Goal: Task Accomplishment & Management: Manage account settings

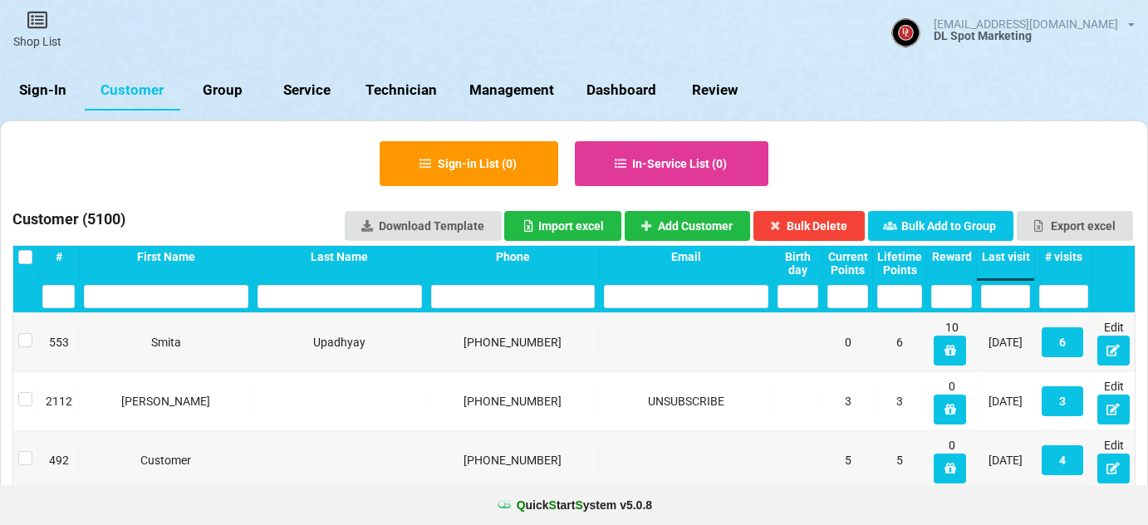
select select "25"
click at [32, 94] on link "Sign-In" at bounding box center [42, 91] width 85 height 40
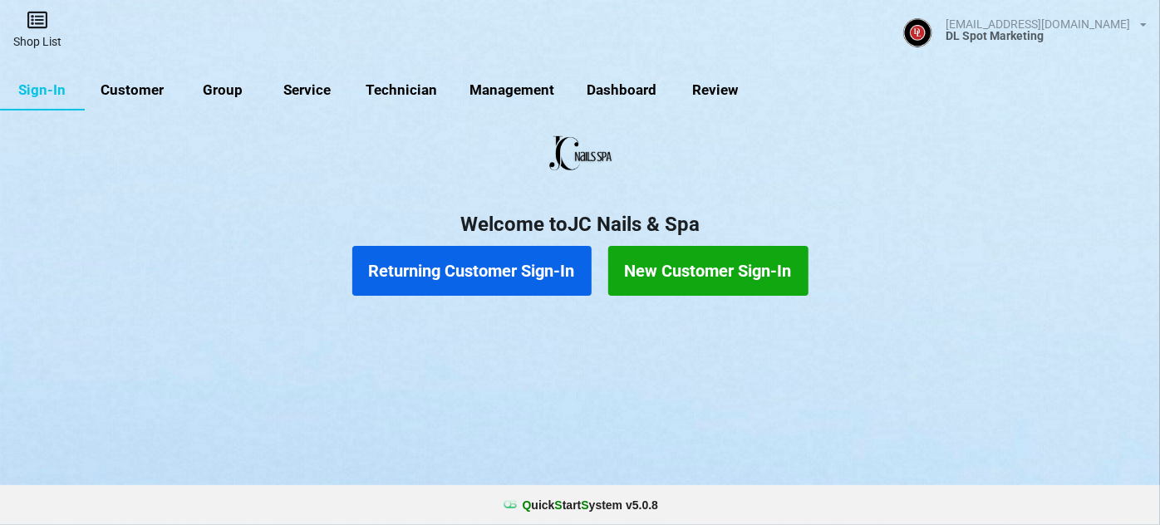
click at [40, 39] on link "Shop List" at bounding box center [37, 29] width 75 height 59
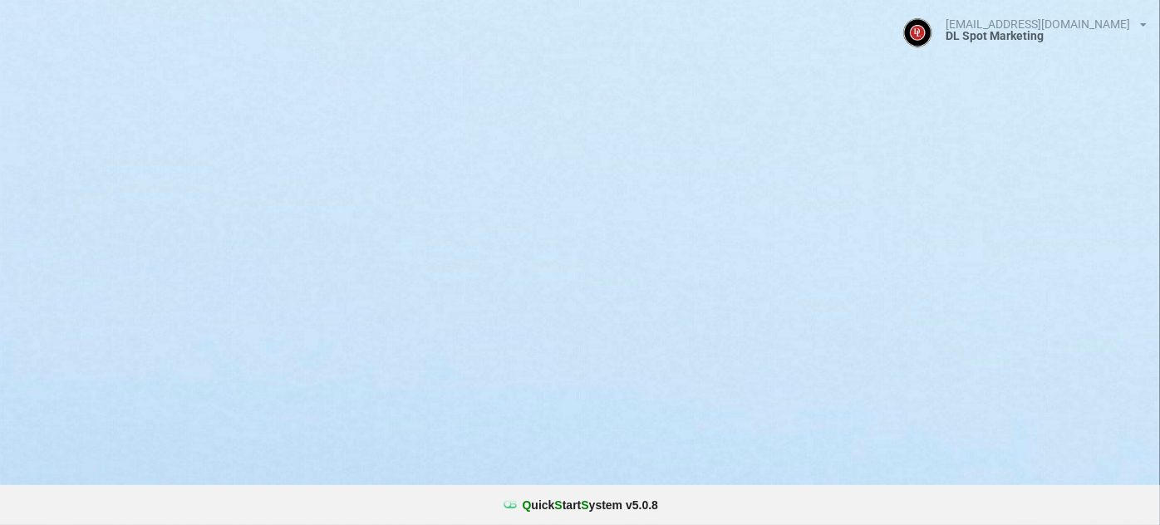
select select "25"
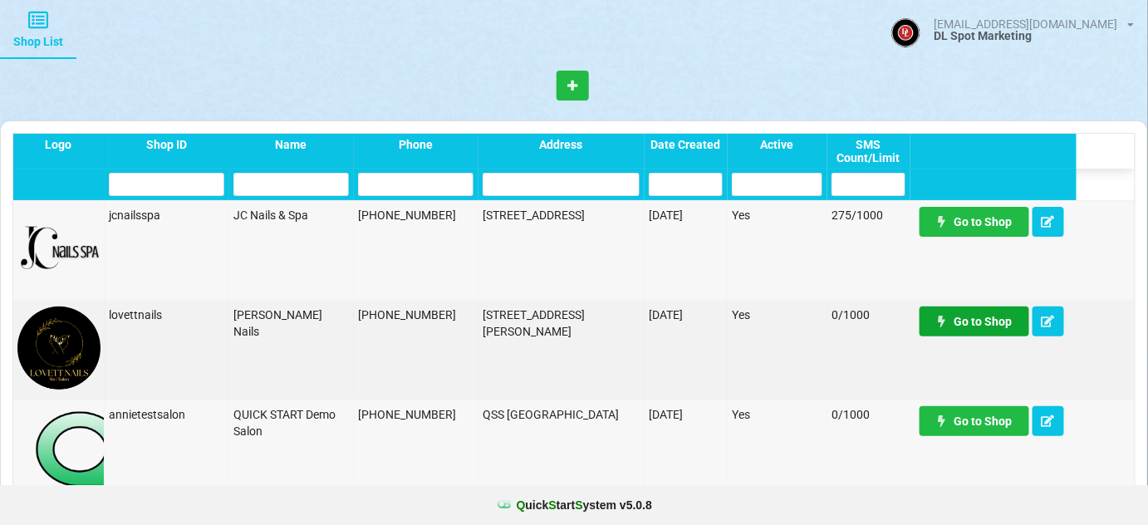
click at [959, 320] on link "Go to Shop" at bounding box center [975, 322] width 110 height 30
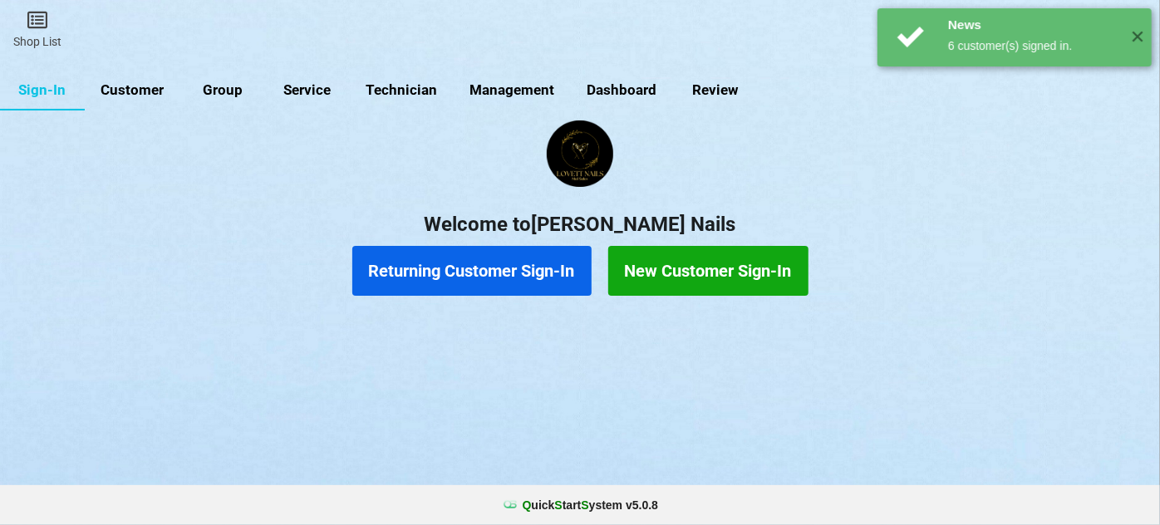
click at [143, 85] on link "Customer" at bounding box center [133, 91] width 96 height 40
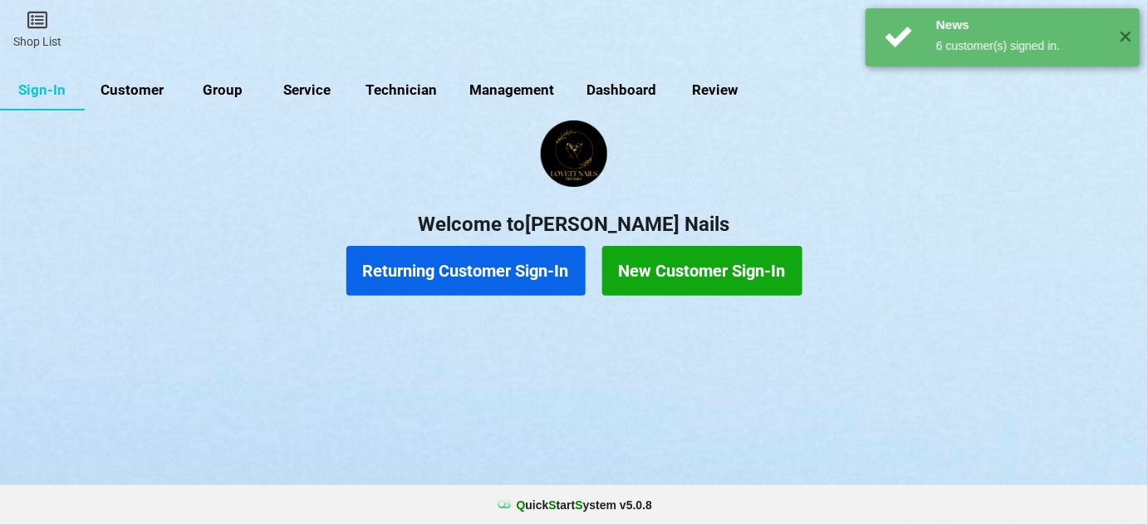
select select "25"
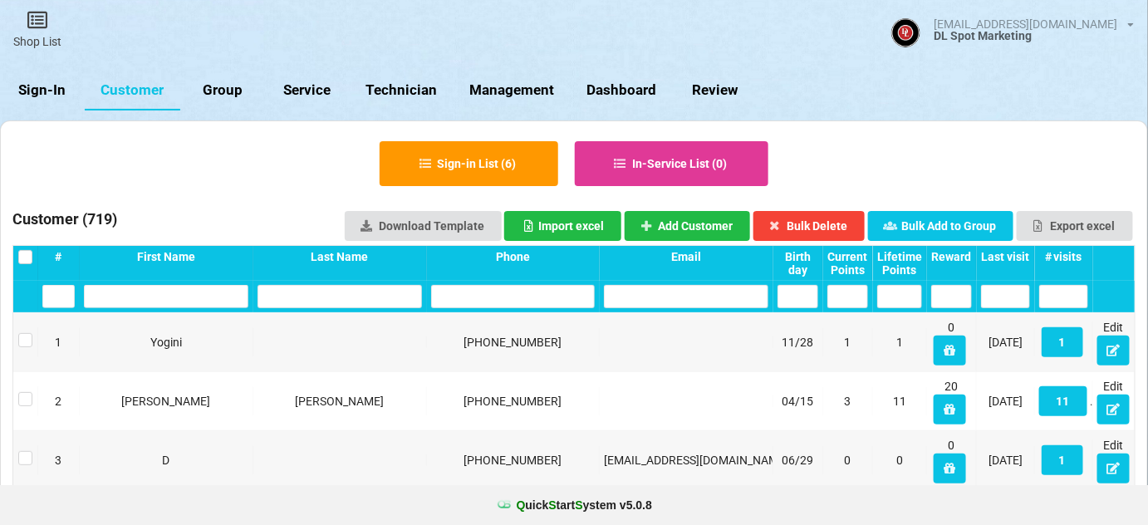
click at [529, 301] on input "text" at bounding box center [513, 296] width 164 height 23
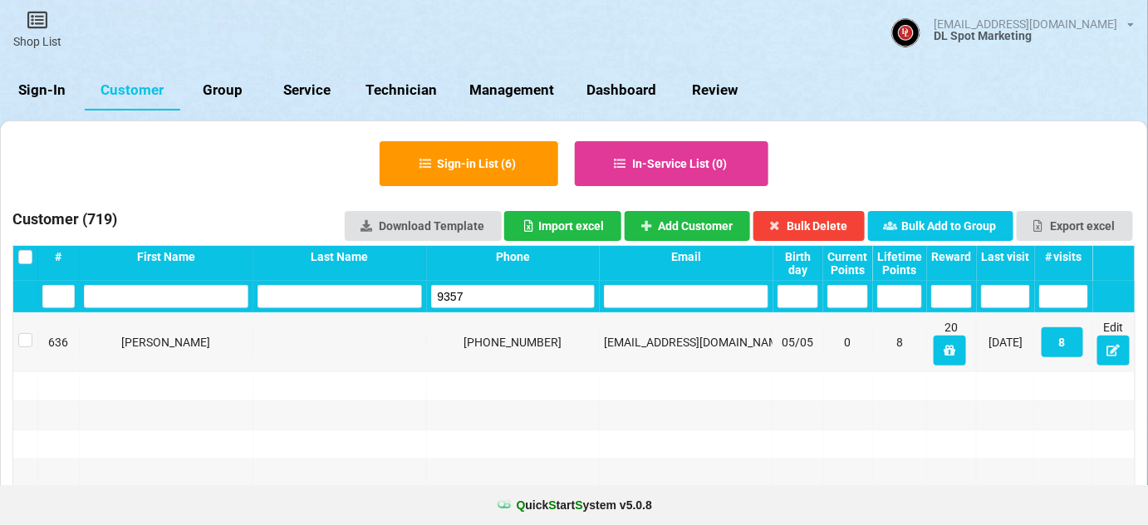
type input "9357"
click at [529, 89] on link "Management" at bounding box center [512, 91] width 117 height 40
select select "25"
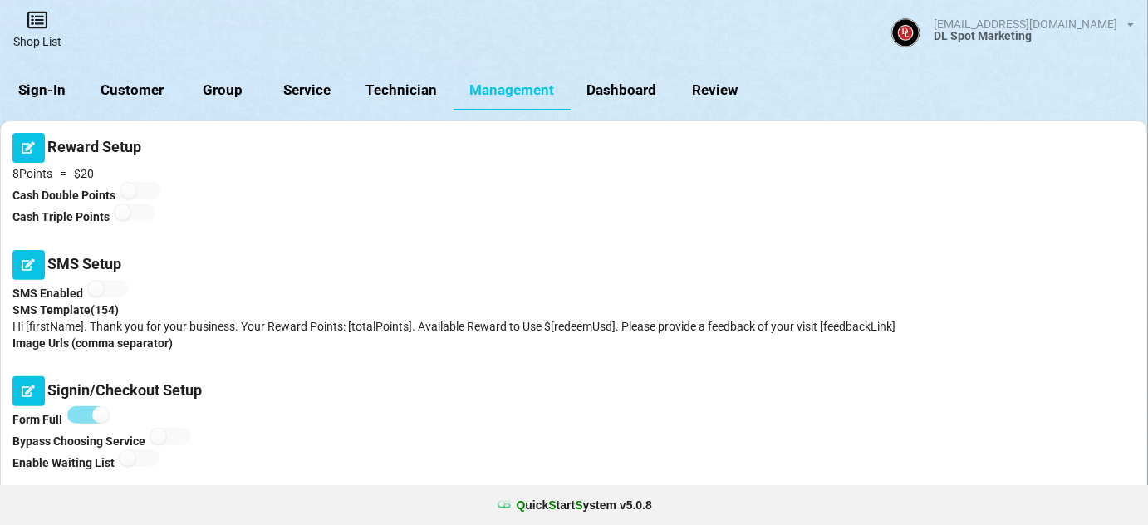
click at [35, 31] on link "Shop List" at bounding box center [37, 29] width 75 height 59
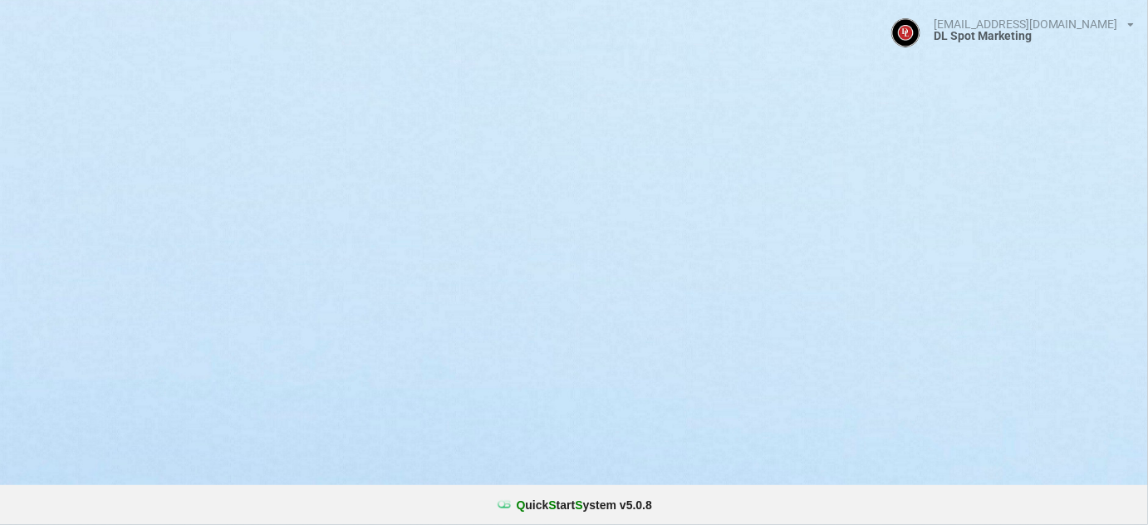
select select "25"
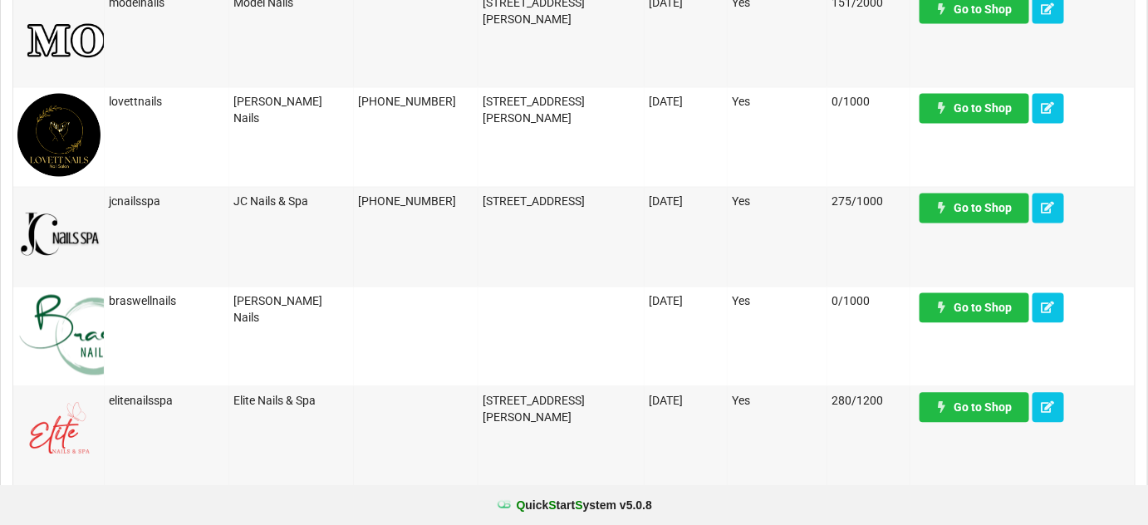
scroll to position [1107, 0]
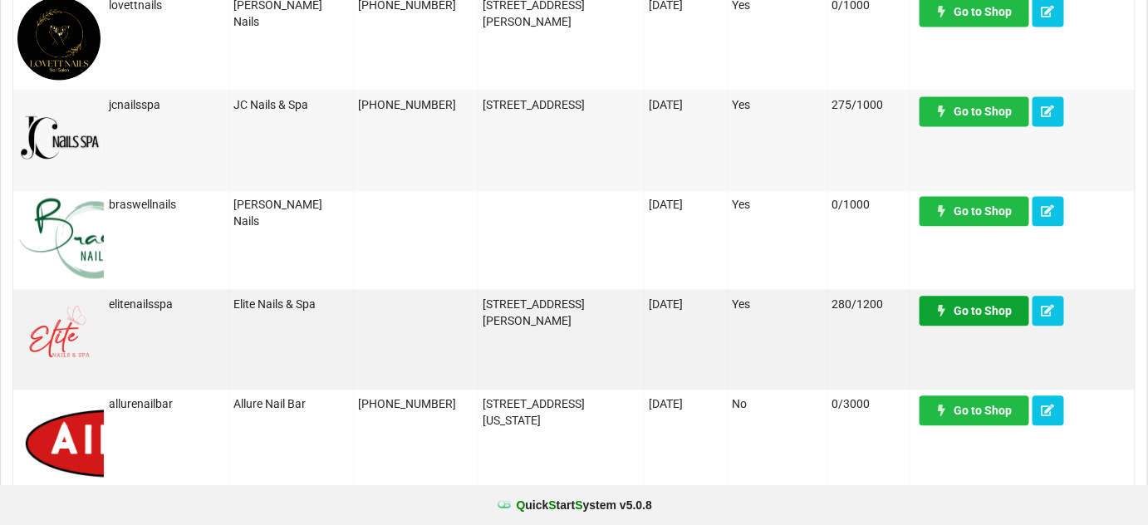
click at [984, 307] on link "Go to Shop" at bounding box center [975, 311] width 110 height 30
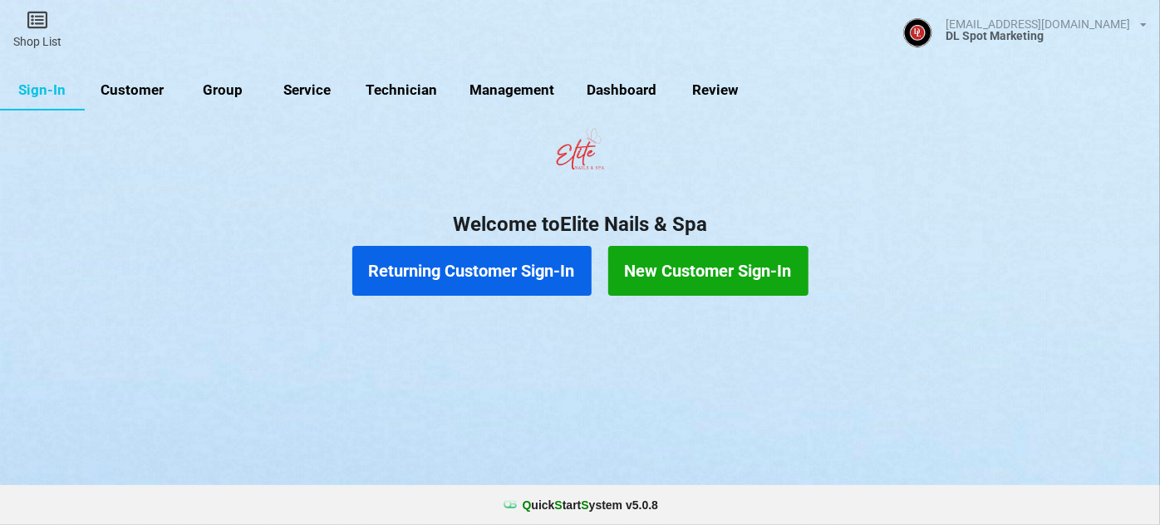
click at [129, 91] on link "Customer" at bounding box center [133, 91] width 96 height 40
select select "25"
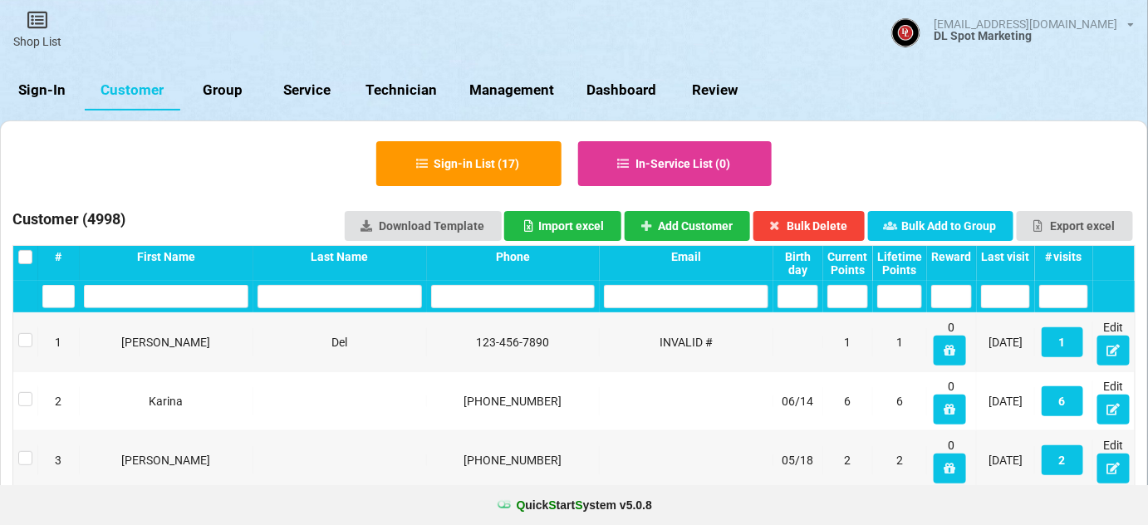
click at [992, 254] on div "Last visit" at bounding box center [1005, 256] width 49 height 13
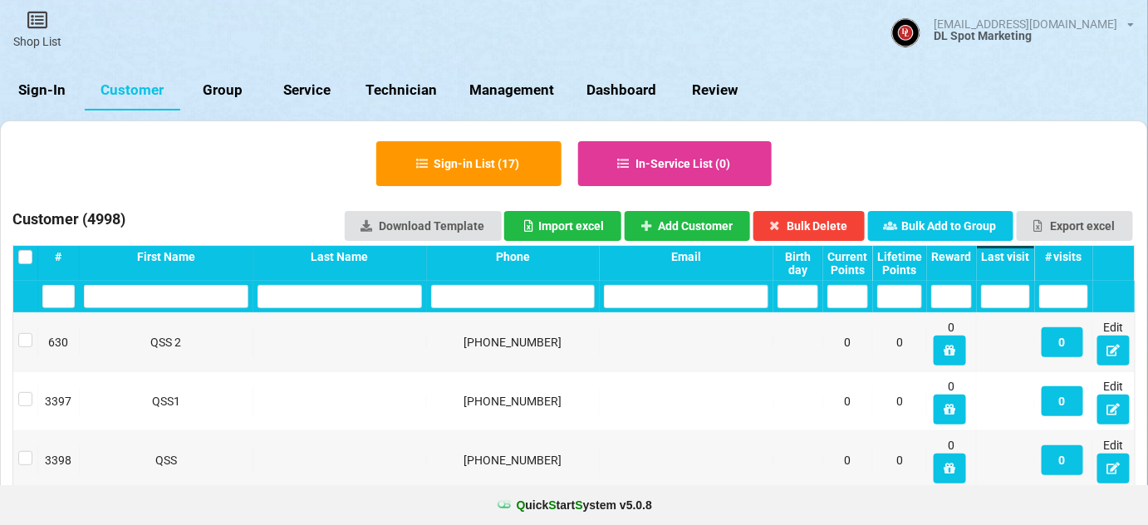
click at [992, 254] on div "Last visit" at bounding box center [1005, 256] width 49 height 13
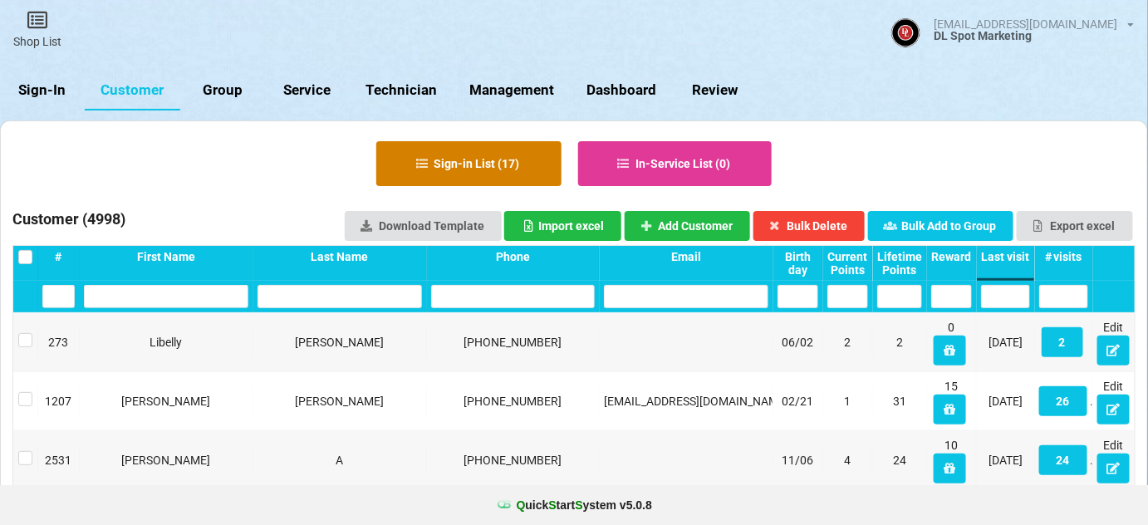
click at [436, 163] on button "Sign-in List ( 17 )" at bounding box center [468, 163] width 185 height 45
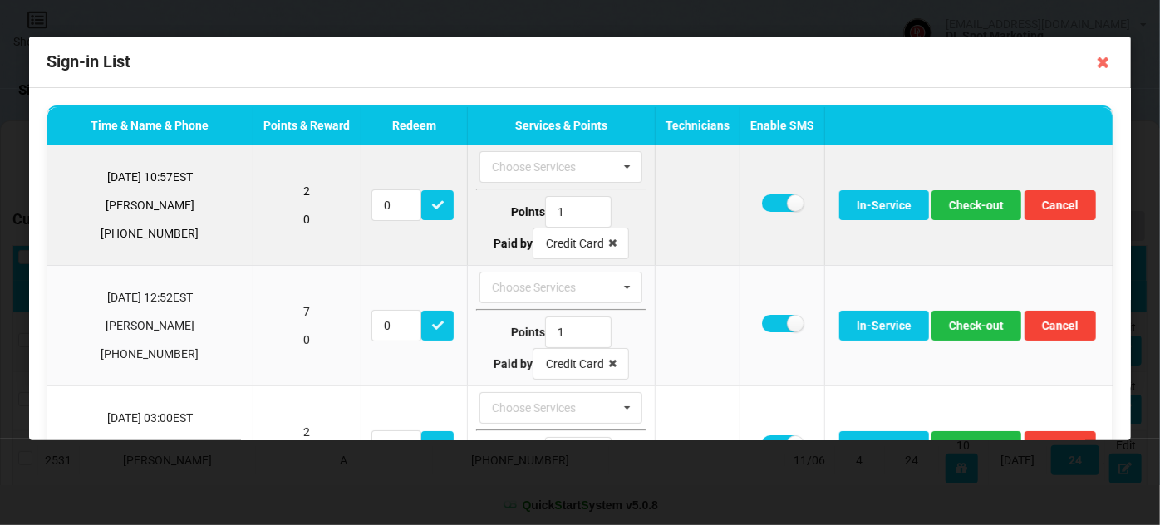
click at [760, 211] on td at bounding box center [781, 205] width 85 height 120
click at [762, 203] on label at bounding box center [782, 202] width 41 height 17
checkbox input "false"
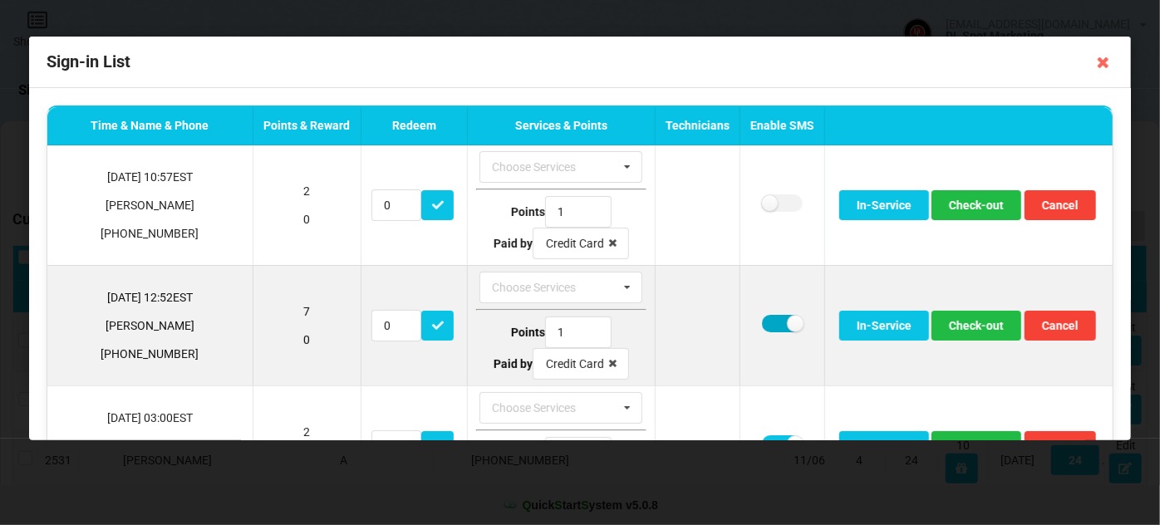
drag, startPoint x: 746, startPoint y: 321, endPoint x: 760, endPoint y: 320, distance: 14.1
click at [762, 319] on label at bounding box center [782, 323] width 41 height 17
checkbox input "false"
click at [945, 324] on button "Check-out" at bounding box center [976, 326] width 90 height 30
click at [762, 319] on label at bounding box center [782, 323] width 41 height 17
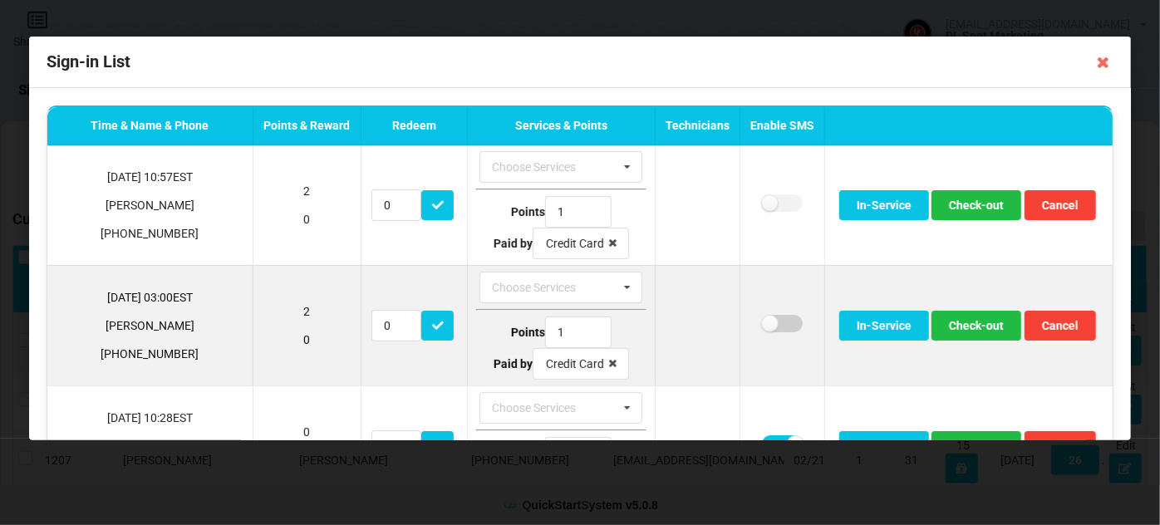
checkbox input "false"
click at [963, 318] on button "Check-out" at bounding box center [976, 326] width 90 height 30
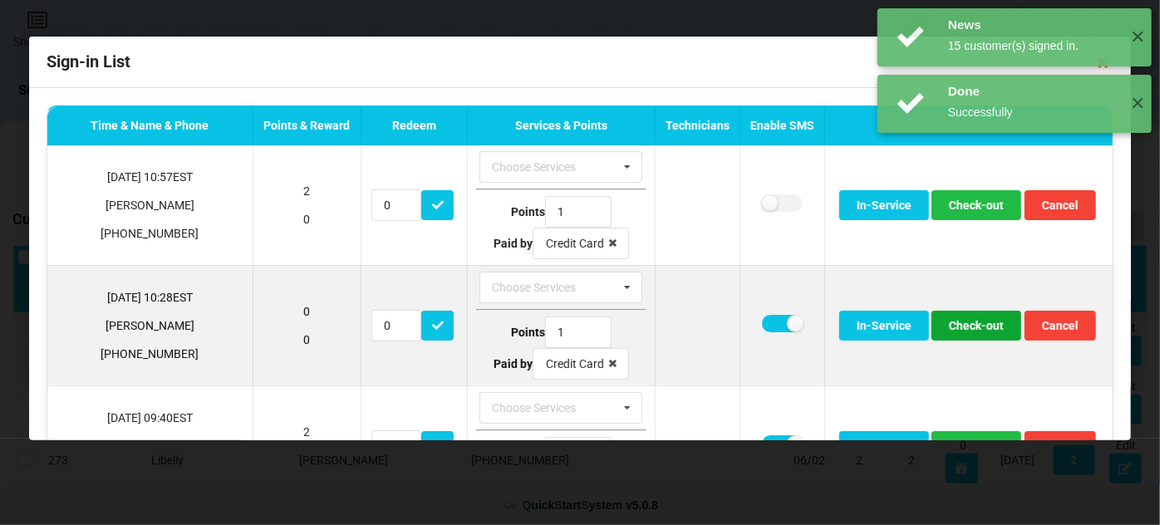
click at [949, 321] on button "Check-out" at bounding box center [976, 326] width 90 height 30
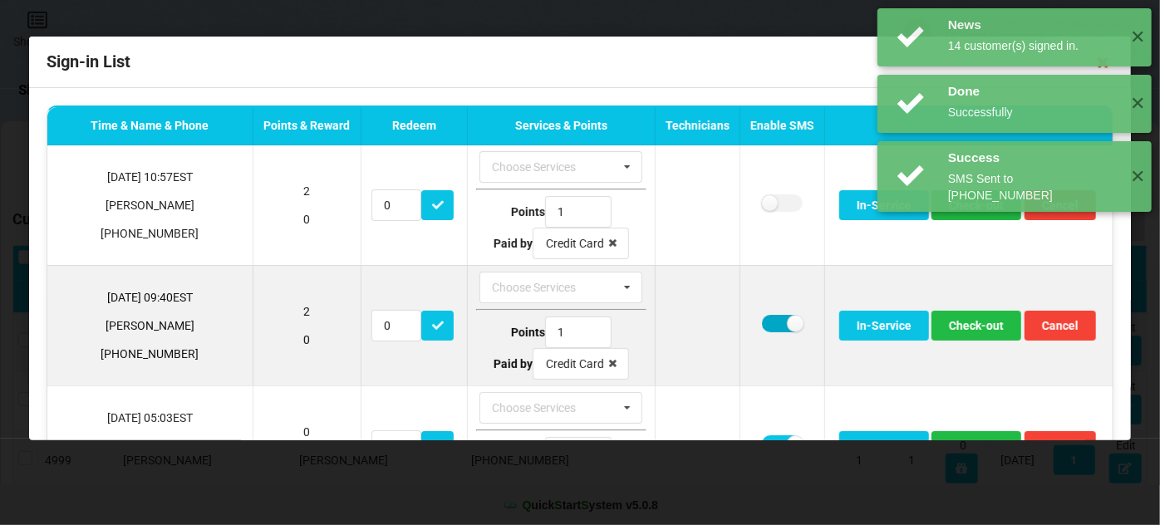
click at [762, 322] on label at bounding box center [782, 323] width 41 height 17
checkbox input "false"
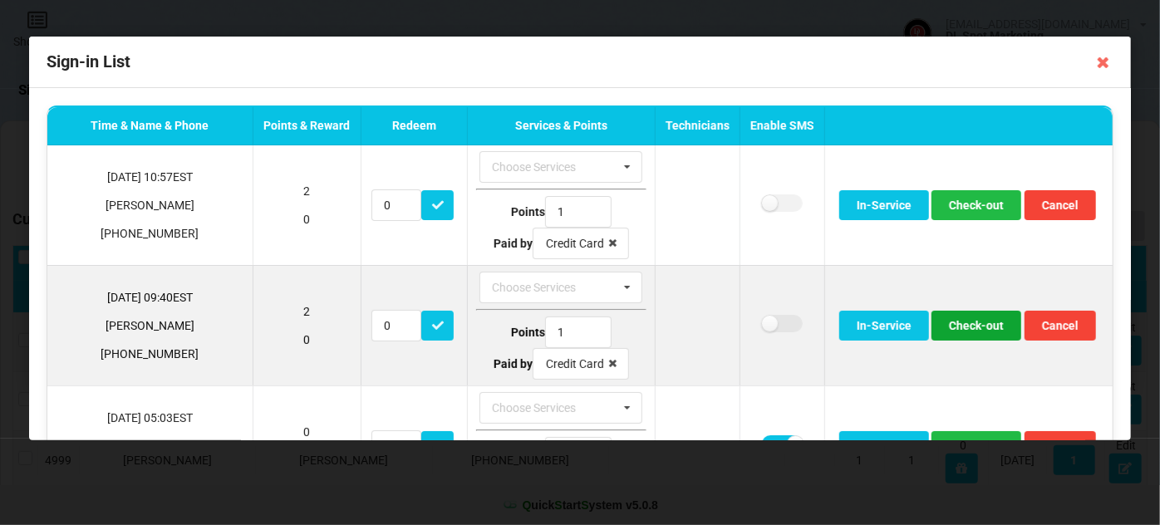
click at [949, 324] on button "Check-out" at bounding box center [976, 326] width 90 height 30
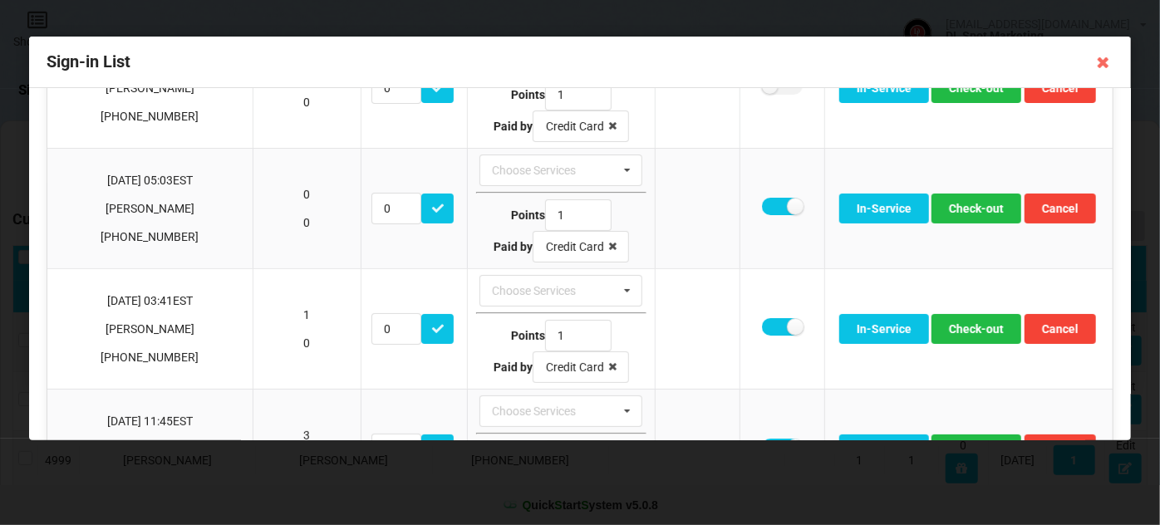
scroll to position [201, 0]
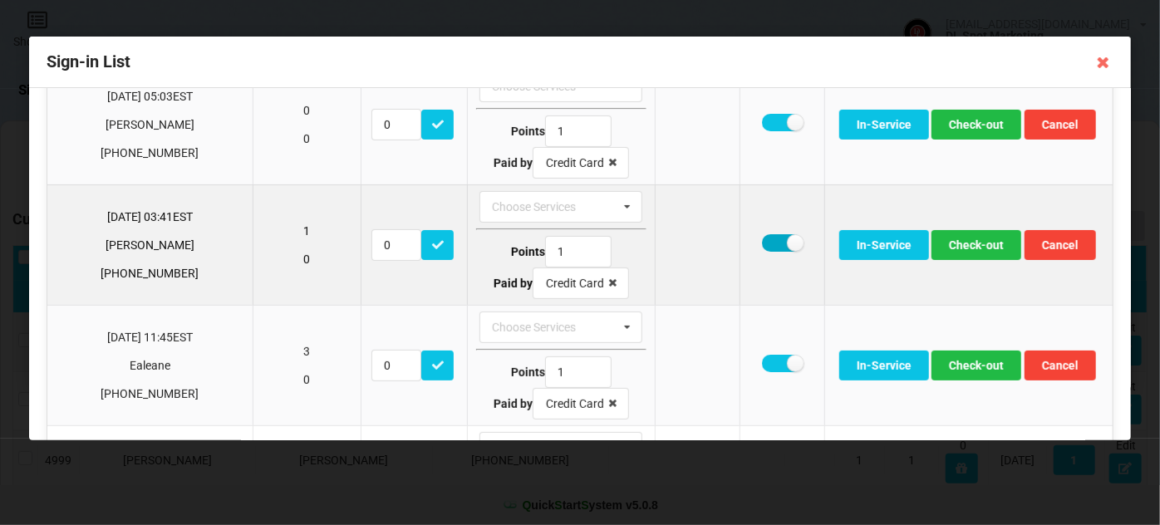
click at [762, 240] on label at bounding box center [782, 242] width 41 height 17
checkbox input "false"
click at [961, 241] on button "Check-out" at bounding box center [976, 245] width 90 height 30
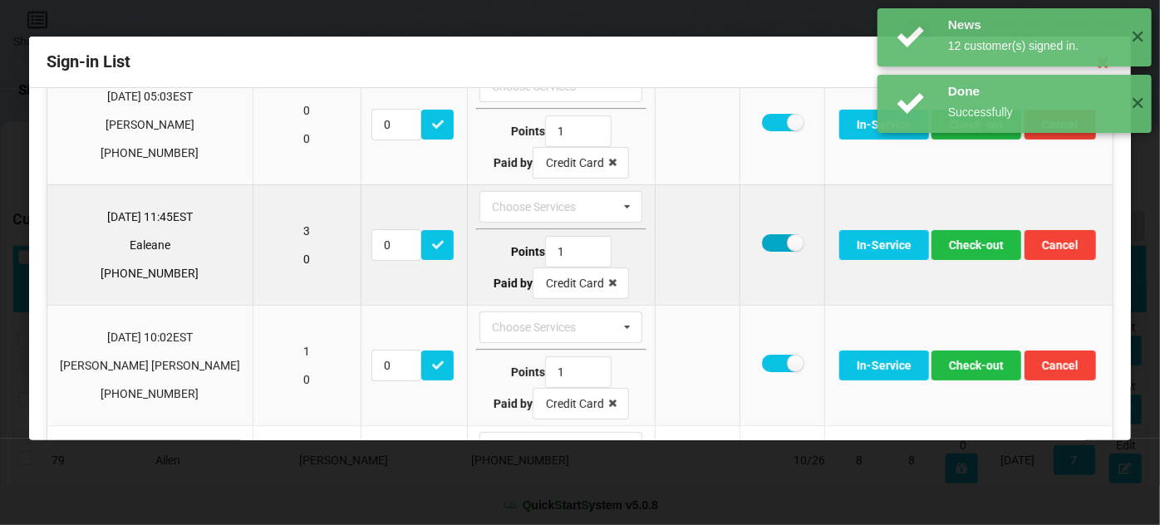
click at [762, 241] on label at bounding box center [782, 242] width 41 height 17
checkbox input "false"
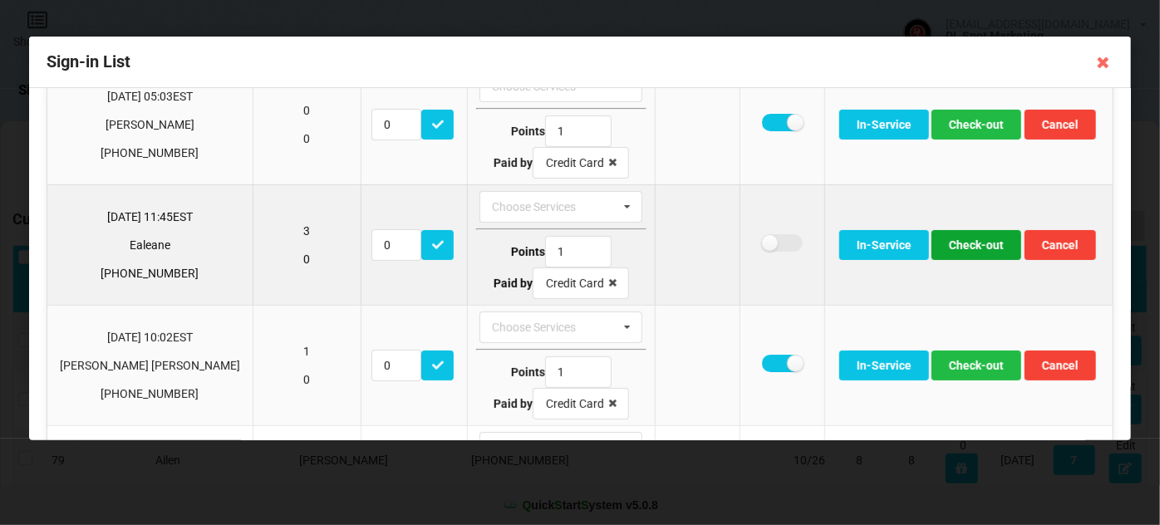
click at [950, 238] on button "Check-out" at bounding box center [976, 245] width 90 height 30
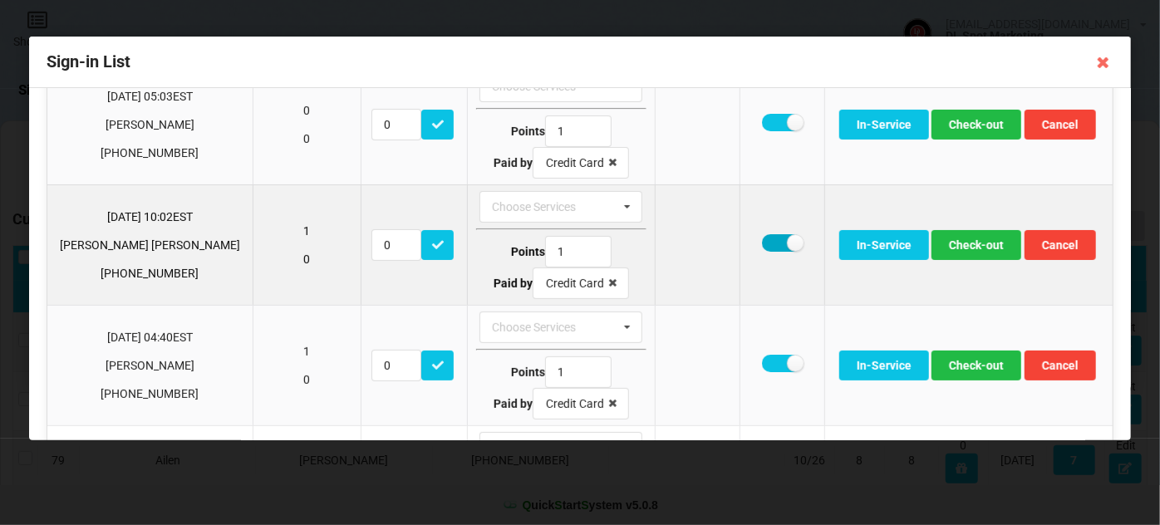
click at [762, 243] on label at bounding box center [782, 242] width 41 height 17
checkbox input "false"
click at [956, 238] on button "Check-out" at bounding box center [976, 245] width 90 height 30
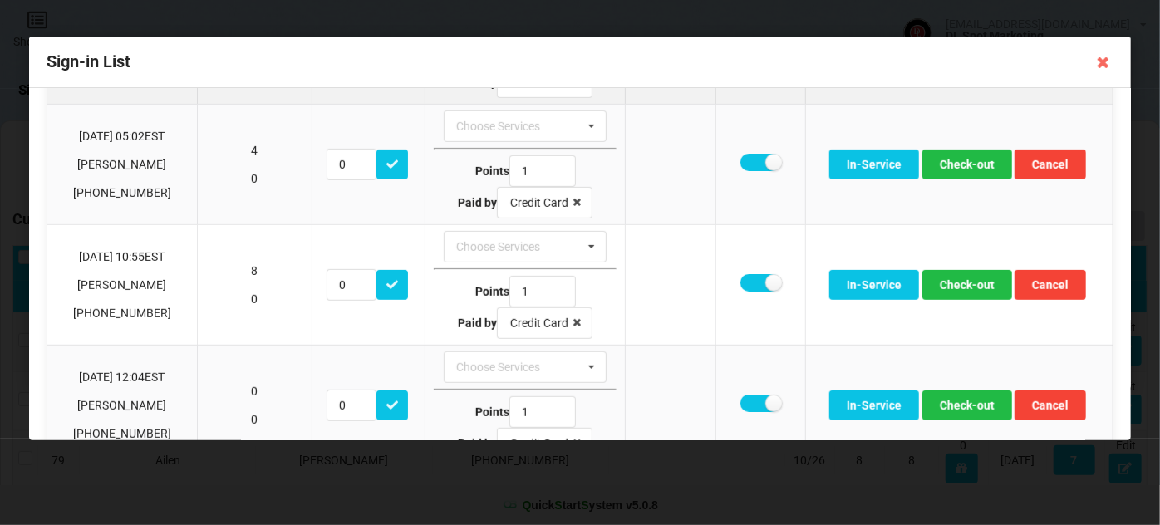
scroll to position [403, 0]
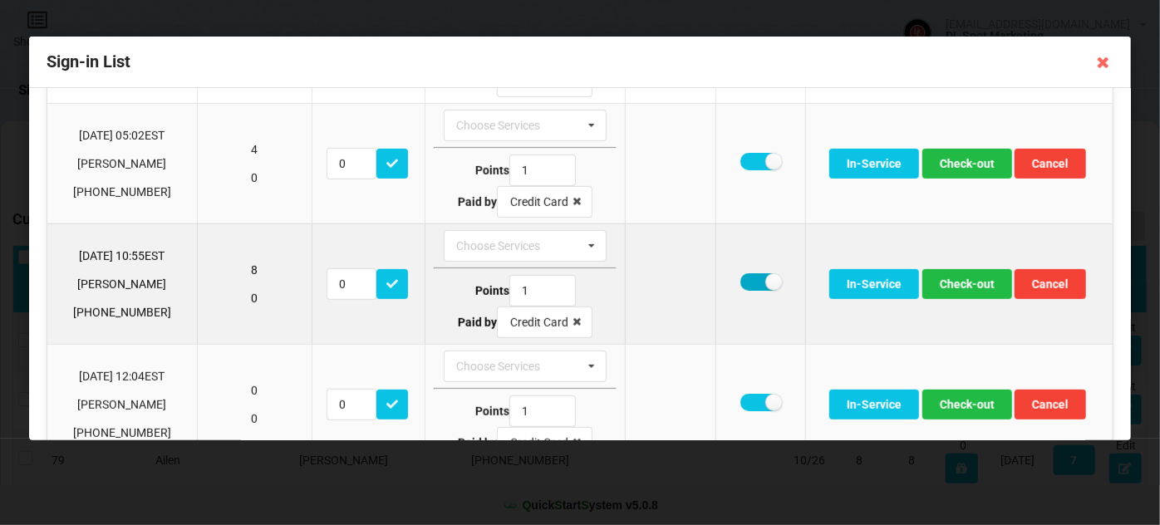
click at [748, 277] on label at bounding box center [760, 281] width 41 height 17
checkbox input "false"
click at [978, 282] on button "Check-out" at bounding box center [967, 284] width 90 height 30
click at [750, 277] on label at bounding box center [760, 281] width 41 height 17
click at [749, 275] on label at bounding box center [760, 281] width 41 height 17
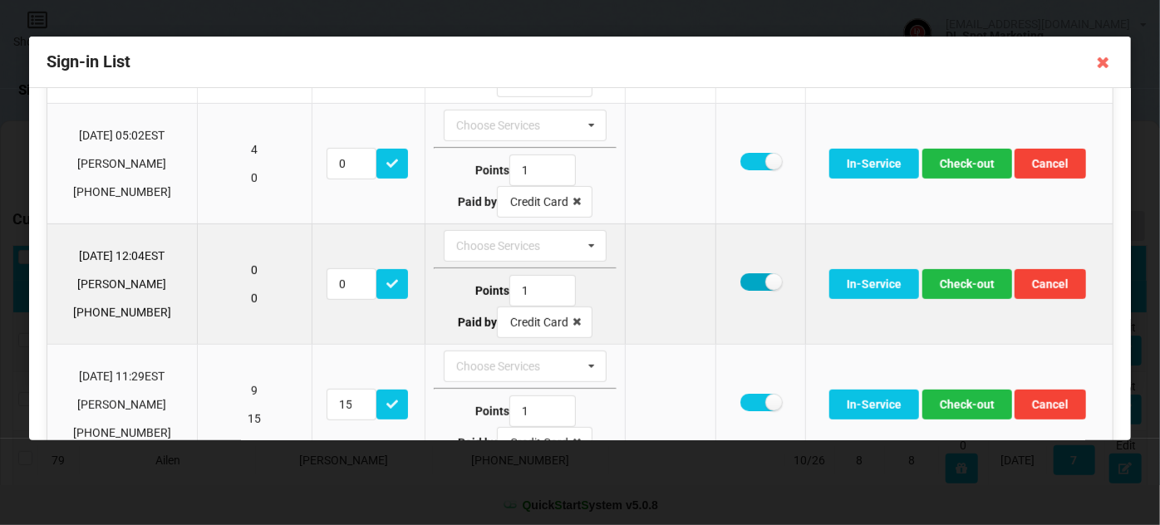
checkbox input "true"
click at [953, 287] on button "Check-out" at bounding box center [967, 284] width 90 height 30
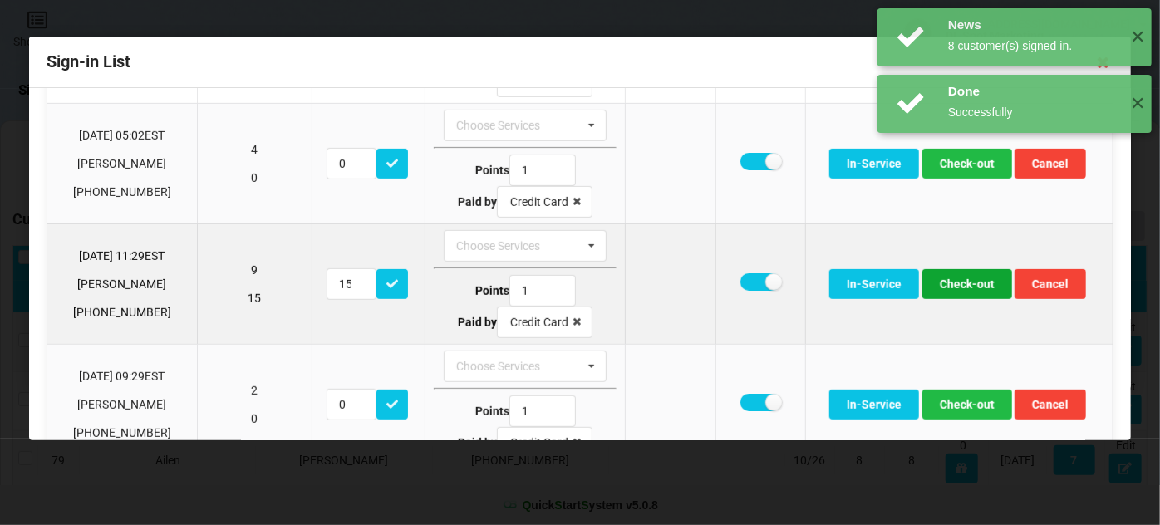
click at [952, 287] on button "Check-out" at bounding box center [967, 284] width 90 height 30
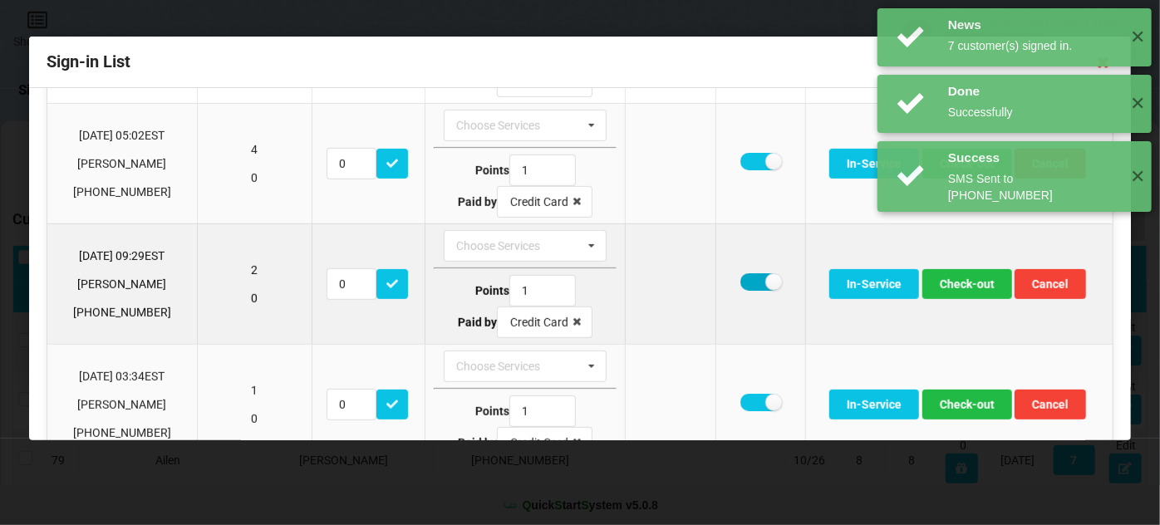
click at [751, 275] on label at bounding box center [760, 281] width 41 height 17
checkbox input "false"
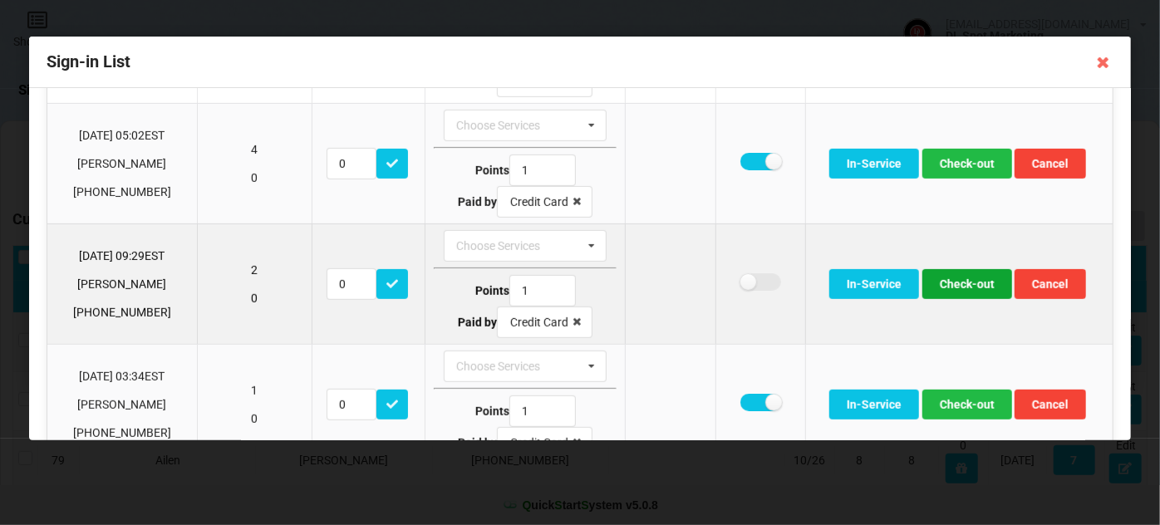
click at [955, 280] on button "Check-out" at bounding box center [967, 284] width 90 height 30
click at [747, 277] on label at bounding box center [760, 281] width 41 height 17
checkbox input "false"
click at [958, 272] on button "Check-out" at bounding box center [967, 284] width 90 height 30
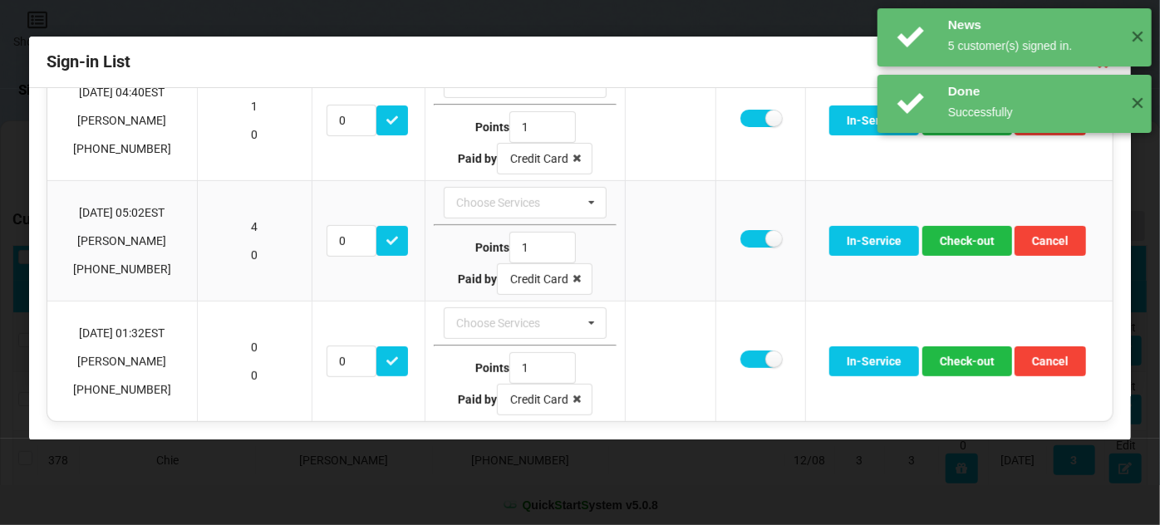
scroll to position [319, 0]
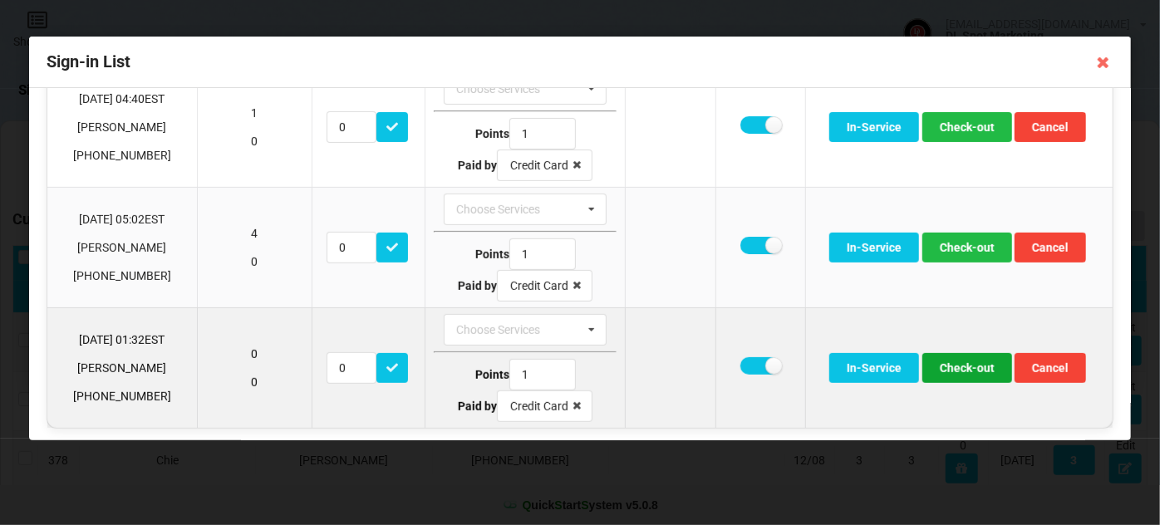
click at [969, 369] on button "Check-out" at bounding box center [967, 368] width 90 height 30
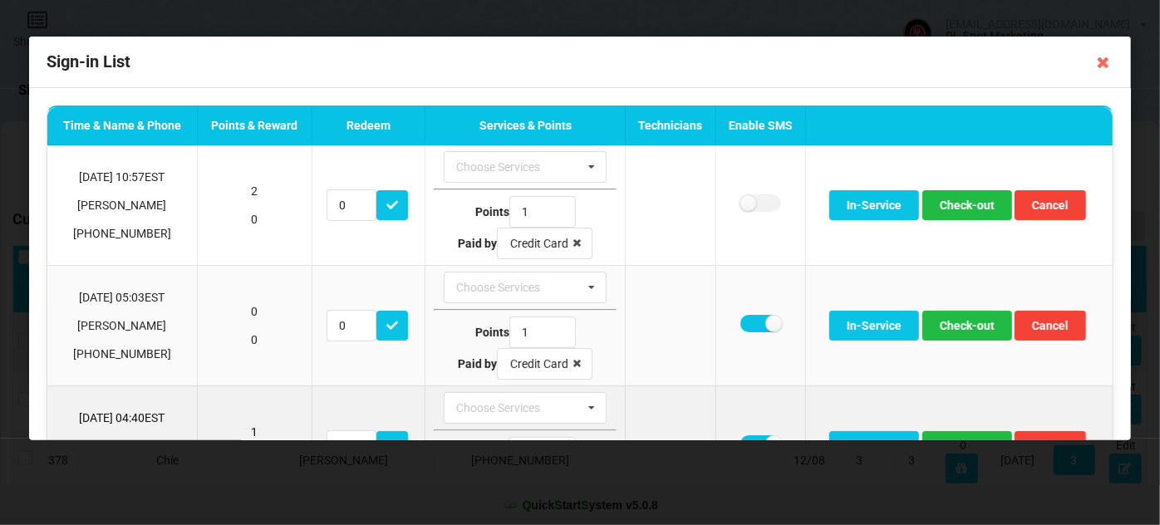
scroll to position [0, 0]
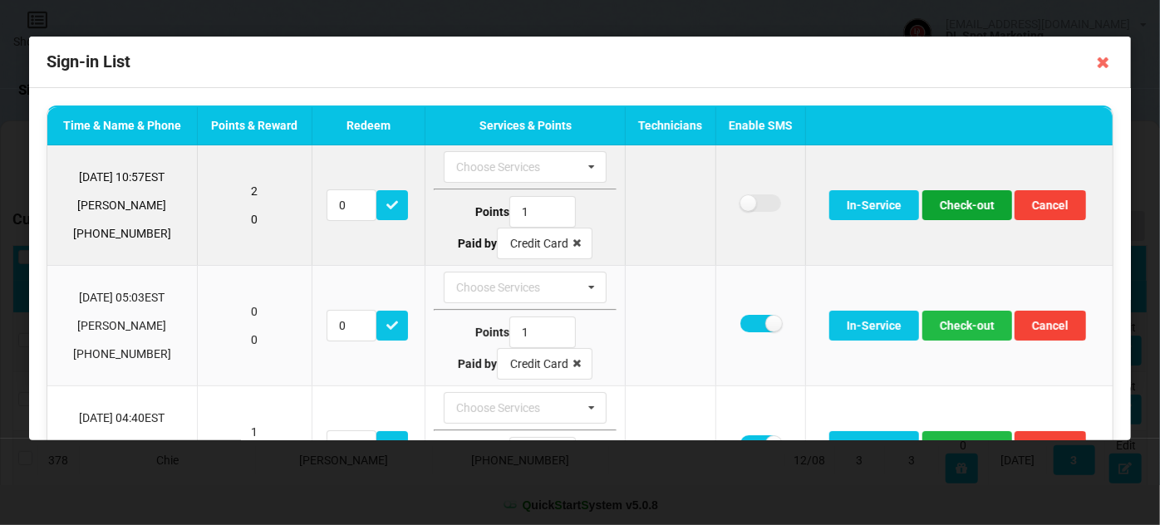
click at [970, 206] on button "Check-out" at bounding box center [967, 205] width 90 height 30
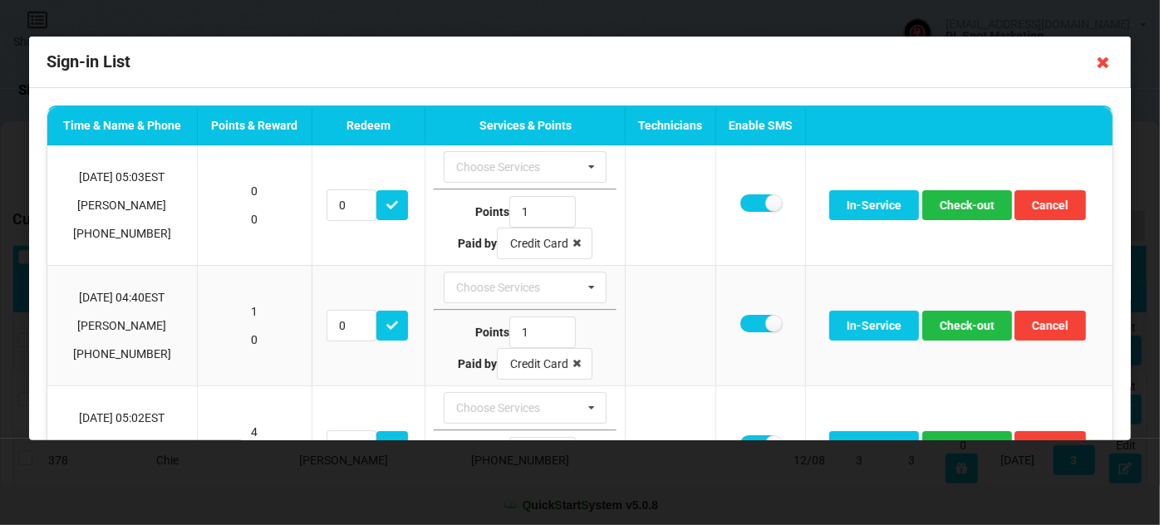
click at [1098, 58] on icon at bounding box center [1103, 62] width 27 height 27
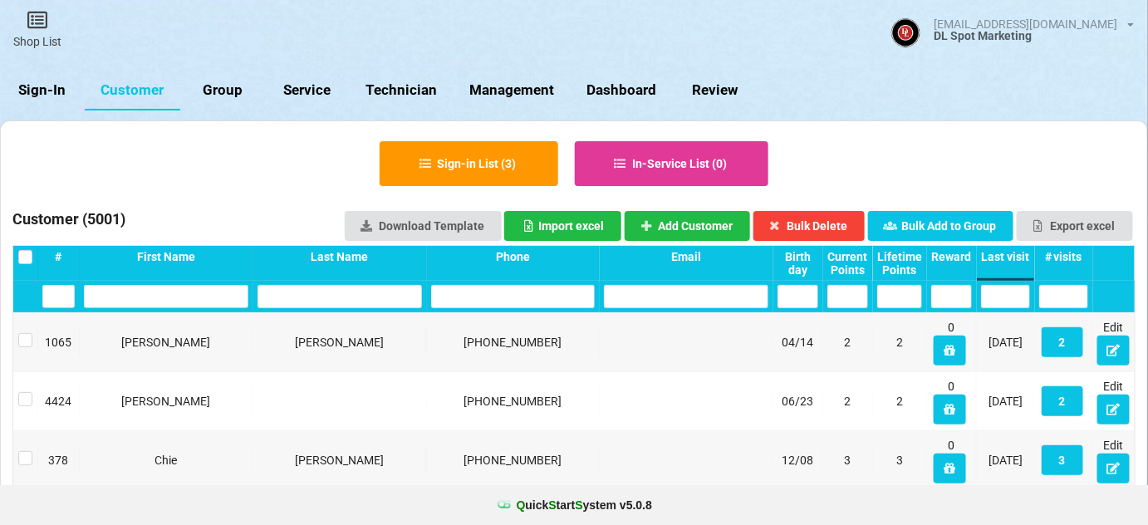
click at [47, 87] on link "Sign-In" at bounding box center [42, 91] width 85 height 40
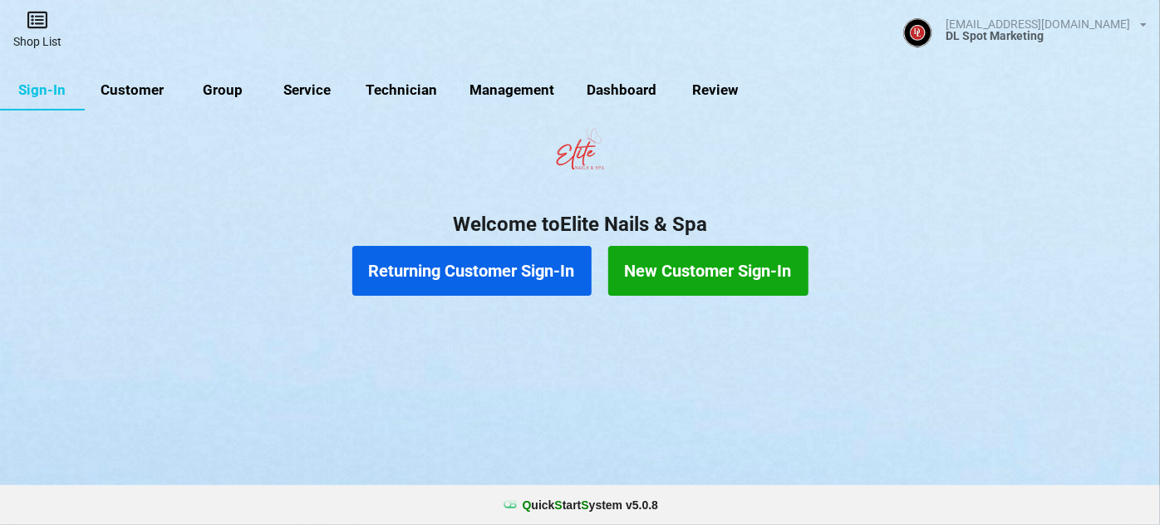
click at [33, 23] on icon at bounding box center [37, 20] width 23 height 20
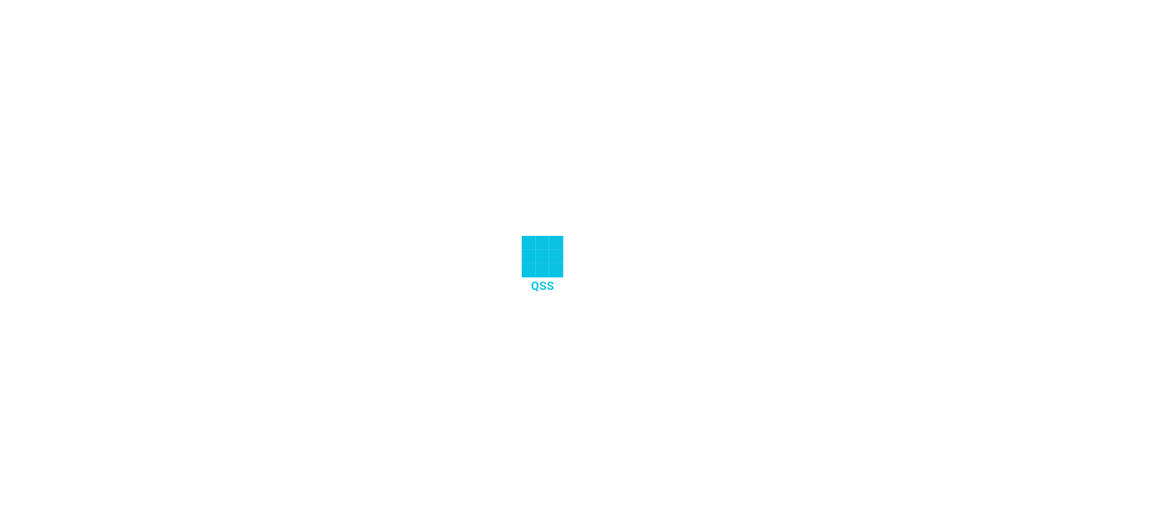
select select "25"
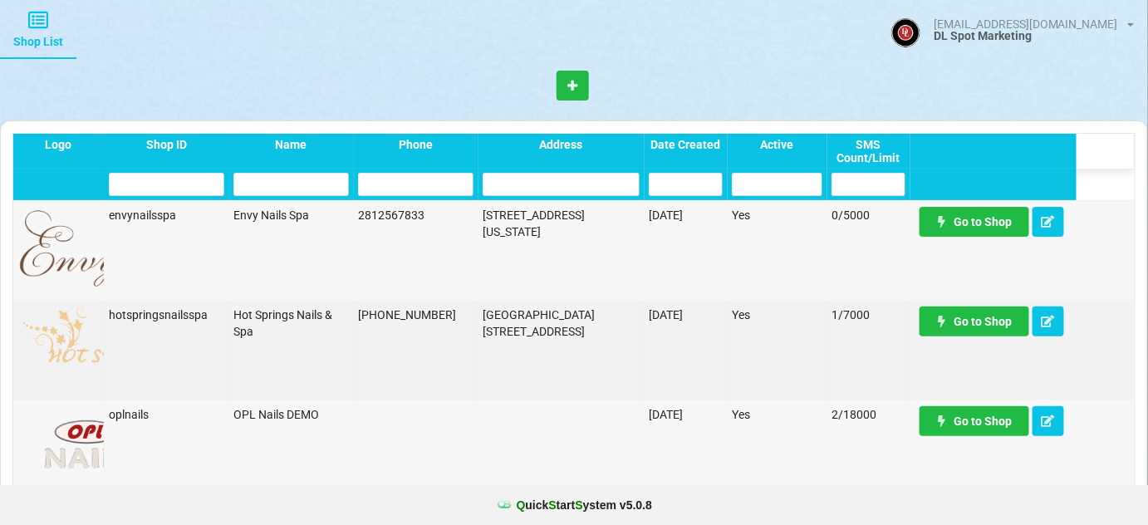
scroll to position [302, 0]
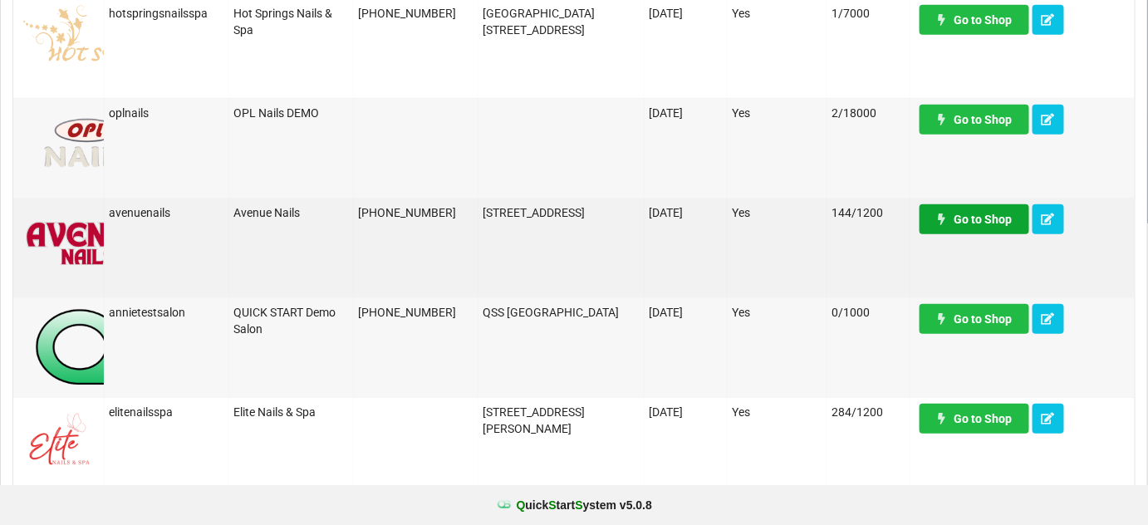
click at [964, 506] on link "Go to Shop" at bounding box center [975, 521] width 110 height 30
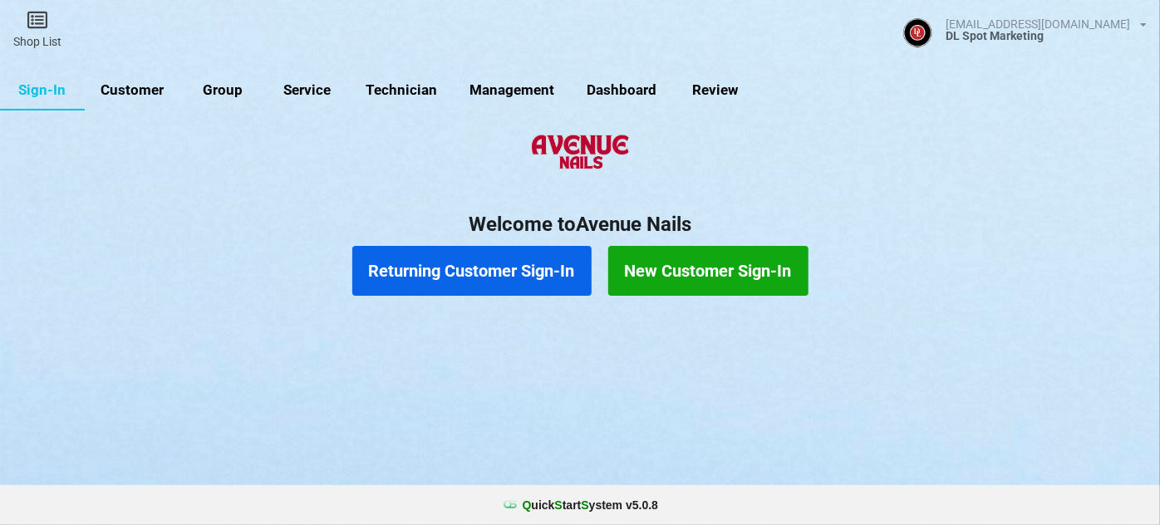
click at [140, 91] on link "Customer" at bounding box center [133, 91] width 96 height 40
select select "25"
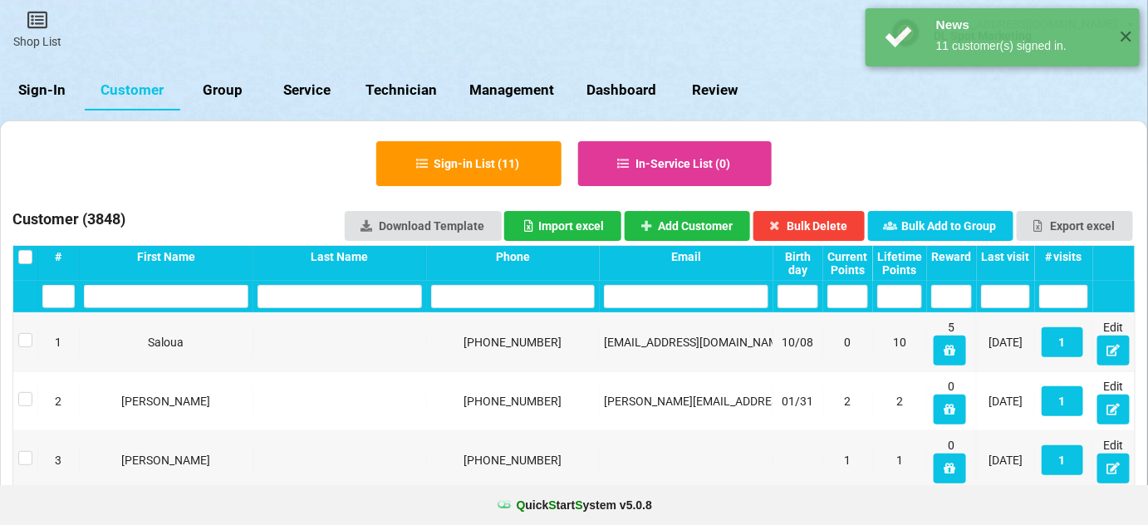
click at [1014, 258] on div "Last visit" at bounding box center [1005, 256] width 49 height 13
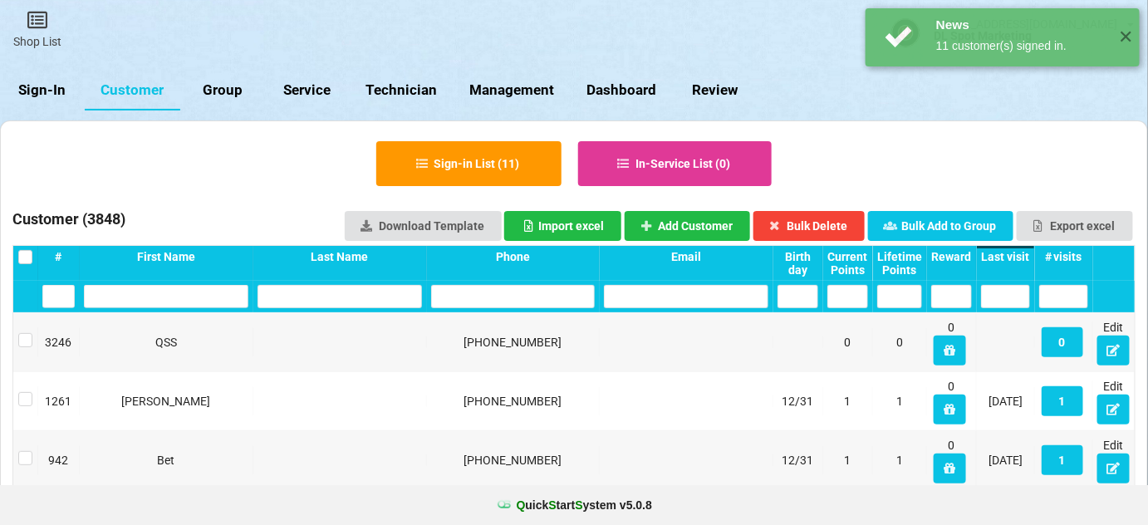
click at [1014, 258] on div "Last visit" at bounding box center [1005, 256] width 49 height 13
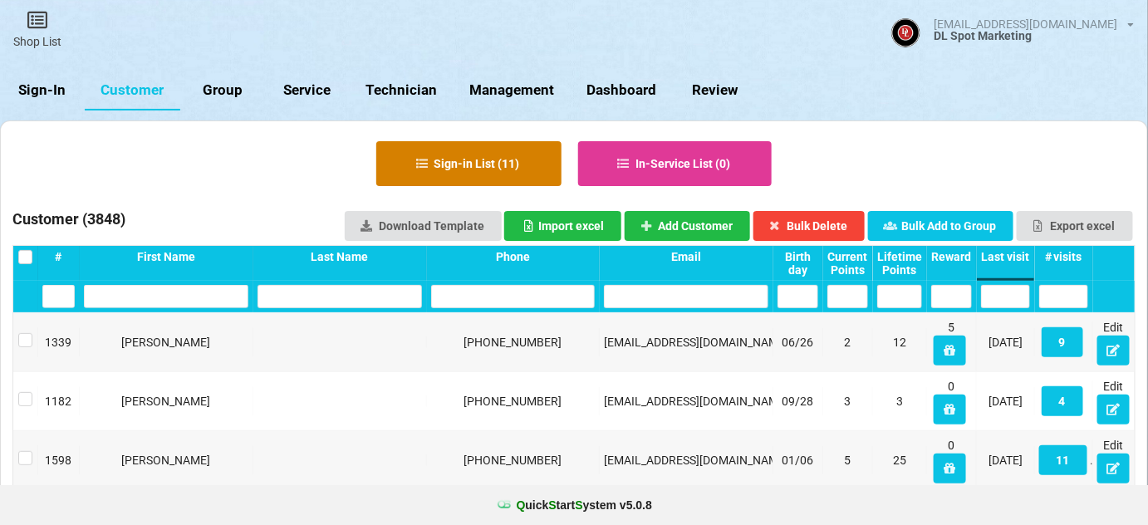
click at [445, 160] on button "Sign-in List ( 11 )" at bounding box center [468, 163] width 185 height 45
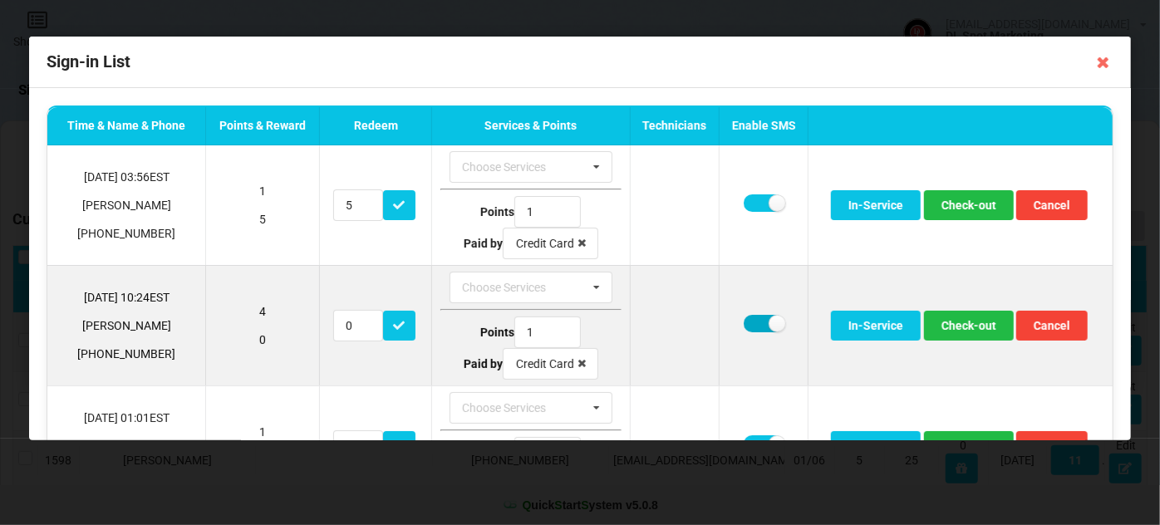
drag, startPoint x: 748, startPoint y: 324, endPoint x: 769, endPoint y: 325, distance: 20.8
click at [748, 324] on label at bounding box center [763, 323] width 41 height 17
checkbox input "false"
click at [954, 322] on button "Check-out" at bounding box center [968, 326] width 90 height 30
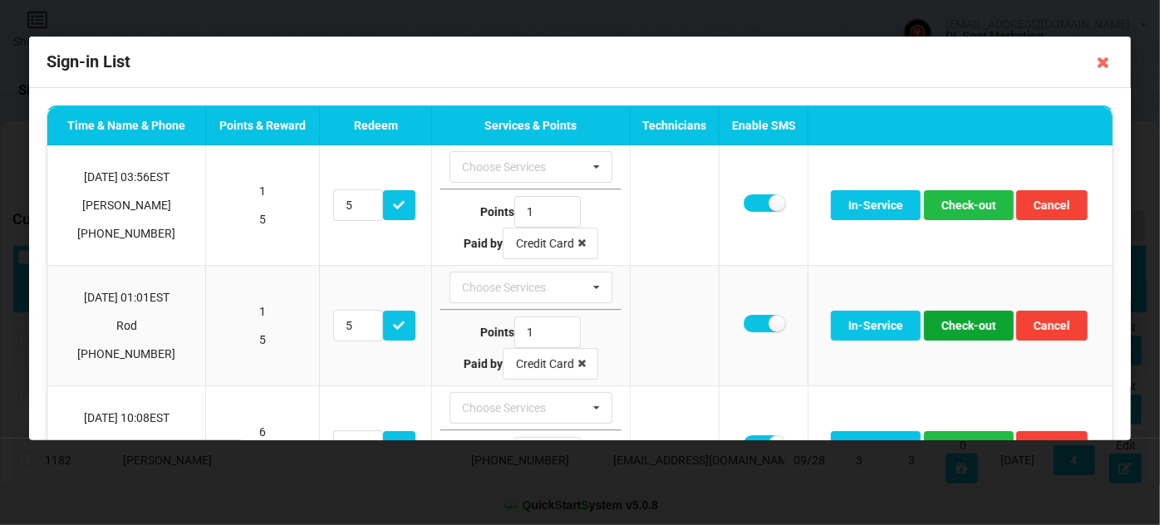
click at [954, 322] on button "Check-out" at bounding box center [968, 326] width 90 height 30
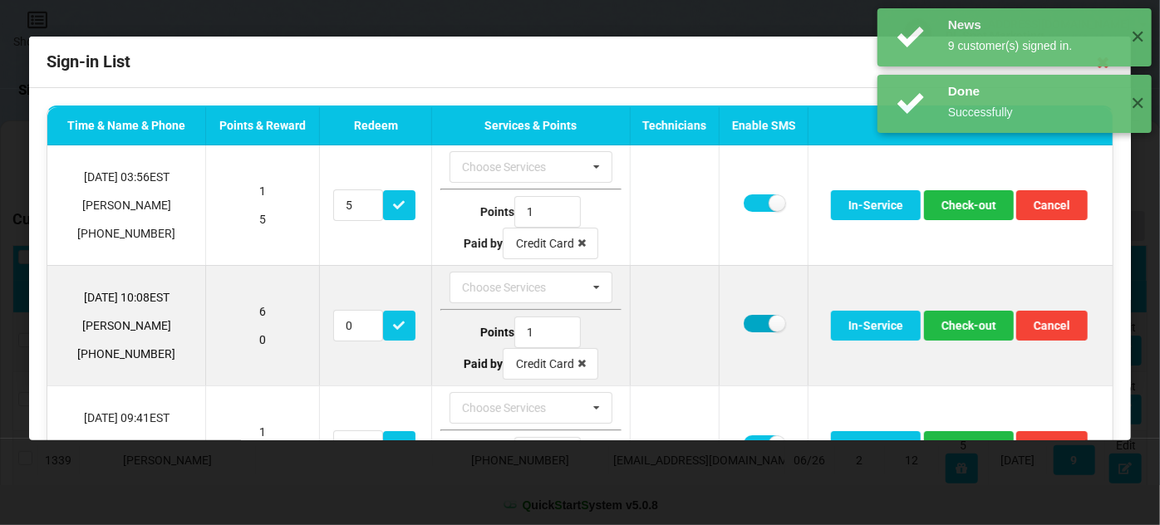
click at [747, 316] on label at bounding box center [763, 323] width 41 height 17
checkbox input "false"
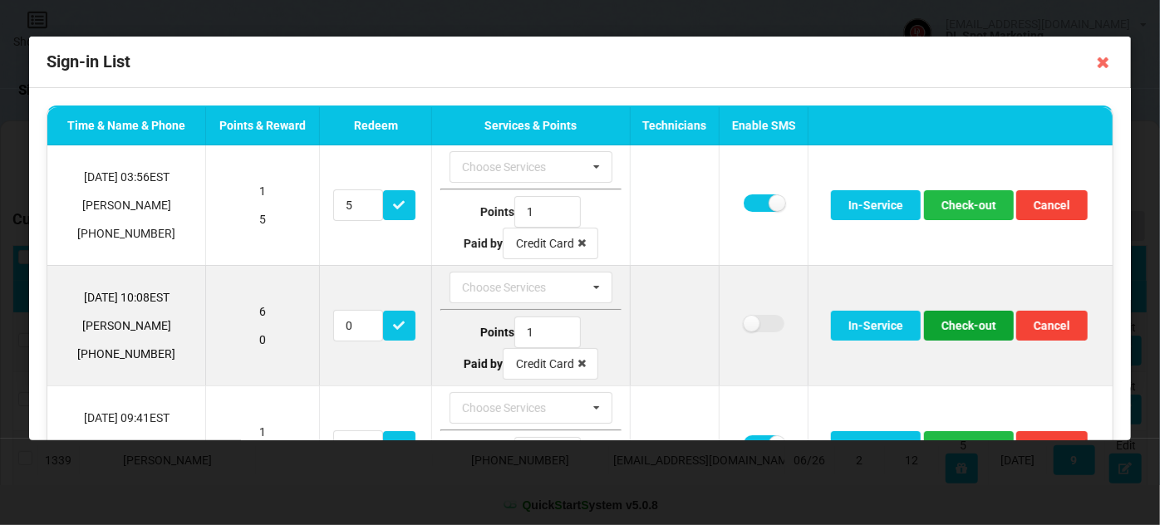
click at [954, 327] on button "Check-out" at bounding box center [968, 326] width 90 height 30
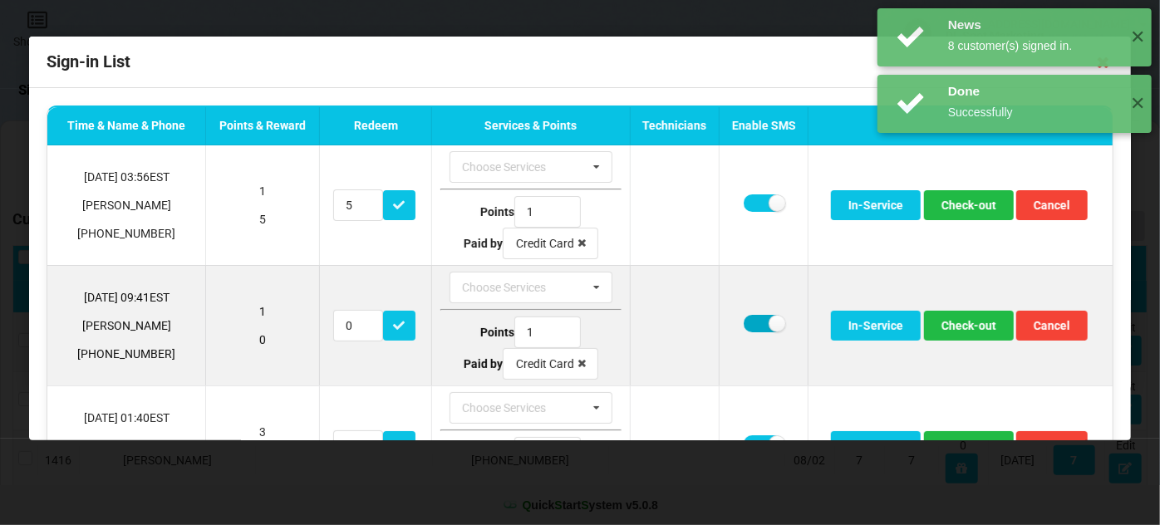
click at [746, 322] on label at bounding box center [763, 323] width 41 height 17
checkbox input "false"
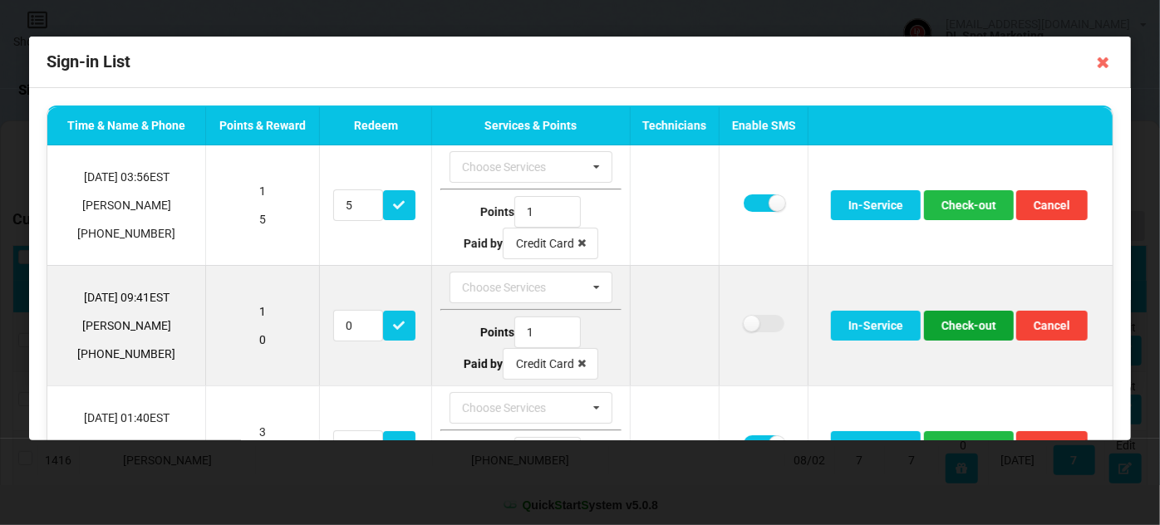
click at [959, 327] on button "Check-out" at bounding box center [968, 326] width 90 height 30
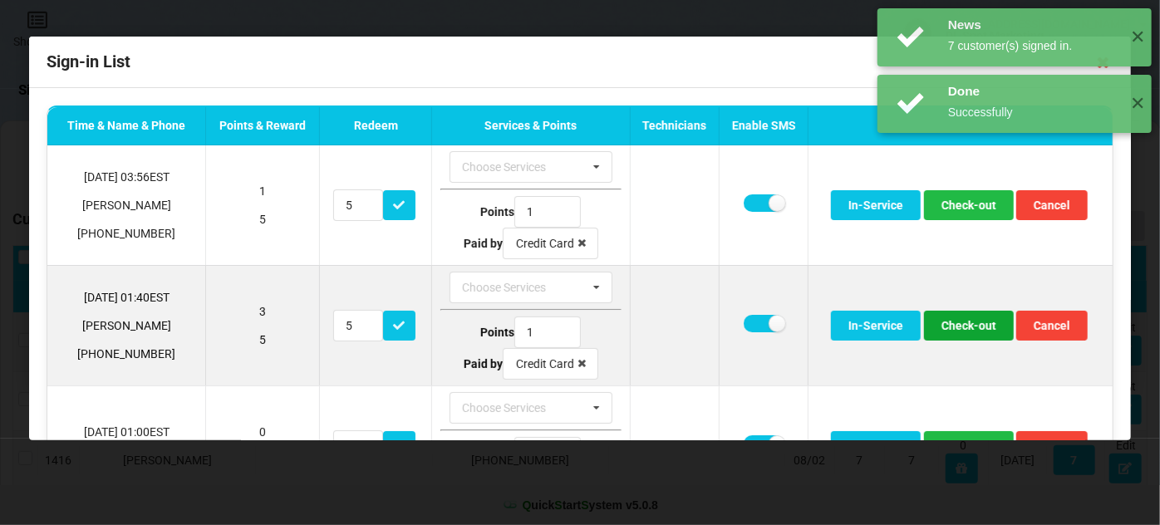
click at [958, 327] on button "Check-out" at bounding box center [968, 326] width 90 height 30
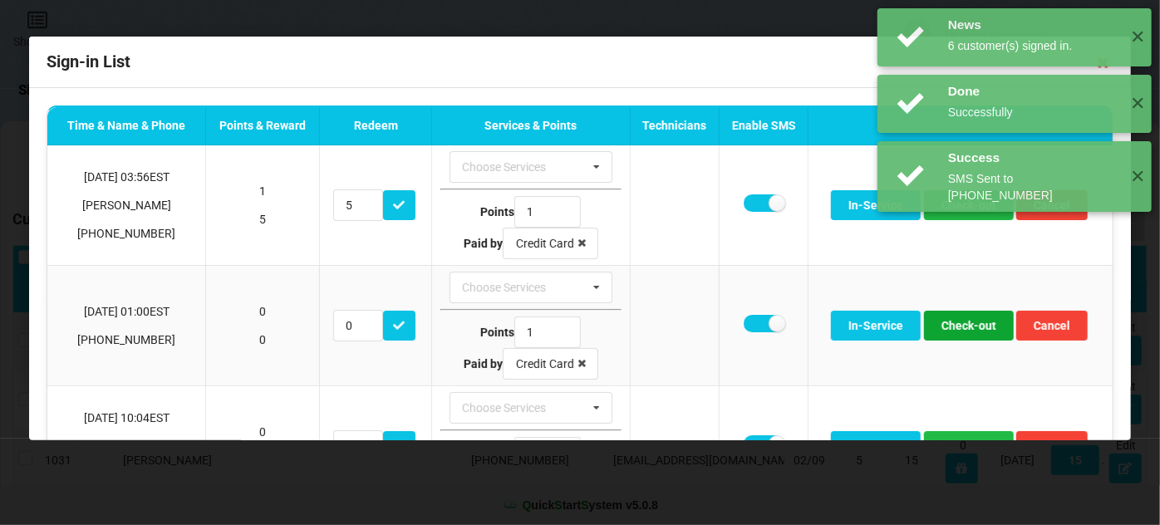
click at [958, 327] on button "Check-out" at bounding box center [968, 326] width 90 height 30
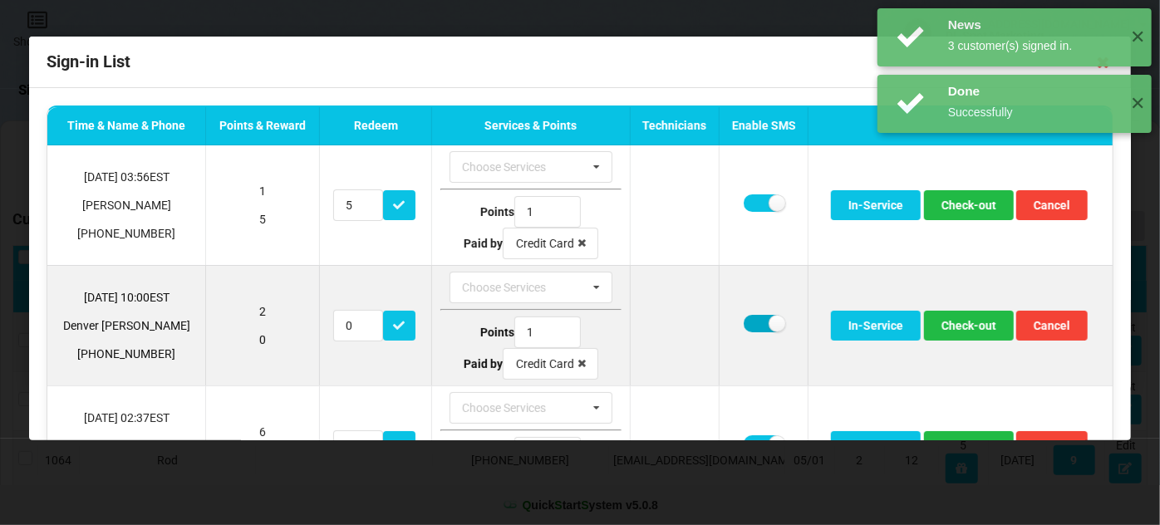
click at [744, 315] on label at bounding box center [763, 323] width 41 height 17
checkbox input "false"
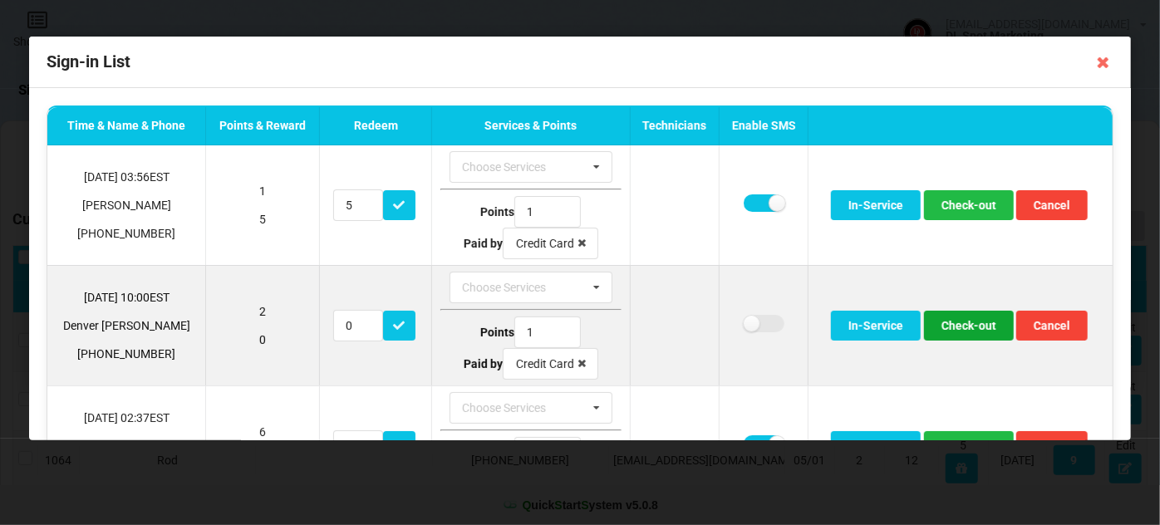
click at [972, 327] on button "Check-out" at bounding box center [968, 326] width 90 height 30
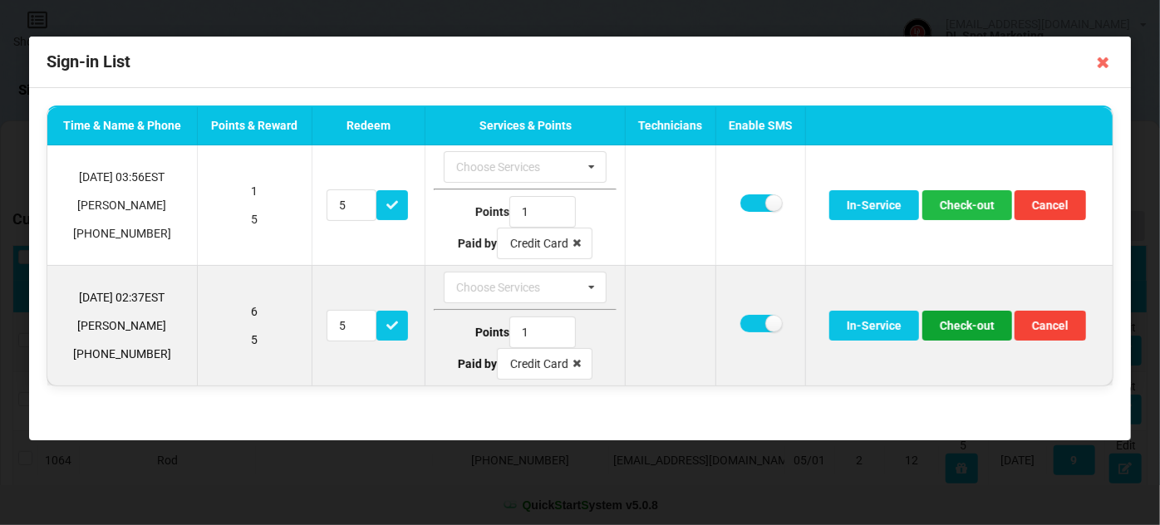
click at [963, 329] on button "Check-out" at bounding box center [967, 326] width 90 height 30
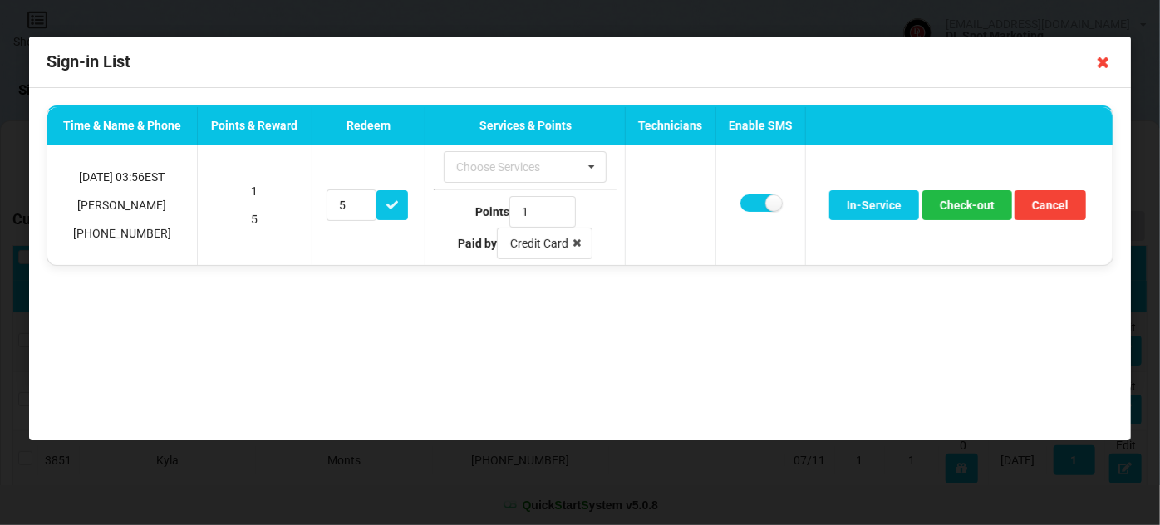
click at [1099, 65] on icon at bounding box center [1103, 62] width 27 height 27
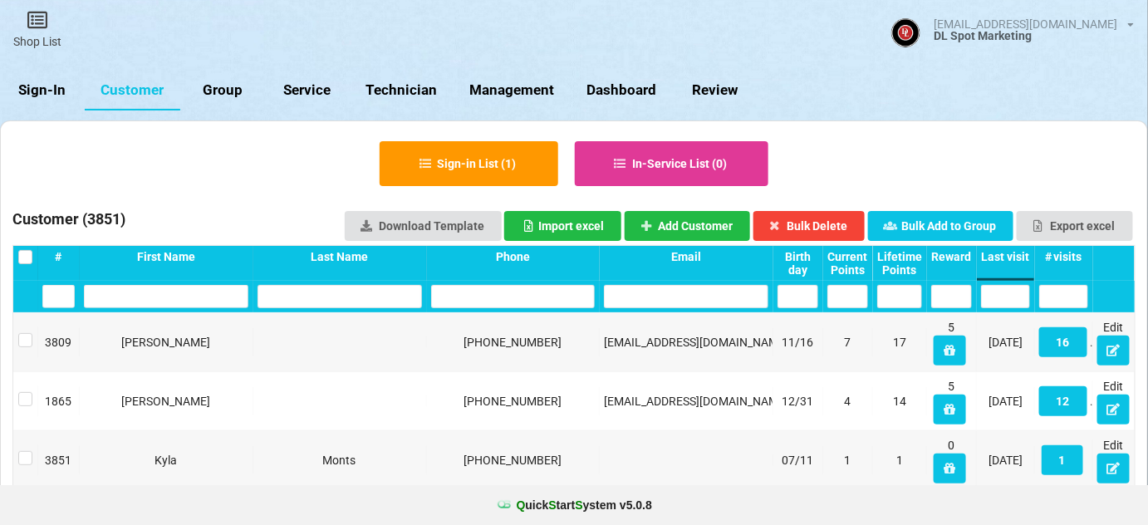
click at [47, 96] on link "Sign-In" at bounding box center [42, 91] width 85 height 40
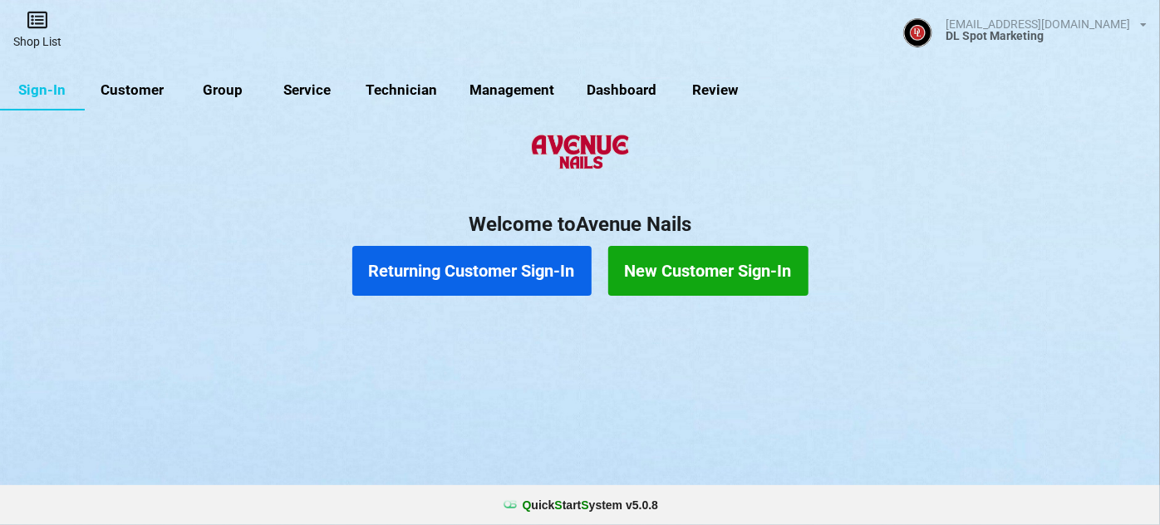
click at [38, 29] on icon at bounding box center [37, 20] width 23 height 20
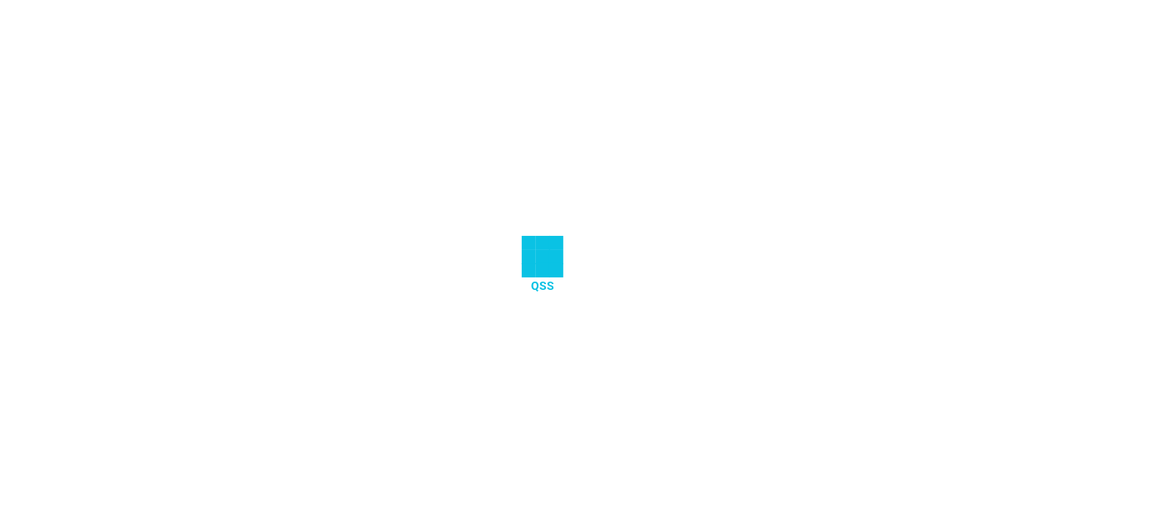
select select "25"
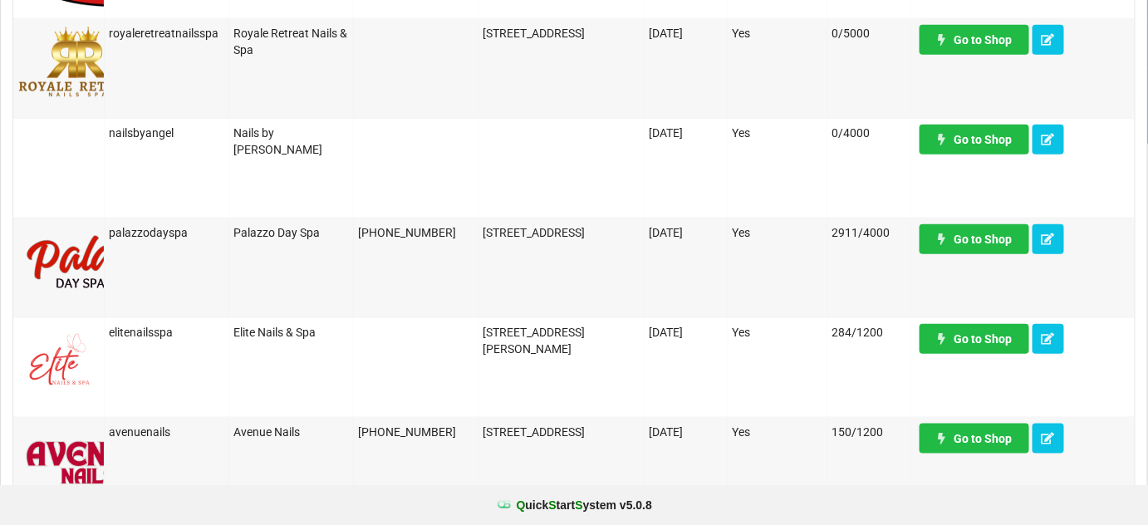
scroll to position [403, 0]
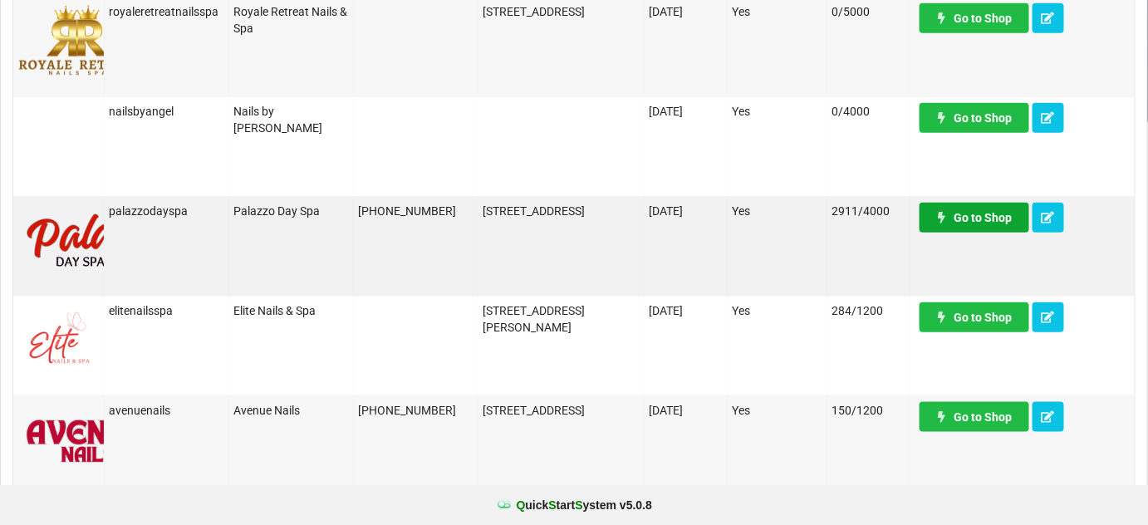
click at [978, 219] on link "Go to Shop" at bounding box center [975, 218] width 110 height 30
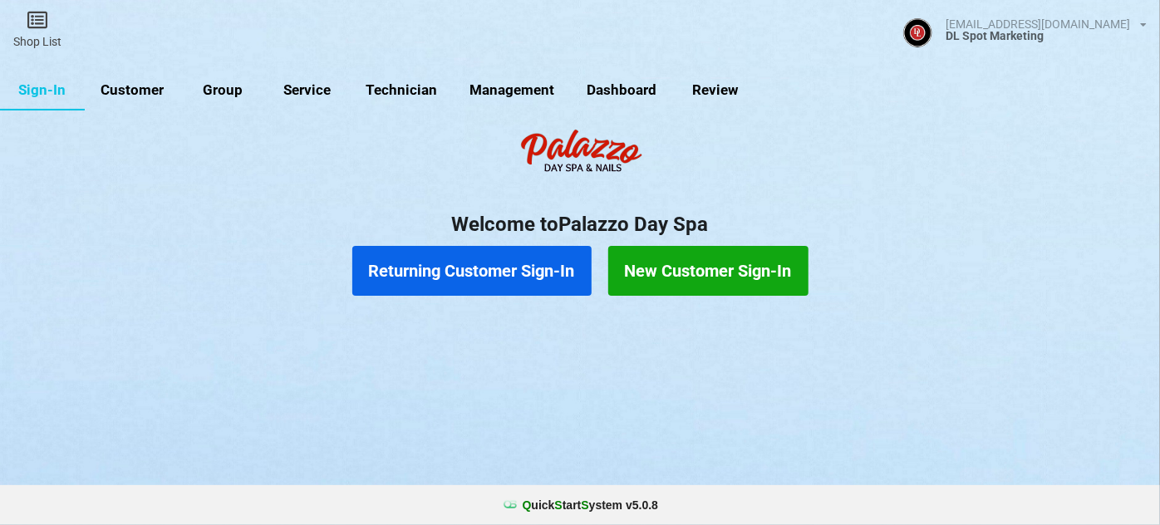
click at [126, 90] on link "Customer" at bounding box center [133, 91] width 96 height 40
select select "25"
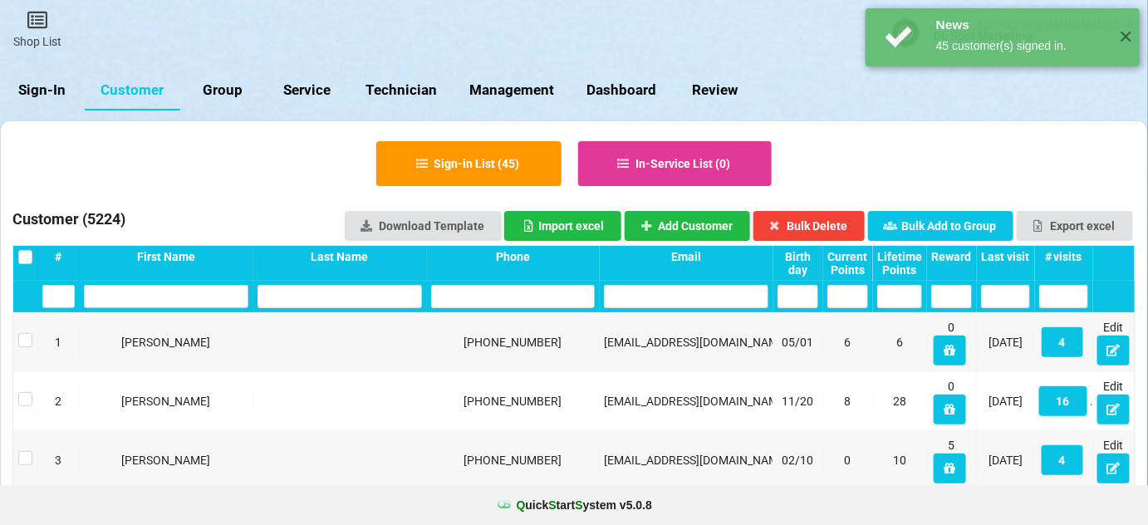
click at [1013, 253] on div "Last visit" at bounding box center [1005, 256] width 49 height 13
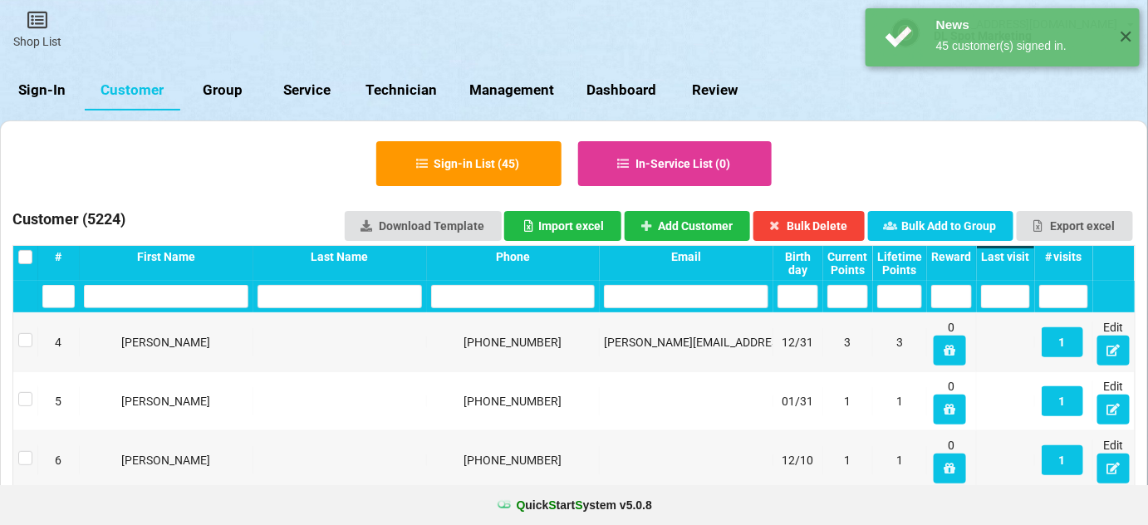
click at [1013, 253] on div "Last visit" at bounding box center [1005, 256] width 49 height 13
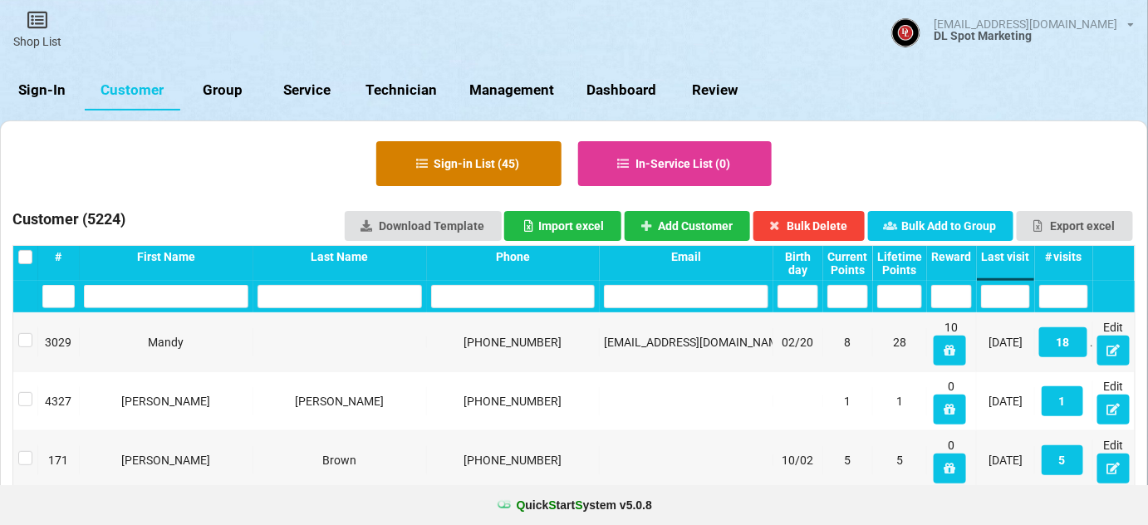
click at [491, 174] on button "Sign-in List ( 45 )" at bounding box center [468, 163] width 185 height 45
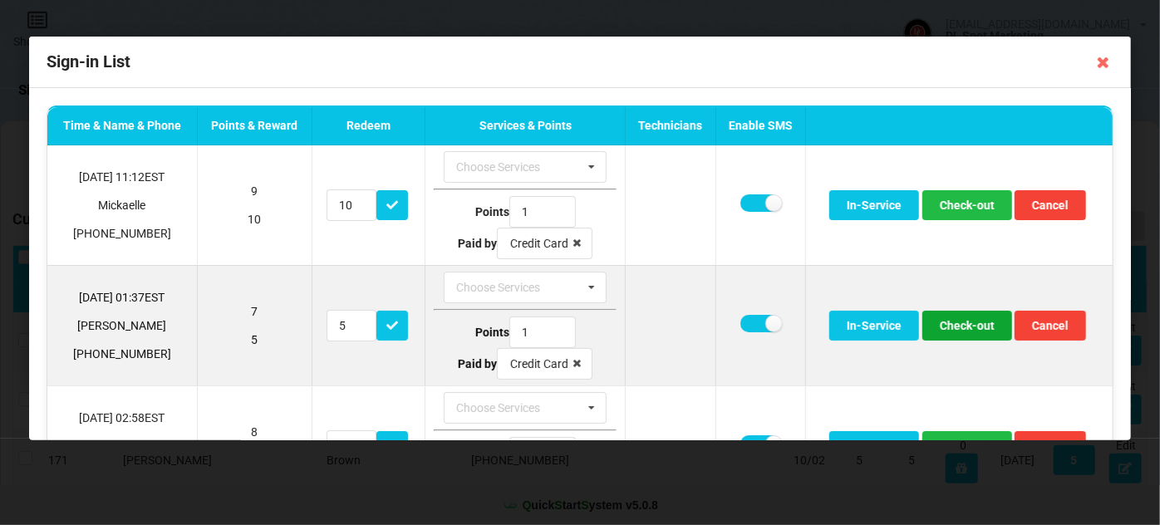
click at [976, 328] on button "Check-out" at bounding box center [967, 326] width 90 height 30
click at [750, 326] on label at bounding box center [760, 323] width 41 height 17
checkbox input "false"
click at [959, 323] on button "Check-out" at bounding box center [967, 326] width 90 height 30
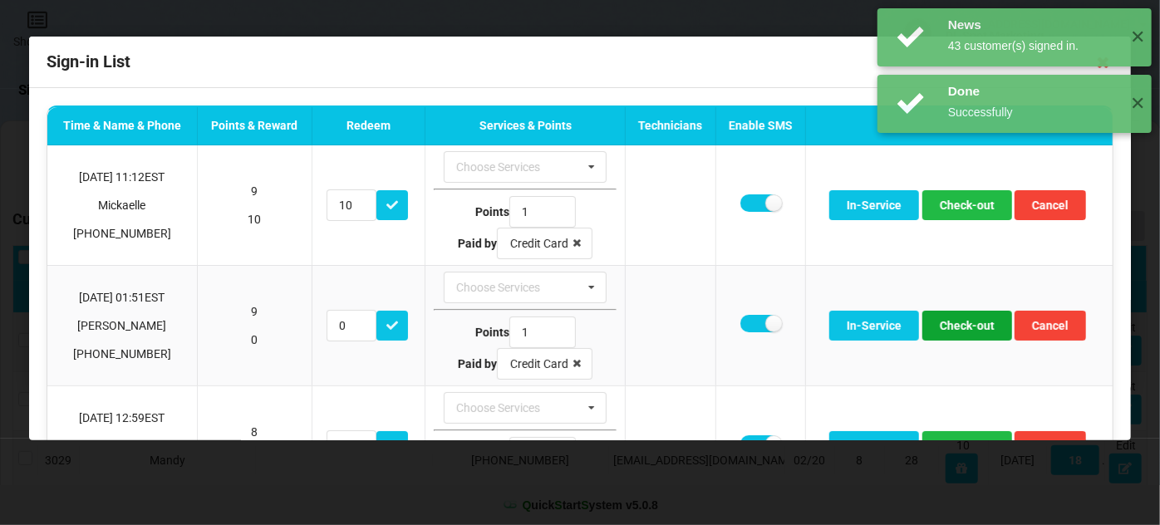
click at [958, 323] on button "Check-out" at bounding box center [967, 326] width 90 height 30
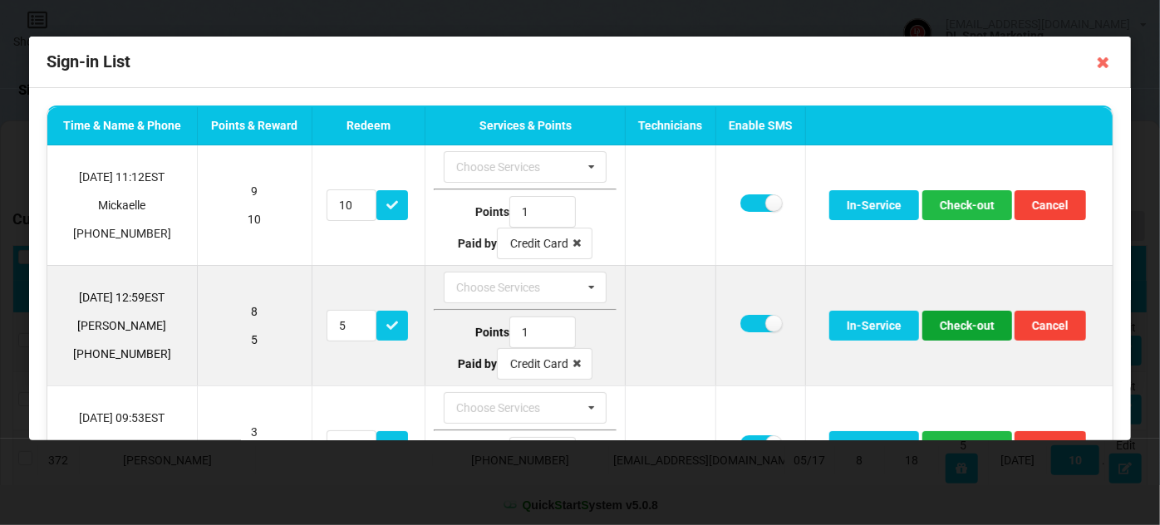
click at [955, 323] on button "Check-out" at bounding box center [967, 326] width 90 height 30
click at [965, 317] on button "Check-out" at bounding box center [967, 326] width 90 height 30
click at [964, 327] on button "Check-out" at bounding box center [967, 326] width 90 height 30
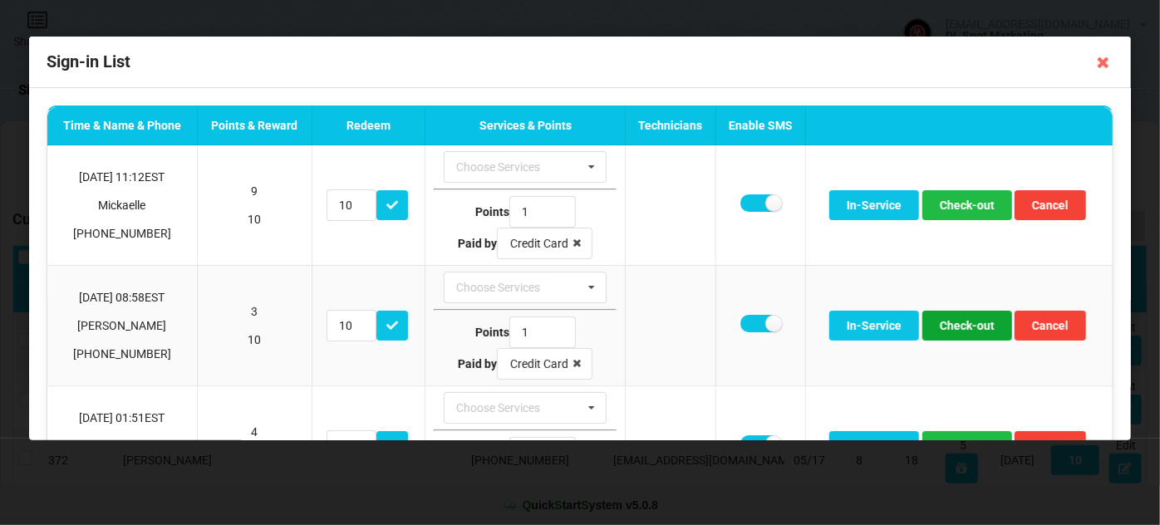
click at [964, 327] on button "Check-out" at bounding box center [967, 326] width 90 height 30
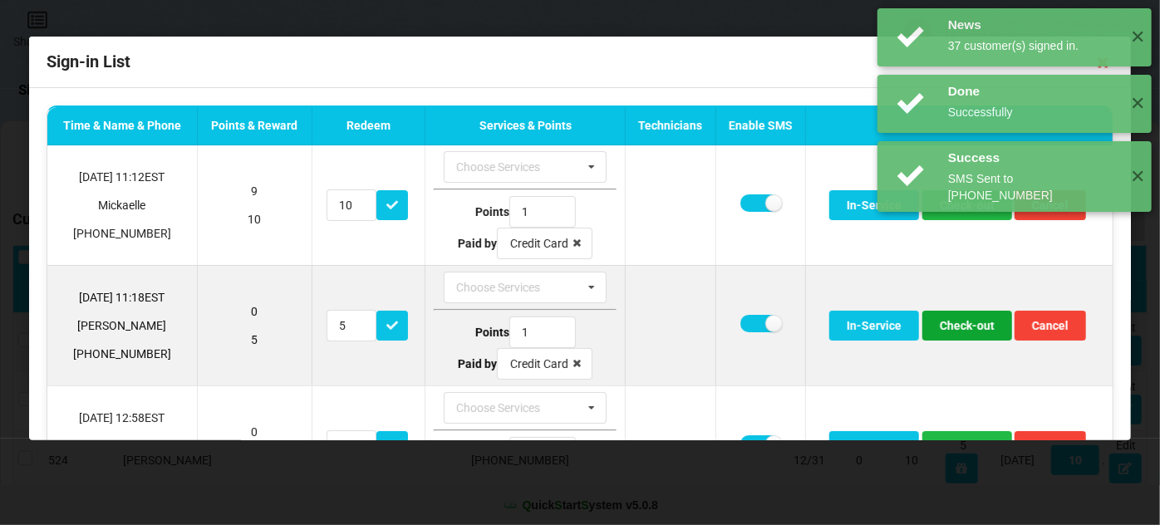
click at [964, 327] on button "Check-out" at bounding box center [967, 326] width 90 height 30
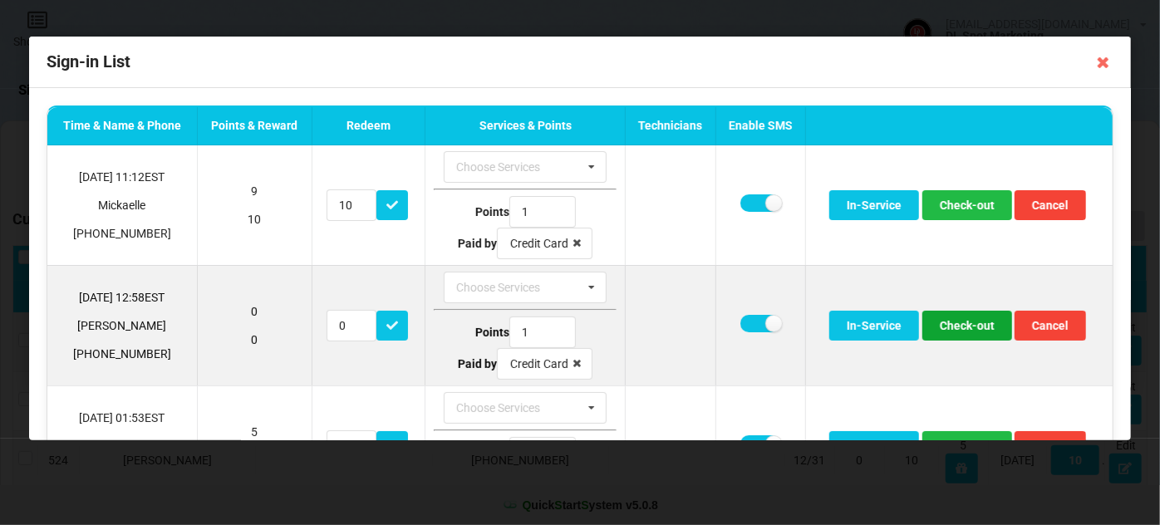
click at [956, 326] on button "Check-out" at bounding box center [967, 326] width 90 height 30
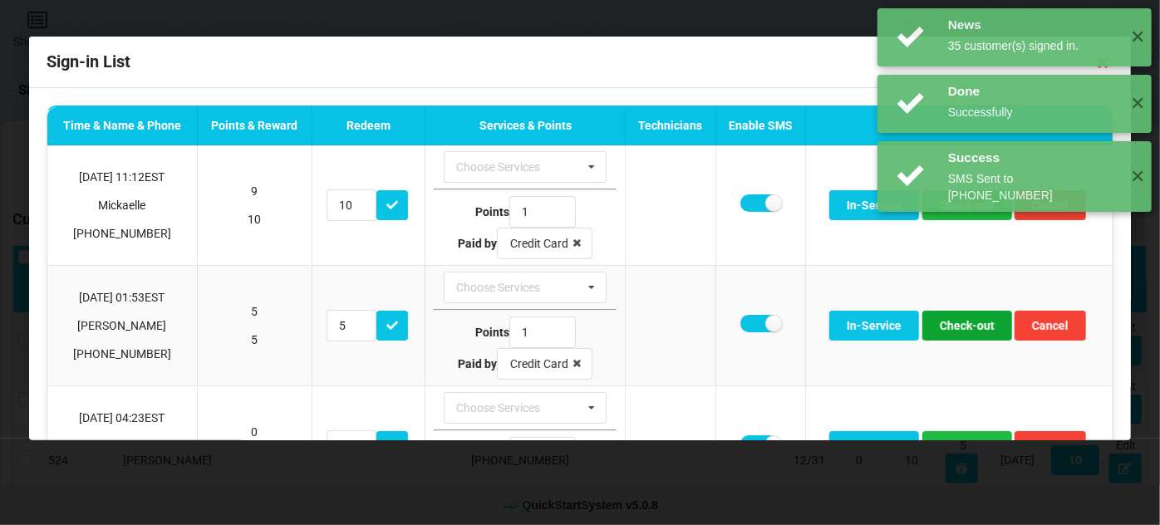
click at [956, 326] on button "Check-out" at bounding box center [967, 326] width 90 height 30
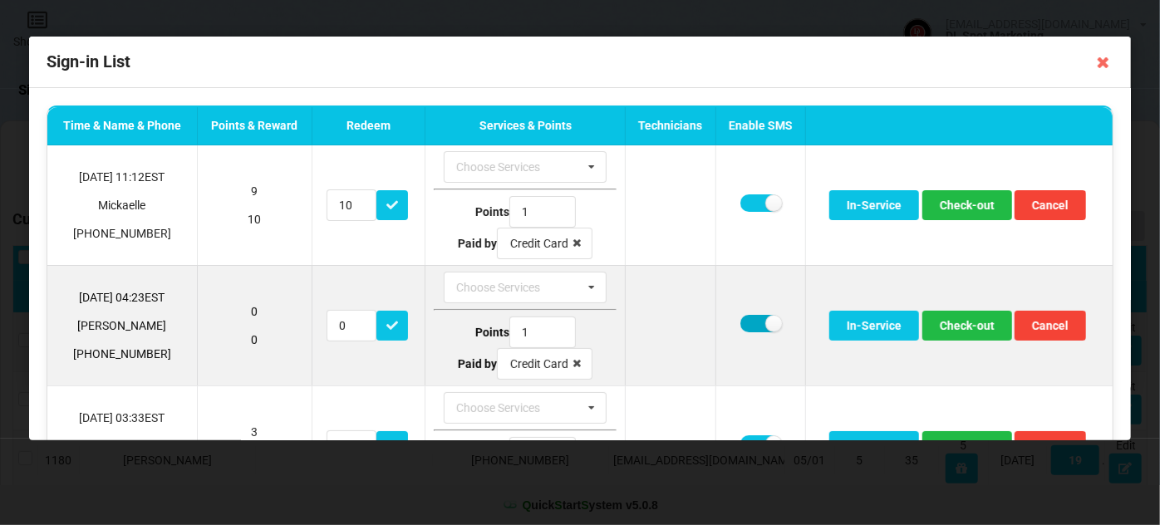
click at [748, 325] on label at bounding box center [760, 323] width 41 height 17
checkbox input "false"
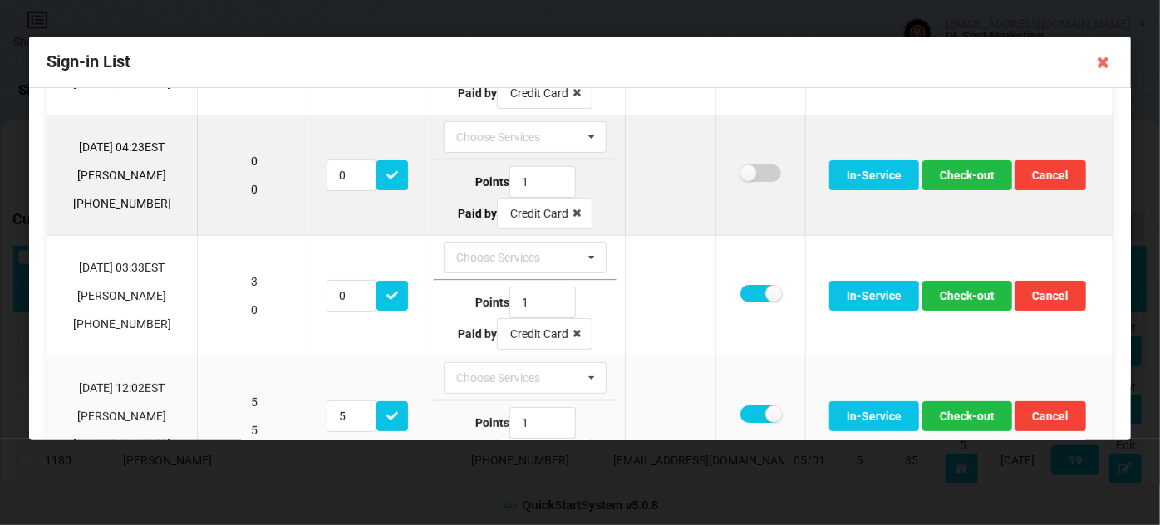
scroll to position [201, 0]
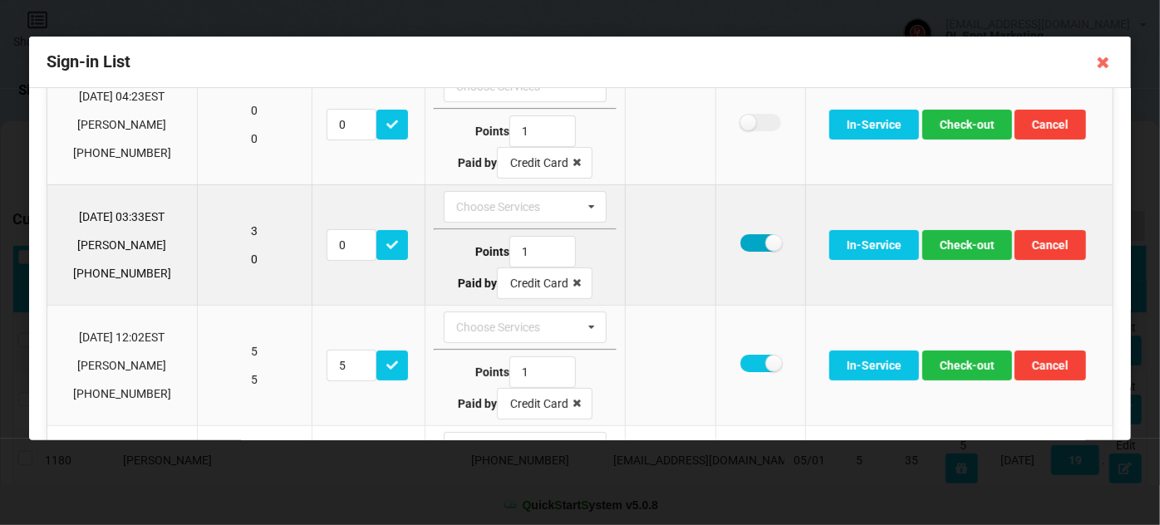
drag, startPoint x: 753, startPoint y: 236, endPoint x: 763, endPoint y: 236, distance: 10.8
click at [753, 236] on label at bounding box center [760, 242] width 41 height 17
checkbox input "false"
click at [968, 234] on button "Check-out" at bounding box center [967, 245] width 90 height 30
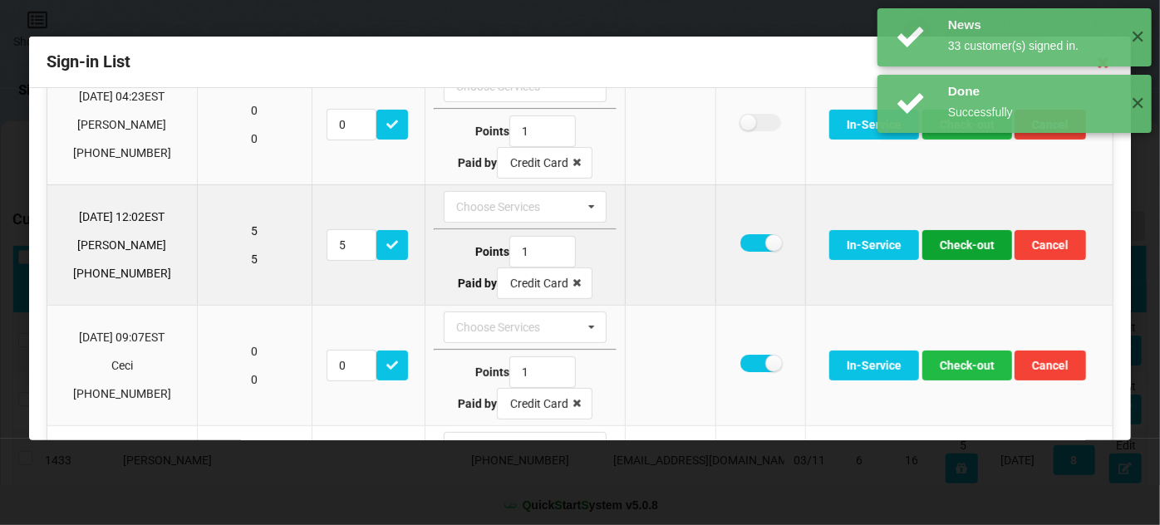
click at [958, 243] on button "Check-out" at bounding box center [967, 245] width 90 height 30
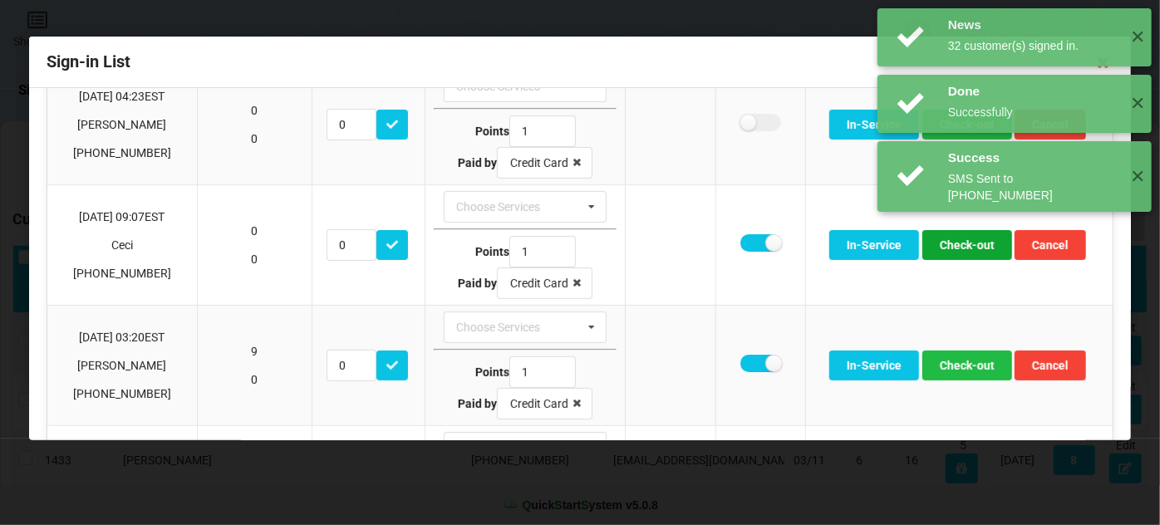
click at [958, 243] on button "Check-out" at bounding box center [967, 245] width 90 height 30
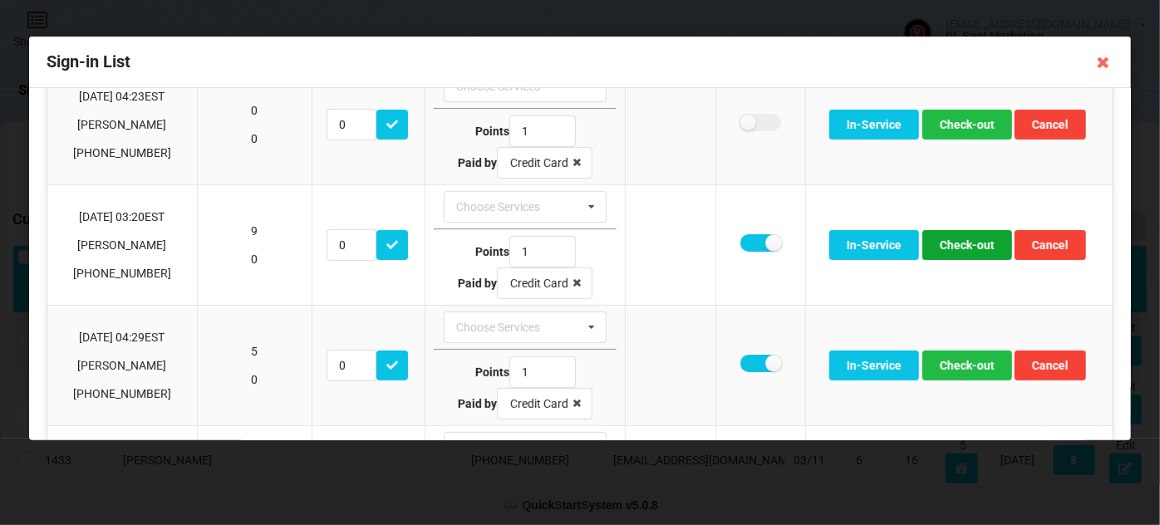
click at [957, 243] on button "Check-out" at bounding box center [967, 245] width 90 height 30
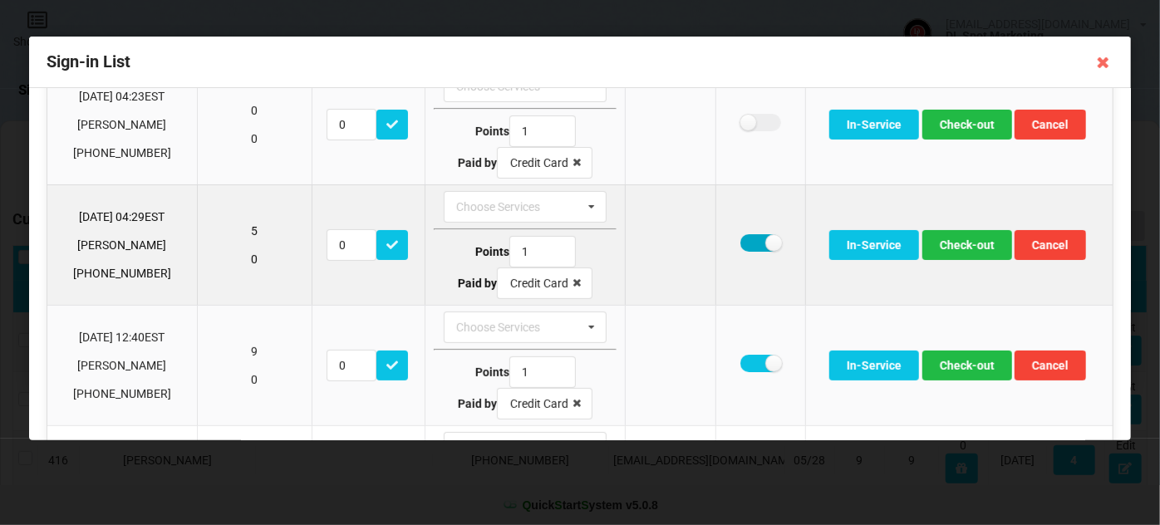
click at [747, 236] on label at bounding box center [760, 242] width 41 height 17
checkbox input "false"
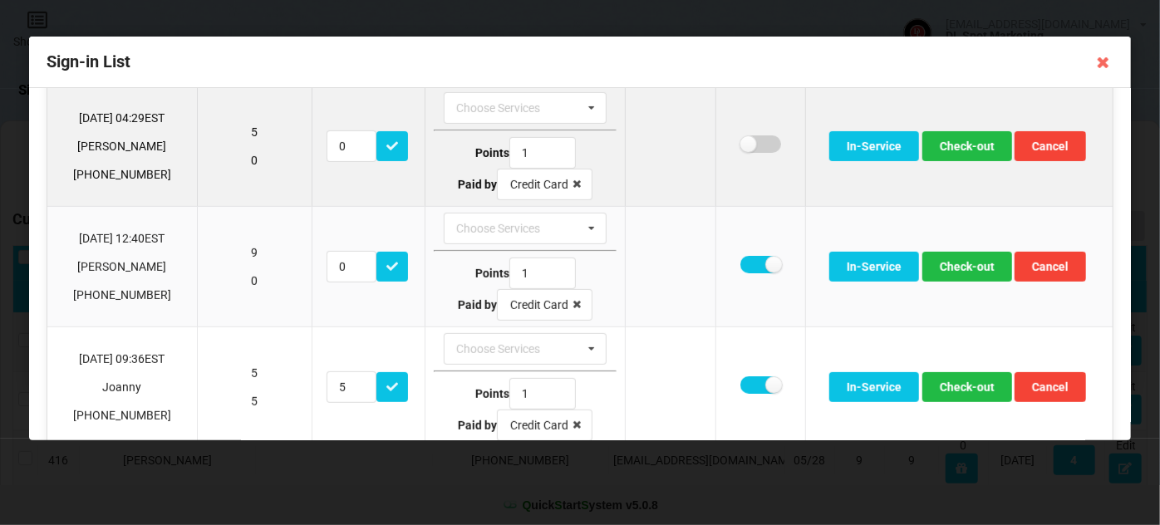
scroll to position [302, 0]
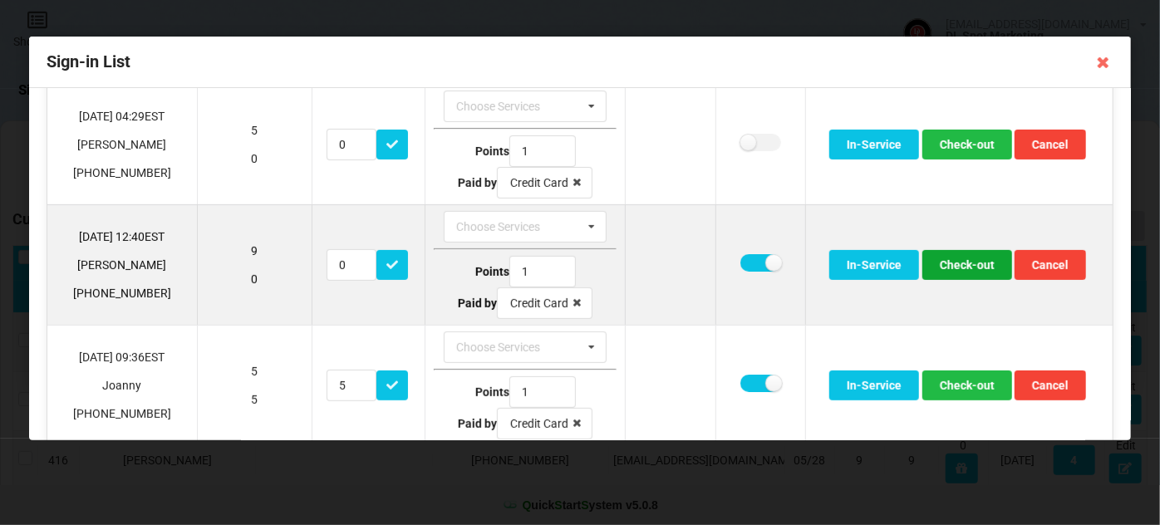
click at [956, 256] on button "Check-out" at bounding box center [967, 265] width 90 height 30
click at [961, 263] on button "Check-out" at bounding box center [967, 265] width 90 height 30
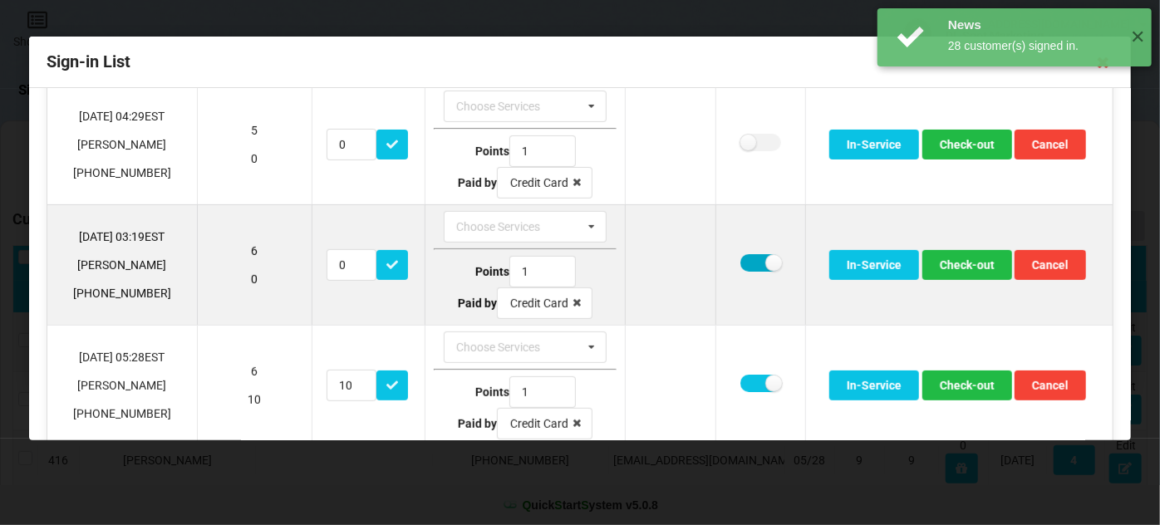
drag, startPoint x: 746, startPoint y: 259, endPoint x: 771, endPoint y: 258, distance: 25.0
click at [747, 259] on label at bounding box center [760, 262] width 41 height 17
checkbox input "false"
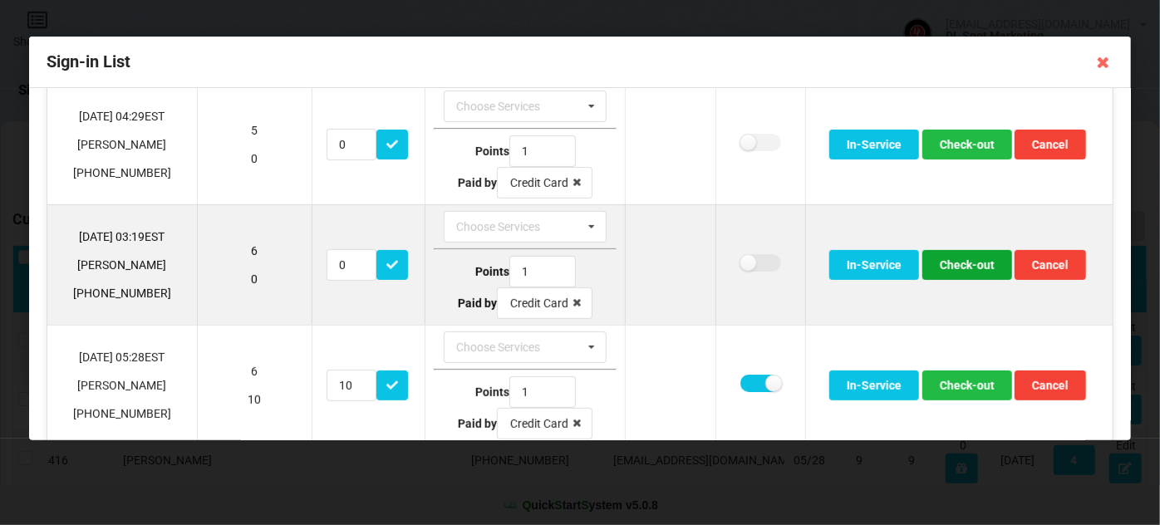
click at [946, 255] on button "Check-out" at bounding box center [967, 265] width 90 height 30
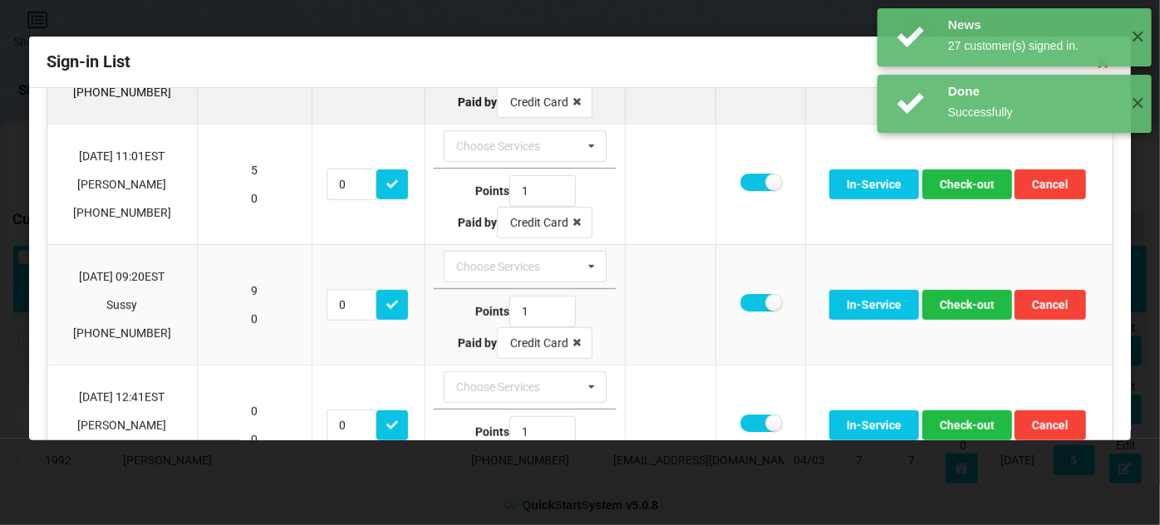
scroll to position [503, 0]
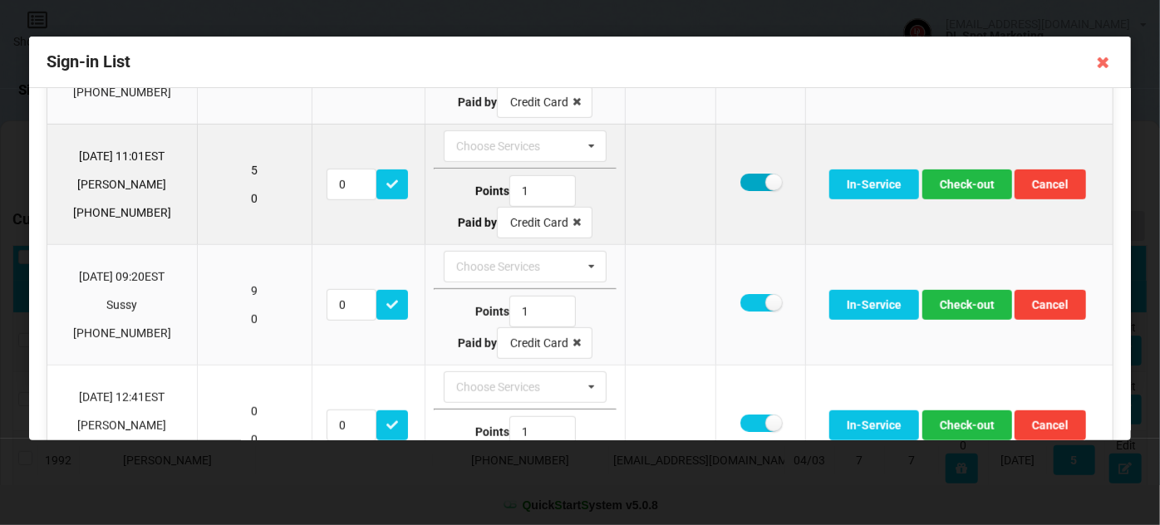
click at [740, 175] on label at bounding box center [760, 182] width 41 height 17
checkbox input "false"
click at [958, 179] on button "Check-out" at bounding box center [967, 184] width 90 height 30
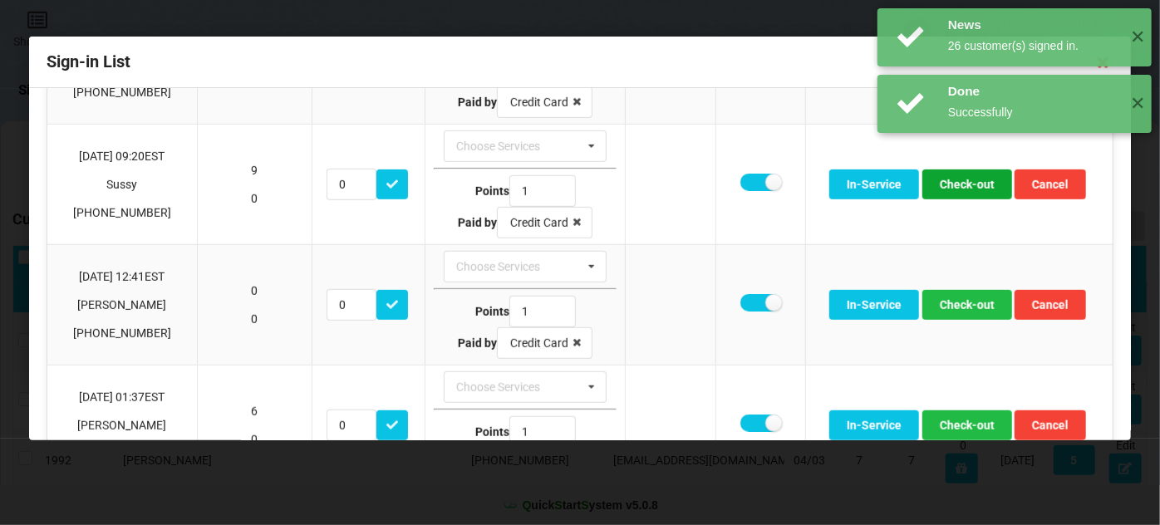
click at [958, 179] on button "Check-out" at bounding box center [967, 184] width 90 height 30
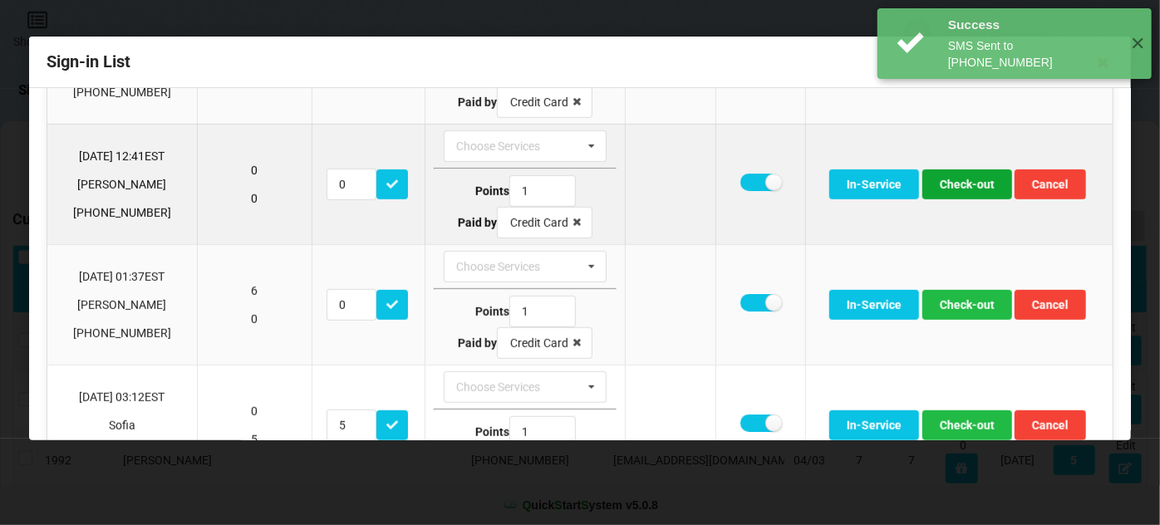
click at [957, 179] on button "Check-out" at bounding box center [967, 184] width 90 height 30
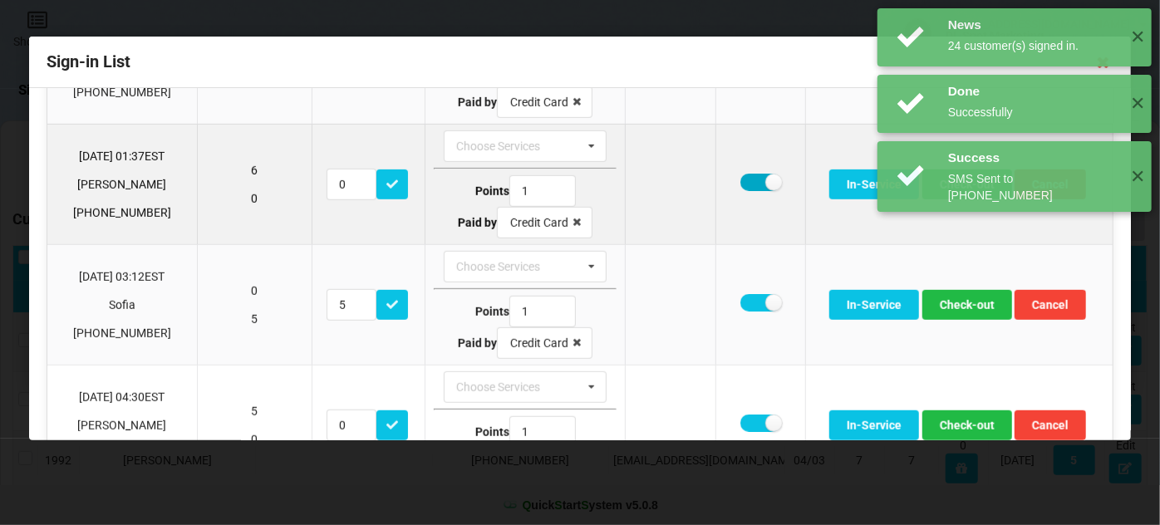
click at [744, 174] on label at bounding box center [760, 182] width 41 height 17
checkbox input "false"
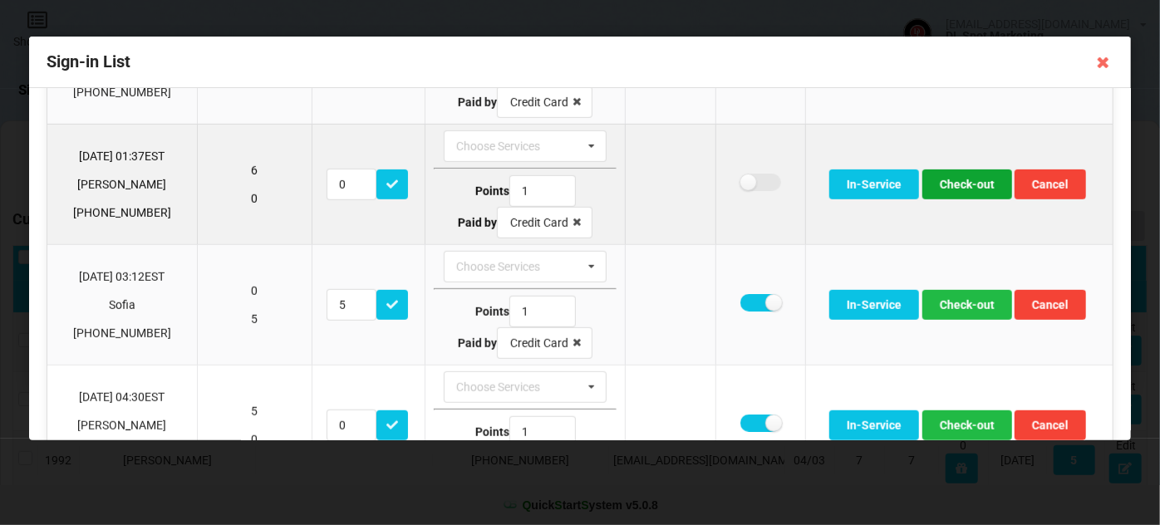
click at [953, 178] on button "Check-out" at bounding box center [967, 184] width 90 height 30
click at [948, 180] on button "Check-out" at bounding box center [967, 184] width 90 height 30
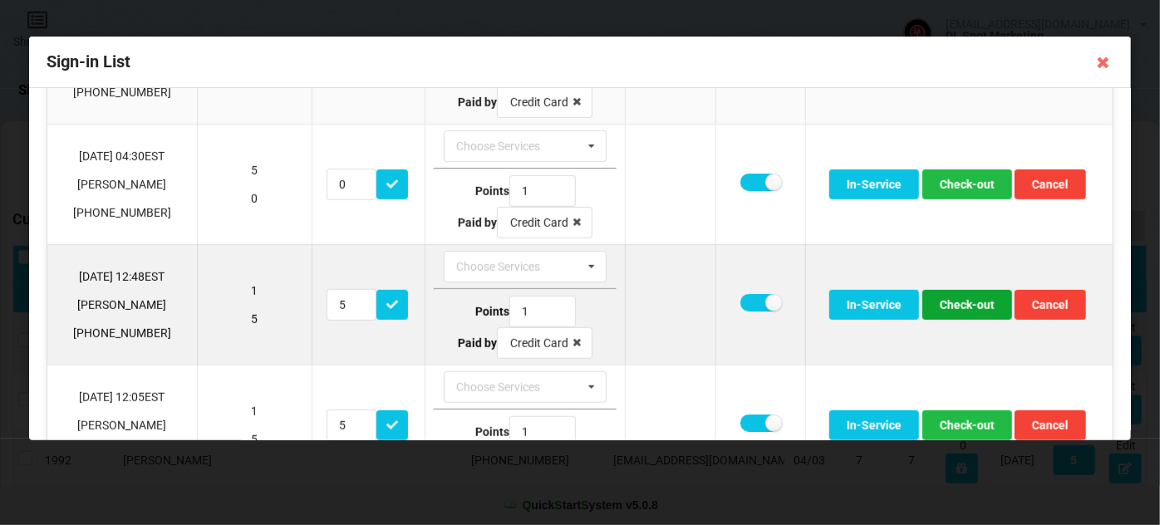
click at [974, 301] on button "Check-out" at bounding box center [967, 305] width 90 height 30
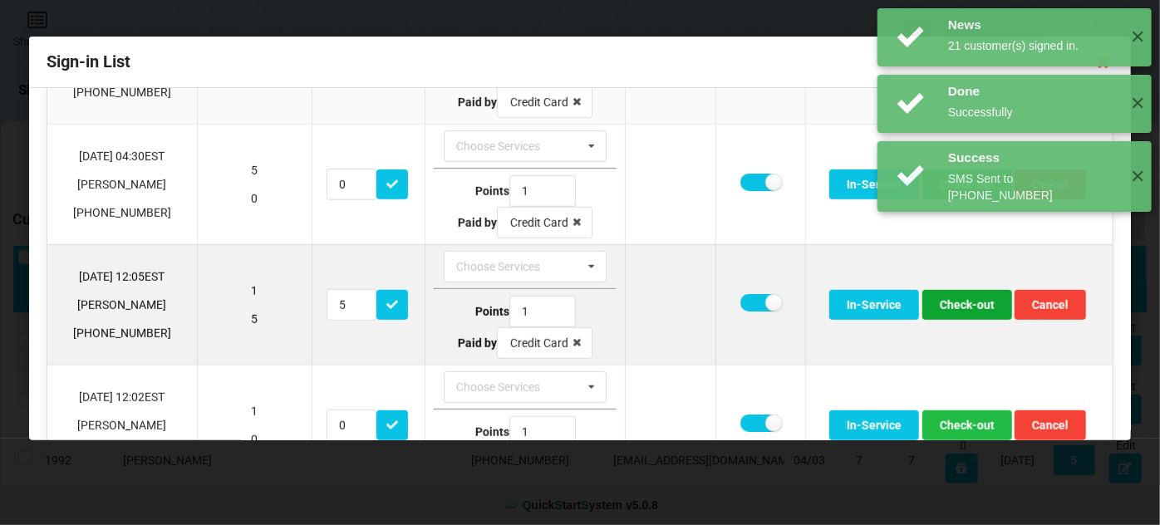
click at [970, 302] on button "Check-out" at bounding box center [967, 305] width 90 height 30
click at [748, 298] on label at bounding box center [760, 302] width 41 height 17
checkbox input "false"
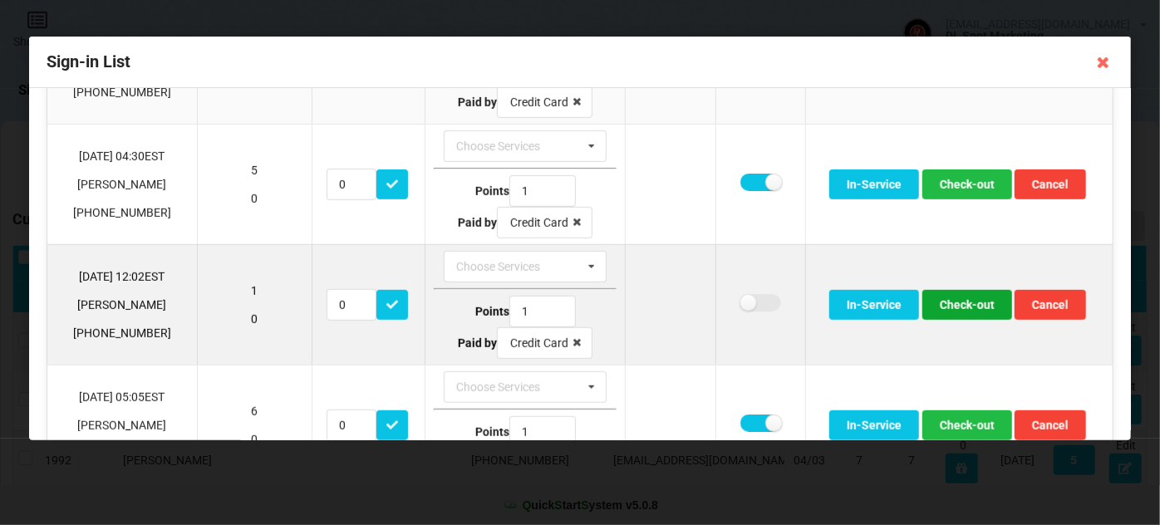
click at [957, 298] on button "Check-out" at bounding box center [967, 305] width 90 height 30
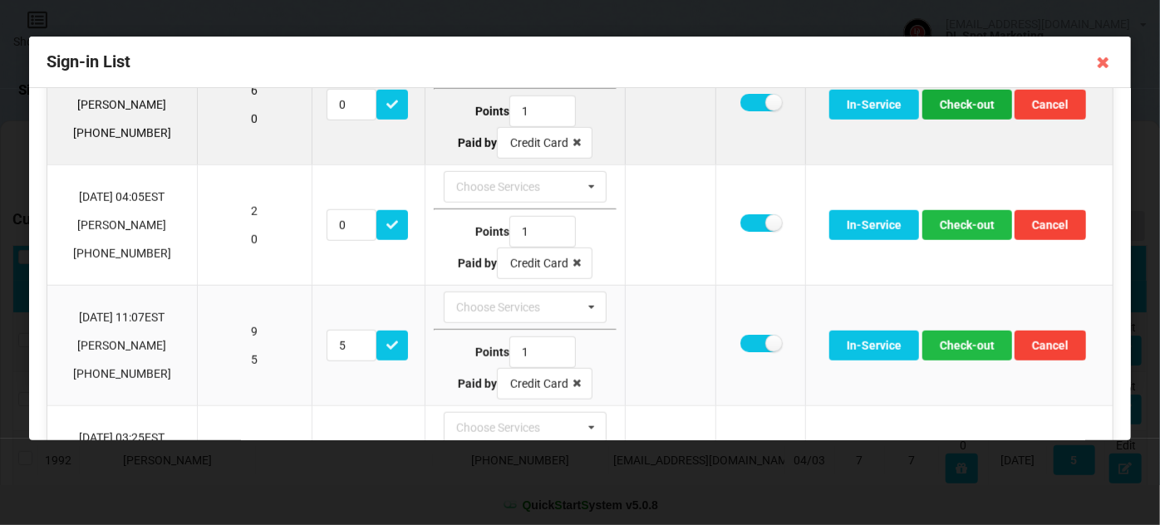
scroll to position [704, 0]
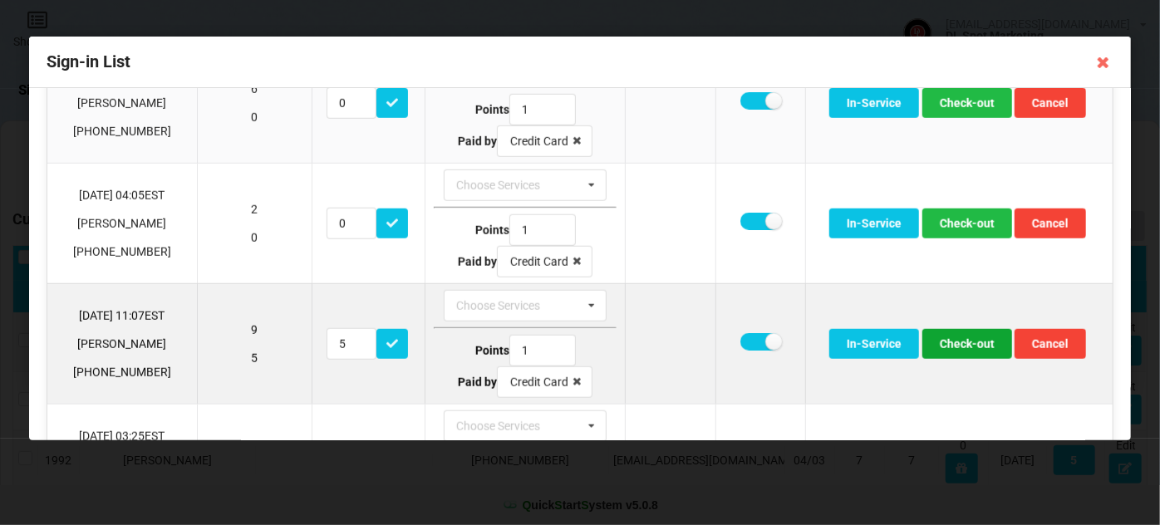
click at [969, 336] on button "Check-out" at bounding box center [967, 344] width 90 height 30
click at [745, 336] on label at bounding box center [760, 341] width 41 height 17
checkbox input "false"
click at [964, 336] on button "Check-out" at bounding box center [967, 344] width 90 height 30
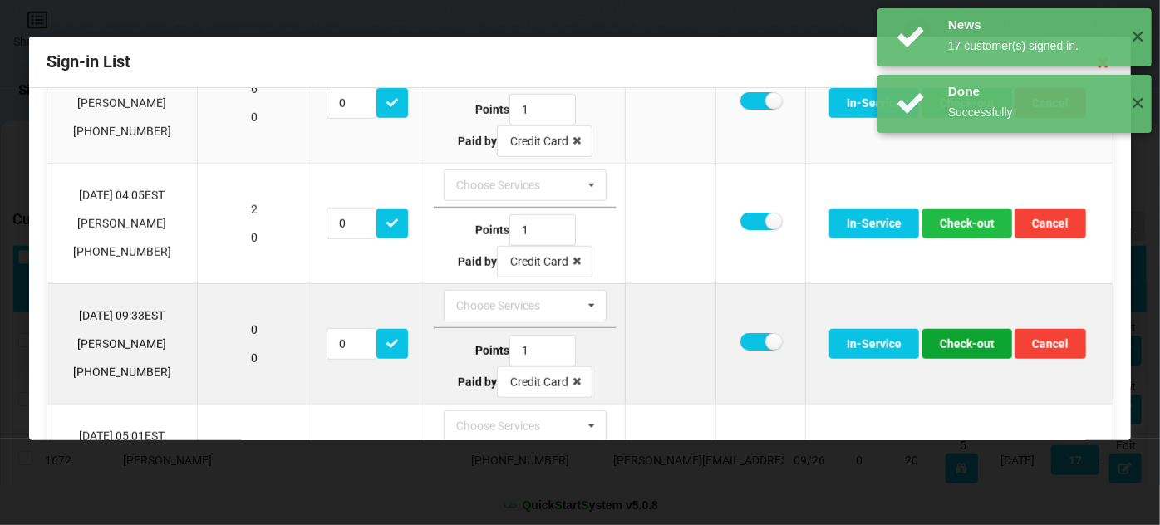
click at [959, 336] on button "Check-out" at bounding box center [967, 344] width 90 height 30
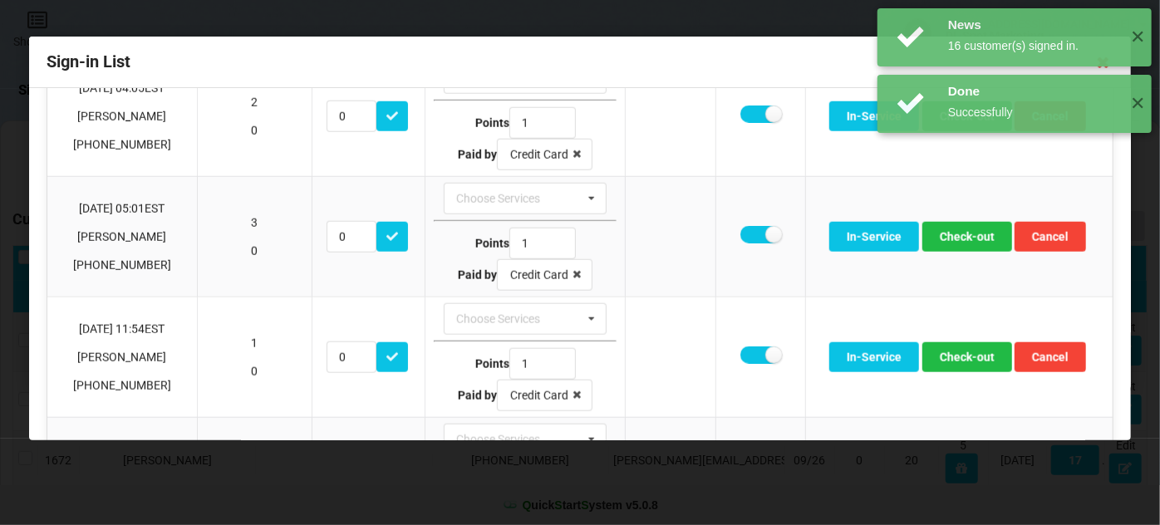
scroll to position [905, 0]
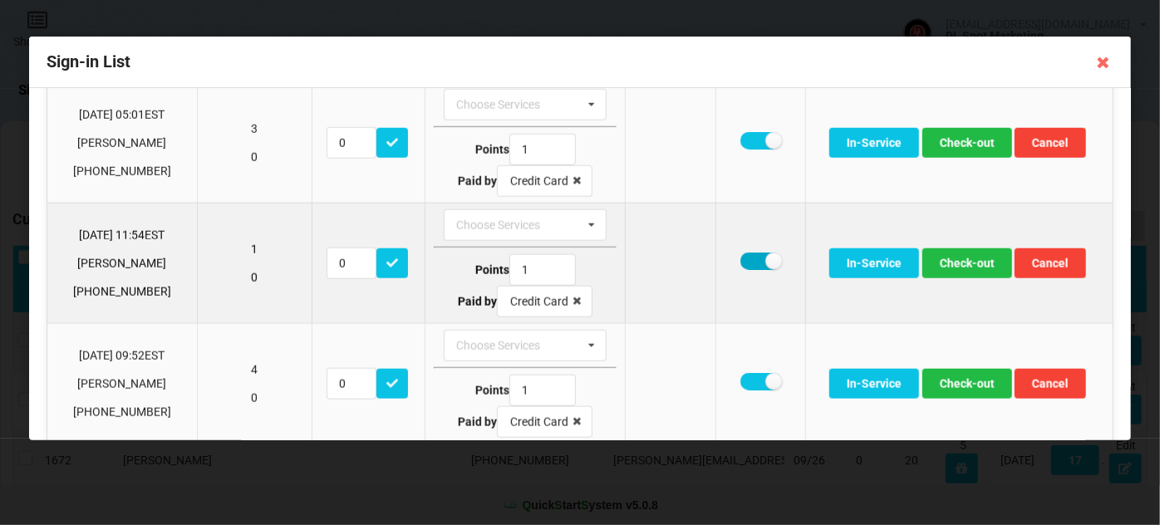
click at [744, 253] on label at bounding box center [760, 261] width 41 height 17
checkbox input "false"
click at [969, 254] on button "Check-out" at bounding box center [967, 263] width 90 height 30
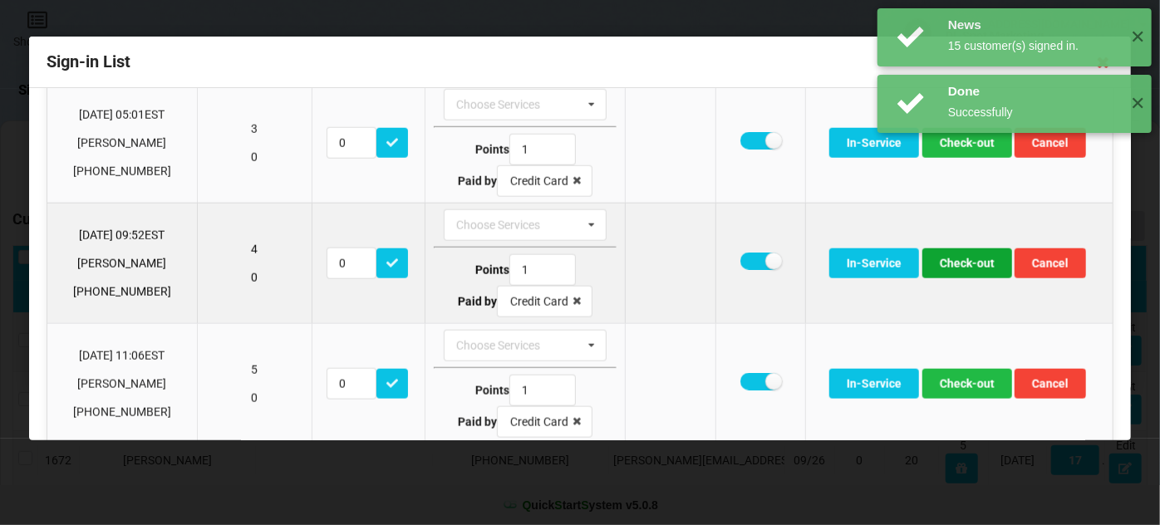
click at [950, 262] on button "Check-out" at bounding box center [967, 263] width 90 height 30
click at [753, 253] on label at bounding box center [760, 261] width 41 height 17
checkbox input "false"
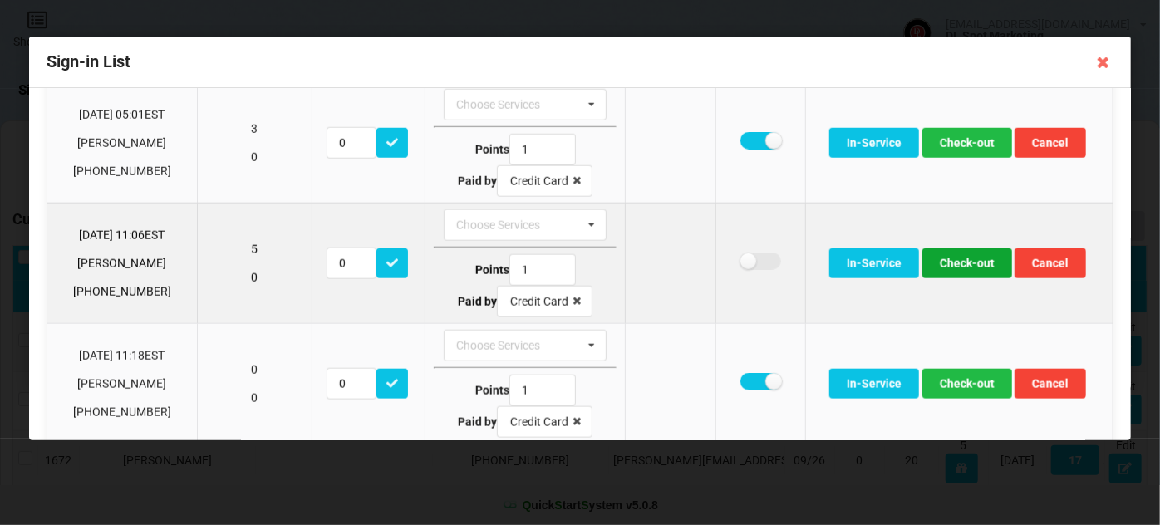
click at [962, 254] on button "Check-out" at bounding box center [967, 263] width 90 height 30
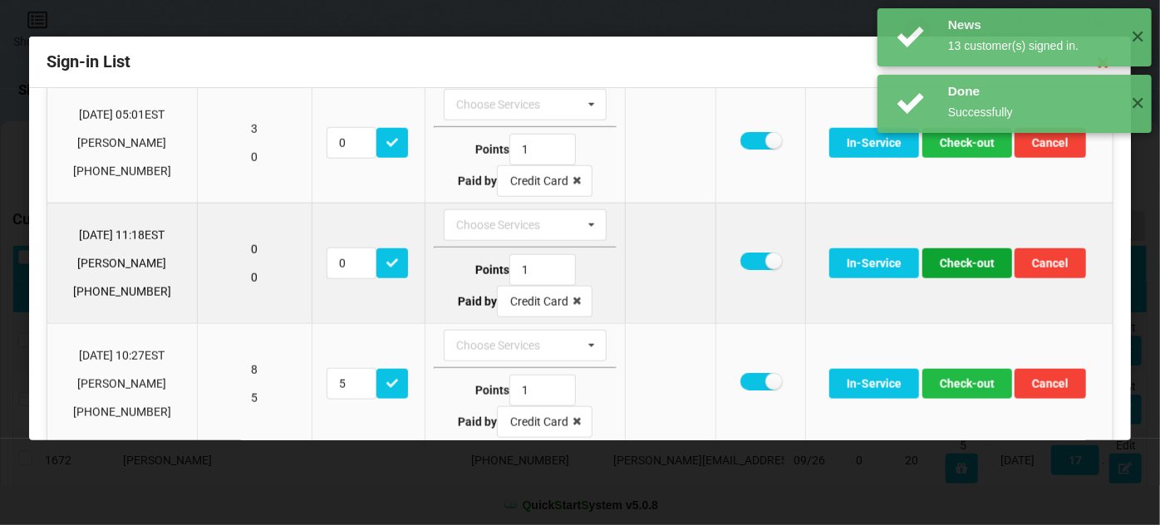
click at [950, 254] on button "Check-out" at bounding box center [967, 263] width 90 height 30
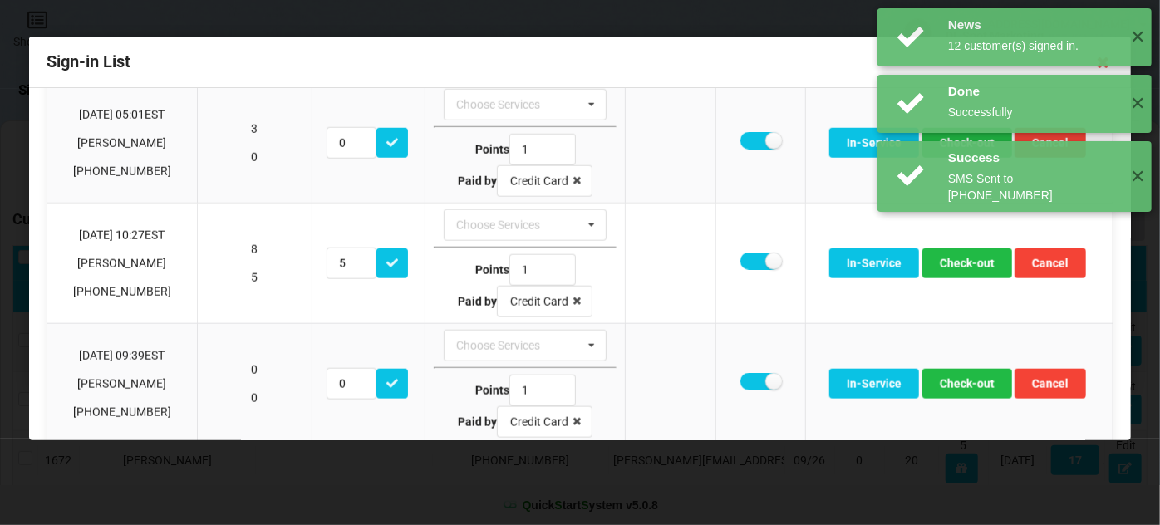
click at [949, 254] on div "News 13 customer(s) signed in. ✕" at bounding box center [1014, 249] width 274 height 58
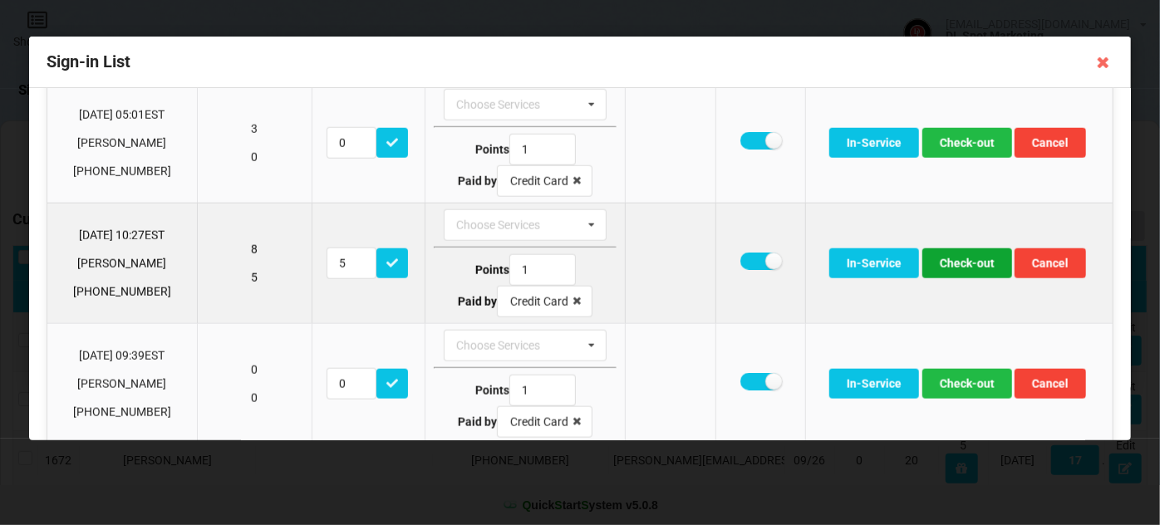
click at [954, 254] on button "Check-out" at bounding box center [967, 263] width 90 height 30
click at [956, 254] on button "Check-out" at bounding box center [967, 263] width 90 height 30
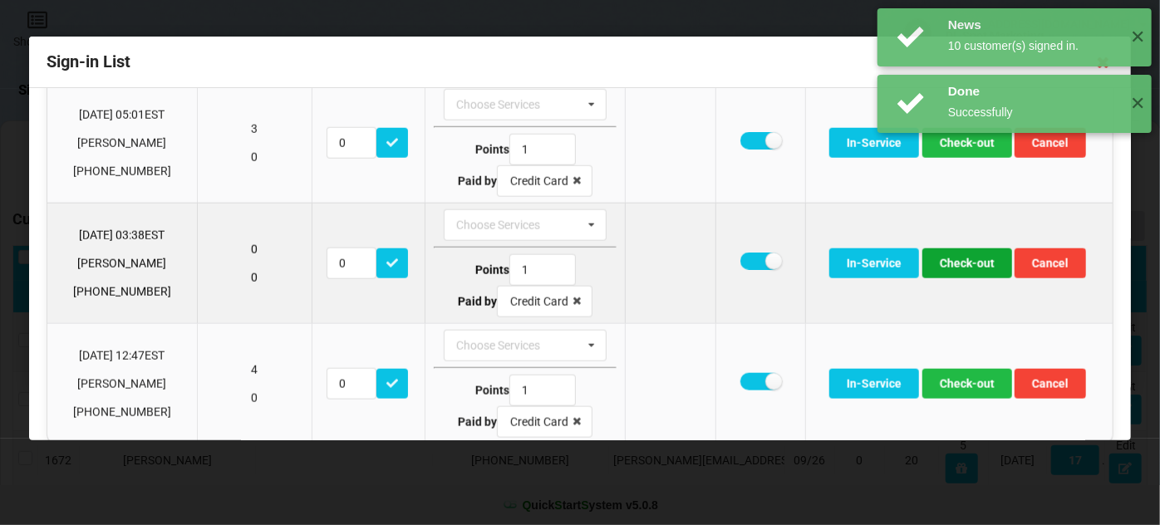
click at [955, 254] on button "Check-out" at bounding box center [967, 263] width 90 height 30
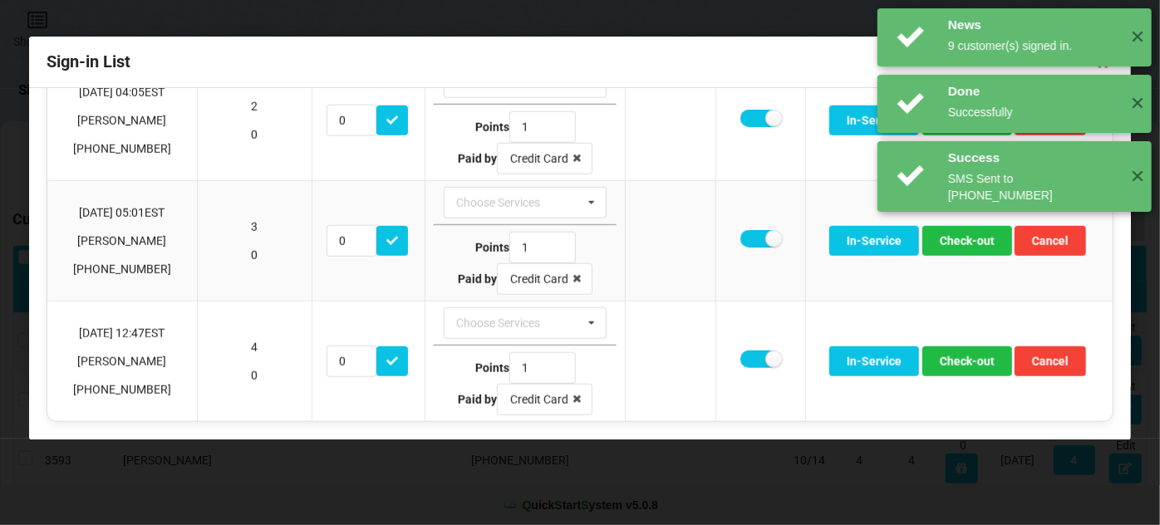
scroll to position [797, 0]
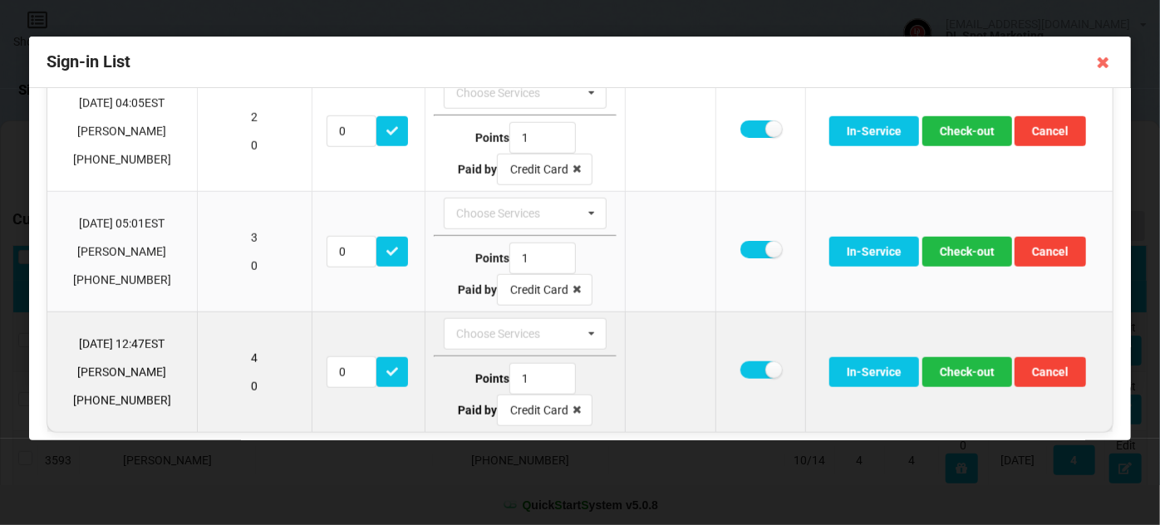
click at [734, 359] on td at bounding box center [759, 372] width 90 height 120
click at [746, 361] on label at bounding box center [760, 369] width 41 height 17
checkbox input "false"
click at [959, 366] on button "Check-out" at bounding box center [967, 372] width 90 height 30
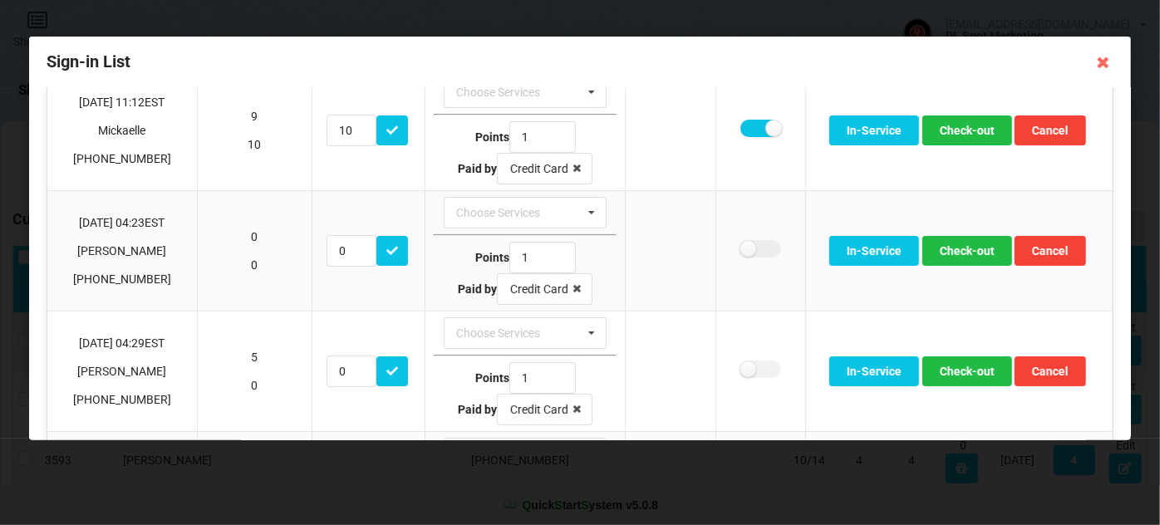
scroll to position [73, 0]
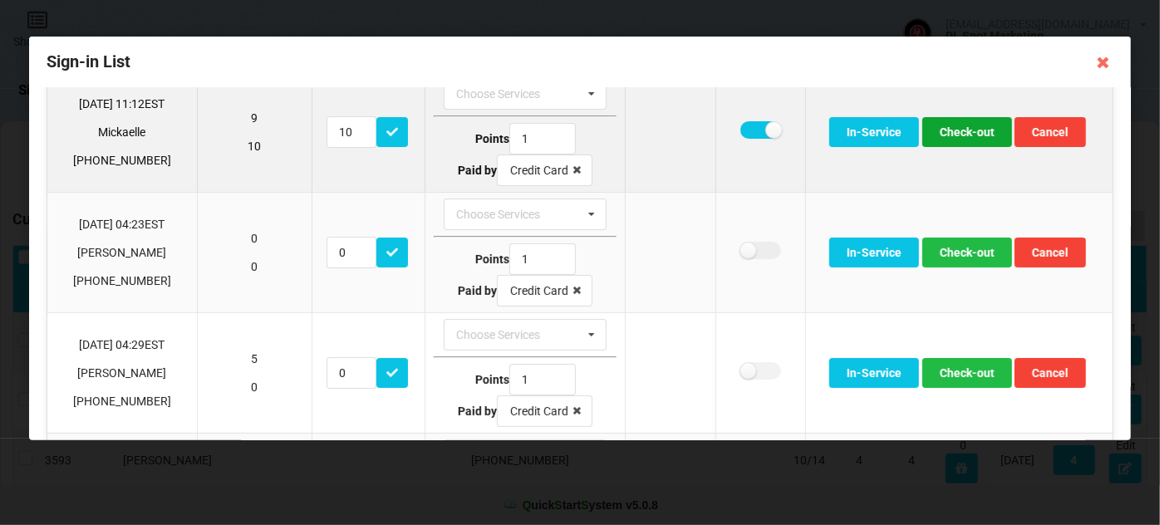
click at [973, 128] on button "Check-out" at bounding box center [967, 132] width 90 height 30
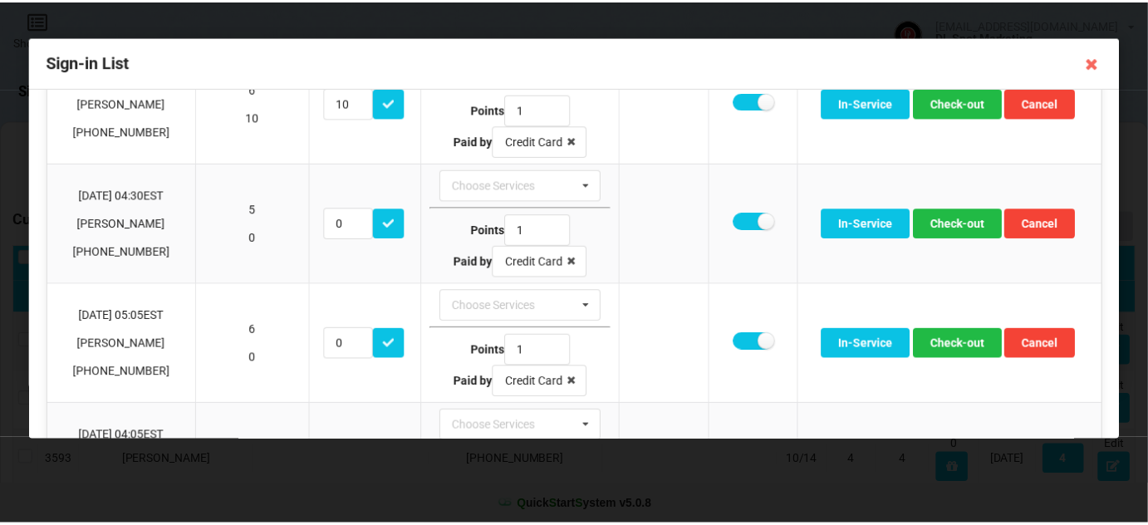
scroll to position [0, 0]
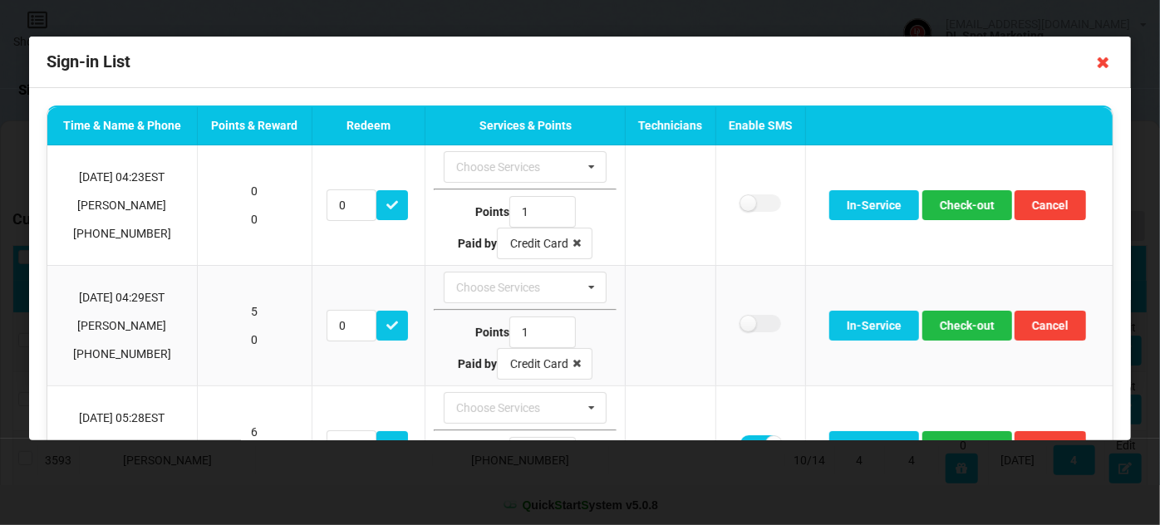
click at [1105, 59] on icon at bounding box center [1103, 62] width 27 height 27
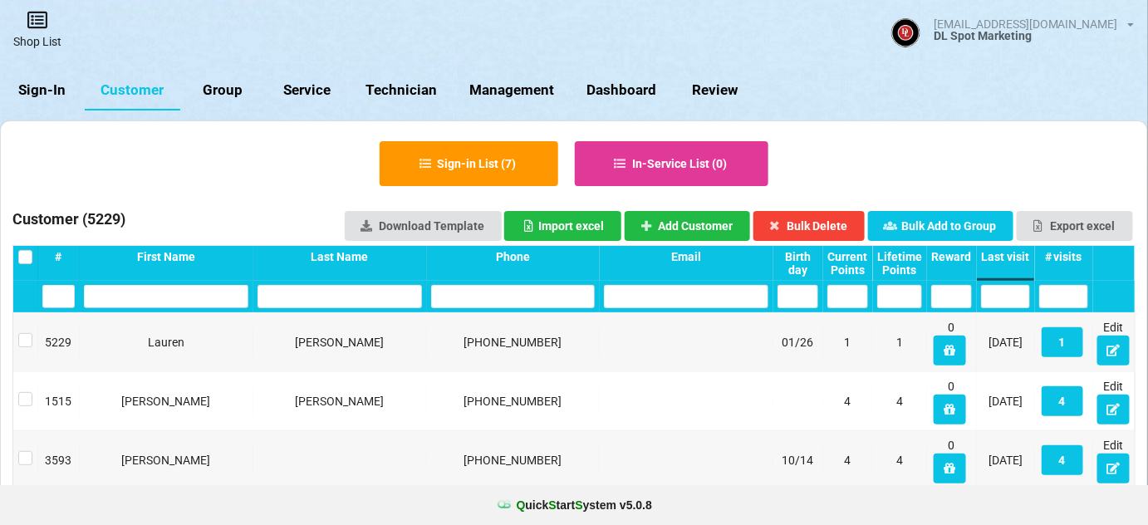
click at [35, 32] on link "Shop List" at bounding box center [37, 29] width 75 height 59
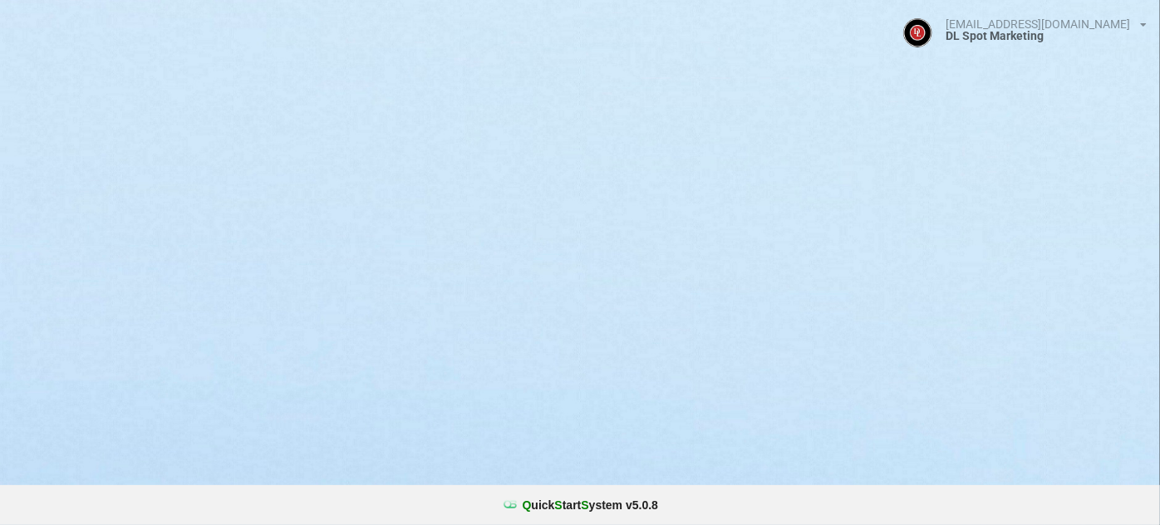
select select "25"
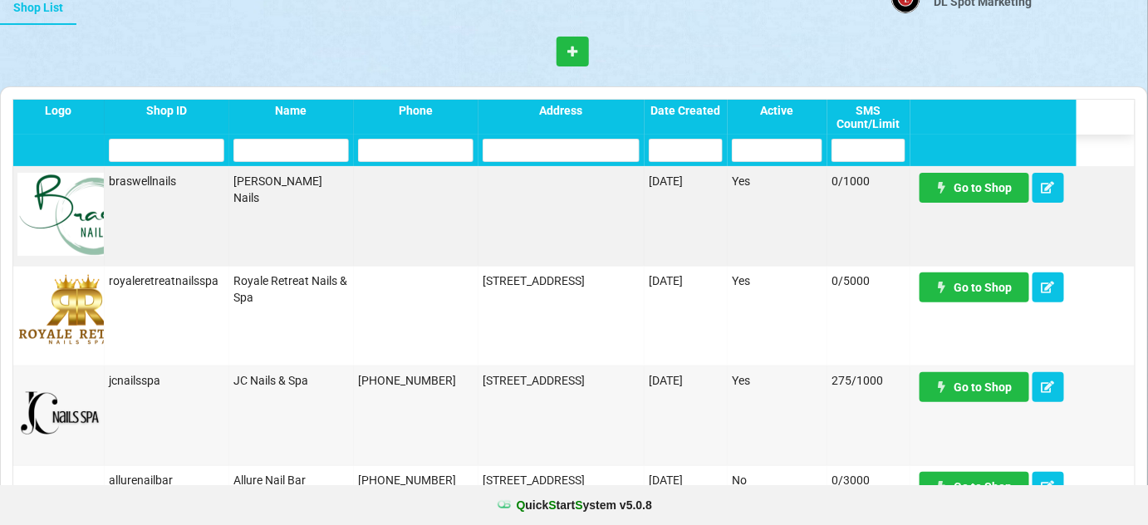
scroll to position [101, 0]
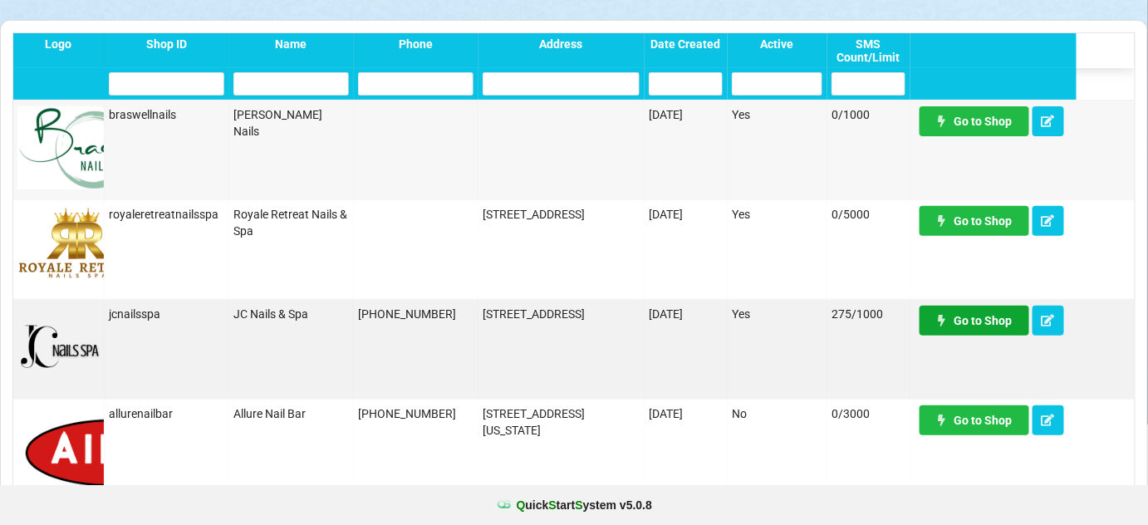
click at [968, 314] on link "Go to Shop" at bounding box center [975, 321] width 110 height 30
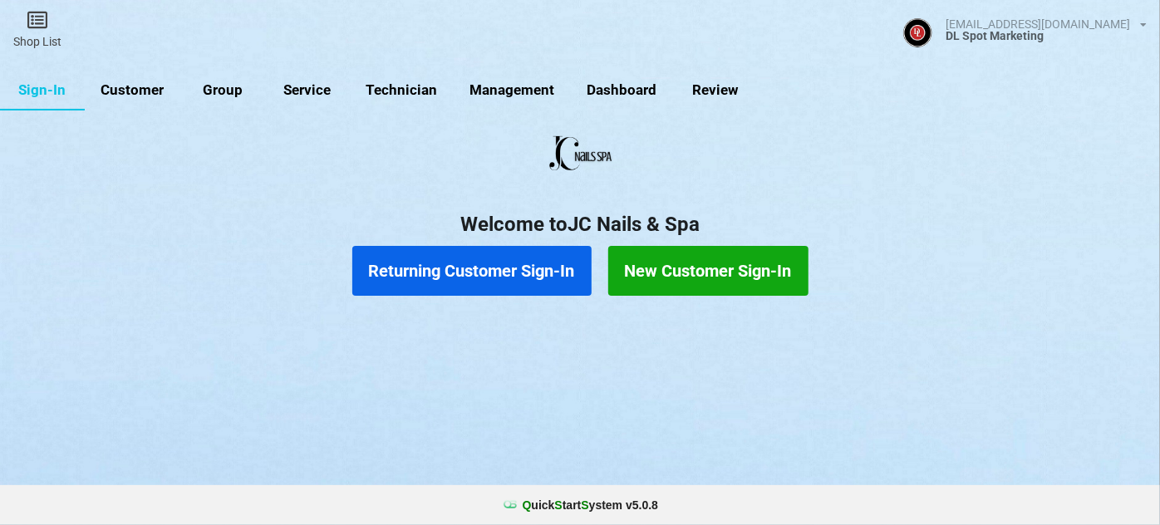
click at [148, 89] on link "Customer" at bounding box center [133, 91] width 96 height 40
select select "25"
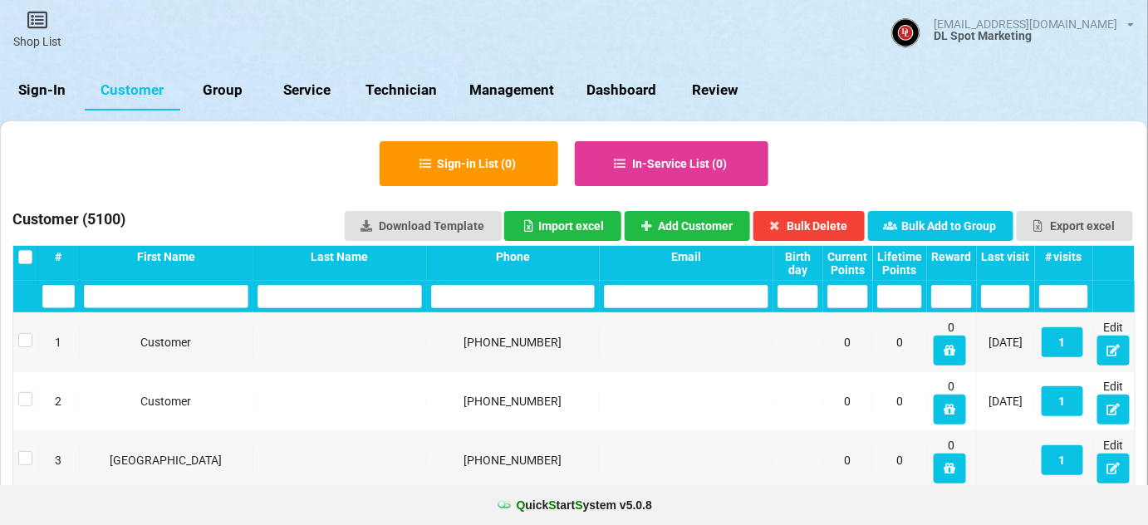
click at [41, 92] on link "Sign-In" at bounding box center [42, 91] width 85 height 40
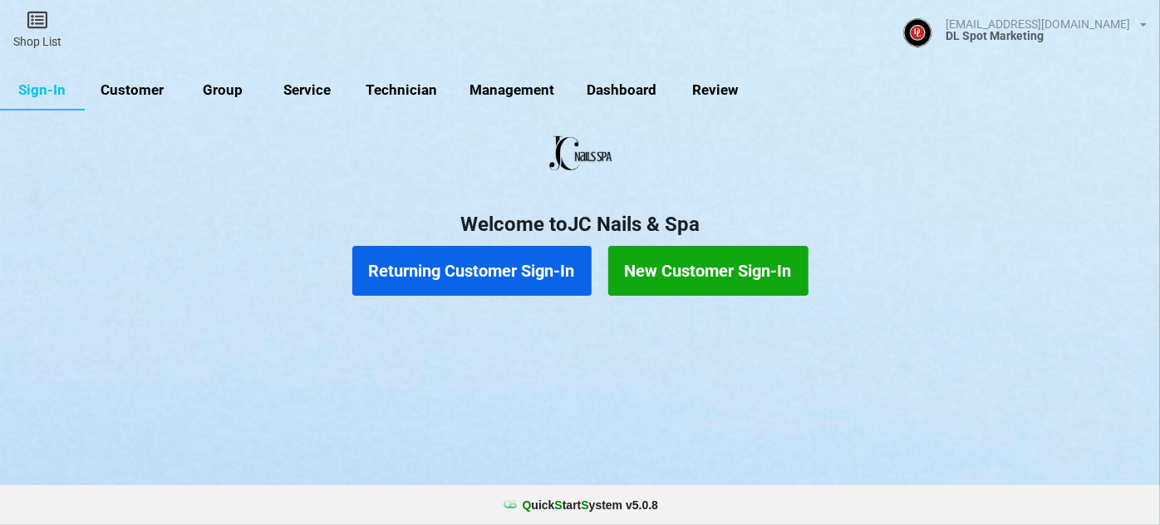
click at [484, 269] on button "Returning Customer Sign-In" at bounding box center [471, 271] width 239 height 50
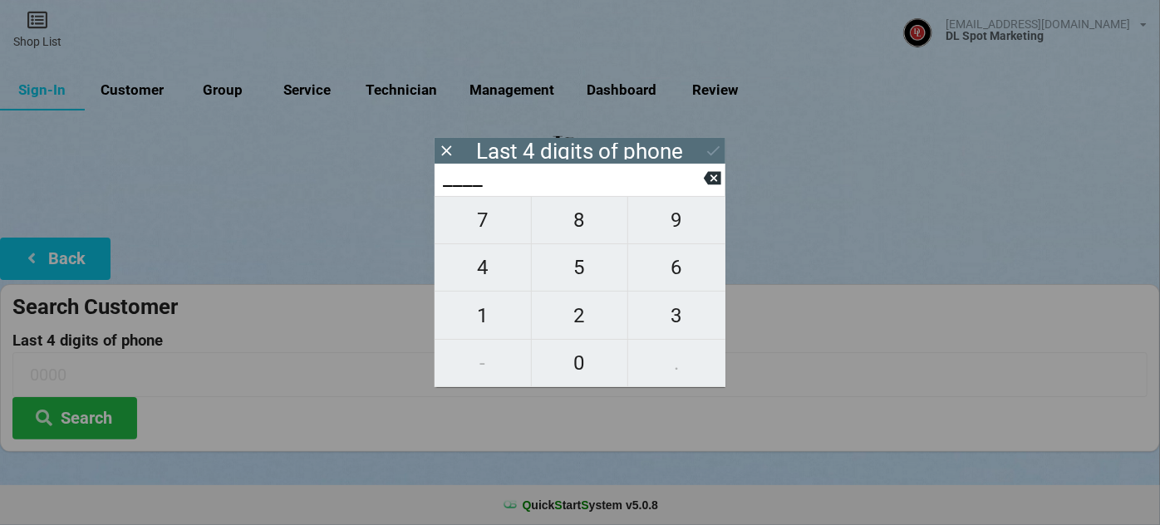
type input "2___"
type input "26__"
type input "260_"
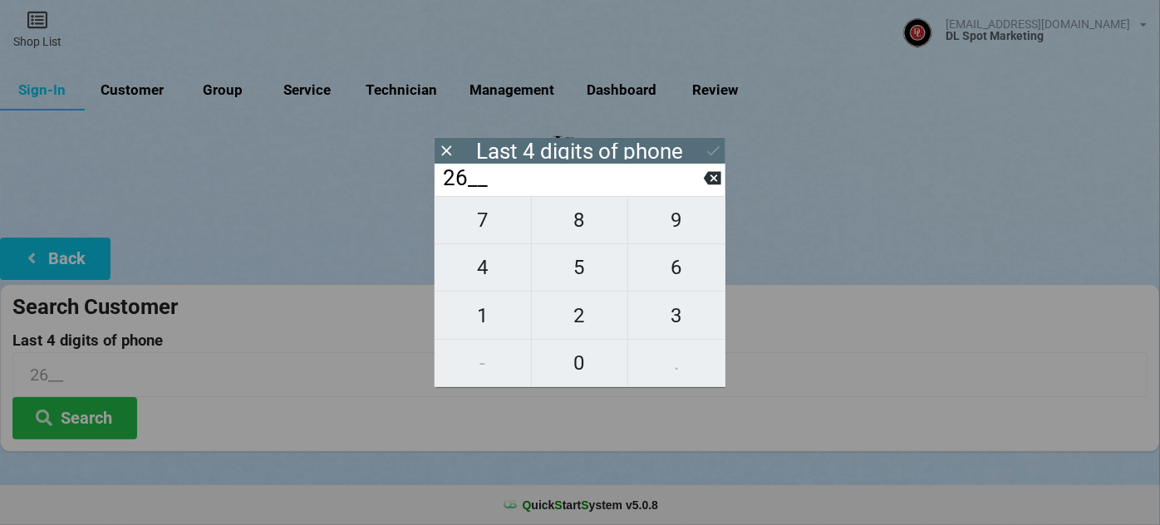
type input "260_"
type input "2602"
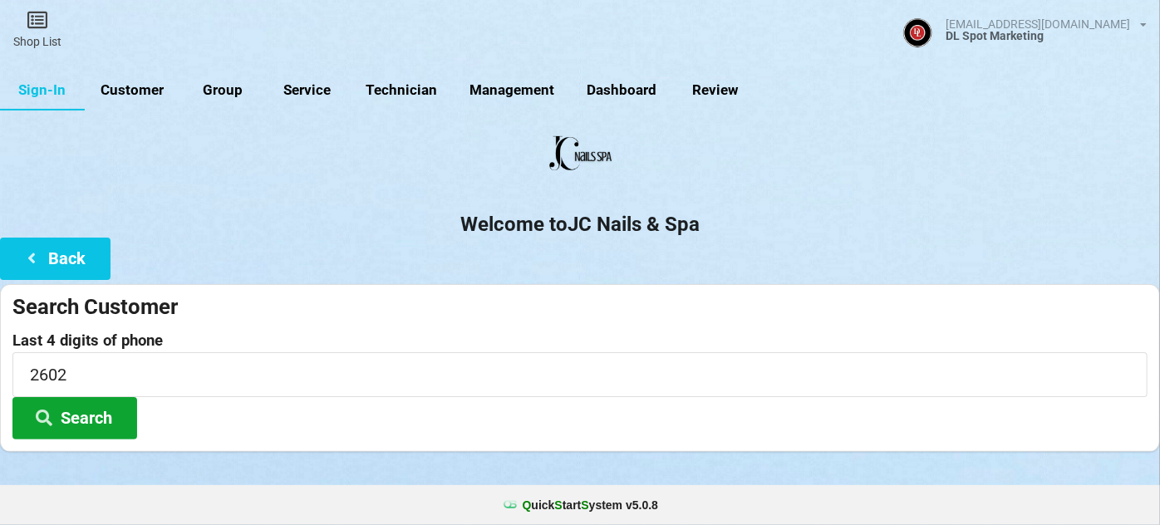
click at [100, 418] on button "Search" at bounding box center [74, 418] width 125 height 42
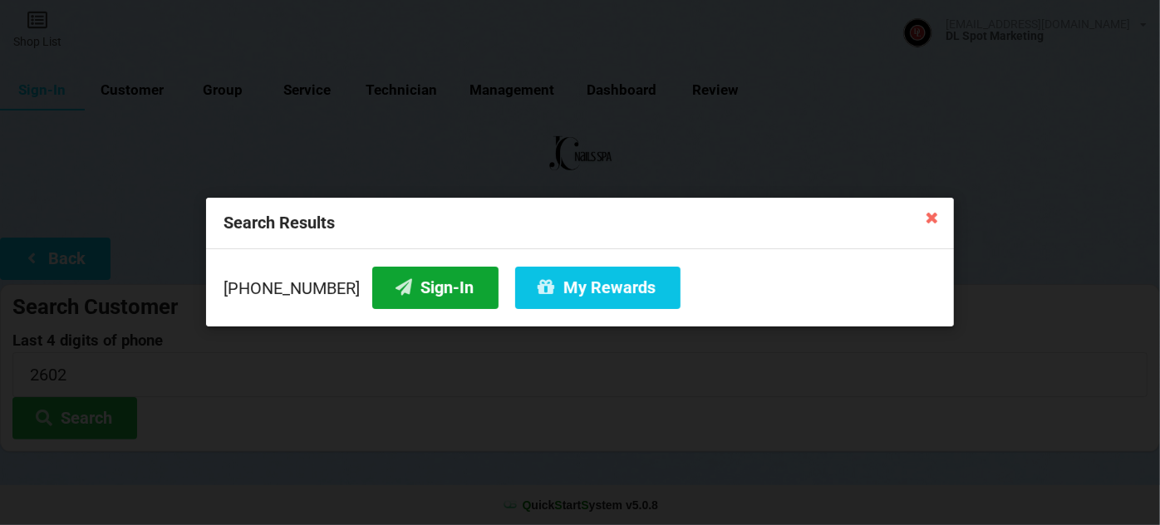
click at [426, 289] on button "Sign-In" at bounding box center [435, 288] width 126 height 42
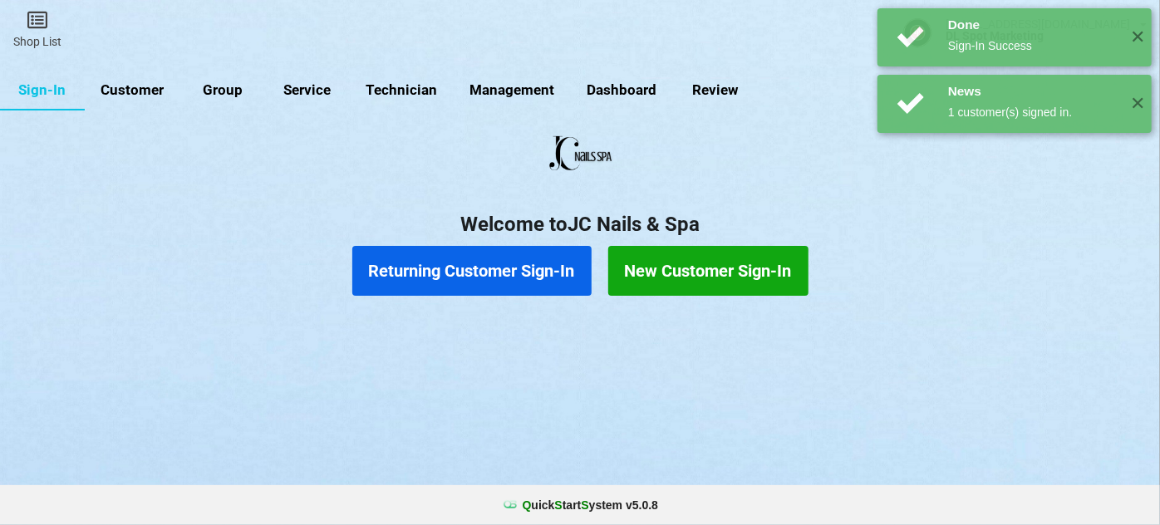
click at [471, 272] on button "Returning Customer Sign-In" at bounding box center [471, 271] width 239 height 50
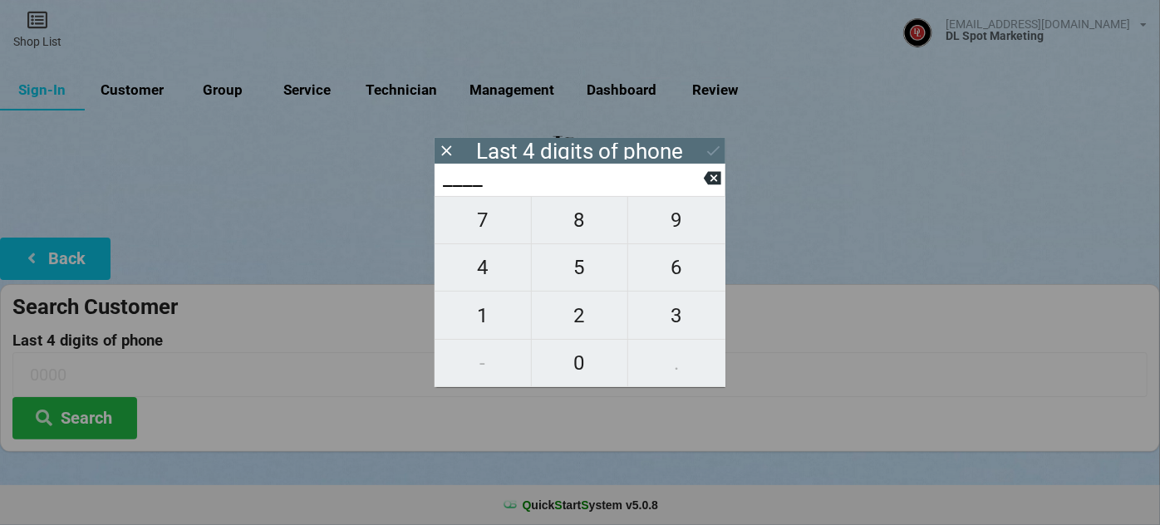
type input "4___"
type input "47__"
type input "475_"
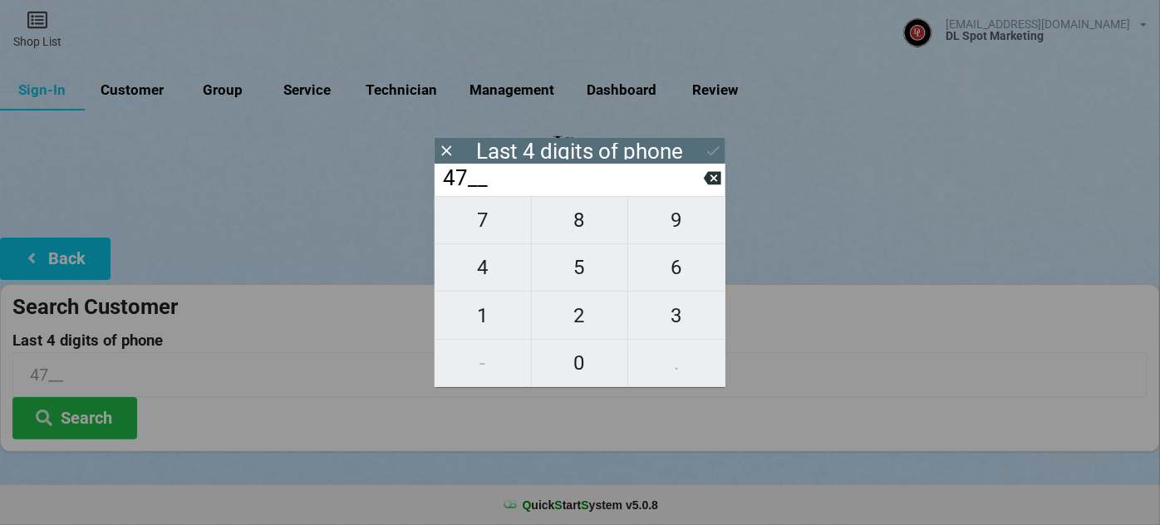
type input "475_"
type input "4758"
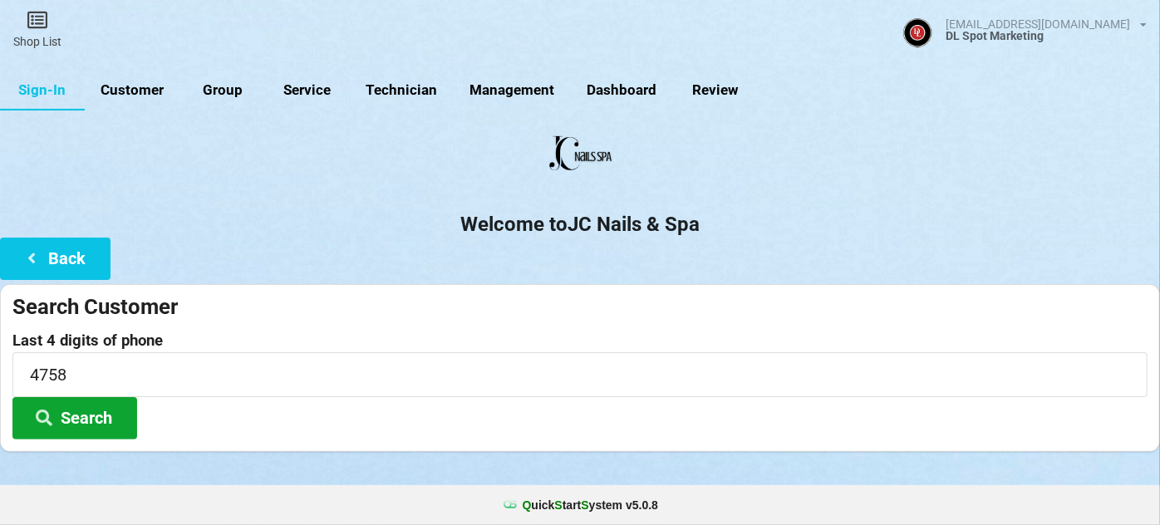
click at [88, 418] on button "Search" at bounding box center [74, 418] width 125 height 42
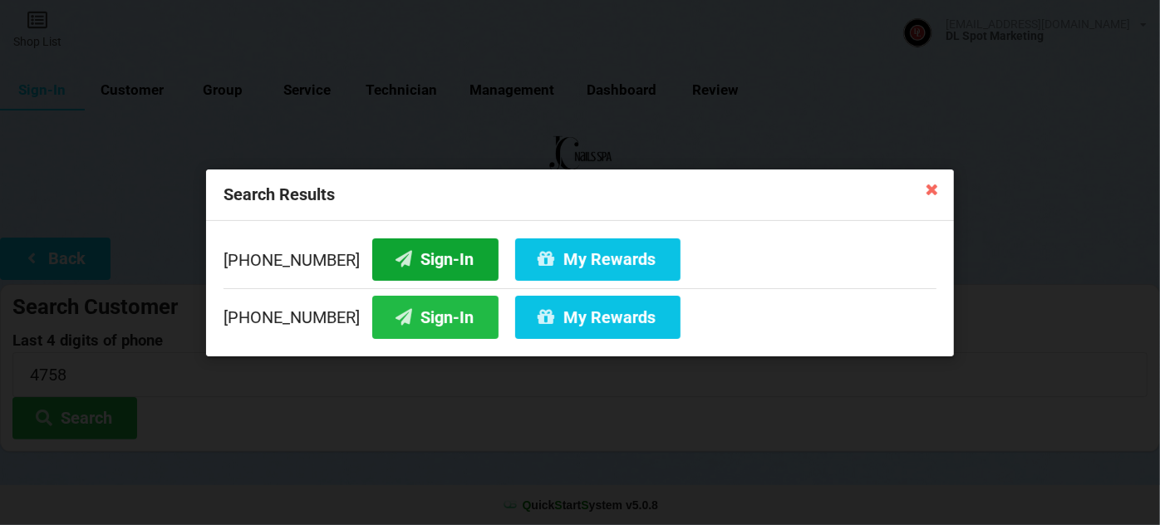
click at [426, 260] on button "Sign-In" at bounding box center [435, 259] width 126 height 42
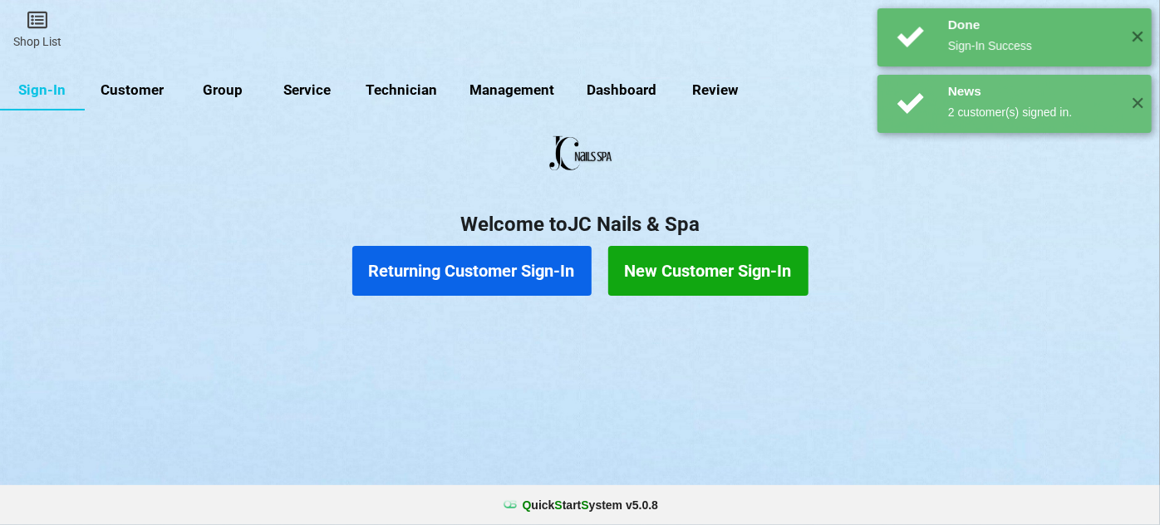
click at [465, 269] on button "Returning Customer Sign-In" at bounding box center [471, 271] width 239 height 50
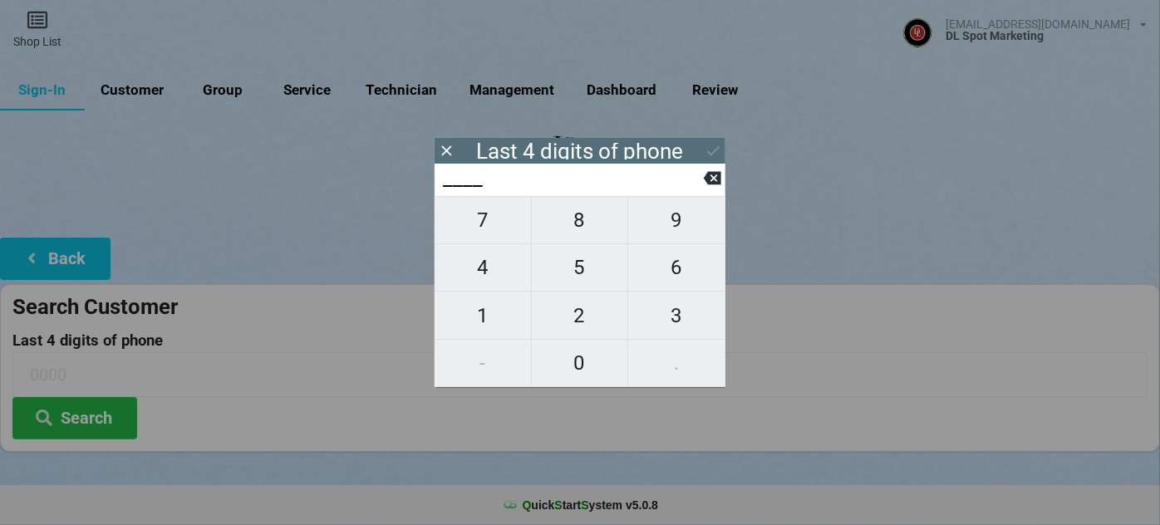
type input "9___"
type input "96__"
type input "968_"
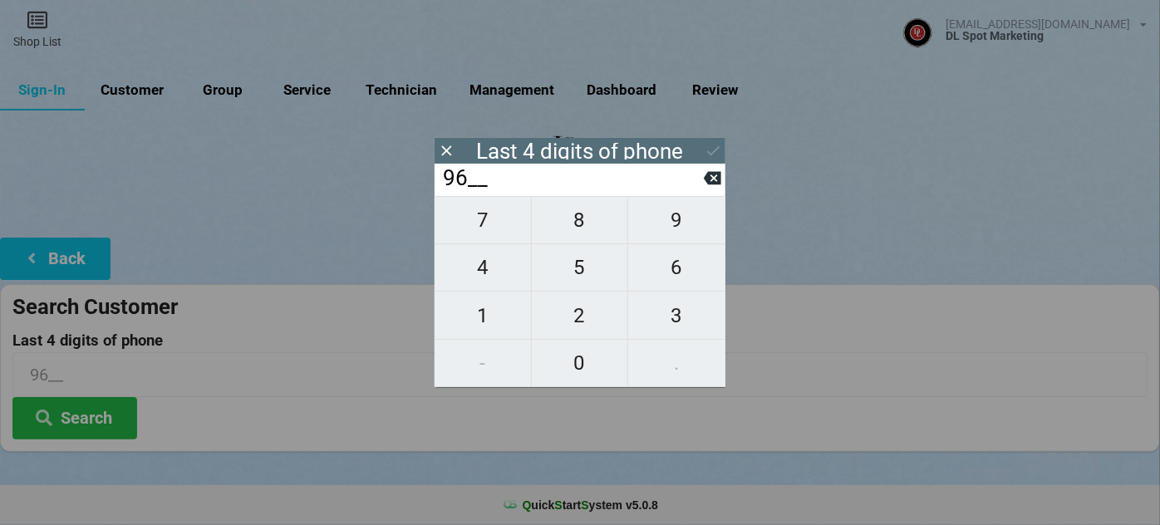
type input "968_"
type input "9687"
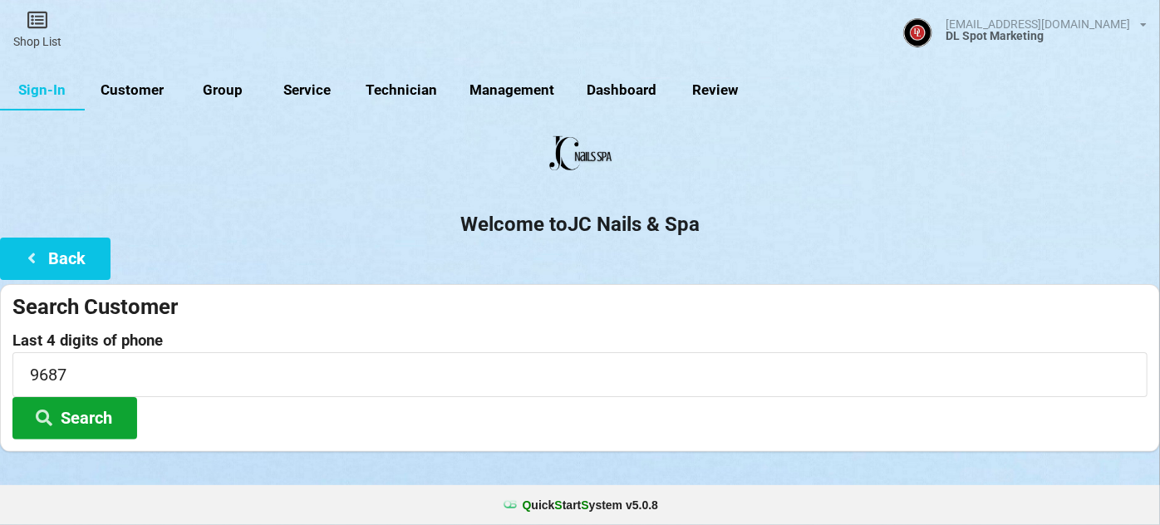
click at [69, 414] on button "Search" at bounding box center [74, 418] width 125 height 42
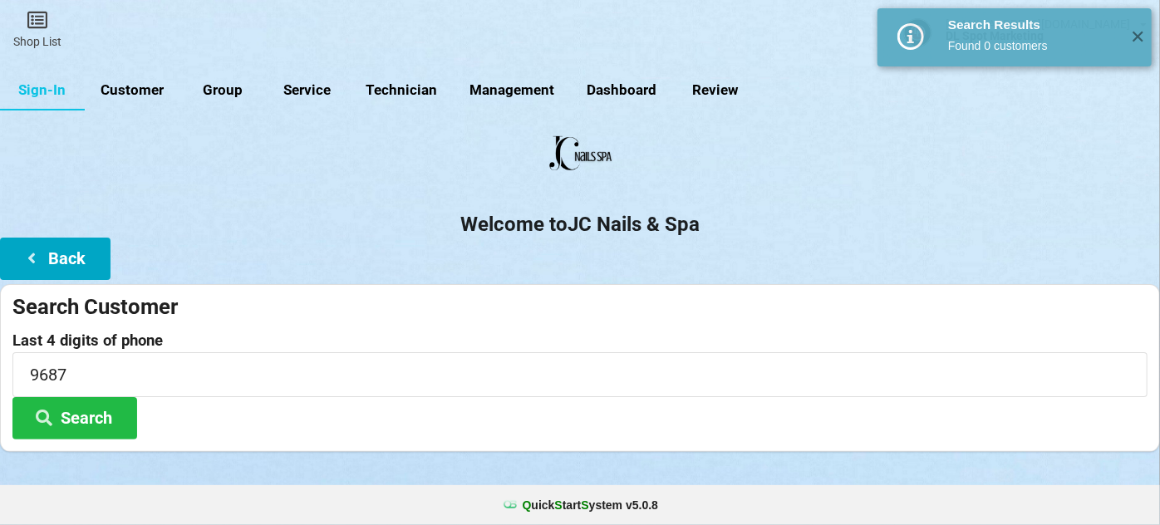
click at [77, 258] on button "Back" at bounding box center [55, 259] width 110 height 42
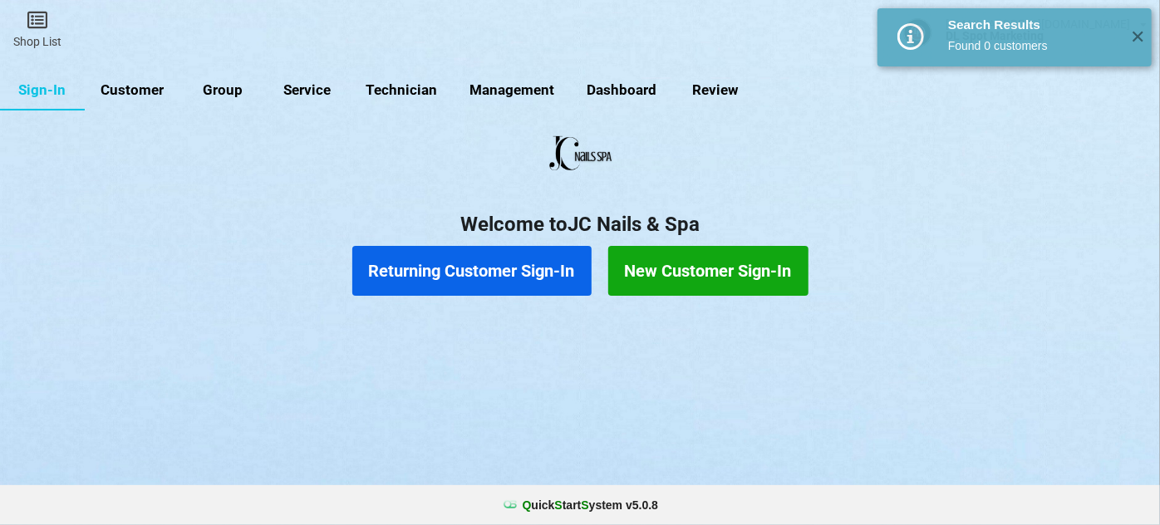
click at [745, 256] on button "New Customer Sign-In" at bounding box center [708, 271] width 200 height 50
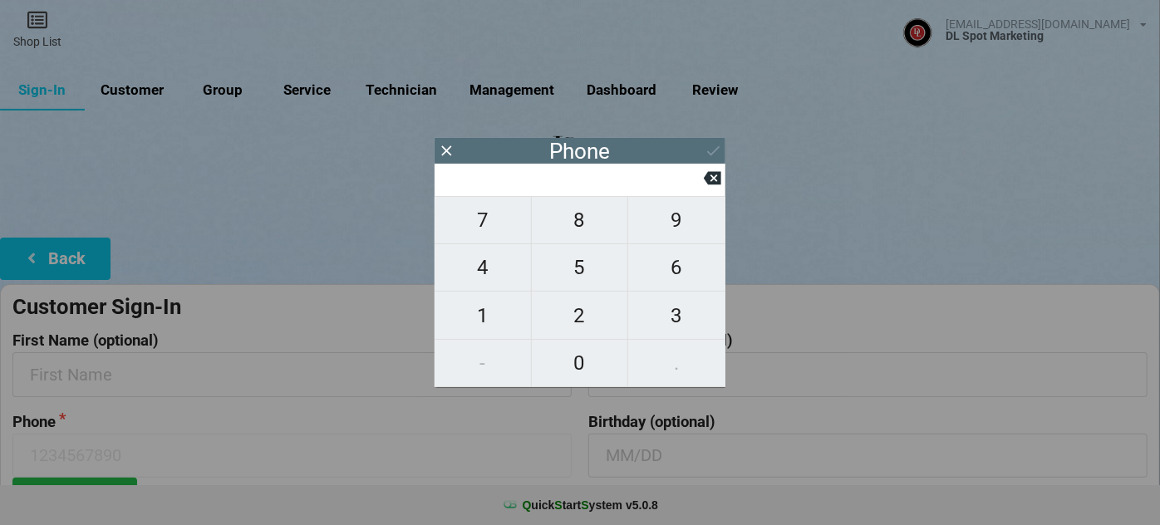
type input "4"
type input "40"
type input "408"
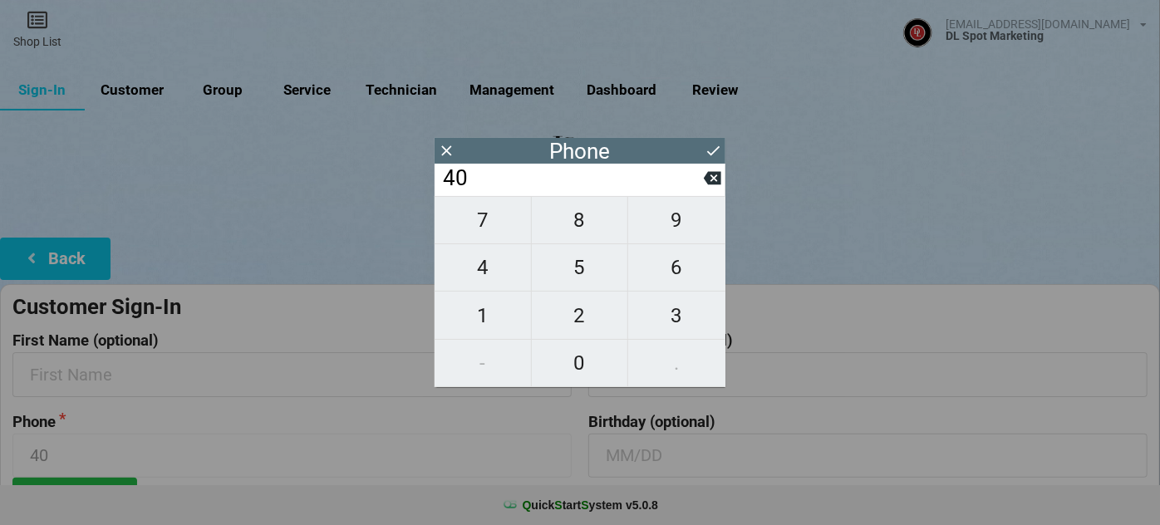
type input "408"
type input "4084"
type input "40844"
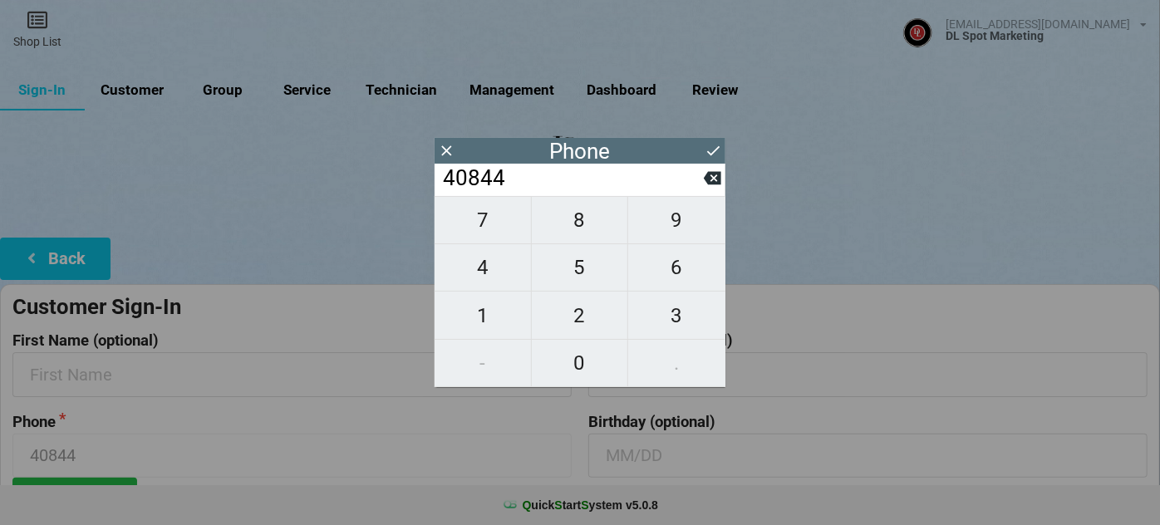
type input "408449"
type input "4084499"
type input "40844996"
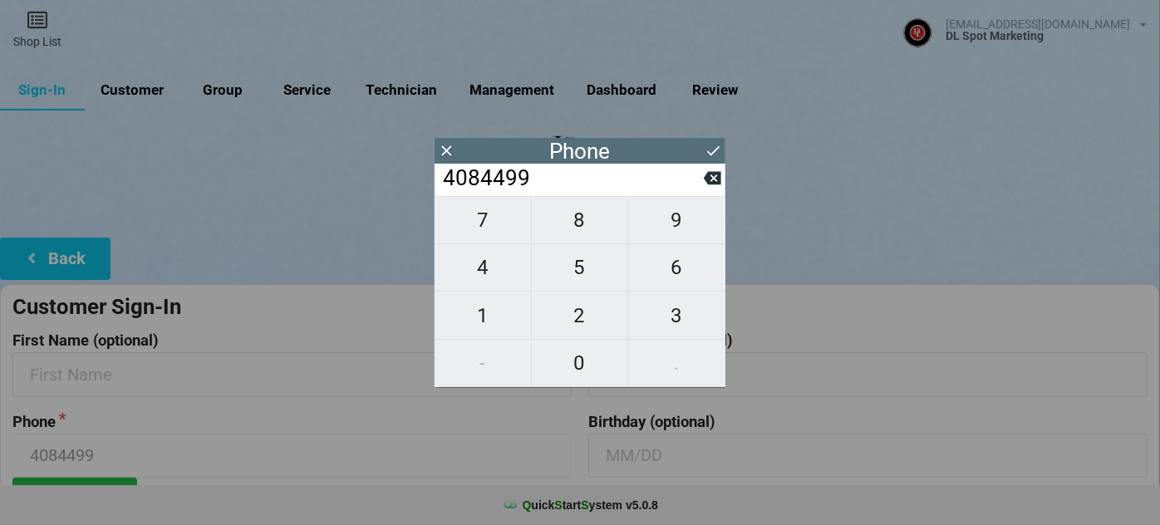
type input "40844996"
type input "408449968"
type input "4084499687"
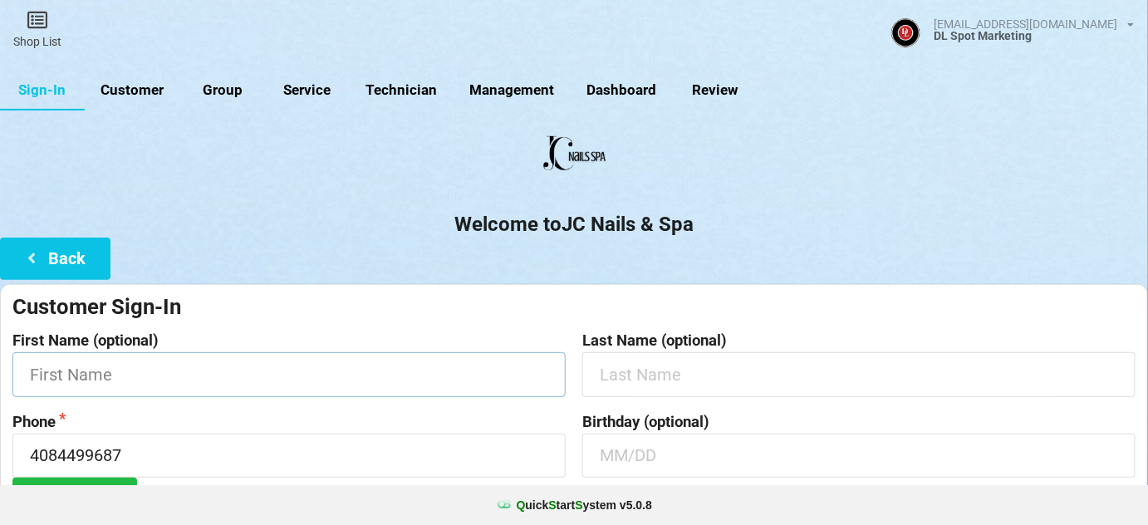
click at [221, 375] on input "text" at bounding box center [288, 374] width 553 height 44
type input "Latoya"
click at [681, 359] on input "text" at bounding box center [779, 343] width 399 height 32
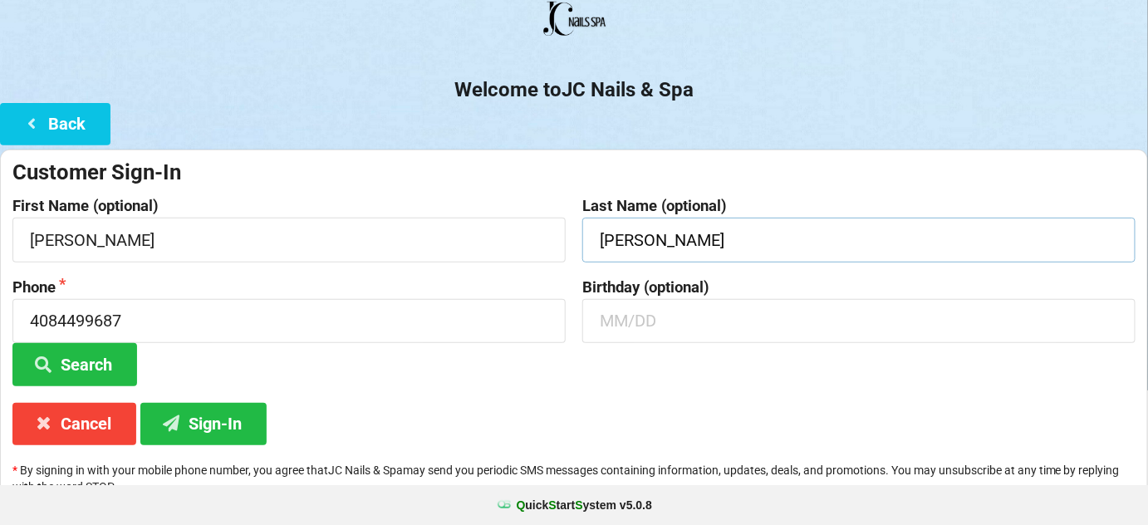
scroll to position [159, 0]
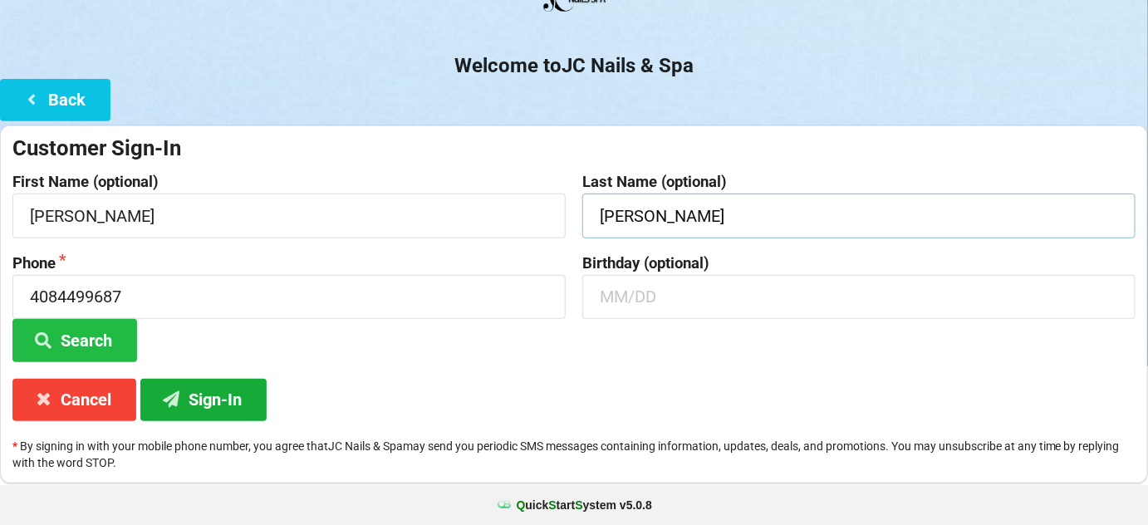
type input "Reed Adjei"
click at [225, 400] on button "Sign-In" at bounding box center [203, 400] width 126 height 42
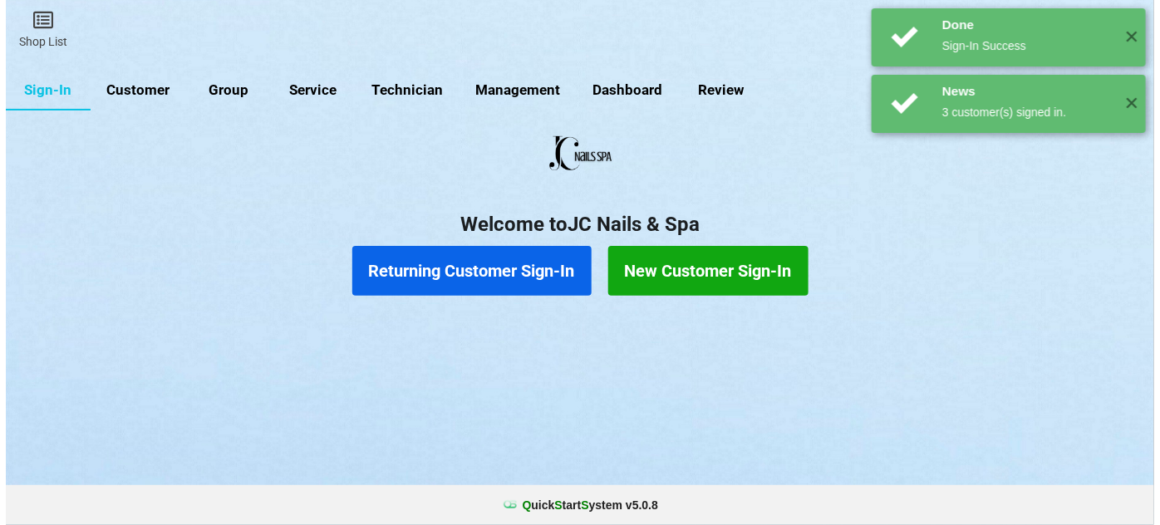
scroll to position [0, 0]
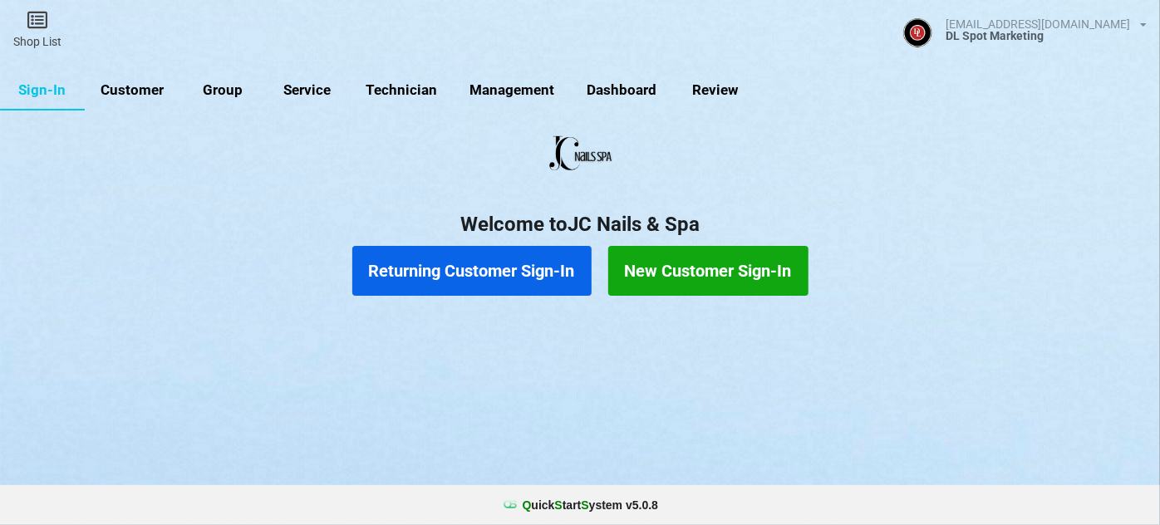
click at [448, 267] on button "Returning Customer Sign-In" at bounding box center [471, 271] width 239 height 50
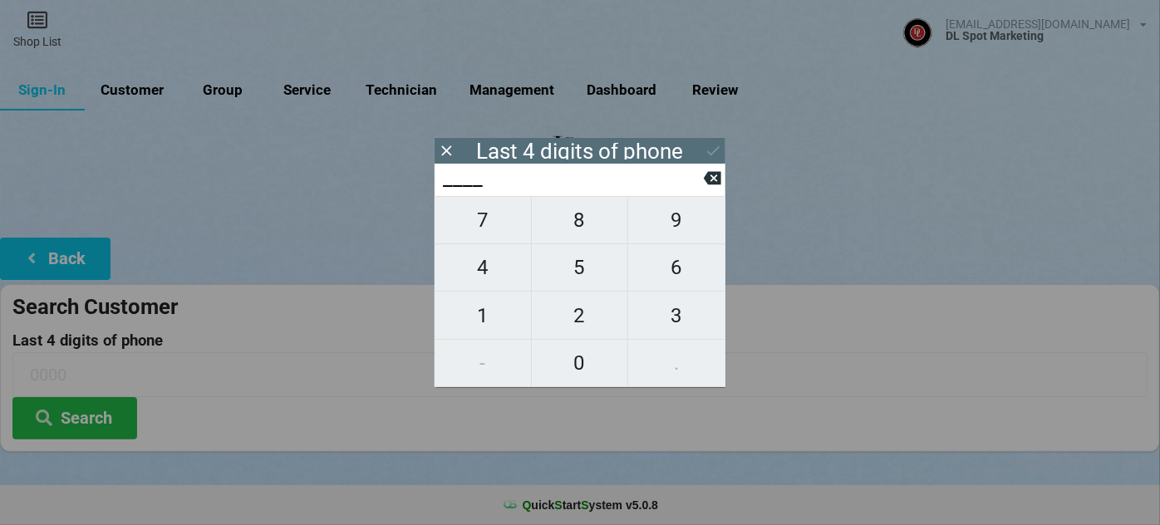
type input "3___"
type input "33__"
type input "337_"
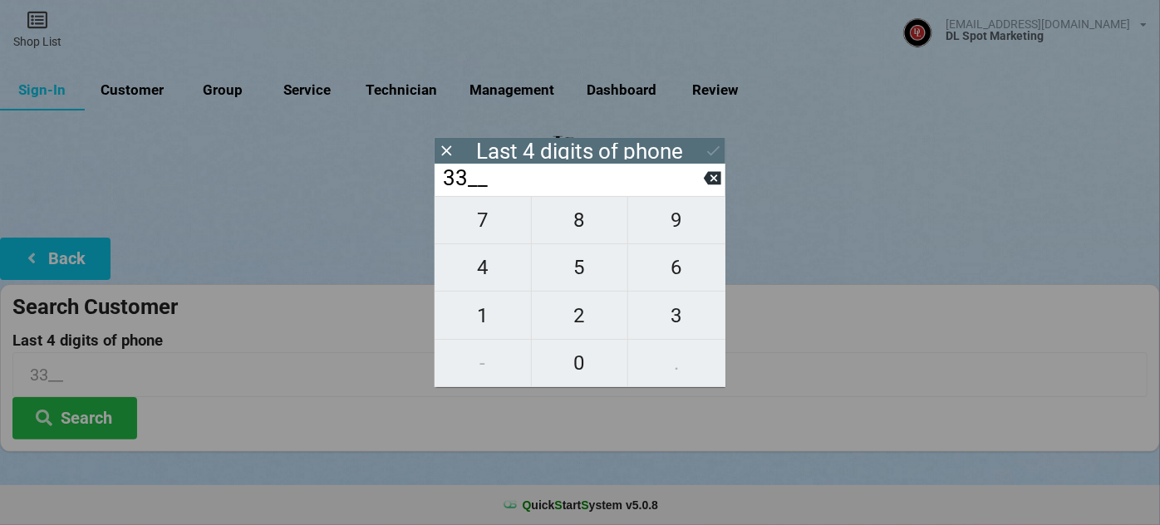
type input "337_"
type input "3373"
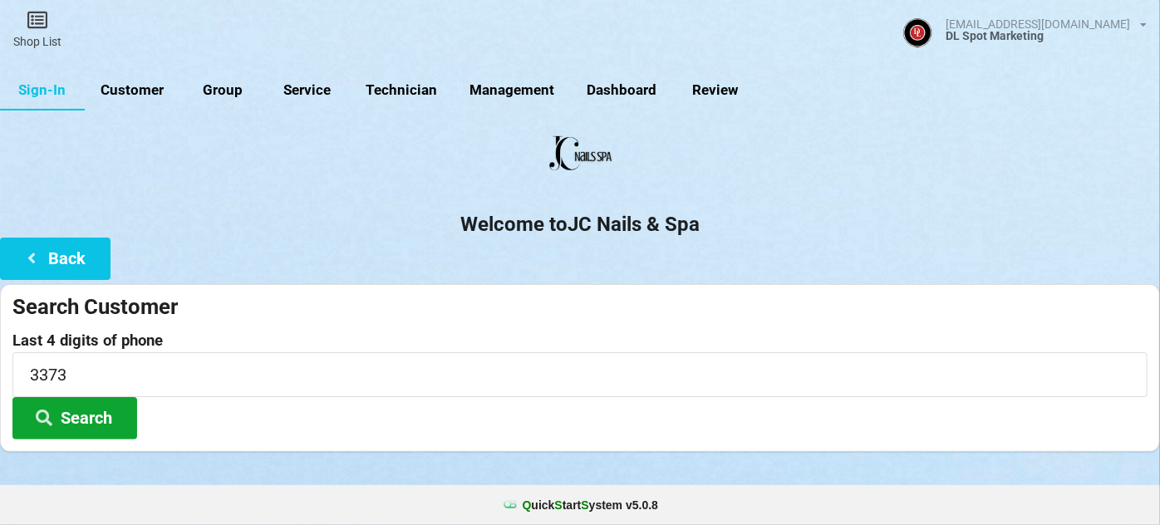
click at [66, 411] on button "Search" at bounding box center [74, 418] width 125 height 42
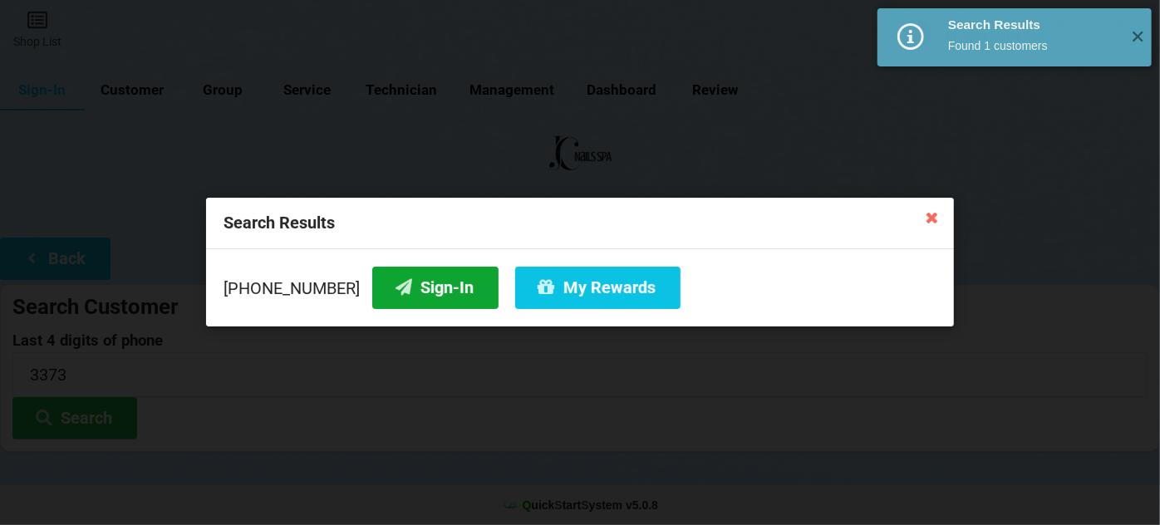
click at [418, 277] on button "Sign-In" at bounding box center [435, 288] width 126 height 42
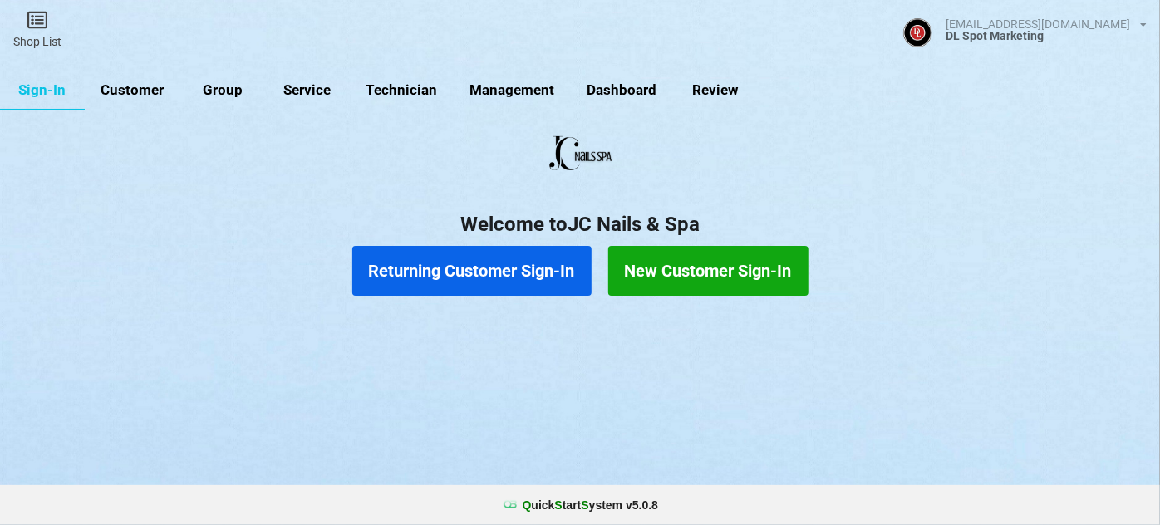
click at [145, 89] on link "Customer" at bounding box center [133, 91] width 96 height 40
select select "25"
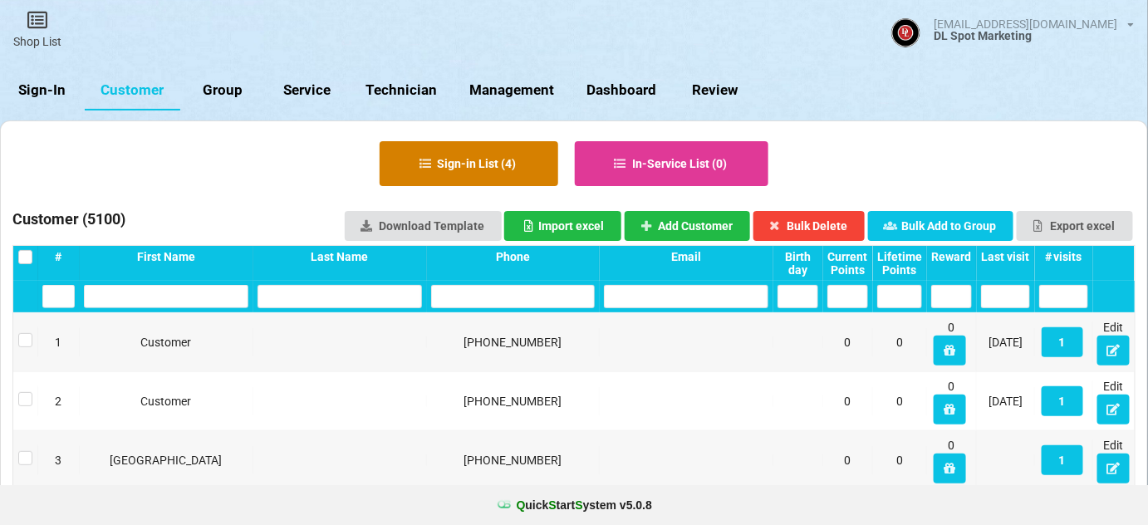
click at [530, 165] on button "Sign-in List ( 4 )" at bounding box center [469, 163] width 179 height 45
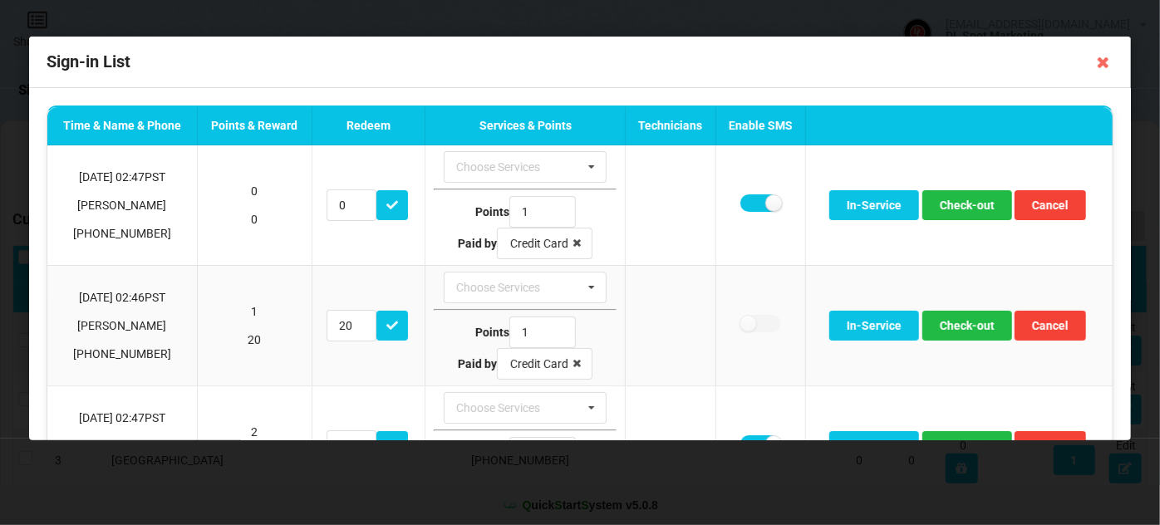
click at [1098, 64] on icon at bounding box center [1103, 62] width 27 height 27
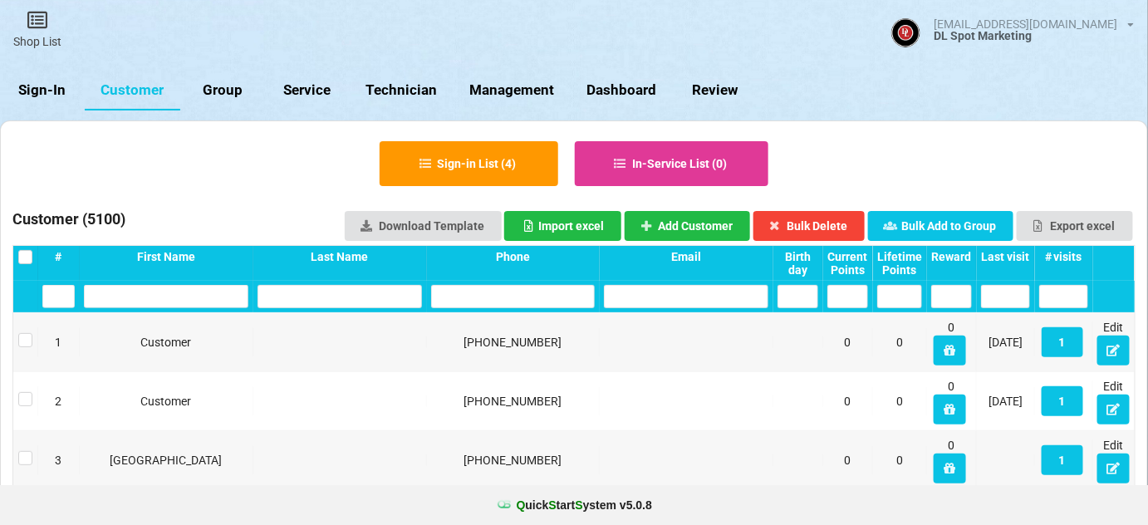
click at [52, 87] on link "Sign-In" at bounding box center [42, 91] width 85 height 40
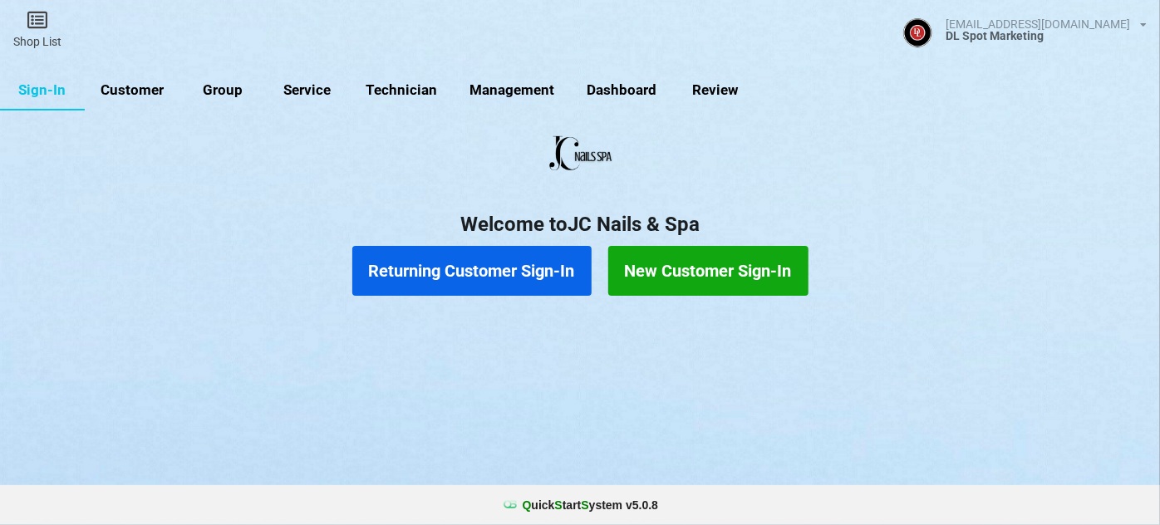
click at [500, 265] on button "Returning Customer Sign-In" at bounding box center [471, 271] width 239 height 50
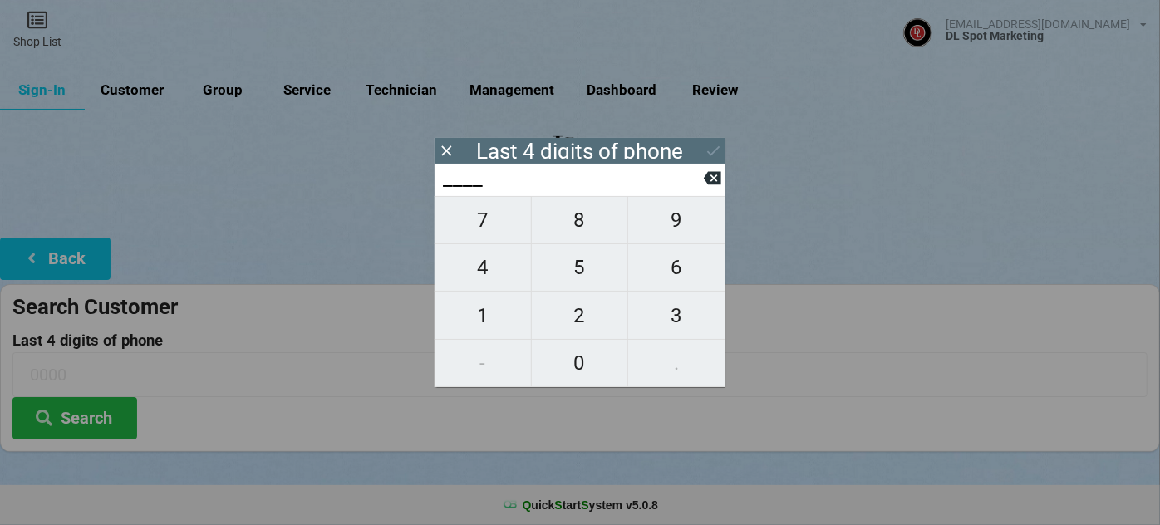
type input "4___"
type input "44__"
type input "447_"
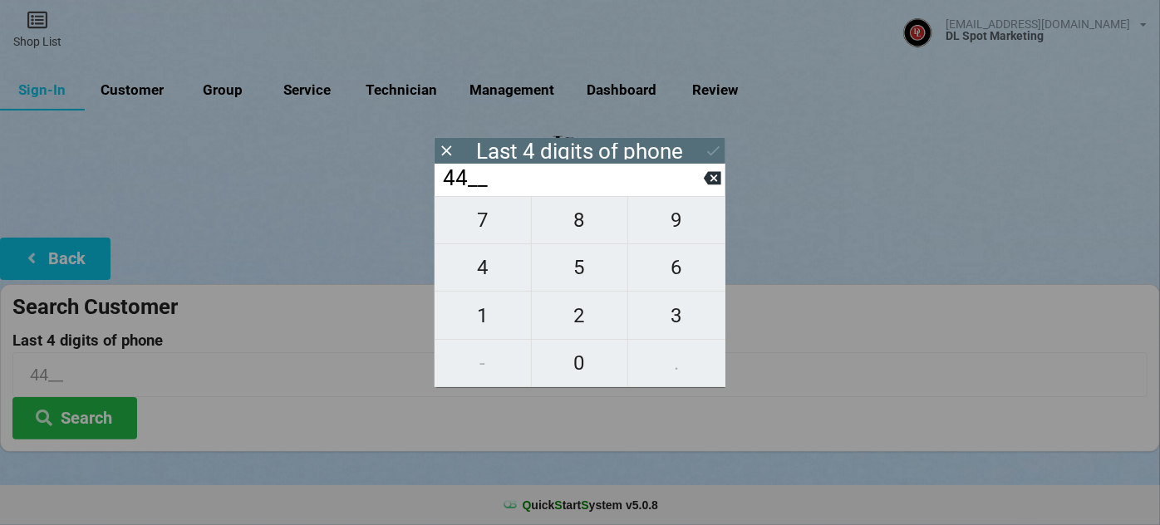
type input "447_"
type input "4473"
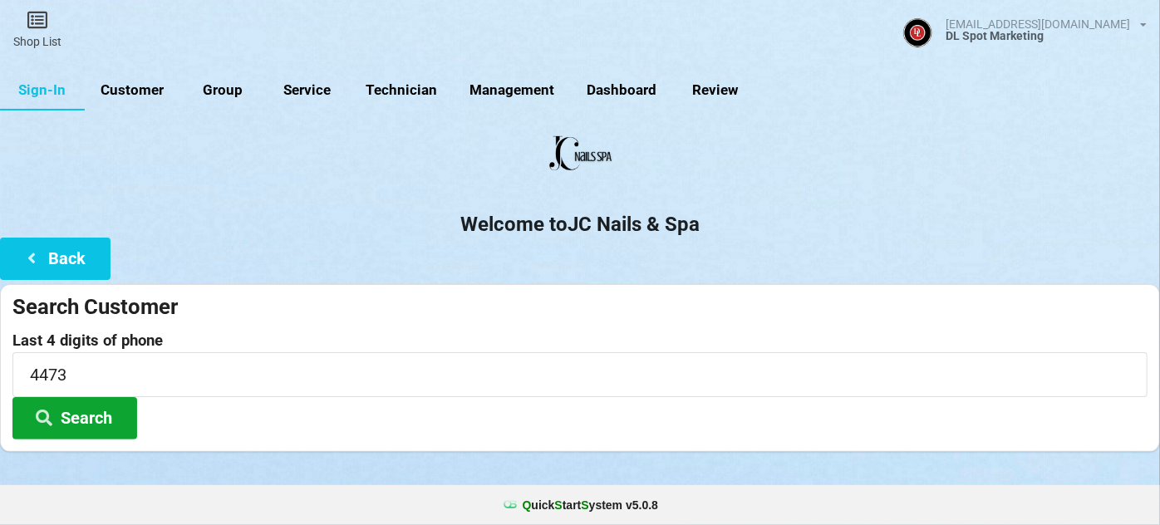
click at [91, 417] on button "Search" at bounding box center [74, 418] width 125 height 42
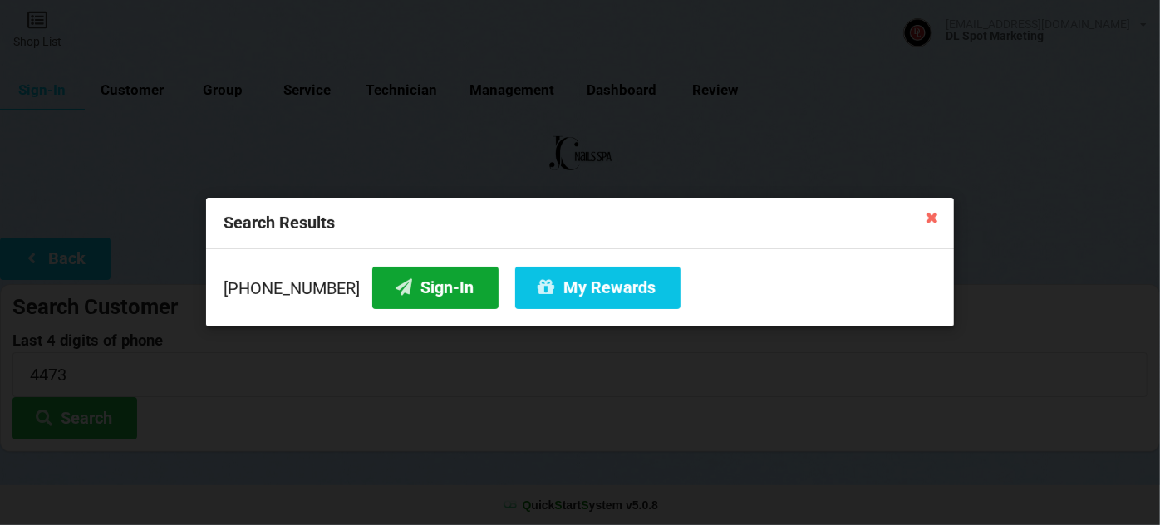
click at [423, 286] on button "Sign-In" at bounding box center [435, 288] width 126 height 42
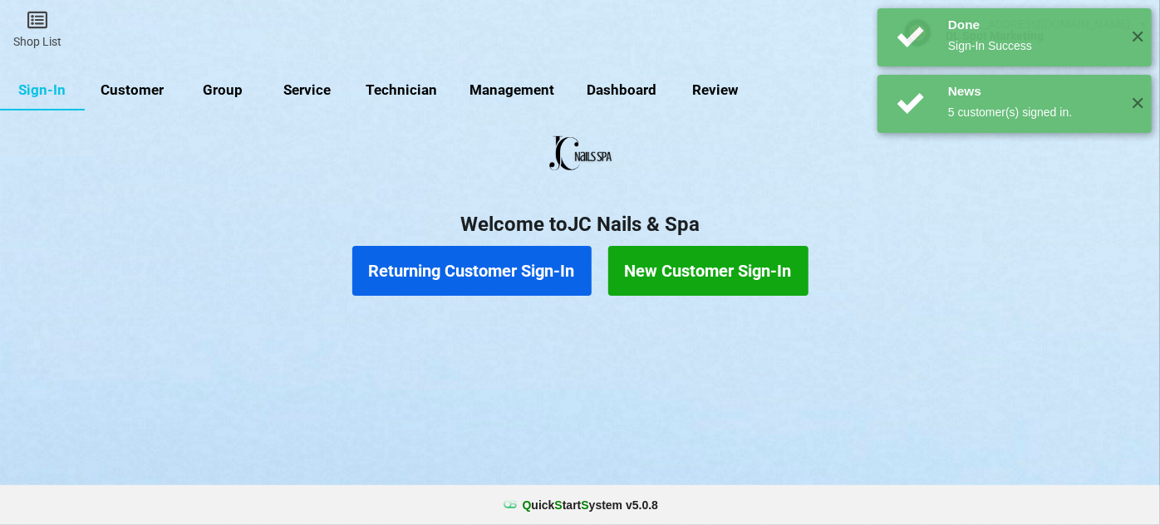
click at [145, 91] on link "Customer" at bounding box center [133, 91] width 96 height 40
select select "25"
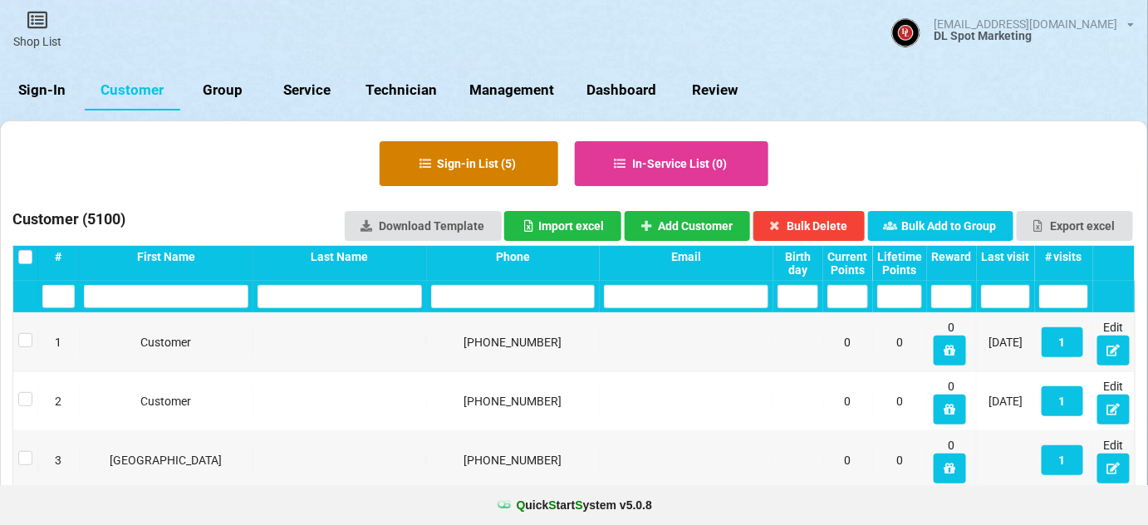
click at [502, 167] on button "Sign-in List ( 5 )" at bounding box center [469, 163] width 179 height 45
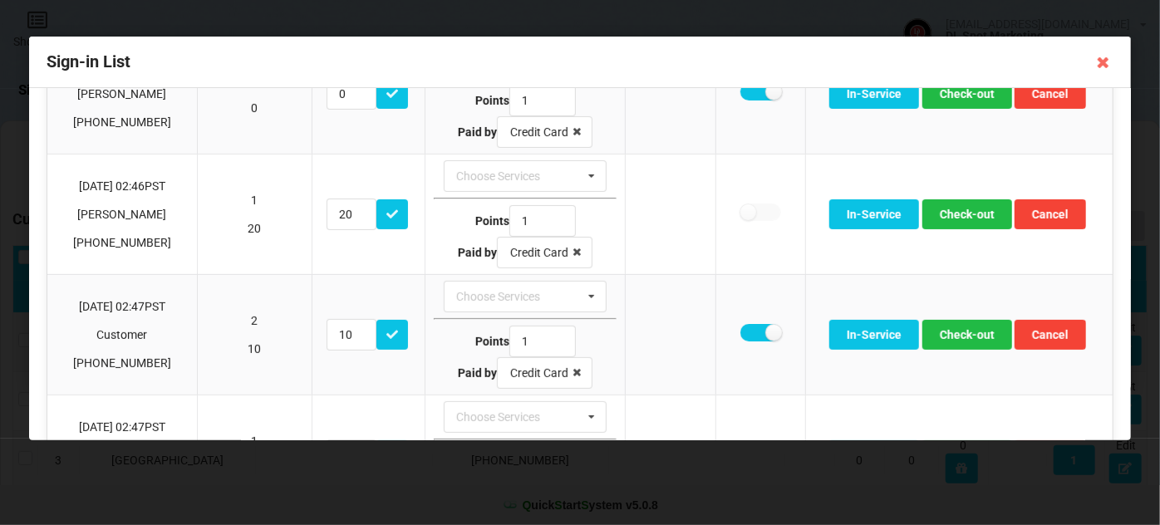
scroll to position [302, 0]
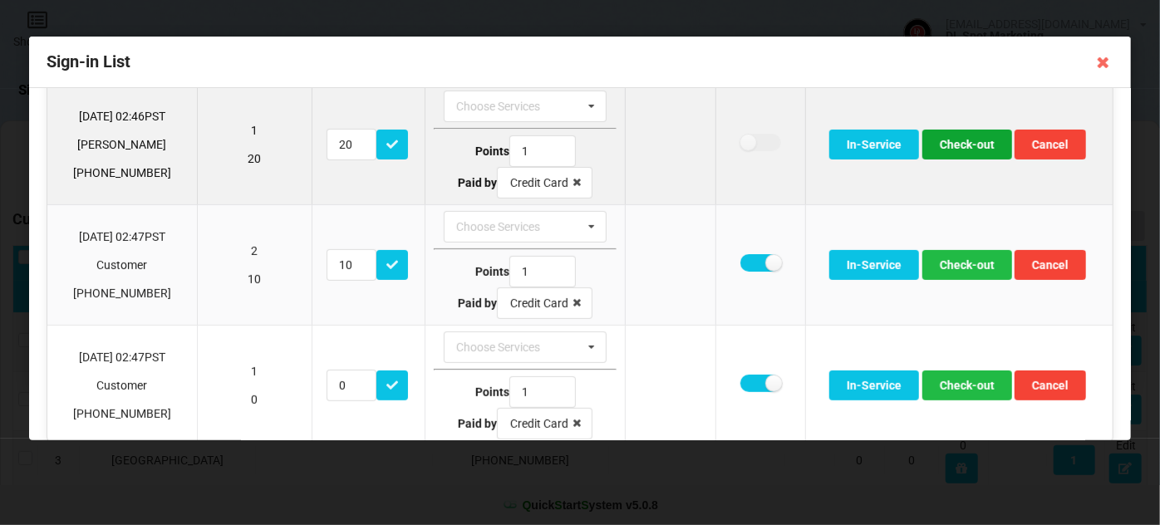
click at [963, 143] on button "Check-out" at bounding box center [967, 145] width 90 height 30
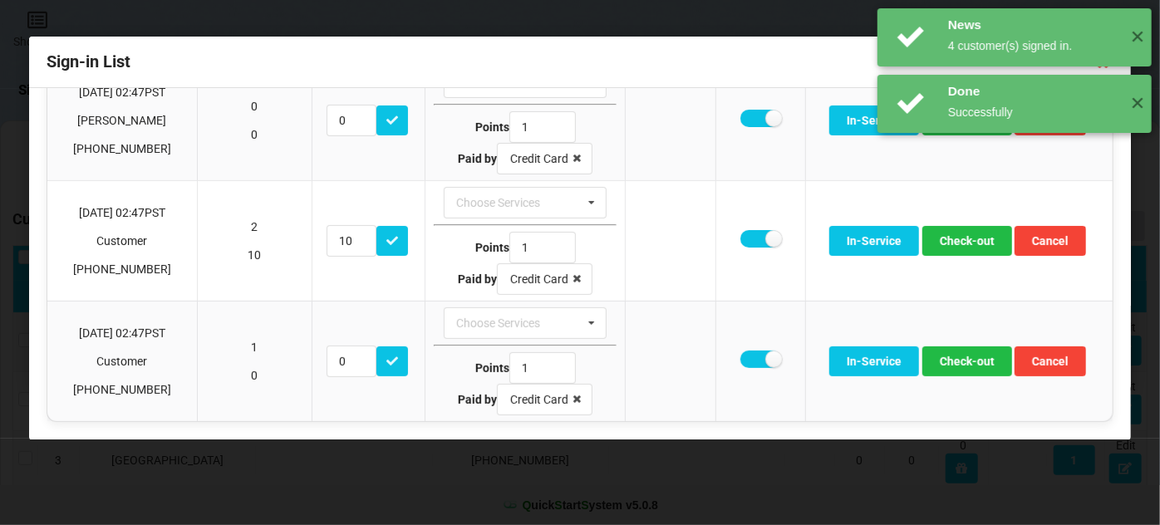
scroll to position [183, 0]
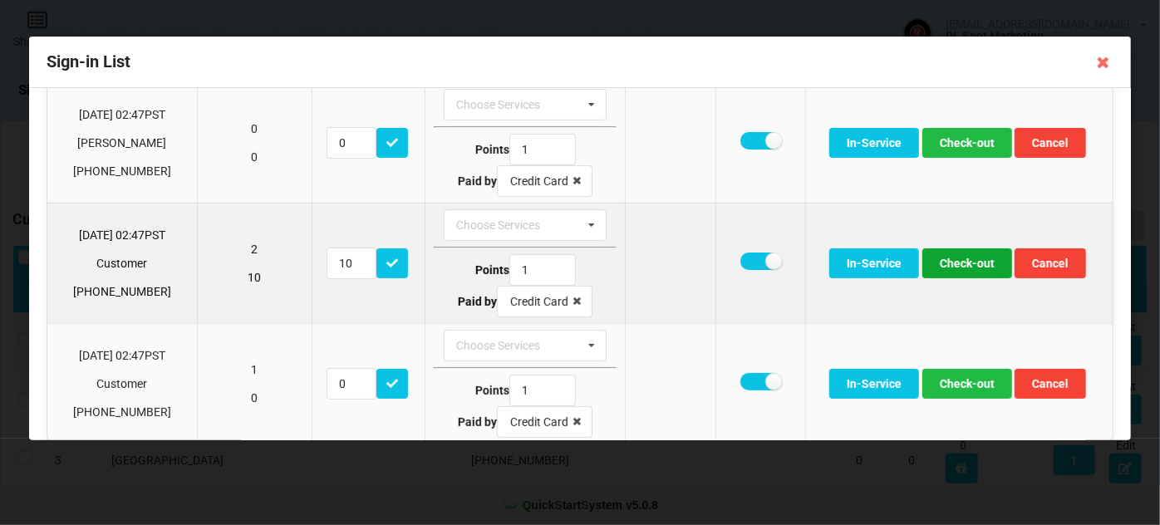
click at [953, 258] on button "Check-out" at bounding box center [967, 263] width 90 height 30
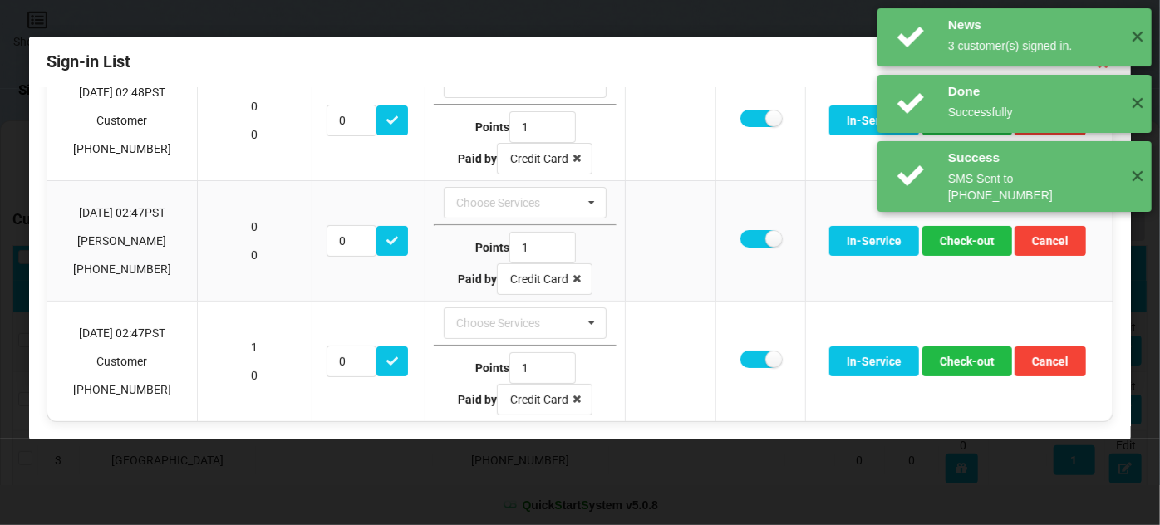
scroll to position [81, 0]
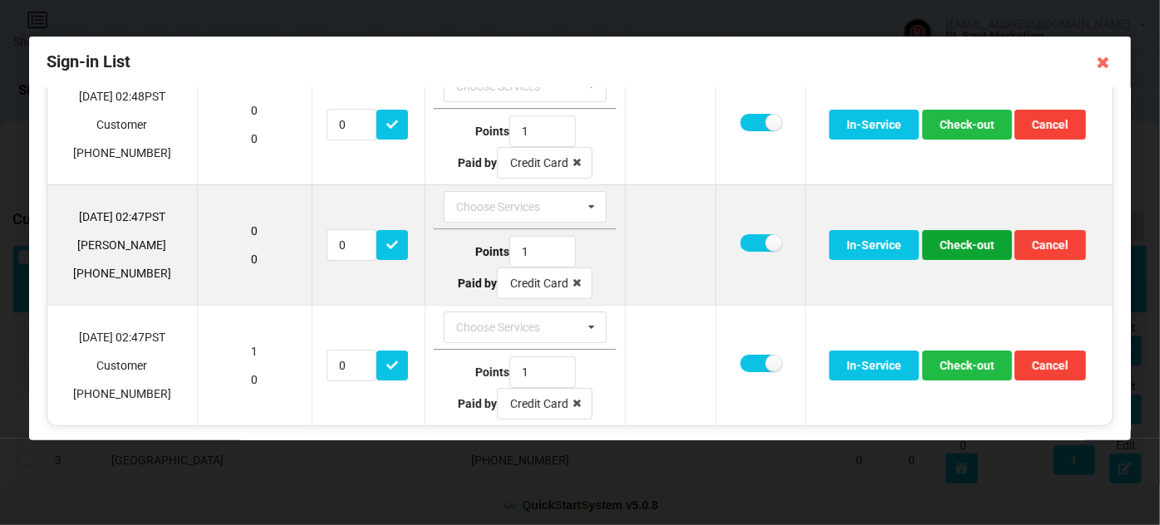
click at [960, 248] on button "Check-out" at bounding box center [967, 245] width 90 height 30
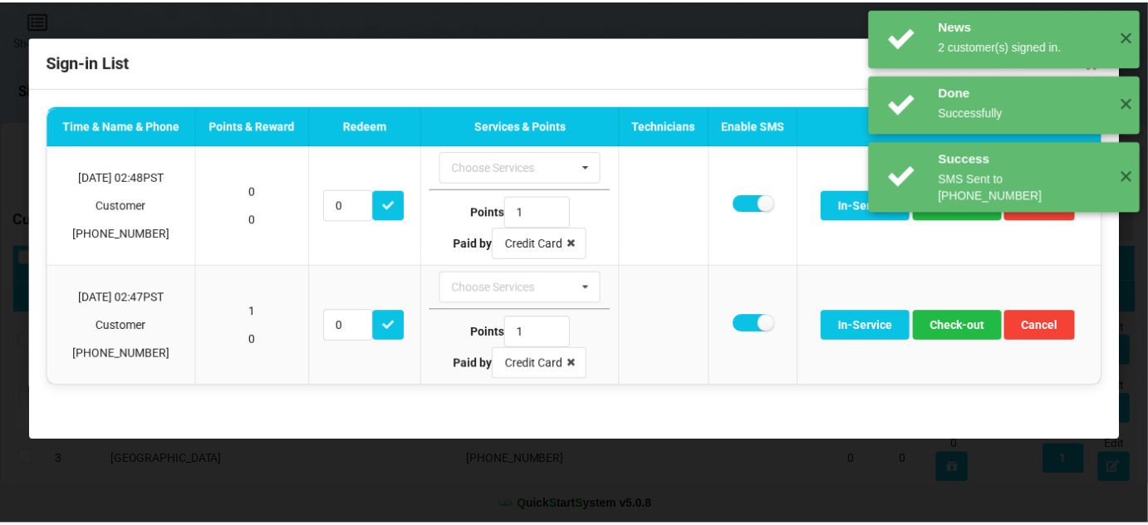
scroll to position [0, 0]
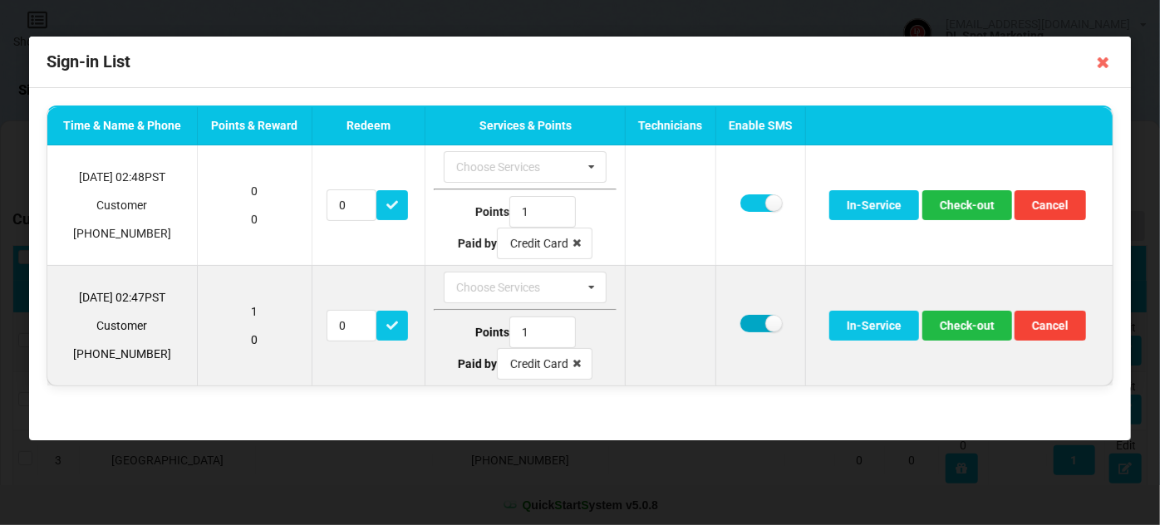
click at [750, 321] on label at bounding box center [760, 323] width 41 height 17
click at [763, 320] on label at bounding box center [760, 323] width 41 height 17
checkbox input "true"
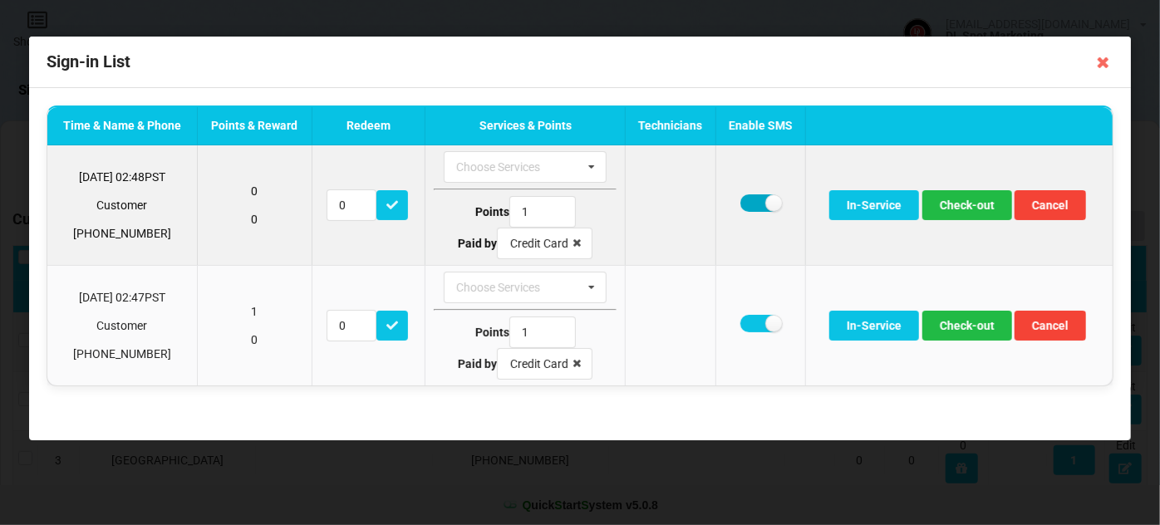
click at [753, 199] on label at bounding box center [760, 202] width 41 height 17
checkbox input "false"
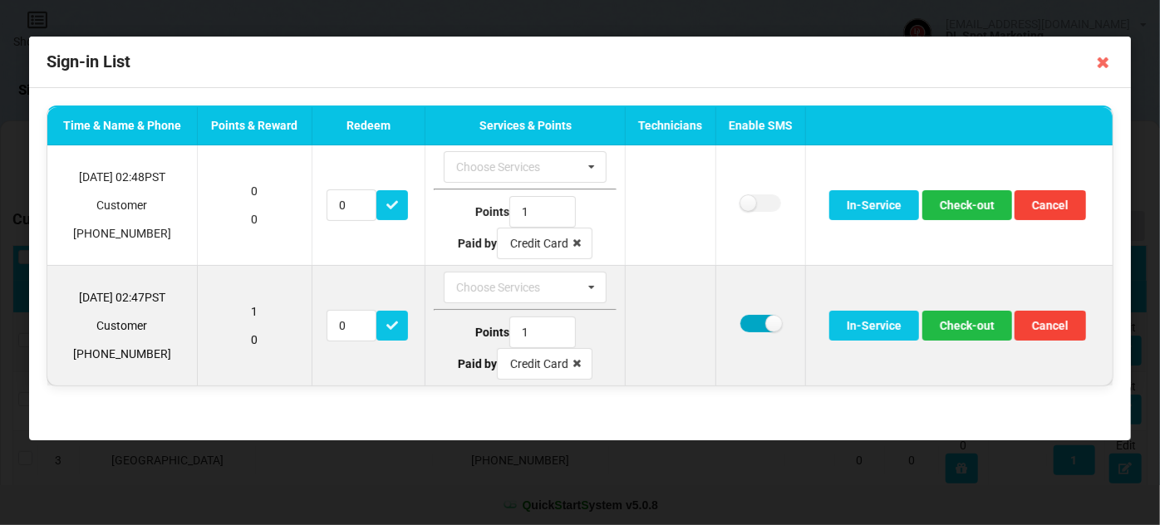
click at [752, 329] on label at bounding box center [760, 323] width 41 height 17
checkbox input "false"
click at [979, 328] on button "Check-out" at bounding box center [967, 326] width 90 height 30
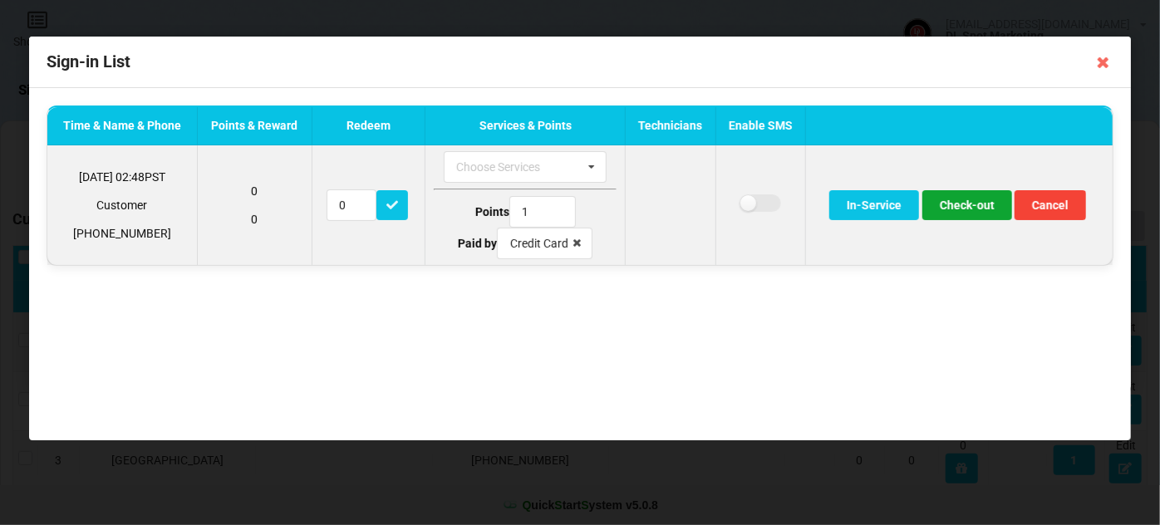
click at [979, 205] on button "Check-out" at bounding box center [967, 205] width 90 height 30
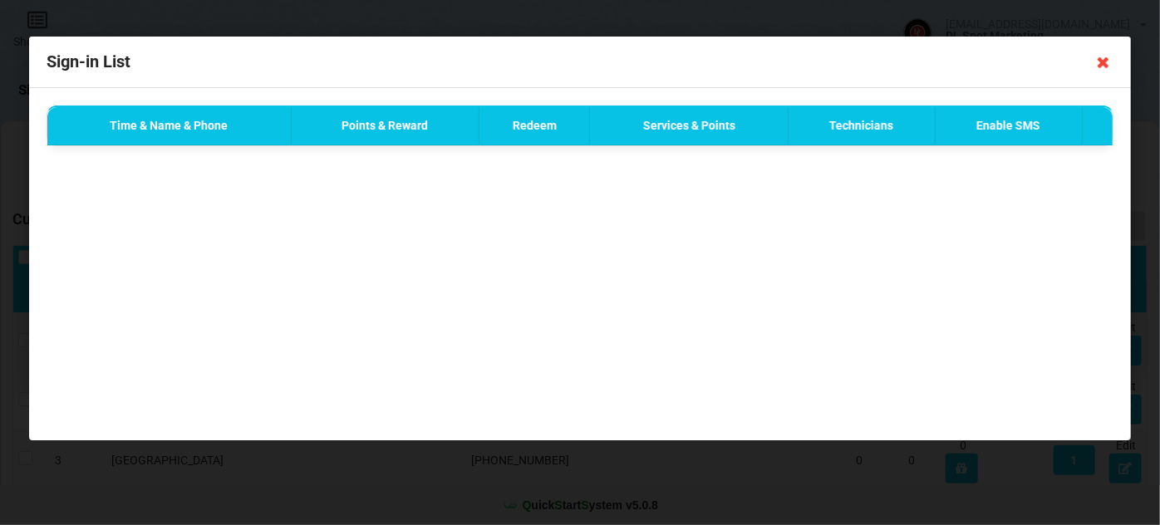
click at [1105, 63] on icon at bounding box center [1103, 62] width 27 height 27
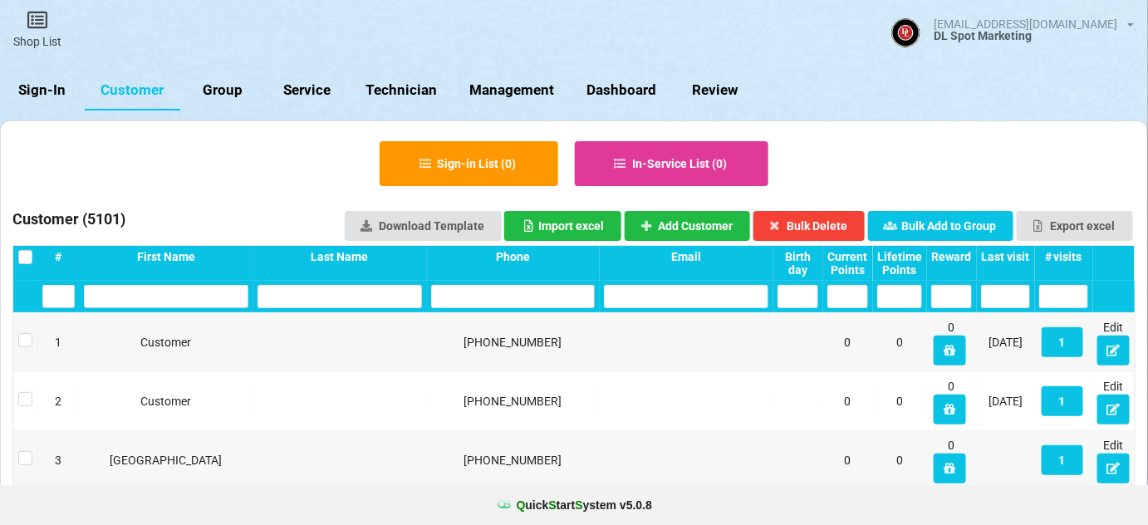
click at [48, 90] on link "Sign-In" at bounding box center [42, 91] width 85 height 40
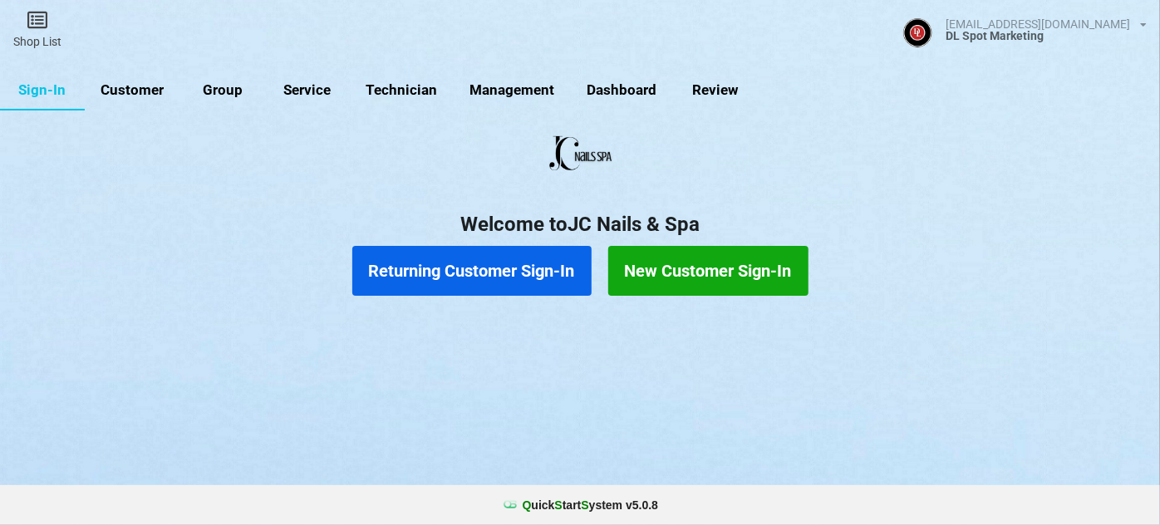
click at [150, 93] on link "Customer" at bounding box center [133, 91] width 96 height 40
select select "25"
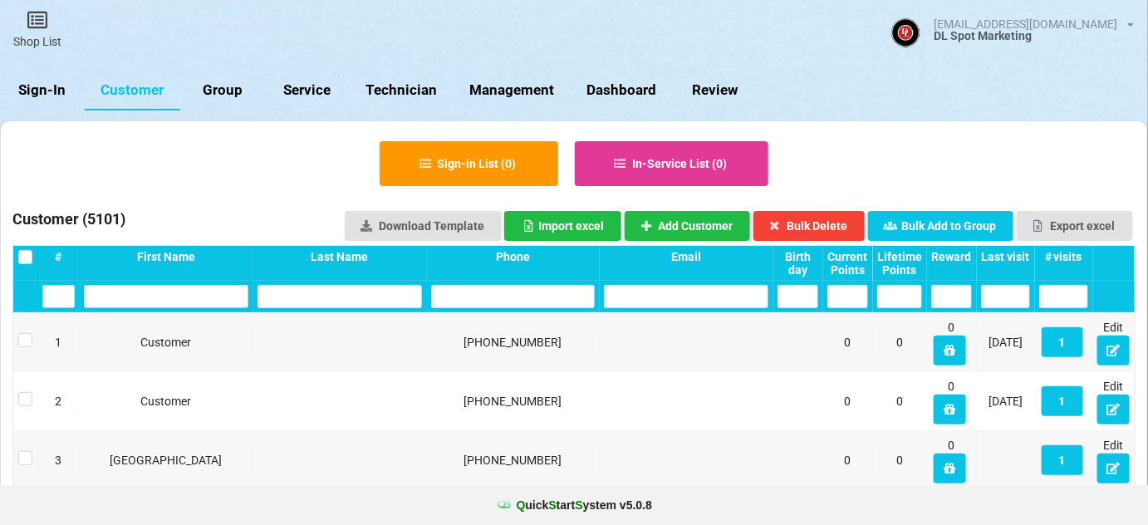
click at [498, 300] on input "text" at bounding box center [513, 296] width 164 height 23
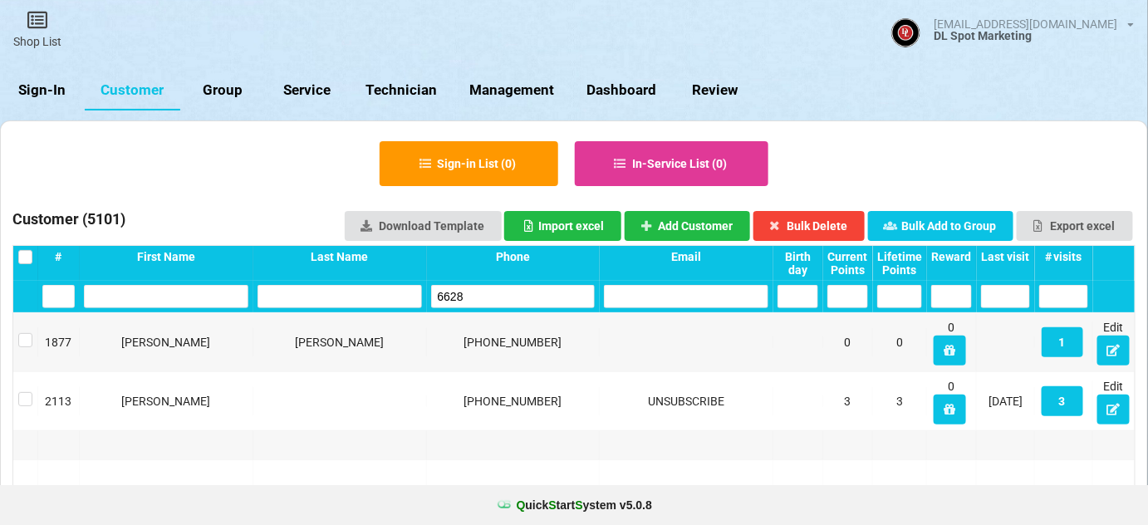
click at [500, 295] on input "6628" at bounding box center [513, 296] width 164 height 23
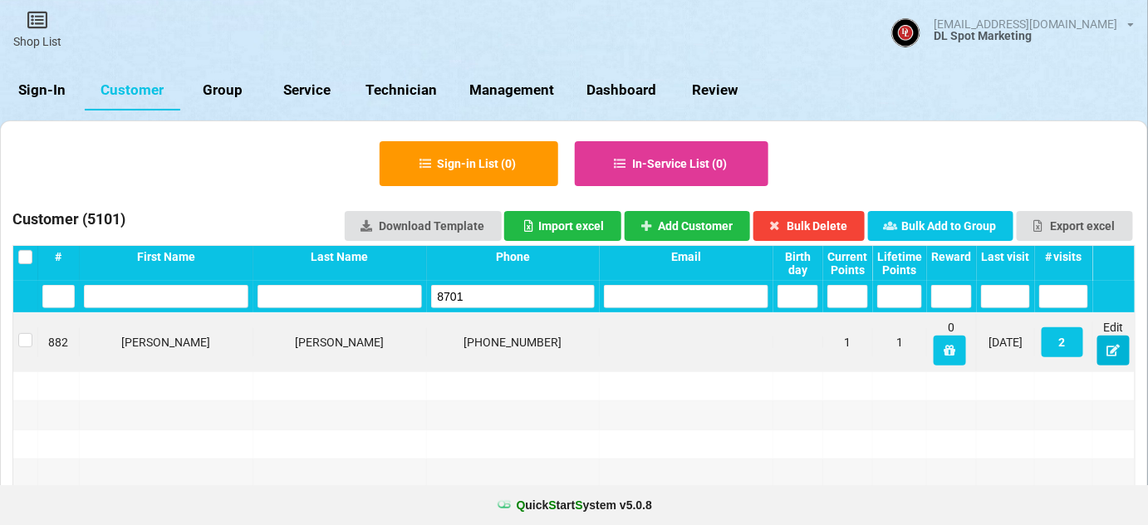
type input "8701"
click at [1113, 351] on icon at bounding box center [1114, 350] width 14 height 10
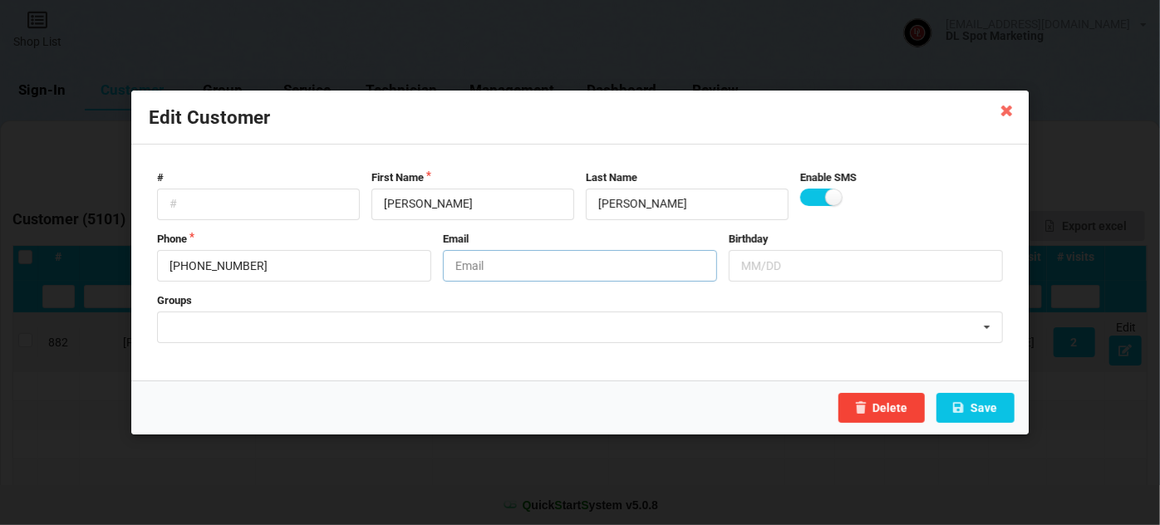
click at [492, 254] on input "text" at bounding box center [580, 266] width 274 height 32
click at [483, 267] on input "UNSUBSCRIBE" at bounding box center [580, 266] width 274 height 32
type input "UNSUBSCRIBE"
click at [998, 408] on button "Save" at bounding box center [975, 408] width 78 height 30
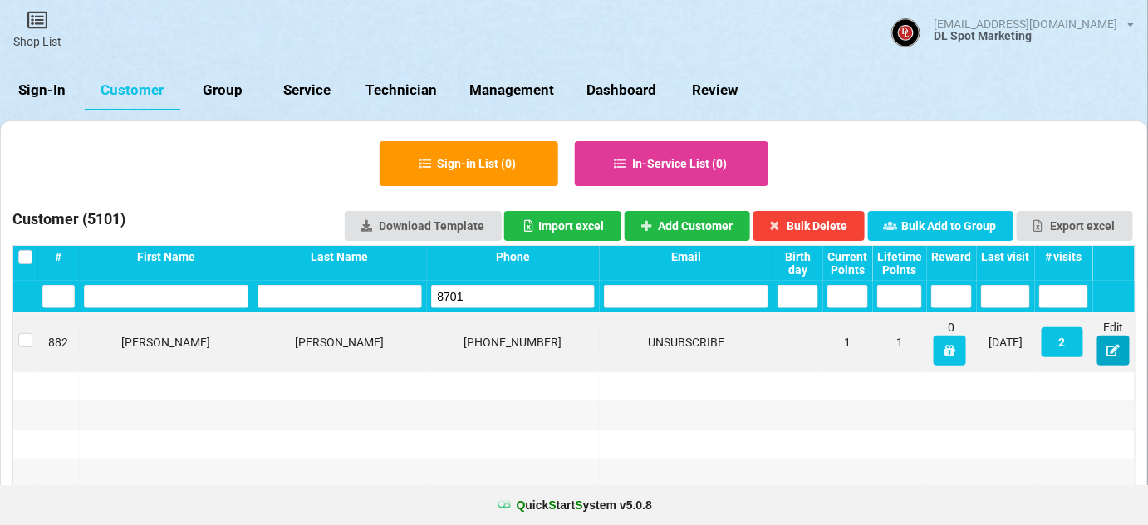
click at [1112, 352] on icon at bounding box center [1114, 350] width 14 height 10
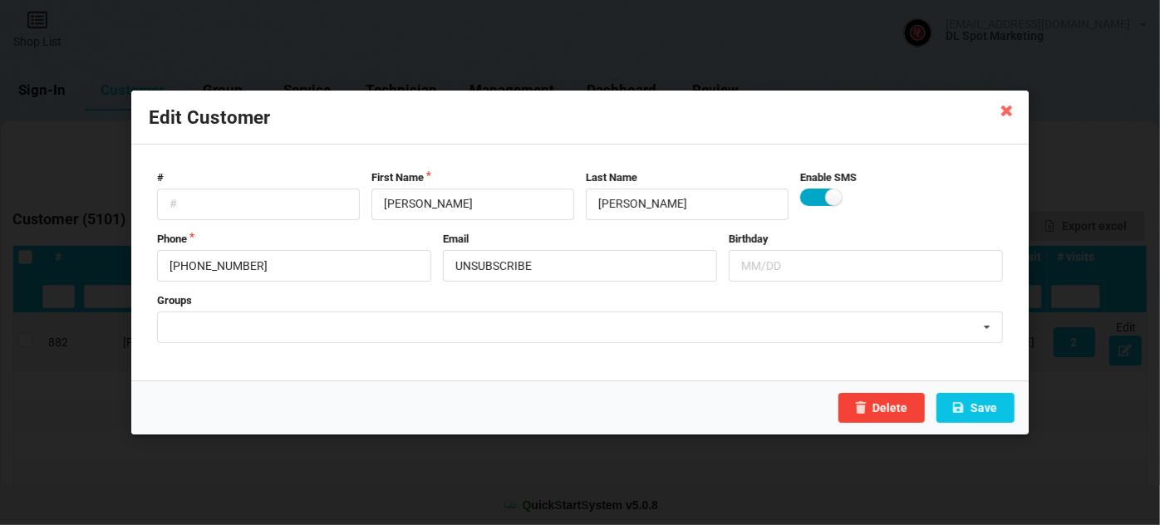
click at [808, 194] on label at bounding box center [820, 197] width 41 height 17
checkbox input "false"
click at [984, 407] on button "Save" at bounding box center [975, 408] width 78 height 30
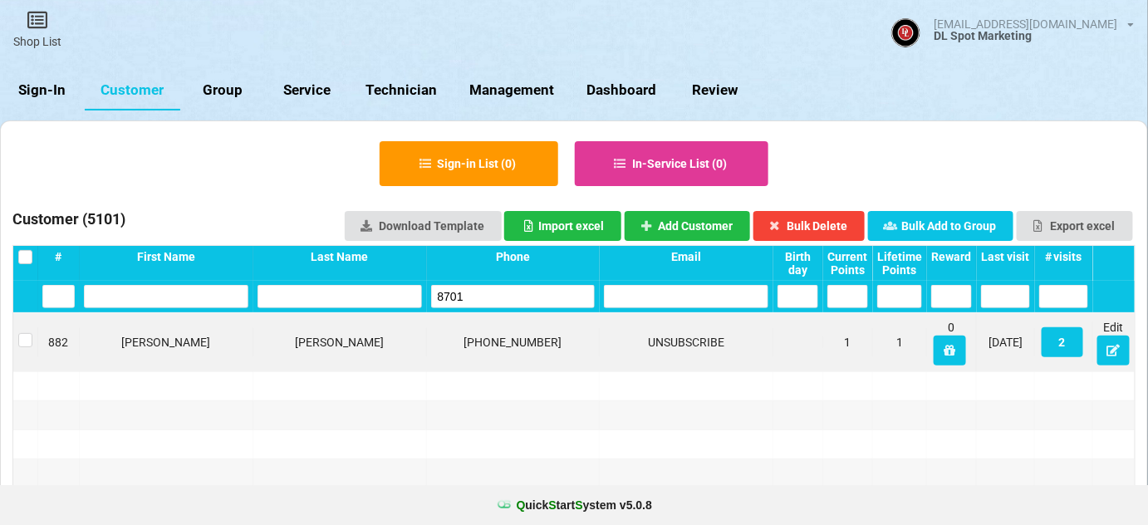
click at [472, 288] on input "8701" at bounding box center [513, 296] width 164 height 23
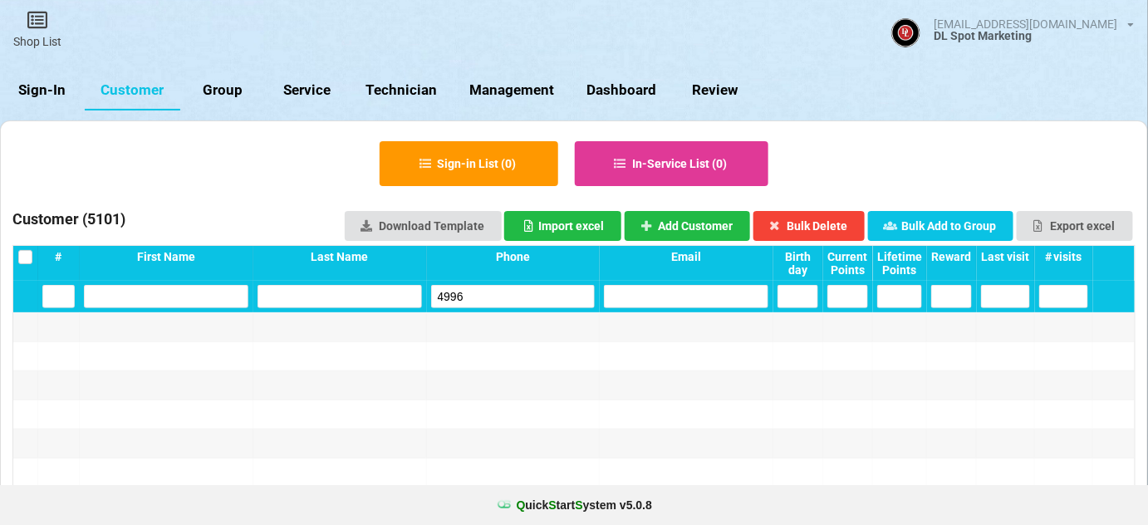
click at [474, 296] on input "4996" at bounding box center [513, 296] width 164 height 23
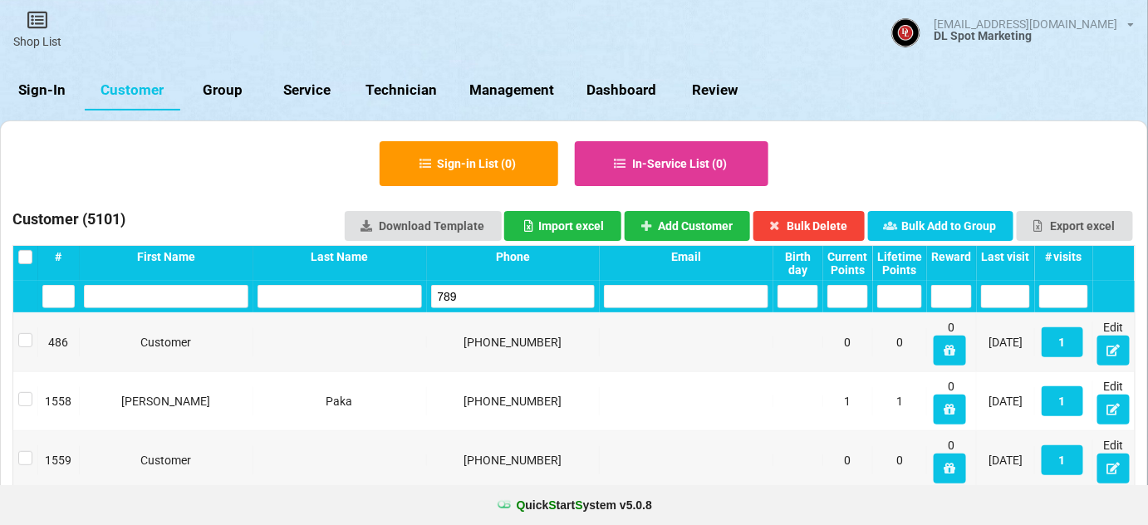
type input "7890"
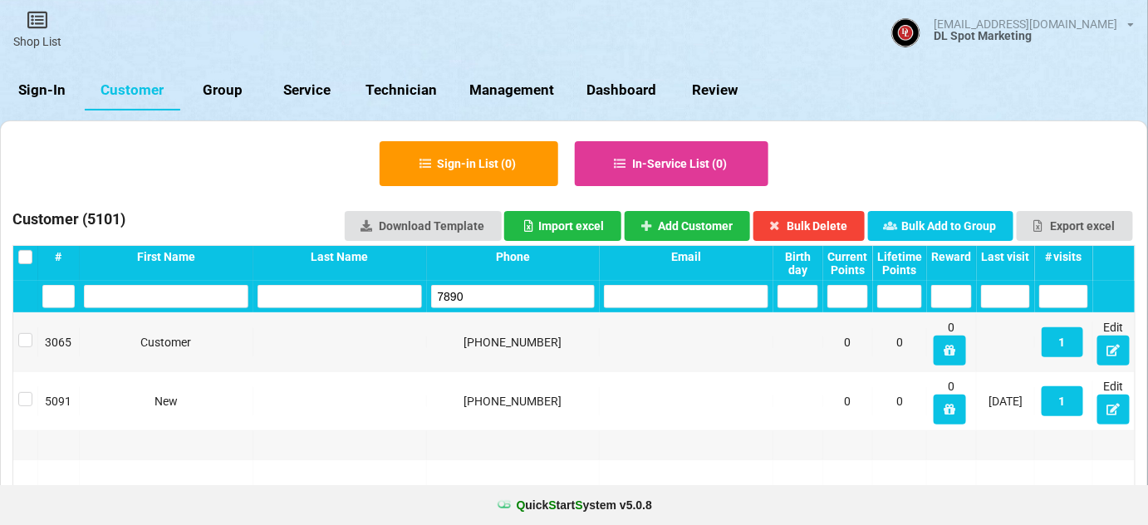
drag, startPoint x: 474, startPoint y: 292, endPoint x: 436, endPoint y: 301, distance: 38.5
click at [439, 301] on input "7890" at bounding box center [513, 296] width 164 height 23
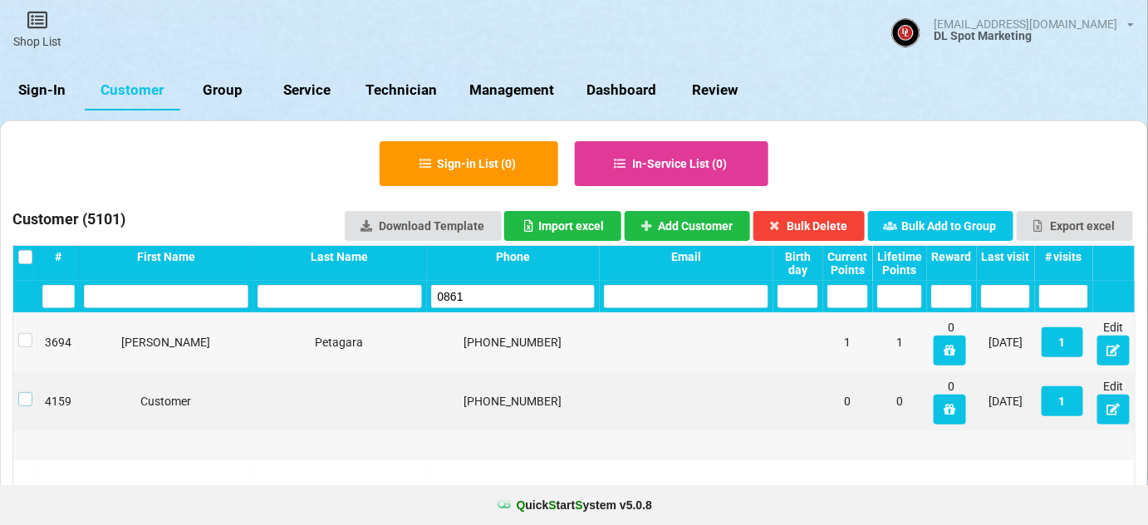
click at [24, 392] on label at bounding box center [25, 392] width 14 height 0
click at [819, 227] on button "Bulk Delete" at bounding box center [809, 226] width 112 height 30
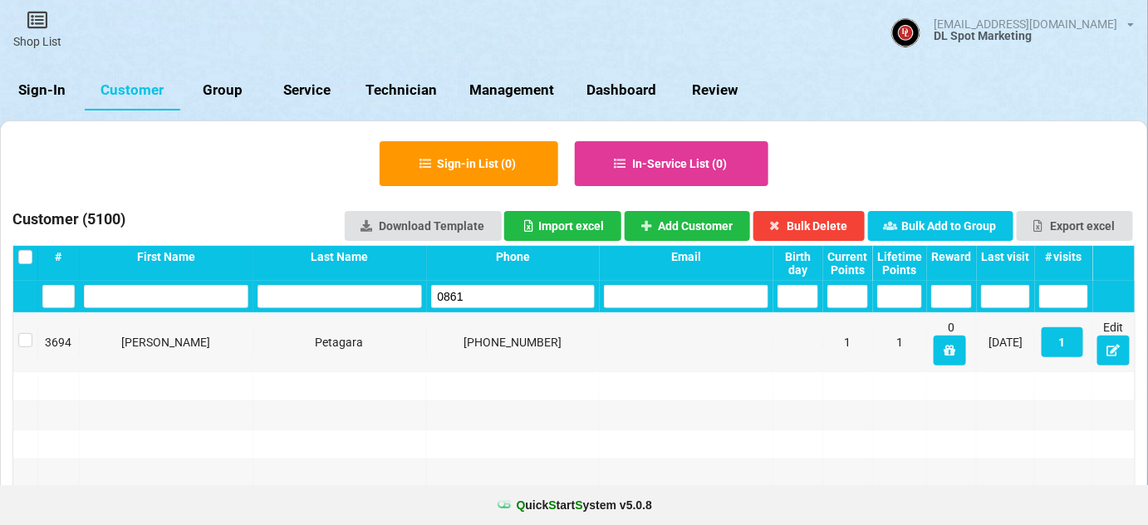
click at [477, 296] on input "0861" at bounding box center [513, 296] width 164 height 23
click at [25, 333] on label at bounding box center [25, 333] width 14 height 0
click at [840, 225] on button "Bulk Delete" at bounding box center [809, 226] width 112 height 30
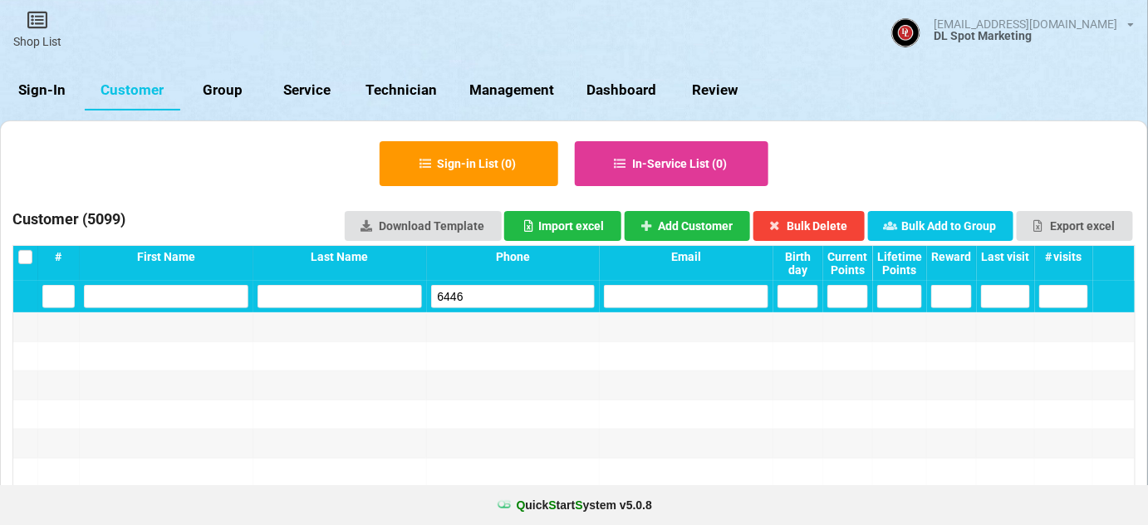
click at [495, 295] on input "6446" at bounding box center [513, 296] width 164 height 23
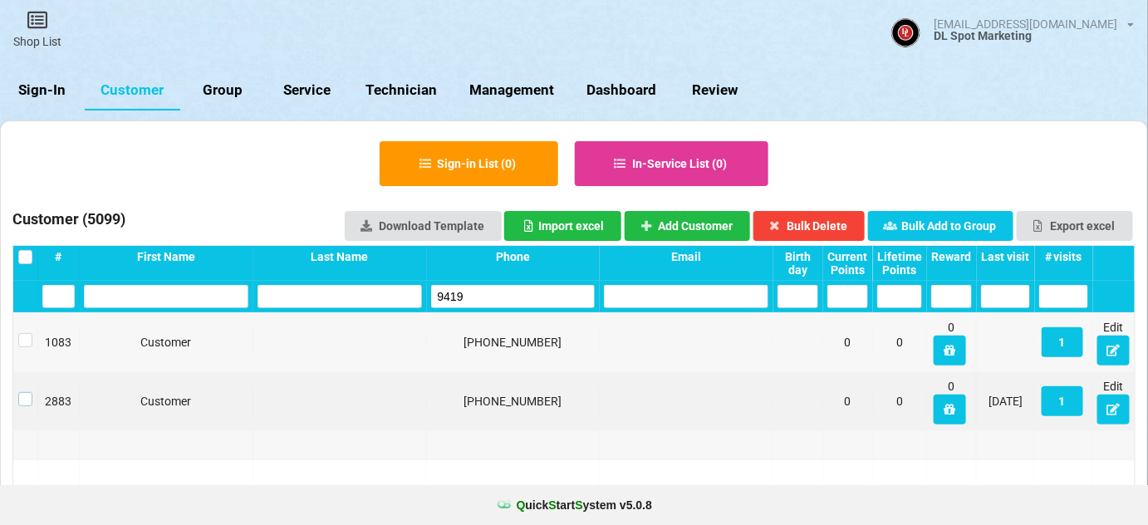
click at [26, 392] on label at bounding box center [25, 392] width 14 height 0
click at [833, 226] on button "Bulk Delete" at bounding box center [809, 226] width 112 height 30
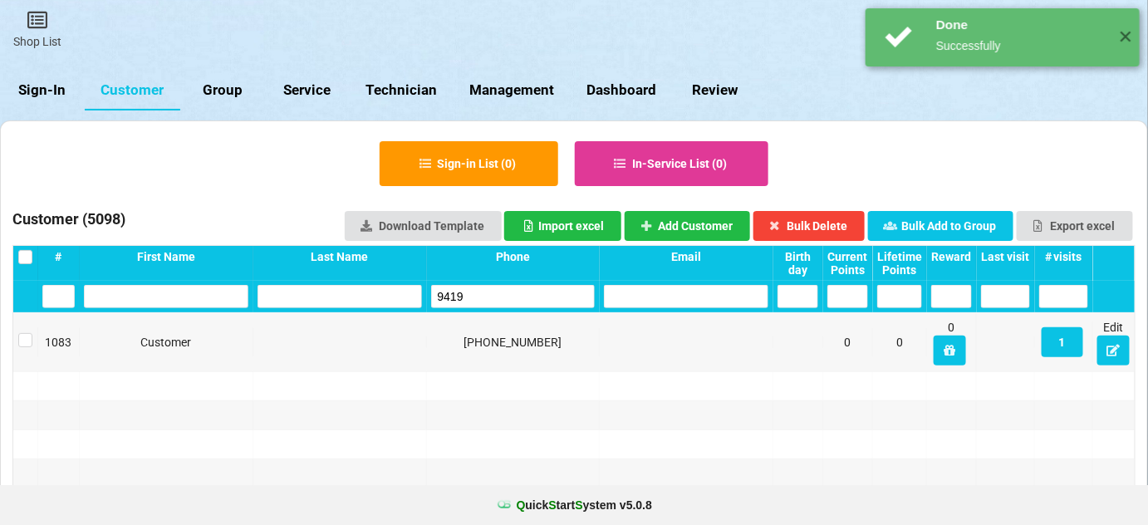
click at [480, 293] on input "9419" at bounding box center [513, 296] width 164 height 23
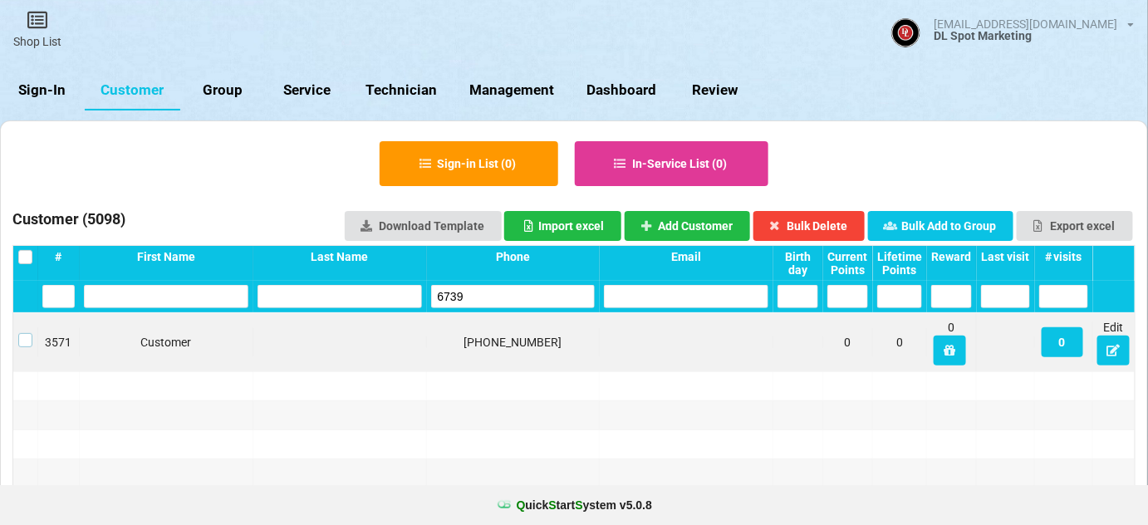
click at [22, 333] on label at bounding box center [25, 333] width 14 height 0
click at [834, 229] on button "Bulk Delete" at bounding box center [809, 226] width 112 height 30
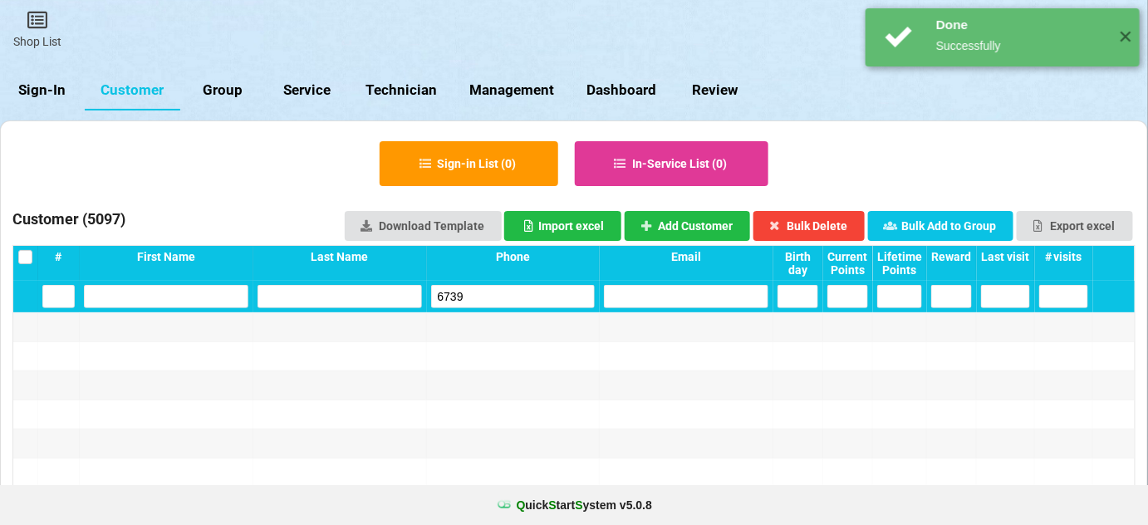
click at [492, 291] on input "6739" at bounding box center [513, 296] width 164 height 23
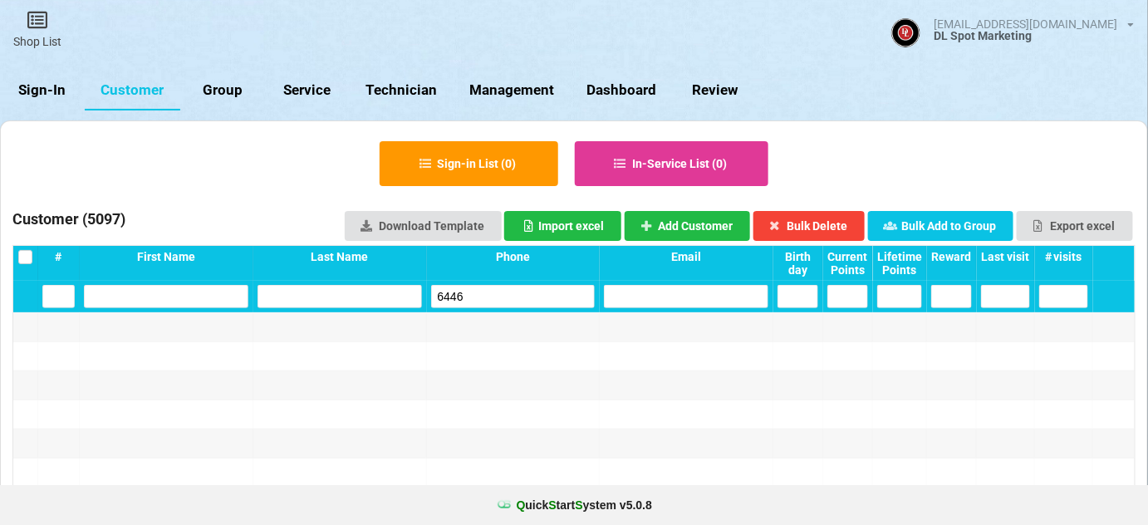
click at [485, 297] on input "6446" at bounding box center [513, 296] width 164 height 23
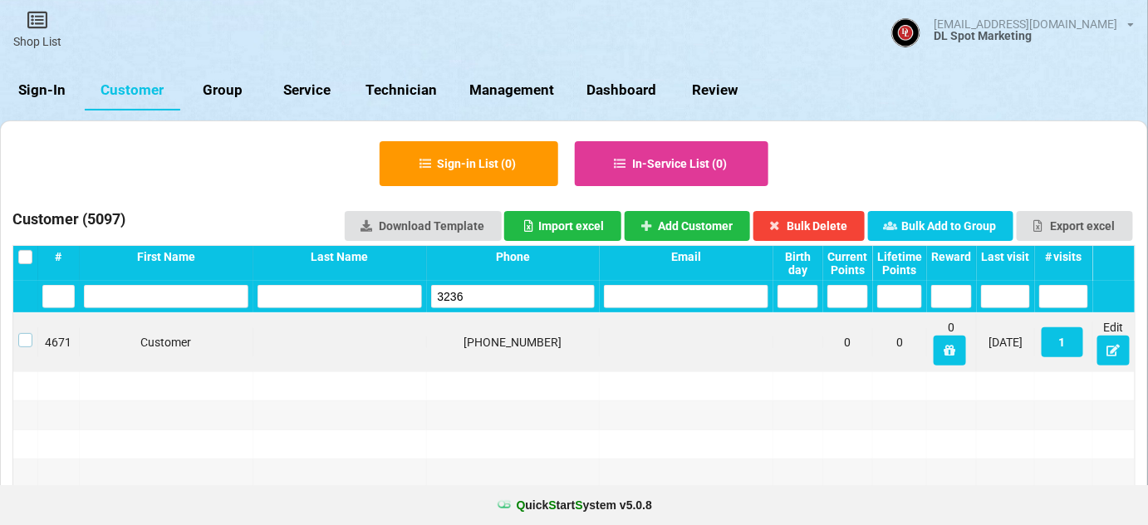
click at [25, 333] on label at bounding box center [25, 333] width 14 height 0
click at [834, 221] on button "Bulk Delete" at bounding box center [809, 226] width 112 height 30
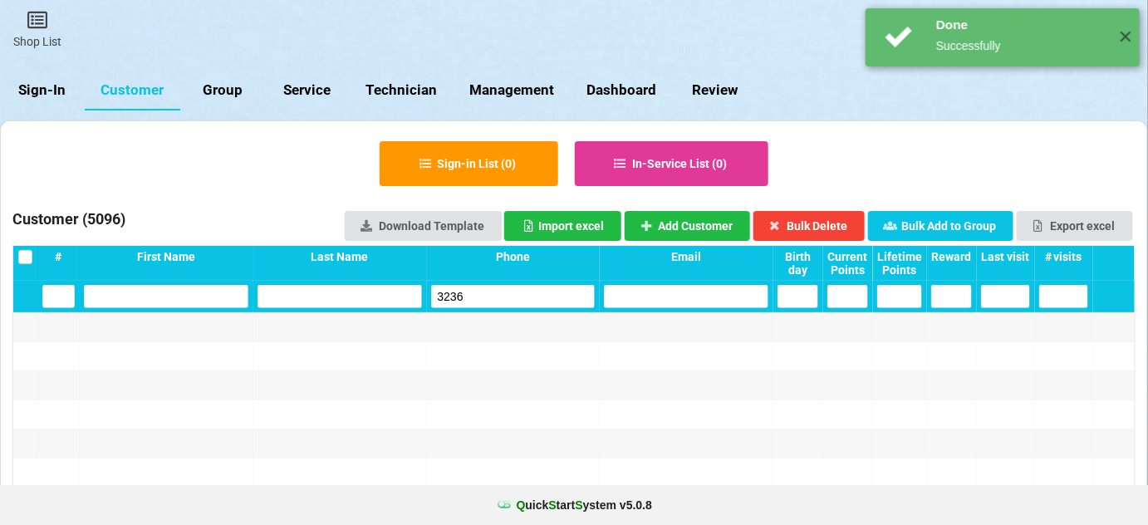
click at [467, 296] on input "3236" at bounding box center [513, 296] width 164 height 23
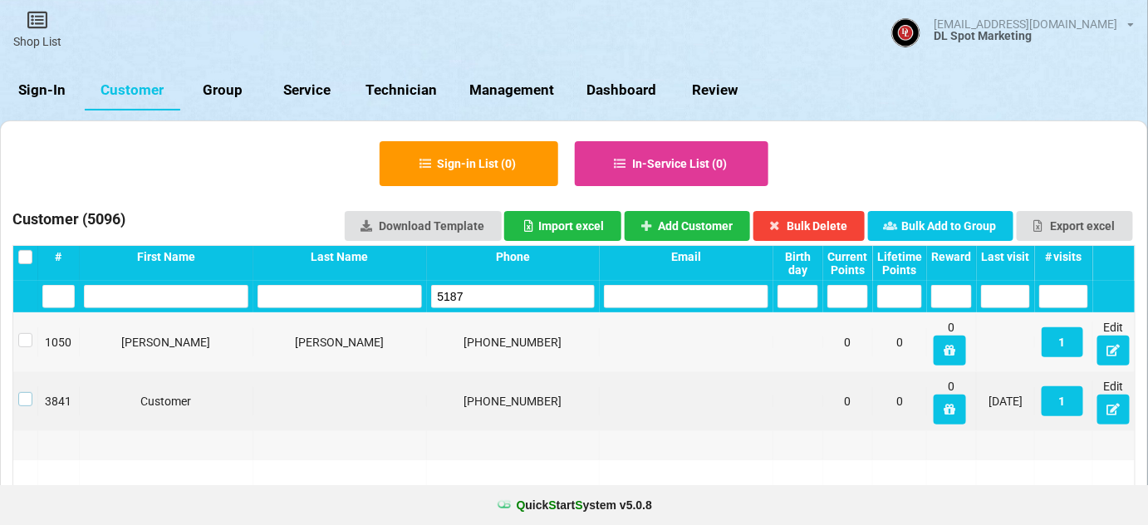
click at [25, 392] on label at bounding box center [25, 392] width 14 height 0
click at [821, 225] on button "Bulk Delete" at bounding box center [809, 226] width 112 height 30
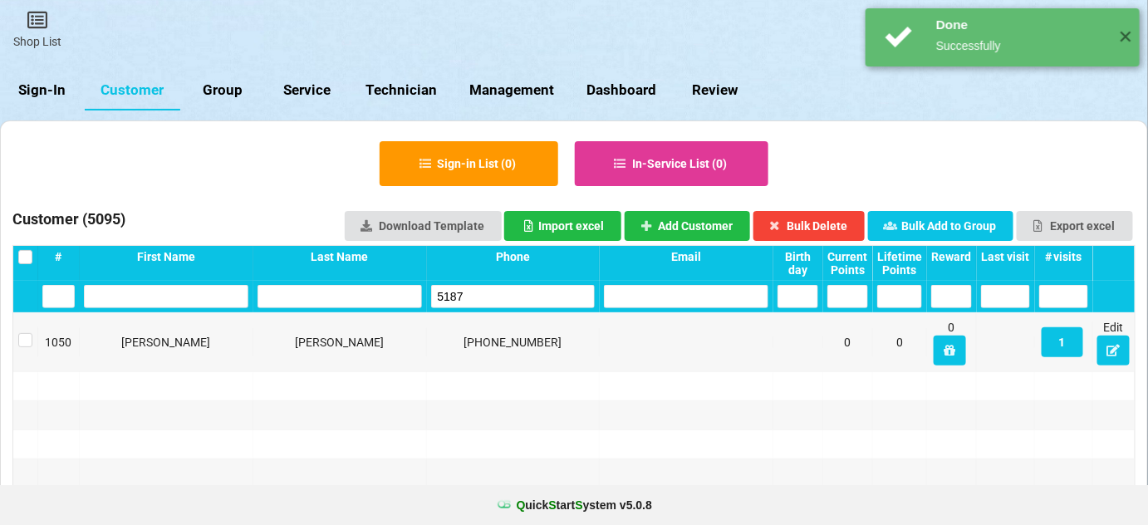
click at [515, 298] on input "5187" at bounding box center [513, 296] width 164 height 23
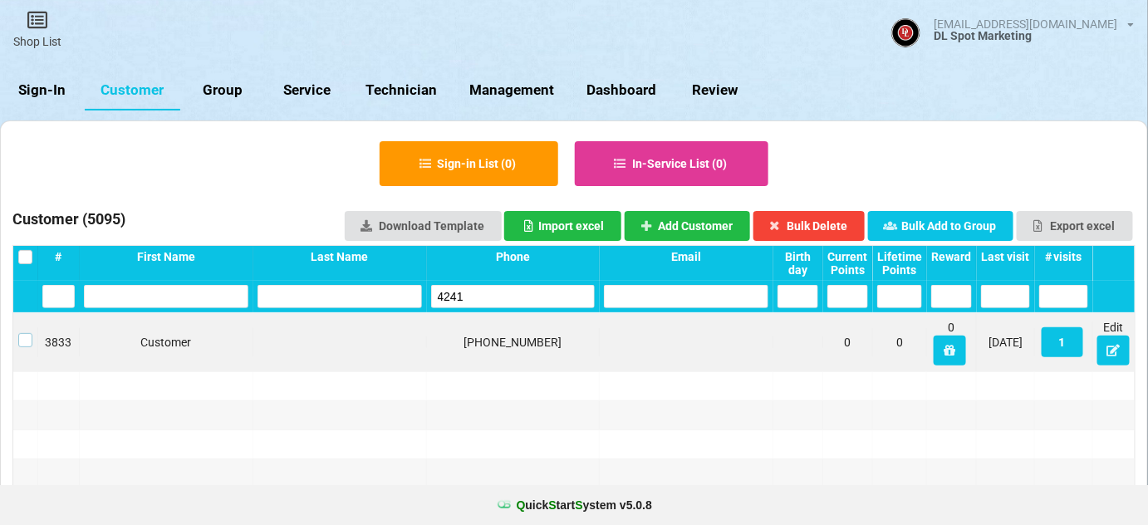
click at [22, 333] on label at bounding box center [25, 333] width 14 height 0
click at [842, 229] on button "Bulk Delete" at bounding box center [809, 226] width 112 height 30
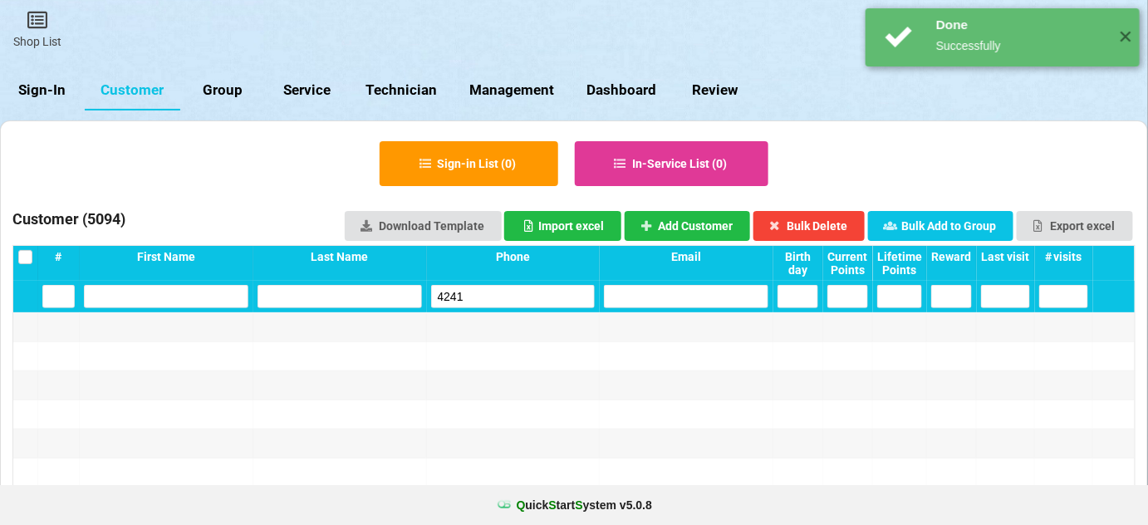
click at [500, 307] on input "4241" at bounding box center [513, 296] width 164 height 23
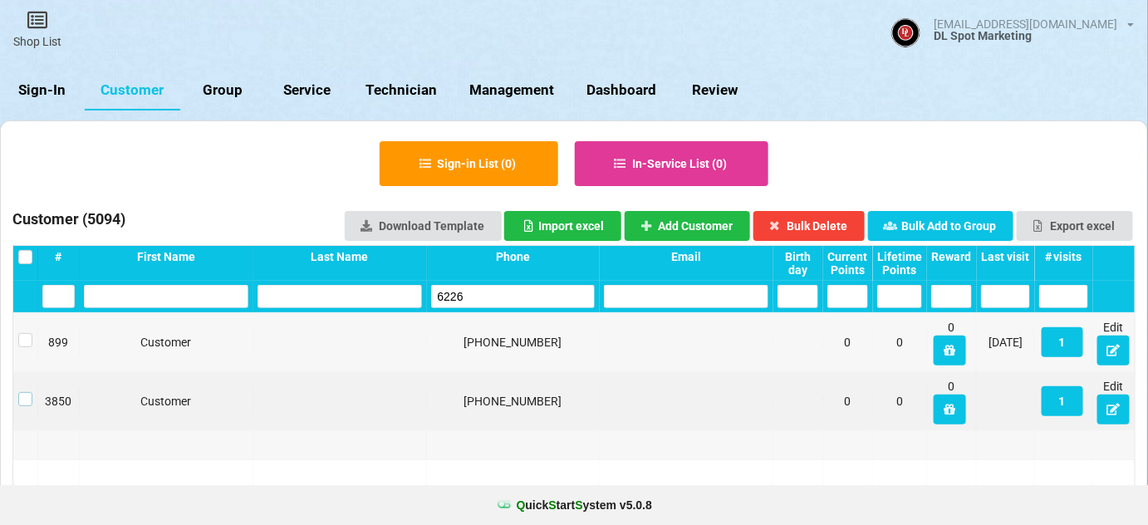
click at [26, 392] on label at bounding box center [25, 392] width 14 height 0
click at [818, 228] on button "Bulk Delete" at bounding box center [809, 226] width 112 height 30
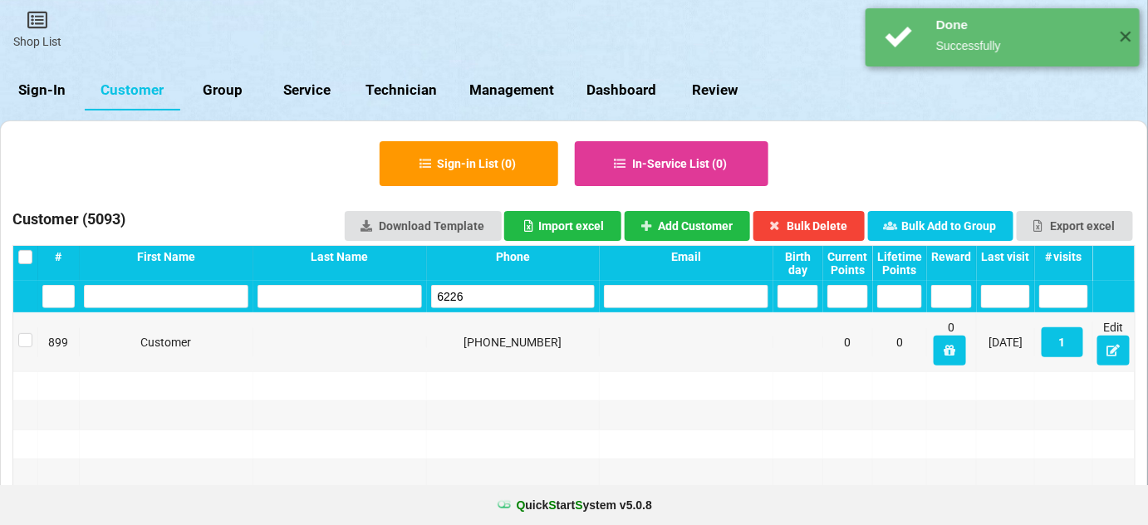
click at [505, 296] on input "6226" at bounding box center [513, 296] width 164 height 23
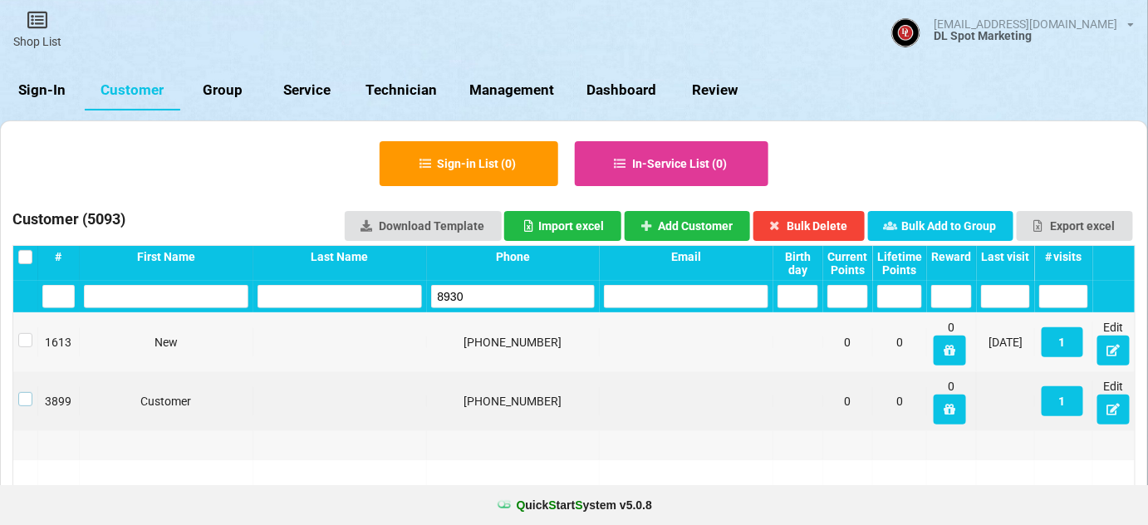
click at [27, 392] on label at bounding box center [25, 392] width 14 height 0
click at [827, 229] on button "Bulk Delete" at bounding box center [809, 226] width 112 height 30
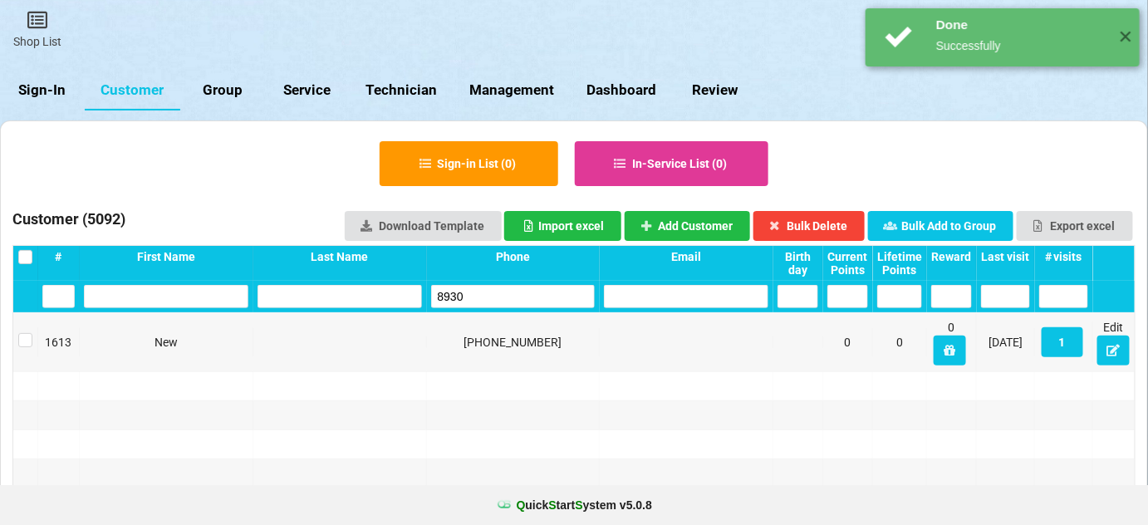
click at [492, 295] on input "8930" at bounding box center [513, 296] width 164 height 23
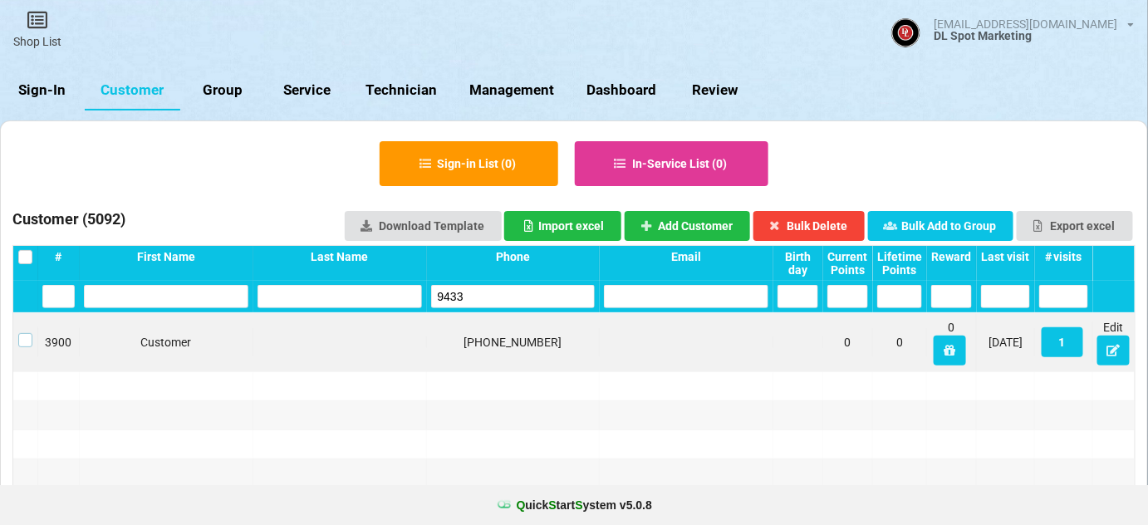
drag, startPoint x: 23, startPoint y: 335, endPoint x: 40, endPoint y: 336, distance: 16.6
click at [24, 333] on label at bounding box center [25, 333] width 14 height 0
click at [833, 218] on button "Bulk Delete" at bounding box center [809, 226] width 112 height 30
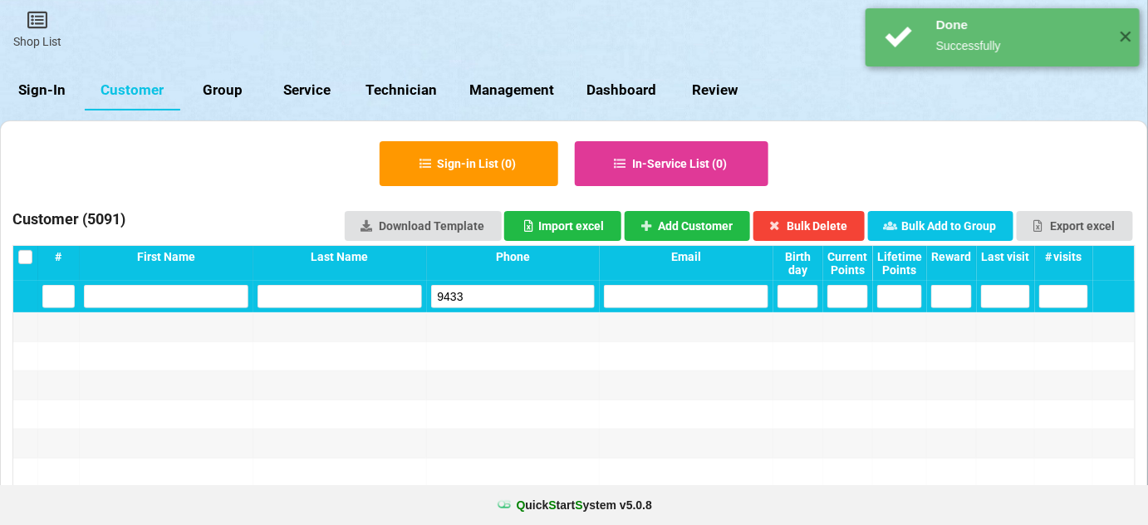
click at [489, 294] on input "9433" at bounding box center [513, 296] width 164 height 23
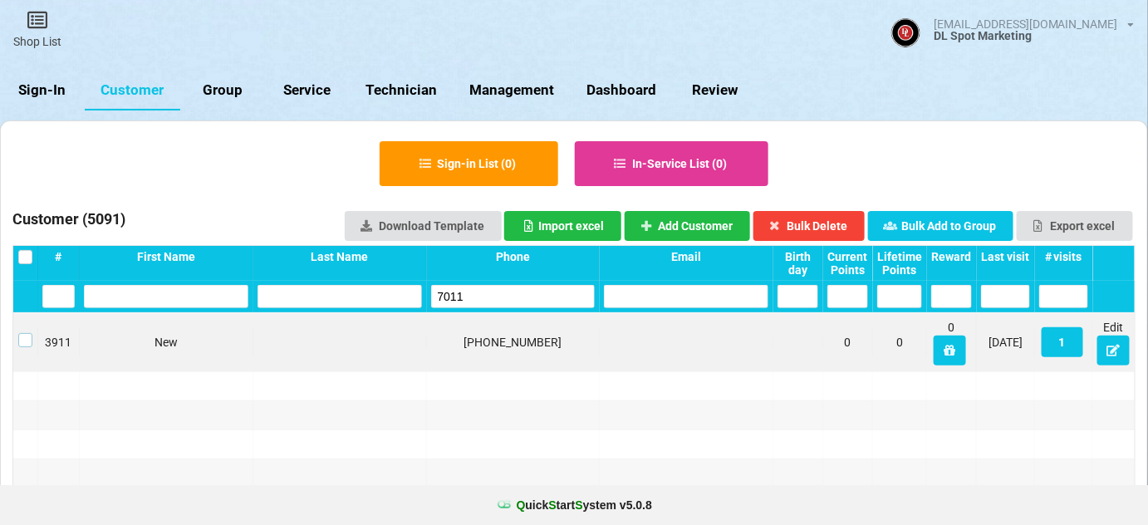
click at [22, 333] on label at bounding box center [25, 333] width 14 height 0
click at [812, 224] on button "Bulk Delete" at bounding box center [809, 226] width 112 height 30
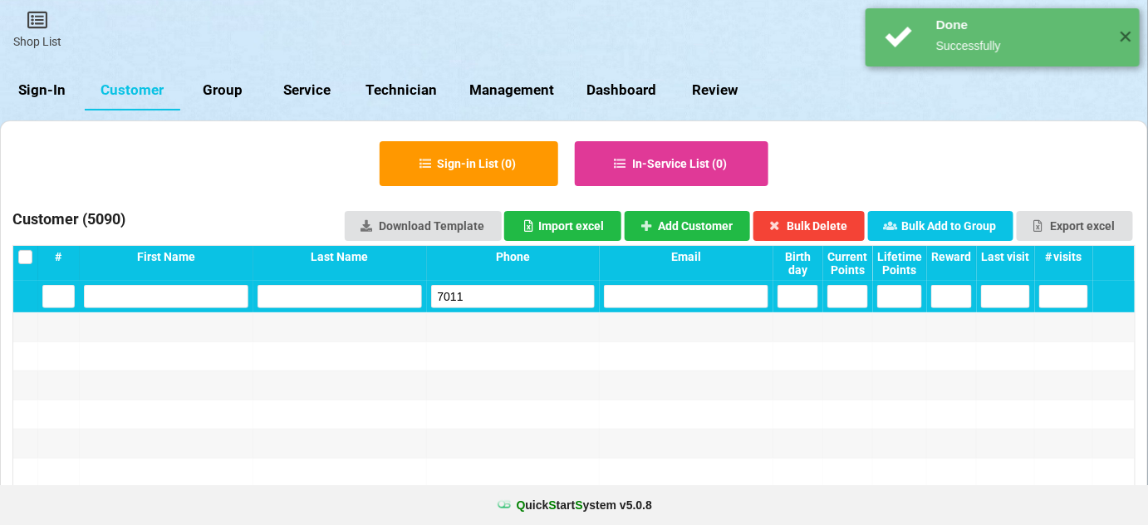
click at [492, 292] on input "7011" at bounding box center [513, 296] width 164 height 23
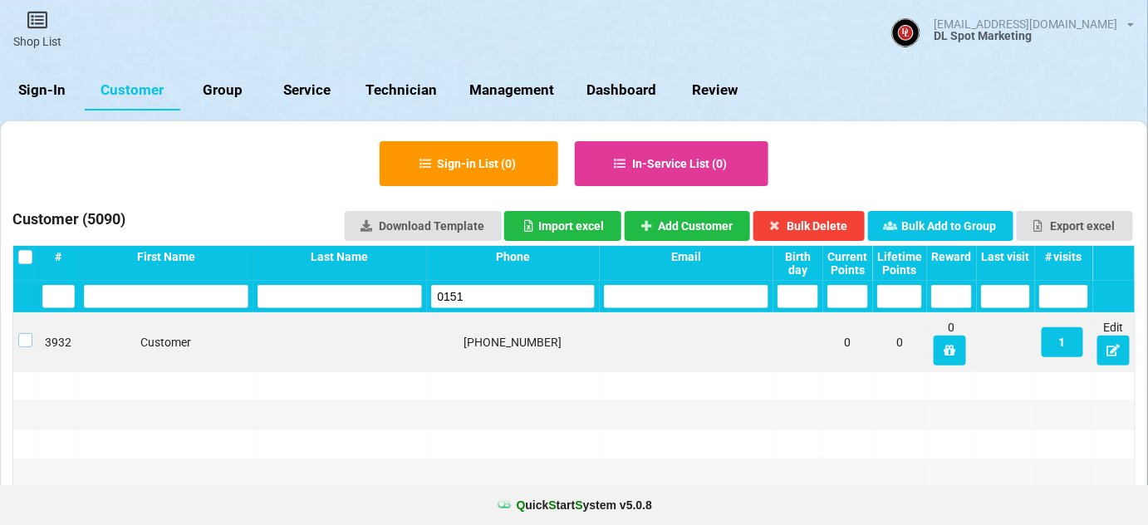
click at [25, 333] on label at bounding box center [25, 333] width 14 height 0
click at [824, 227] on button "Bulk Delete" at bounding box center [809, 226] width 112 height 30
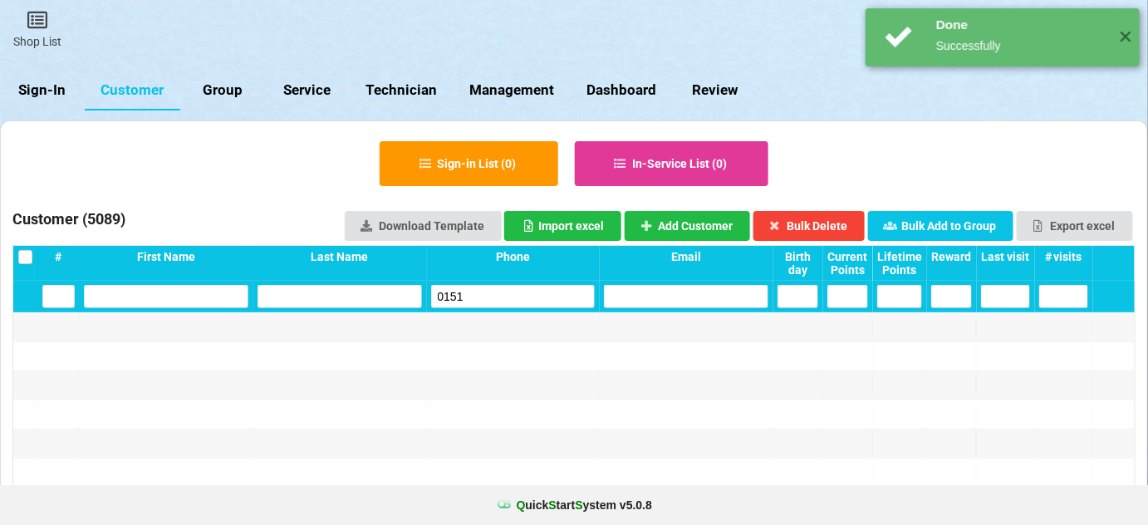
click at [498, 298] on input "0151" at bounding box center [513, 296] width 164 height 23
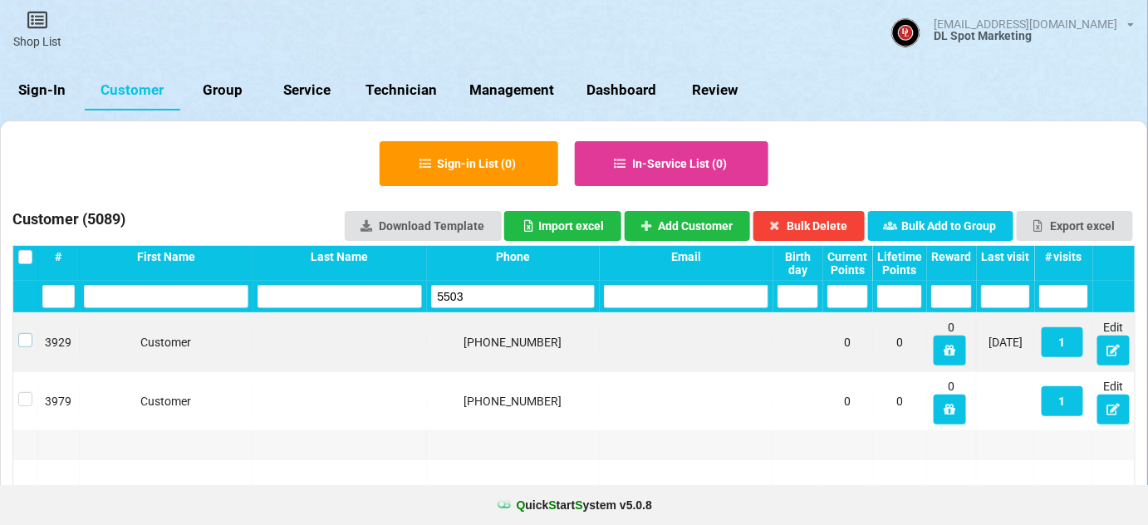
click at [27, 333] on label at bounding box center [25, 333] width 14 height 0
click at [826, 225] on button "Bulk Delete" at bounding box center [809, 226] width 112 height 30
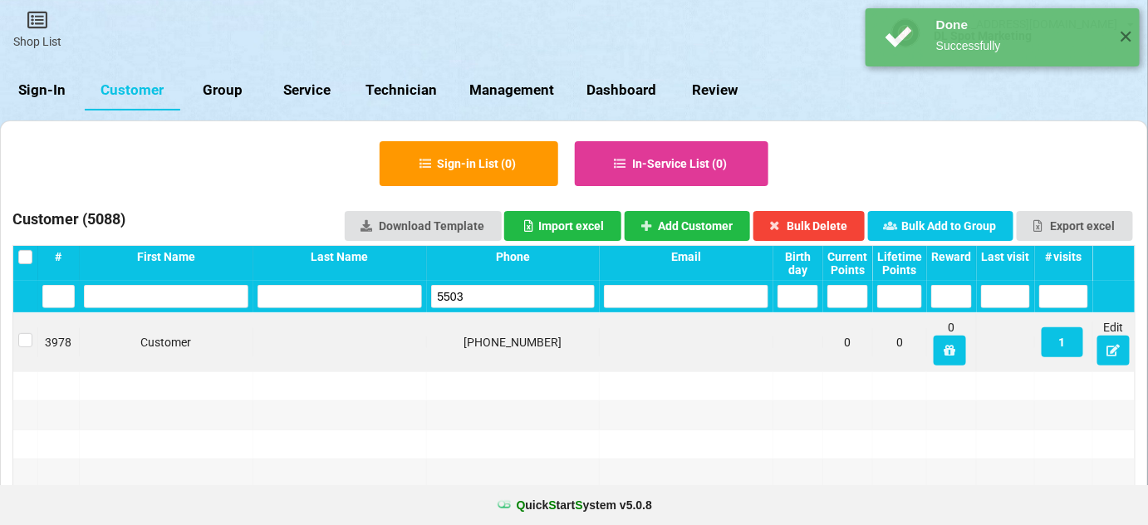
click at [487, 296] on input "5503" at bounding box center [513, 296] width 164 height 23
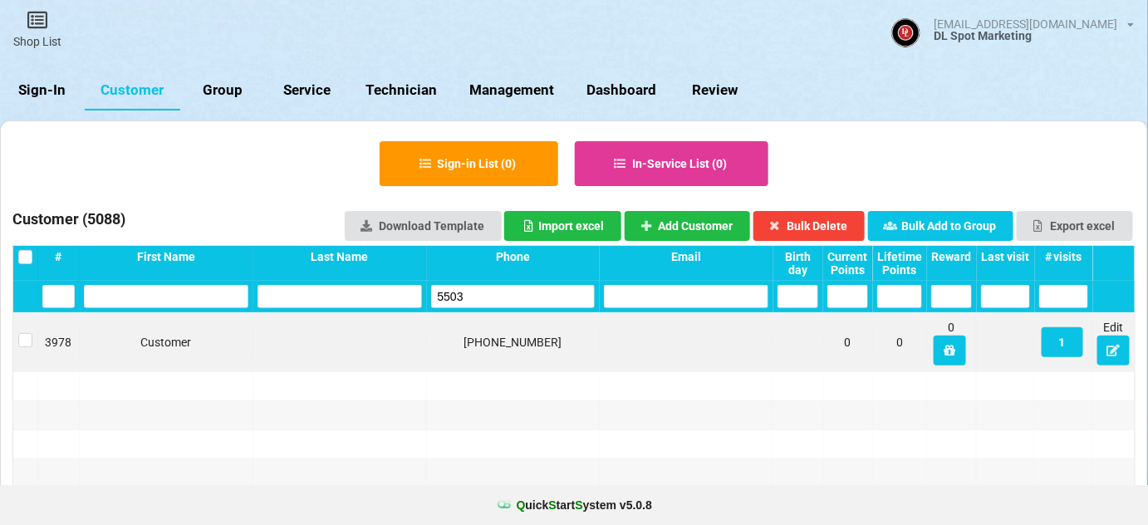
click at [476, 298] on input "5503" at bounding box center [513, 296] width 164 height 23
click at [476, 297] on input "5503" at bounding box center [513, 296] width 164 height 23
click at [475, 297] on input "5503" at bounding box center [513, 296] width 164 height 23
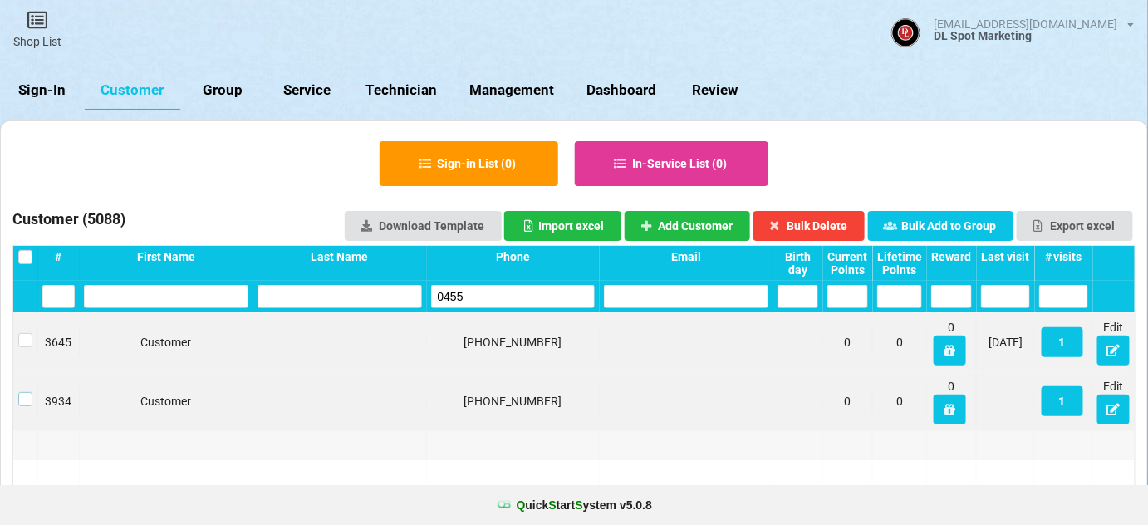
click at [24, 392] on label at bounding box center [25, 392] width 14 height 0
click at [827, 217] on button "Bulk Delete" at bounding box center [809, 226] width 112 height 30
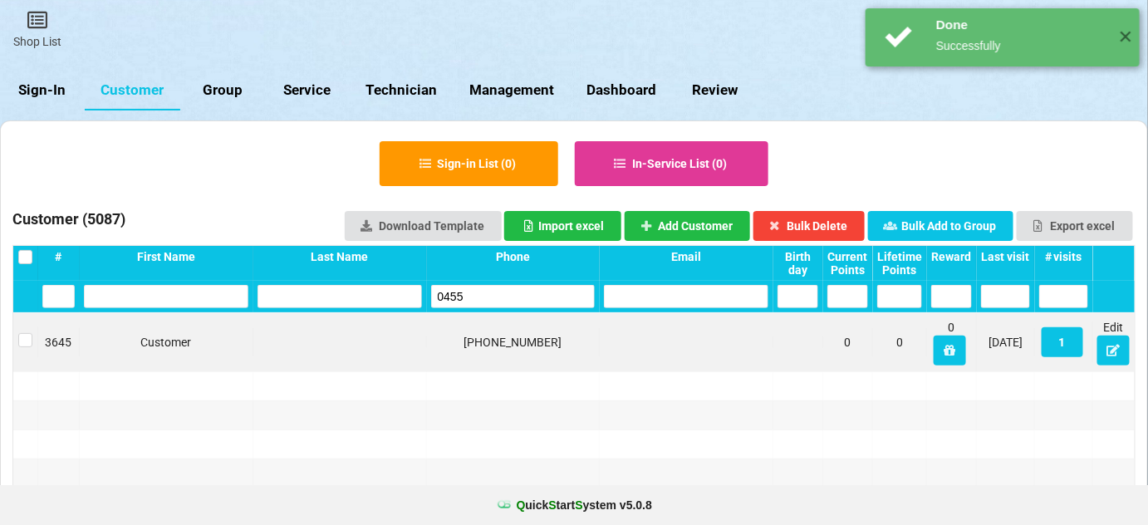
click at [498, 296] on input "0455" at bounding box center [513, 296] width 164 height 23
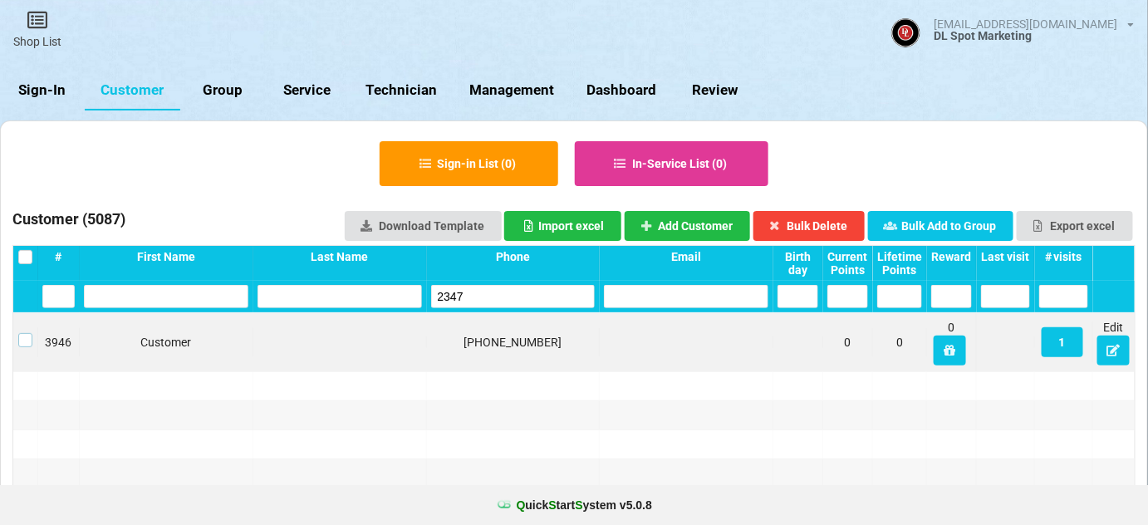
click at [24, 333] on label at bounding box center [25, 333] width 14 height 0
click at [822, 219] on button "Bulk Delete" at bounding box center [809, 226] width 112 height 30
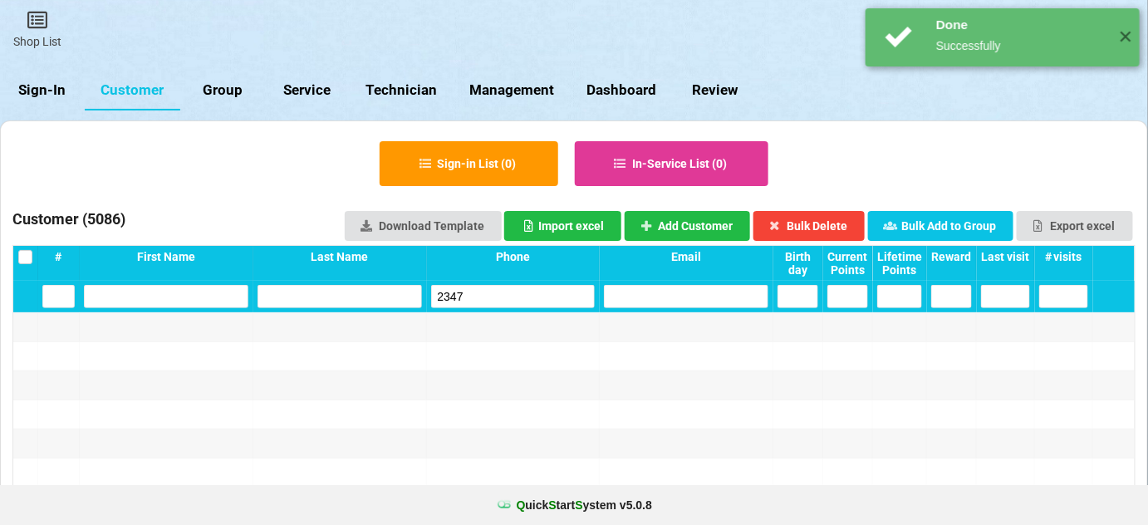
click at [509, 292] on input "2347" at bounding box center [513, 296] width 164 height 23
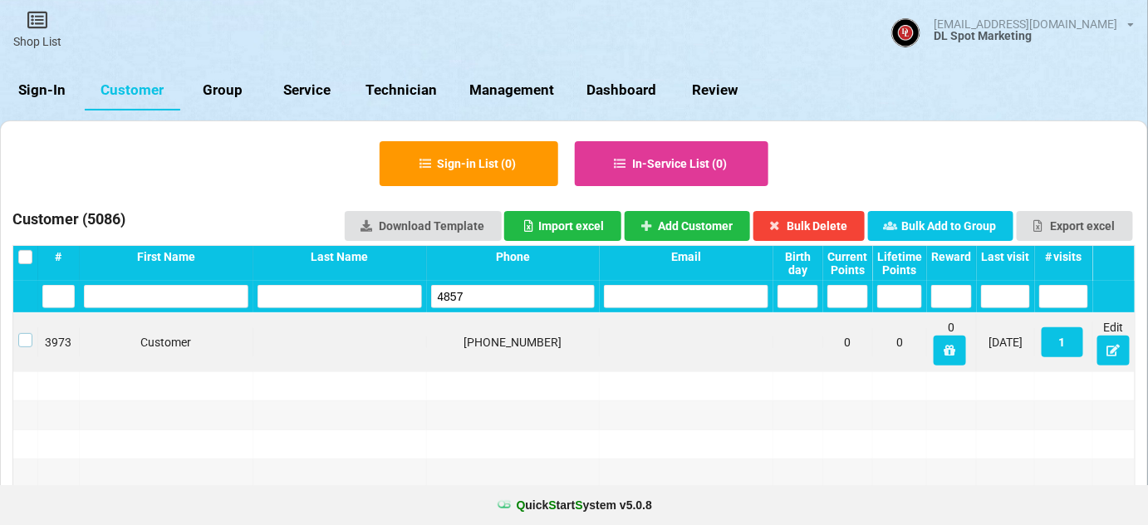
click at [27, 333] on label at bounding box center [25, 333] width 14 height 0
click at [827, 230] on button "Bulk Delete" at bounding box center [809, 226] width 112 height 30
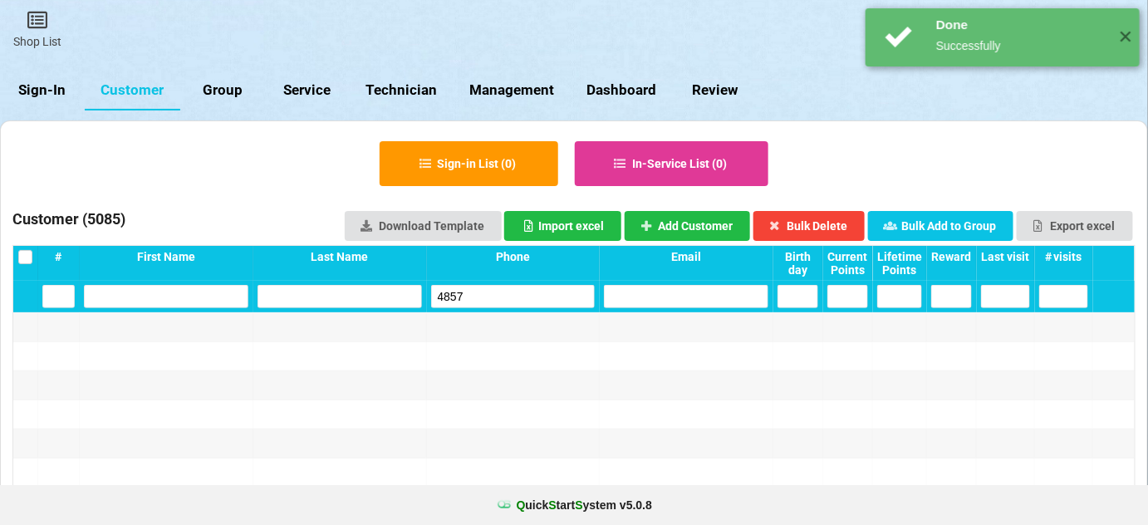
click at [496, 302] on input "4857" at bounding box center [513, 296] width 164 height 23
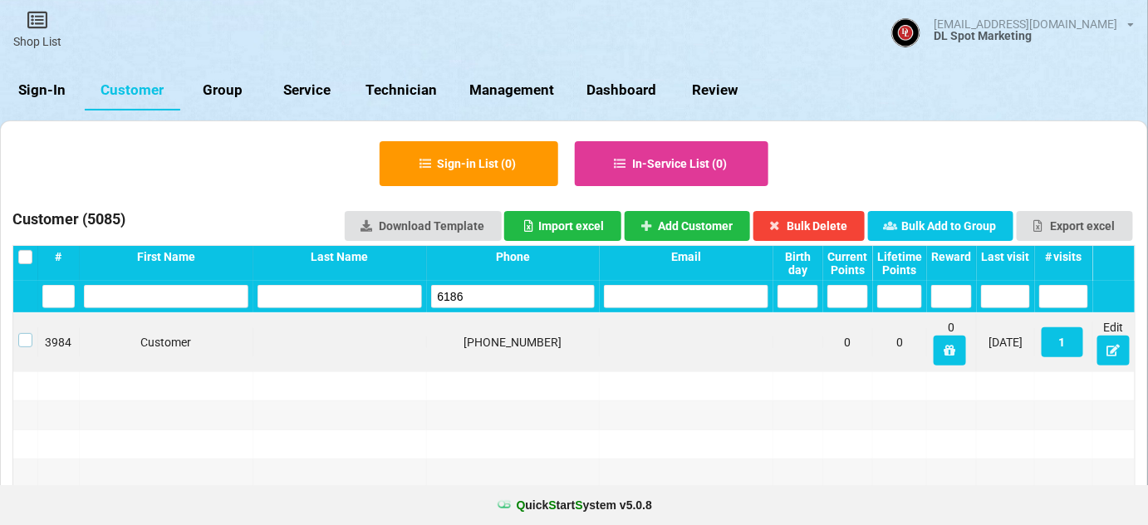
click at [24, 333] on label at bounding box center [25, 333] width 14 height 0
click at [826, 222] on button "Bulk Delete" at bounding box center [809, 226] width 112 height 30
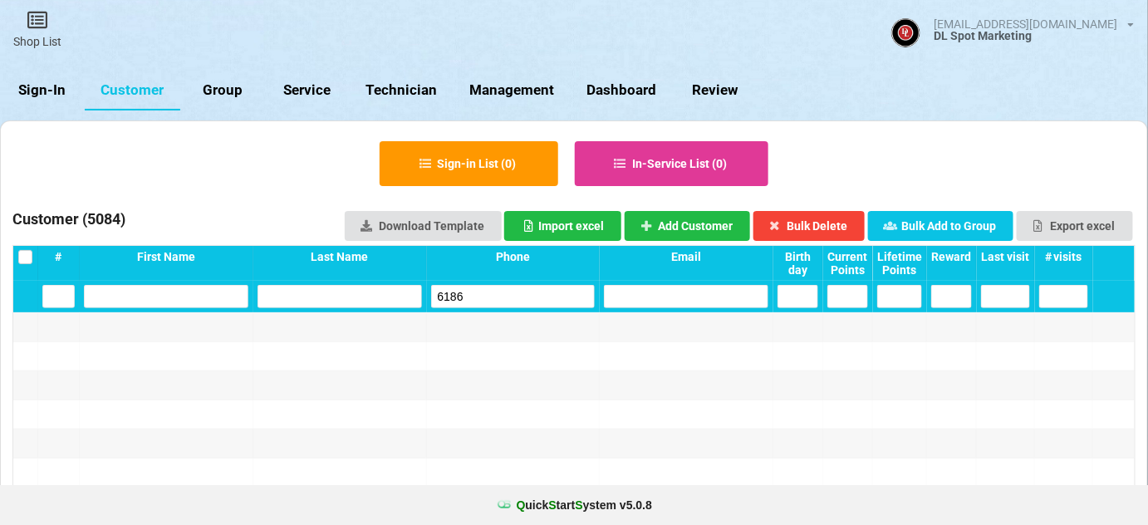
click at [480, 301] on input "6186" at bounding box center [513, 296] width 164 height 23
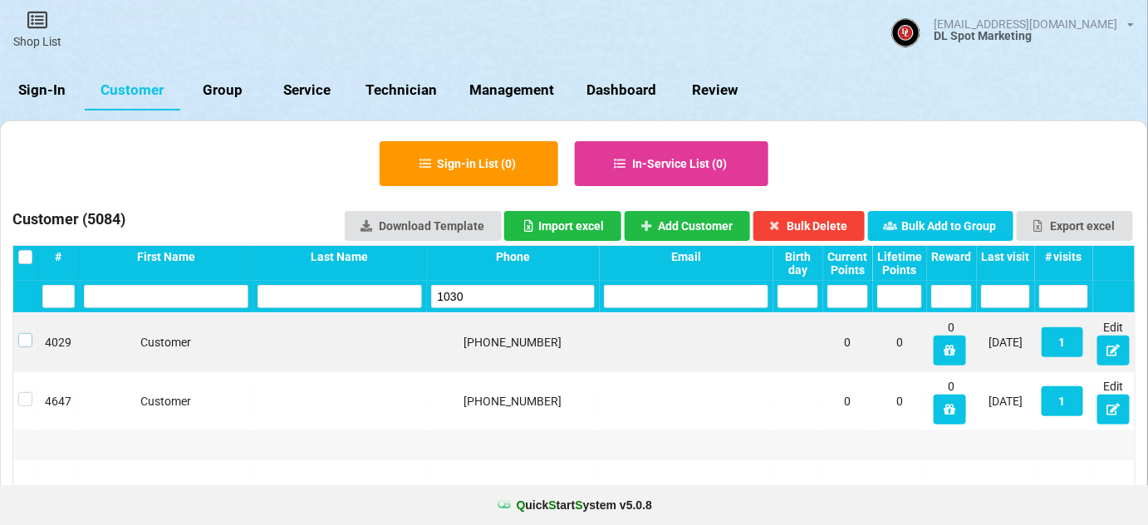
drag, startPoint x: 23, startPoint y: 336, endPoint x: 40, endPoint y: 340, distance: 17.1
click at [24, 333] on label at bounding box center [25, 333] width 14 height 0
click at [835, 225] on button "Bulk Delete" at bounding box center [809, 226] width 112 height 30
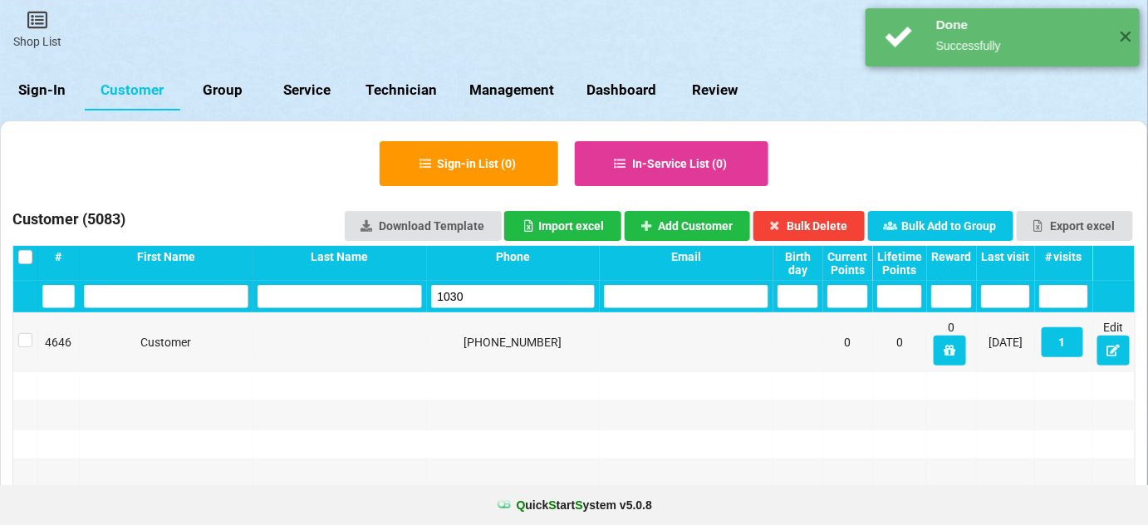
click at [525, 298] on input "1030" at bounding box center [513, 296] width 164 height 23
click at [525, 297] on input "1030" at bounding box center [513, 296] width 164 height 23
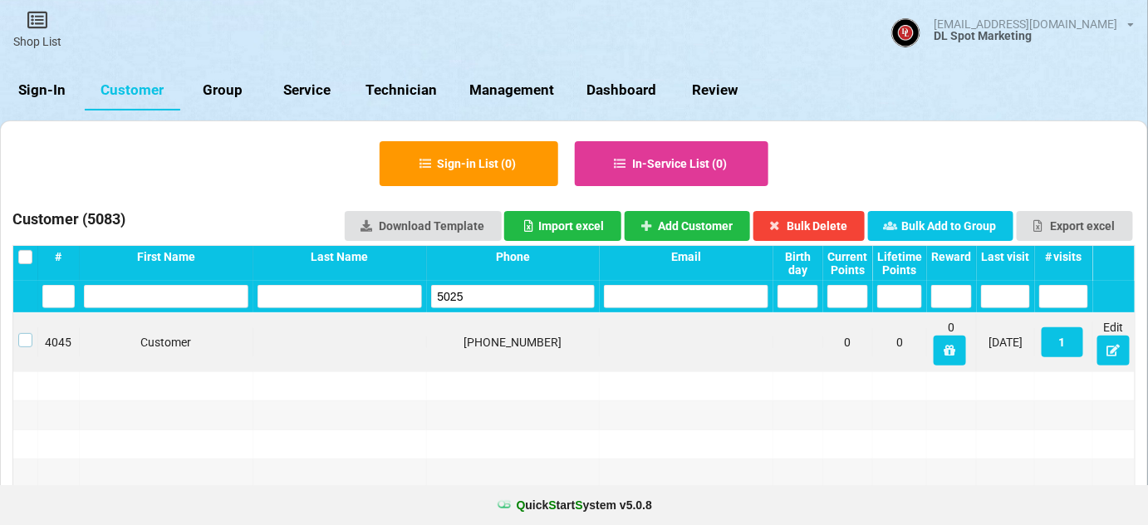
click at [28, 333] on label at bounding box center [25, 333] width 14 height 0
click at [803, 221] on button "Bulk Delete" at bounding box center [809, 226] width 112 height 30
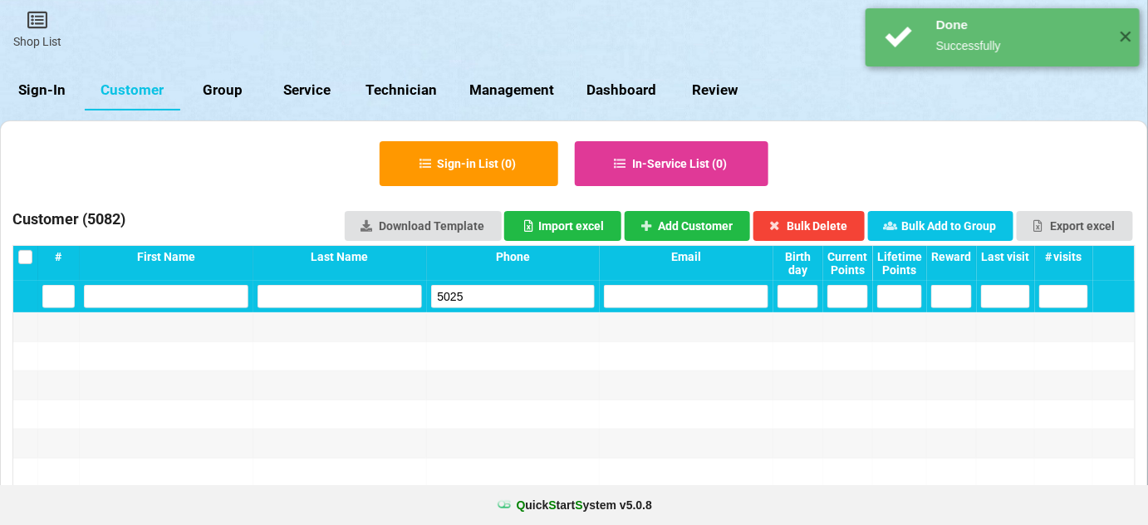
click at [488, 297] on input "5025" at bounding box center [513, 296] width 164 height 23
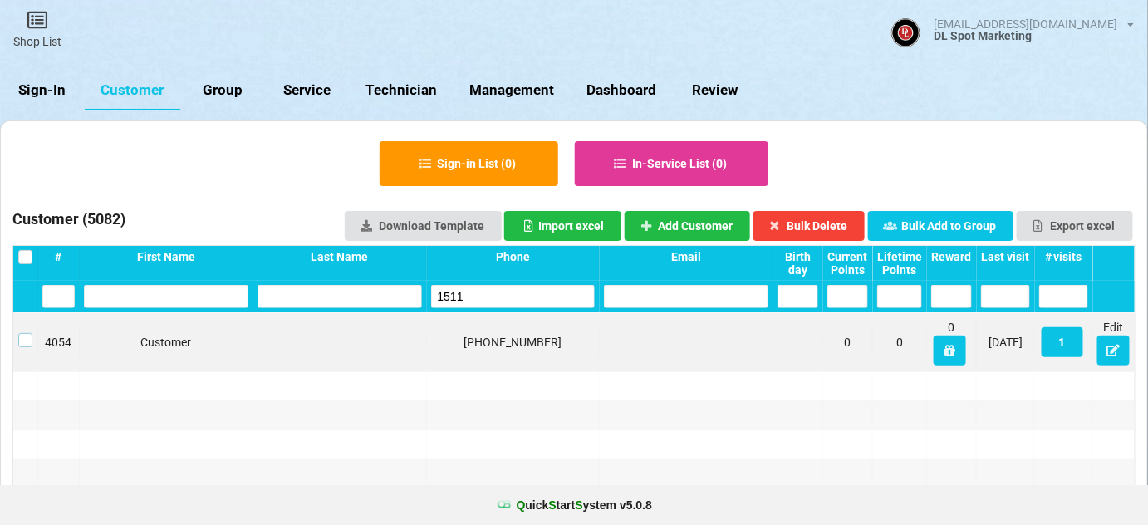
click at [25, 333] on label at bounding box center [25, 333] width 14 height 0
click at [826, 225] on button "Bulk Delete" at bounding box center [809, 226] width 112 height 30
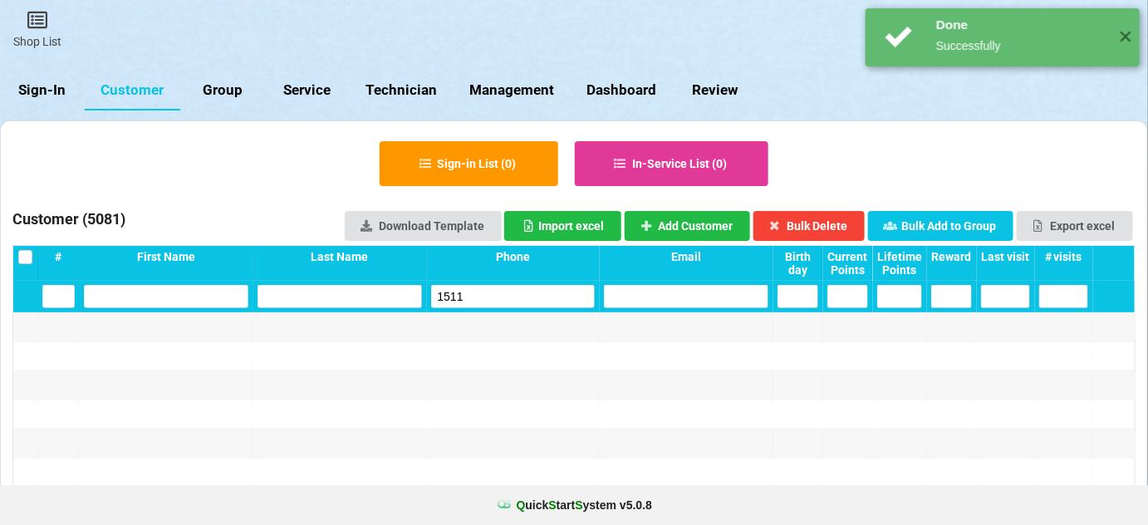
click at [507, 296] on input "1511" at bounding box center [513, 296] width 164 height 23
click at [508, 296] on input "1511" at bounding box center [513, 296] width 164 height 23
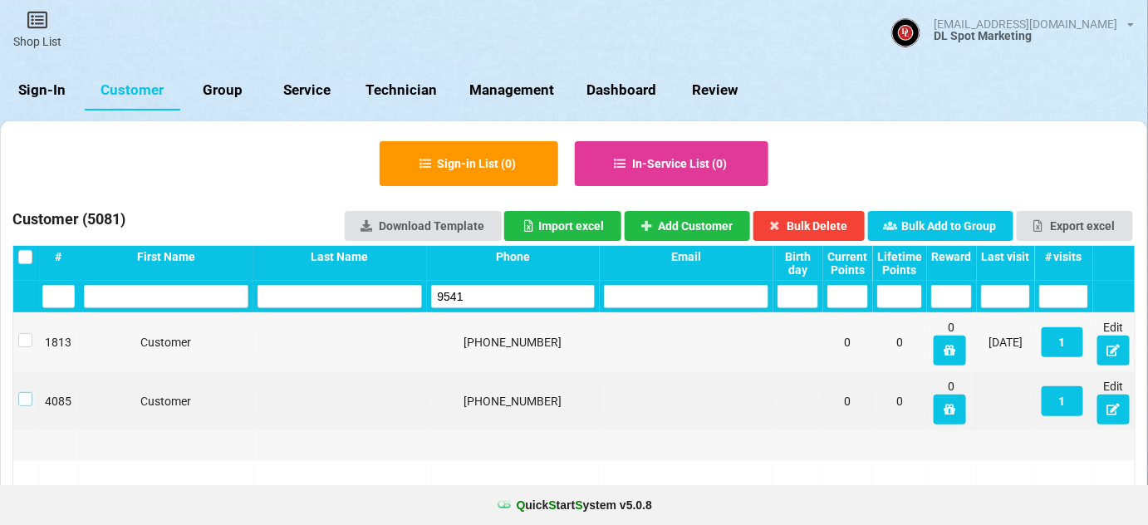
click at [20, 392] on label at bounding box center [25, 392] width 14 height 0
click at [821, 218] on button "Bulk Delete" at bounding box center [809, 226] width 112 height 30
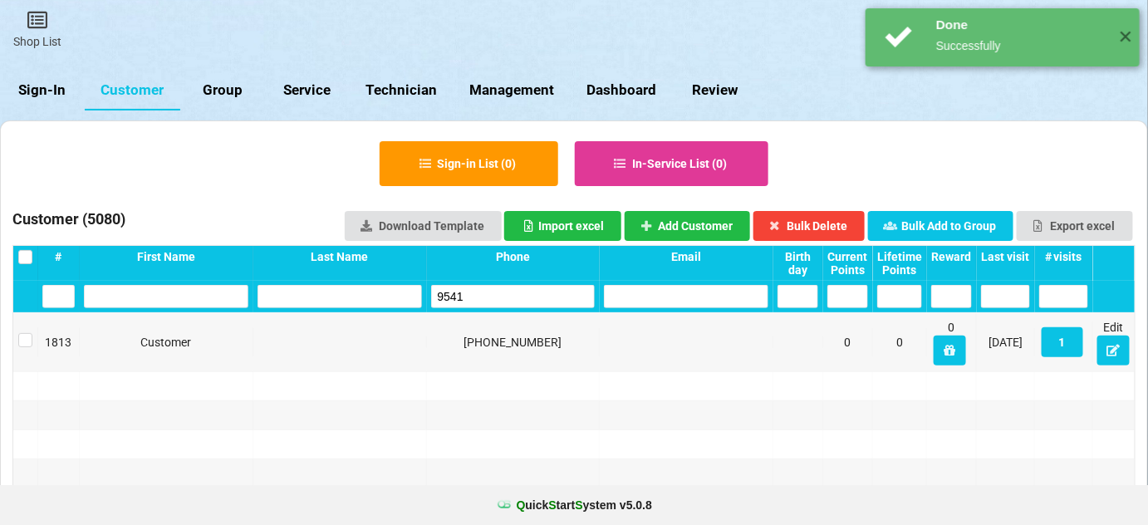
click at [505, 287] on input "9541" at bounding box center [513, 296] width 164 height 23
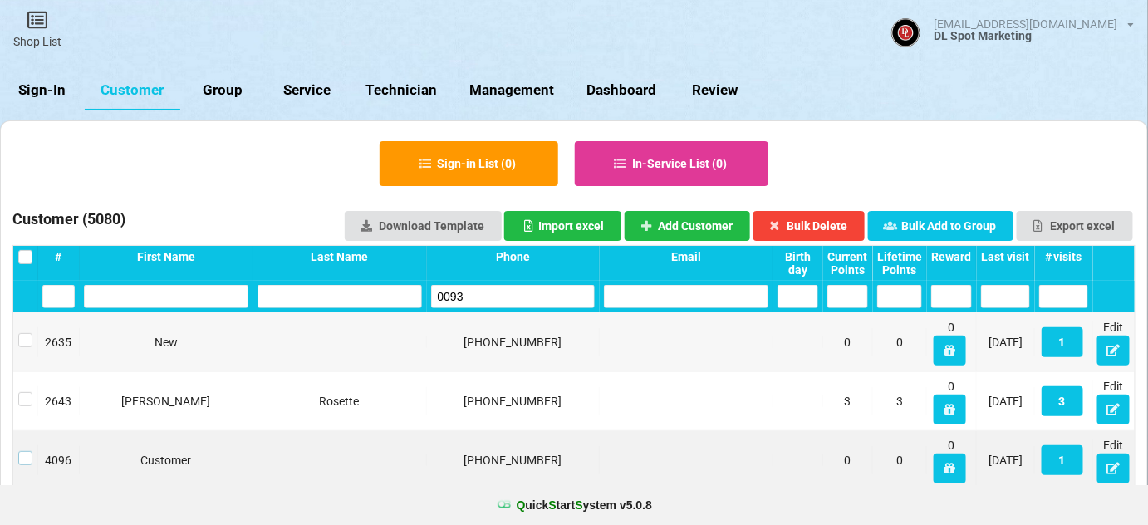
click at [27, 451] on label at bounding box center [27, 451] width 14 height 0
click at [832, 225] on button "Bulk Delete" at bounding box center [809, 226] width 112 height 30
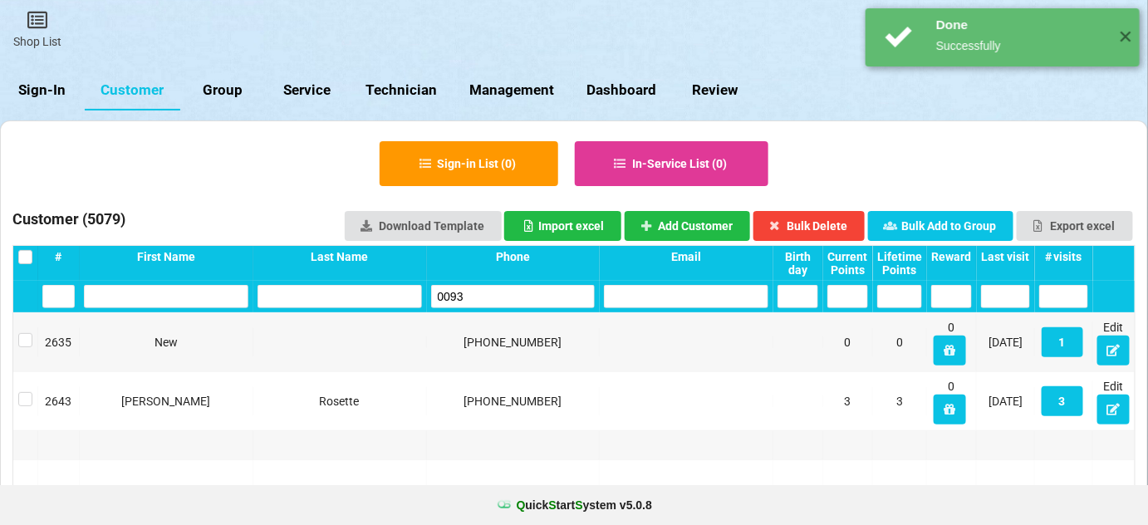
click at [476, 290] on input "0093" at bounding box center [513, 296] width 164 height 23
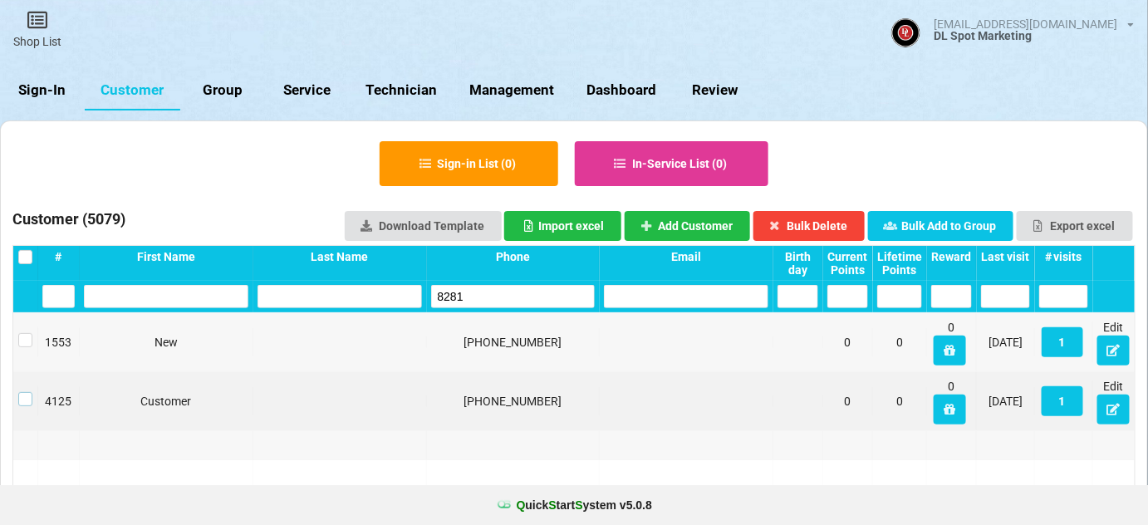
click at [27, 392] on label at bounding box center [25, 392] width 14 height 0
click at [831, 226] on button "Bulk Delete" at bounding box center [809, 226] width 112 height 30
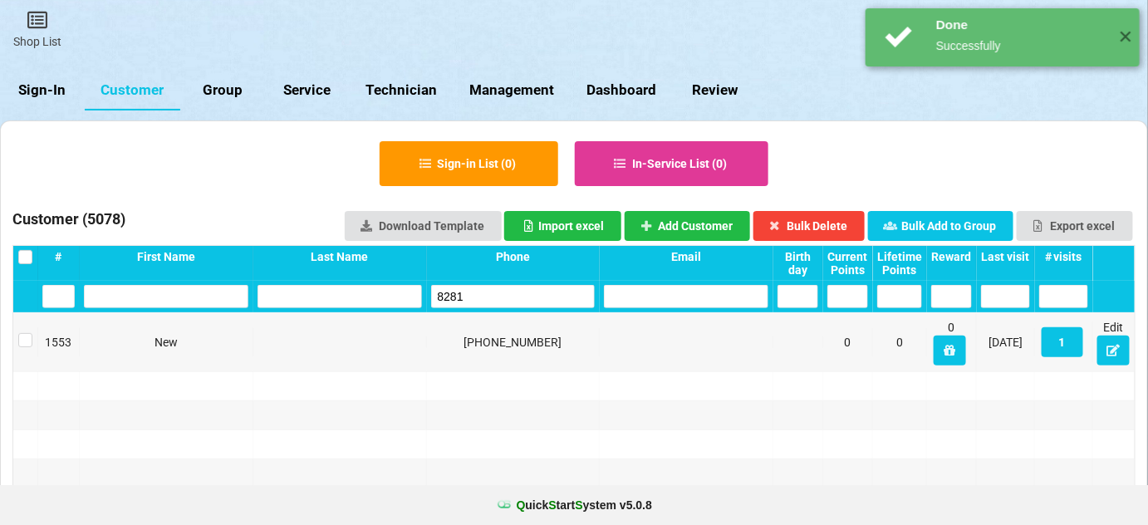
click at [489, 285] on input "8281" at bounding box center [513, 296] width 164 height 23
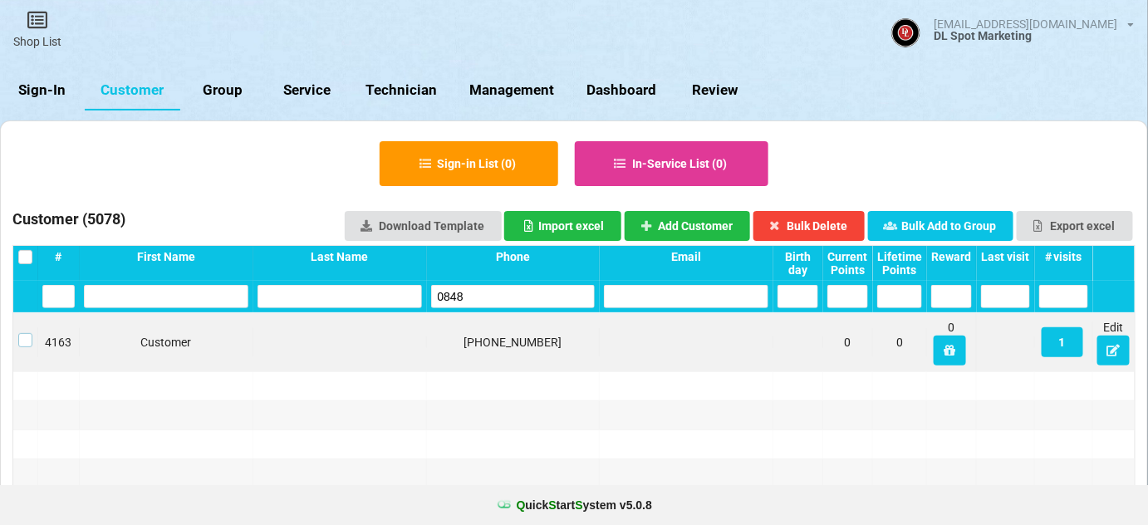
click at [27, 333] on label at bounding box center [25, 333] width 14 height 0
click at [837, 227] on button "Bulk Delete" at bounding box center [809, 226] width 112 height 30
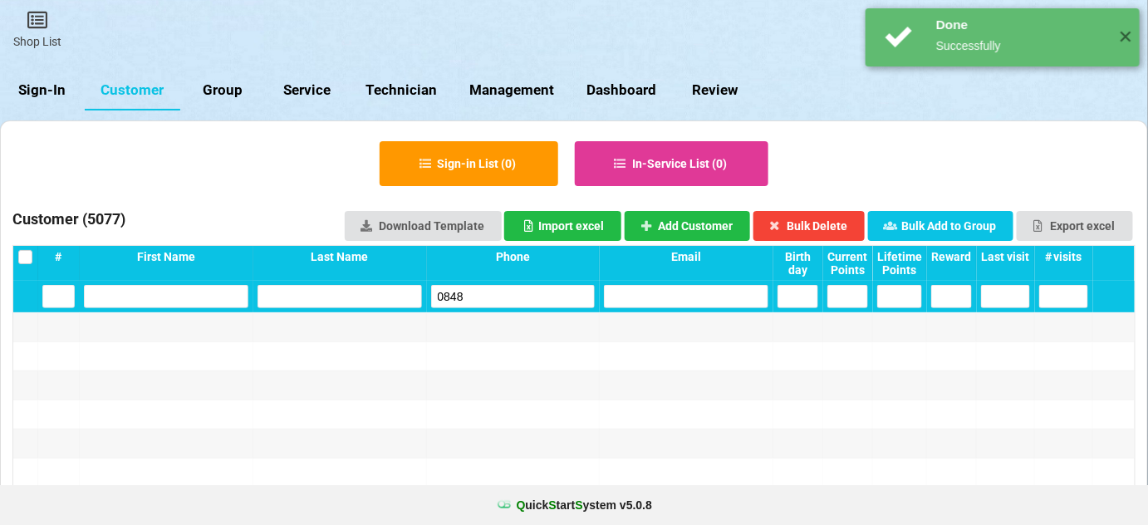
click at [505, 289] on input "0848" at bounding box center [513, 296] width 164 height 23
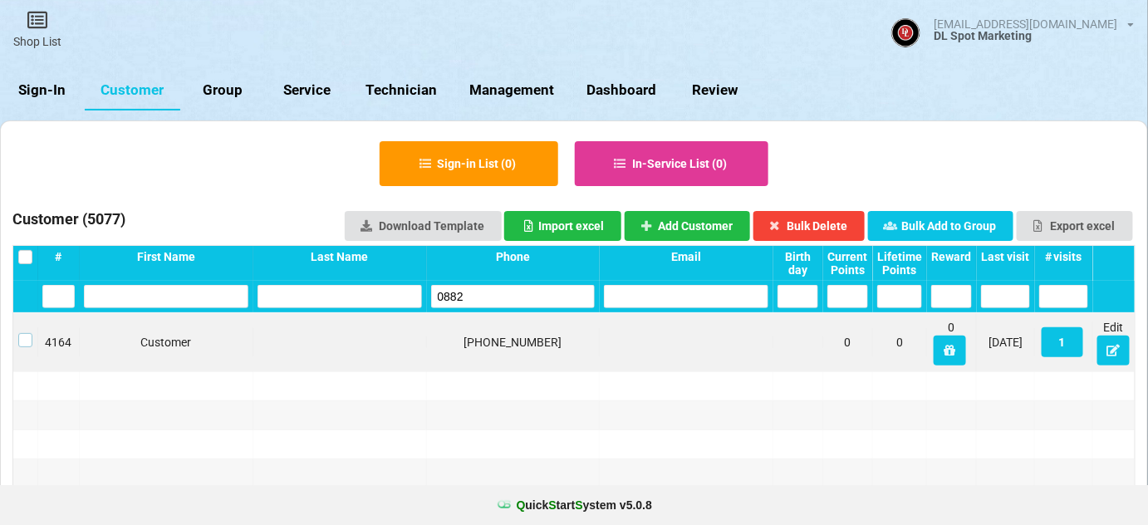
click at [23, 333] on label at bounding box center [25, 333] width 14 height 0
click at [838, 223] on button "Bulk Delete" at bounding box center [809, 226] width 112 height 30
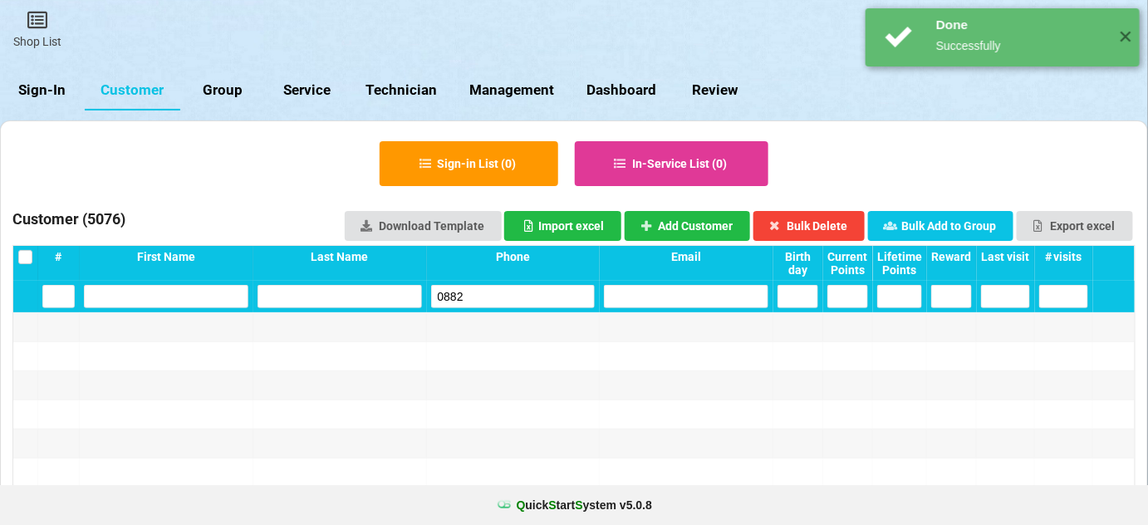
click at [500, 293] on input "0882" at bounding box center [513, 296] width 164 height 23
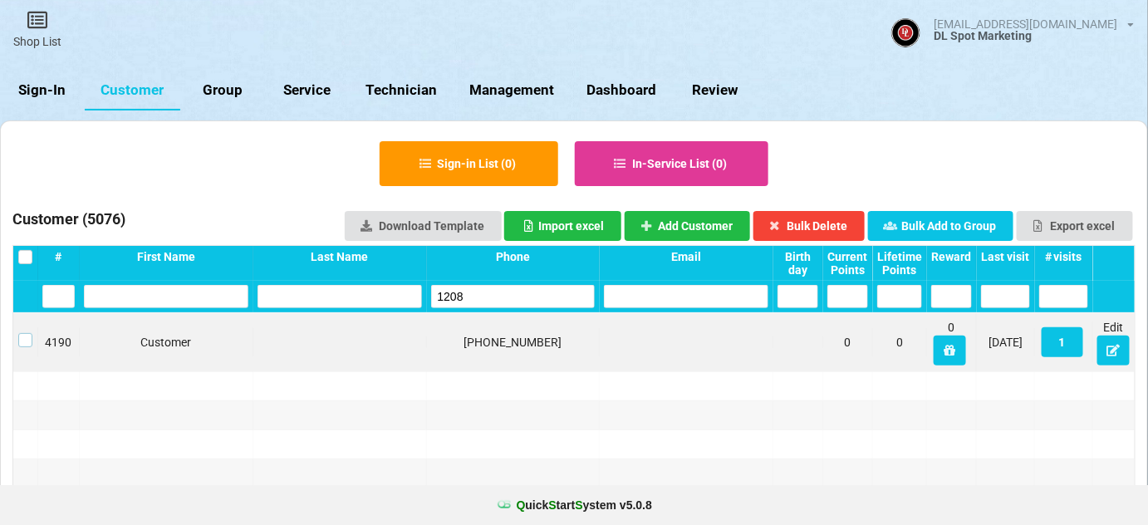
click at [27, 333] on label at bounding box center [25, 333] width 14 height 0
click at [835, 225] on button "Bulk Delete" at bounding box center [809, 226] width 112 height 30
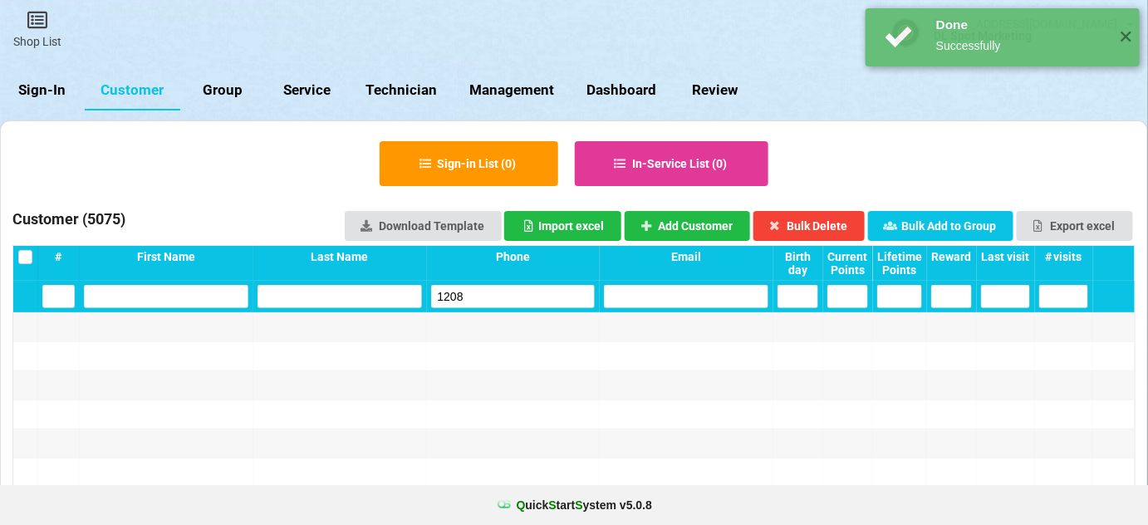
click at [483, 295] on input "1208" at bounding box center [513, 296] width 164 height 23
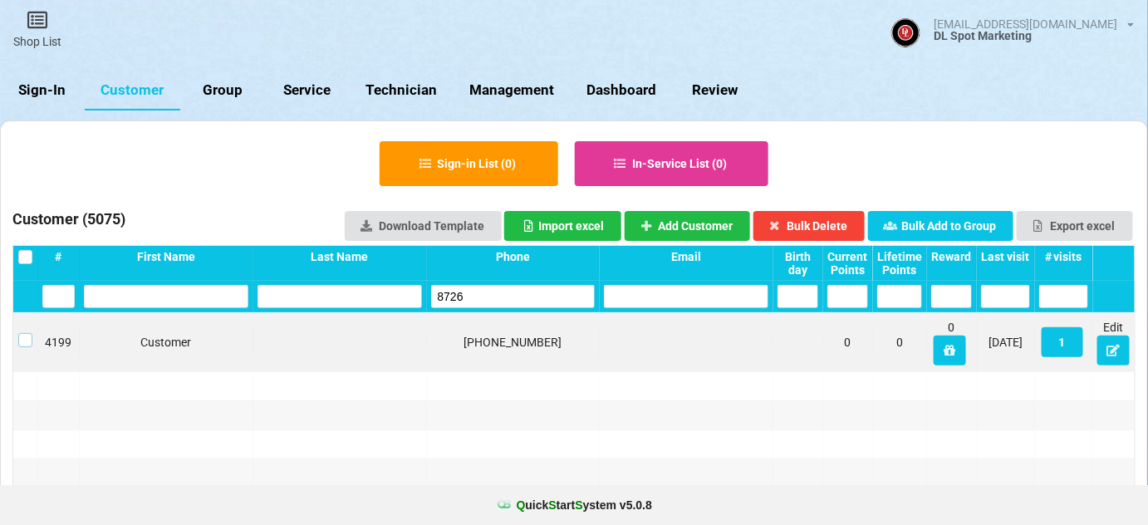
click at [22, 333] on label at bounding box center [25, 333] width 14 height 0
click at [819, 219] on button "Bulk Delete" at bounding box center [809, 226] width 112 height 30
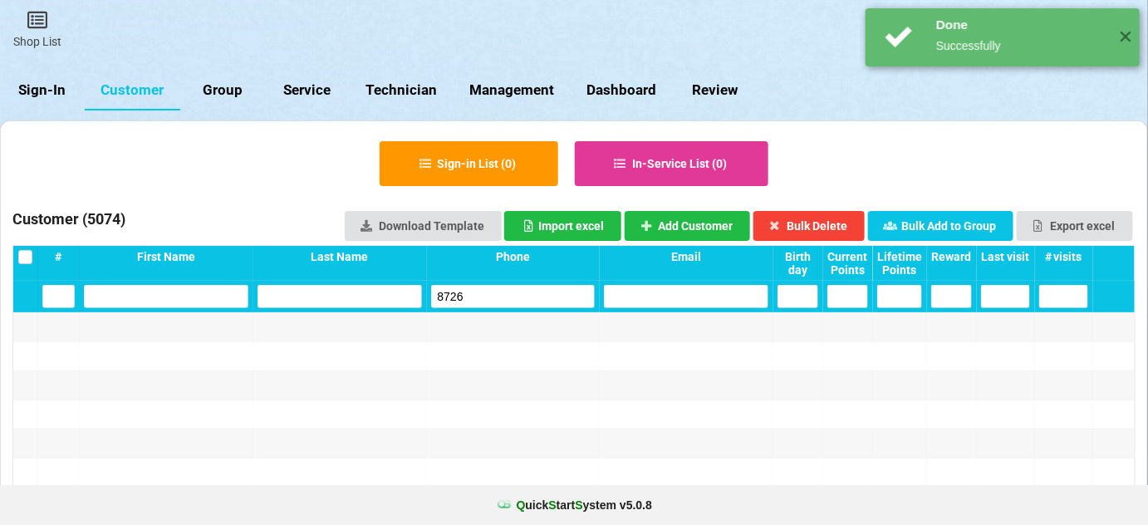
click at [480, 298] on input "8726" at bounding box center [513, 296] width 164 height 23
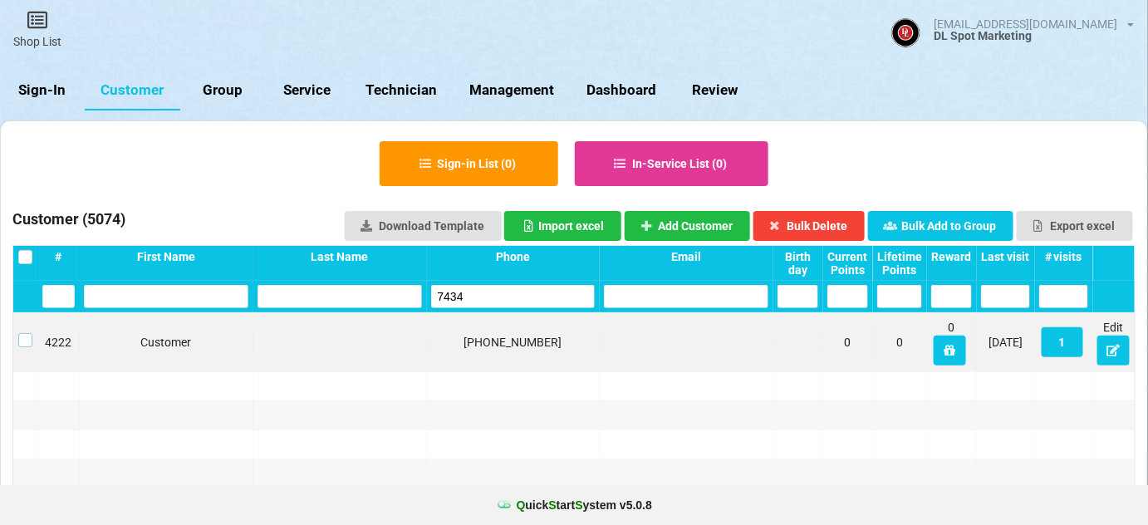
click at [24, 333] on label at bounding box center [25, 333] width 14 height 0
click at [825, 227] on button "Bulk Delete" at bounding box center [809, 226] width 112 height 30
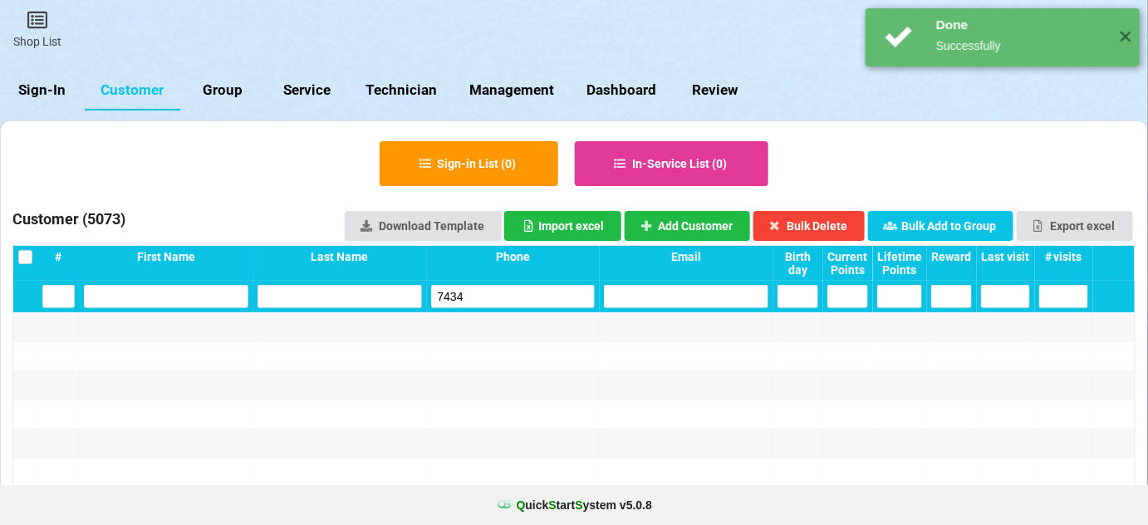
click at [494, 289] on input "7434" at bounding box center [513, 296] width 164 height 23
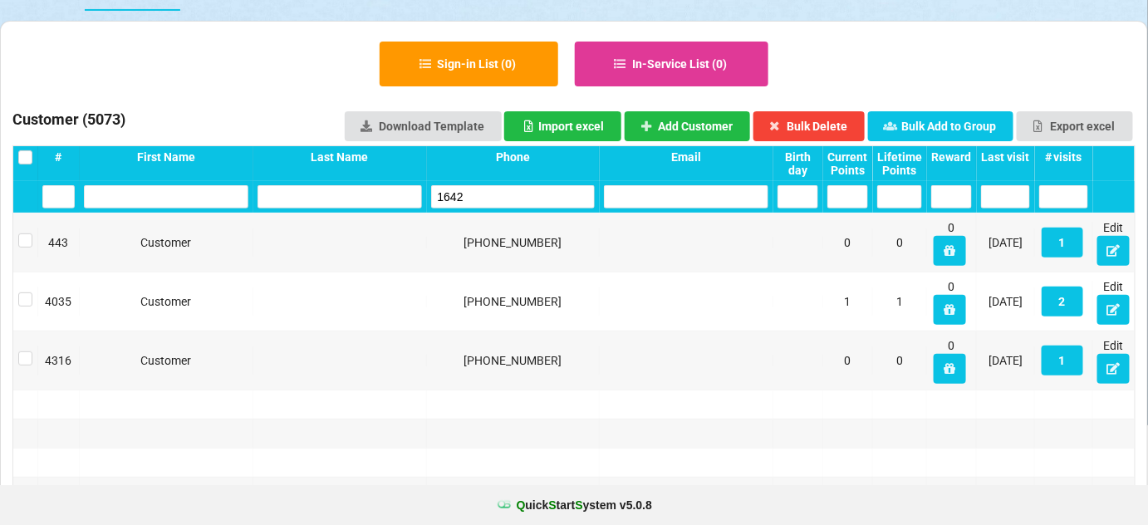
scroll to position [101, 0]
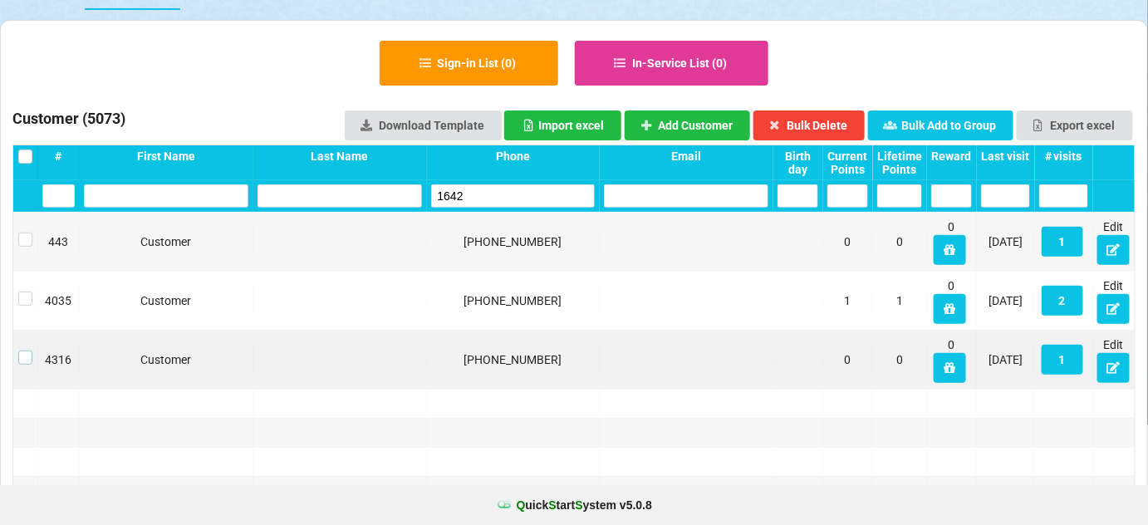
click at [31, 351] on label at bounding box center [25, 351] width 14 height 0
click at [826, 122] on button "Bulk Delete" at bounding box center [809, 125] width 112 height 30
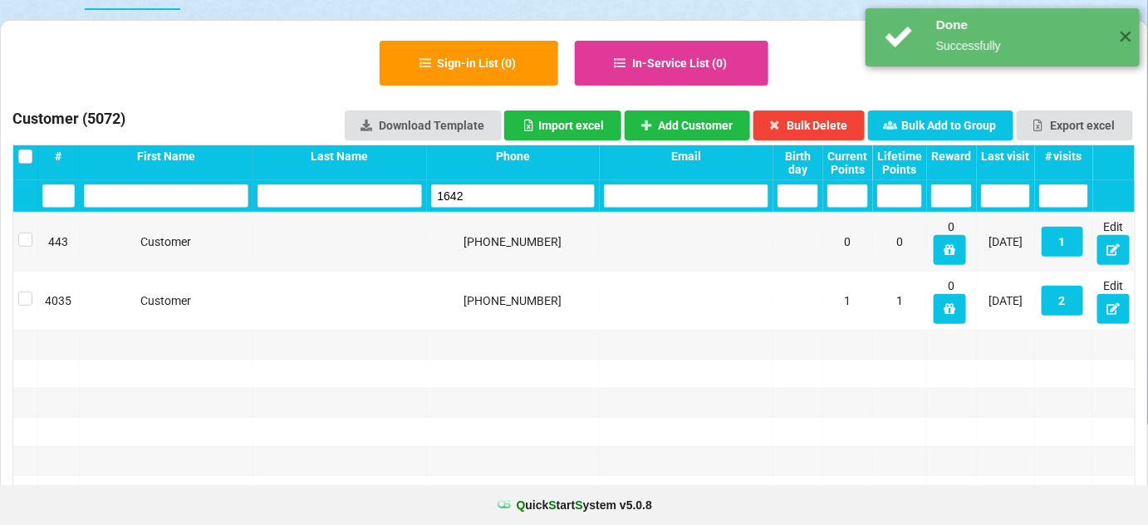
click at [512, 194] on input "1642" at bounding box center [513, 195] width 164 height 23
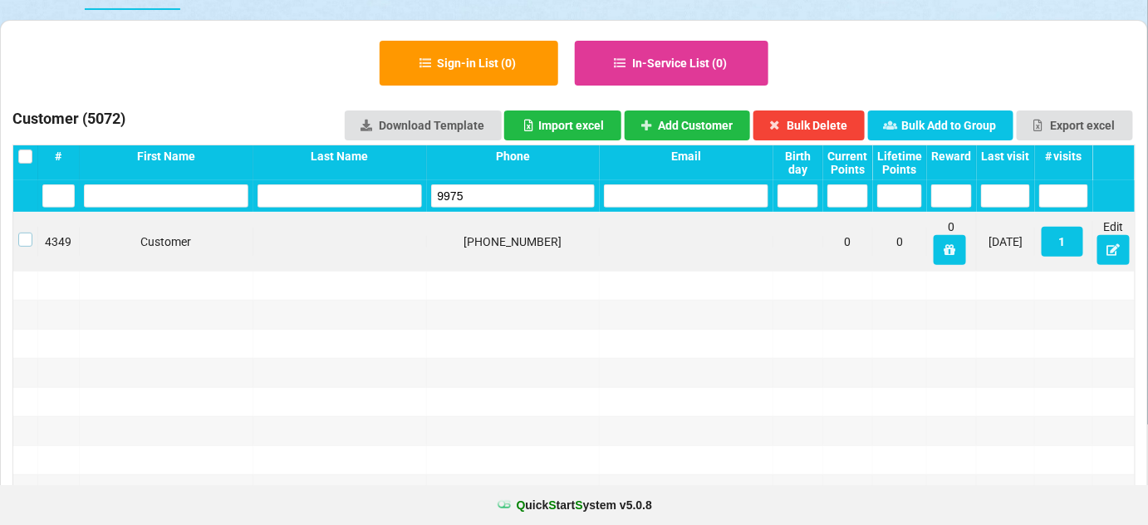
click at [23, 233] on label at bounding box center [25, 233] width 14 height 0
click at [848, 127] on button "Bulk Delete" at bounding box center [809, 125] width 112 height 30
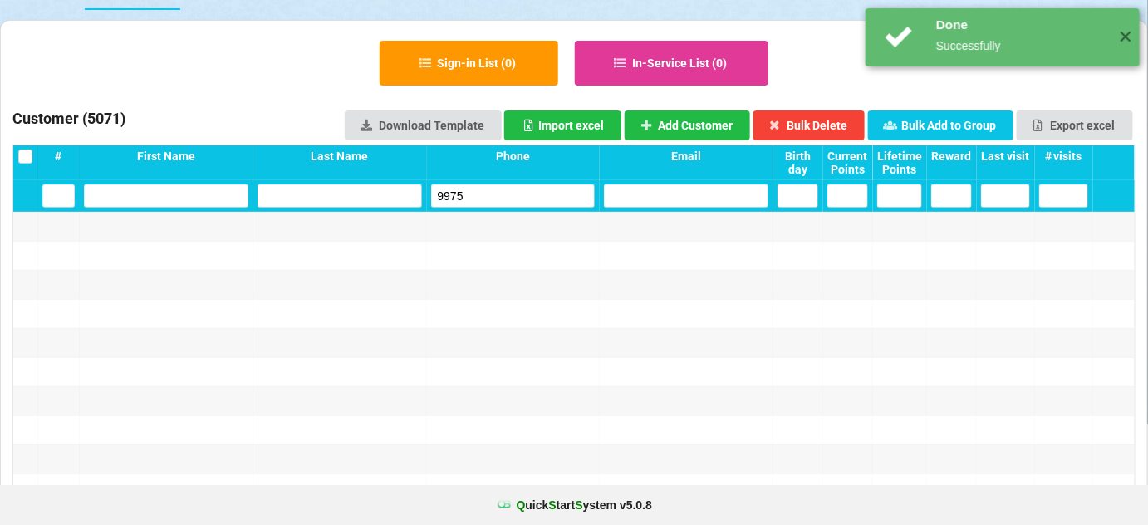
click at [513, 194] on input "9975" at bounding box center [513, 195] width 164 height 23
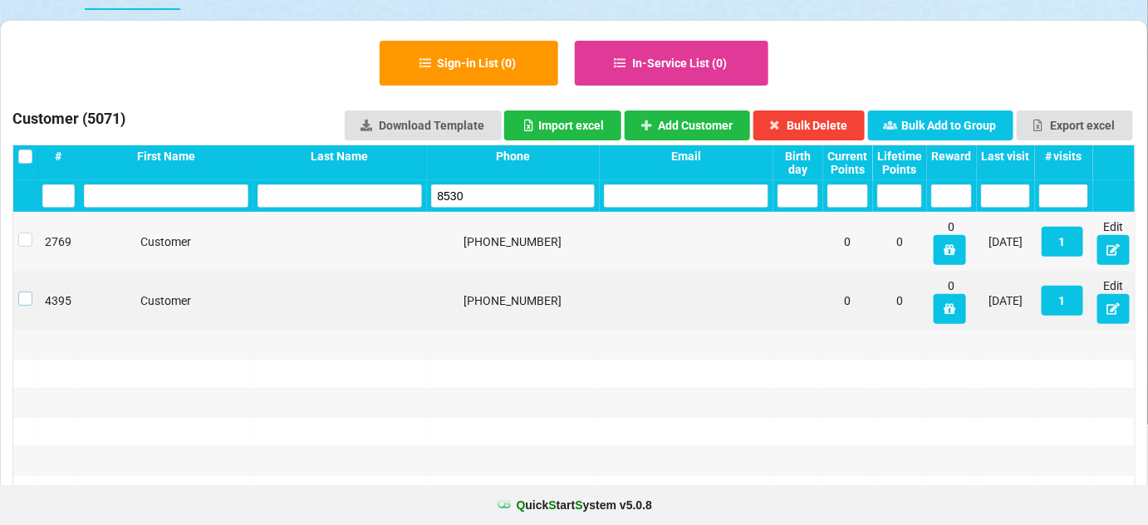
drag, startPoint x: 26, startPoint y: 297, endPoint x: 140, endPoint y: 278, distance: 116.2
click at [27, 292] on label at bounding box center [25, 292] width 14 height 0
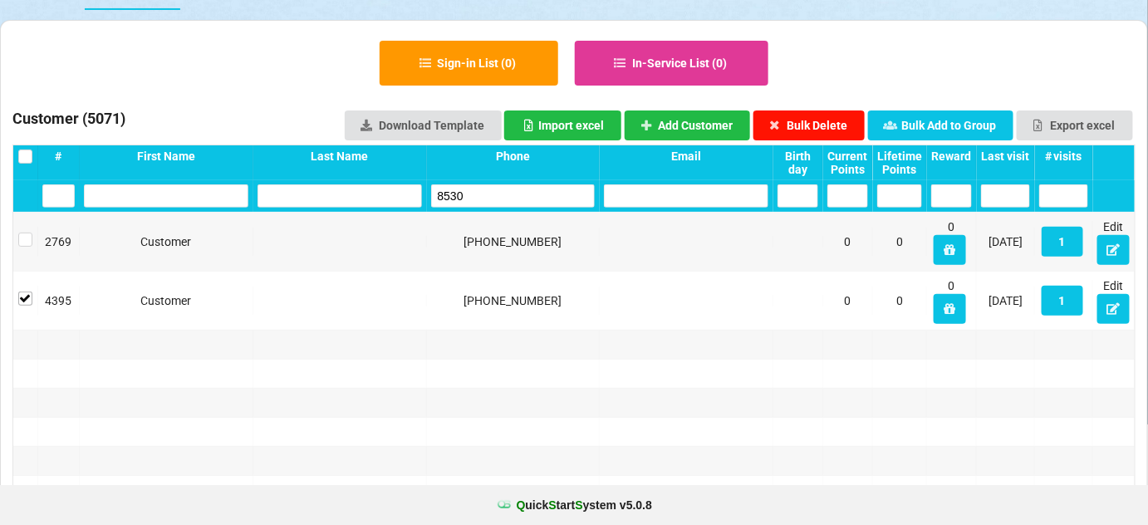
click at [826, 115] on button "Bulk Delete" at bounding box center [809, 125] width 112 height 30
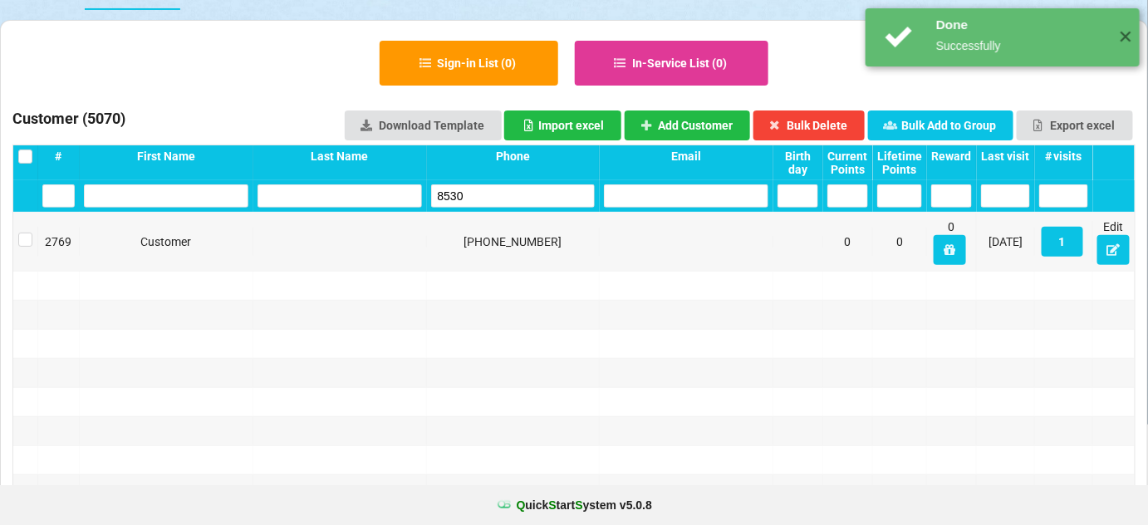
click at [488, 191] on input "8530" at bounding box center [513, 195] width 164 height 23
drag, startPoint x: 488, startPoint y: 191, endPoint x: 401, endPoint y: 86, distance: 136.9
click at [488, 190] on input "8530" at bounding box center [513, 195] width 164 height 23
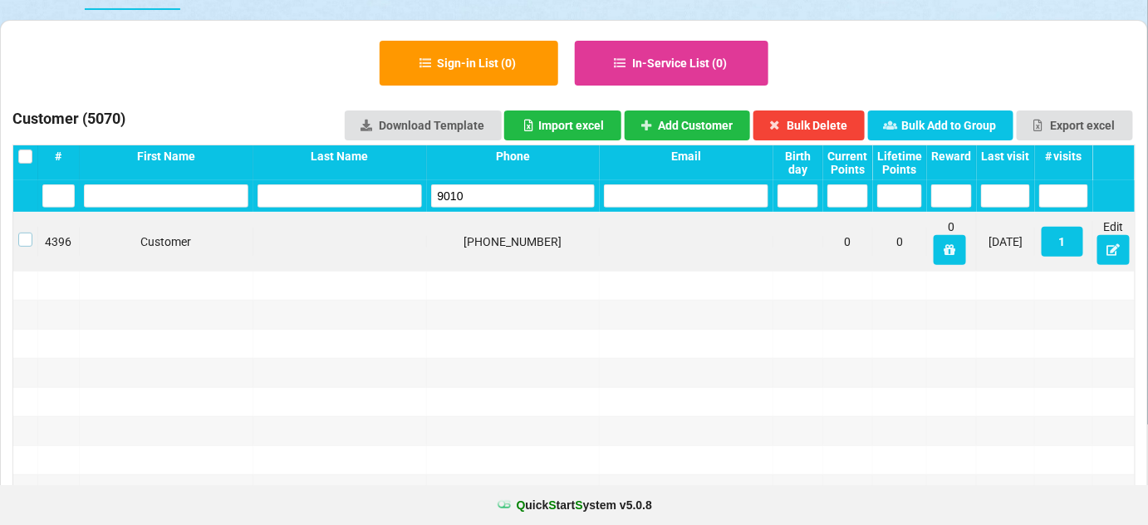
click at [28, 233] on label at bounding box center [25, 233] width 14 height 0
click at [828, 121] on button "Bulk Delete" at bounding box center [809, 125] width 112 height 30
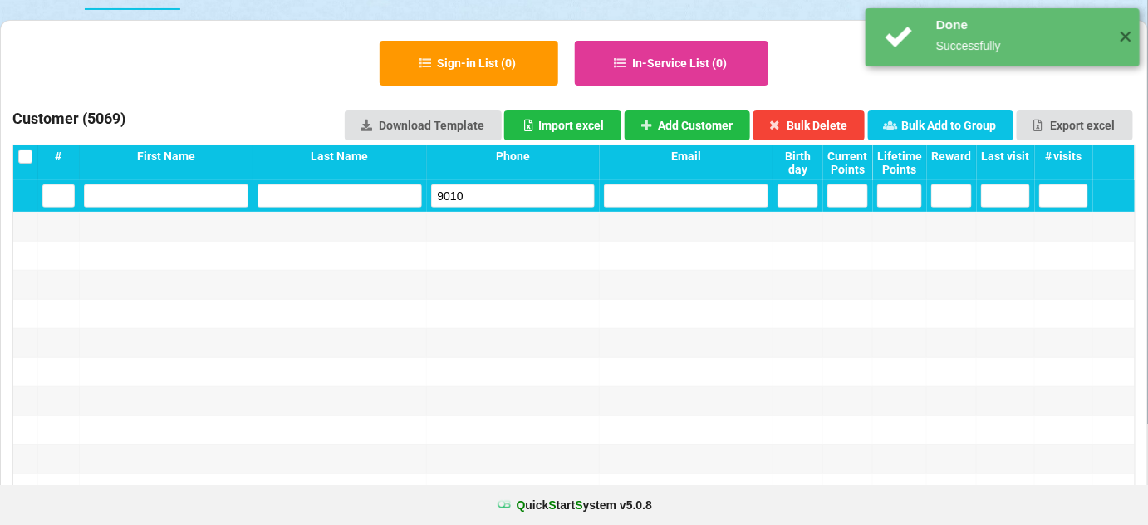
click at [518, 201] on input "9010" at bounding box center [513, 195] width 164 height 23
click at [518, 199] on input "9010" at bounding box center [513, 195] width 164 height 23
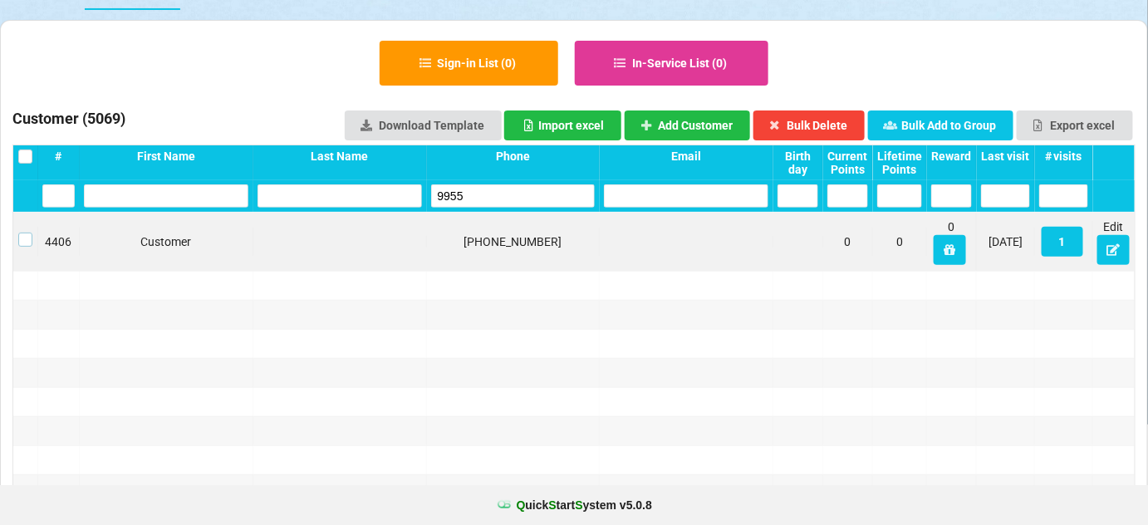
click at [22, 233] on label at bounding box center [25, 233] width 14 height 0
click at [826, 131] on button "Bulk Delete" at bounding box center [809, 125] width 112 height 30
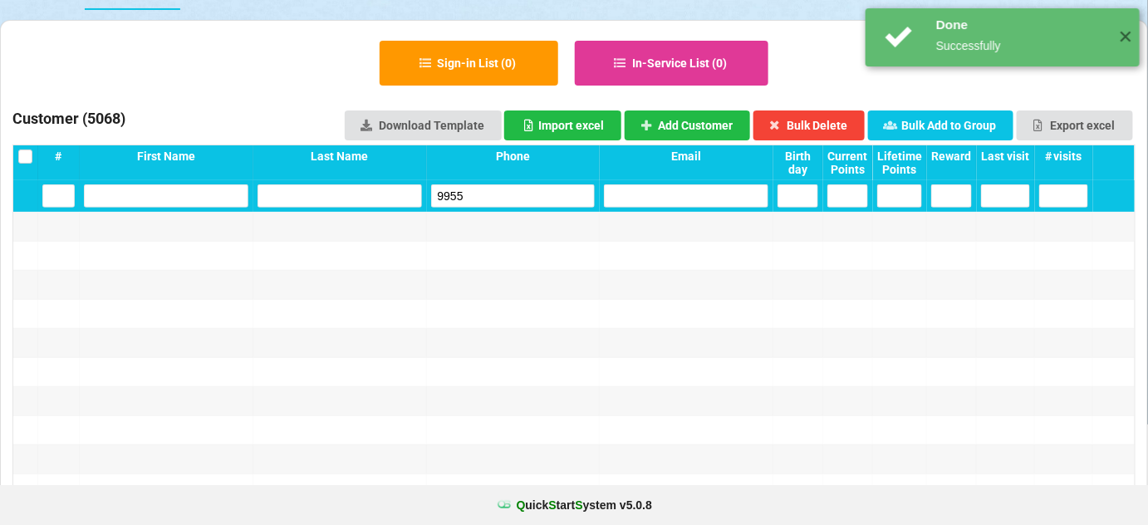
click at [497, 199] on input "9955" at bounding box center [513, 195] width 164 height 23
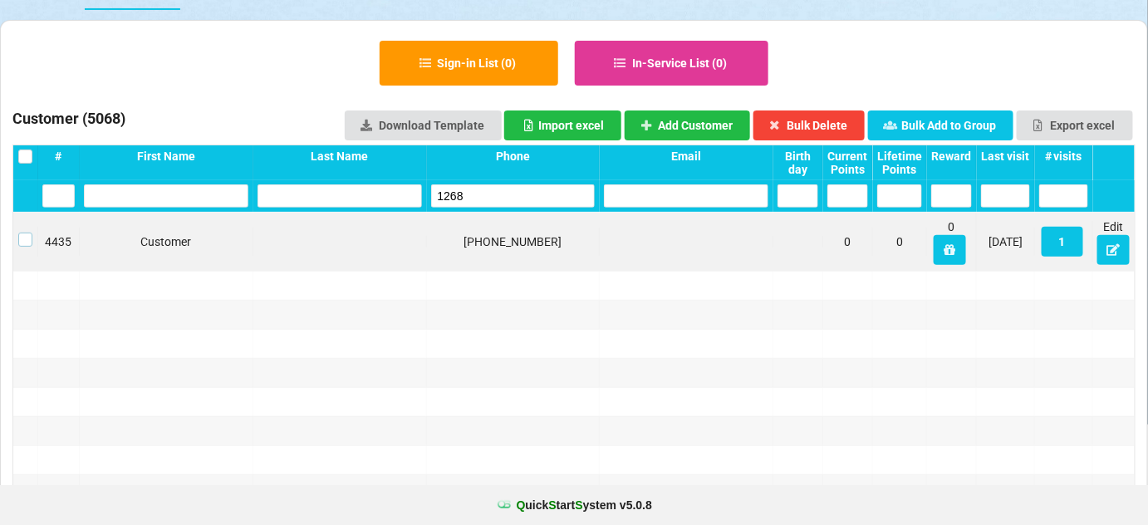
click at [22, 233] on label at bounding box center [25, 233] width 14 height 0
click at [807, 123] on button "Bulk Delete" at bounding box center [809, 125] width 112 height 30
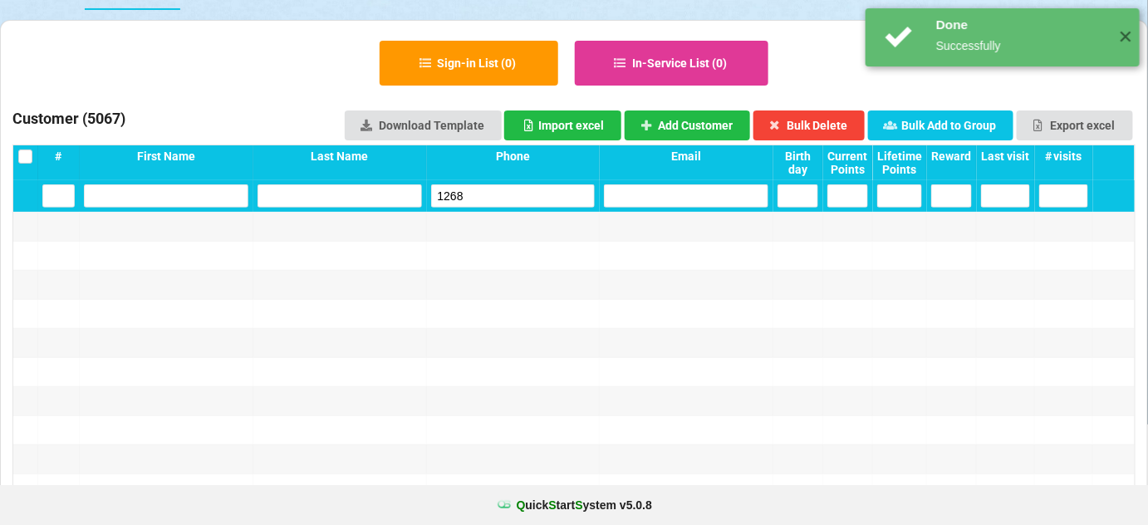
click at [528, 193] on input "1268" at bounding box center [513, 195] width 164 height 23
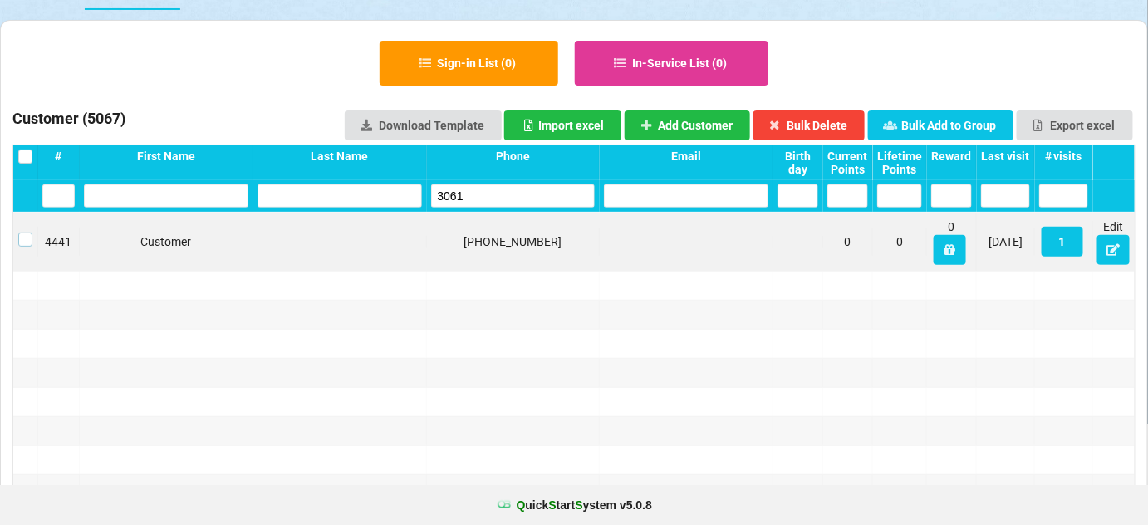
click at [27, 233] on label at bounding box center [25, 233] width 14 height 0
click at [810, 215] on button "Bulk Delete" at bounding box center [789, 228] width 102 height 27
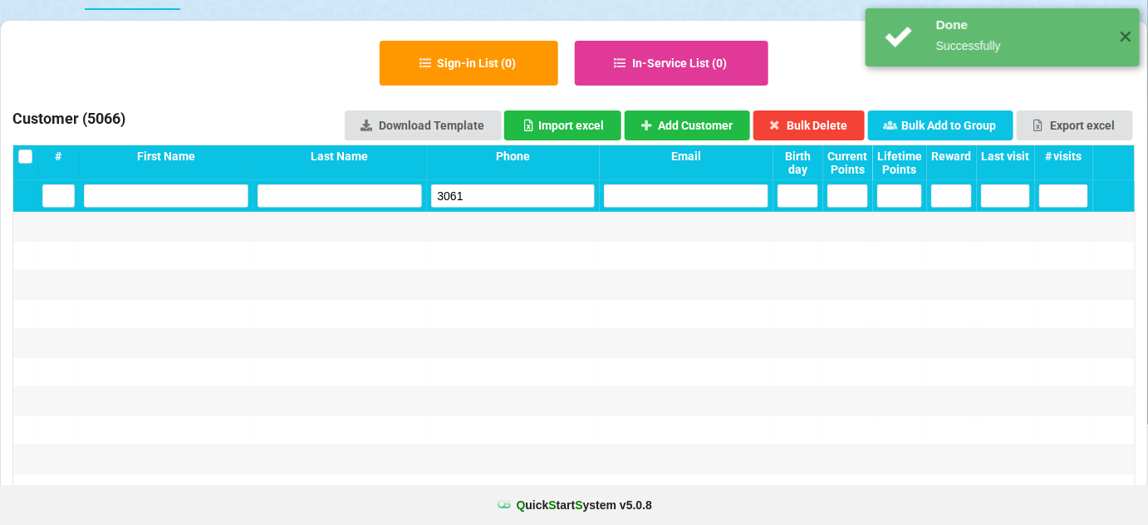
click at [505, 198] on input "3061" at bounding box center [513, 195] width 164 height 23
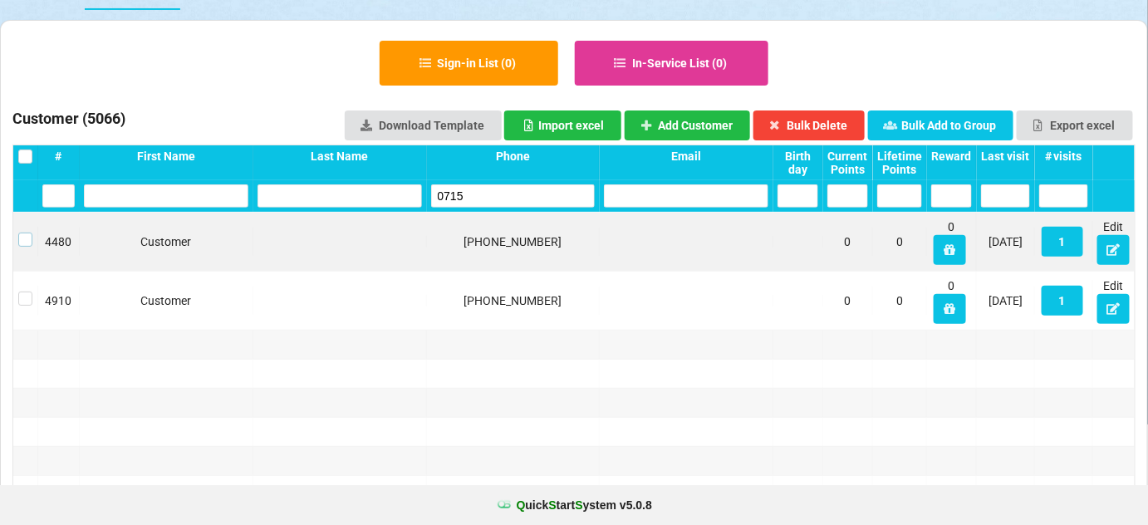
click at [27, 233] on label at bounding box center [25, 233] width 14 height 0
click at [830, 121] on button "Bulk Delete" at bounding box center [809, 125] width 112 height 30
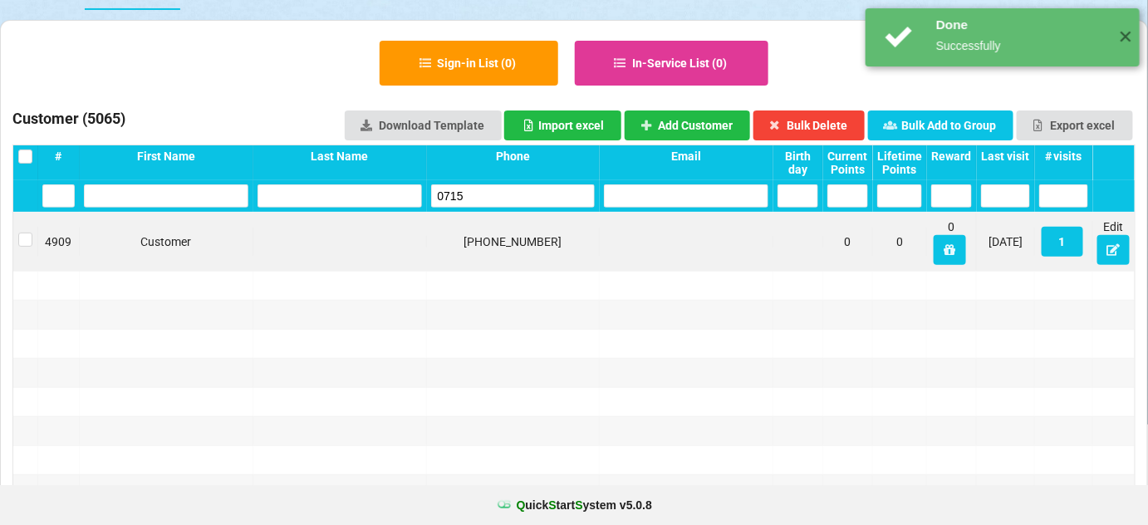
click at [492, 194] on input "0715" at bounding box center [513, 195] width 164 height 23
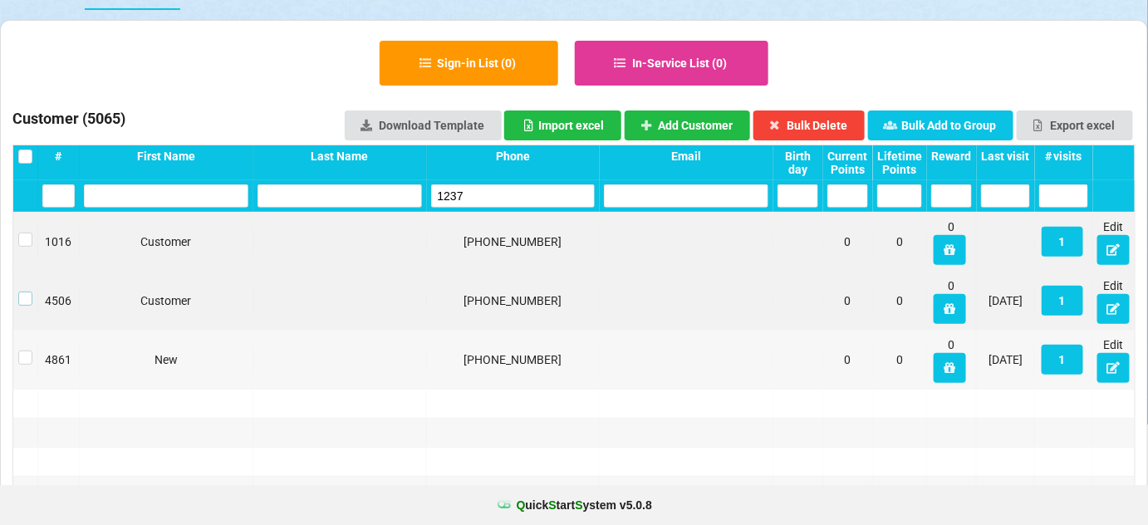
click at [28, 292] on label at bounding box center [25, 292] width 14 height 0
click at [824, 130] on button "Bulk Delete" at bounding box center [809, 125] width 112 height 30
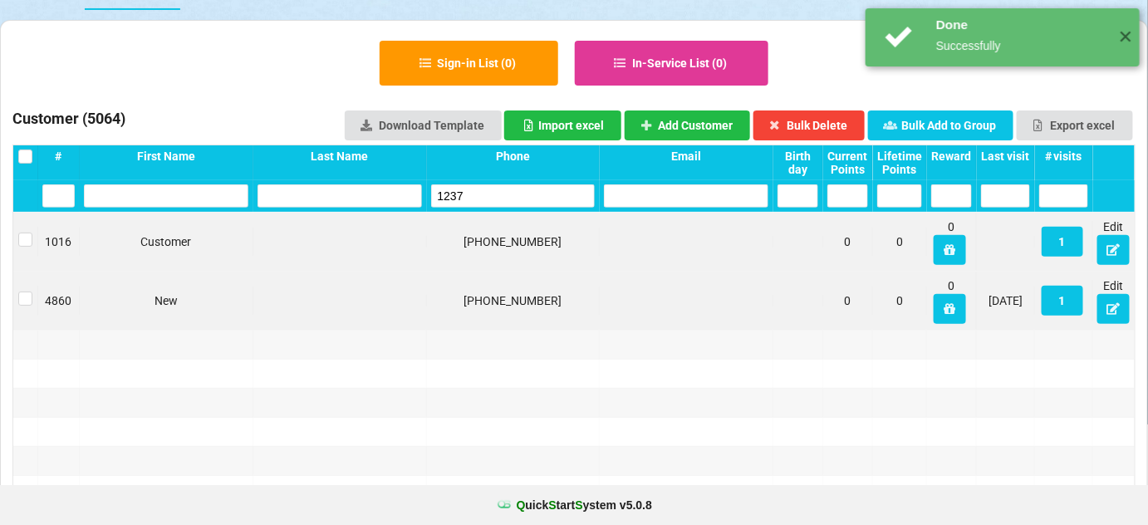
click at [467, 203] on input "1237" at bounding box center [513, 195] width 164 height 23
drag, startPoint x: 467, startPoint y: 203, endPoint x: 454, endPoint y: 177, distance: 29.0
click at [467, 201] on input "1237" at bounding box center [513, 195] width 164 height 23
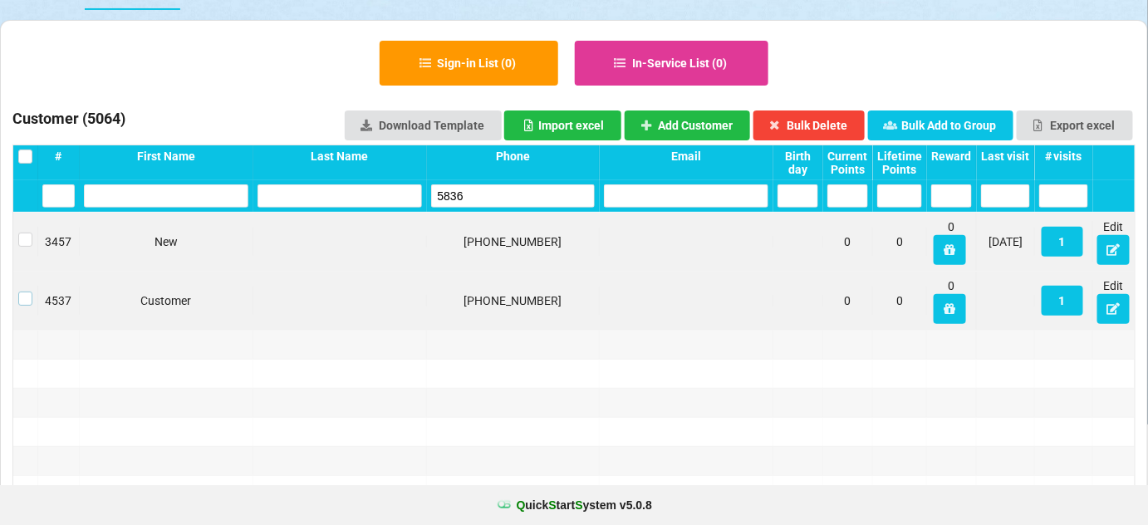
click at [22, 292] on label at bounding box center [25, 292] width 14 height 0
click at [811, 119] on button "Bulk Delete" at bounding box center [809, 125] width 112 height 30
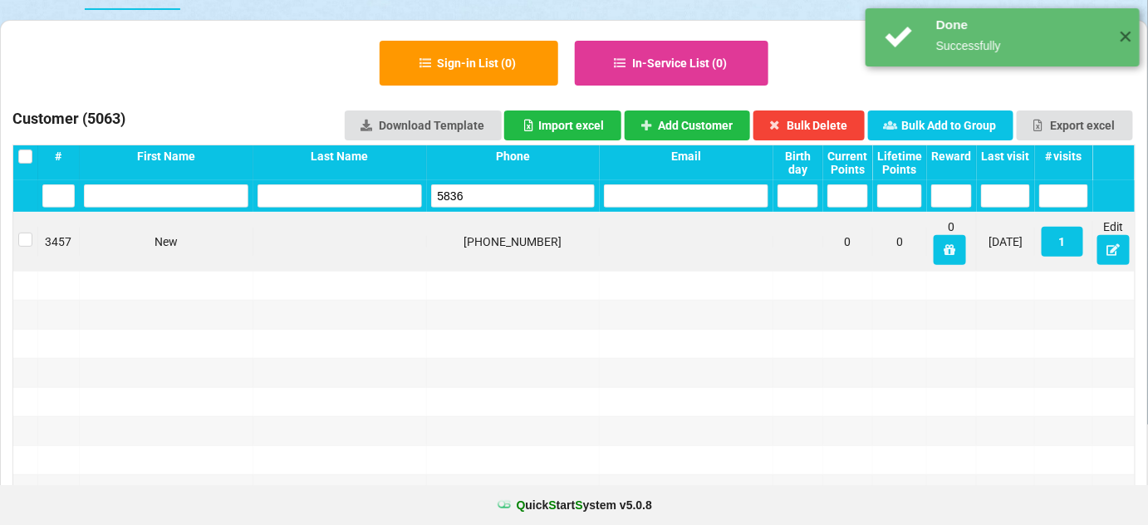
click at [513, 195] on input "5836" at bounding box center [513, 195] width 164 height 23
drag, startPoint x: 513, startPoint y: 194, endPoint x: 440, endPoint y: 109, distance: 112.5
click at [508, 192] on input "5836" at bounding box center [513, 195] width 164 height 23
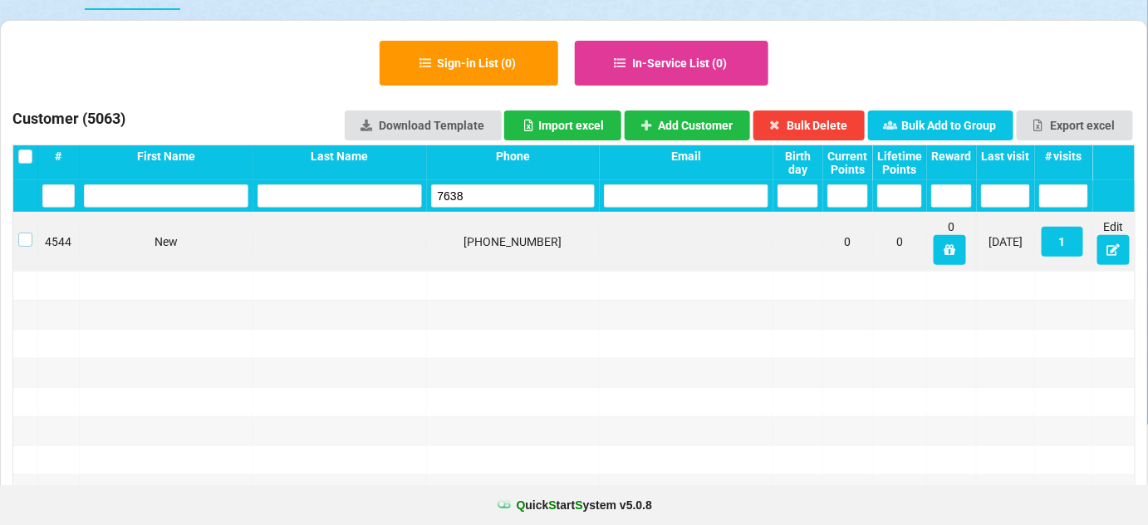
click at [25, 233] on label at bounding box center [25, 233] width 14 height 0
click at [807, 122] on button "Bulk Delete" at bounding box center [809, 125] width 112 height 30
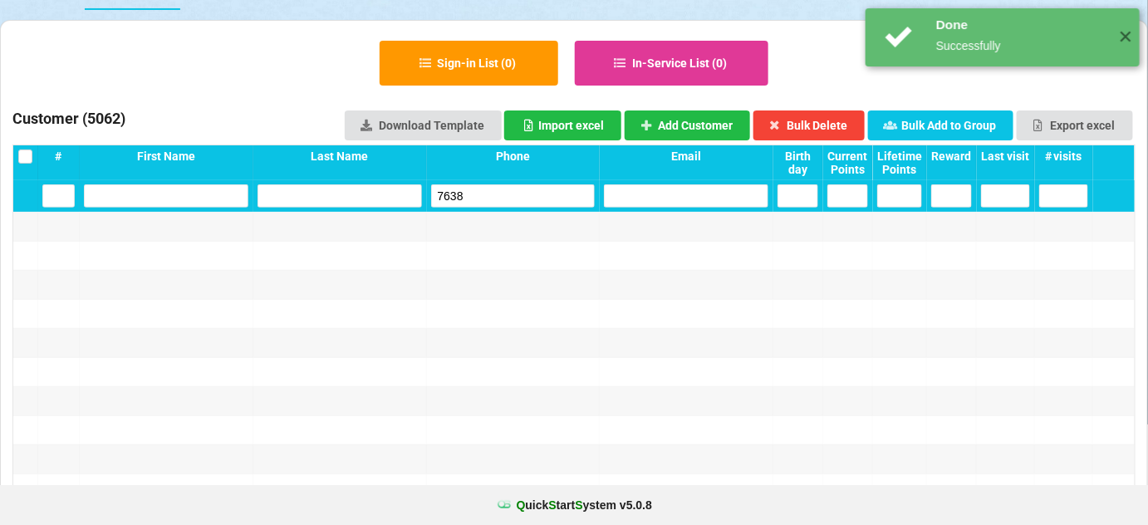
click at [516, 192] on input "7638" at bounding box center [513, 195] width 164 height 23
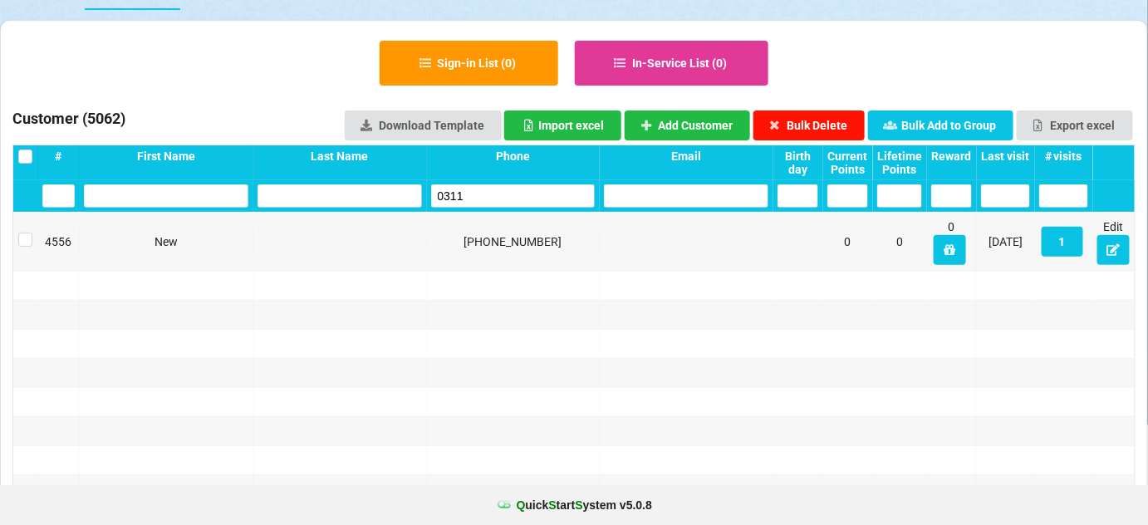
click at [828, 124] on button "Bulk Delete" at bounding box center [809, 125] width 112 height 30
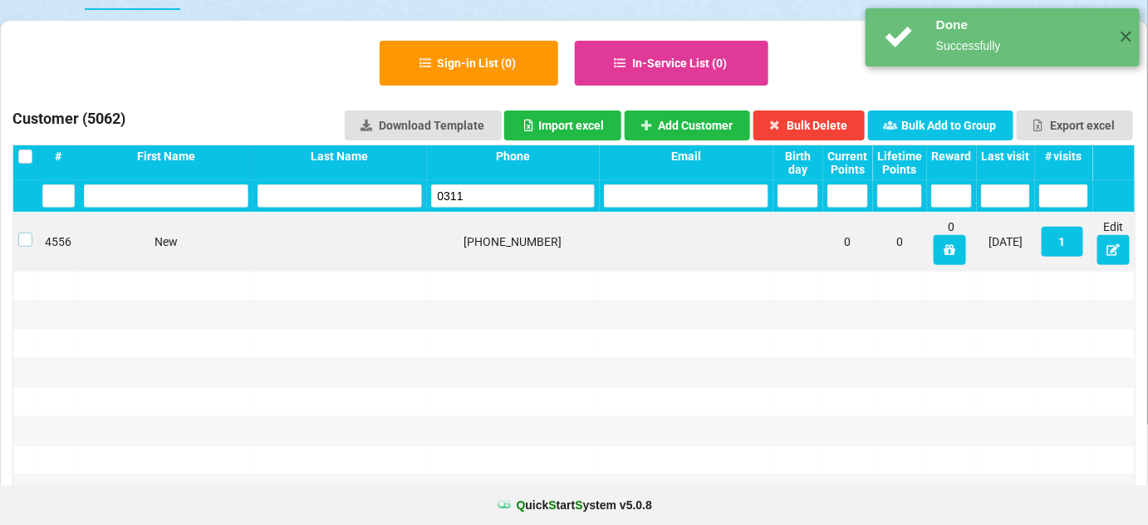
click at [29, 233] on label at bounding box center [25, 233] width 14 height 0
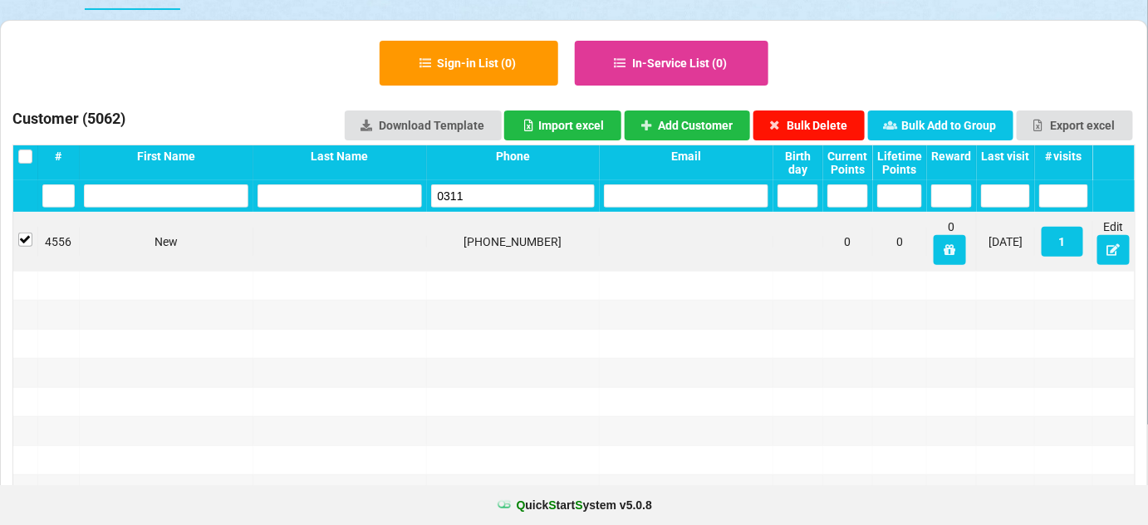
click at [788, 121] on button "Bulk Delete" at bounding box center [807, 126] width 110 height 30
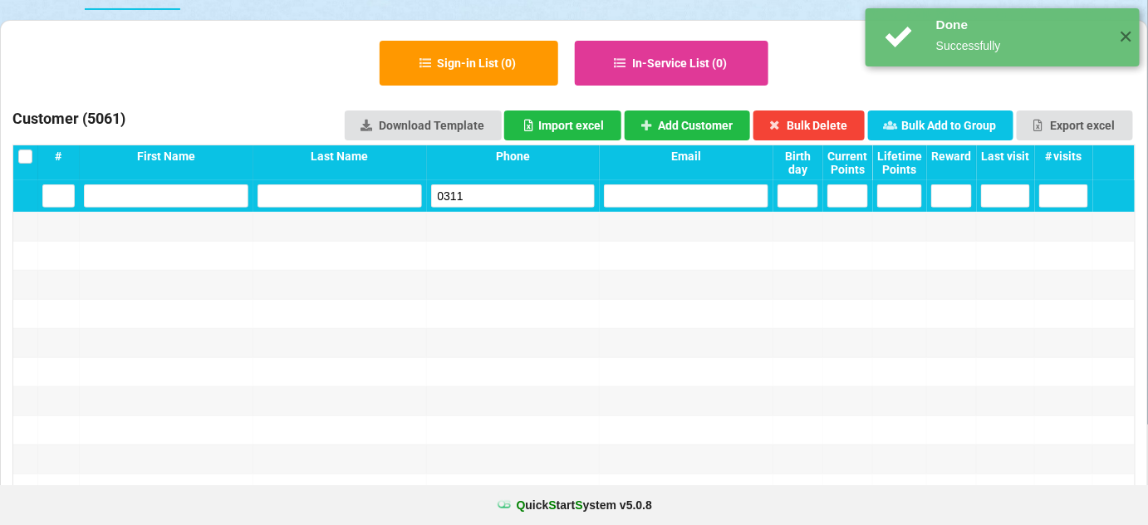
click at [509, 188] on input "0311" at bounding box center [513, 195] width 164 height 23
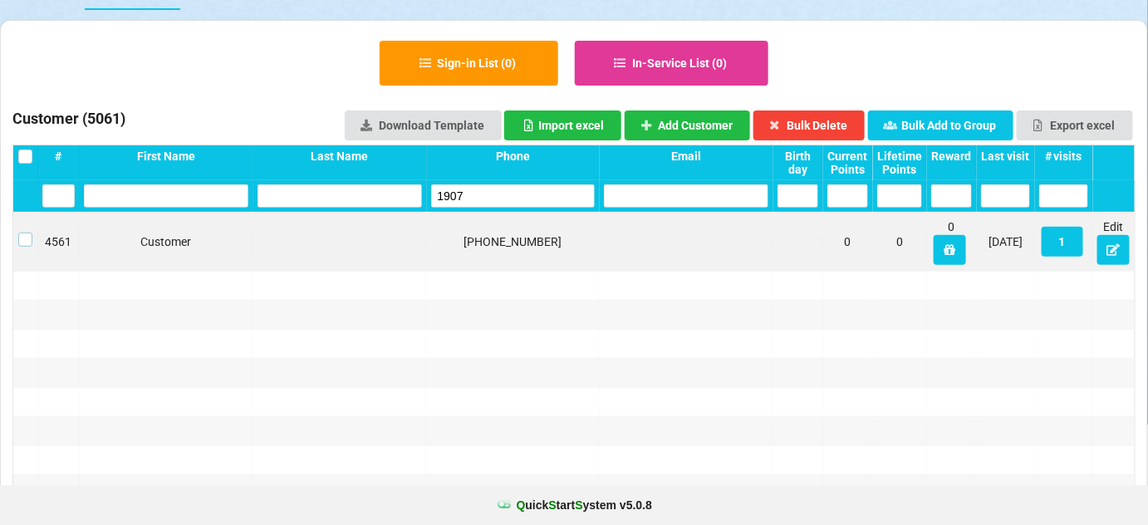
click at [26, 233] on label at bounding box center [25, 233] width 14 height 0
click at [816, 123] on button "Bulk Delete" at bounding box center [809, 125] width 112 height 30
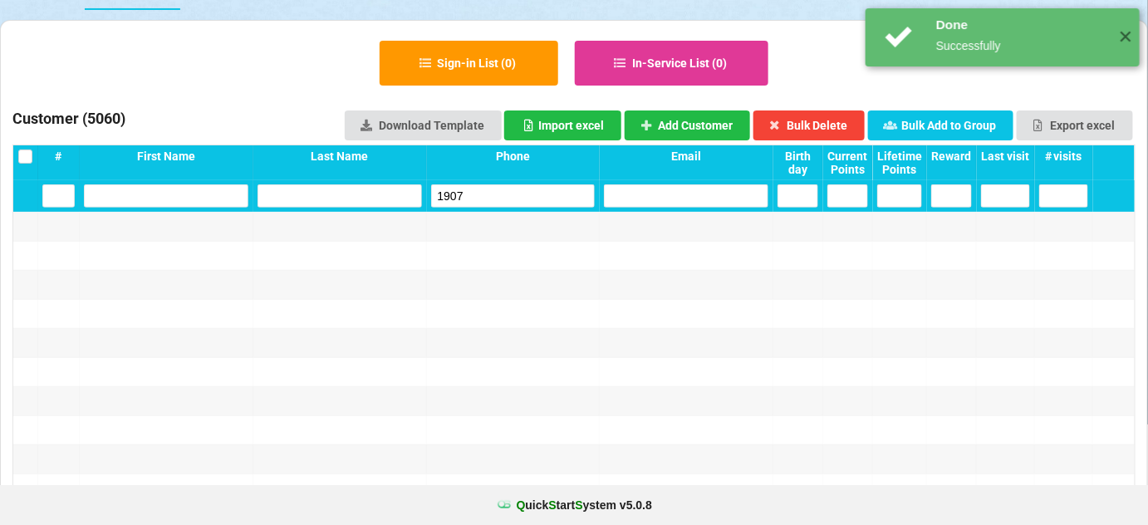
click at [504, 197] on input "1907" at bounding box center [513, 195] width 164 height 23
drag, startPoint x: 505, startPoint y: 197, endPoint x: 481, endPoint y: 174, distance: 32.9
click at [503, 196] on input "1907" at bounding box center [513, 195] width 164 height 23
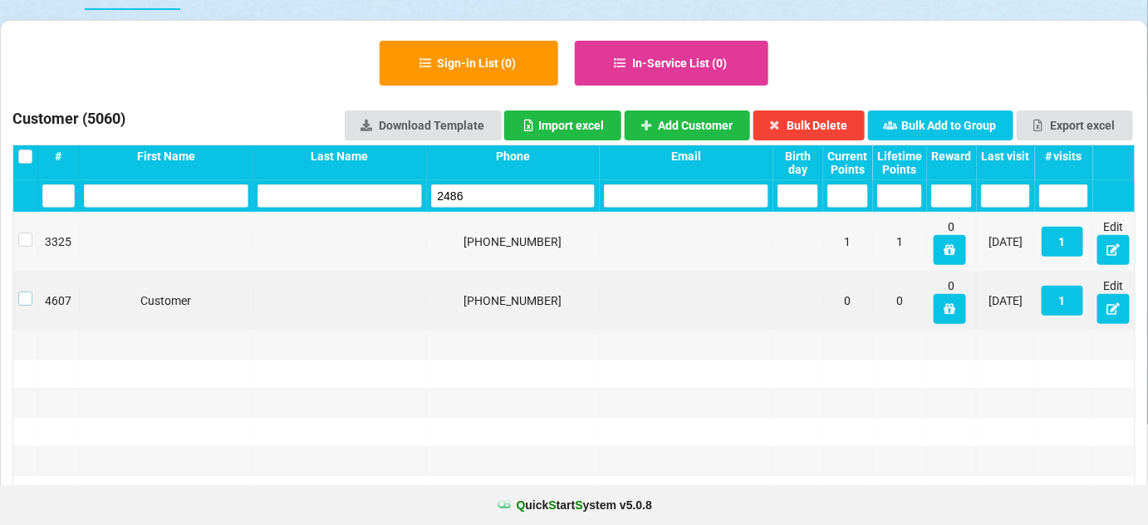
click at [24, 292] on label at bounding box center [25, 292] width 14 height 0
click at [817, 125] on button "Bulk Delete" at bounding box center [809, 125] width 112 height 30
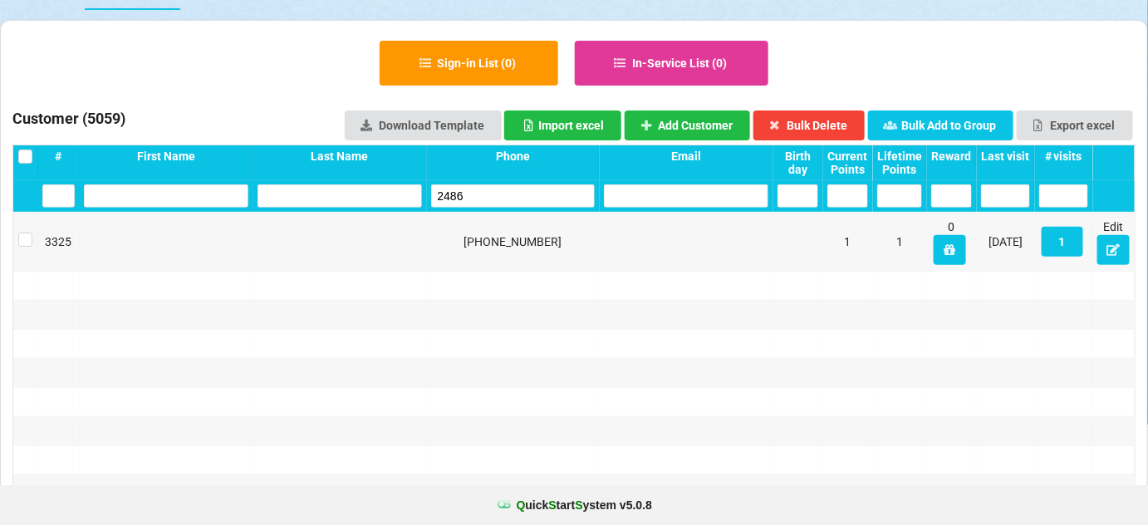
click at [483, 197] on input "2486" at bounding box center [513, 195] width 164 height 23
click at [20, 233] on label at bounding box center [25, 233] width 14 height 0
click at [826, 117] on button "Bulk Delete" at bounding box center [809, 125] width 112 height 30
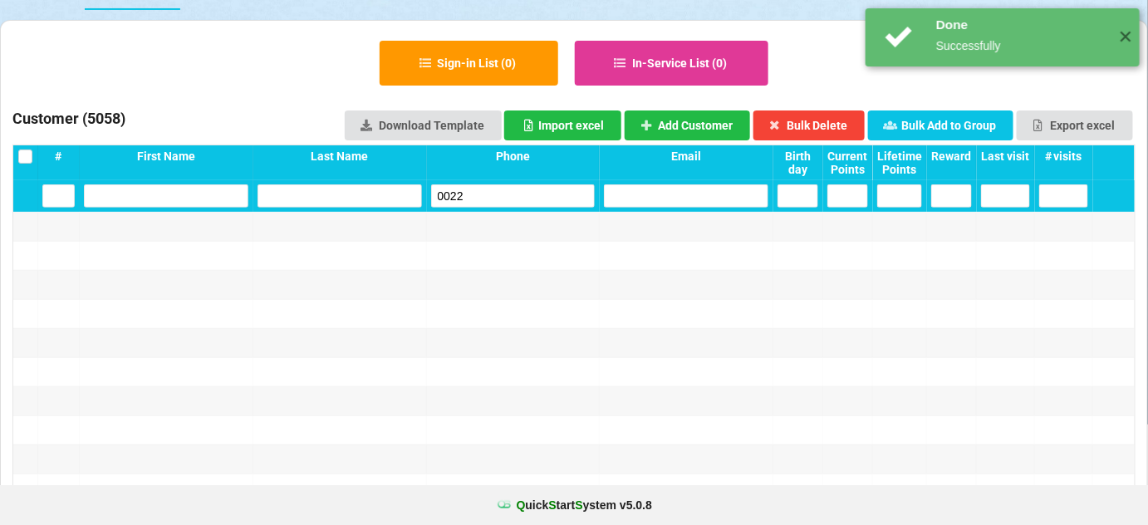
click at [498, 199] on input "0022" at bounding box center [513, 195] width 164 height 23
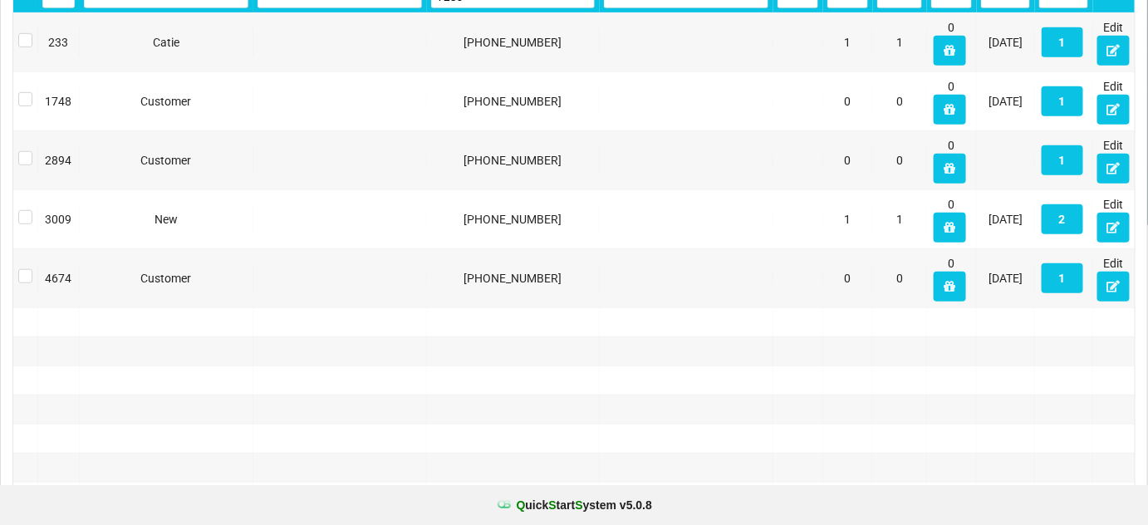
scroll to position [302, 0]
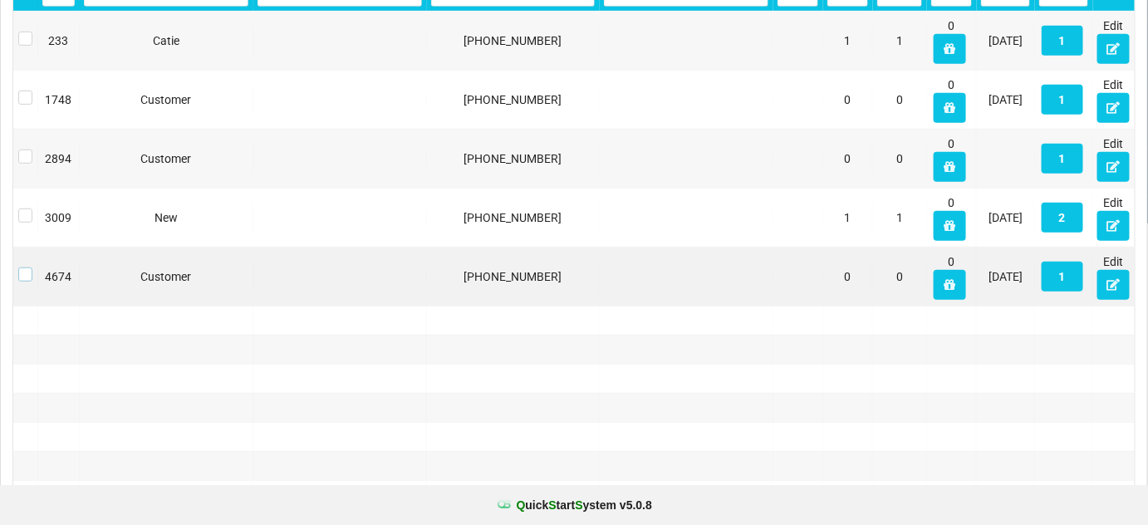
click at [26, 267] on label at bounding box center [25, 267] width 14 height 0
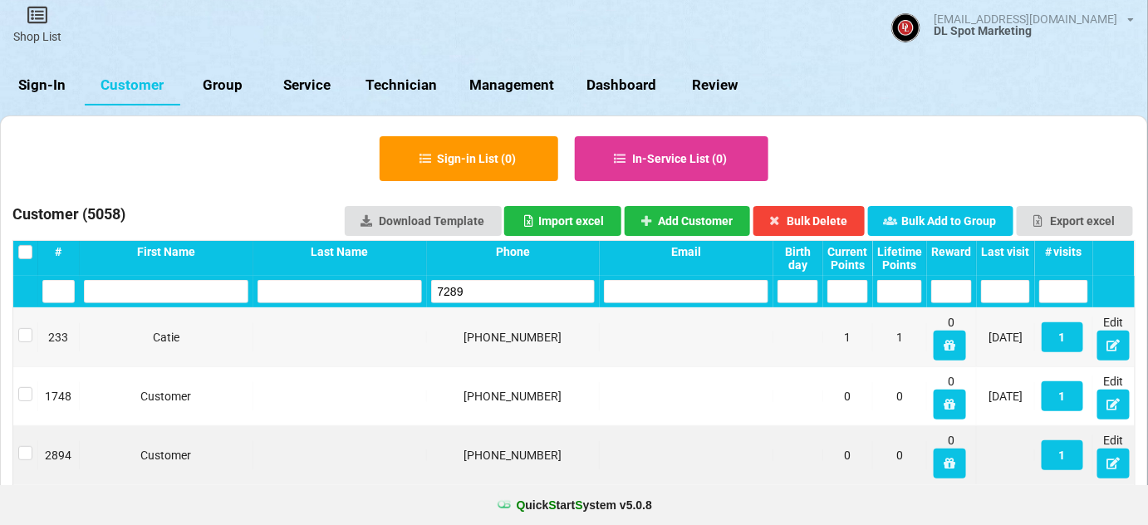
scroll to position [0, 0]
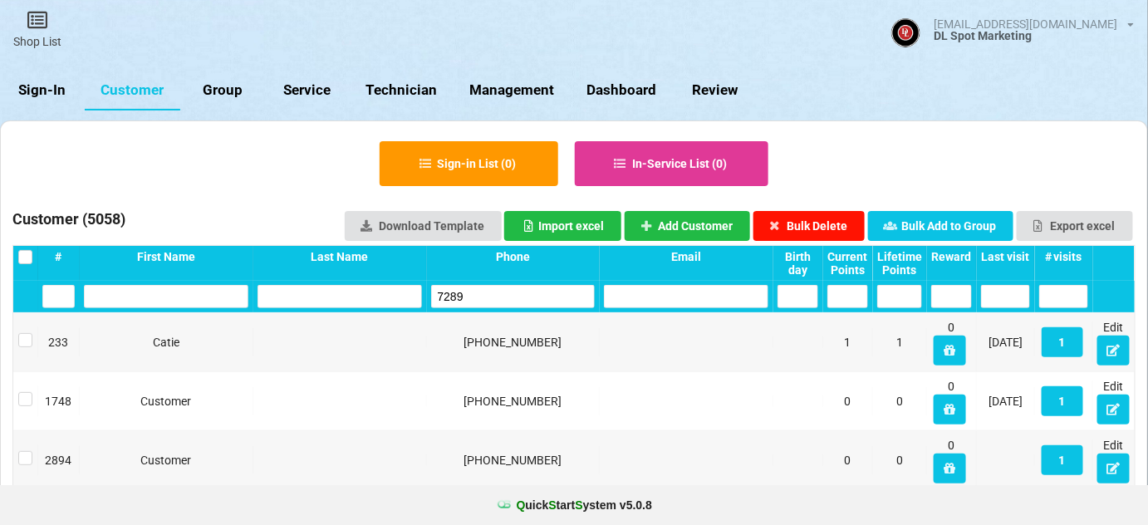
click at [826, 228] on button "Bulk Delete" at bounding box center [809, 226] width 112 height 30
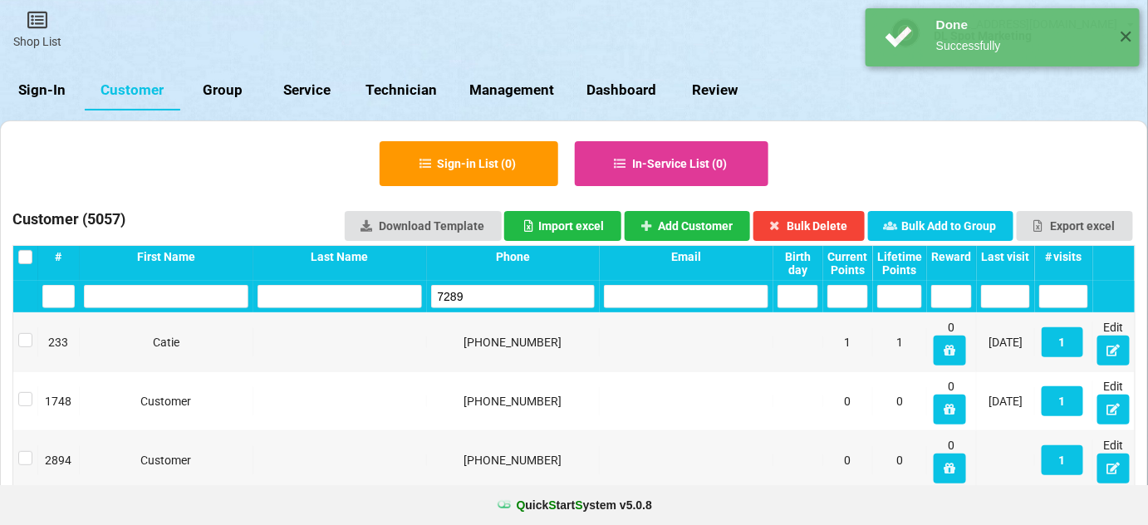
click at [474, 294] on input "7289" at bounding box center [513, 296] width 164 height 23
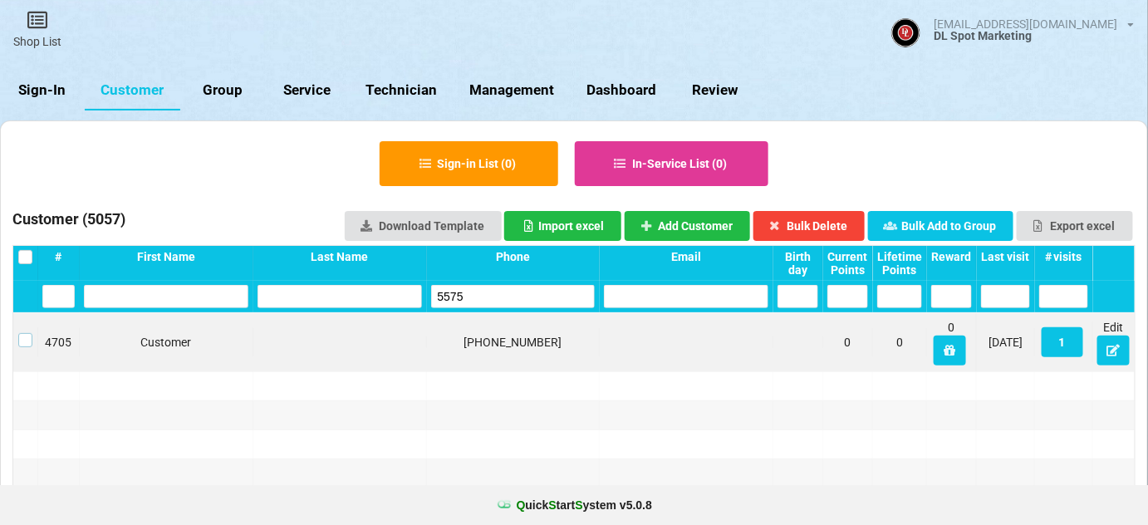
click at [27, 333] on label at bounding box center [25, 333] width 14 height 0
click at [817, 223] on button "Bulk Delete" at bounding box center [809, 226] width 112 height 30
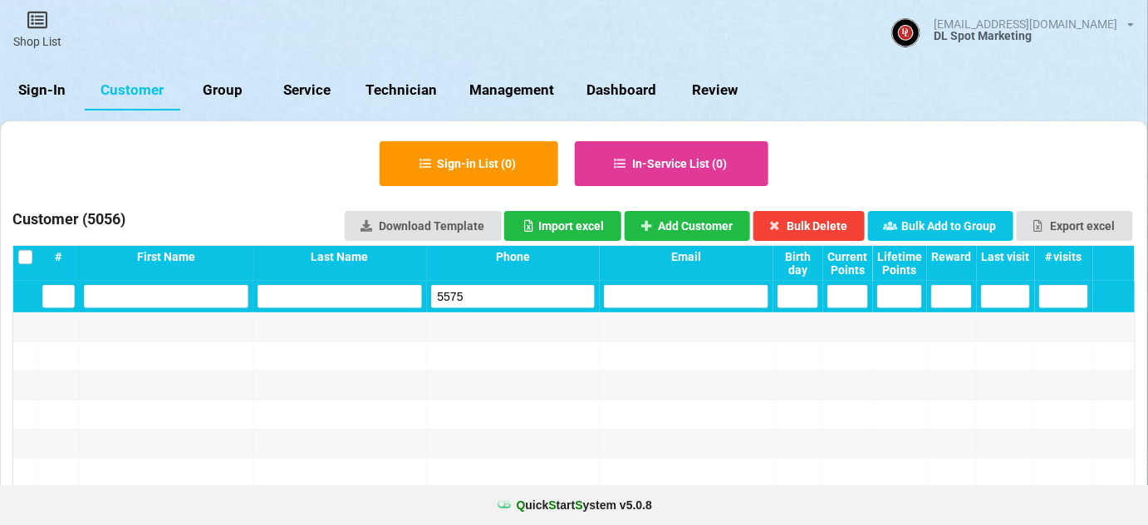
click at [482, 286] on input "5575" at bounding box center [513, 296] width 164 height 23
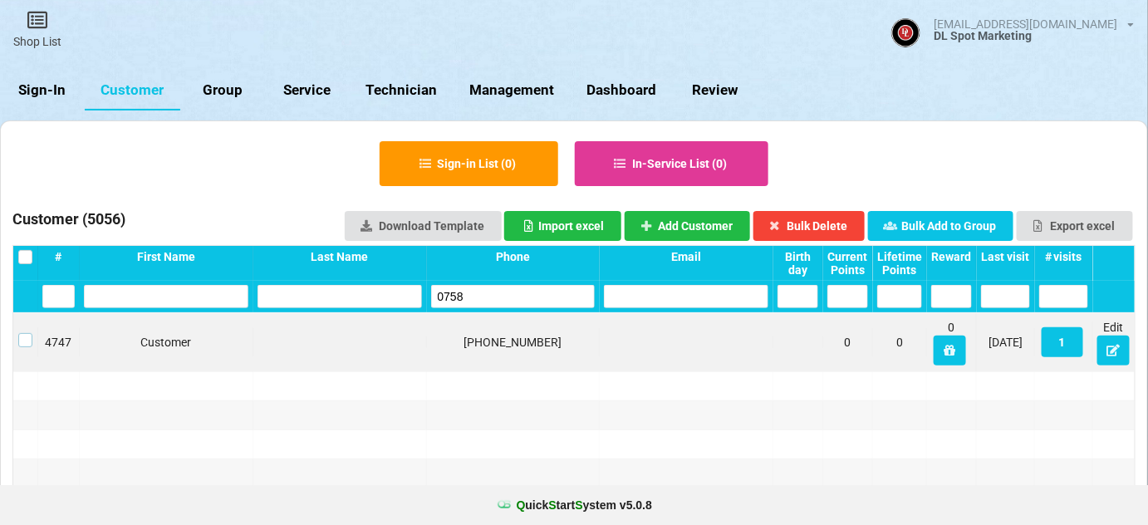
drag, startPoint x: 22, startPoint y: 339, endPoint x: 35, endPoint y: 335, distance: 13.1
click at [24, 333] on label at bounding box center [25, 333] width 14 height 0
click at [811, 222] on button "Bulk Delete" at bounding box center [809, 226] width 112 height 30
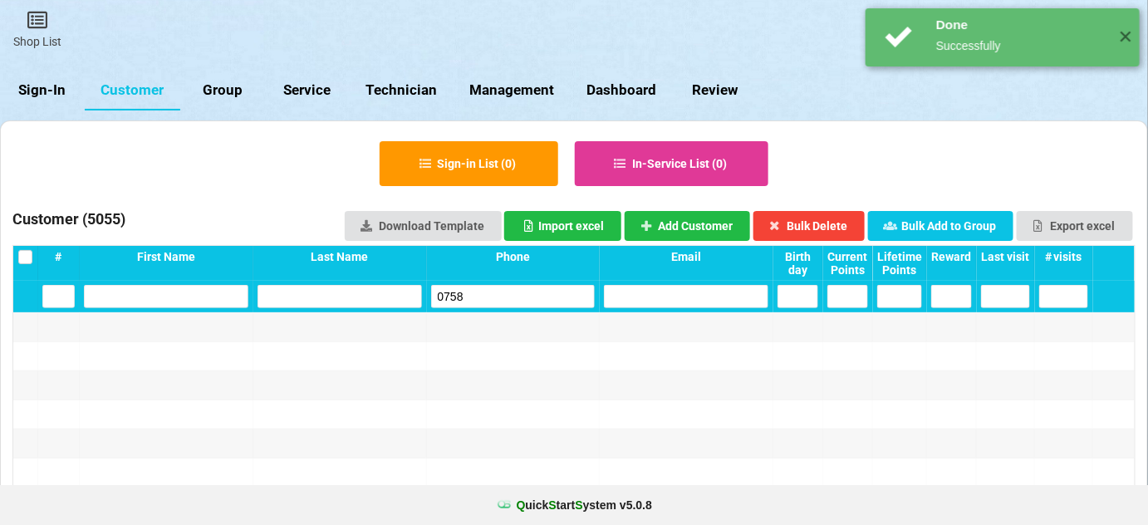
click at [516, 302] on input "0758" at bounding box center [513, 296] width 164 height 23
drag, startPoint x: 516, startPoint y: 302, endPoint x: 476, endPoint y: 258, distance: 59.4
click at [515, 302] on input "0758" at bounding box center [513, 296] width 164 height 23
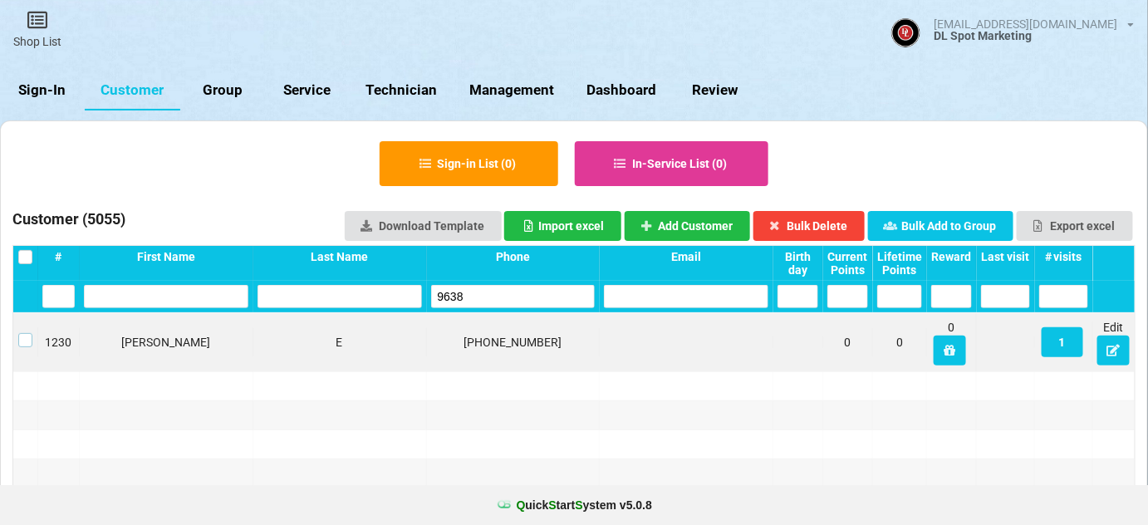
click at [22, 333] on label at bounding box center [25, 333] width 14 height 0
click at [827, 225] on button "Bulk Delete" at bounding box center [809, 226] width 112 height 30
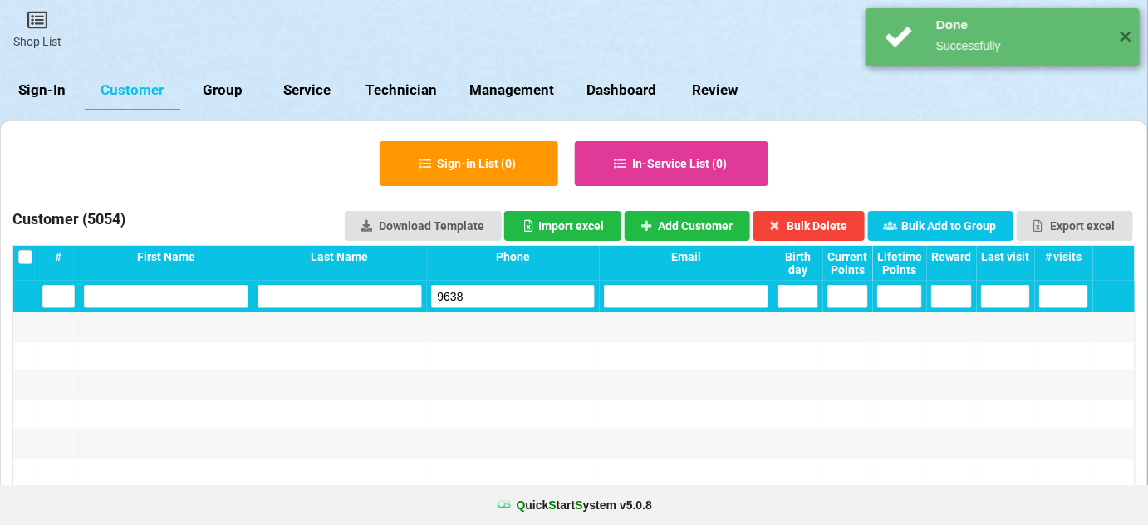
click at [496, 304] on input "9638" at bounding box center [513, 296] width 164 height 23
click at [496, 303] on input "9638" at bounding box center [513, 296] width 164 height 23
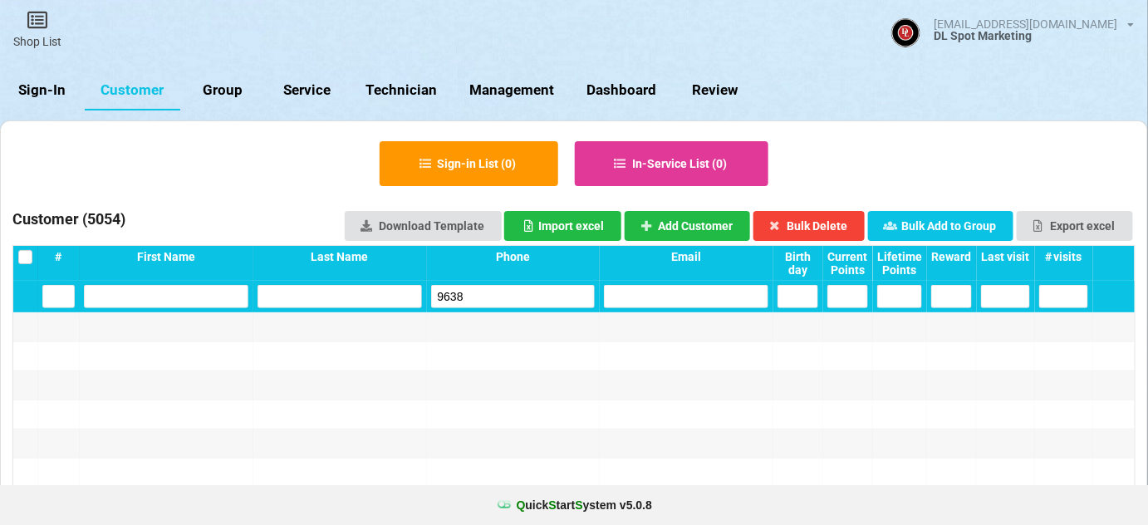
click at [503, 330] on div at bounding box center [514, 327] width 174 height 28
click at [479, 302] on input "9638" at bounding box center [513, 296] width 164 height 23
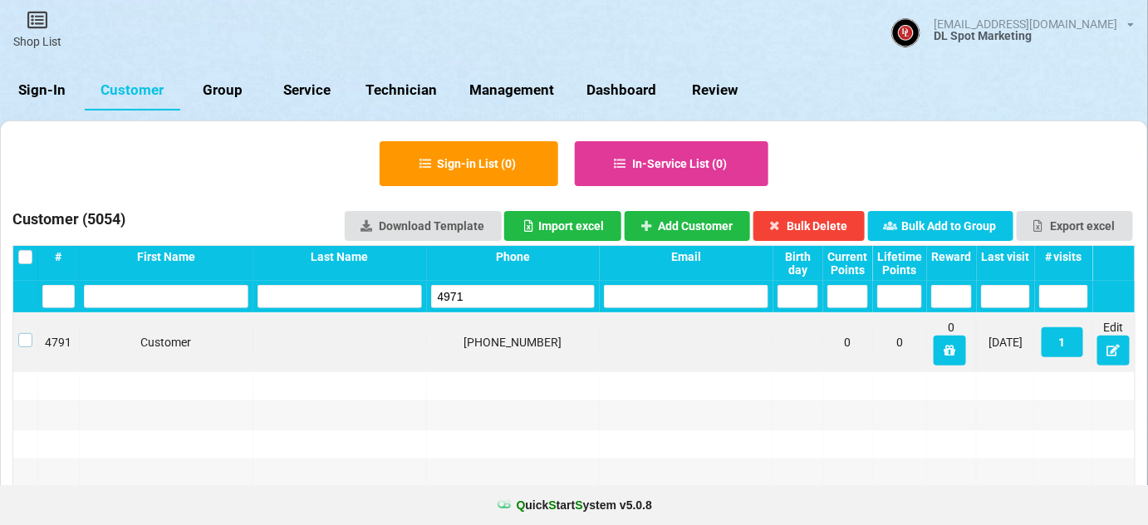
click at [27, 333] on label at bounding box center [25, 333] width 14 height 0
click at [823, 218] on button "Bulk Delete" at bounding box center [809, 226] width 112 height 30
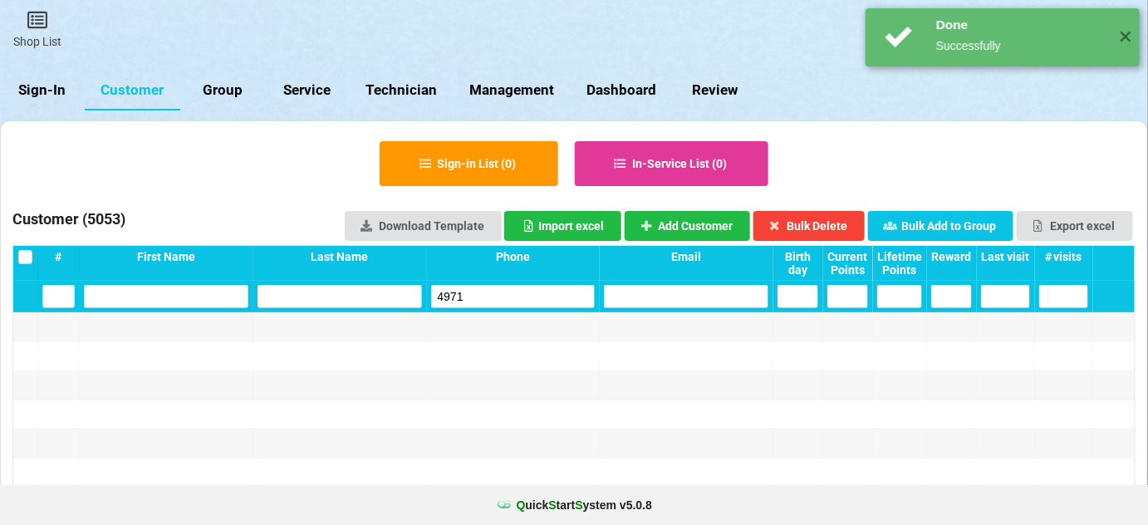
click at [518, 293] on input "4971" at bounding box center [513, 296] width 164 height 23
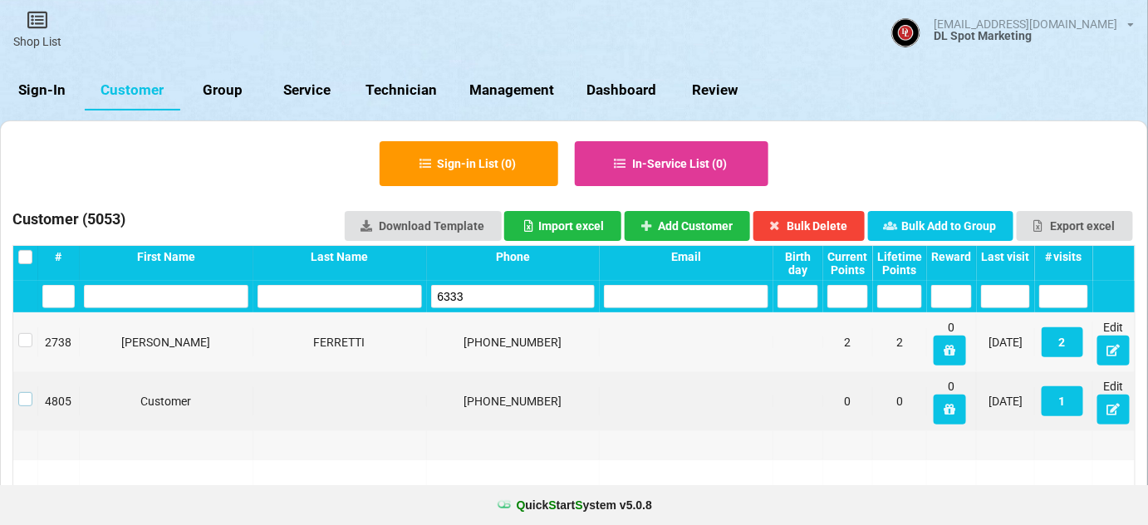
click at [24, 392] on label at bounding box center [25, 392] width 14 height 0
click at [815, 225] on button "Bulk Delete" at bounding box center [809, 226] width 112 height 30
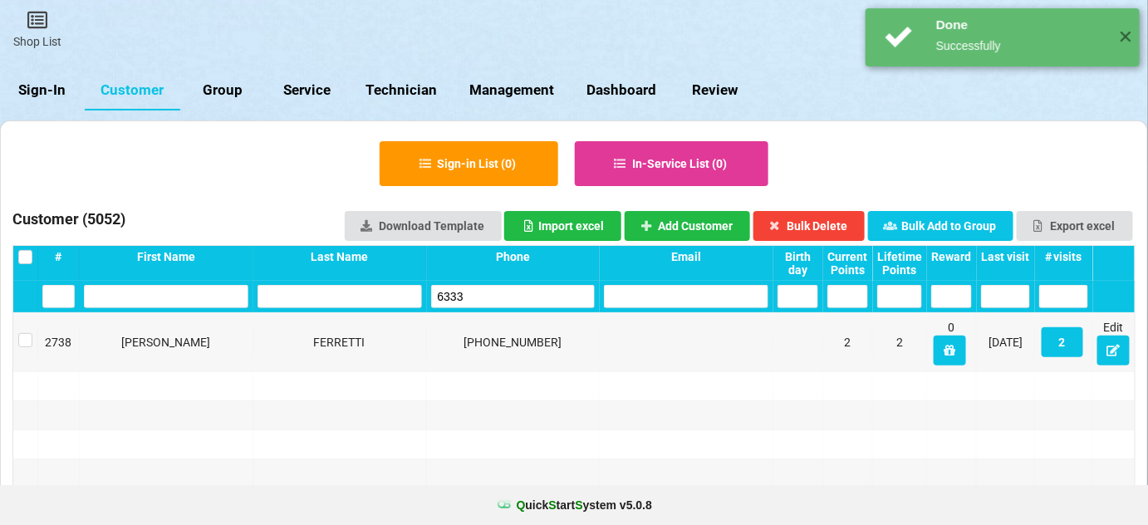
click at [512, 302] on input "6333" at bounding box center [513, 296] width 164 height 23
drag, startPoint x: 512, startPoint y: 302, endPoint x: 502, endPoint y: 283, distance: 21.6
click at [510, 299] on input "6333" at bounding box center [513, 296] width 164 height 23
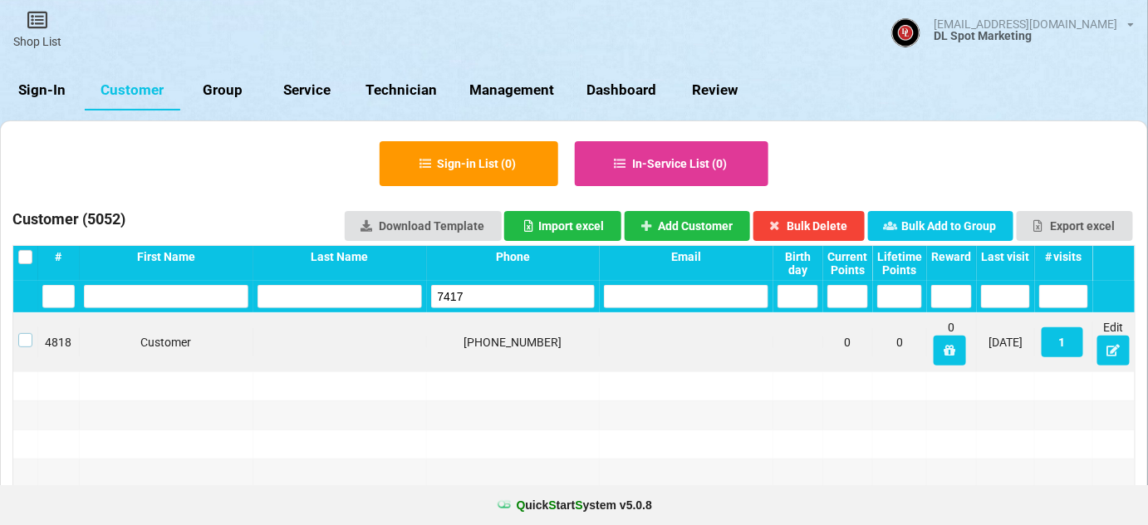
click at [27, 333] on label at bounding box center [25, 333] width 14 height 0
click at [807, 219] on button "Bulk Delete" at bounding box center [809, 226] width 112 height 30
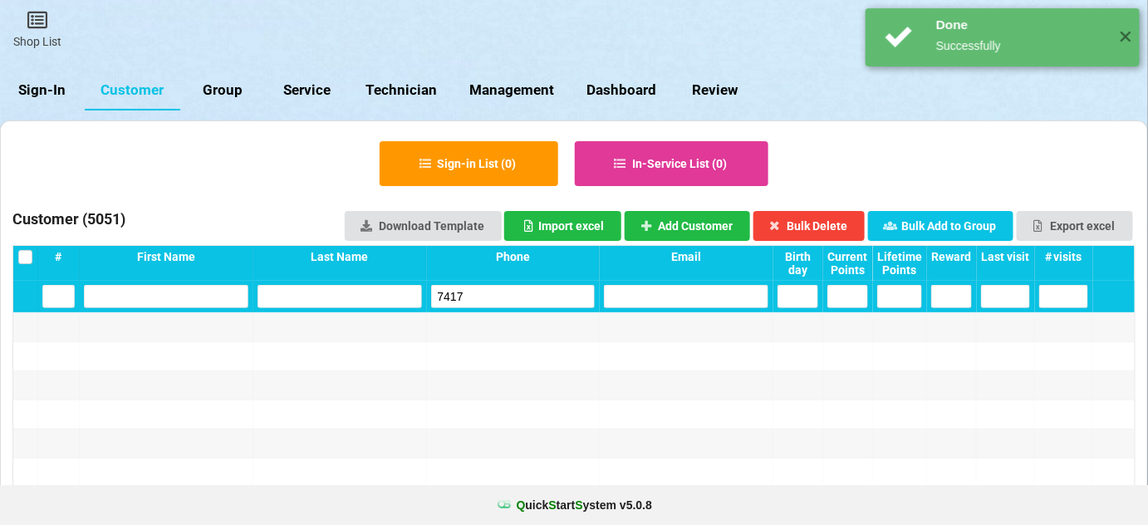
click at [498, 294] on input "7417" at bounding box center [513, 296] width 164 height 23
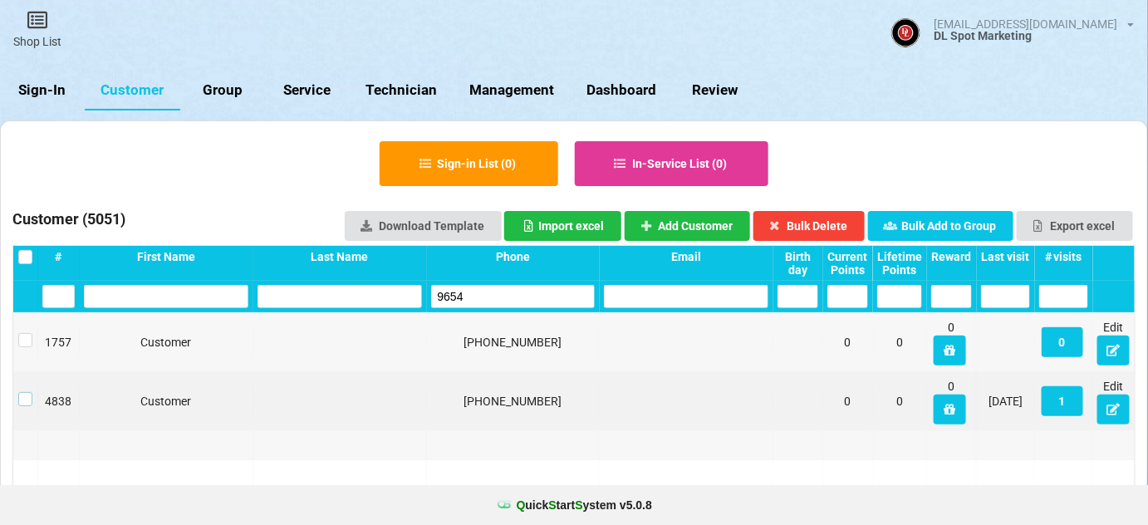
click at [28, 392] on label at bounding box center [25, 392] width 14 height 0
click at [834, 228] on button "Bulk Delete" at bounding box center [809, 226] width 112 height 30
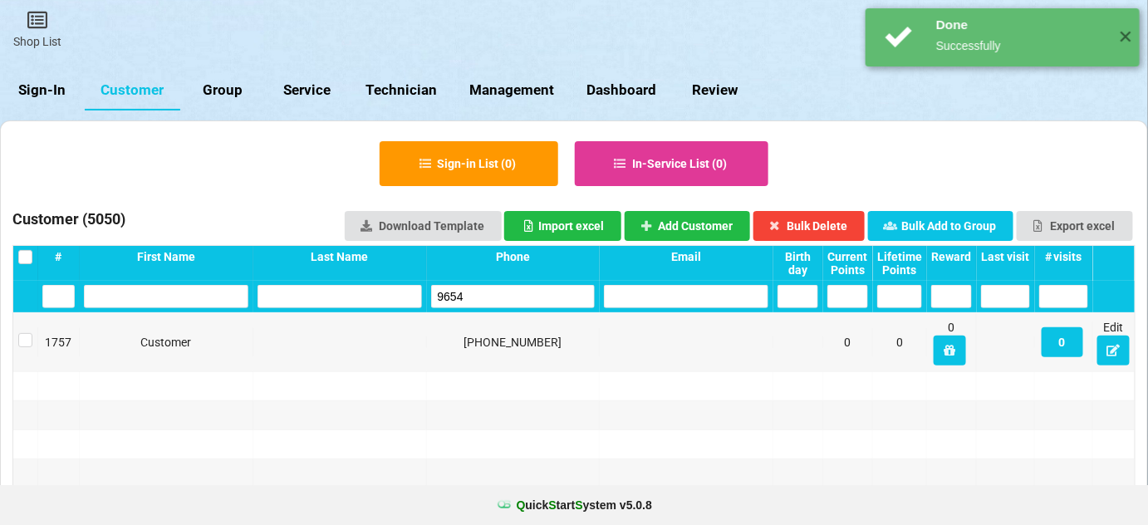
click at [522, 293] on input "9654" at bounding box center [513, 296] width 164 height 23
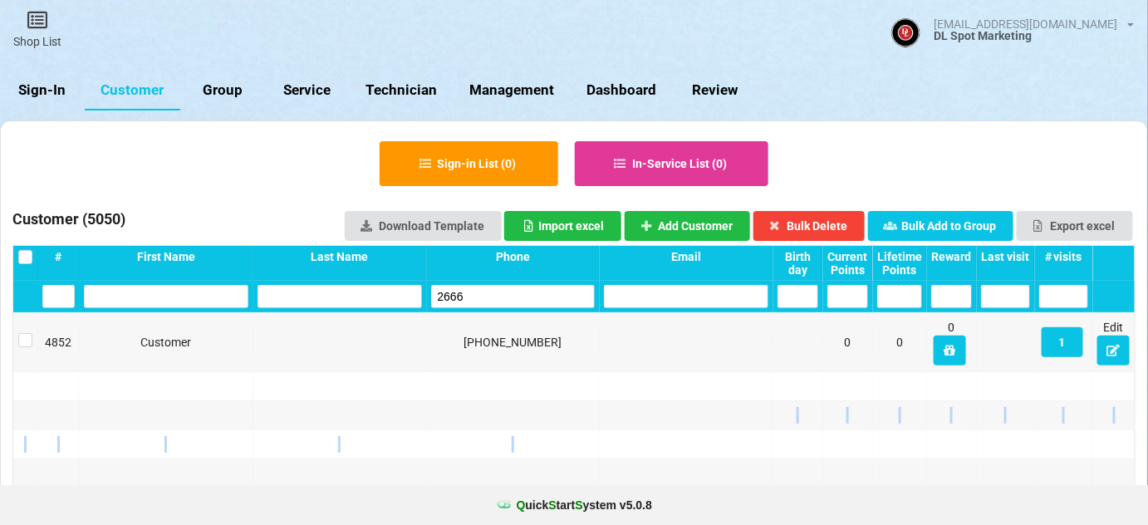
drag, startPoint x: 680, startPoint y: 449, endPoint x: 693, endPoint y: 408, distance: 43.6
click at [23, 333] on label at bounding box center [25, 333] width 14 height 0
click at [824, 216] on button "Bulk Delete" at bounding box center [809, 226] width 112 height 30
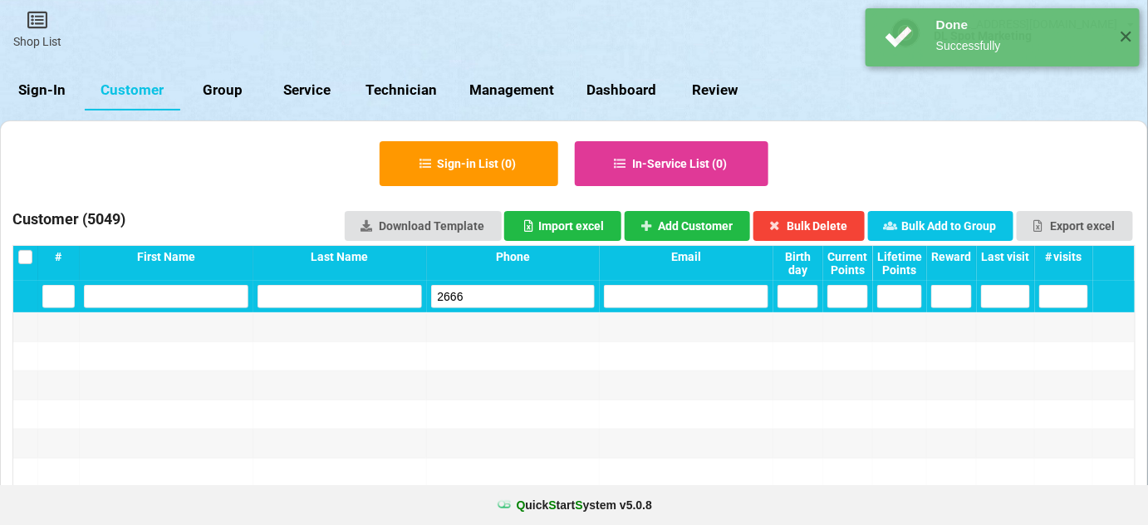
click at [480, 291] on input "2666" at bounding box center [513, 296] width 164 height 23
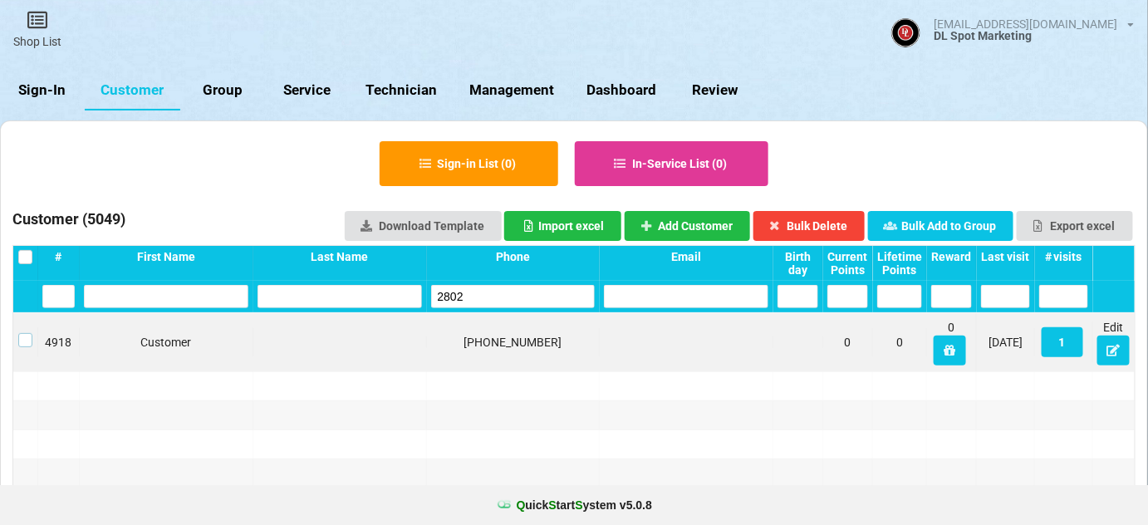
click at [27, 333] on label at bounding box center [25, 333] width 14 height 0
drag, startPoint x: 808, startPoint y: 223, endPoint x: 800, endPoint y: 225, distance: 8.7
click at [808, 223] on button "Bulk Delete" at bounding box center [809, 226] width 112 height 30
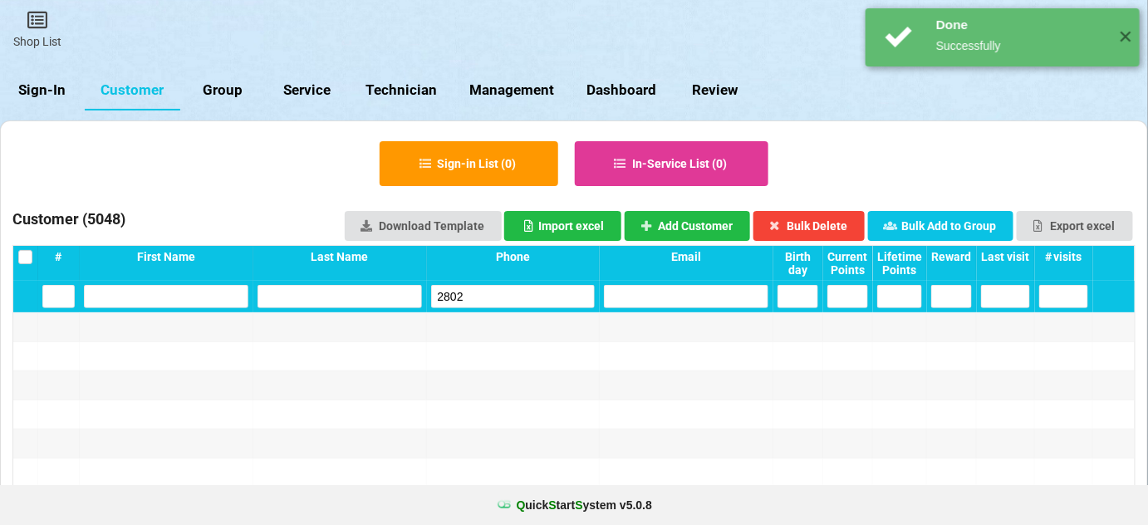
click at [501, 287] on input "2802" at bounding box center [513, 296] width 164 height 23
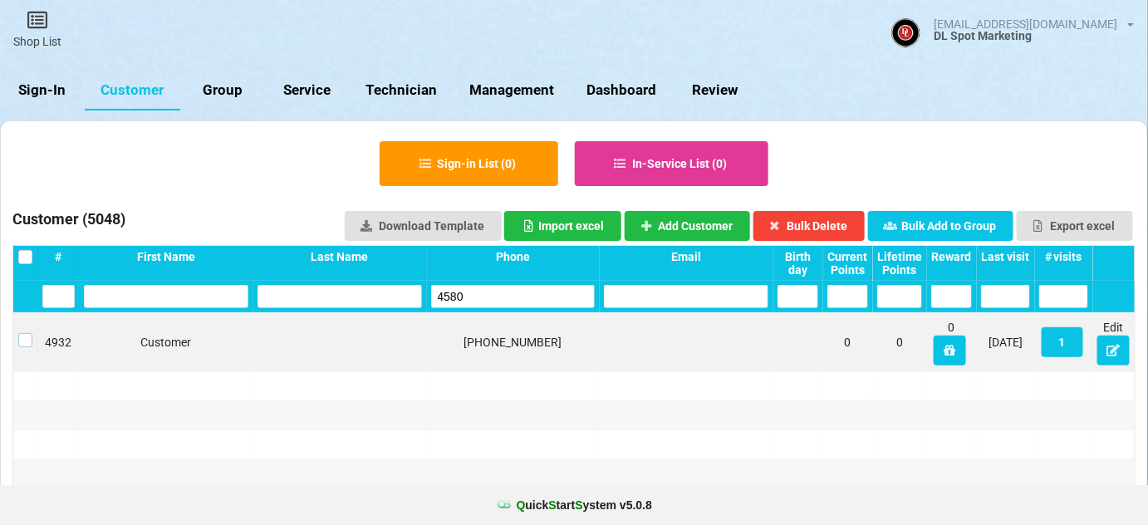
click at [24, 333] on label at bounding box center [25, 333] width 14 height 0
click at [830, 216] on button "Bulk Delete" at bounding box center [809, 226] width 112 height 30
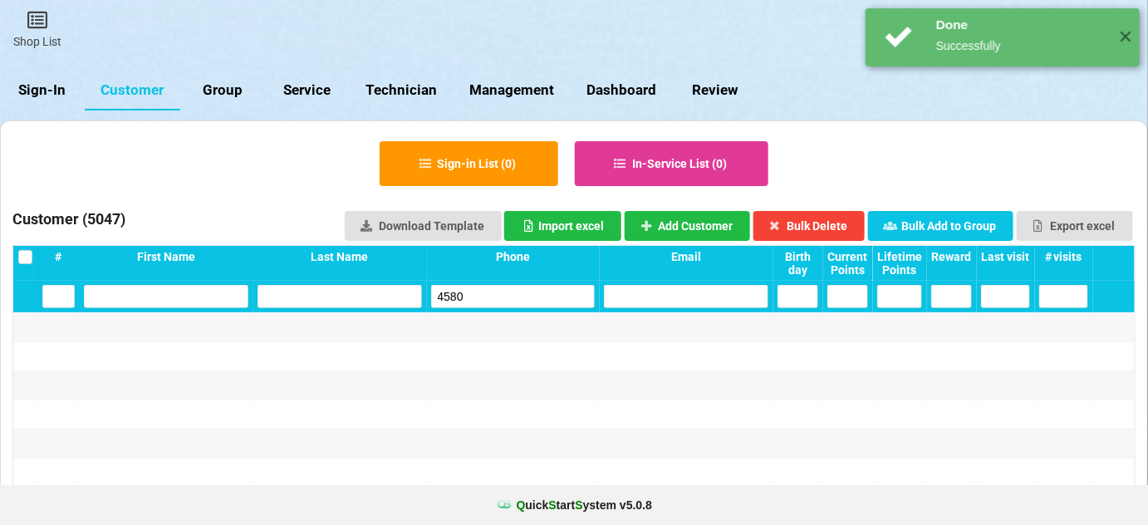
click at [480, 292] on input "4580" at bounding box center [513, 296] width 164 height 23
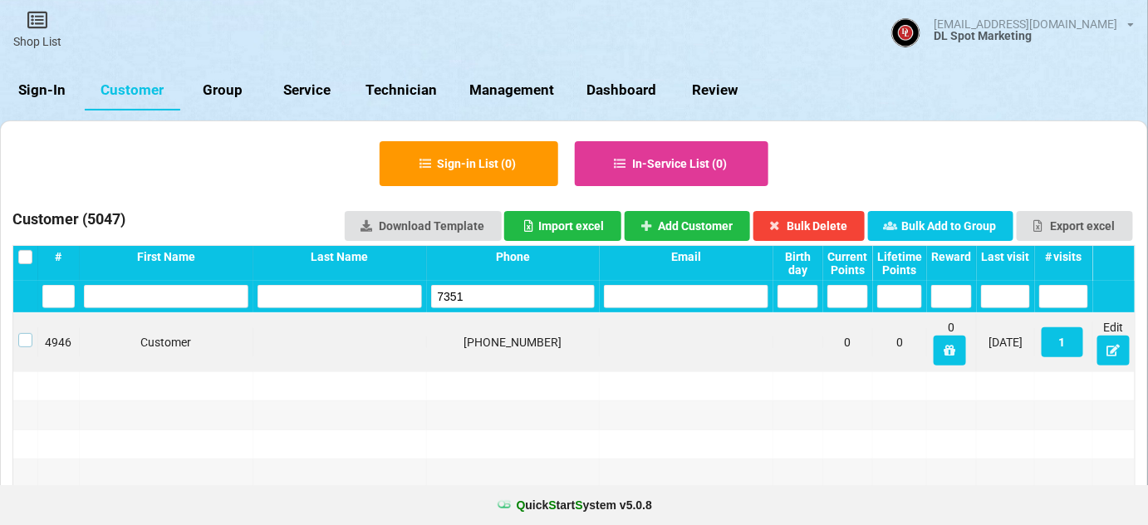
click at [23, 333] on label at bounding box center [25, 333] width 14 height 0
click at [686, 216] on button "Add Customer" at bounding box center [688, 226] width 126 height 30
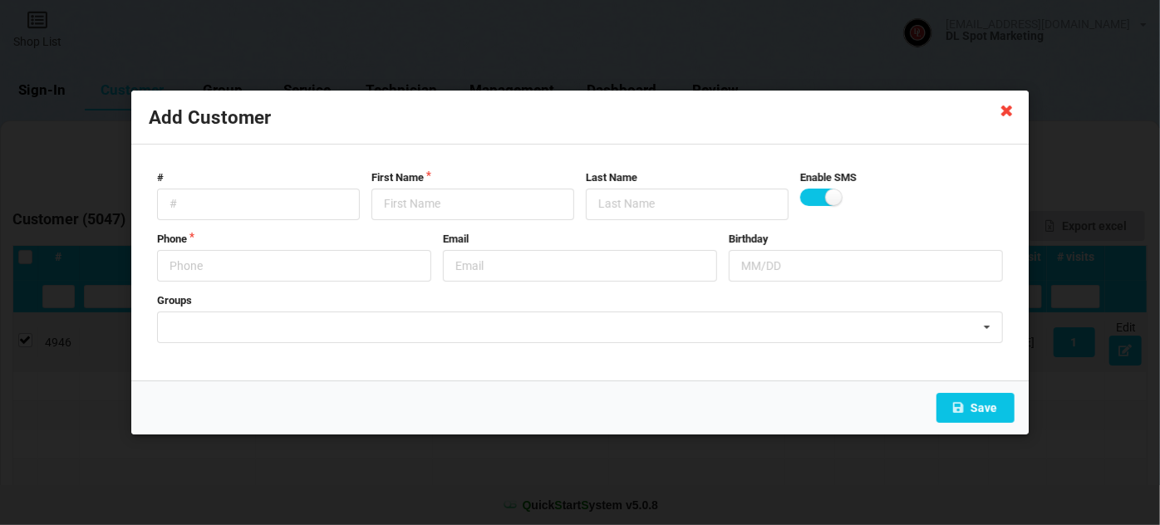
click at [1009, 113] on icon at bounding box center [1007, 109] width 27 height 27
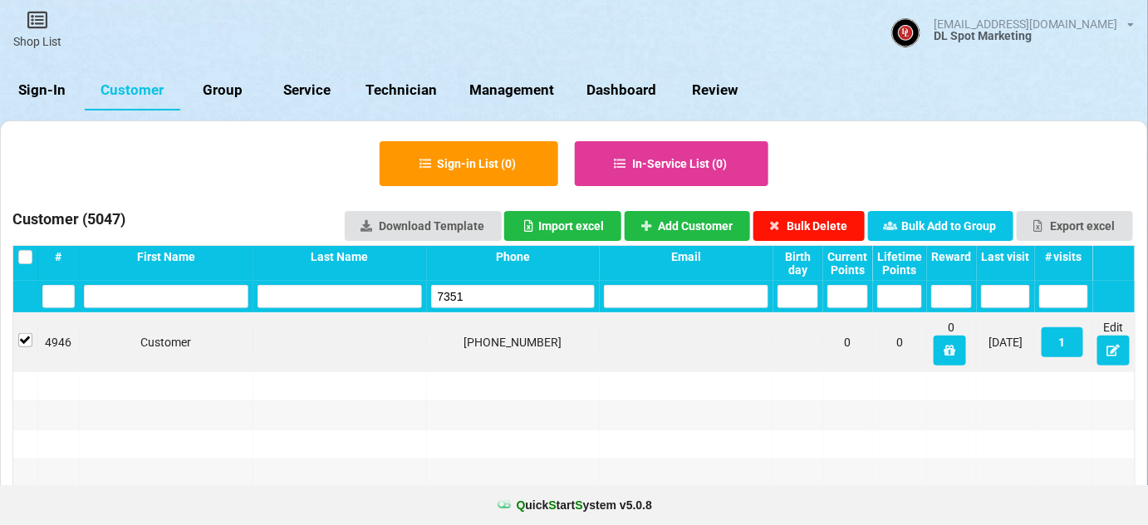
click at [832, 224] on button "Bulk Delete" at bounding box center [809, 226] width 112 height 30
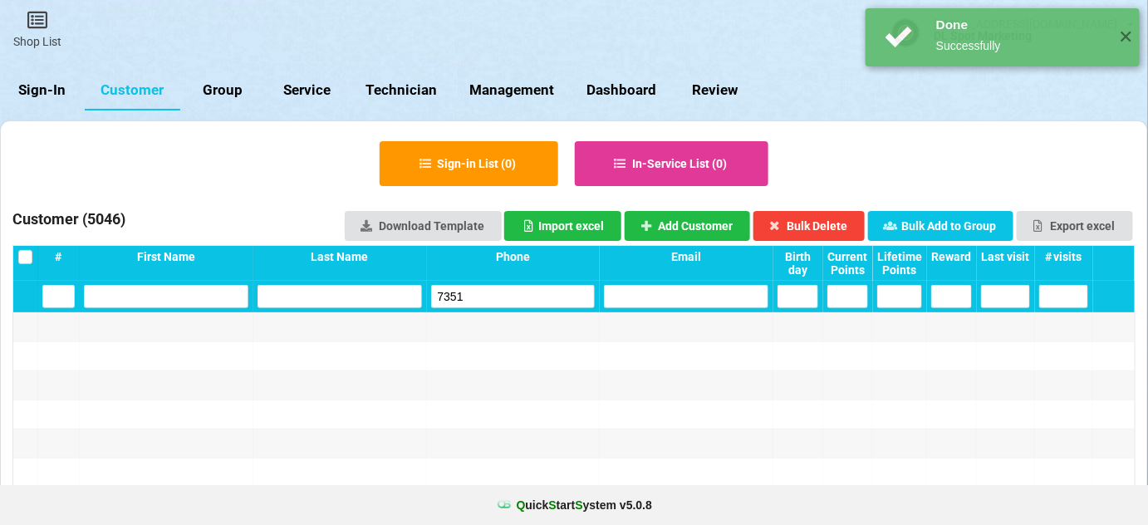
click at [470, 292] on input "7351" at bounding box center [513, 296] width 164 height 23
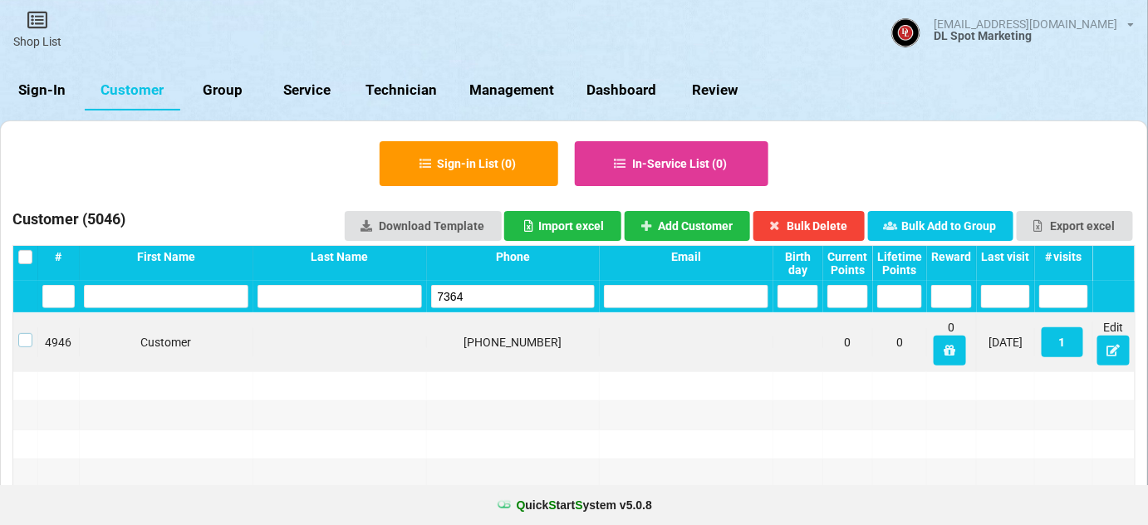
click at [23, 333] on label at bounding box center [25, 333] width 14 height 0
click at [837, 223] on button "Bulk Delete" at bounding box center [809, 226] width 112 height 30
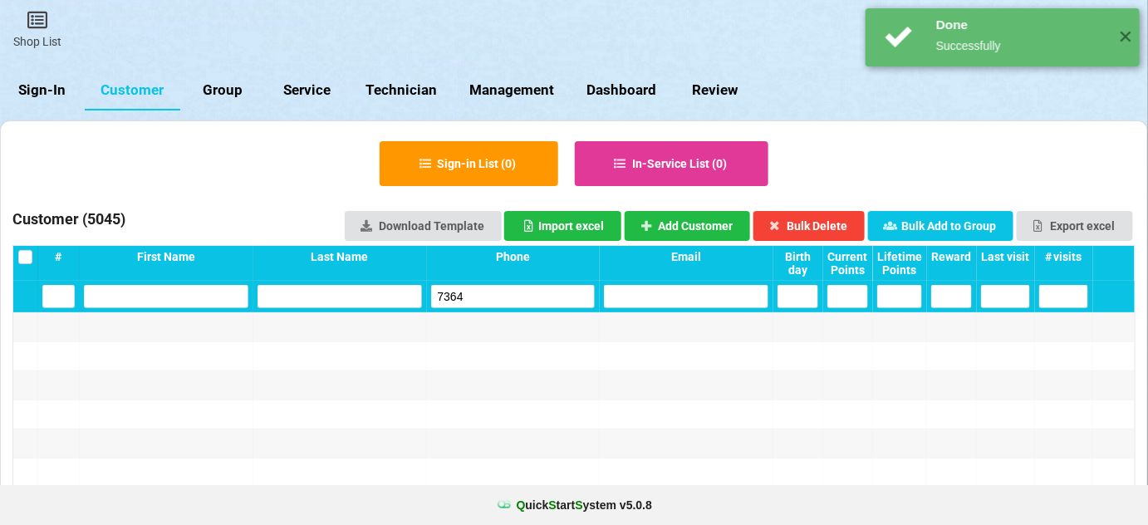
click at [513, 302] on input "7364" at bounding box center [513, 296] width 164 height 23
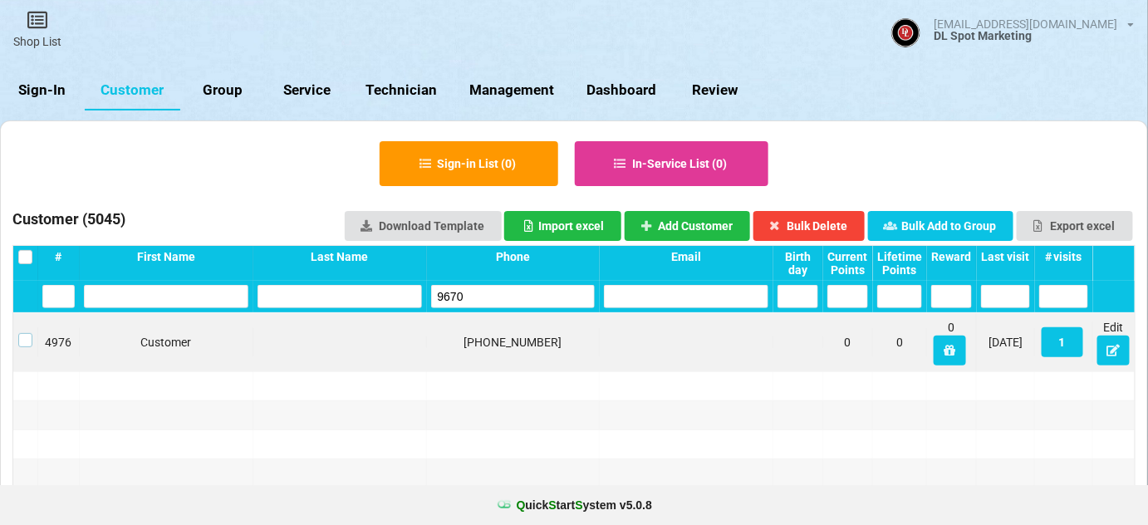
click at [20, 333] on label at bounding box center [25, 333] width 14 height 0
click at [807, 221] on button "Bulk Delete" at bounding box center [809, 226] width 112 height 30
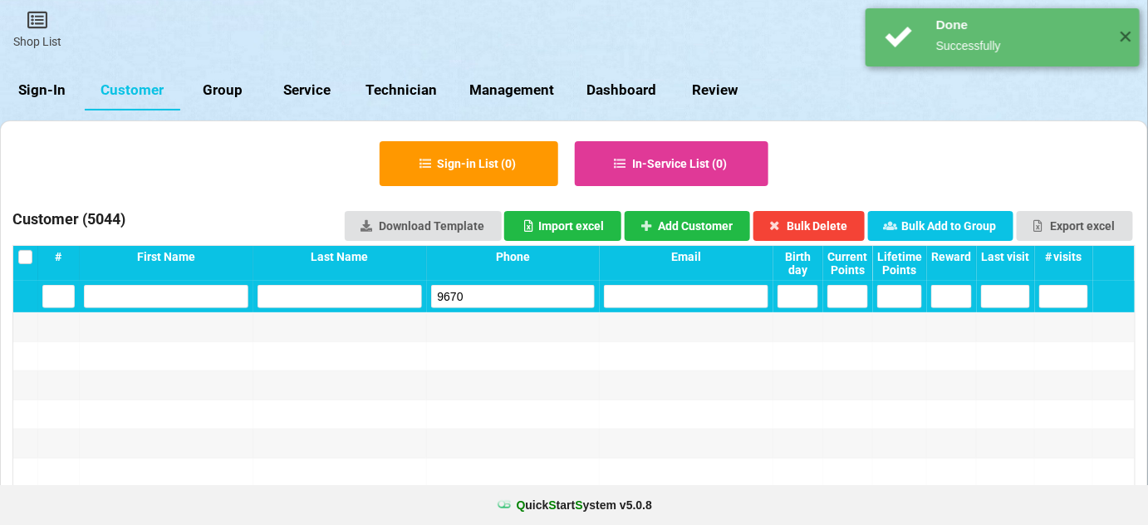
click at [557, 296] on input "9670" at bounding box center [513, 296] width 164 height 23
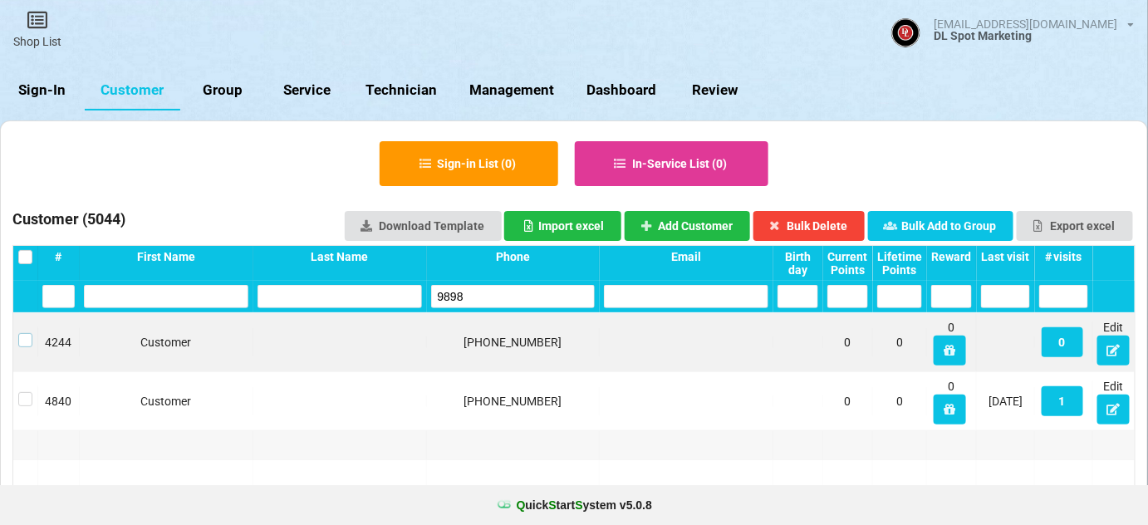
click at [26, 333] on label at bounding box center [25, 333] width 14 height 0
click at [830, 219] on button "Bulk Delete" at bounding box center [809, 226] width 112 height 30
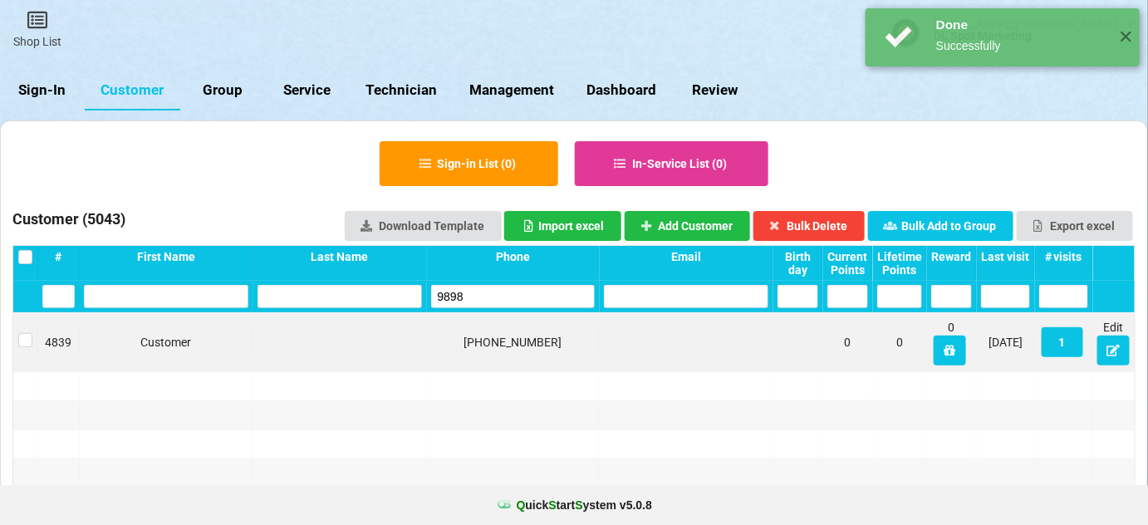
click at [488, 301] on input "9898" at bounding box center [513, 296] width 164 height 23
click at [487, 298] on input "9898" at bounding box center [513, 296] width 164 height 23
click at [478, 295] on input "9898" at bounding box center [513, 296] width 164 height 23
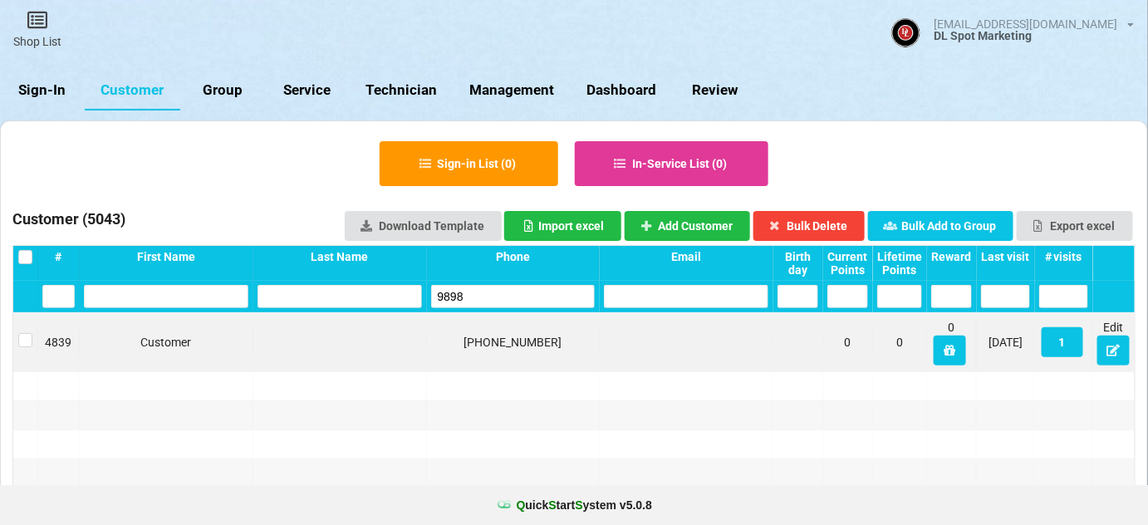
click at [478, 295] on input "9898" at bounding box center [513, 296] width 164 height 23
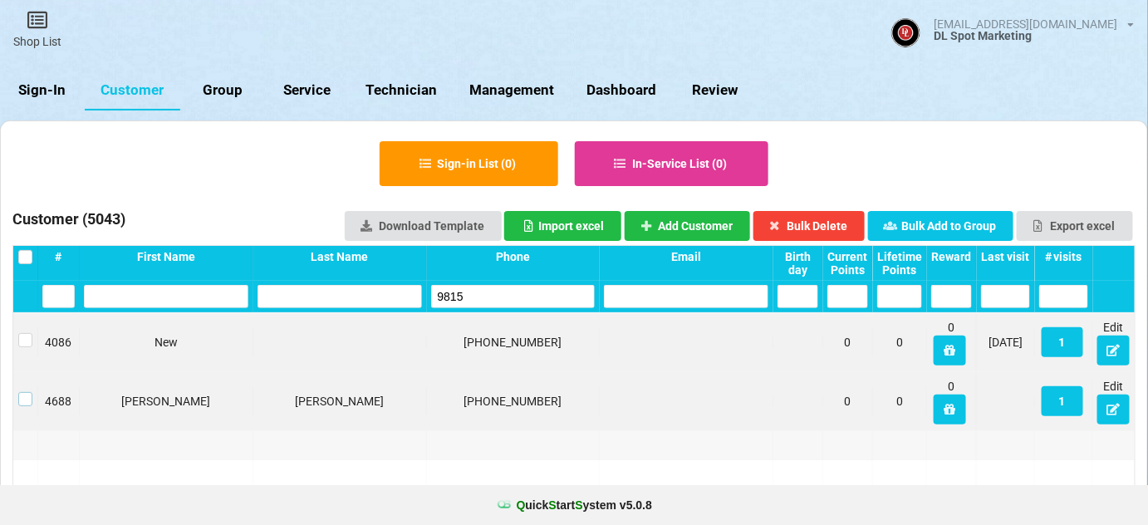
click at [27, 392] on label at bounding box center [25, 392] width 14 height 0
drag, startPoint x: 837, startPoint y: 225, endPoint x: 805, endPoint y: 233, distance: 33.2
click at [837, 225] on button "Bulk Delete" at bounding box center [809, 226] width 112 height 30
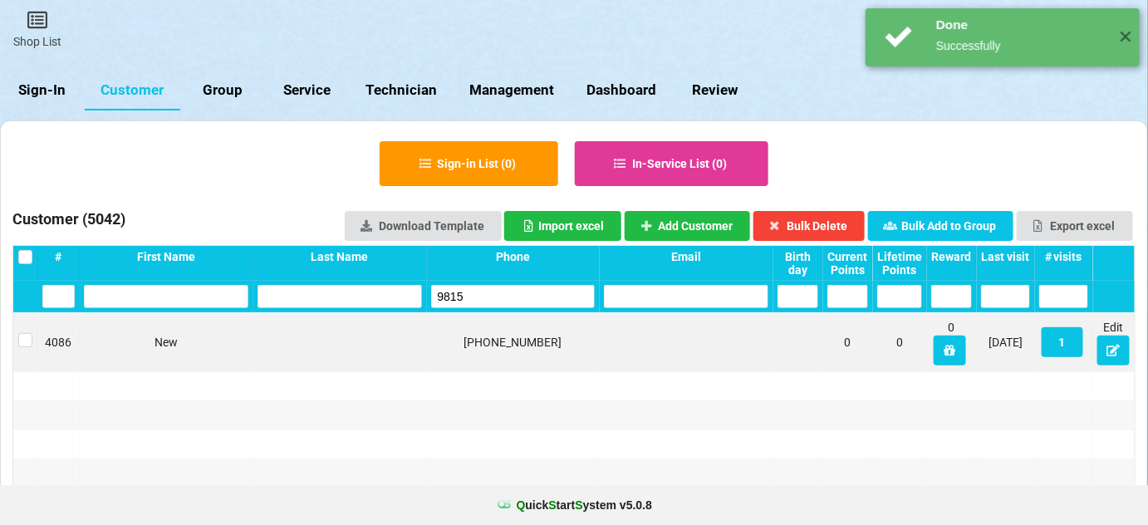
click at [542, 296] on input "9815" at bounding box center [513, 296] width 164 height 23
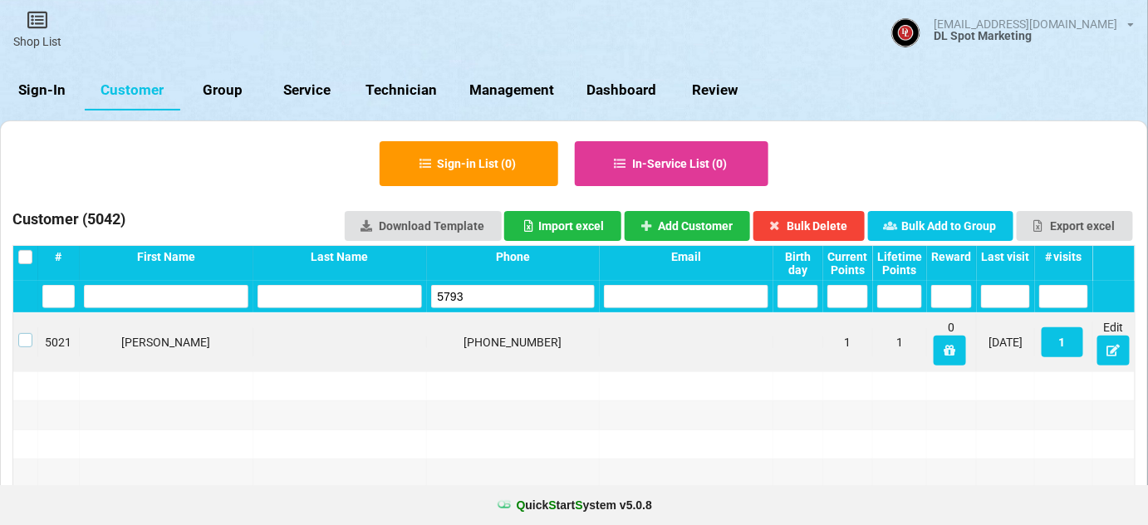
click at [27, 333] on label at bounding box center [25, 333] width 14 height 0
click at [840, 223] on button "Bulk Delete" at bounding box center [809, 226] width 112 height 30
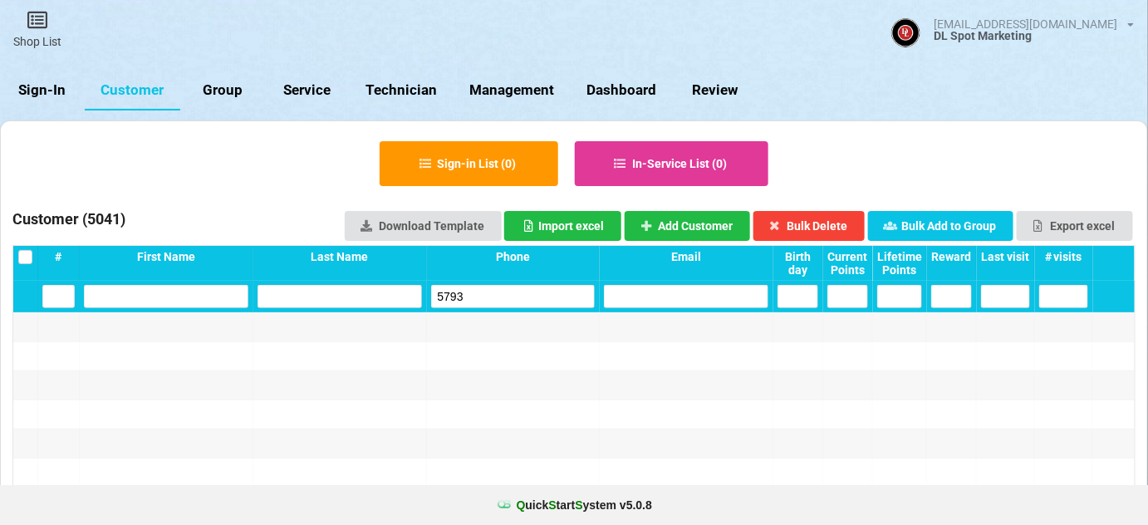
click at [487, 298] on input "5793" at bounding box center [513, 296] width 164 height 23
click at [488, 298] on input "5793" at bounding box center [513, 296] width 164 height 23
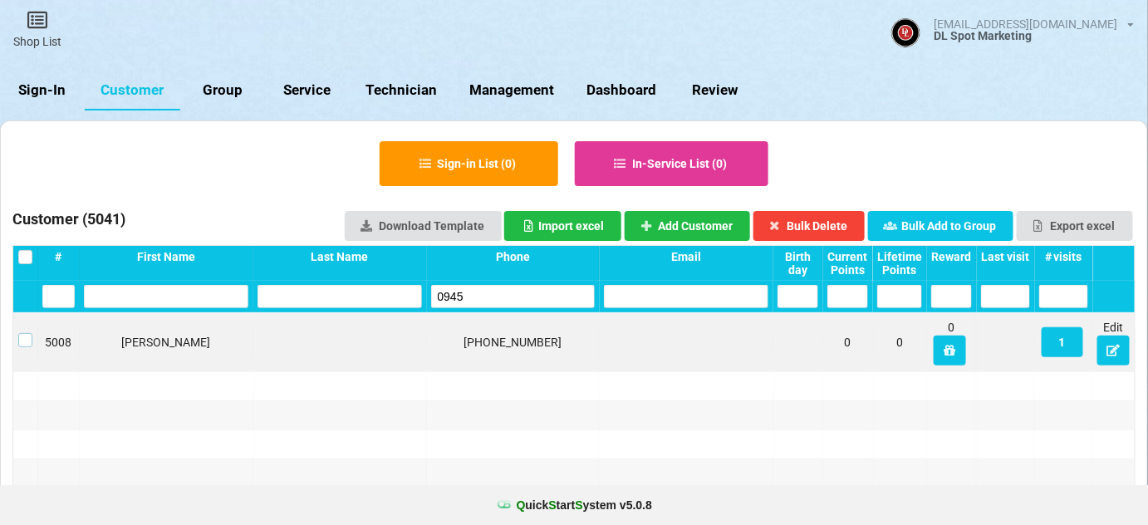
click at [27, 333] on label at bounding box center [25, 333] width 14 height 0
click at [826, 225] on button "Bulk Delete" at bounding box center [809, 226] width 112 height 30
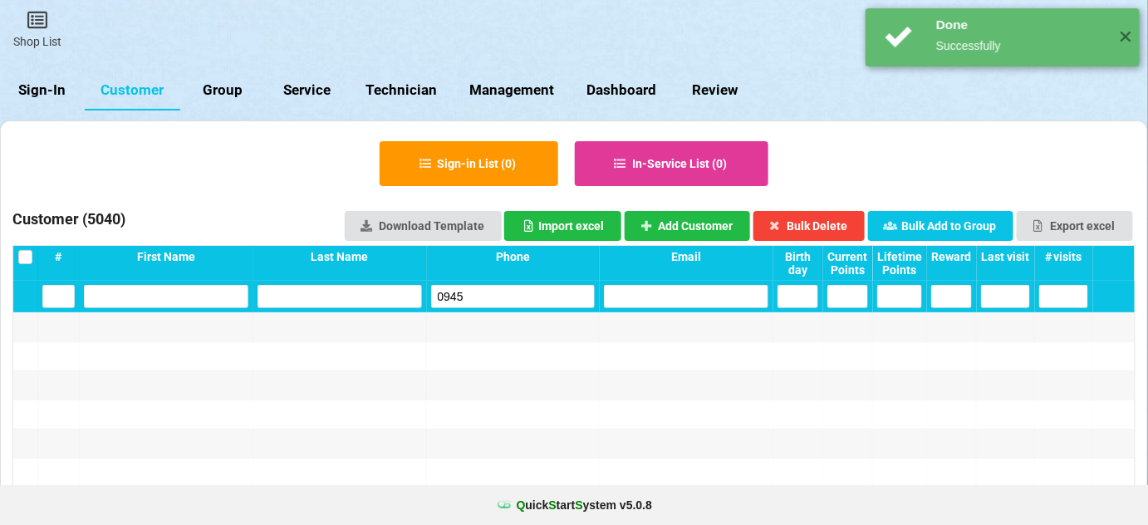
click at [511, 297] on input "0945" at bounding box center [513, 296] width 164 height 23
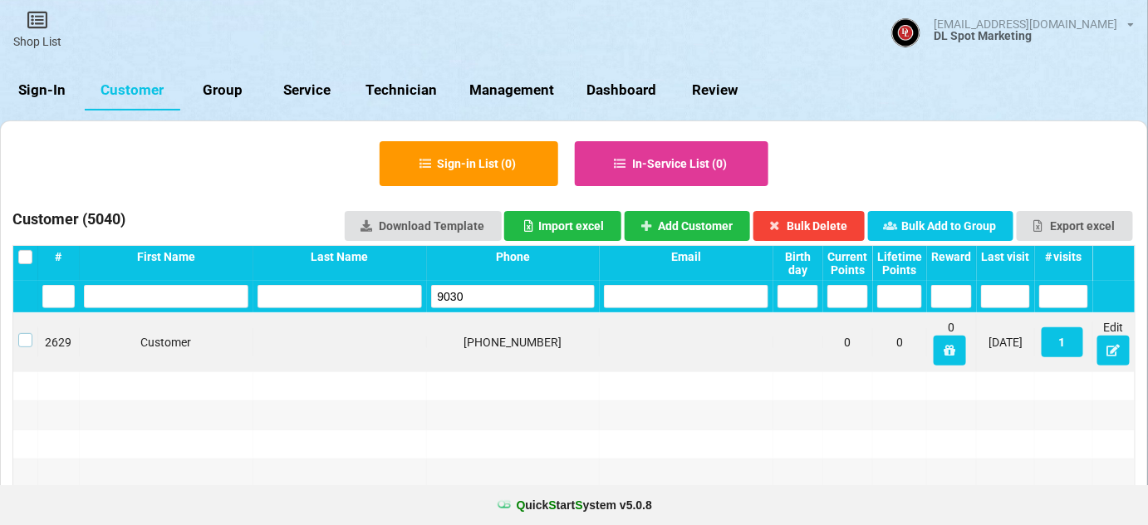
drag, startPoint x: 24, startPoint y: 341, endPoint x: 33, endPoint y: 343, distance: 9.3
click at [24, 333] on label at bounding box center [25, 333] width 14 height 0
click at [827, 230] on button "Bulk Delete" at bounding box center [809, 226] width 112 height 30
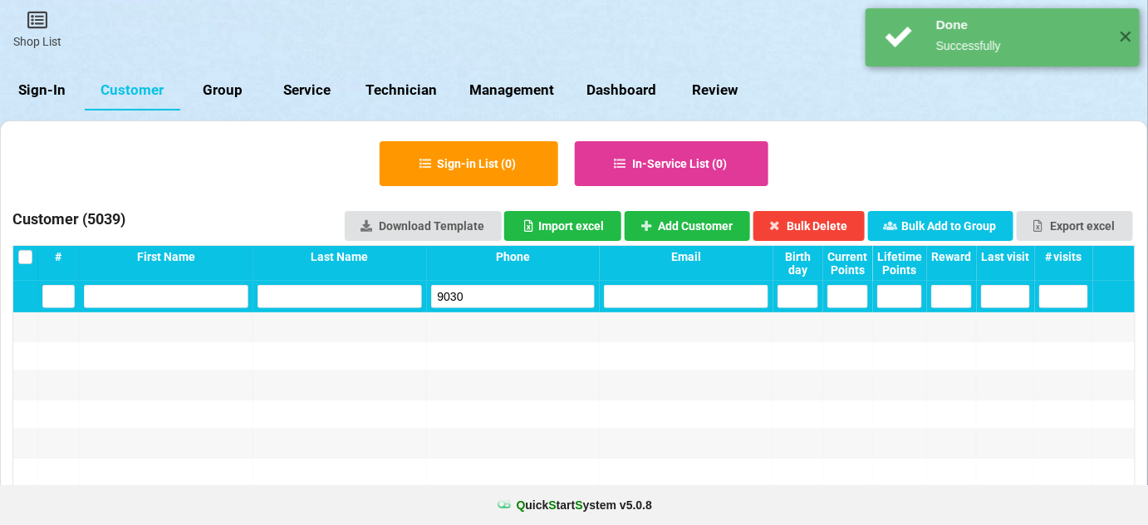
click at [523, 301] on input "9030" at bounding box center [513, 296] width 164 height 23
drag, startPoint x: 523, startPoint y: 301, endPoint x: 503, endPoint y: 270, distance: 36.6
click at [523, 301] on input "9030" at bounding box center [513, 296] width 164 height 23
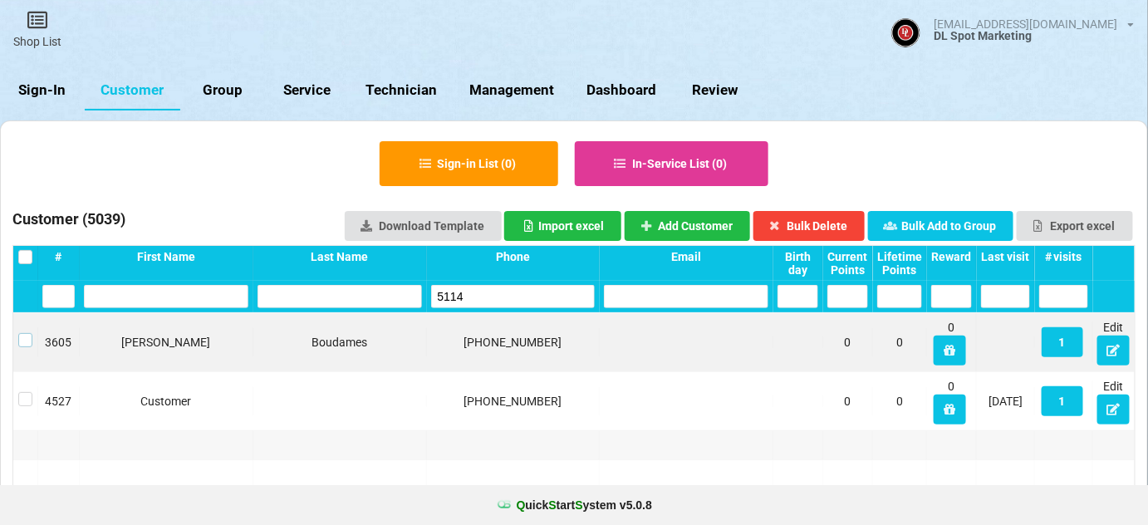
click at [18, 333] on div at bounding box center [25, 340] width 14 height 14
click at [827, 221] on button "Bulk Delete" at bounding box center [809, 226] width 112 height 30
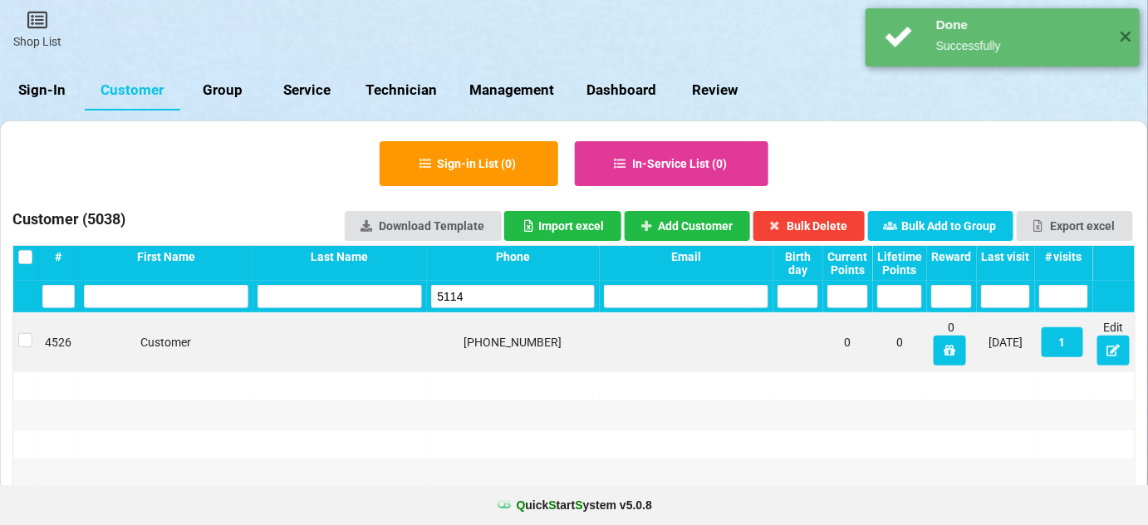
click at [552, 302] on input "5114" at bounding box center [513, 296] width 164 height 23
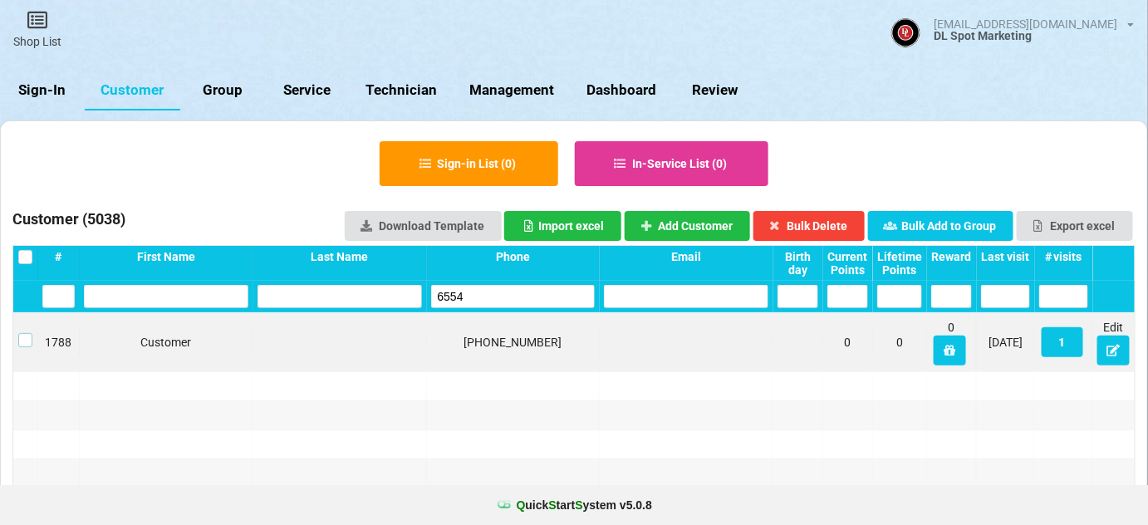
drag, startPoint x: 27, startPoint y: 342, endPoint x: 133, endPoint y: 316, distance: 108.8
click at [27, 333] on label at bounding box center [25, 333] width 14 height 0
click at [822, 224] on button "Bulk Delete" at bounding box center [809, 226] width 112 height 30
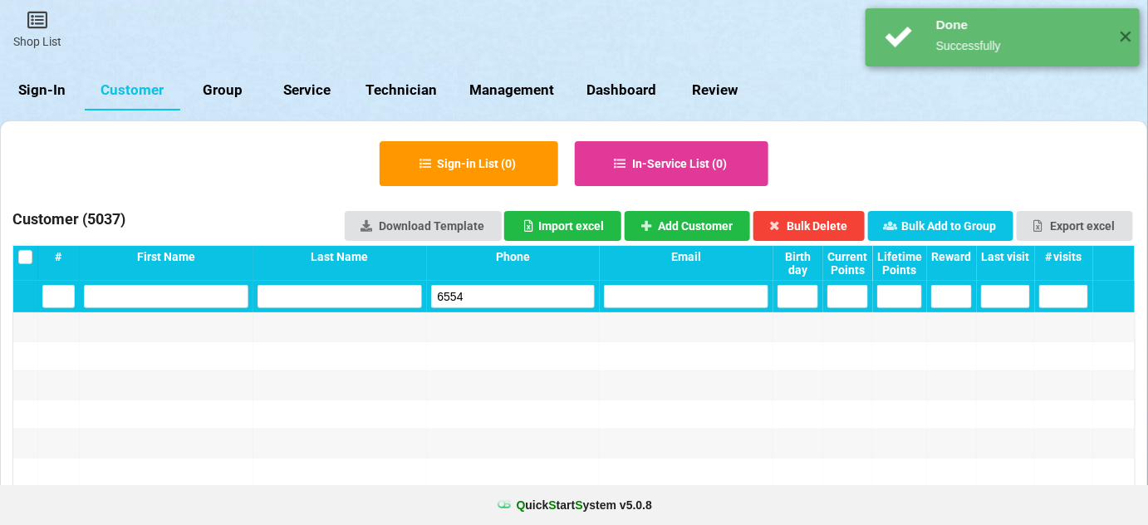
click at [533, 307] on input "6554" at bounding box center [513, 296] width 164 height 23
click at [533, 306] on input "6554" at bounding box center [513, 296] width 164 height 23
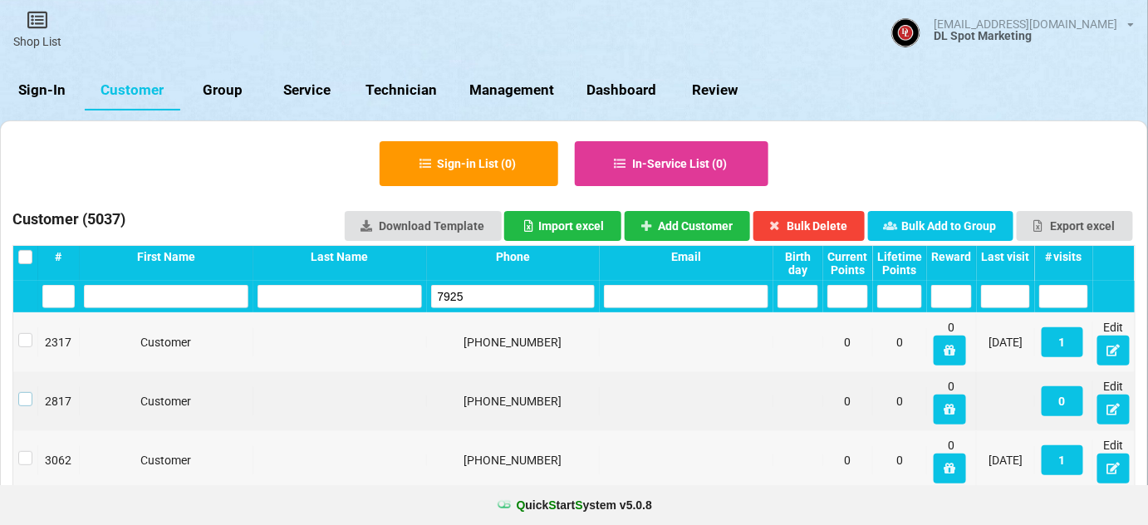
click at [27, 392] on label at bounding box center [25, 392] width 14 height 0
click at [838, 228] on button "Bulk Delete" at bounding box center [809, 226] width 112 height 30
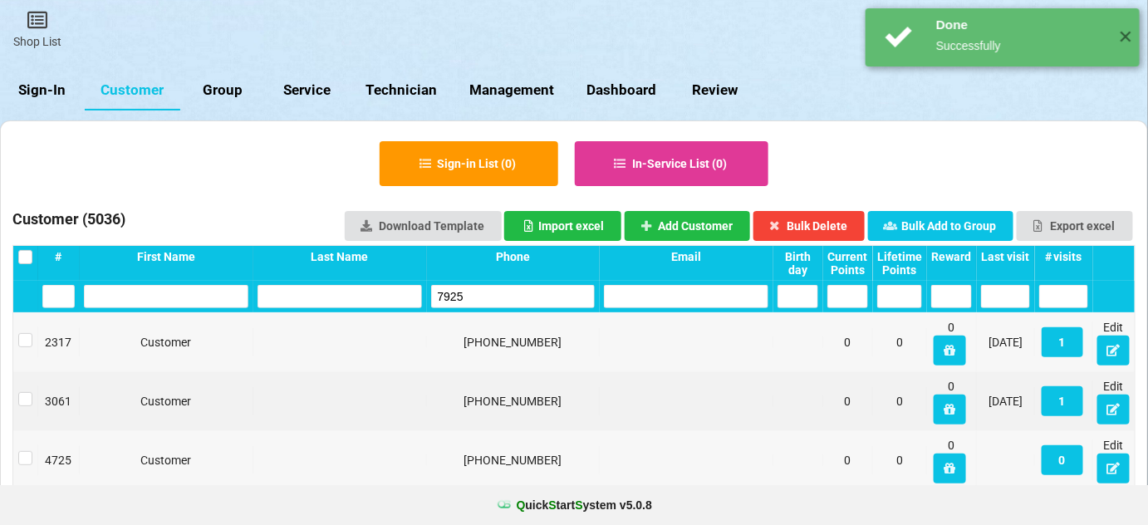
click at [518, 295] on input "7925" at bounding box center [513, 296] width 164 height 23
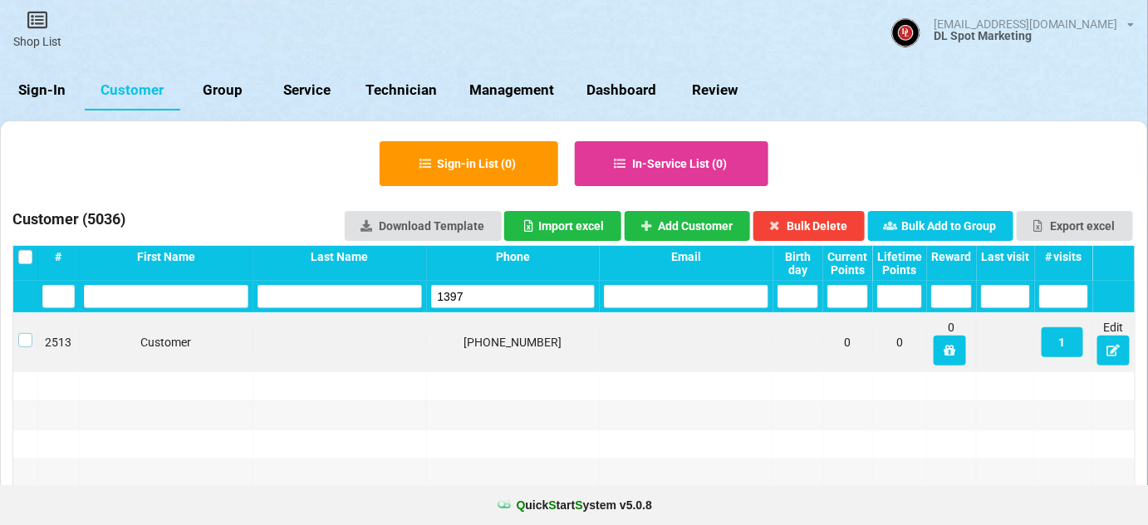
click at [22, 333] on label at bounding box center [25, 333] width 14 height 0
click at [842, 221] on button "Bulk Delete" at bounding box center [809, 226] width 112 height 30
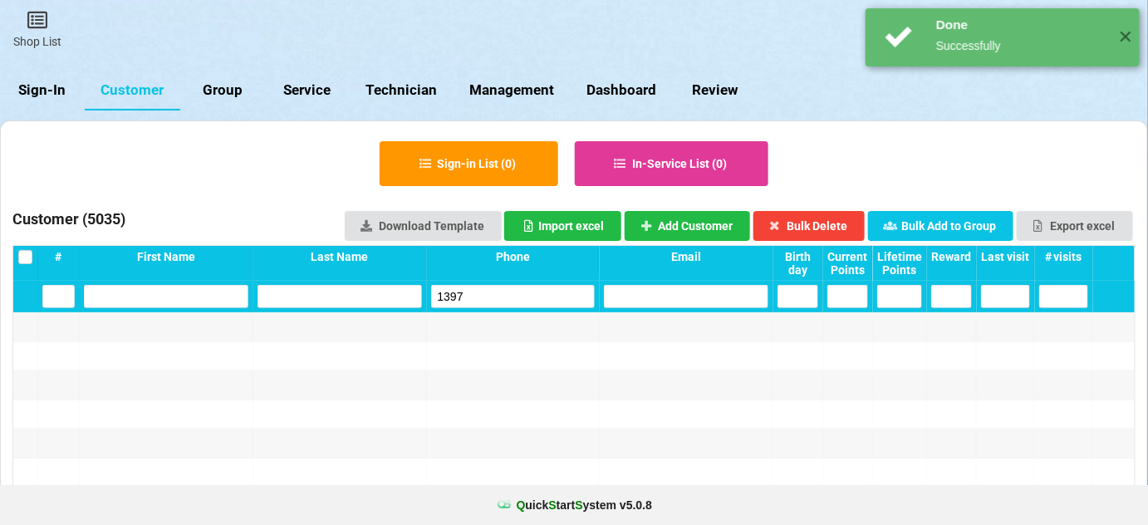
click at [542, 296] on input "1397" at bounding box center [513, 296] width 164 height 23
click at [542, 296] on input "1397" at bounding box center [513, 296] width 163 height 23
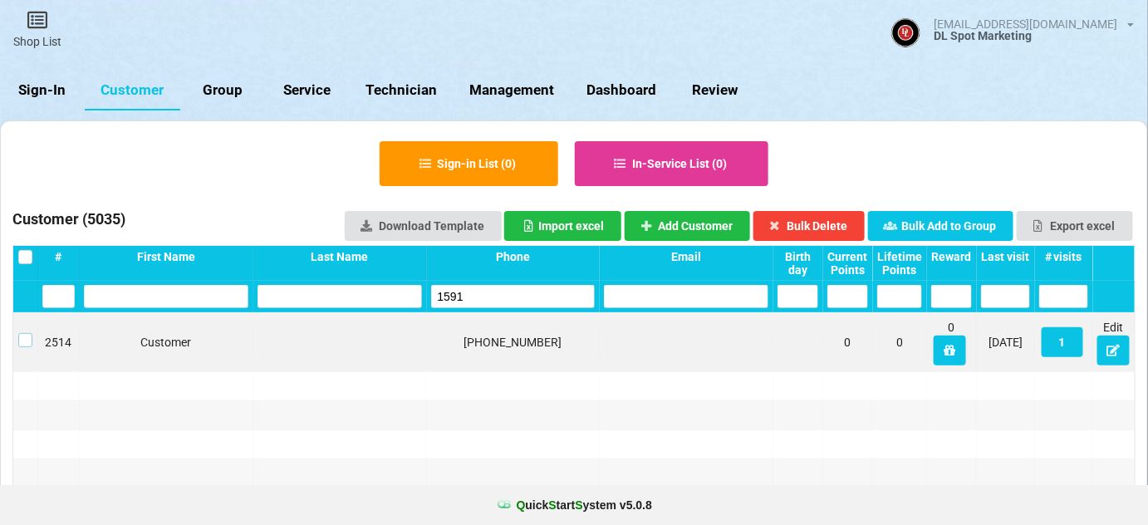
click at [22, 333] on label at bounding box center [25, 333] width 14 height 0
click at [827, 221] on button "Bulk Delete" at bounding box center [809, 226] width 112 height 30
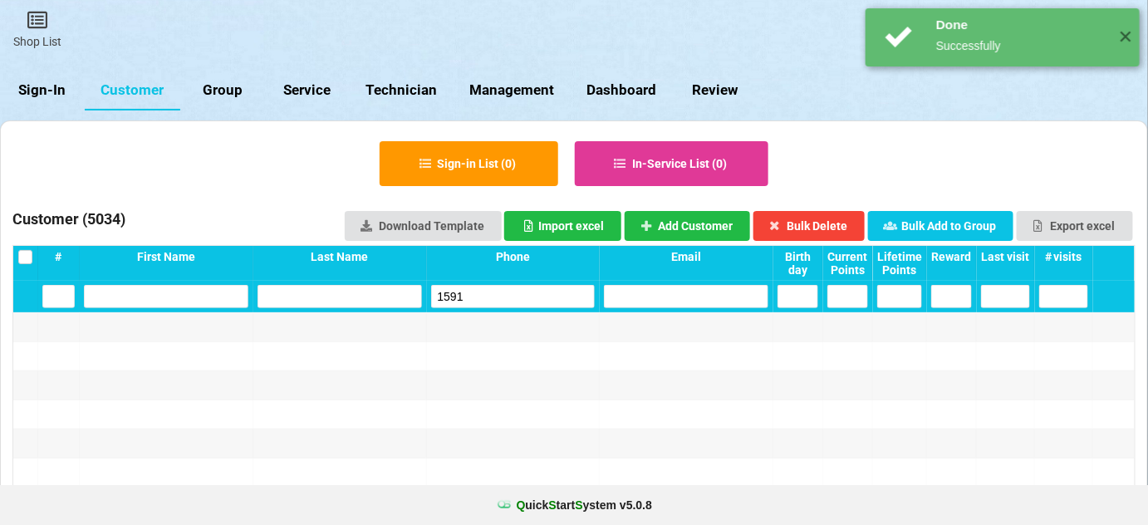
click at [510, 291] on input "1591" at bounding box center [523, 290] width 135 height 19
click at [510, 291] on input "1591" at bounding box center [513, 296] width 164 height 23
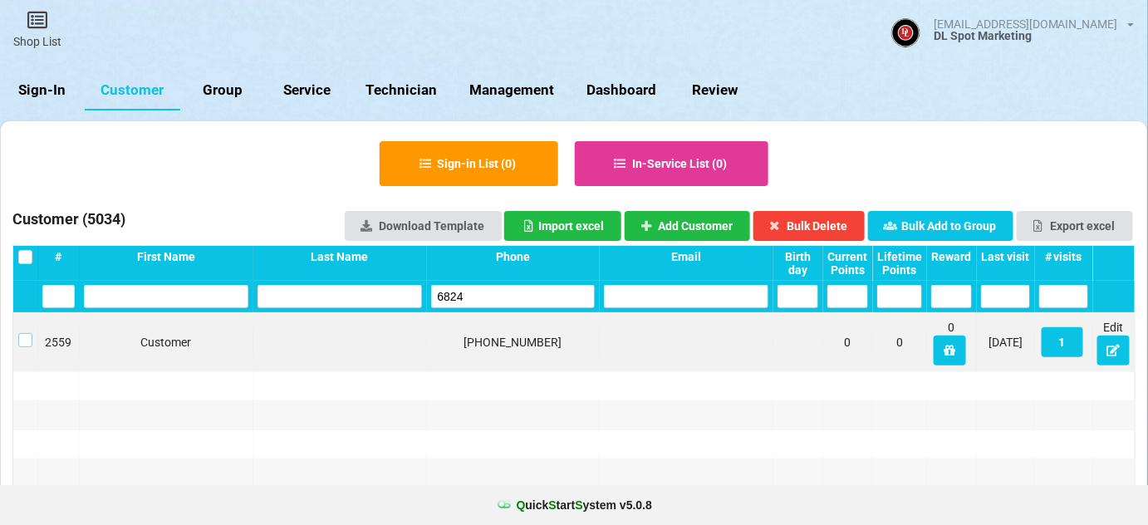
click at [26, 333] on label at bounding box center [25, 333] width 14 height 0
click at [837, 221] on button "Bulk Delete" at bounding box center [809, 226] width 112 height 30
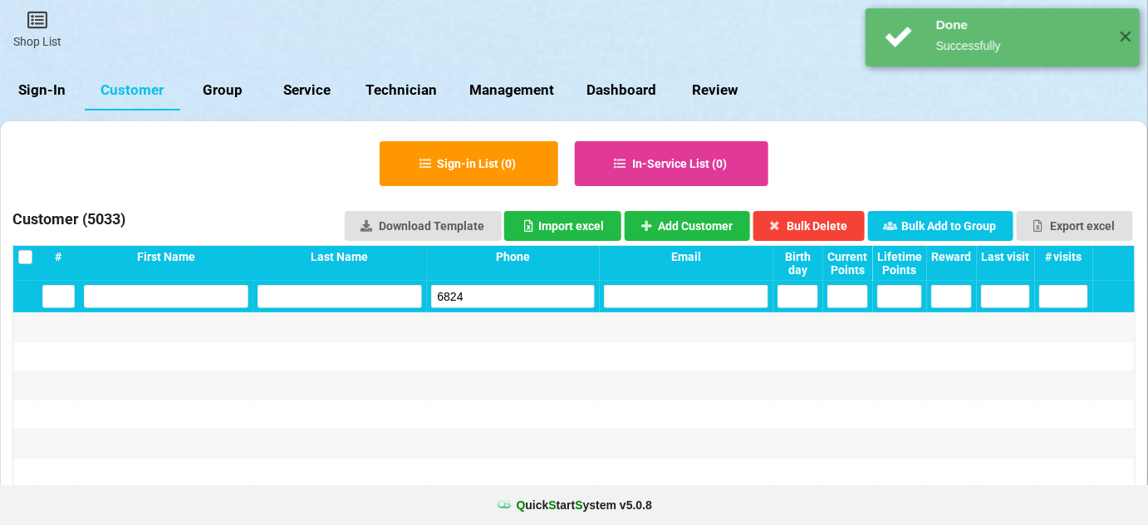
click at [528, 293] on input "6824" at bounding box center [513, 296] width 164 height 23
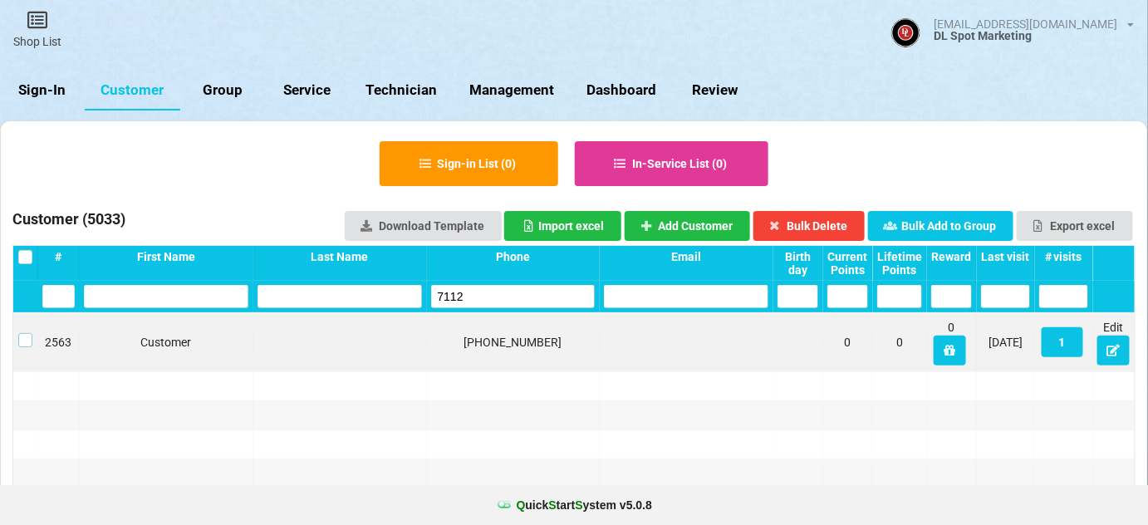
click at [174, 313] on label at bounding box center [179, 313] width 10 height 0
click at [832, 227] on button "Bulk Delete" at bounding box center [809, 226] width 112 height 30
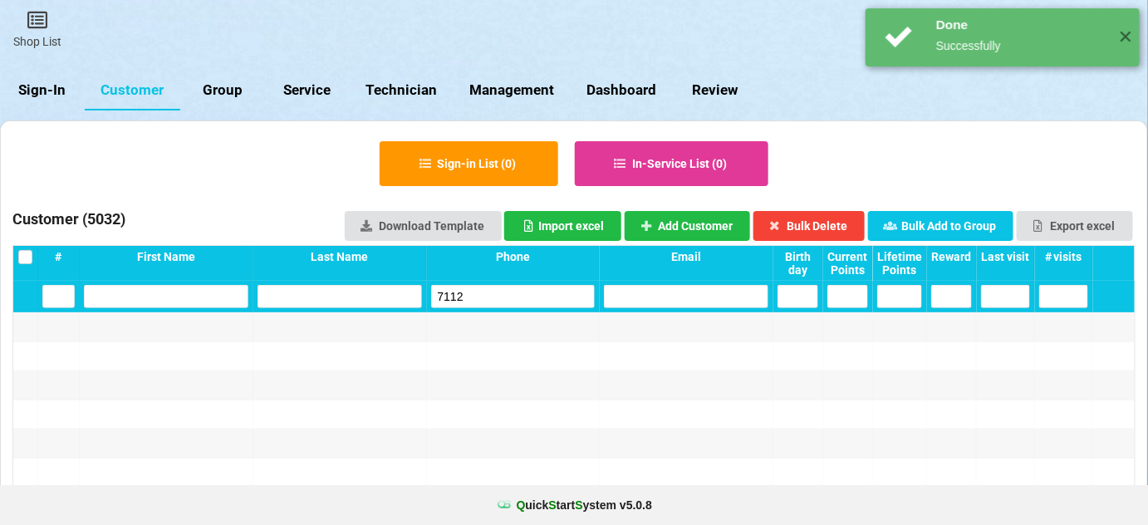
click at [473, 302] on input "7112" at bounding box center [513, 296] width 164 height 23
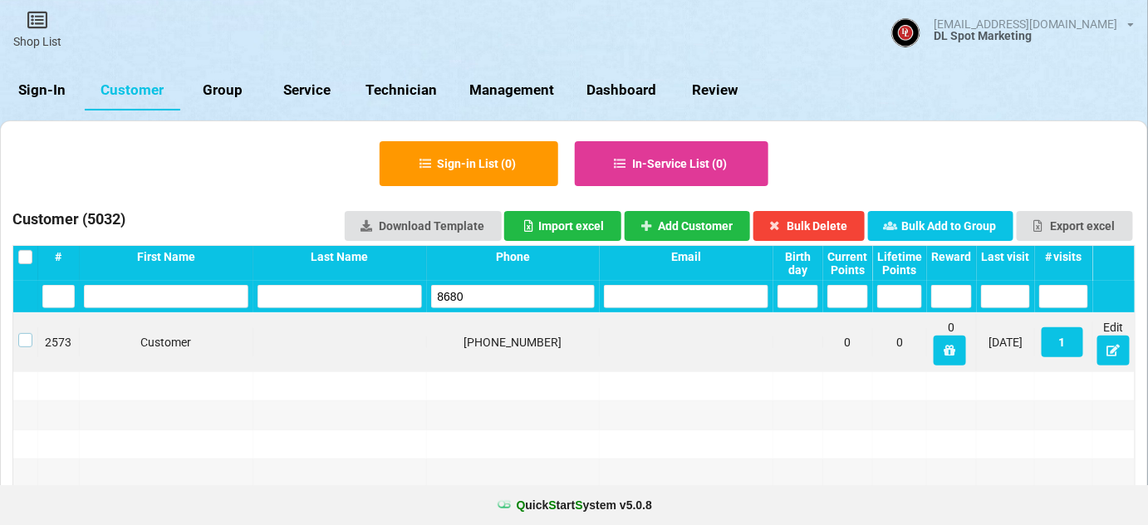
click at [27, 333] on label at bounding box center [25, 333] width 14 height 0
click at [817, 222] on button "Bulk Delete" at bounding box center [786, 229] width 101 height 27
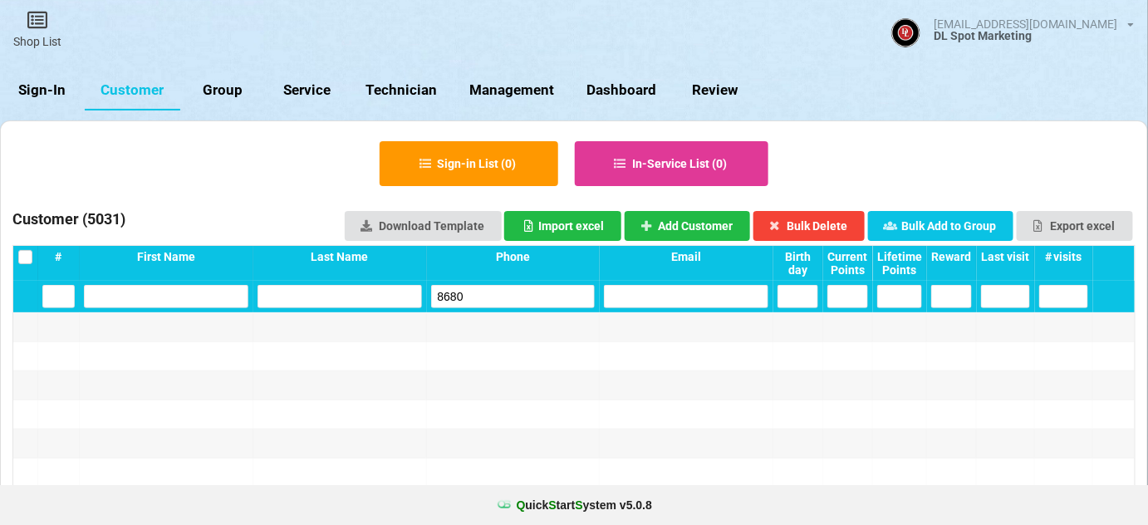
click at [481, 288] on input "8680" at bounding box center [513, 296] width 164 height 23
type input "5"
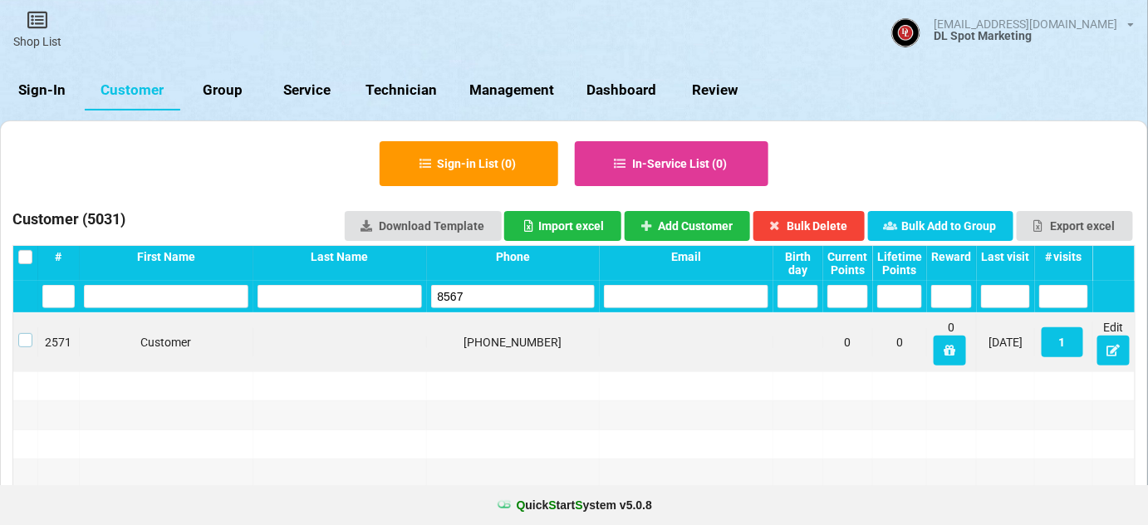
drag, startPoint x: 23, startPoint y: 341, endPoint x: 40, endPoint y: 341, distance: 16.6
click at [25, 333] on label at bounding box center [25, 333] width 14 height 0
click at [822, 223] on button "Bulk Delete" at bounding box center [809, 226] width 112 height 30
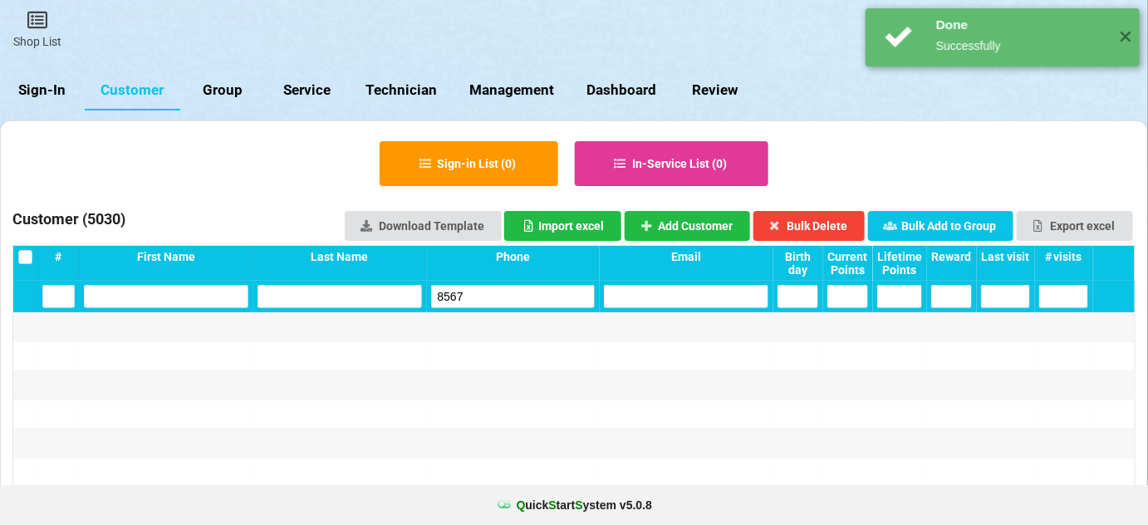
click at [488, 298] on input "8567" at bounding box center [513, 296] width 164 height 23
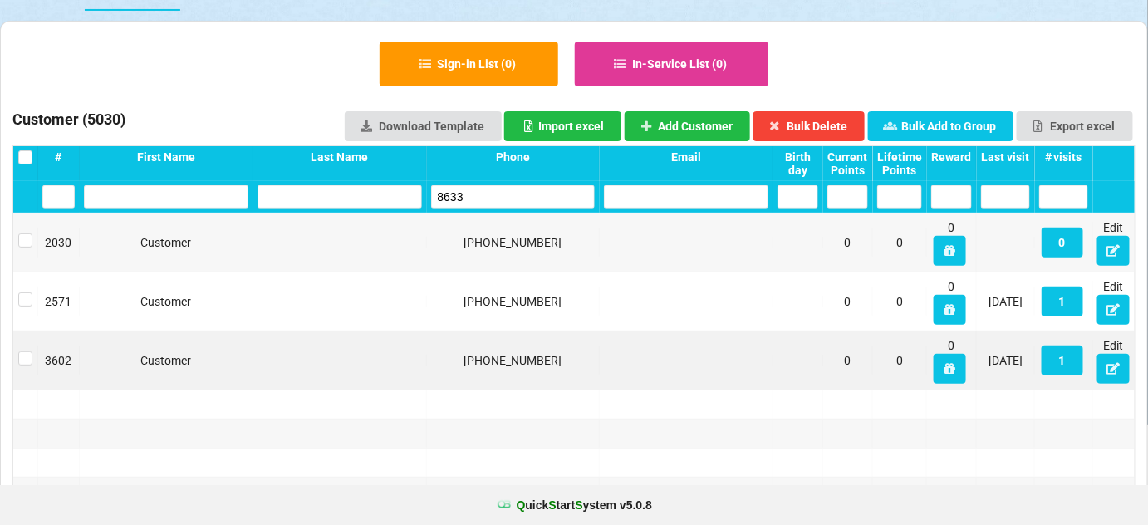
scroll to position [101, 0]
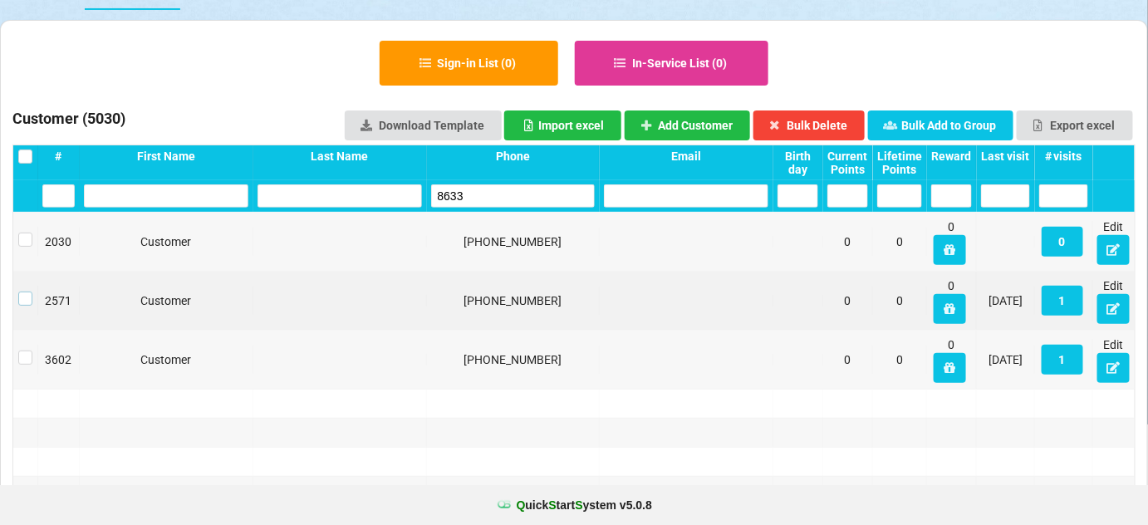
click at [22, 292] on label at bounding box center [25, 292] width 14 height 0
click at [834, 115] on button "Bulk Delete" at bounding box center [809, 125] width 112 height 30
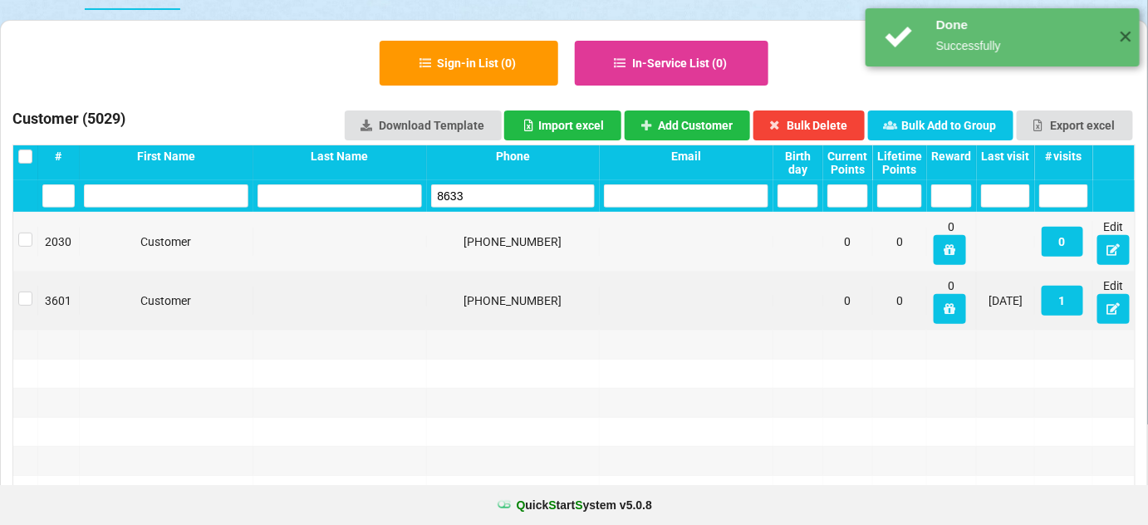
click at [510, 191] on input "8633" at bounding box center [513, 195] width 164 height 23
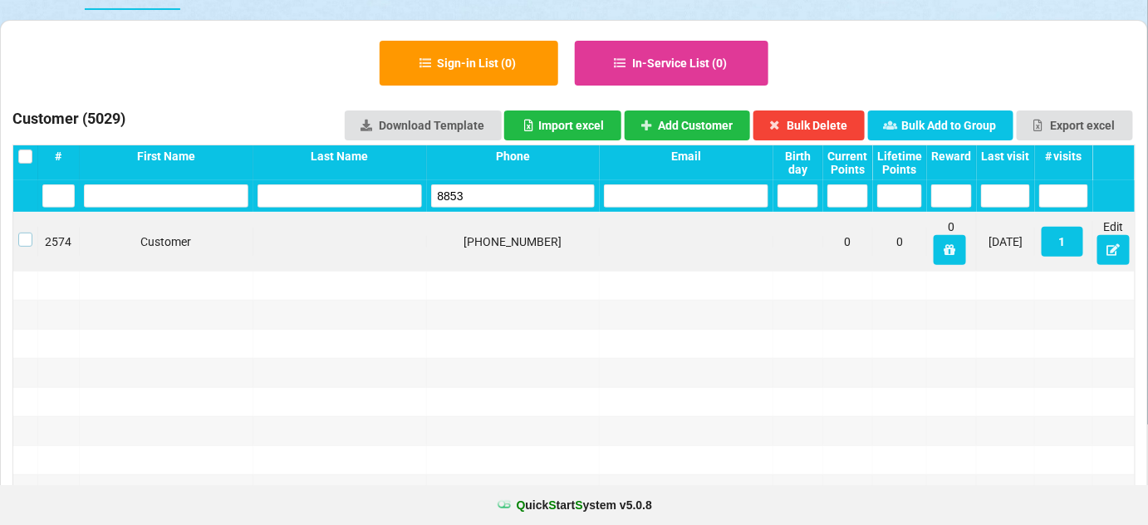
click at [24, 233] on label at bounding box center [25, 233] width 14 height 0
click at [804, 127] on button "Bulk Delete" at bounding box center [809, 125] width 112 height 30
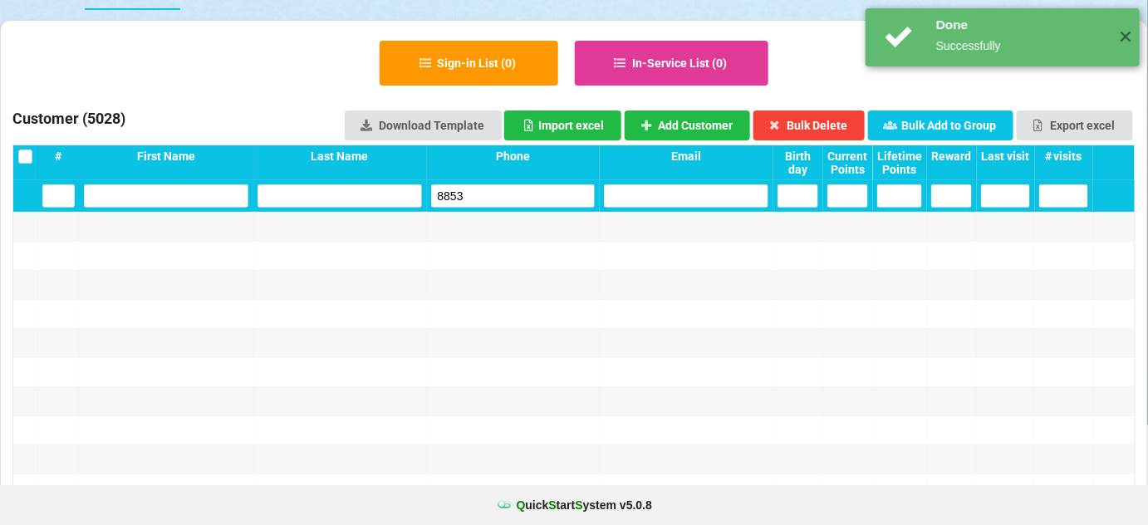
click at [547, 199] on input "8853" at bounding box center [513, 195] width 164 height 23
drag, startPoint x: 547, startPoint y: 199, endPoint x: 482, endPoint y: 168, distance: 71.7
click at [545, 199] on input "8853" at bounding box center [513, 195] width 164 height 23
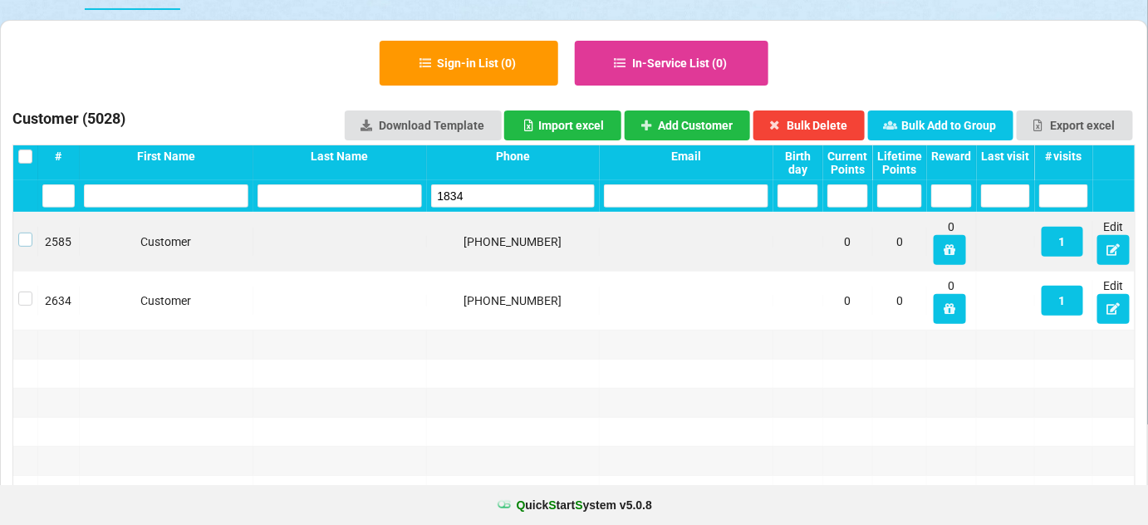
click at [25, 233] on label at bounding box center [25, 233] width 14 height 0
click at [835, 125] on button "Bulk Delete" at bounding box center [809, 125] width 112 height 30
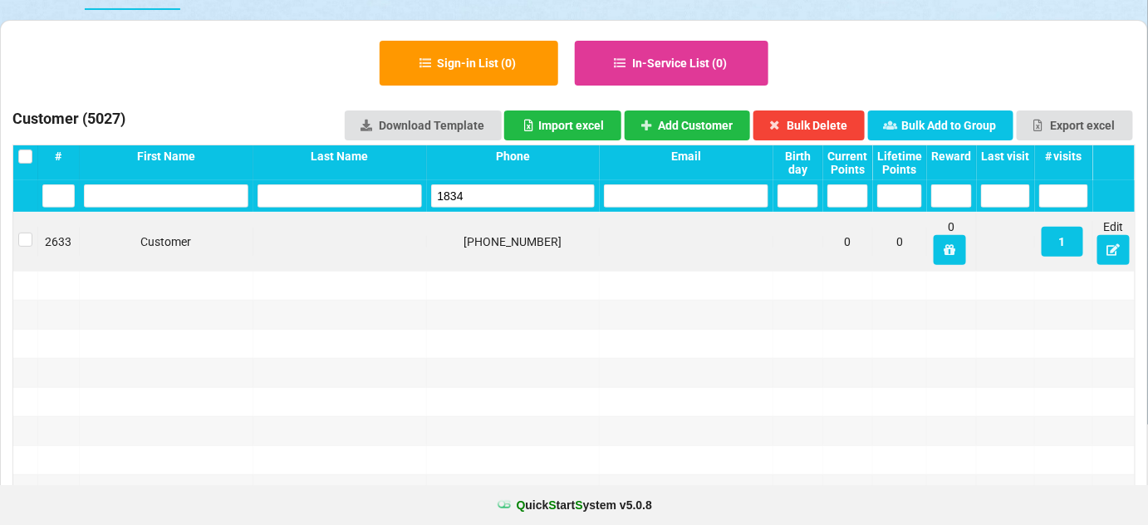
click at [480, 191] on input "1834" at bounding box center [513, 195] width 164 height 23
click at [25, 233] on label at bounding box center [25, 233] width 14 height 0
drag, startPoint x: 836, startPoint y: 123, endPoint x: 734, endPoint y: 156, distance: 106.7
click at [835, 123] on button "Bulk Delete" at bounding box center [809, 125] width 112 height 30
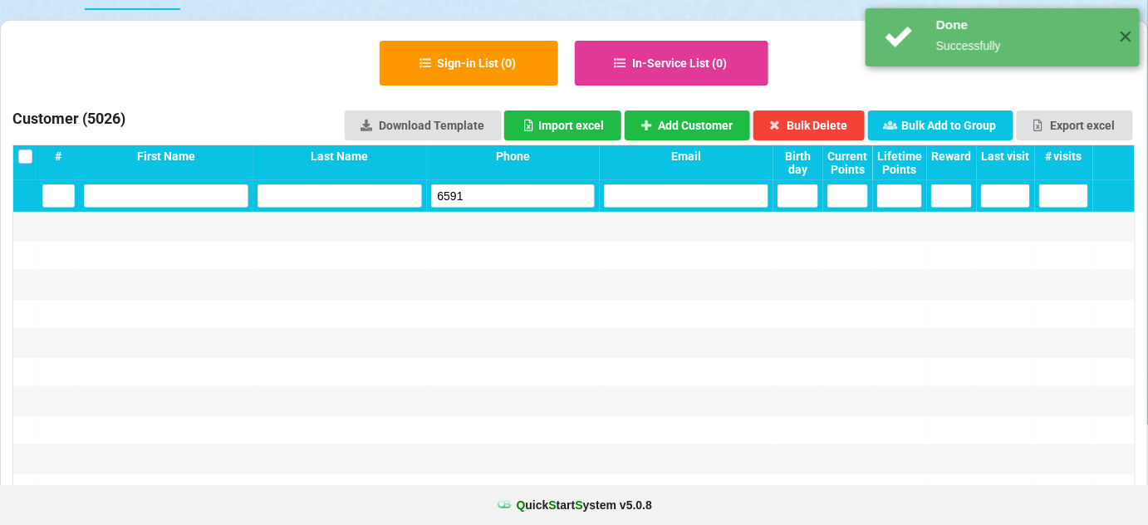
click at [532, 194] on input "6591" at bounding box center [513, 195] width 164 height 23
click at [531, 194] on input "6591" at bounding box center [513, 195] width 164 height 23
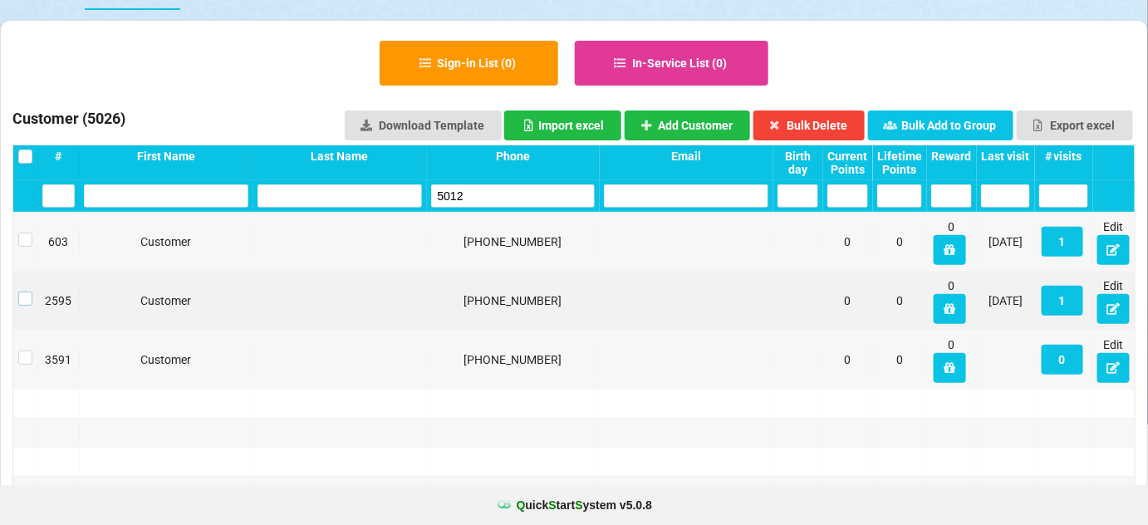
click at [23, 292] on label at bounding box center [25, 292] width 14 height 0
click at [830, 121] on button "Bulk Delete" at bounding box center [809, 125] width 112 height 30
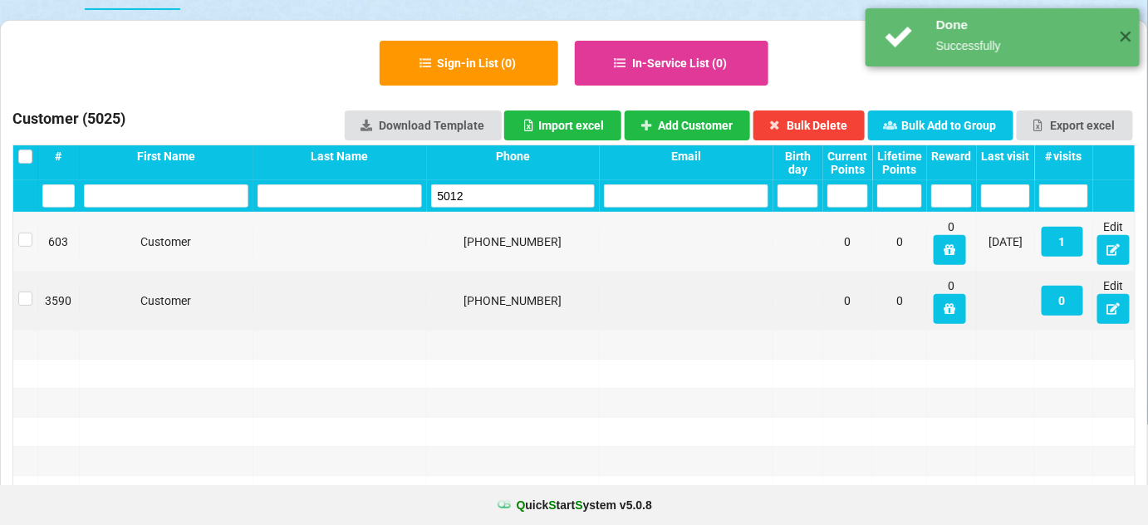
click at [492, 198] on input "5012" at bounding box center [513, 195] width 164 height 23
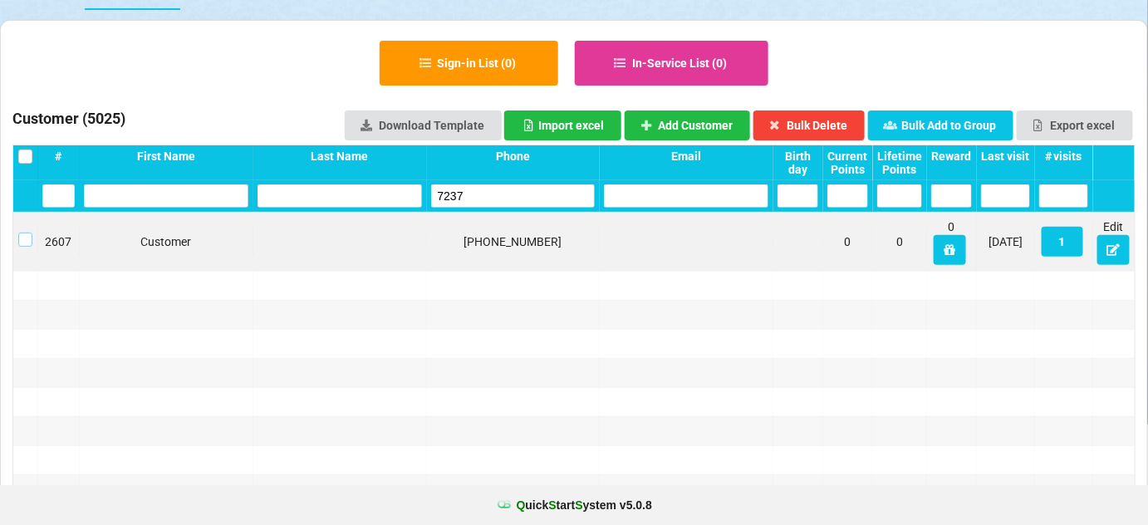
drag, startPoint x: 21, startPoint y: 238, endPoint x: 33, endPoint y: 233, distance: 13.1
click at [22, 233] on label at bounding box center [25, 233] width 14 height 0
click at [832, 125] on button "Bulk Delete" at bounding box center [809, 125] width 112 height 30
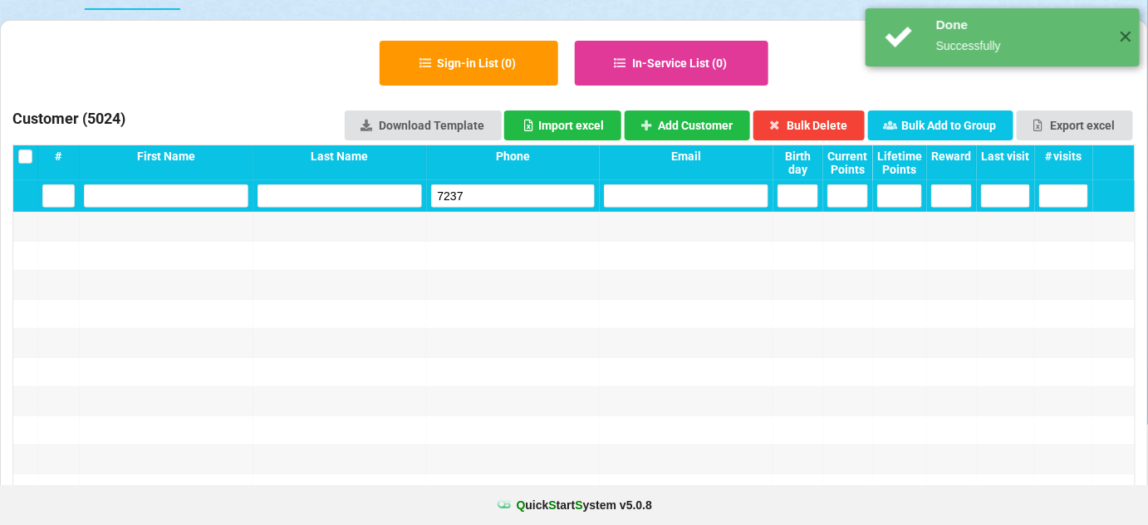
click at [532, 203] on input "7237" at bounding box center [513, 195] width 164 height 23
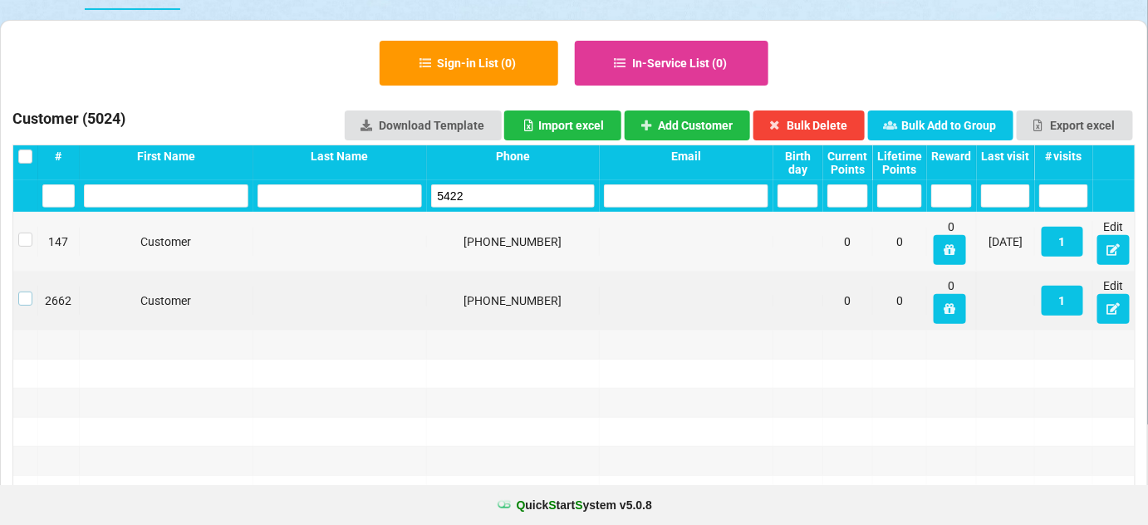
click at [28, 292] on label at bounding box center [25, 292] width 14 height 0
click at [767, 128] on button "Bulk Delete" at bounding box center [730, 138] width 74 height 20
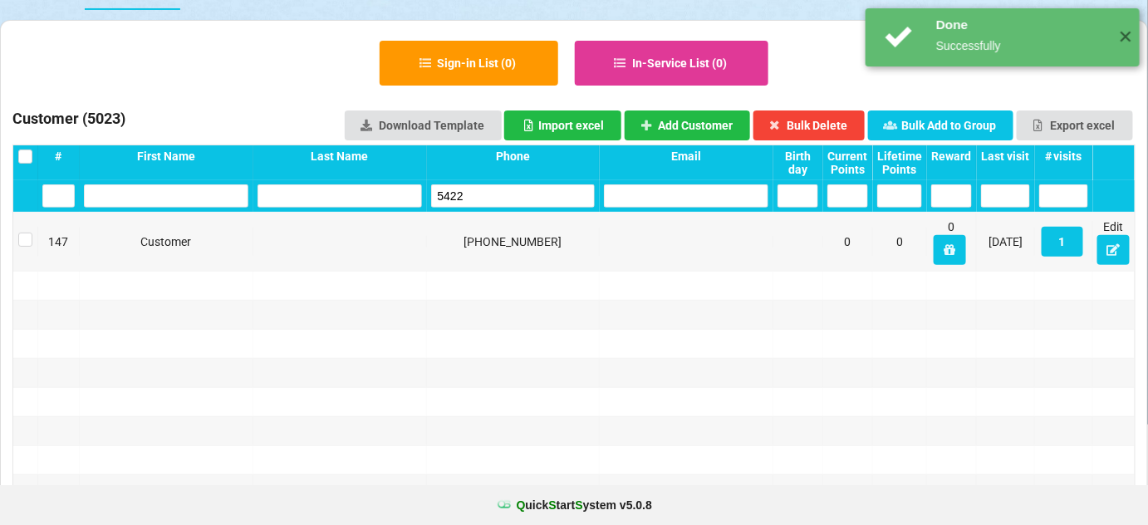
click at [521, 192] on input "5422" at bounding box center [513, 195] width 164 height 23
drag, startPoint x: 521, startPoint y: 192, endPoint x: 469, endPoint y: 145, distance: 70.0
click at [521, 192] on input "5422" at bounding box center [513, 195] width 164 height 23
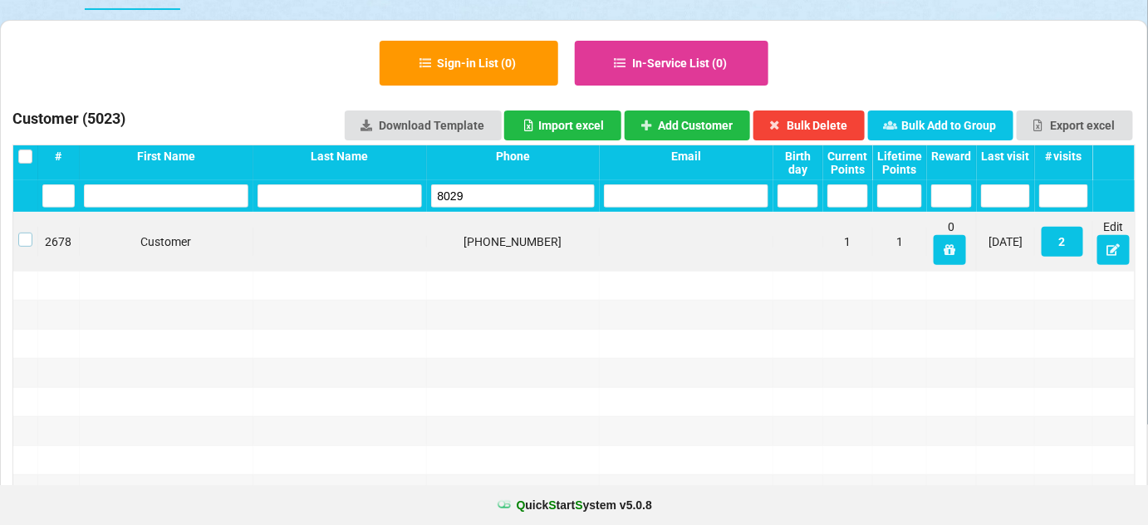
click at [30, 233] on label at bounding box center [25, 233] width 14 height 0
click at [832, 120] on button "Bulk Delete" at bounding box center [809, 125] width 112 height 30
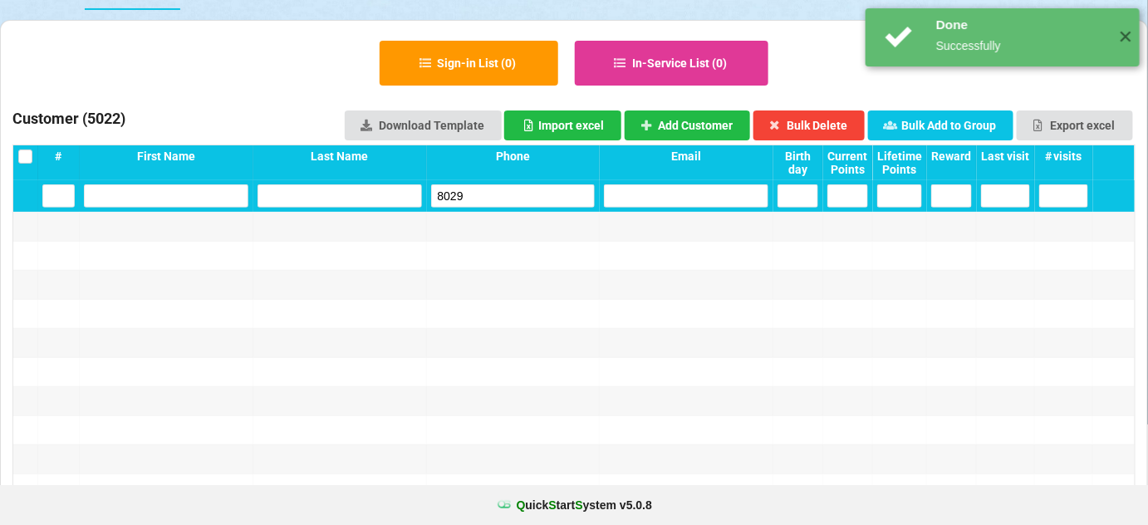
click at [550, 266] on input "8029" at bounding box center [563, 268] width 27 height 4
click at [505, 198] on input "8029" at bounding box center [513, 195] width 164 height 23
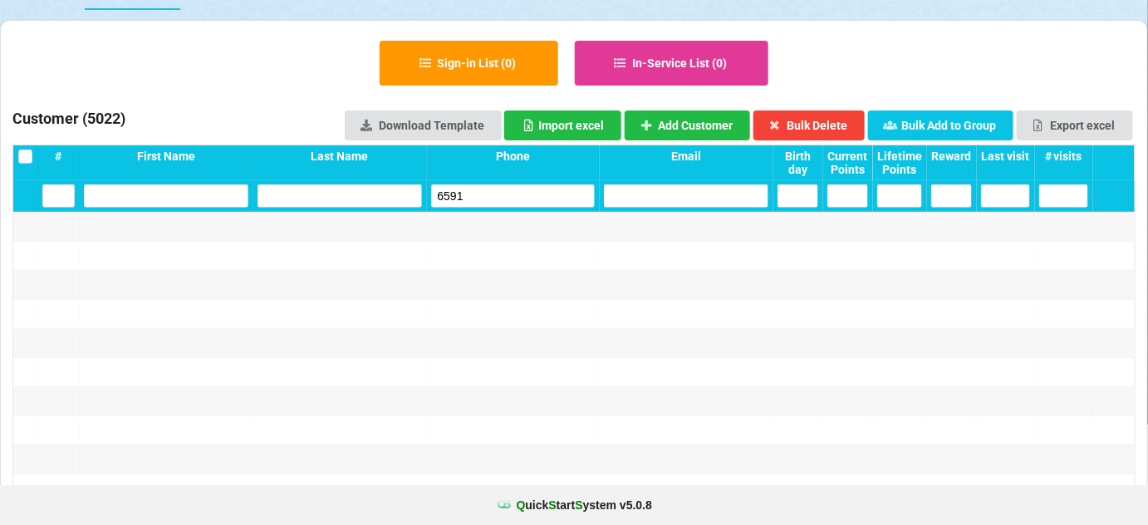
click at [523, 202] on input "6591" at bounding box center [513, 195] width 164 height 23
click at [523, 199] on input "6591" at bounding box center [523, 189] width 135 height 19
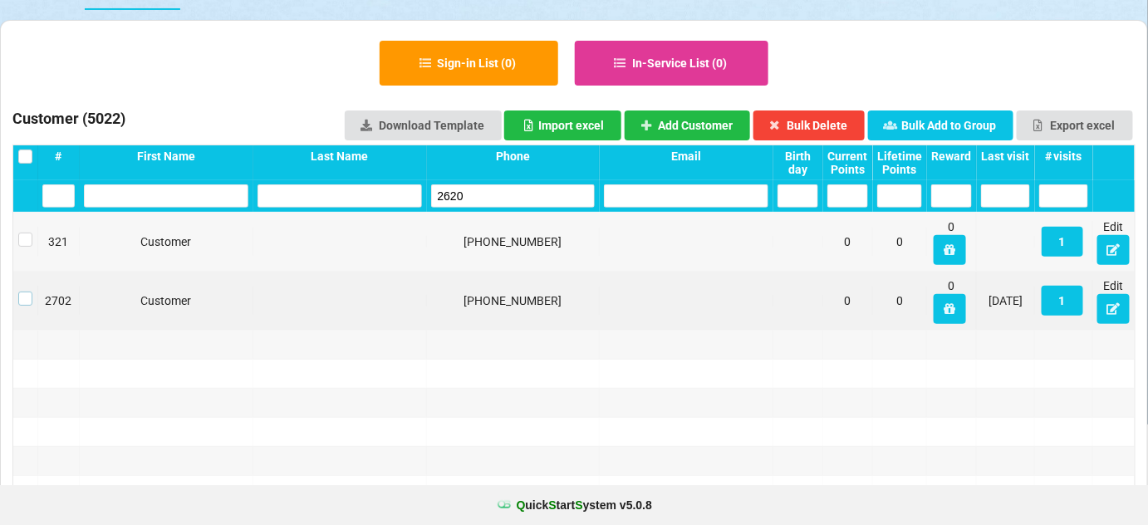
click at [28, 292] on label at bounding box center [25, 292] width 14 height 0
click at [835, 122] on button "Bulk Delete" at bounding box center [809, 125] width 112 height 30
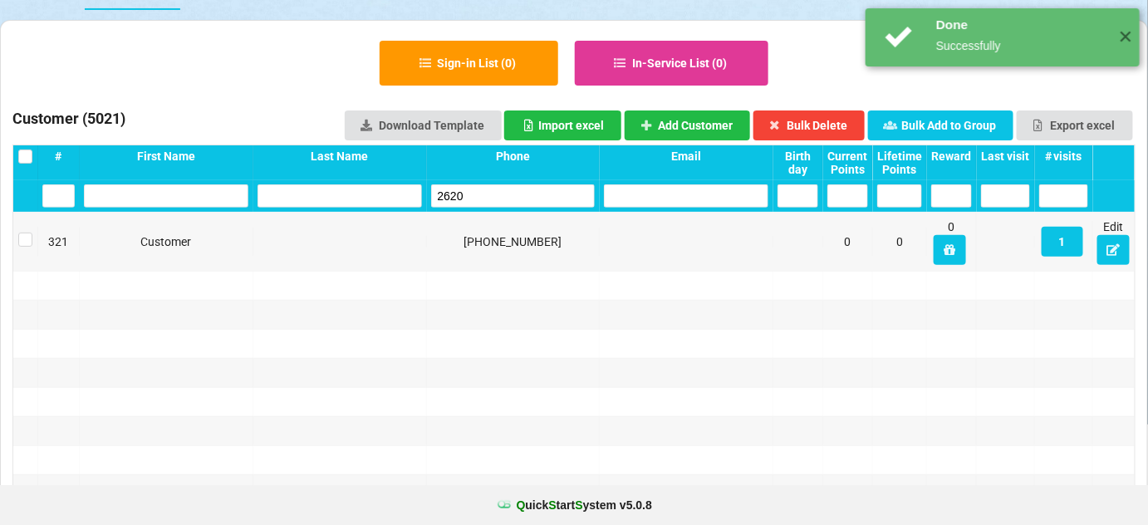
click at [507, 199] on input "2620" at bounding box center [513, 195] width 164 height 23
click at [506, 199] on input "2620" at bounding box center [513, 195] width 164 height 23
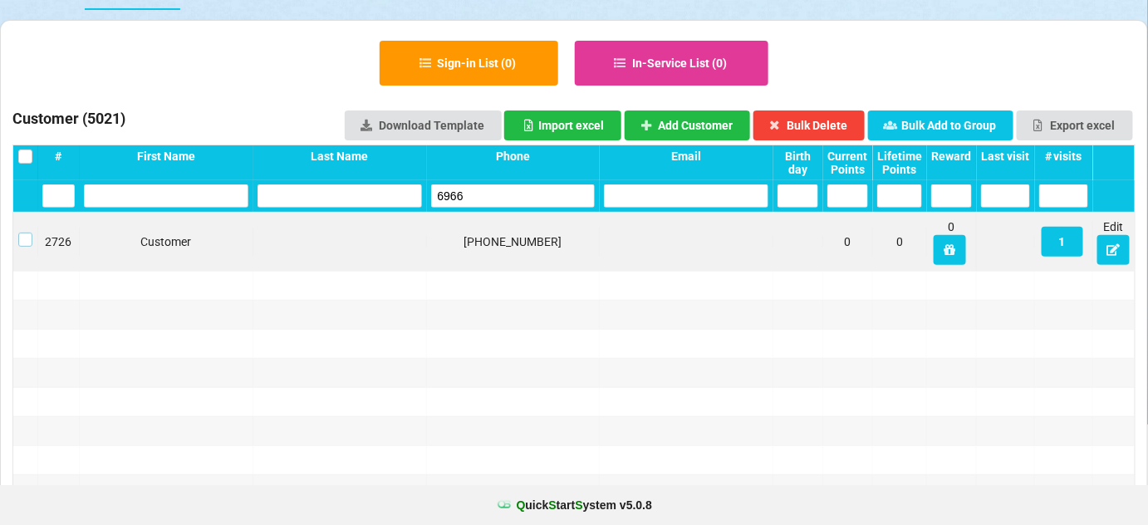
click at [26, 233] on label at bounding box center [25, 233] width 14 height 0
click at [832, 121] on button "Bulk Delete" at bounding box center [809, 125] width 112 height 30
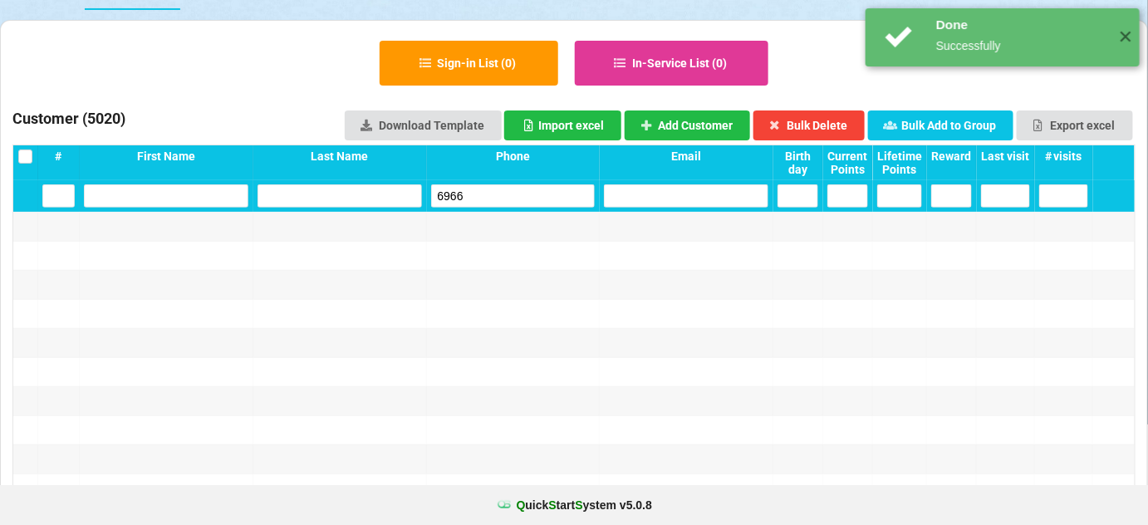
click at [508, 191] on input "6966" at bounding box center [513, 195] width 164 height 23
drag, startPoint x: 508, startPoint y: 191, endPoint x: 503, endPoint y: 182, distance: 10.4
click at [507, 191] on input "6966" at bounding box center [513, 195] width 164 height 23
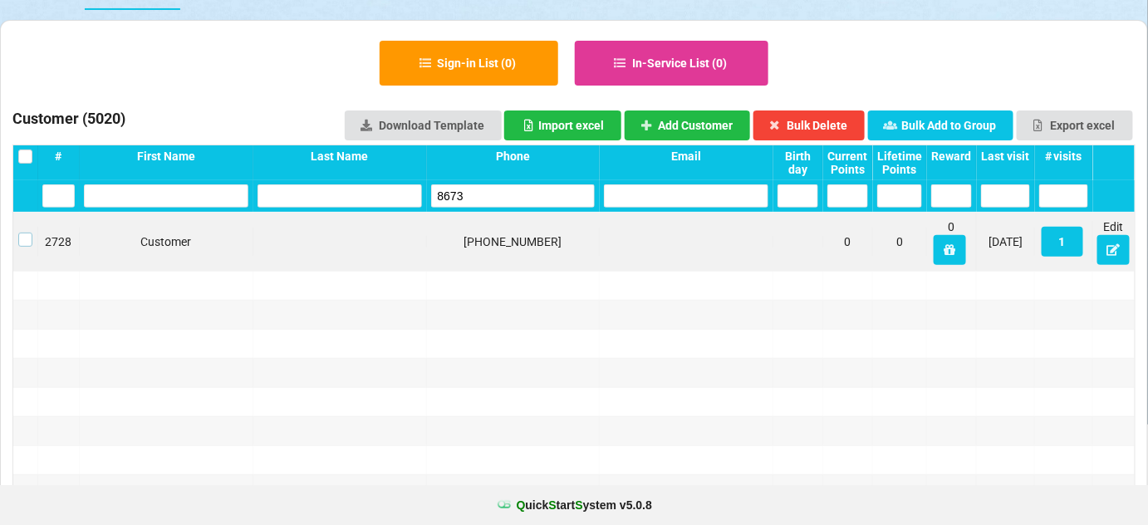
drag, startPoint x: 24, startPoint y: 238, endPoint x: 154, endPoint y: 218, distance: 131.1
click at [27, 233] on label at bounding box center [25, 233] width 14 height 0
click at [832, 128] on button "Bulk Delete" at bounding box center [809, 125] width 112 height 30
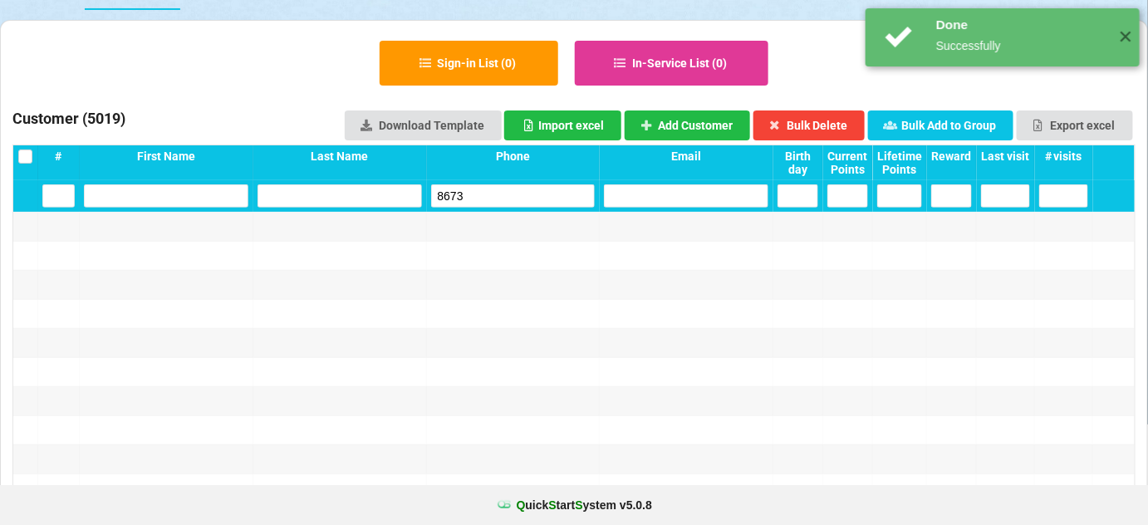
click at [520, 199] on input "8673" at bounding box center [513, 195] width 164 height 23
click at [518, 199] on input "8673" at bounding box center [513, 195] width 164 height 23
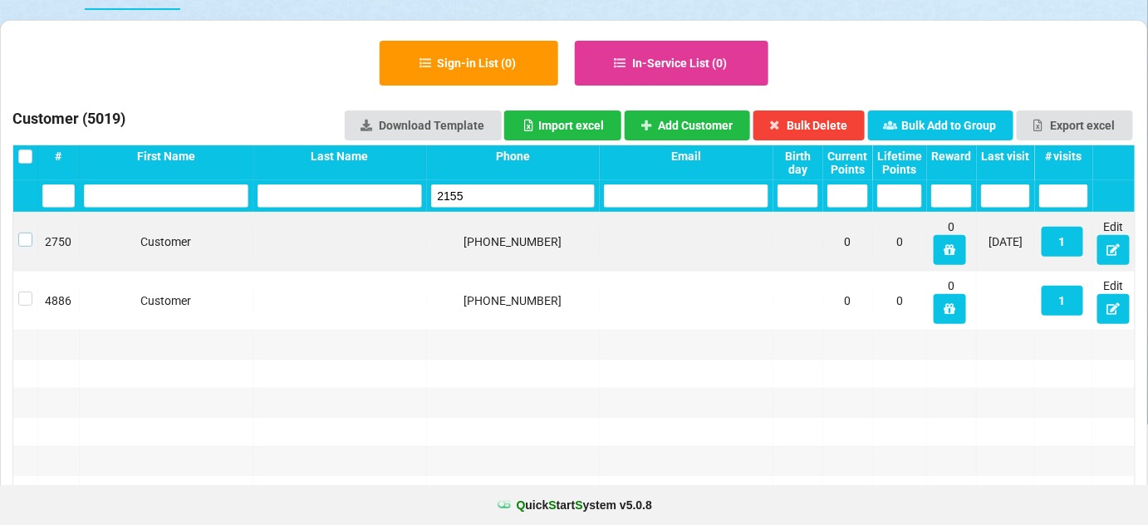
click at [558, 264] on label at bounding box center [558, 264] width 0 height 0
drag, startPoint x: 838, startPoint y: 126, endPoint x: 818, endPoint y: 135, distance: 21.6
click at [837, 126] on button "Bulk Delete" at bounding box center [809, 125] width 112 height 30
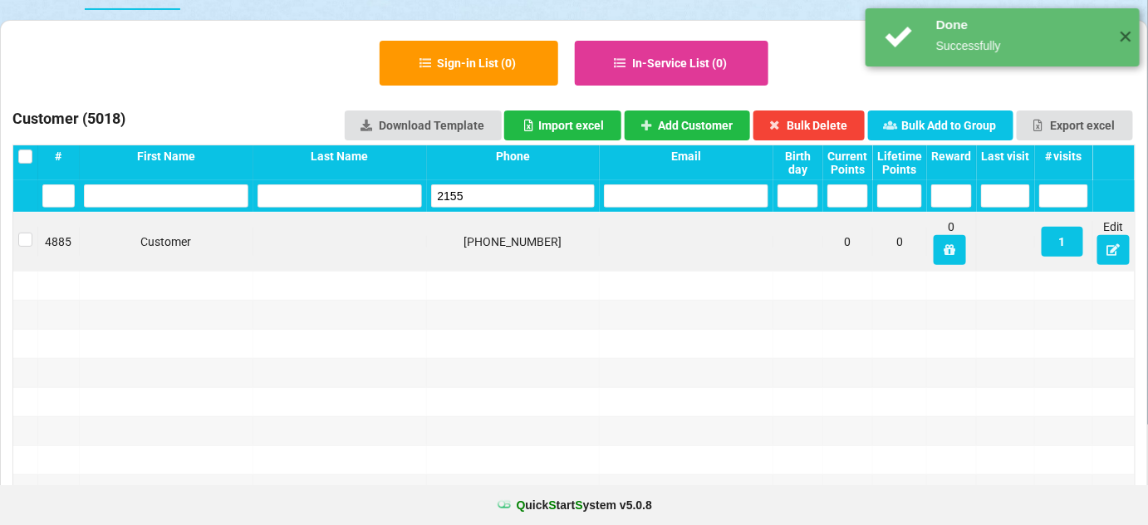
click at [505, 200] on input "2155" at bounding box center [513, 195] width 164 height 23
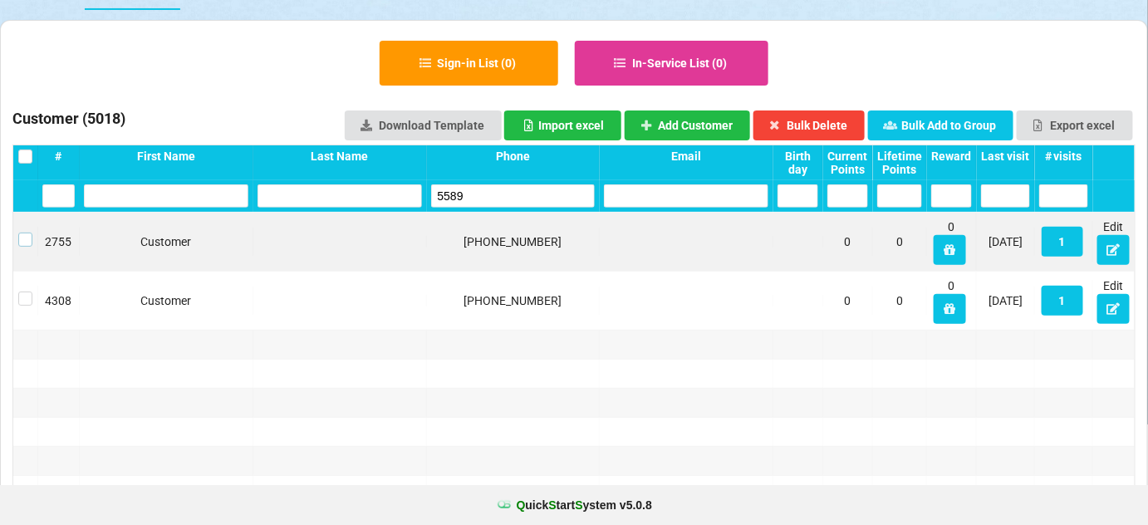
click at [29, 233] on label at bounding box center [25, 233] width 14 height 0
click at [837, 119] on button "Bulk Delete" at bounding box center [809, 125] width 112 height 30
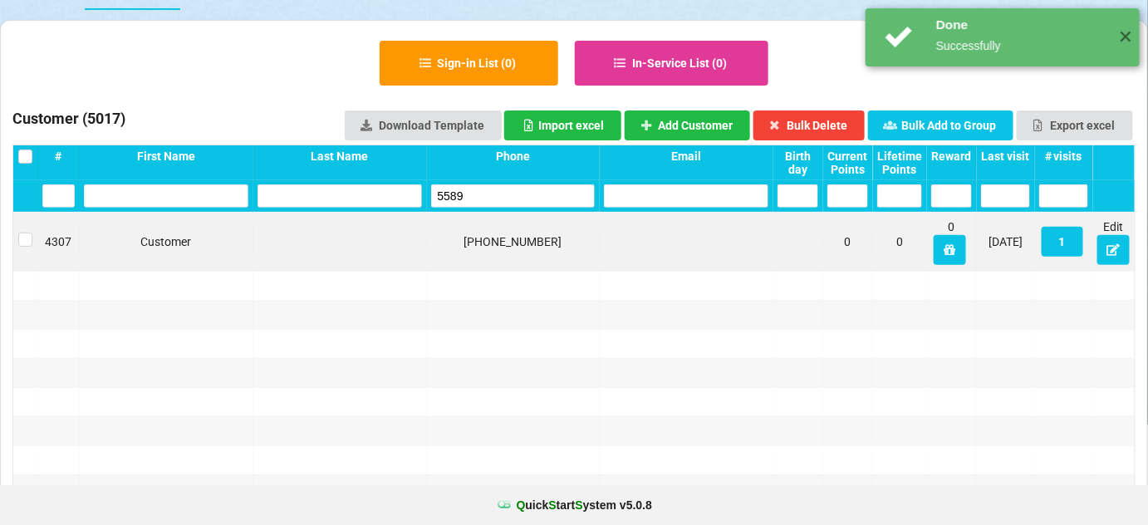
click at [507, 194] on input "5589" at bounding box center [513, 195] width 164 height 23
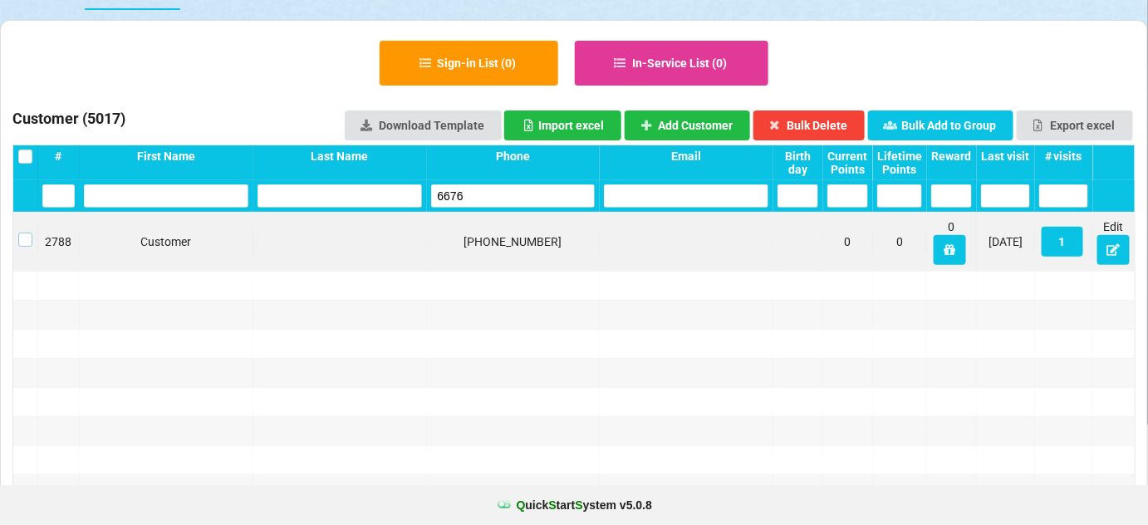
click at [23, 233] on label at bounding box center [25, 233] width 14 height 0
click at [808, 121] on button "Bulk Delete" at bounding box center [809, 125] width 112 height 30
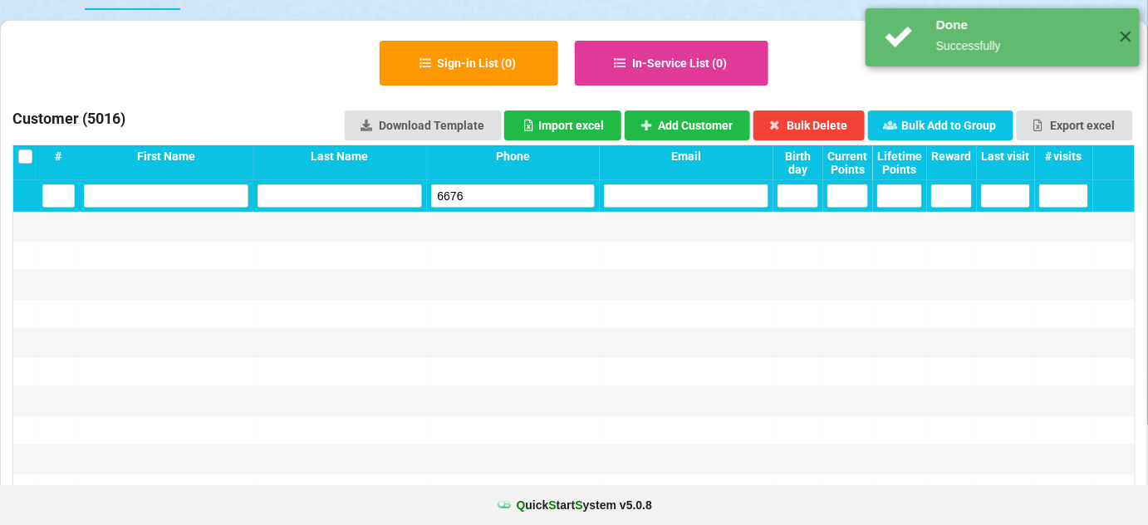
click at [498, 197] on input "6676" at bounding box center [513, 195] width 164 height 23
drag, startPoint x: 498, startPoint y: 197, endPoint x: 465, endPoint y: 145, distance: 60.8
click at [497, 197] on input "6676" at bounding box center [513, 195] width 164 height 23
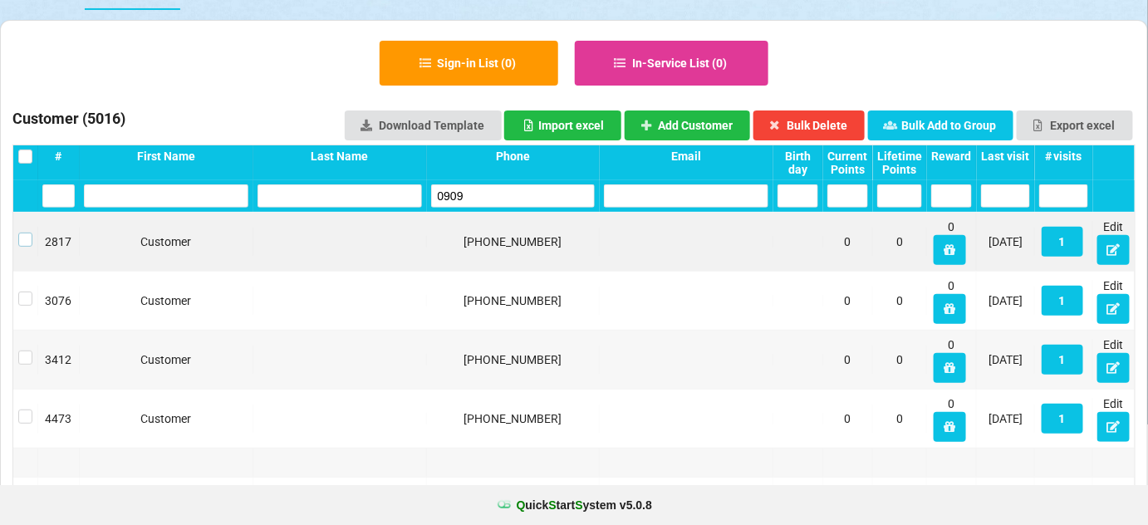
click at [22, 233] on label at bounding box center [25, 233] width 14 height 0
click at [821, 123] on button "Bulk Delete" at bounding box center [803, 126] width 109 height 29
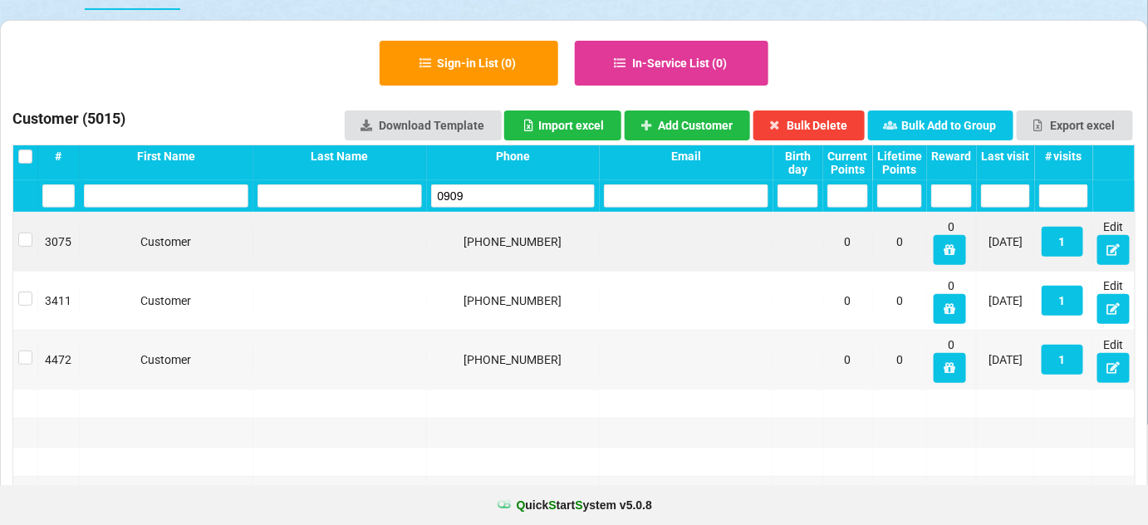
click at [509, 189] on input "0909" at bounding box center [513, 195] width 164 height 23
click at [509, 187] on input "0909" at bounding box center [541, 180] width 89 height 12
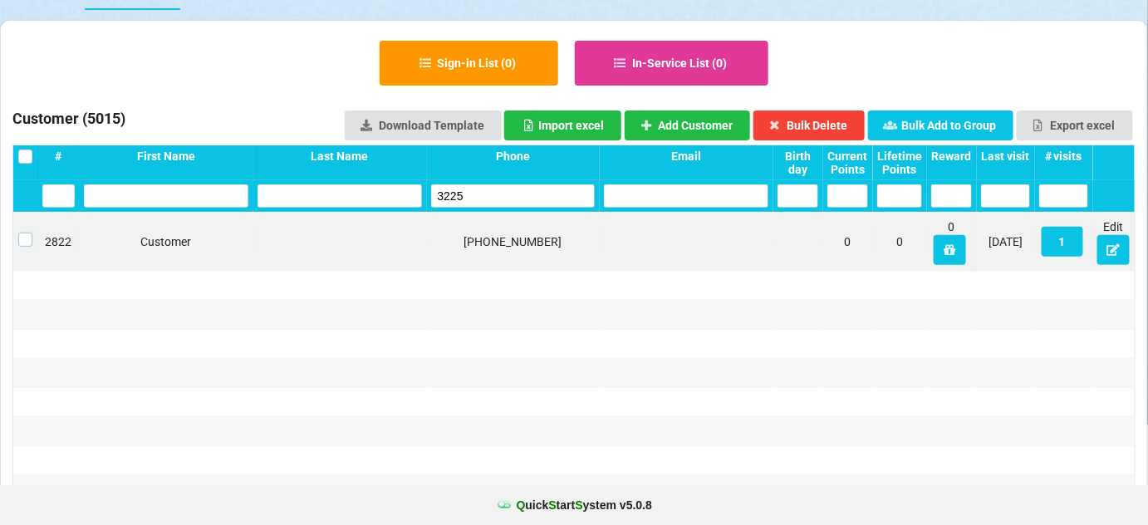
drag, startPoint x: 23, startPoint y: 237, endPoint x: 60, endPoint y: 228, distance: 37.5
click at [27, 233] on label at bounding box center [25, 233] width 14 height 0
click at [818, 121] on button "Bulk Delete" at bounding box center [809, 125] width 112 height 30
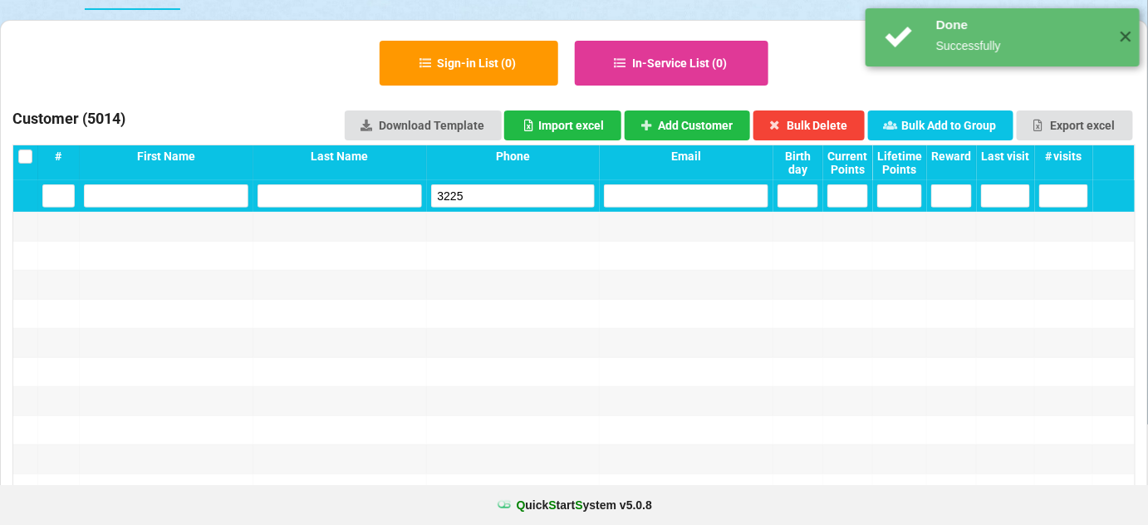
click at [527, 194] on input "3225" at bounding box center [513, 195] width 164 height 23
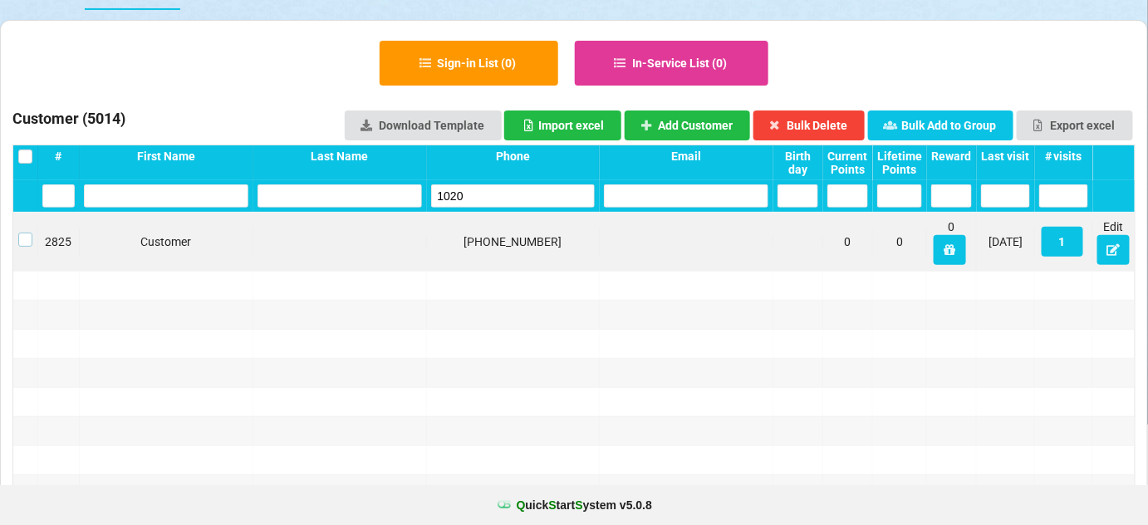
click at [27, 233] on label at bounding box center [25, 233] width 14 height 0
click at [820, 121] on button "Bulk Delete" at bounding box center [809, 125] width 112 height 30
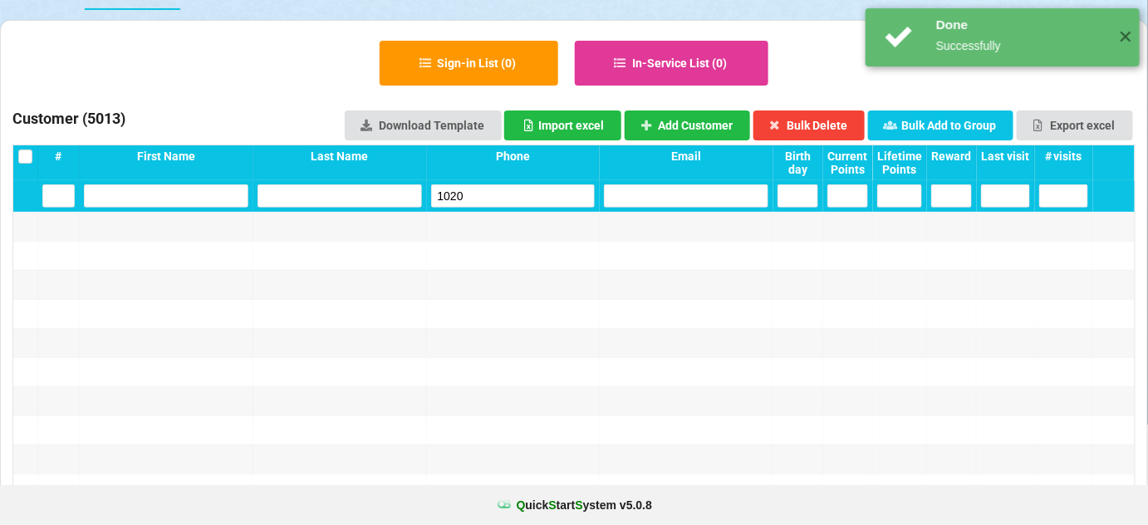
click at [467, 192] on input "1020" at bounding box center [527, 188] width 127 height 18
click at [467, 192] on input "1020" at bounding box center [516, 194] width 153 height 22
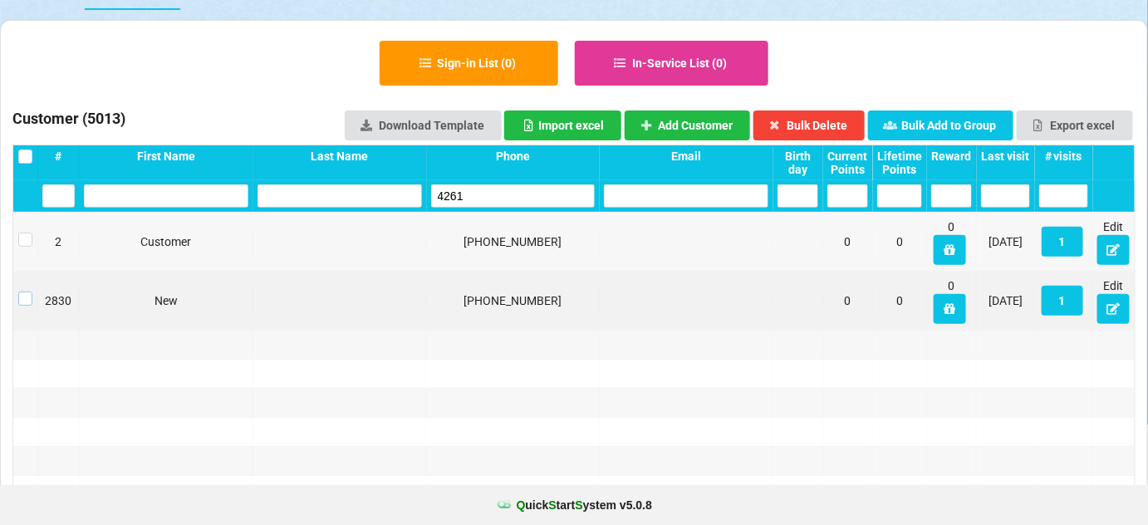
click at [24, 291] on label at bounding box center [31, 291] width 14 height 0
click at [811, 116] on button "Bulk Delete" at bounding box center [809, 125] width 112 height 30
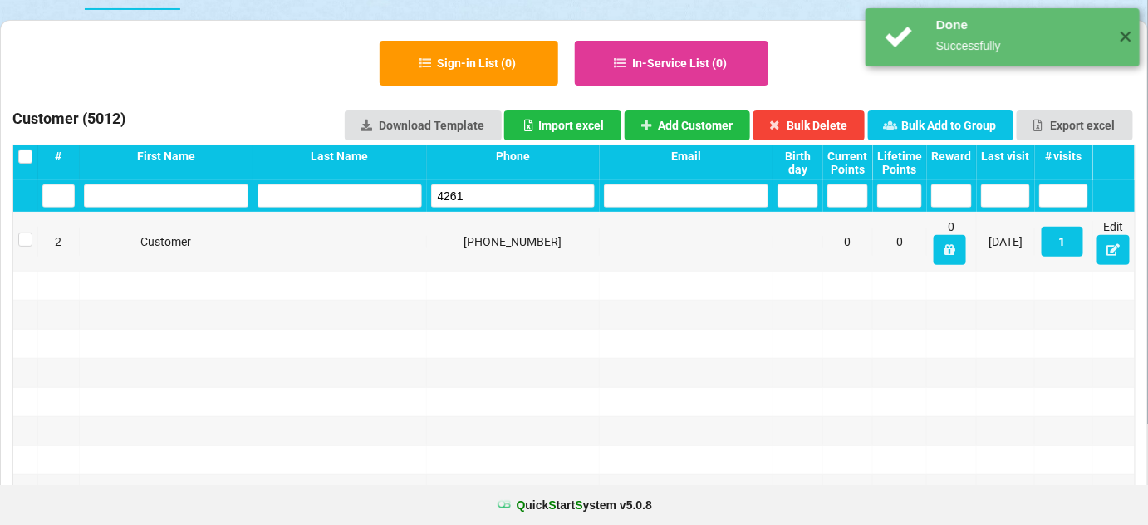
click at [486, 203] on input "4261" at bounding box center [513, 195] width 164 height 23
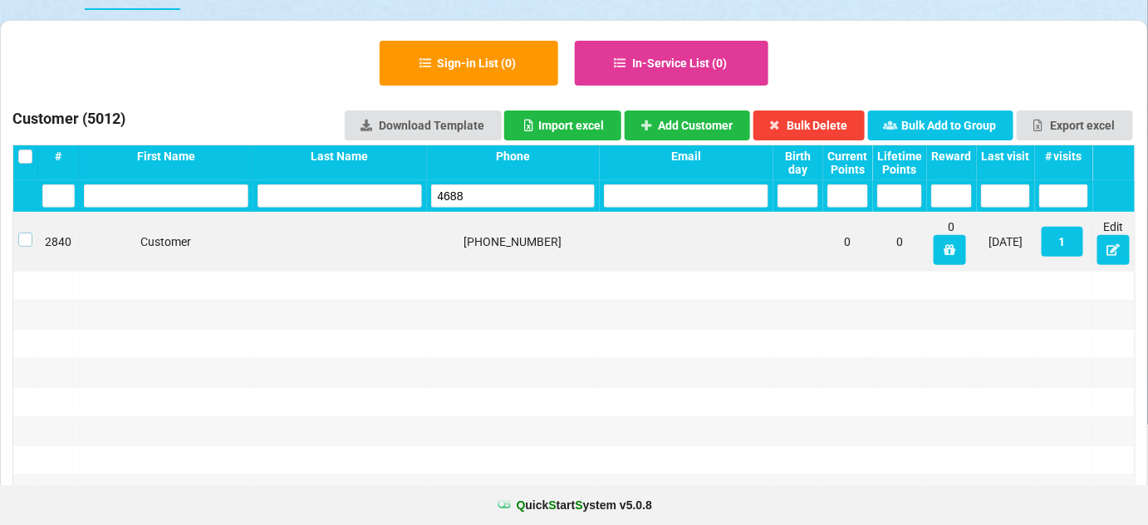
click at [23, 233] on label at bounding box center [25, 233] width 14 height 0
click at [827, 120] on button "Bulk Delete" at bounding box center [809, 125] width 112 height 30
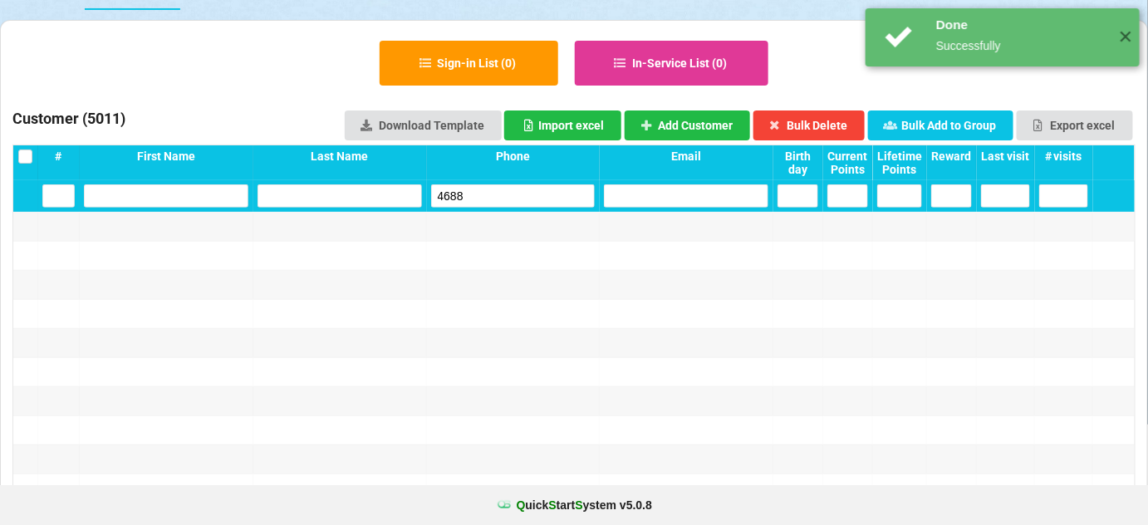
click at [547, 194] on input "4688" at bounding box center [513, 195] width 164 height 23
click at [545, 194] on input "4688" at bounding box center [513, 195] width 164 height 23
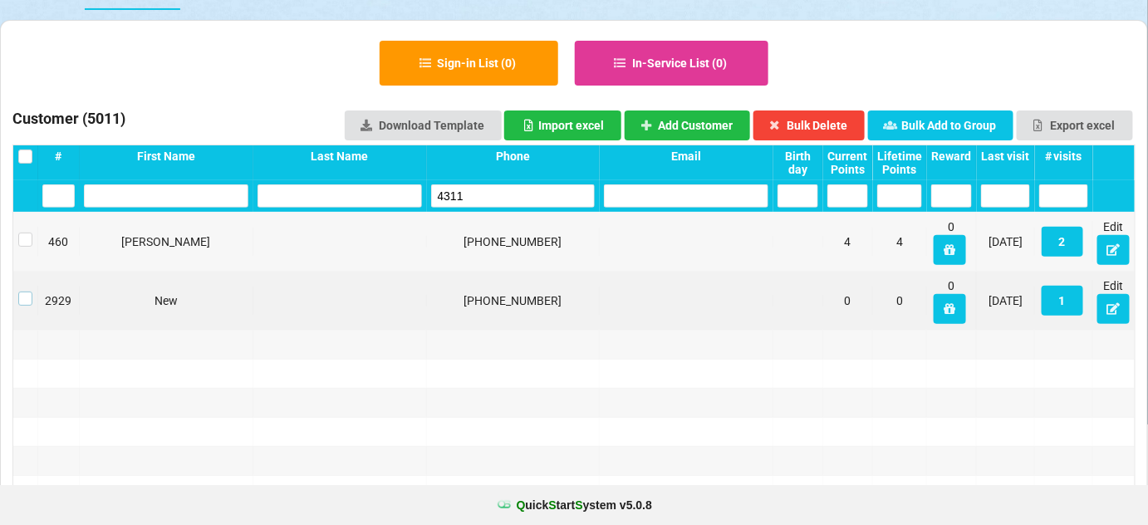
drag, startPoint x: 23, startPoint y: 298, endPoint x: 34, endPoint y: 296, distance: 11.1
click at [24, 292] on label at bounding box center [25, 292] width 14 height 0
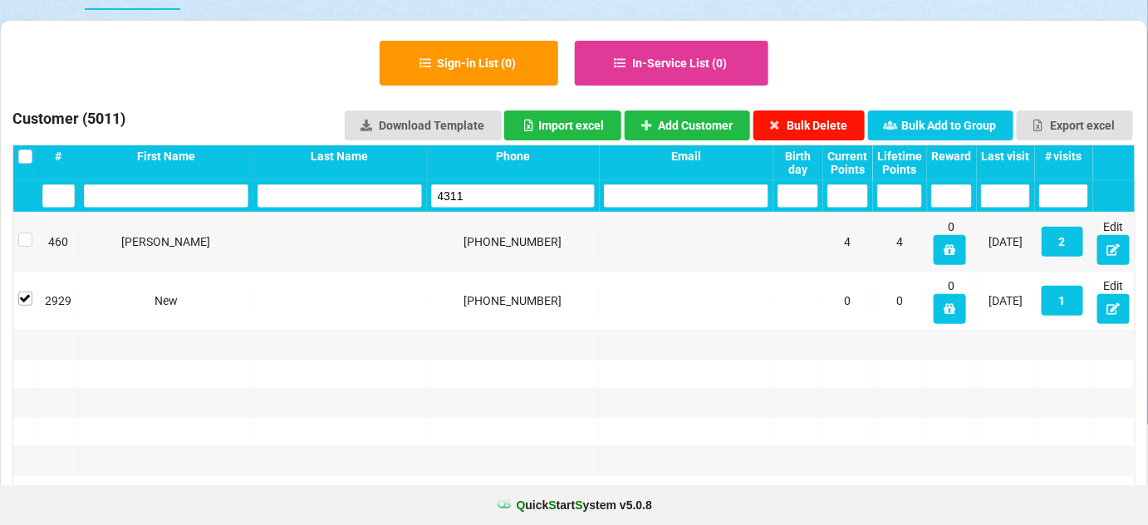
click at [838, 115] on button "Bulk Delete" at bounding box center [809, 125] width 112 height 30
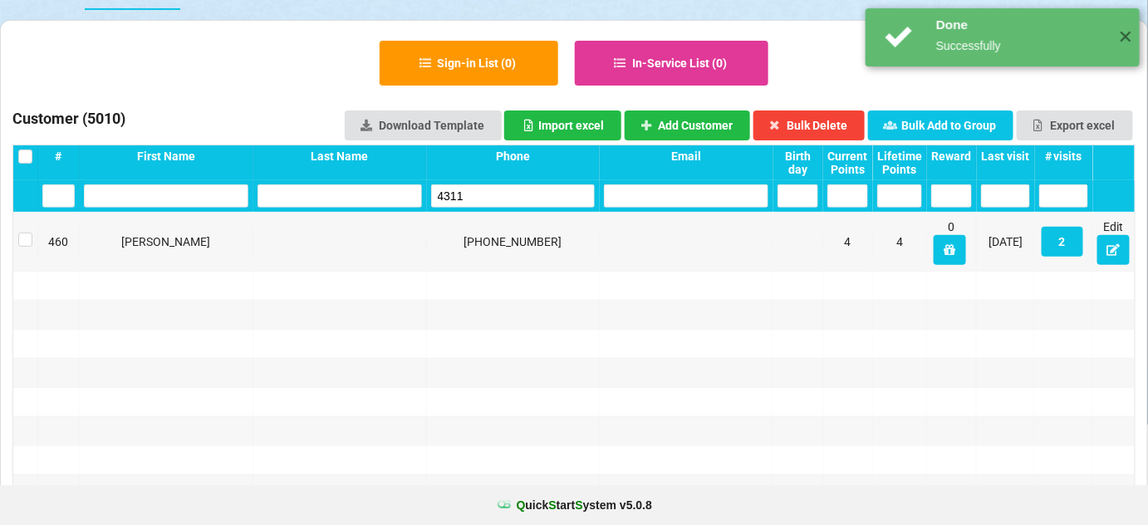
click at [548, 196] on input "4311" at bounding box center [513, 195] width 164 height 23
drag, startPoint x: 548, startPoint y: 196, endPoint x: 537, endPoint y: 192, distance: 11.6
click at [543, 196] on input "4311" at bounding box center [513, 195] width 164 height 23
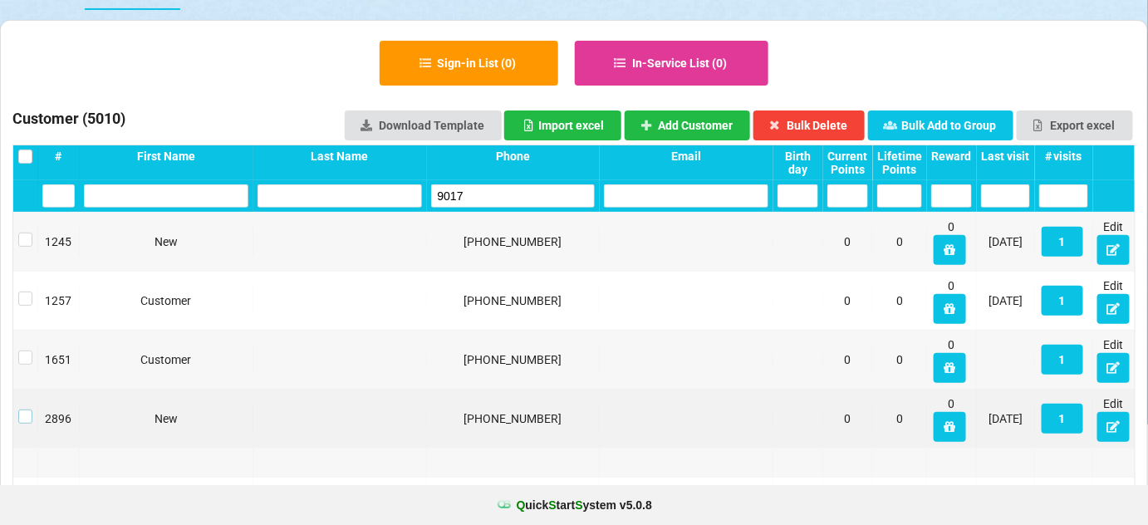
click at [27, 410] on label at bounding box center [25, 410] width 14 height 0
click at [817, 121] on button "Bulk Delete" at bounding box center [809, 125] width 112 height 30
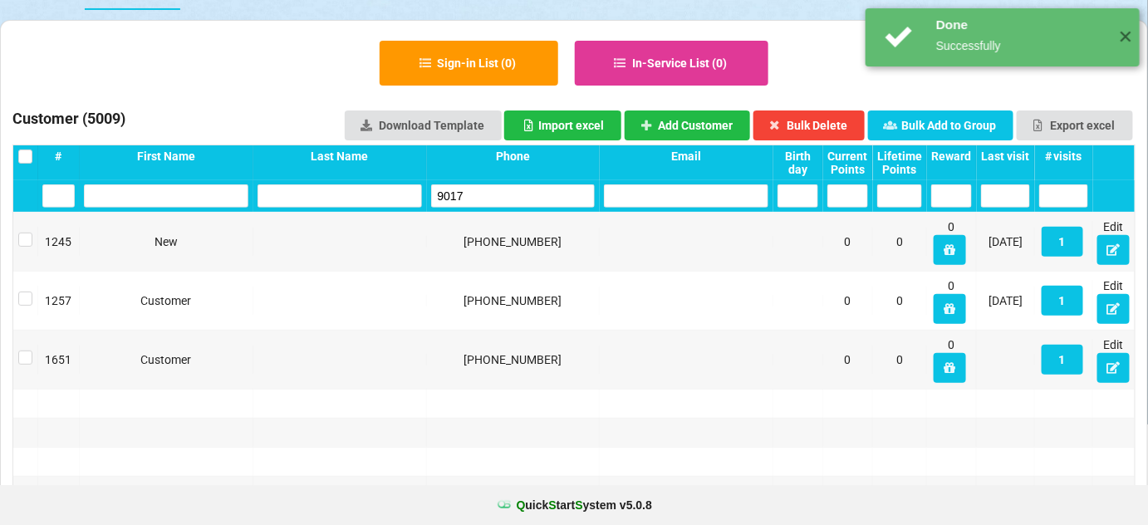
click at [533, 197] on input "9017" at bounding box center [513, 195] width 164 height 23
drag, startPoint x: 533, startPoint y: 197, endPoint x: 512, endPoint y: 190, distance: 22.6
click at [529, 196] on input "9017" at bounding box center [513, 195] width 164 height 23
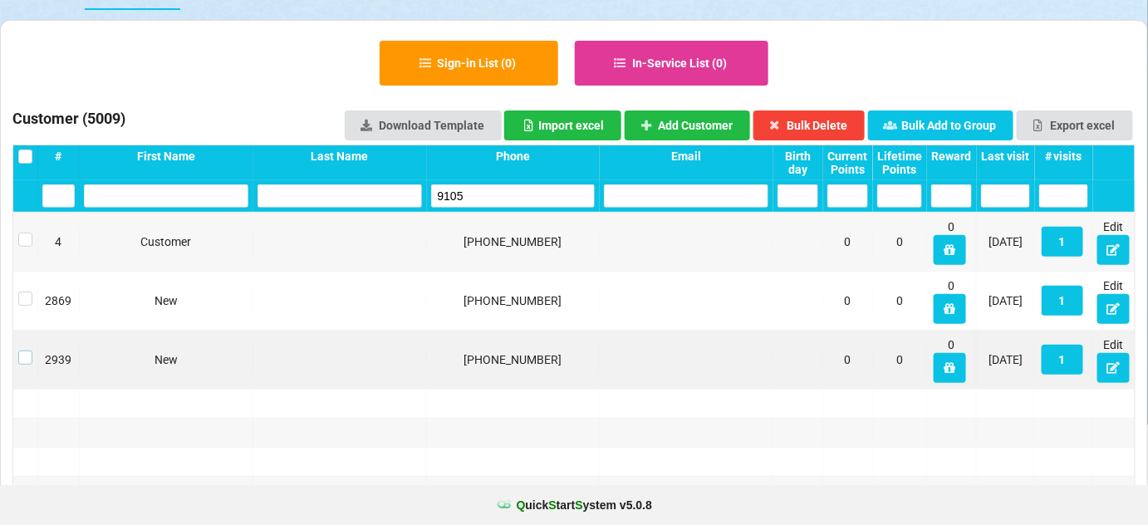
click at [27, 351] on label at bounding box center [25, 351] width 14 height 0
click at [819, 120] on button "Bulk Delete" at bounding box center [809, 125] width 112 height 30
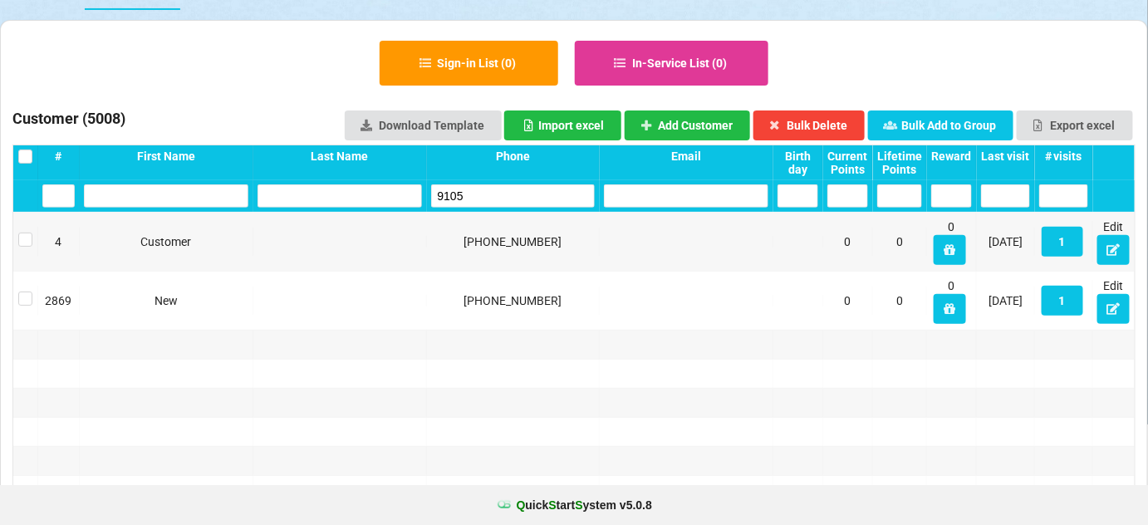
click at [516, 190] on input "9105" at bounding box center [513, 195] width 164 height 23
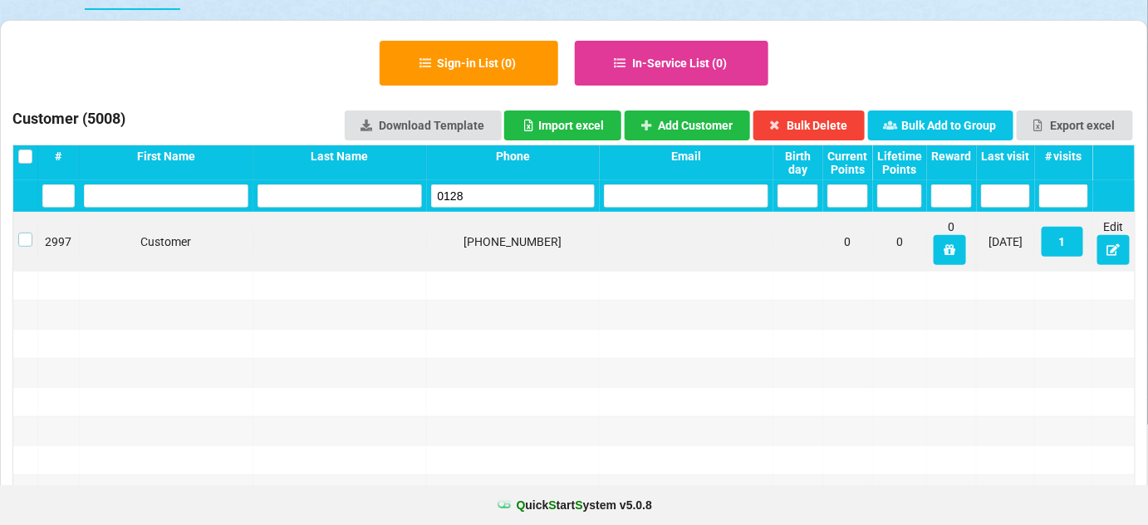
click at [20, 233] on label at bounding box center [25, 233] width 14 height 0
click at [826, 125] on button "Bulk Delete" at bounding box center [777, 131] width 96 height 26
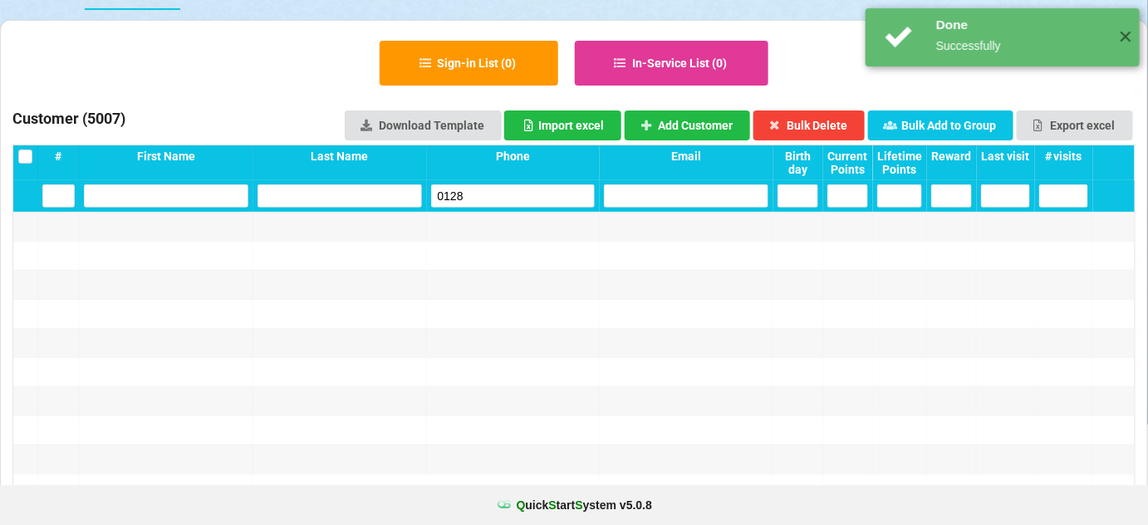
click at [497, 193] on input "0128" at bounding box center [513, 195] width 164 height 23
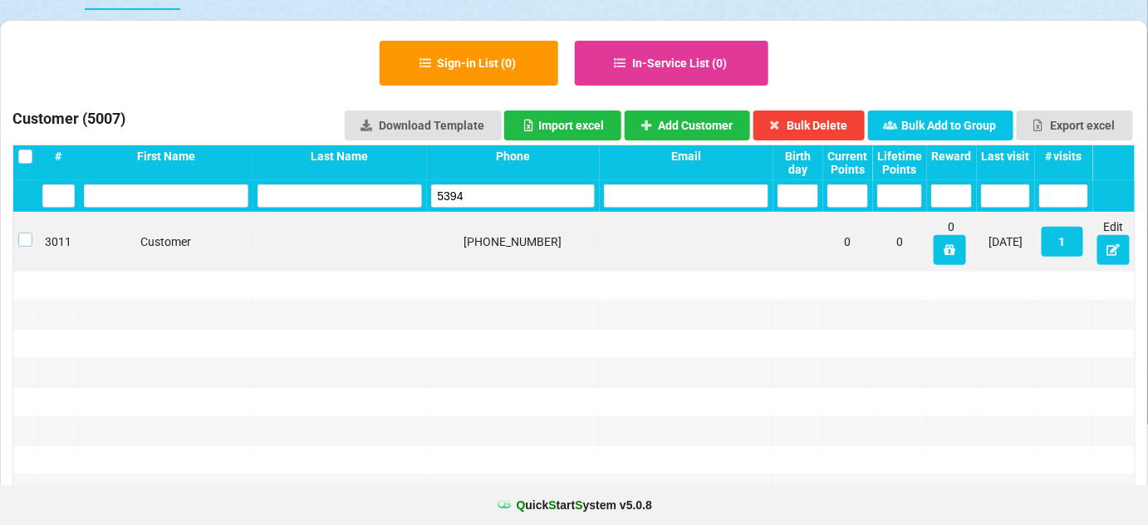
click at [31, 233] on label at bounding box center [25, 233] width 14 height 0
click at [799, 122] on button "Bulk Delete" at bounding box center [756, 133] width 86 height 23
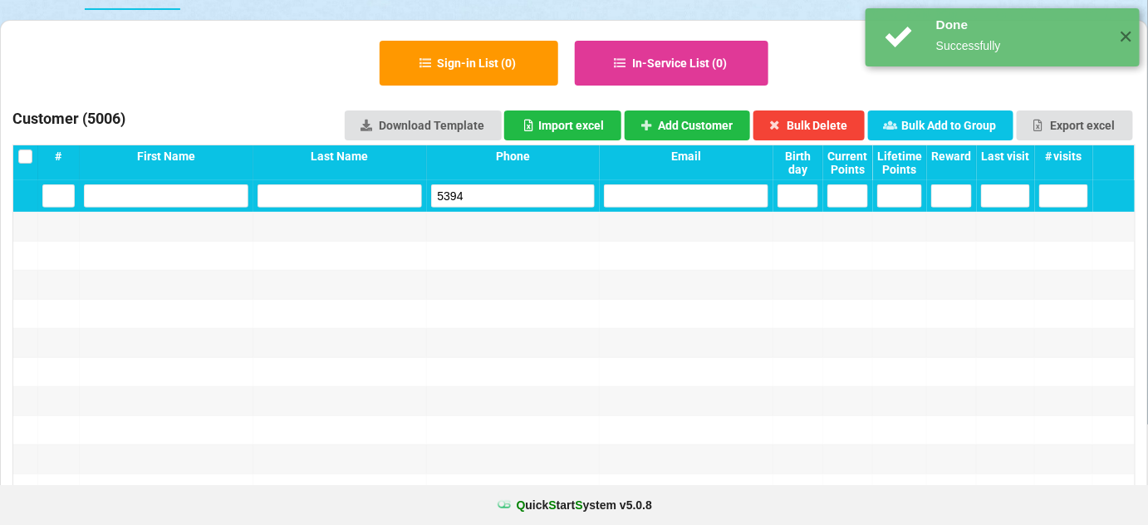
click at [484, 199] on input "5394" at bounding box center [513, 195] width 164 height 23
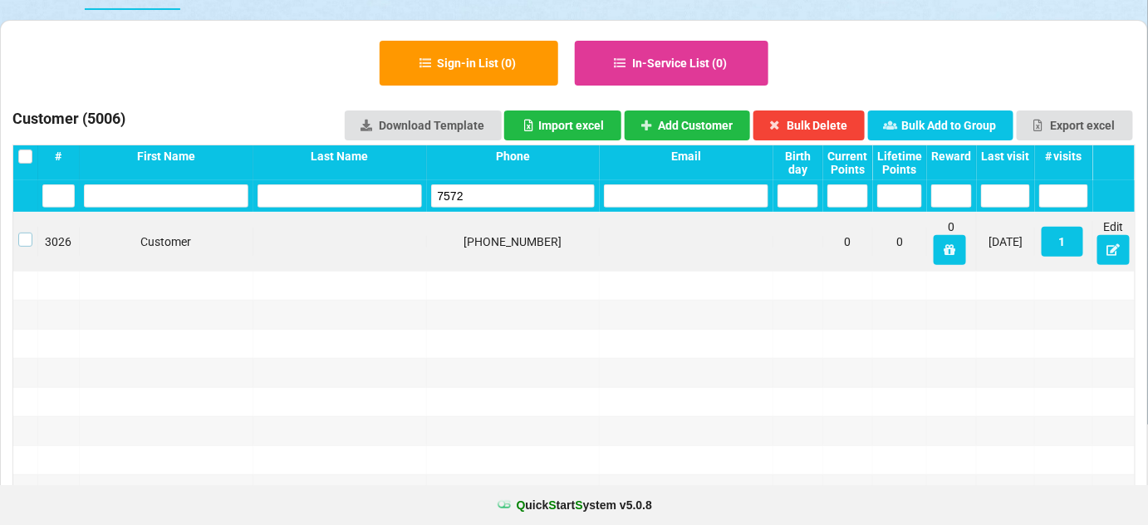
click at [27, 233] on label at bounding box center [25, 233] width 14 height 0
click at [835, 120] on button "Bulk Delete" at bounding box center [809, 125] width 112 height 30
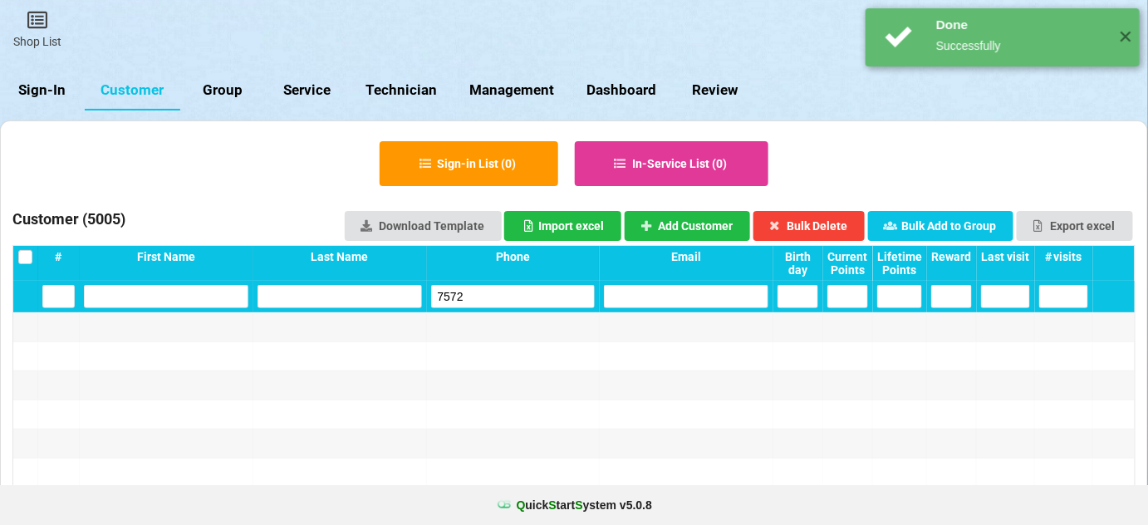
click at [511, 285] on input "7572" at bounding box center [513, 296] width 164 height 23
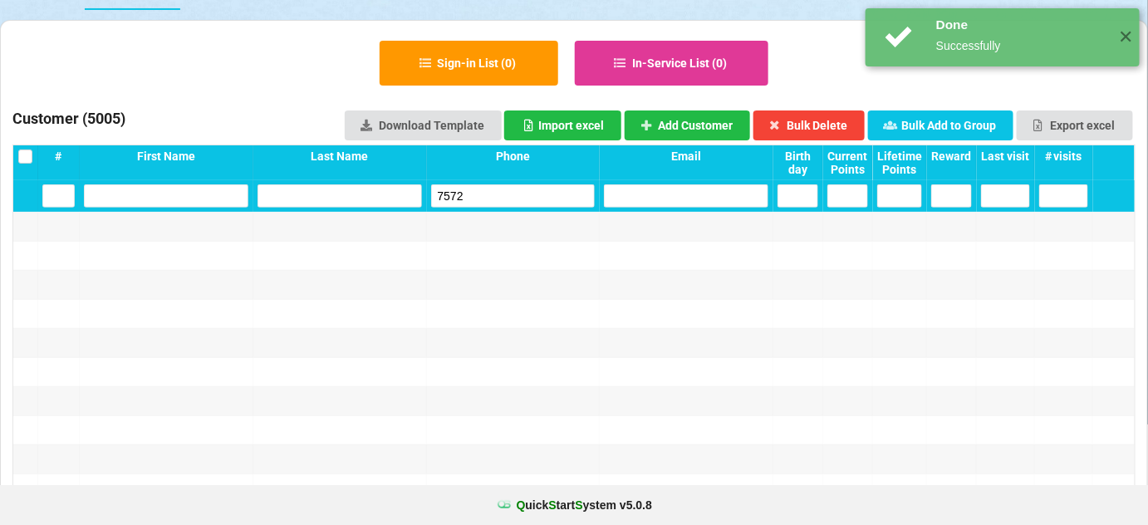
click at [510, 196] on input "7572" at bounding box center [521, 191] width 142 height 20
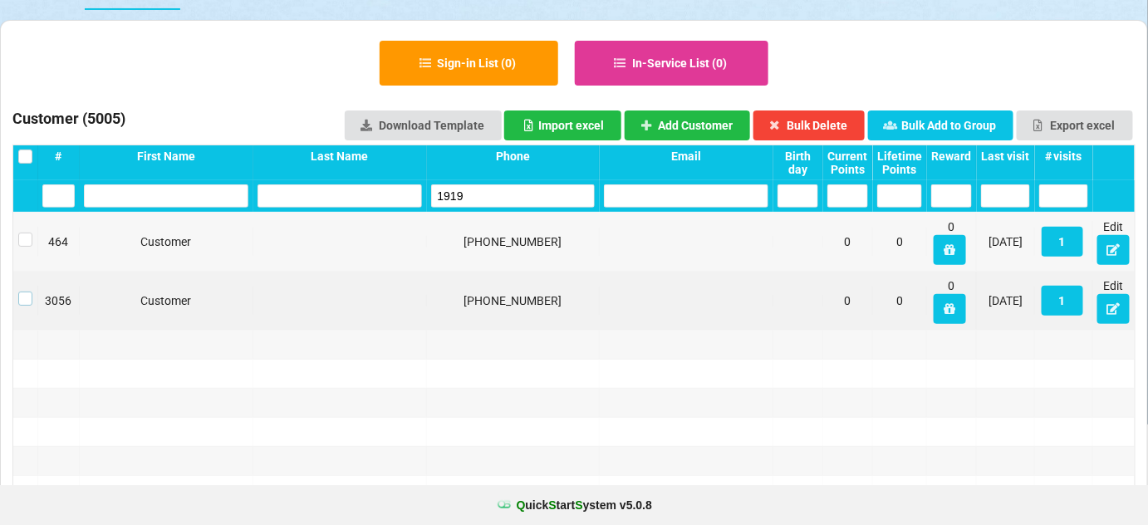
click at [21, 292] on label at bounding box center [25, 292] width 14 height 0
click at [828, 125] on button "Bulk Delete" at bounding box center [809, 125] width 112 height 30
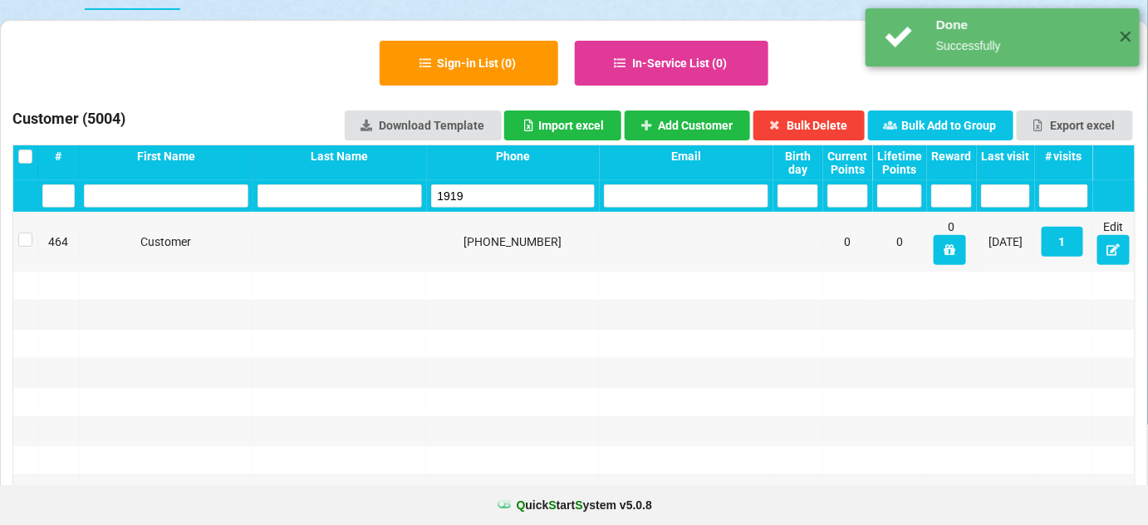
click at [532, 199] on input "1919" at bounding box center [514, 195] width 160 height 22
click at [532, 199] on input "1919" at bounding box center [513, 195] width 164 height 23
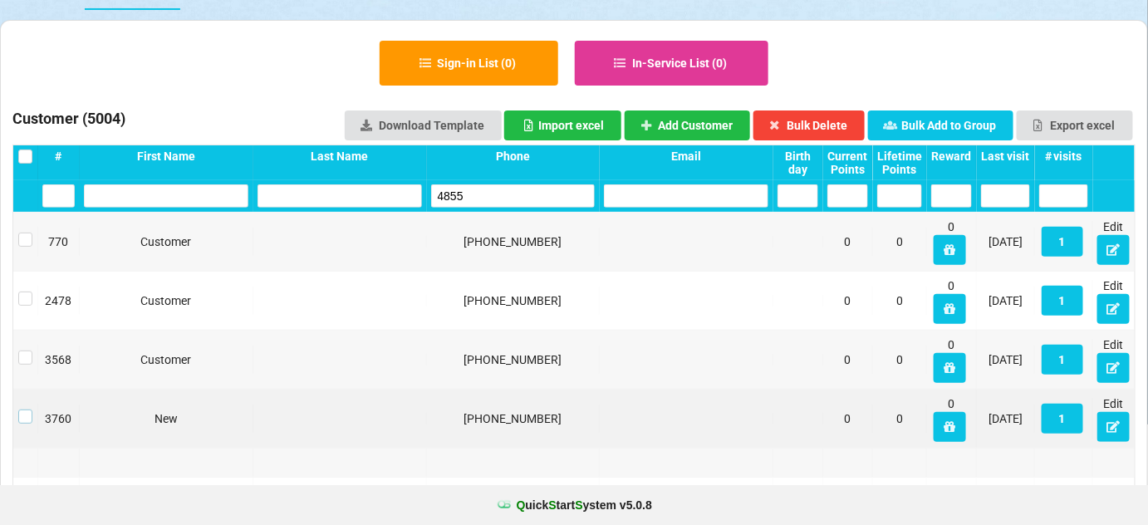
click at [21, 410] on label at bounding box center [25, 410] width 14 height 0
click at [575, 263] on div "Sign-in List ( 0 ) In-Service List ( 0 ) Customer ( 5004 ) Download Template Im…" at bounding box center [574, 264] width 2 height 2
click at [574, 263] on button "Bulk Delete" at bounding box center [574, 263] width 0 height 0
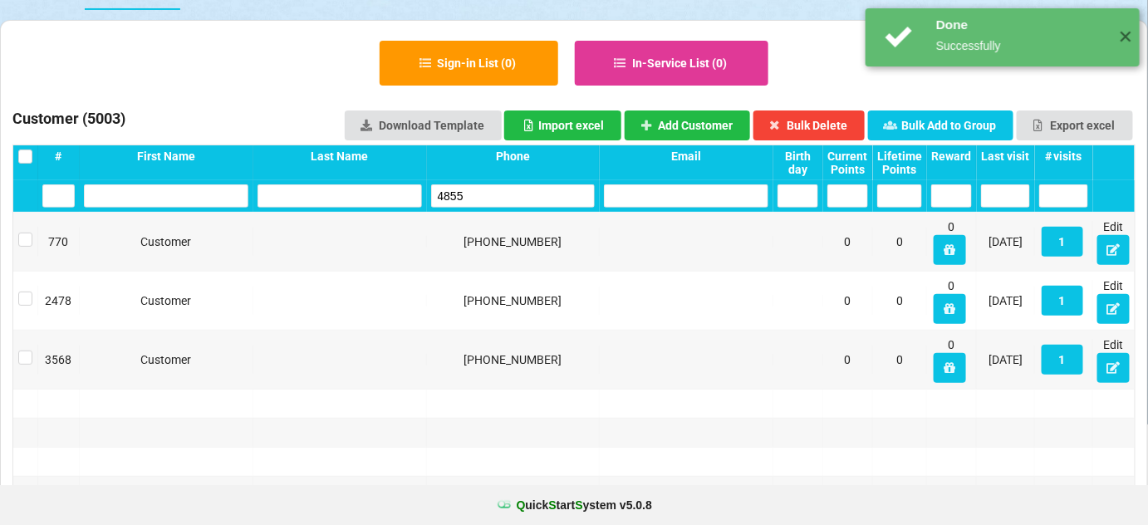
click at [503, 201] on input "4855" at bounding box center [513, 195] width 164 height 23
click at [501, 199] on input "4855" at bounding box center [513, 195] width 164 height 23
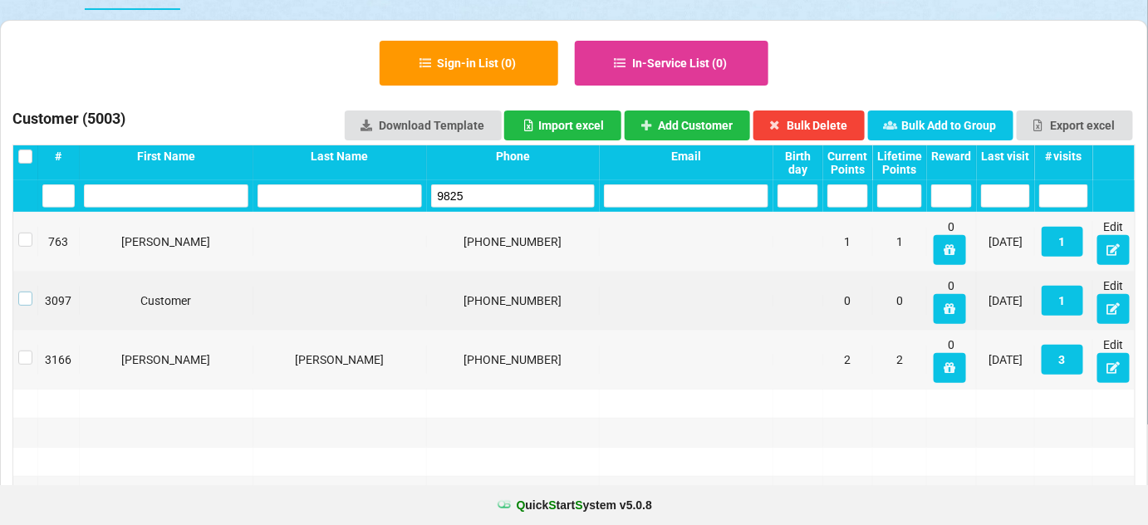
drag, startPoint x: 22, startPoint y: 296, endPoint x: 33, endPoint y: 296, distance: 11.6
click at [505, 278] on label at bounding box center [506, 278] width 2 height 0
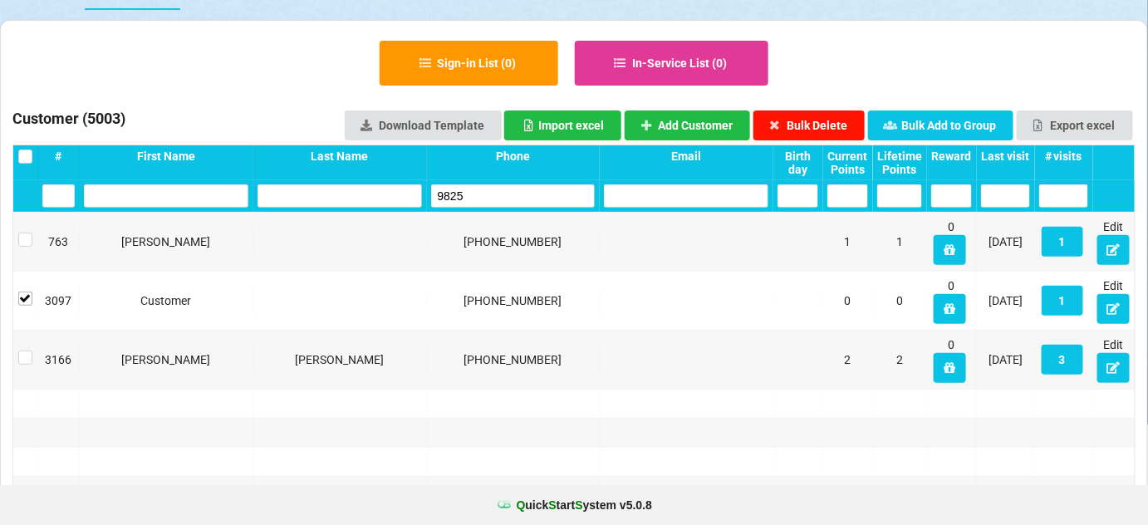
click at [811, 122] on button "Bulk Delete" at bounding box center [809, 125] width 112 height 30
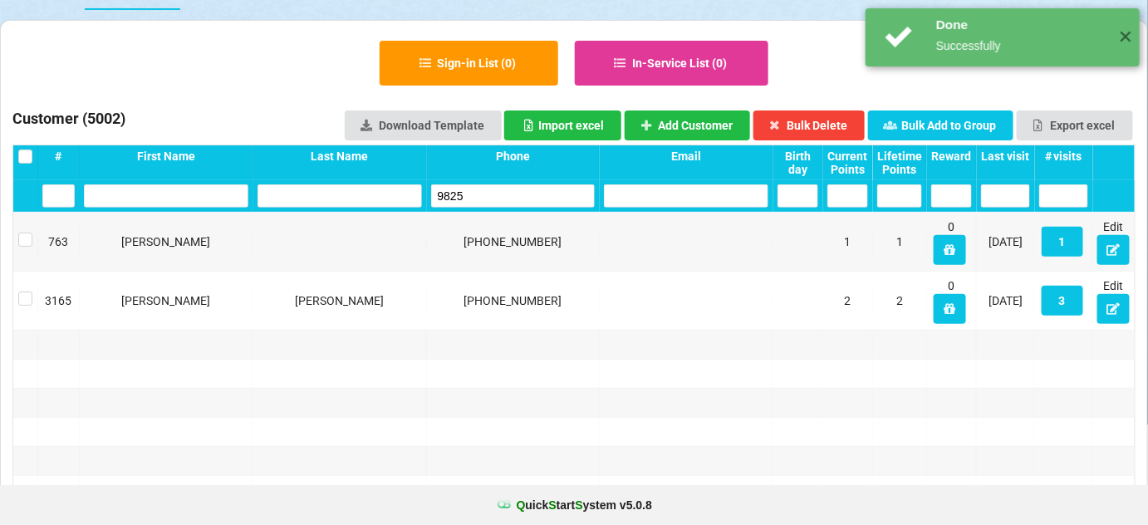
click at [549, 200] on input "9825" at bounding box center [516, 194] width 153 height 22
click at [549, 200] on input "9825" at bounding box center [513, 195] width 164 height 23
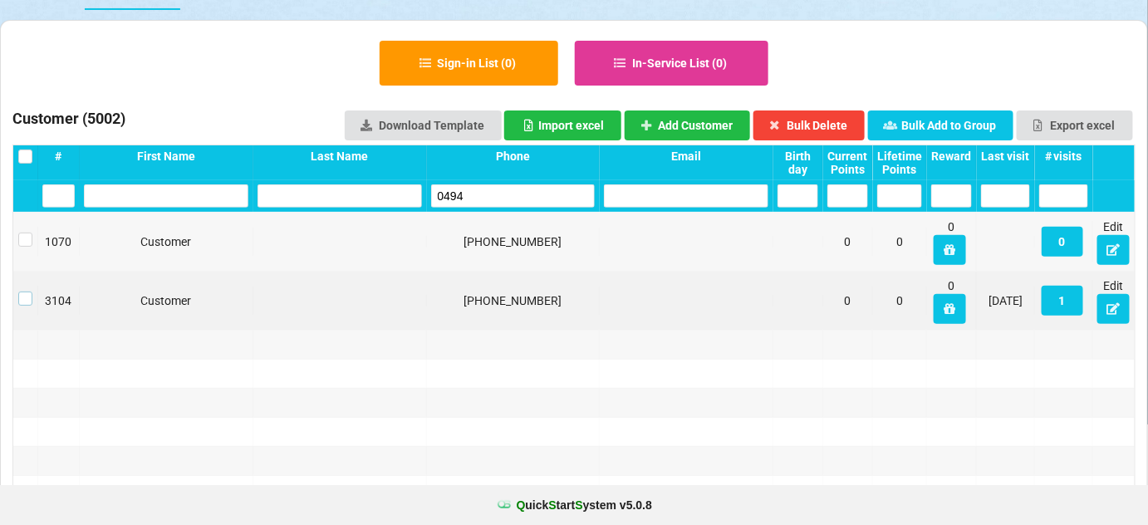
click at [22, 292] on label at bounding box center [25, 292] width 14 height 0
click at [732, 135] on button "Bulk Delete" at bounding box center [701, 143] width 61 height 16
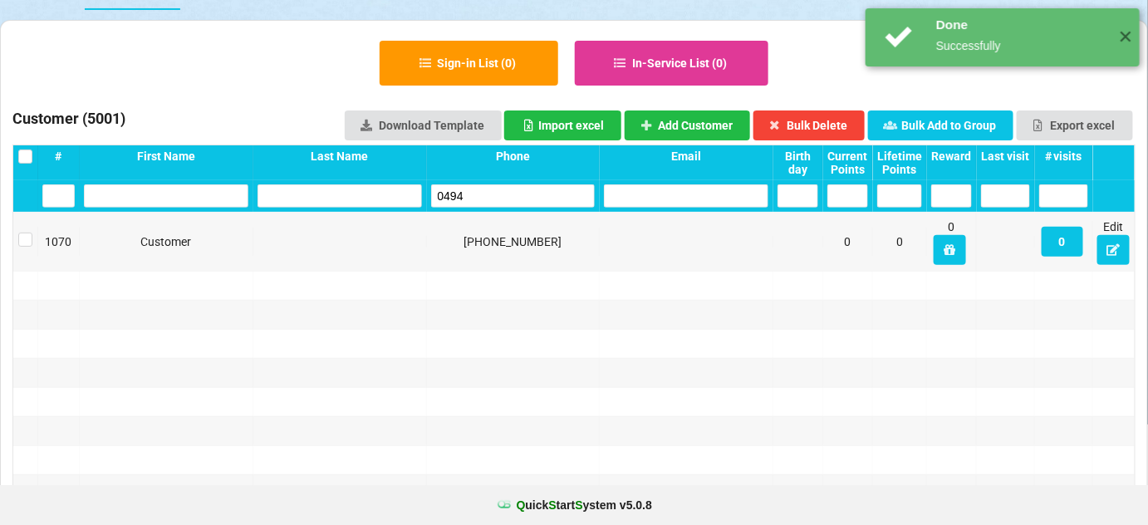
click at [503, 201] on input "0494" at bounding box center [513, 195] width 164 height 23
drag, startPoint x: 503, startPoint y: 201, endPoint x: 493, endPoint y: 194, distance: 13.1
click at [501, 199] on input "0494" at bounding box center [514, 195] width 161 height 23
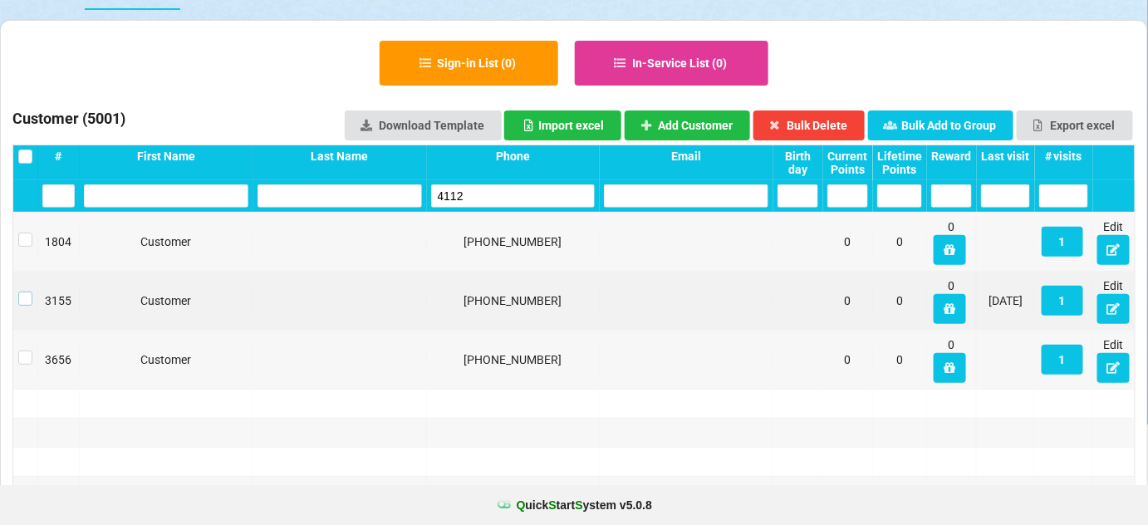
click at [25, 292] on label at bounding box center [25, 292] width 14 height 0
click at [824, 123] on button "Bulk Delete" at bounding box center [809, 125] width 112 height 30
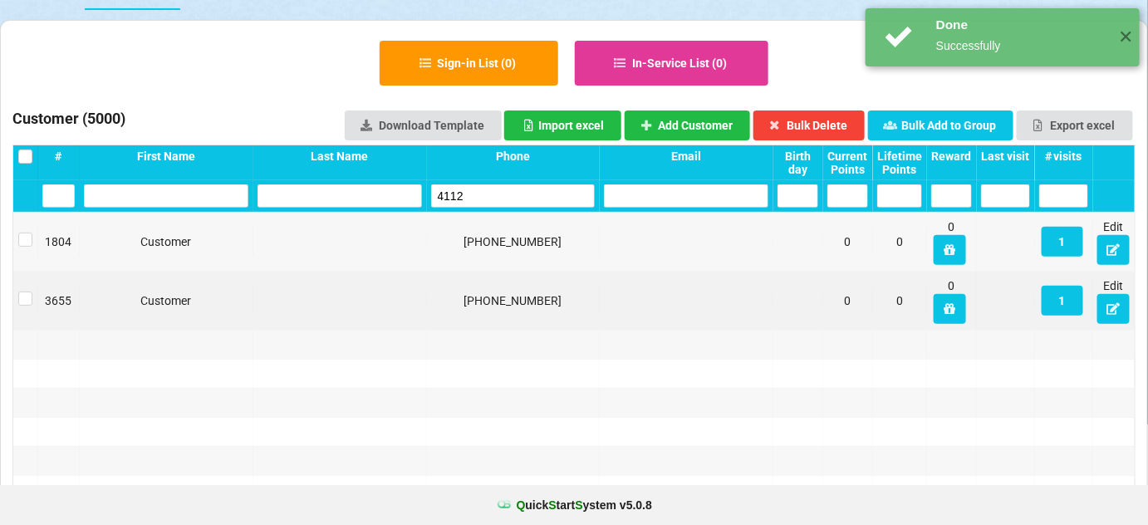
click at [480, 193] on input "4112" at bounding box center [513, 195] width 164 height 23
click at [480, 193] on input "4112" at bounding box center [520, 192] width 145 height 21
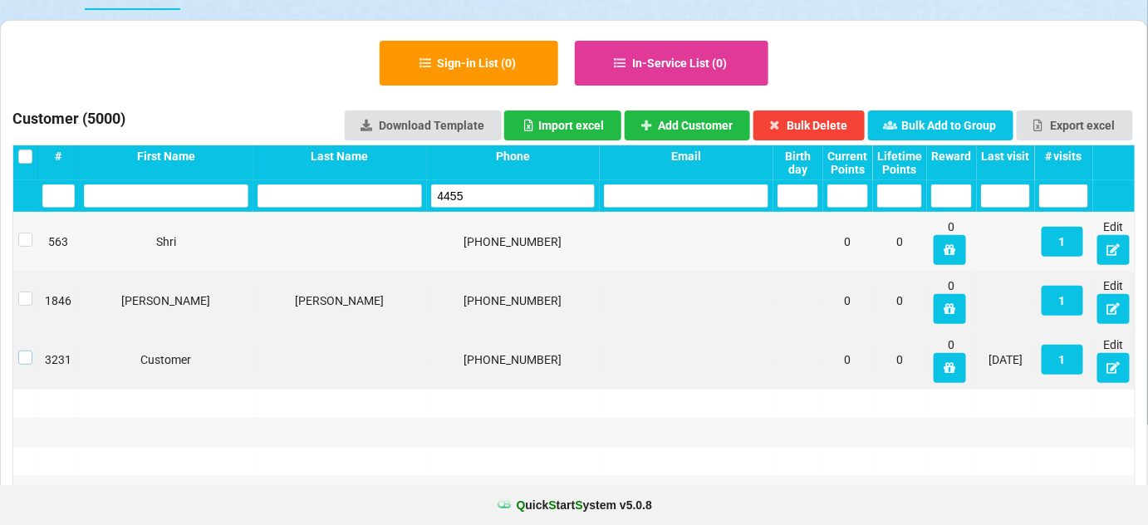
drag, startPoint x: 24, startPoint y: 354, endPoint x: 133, endPoint y: 336, distance: 110.3
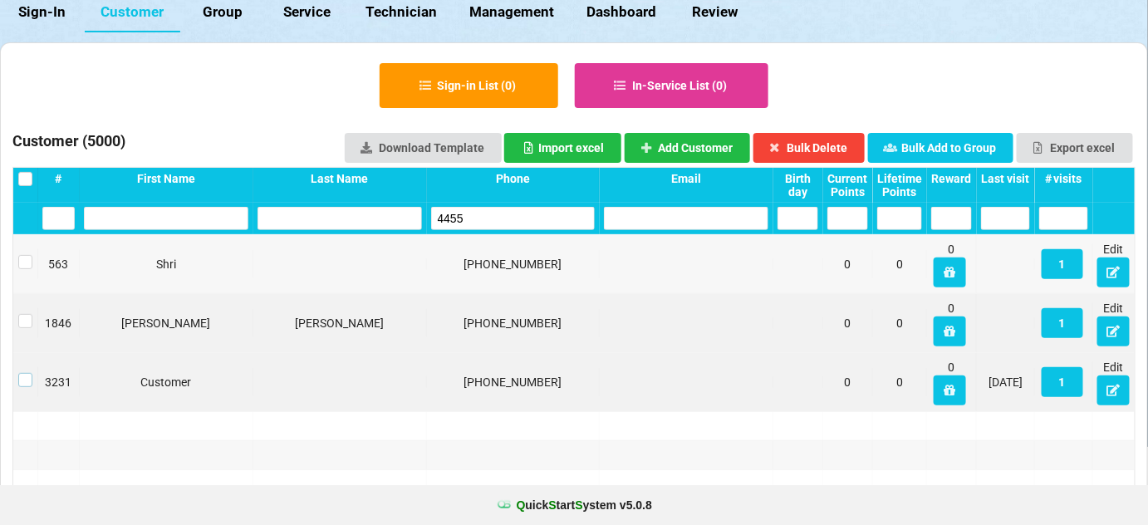
click at [27, 373] on label at bounding box center [25, 373] width 14 height 0
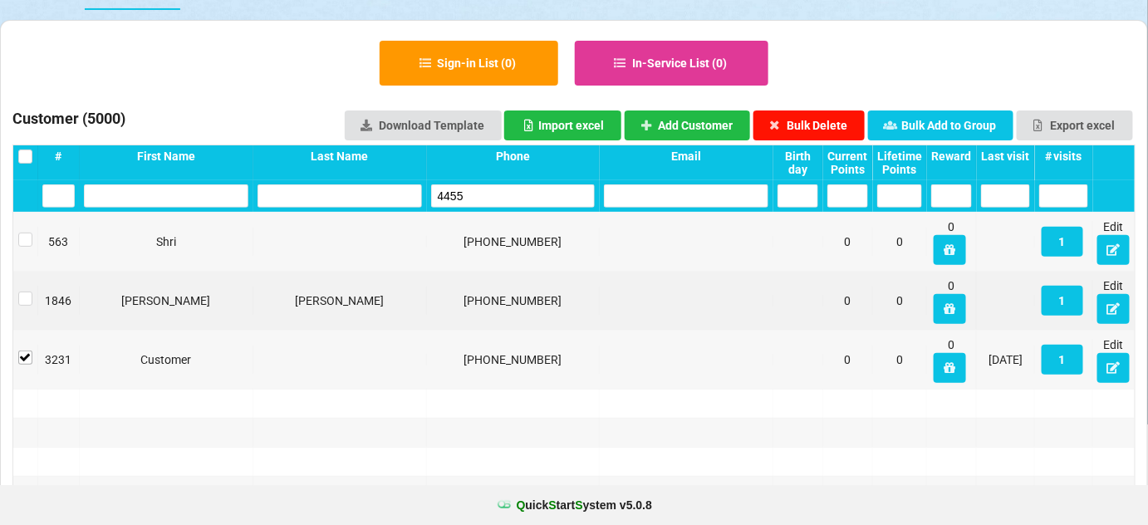
click at [808, 115] on button "Bulk Delete" at bounding box center [809, 125] width 112 height 30
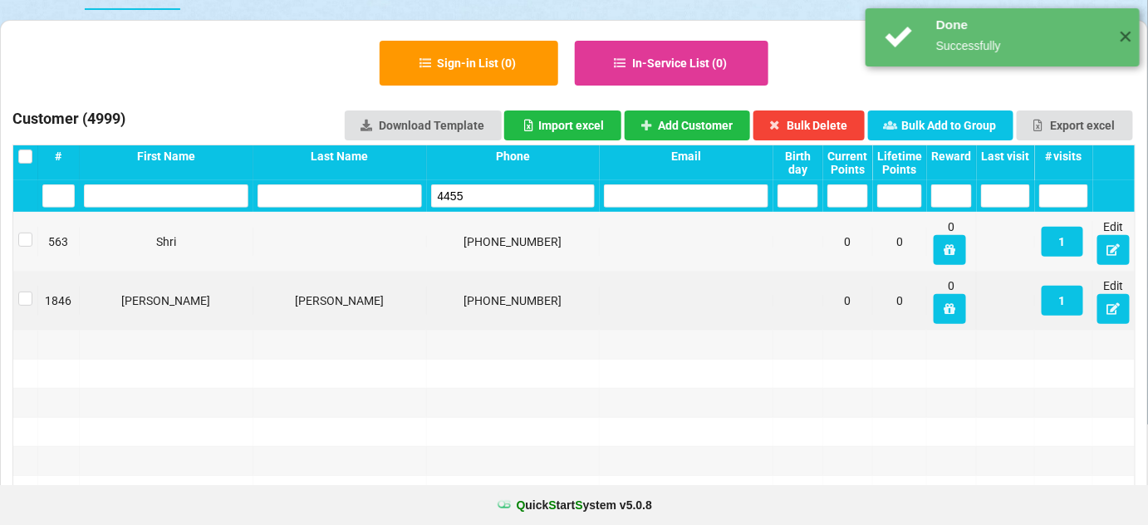
click at [506, 284] on input "4455" at bounding box center [516, 295] width 155 height 22
click at [505, 285] on input "4455" at bounding box center [513, 296] width 164 height 23
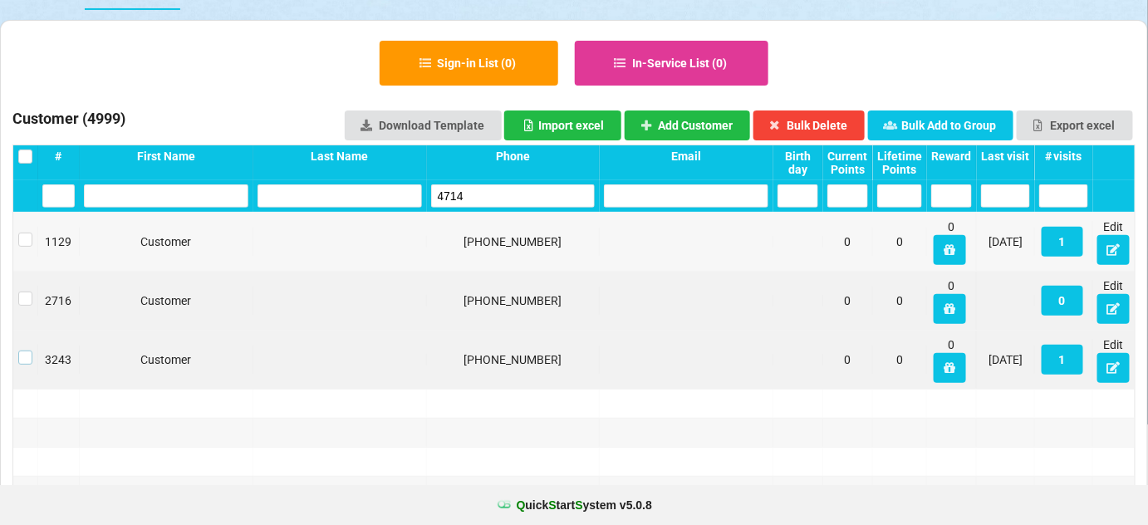
click at [145, 308] on label at bounding box center [150, 308] width 11 height 0
click at [814, 125] on button "Bulk Delete" at bounding box center [777, 131] width 96 height 26
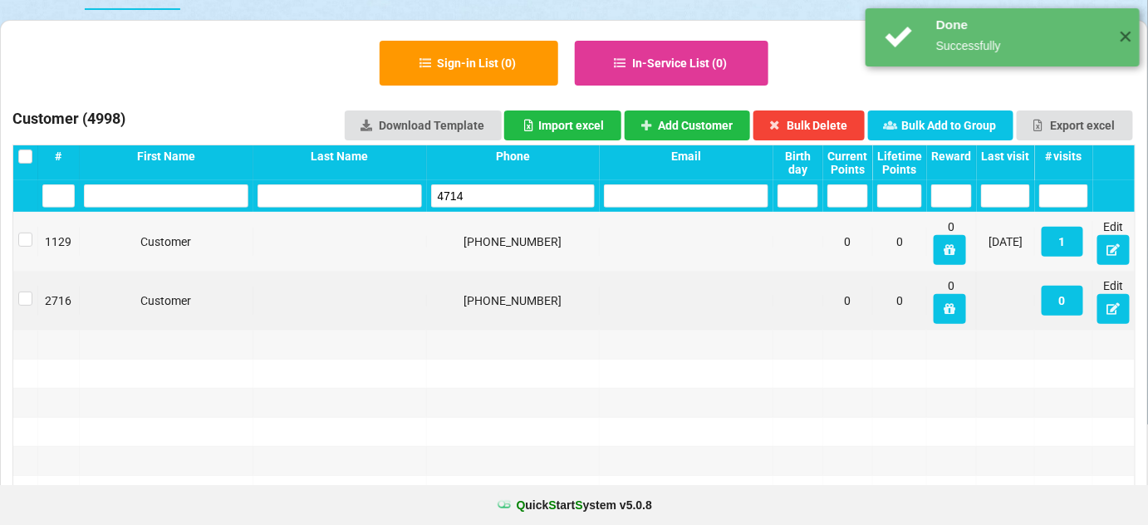
click at [573, 263] on input "4714" at bounding box center [573, 263] width 1 height 0
click at [488, 190] on input "4714" at bounding box center [513, 195] width 164 height 23
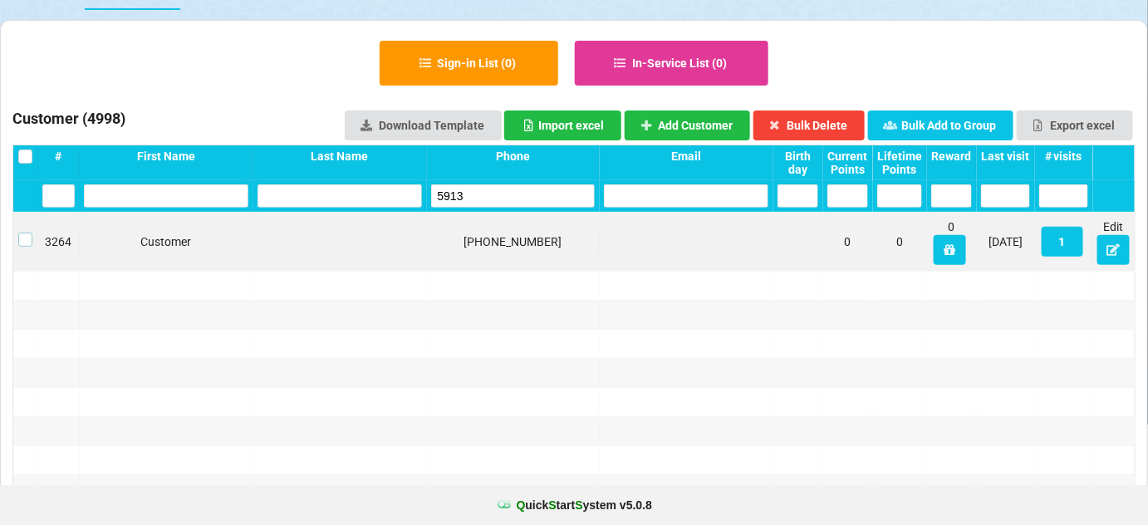
click at [456, 277] on label at bounding box center [457, 277] width 3 height 0
click at [799, 123] on button "Bulk Delete" at bounding box center [756, 133] width 86 height 23
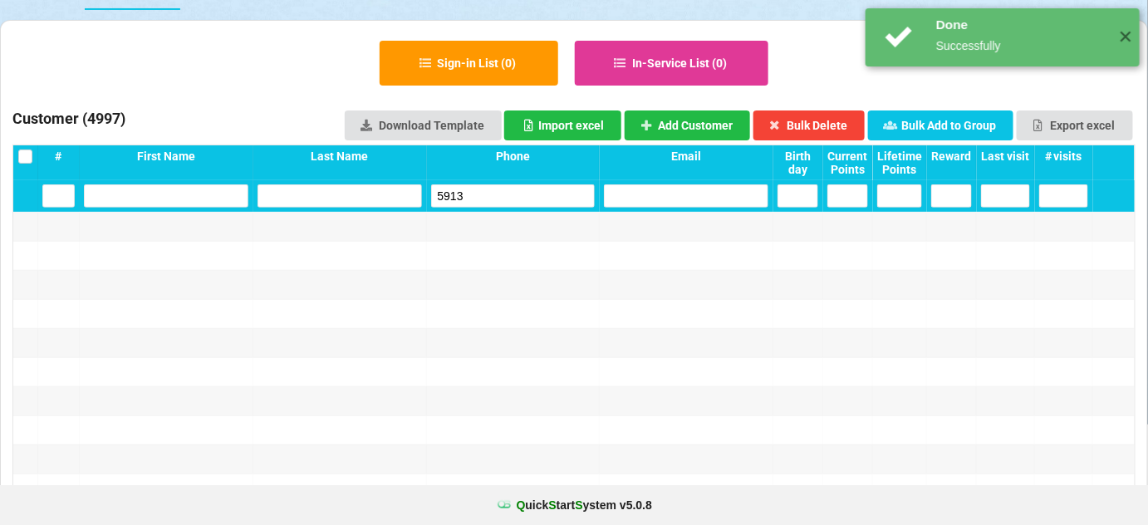
click at [497, 194] on input "5913" at bounding box center [530, 187] width 118 height 17
drag, startPoint x: 497, startPoint y: 194, endPoint x: 492, endPoint y: 183, distance: 11.9
click at [496, 277] on input "5913" at bounding box center [535, 284] width 103 height 15
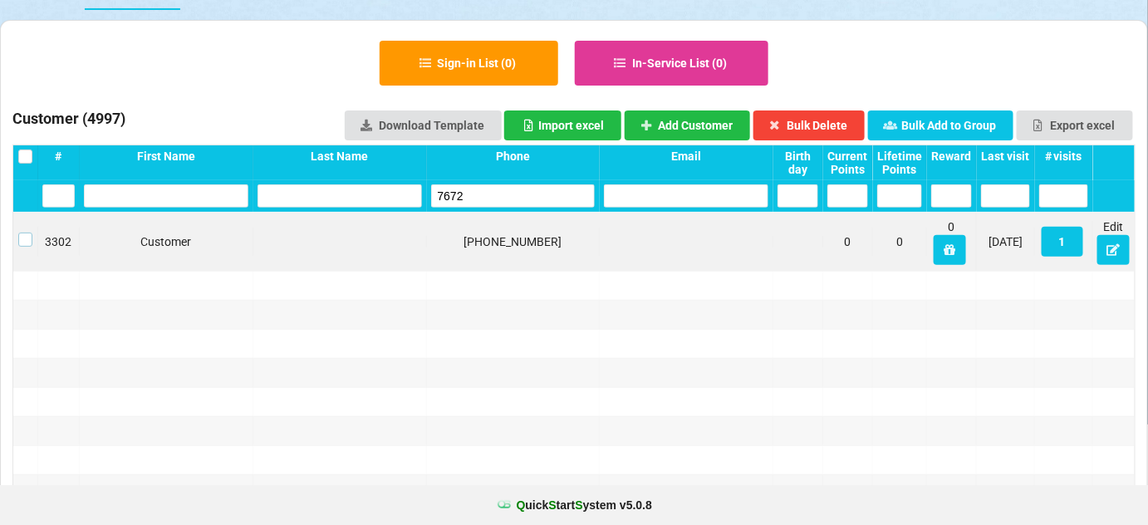
click at [22, 233] on label at bounding box center [25, 233] width 14 height 0
click at [732, 135] on button "Bulk Delete" at bounding box center [701, 143] width 61 height 16
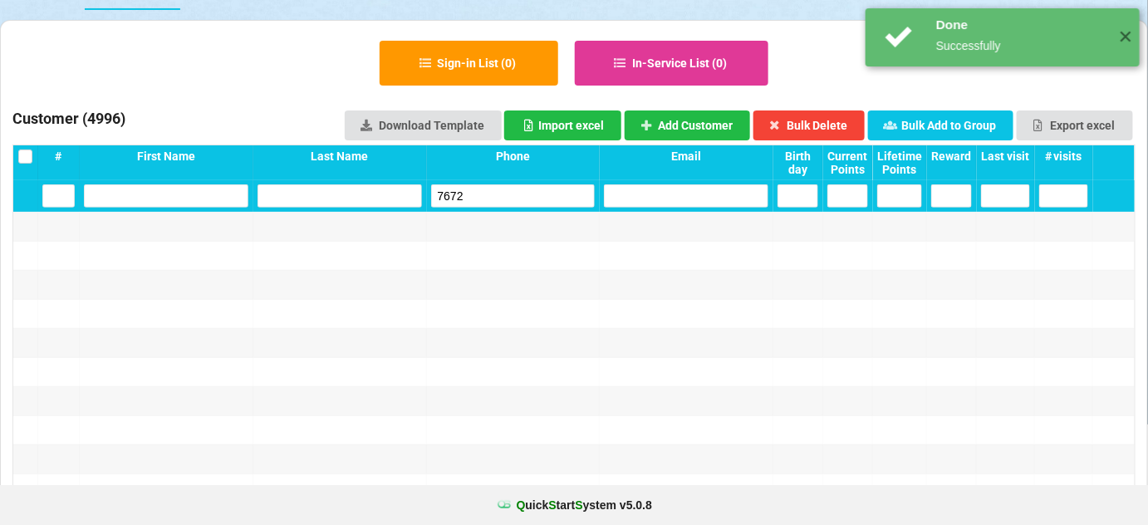
click at [517, 199] on input "7672" at bounding box center [513, 195] width 164 height 23
click at [517, 198] on input "7672" at bounding box center [527, 188] width 127 height 18
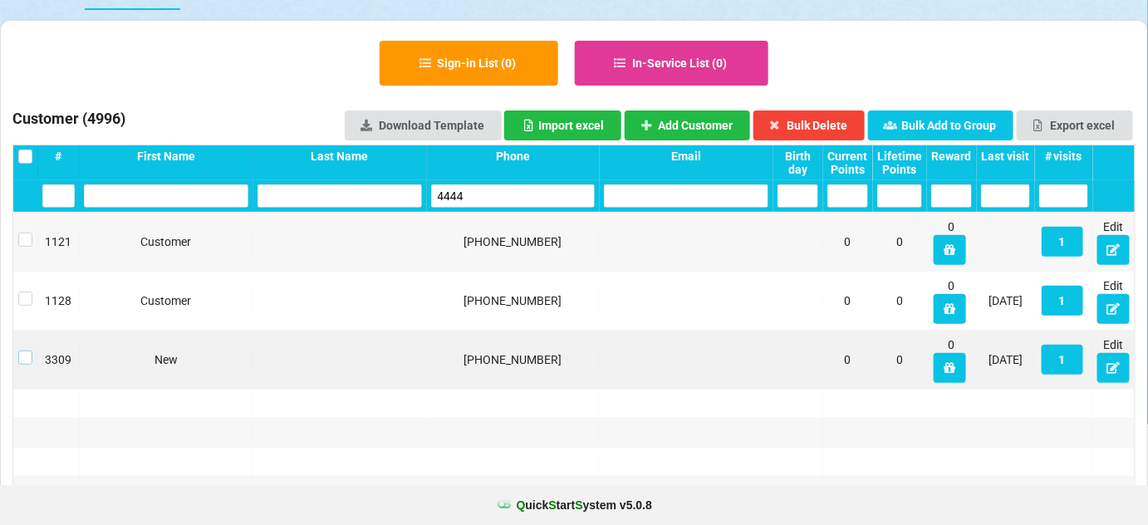
click at [24, 351] on label at bounding box center [25, 351] width 14 height 0
click at [577, 263] on button "Bulk Delete" at bounding box center [576, 263] width 1 height 0
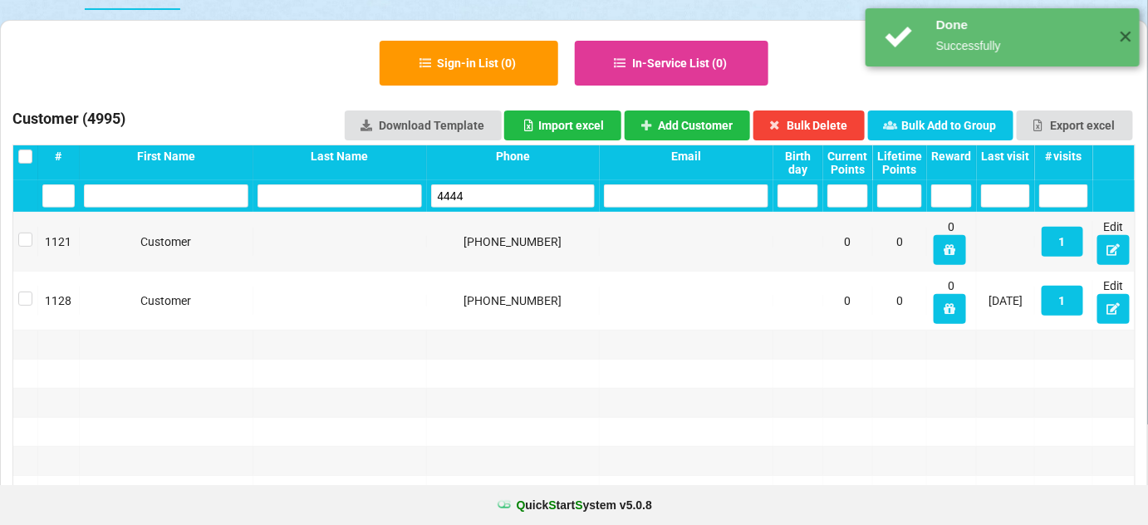
click at [514, 181] on input "4444" at bounding box center [548, 176] width 68 height 10
click at [494, 192] on input "4444" at bounding box center [513, 195] width 164 height 23
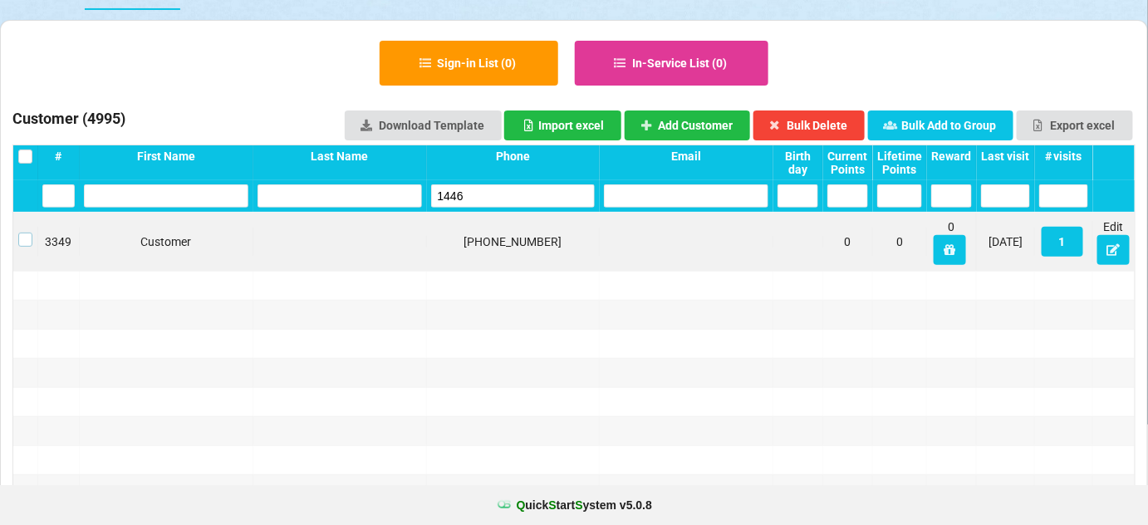
click at [22, 233] on label at bounding box center [25, 233] width 14 height 0
click at [829, 126] on button "Bulk Delete" at bounding box center [799, 127] width 107 height 28
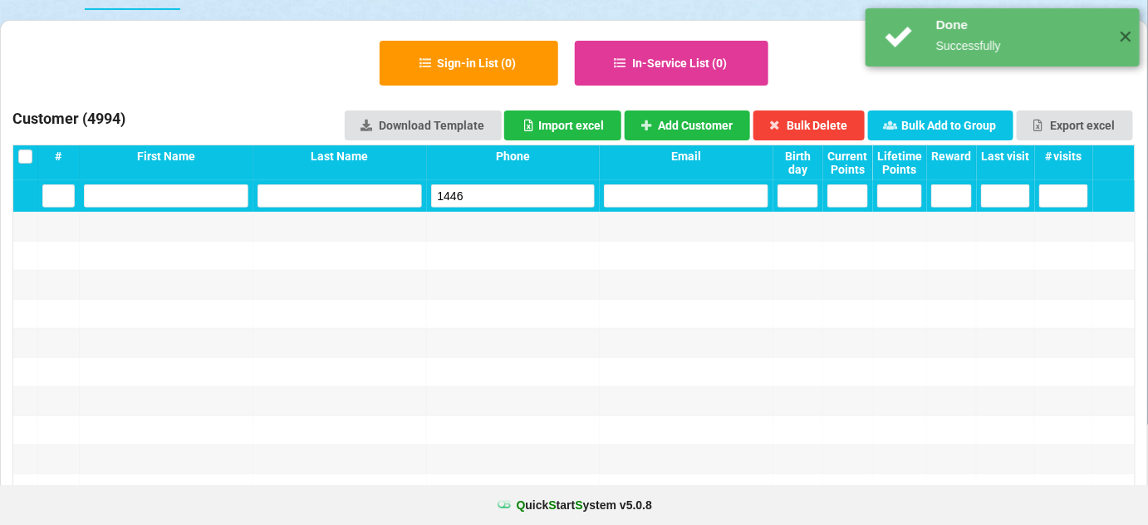
click at [491, 188] on input "1446" at bounding box center [513, 195] width 164 height 23
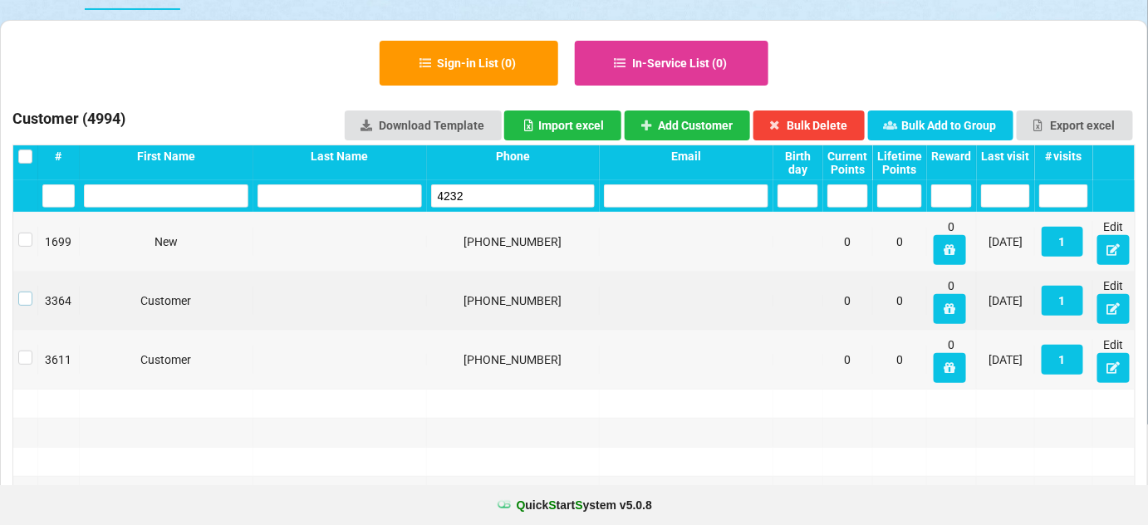
click at [25, 292] on label at bounding box center [25, 292] width 14 height 0
click at [807, 120] on button "Bulk Delete" at bounding box center [786, 128] width 101 height 27
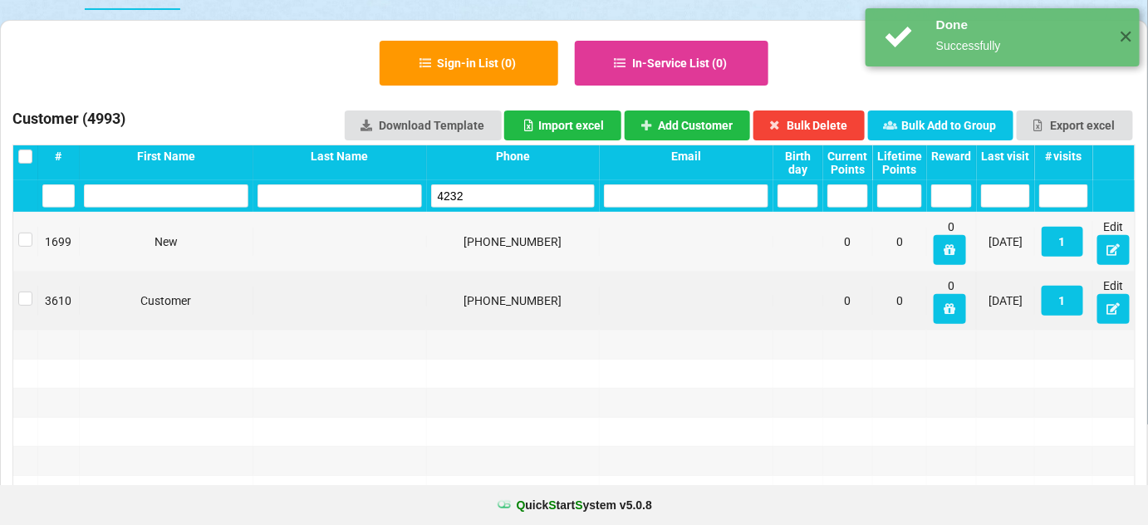
click at [495, 202] on input "4232" at bounding box center [513, 195] width 164 height 23
click at [489, 193] on input "4232" at bounding box center [513, 195] width 164 height 23
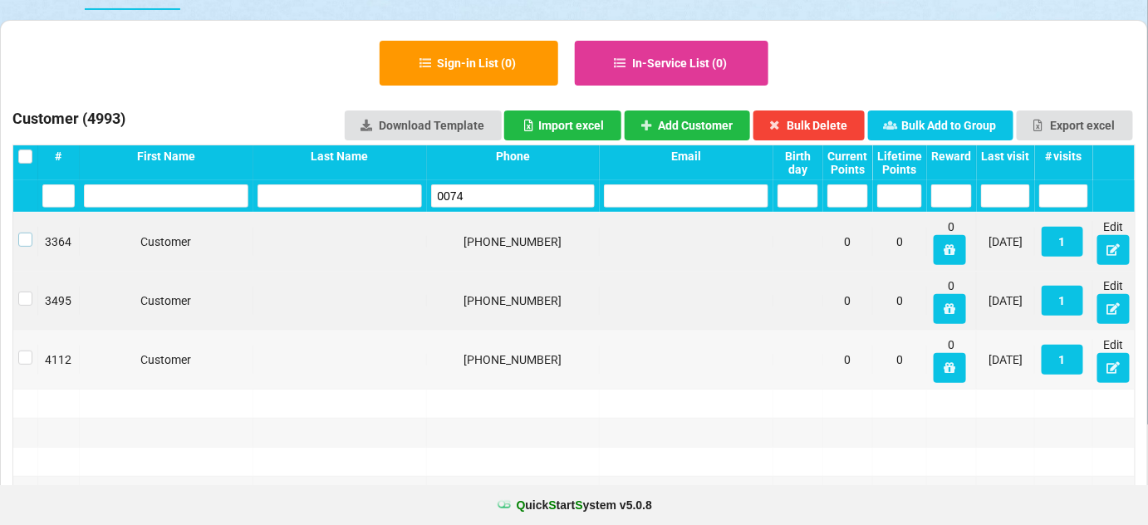
drag, startPoint x: 27, startPoint y: 234, endPoint x: 37, endPoint y: 232, distance: 11.1
click at [483, 274] on label at bounding box center [484, 274] width 2 height 0
click at [805, 222] on button "Bulk Delete" at bounding box center [760, 234] width 89 height 24
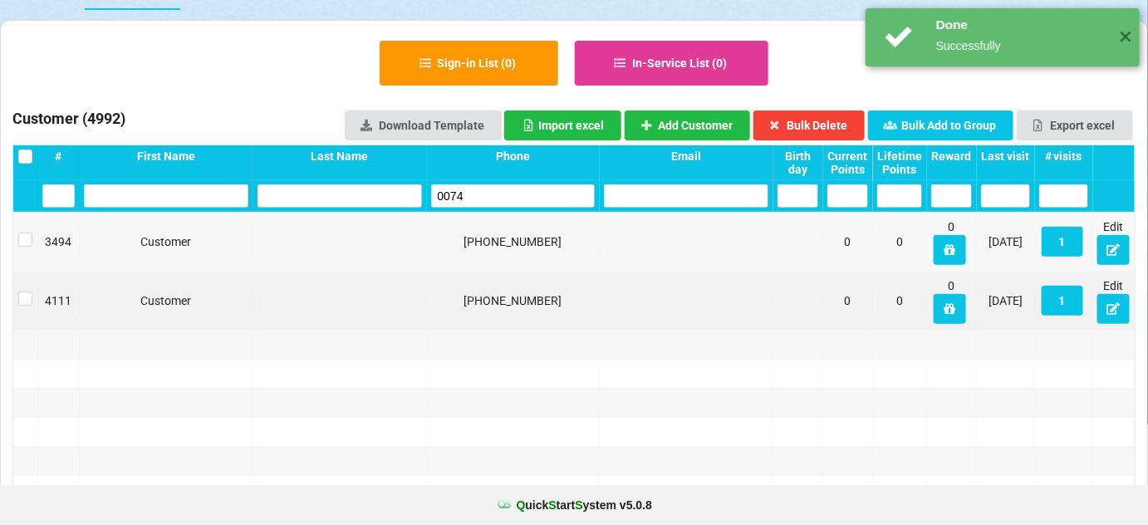
click at [531, 285] on input "0074" at bounding box center [513, 296] width 164 height 23
click at [531, 194] on input "0074" at bounding box center [513, 195] width 164 height 23
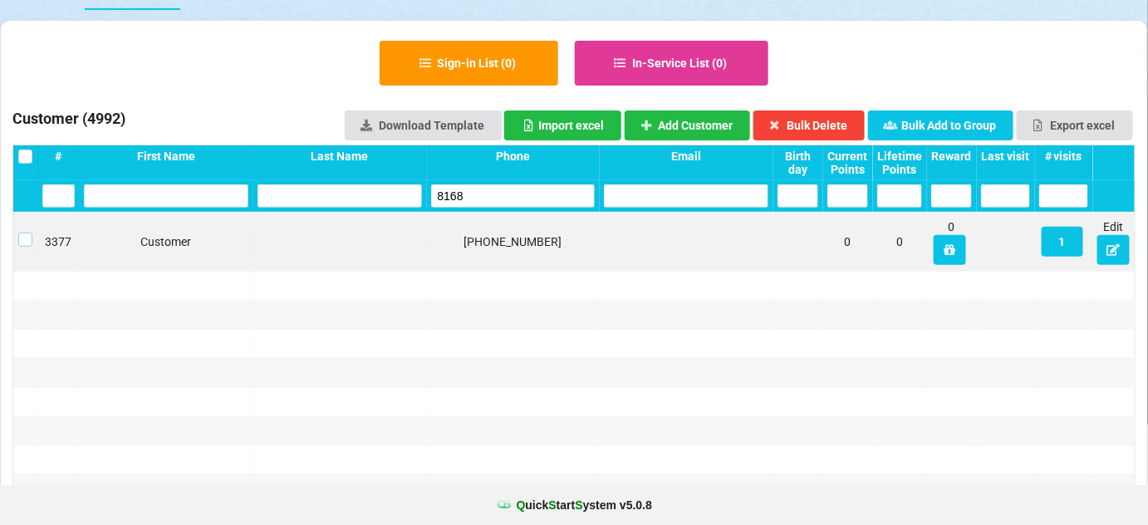
click at [73, 226] on label at bounding box center [79, 226] width 12 height 0
click at [836, 123] on button "Bulk Delete" at bounding box center [809, 125] width 112 height 30
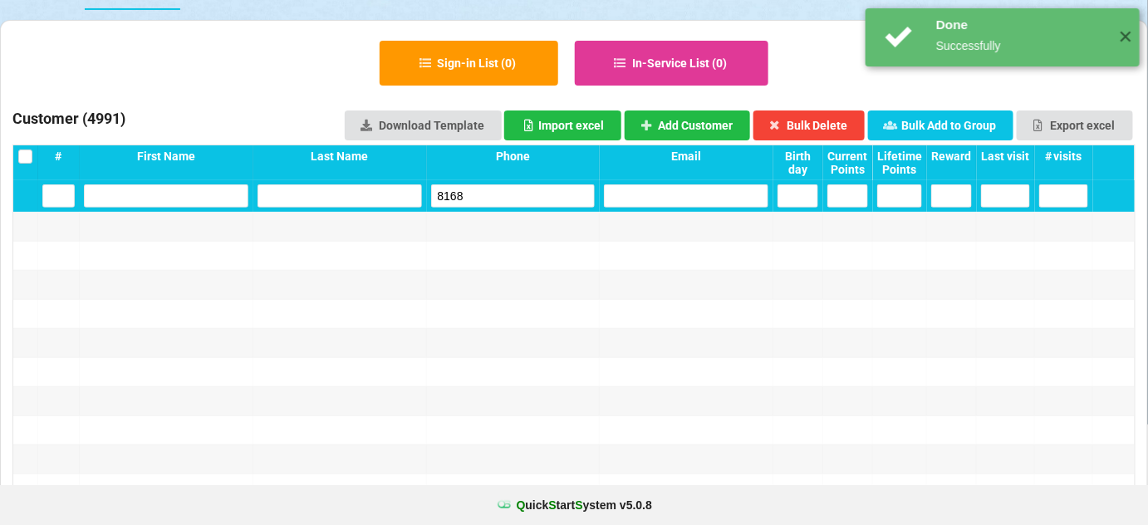
click at [518, 185] on input "8168" at bounding box center [521, 191] width 142 height 20
click at [518, 185] on input "8168" at bounding box center [513, 195] width 164 height 23
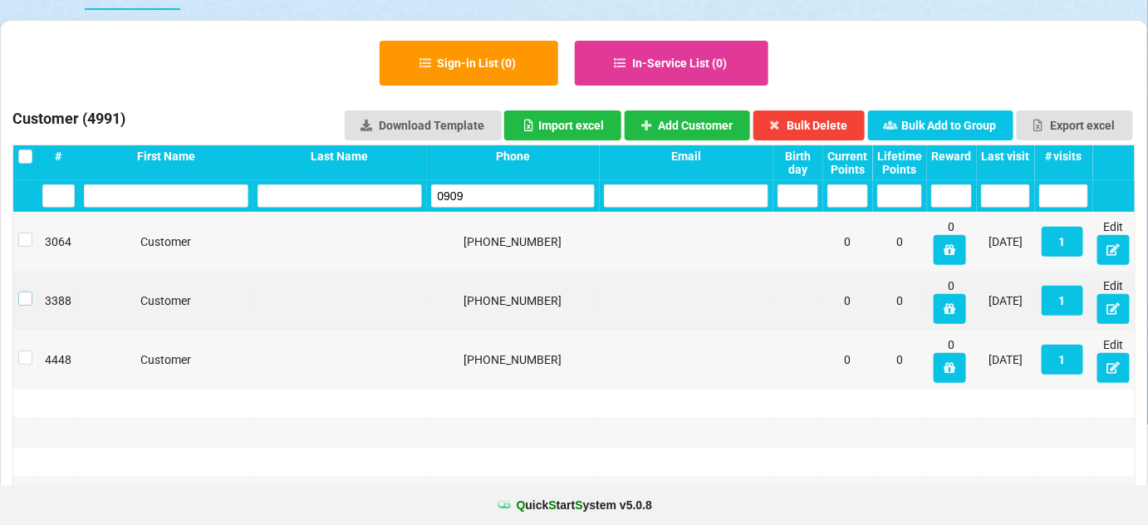
click at [24, 292] on label at bounding box center [25, 292] width 14 height 0
click at [825, 119] on button "Bulk Delete" at bounding box center [809, 125] width 112 height 30
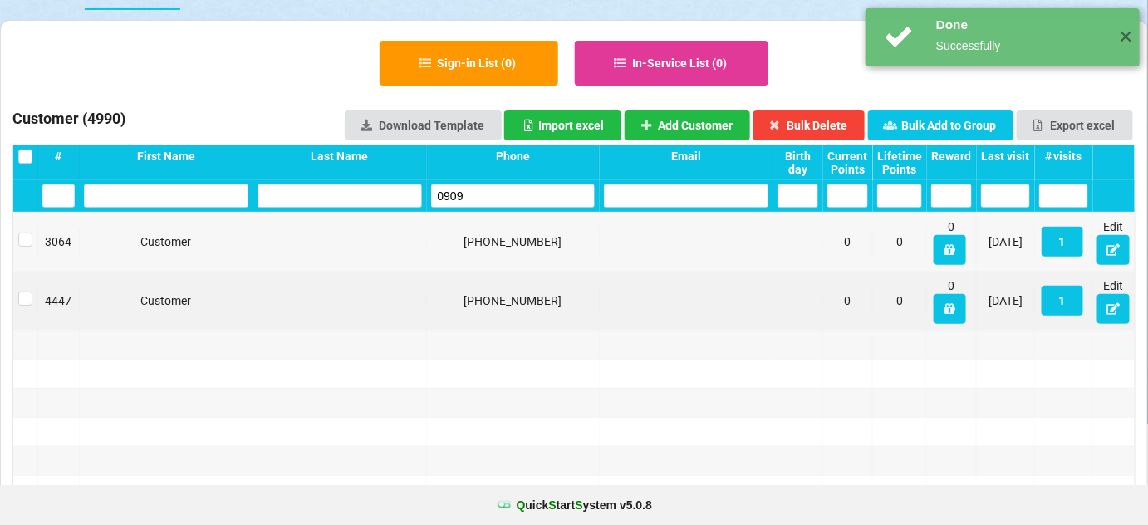
click at [476, 190] on input "0909" at bounding box center [513, 195] width 164 height 23
click at [476, 190] on input "0909" at bounding box center [527, 188] width 127 height 18
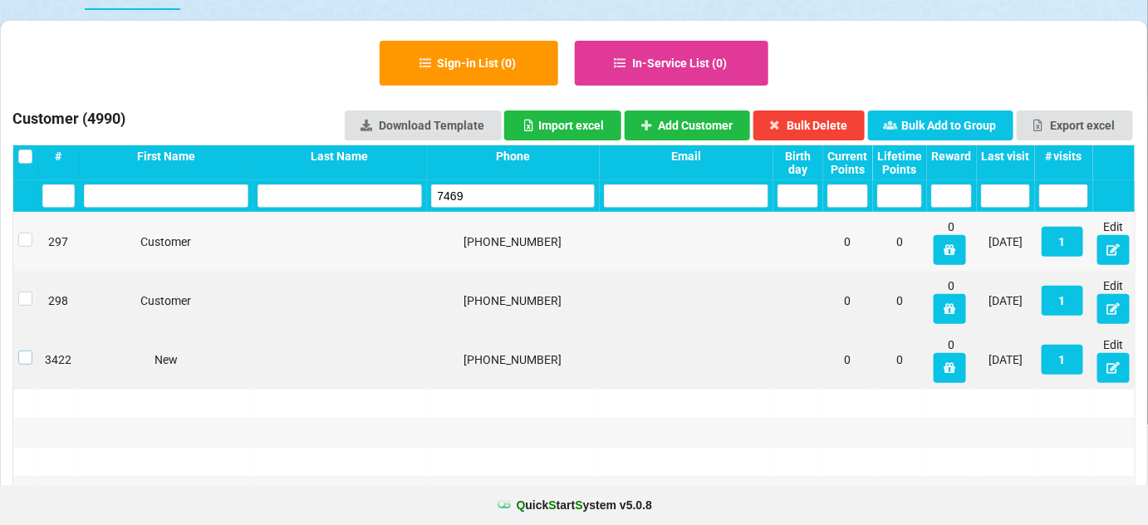
click at [24, 351] on label at bounding box center [25, 351] width 14 height 0
click at [823, 125] on button "Bulk Delete" at bounding box center [809, 125] width 112 height 30
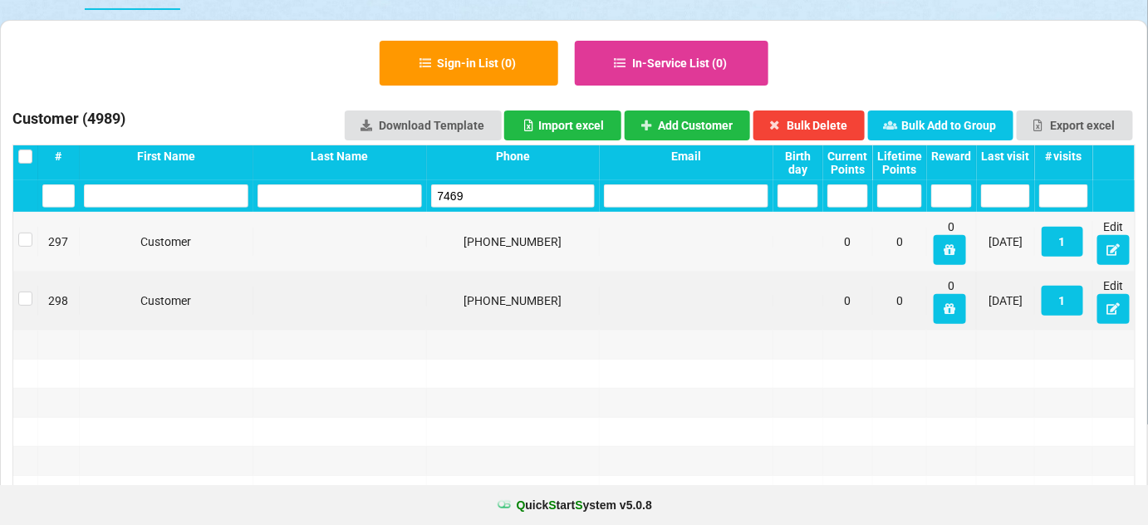
click at [495, 193] on input "7469" at bounding box center [513, 195] width 164 height 23
click at [94, 274] on label at bounding box center [100, 274] width 12 height 0
click at [826, 123] on button "Bulk Delete" at bounding box center [809, 125] width 112 height 30
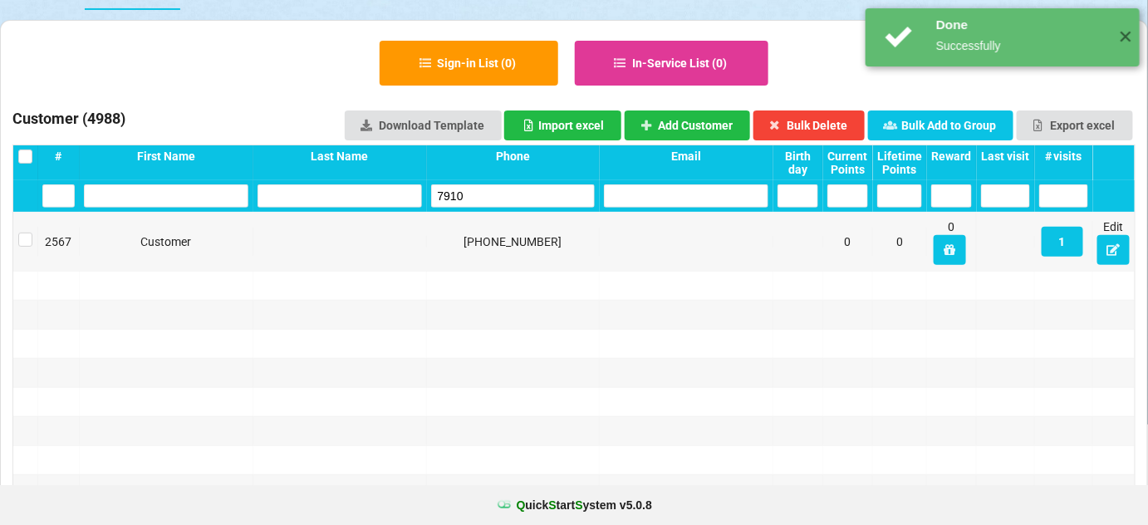
click at [530, 196] on input "7910" at bounding box center [513, 195] width 164 height 23
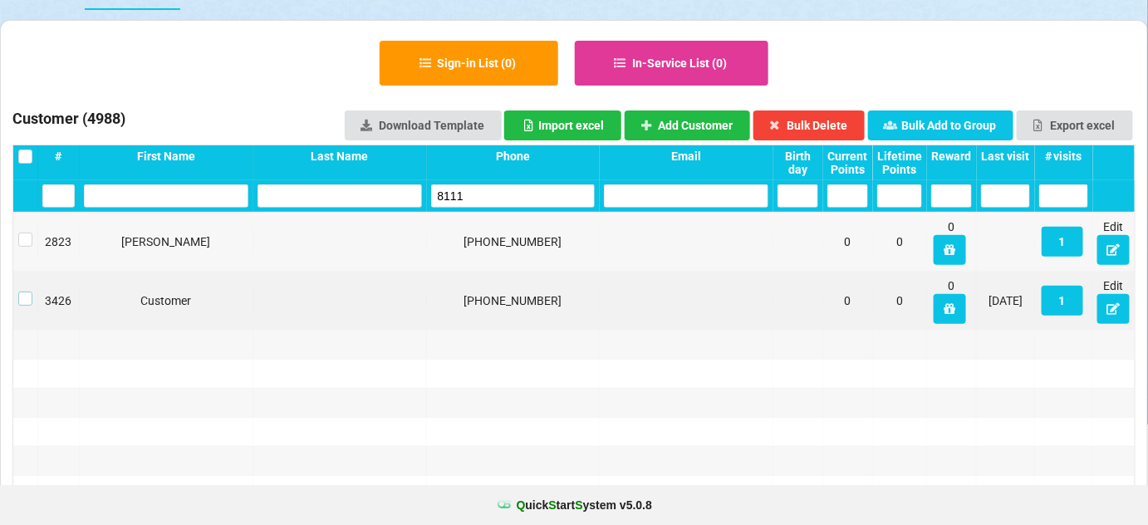
click at [456, 290] on label at bounding box center [457, 290] width 3 height 0
click at [600, 258] on button "Bulk Delete" at bounding box center [595, 259] width 10 height 2
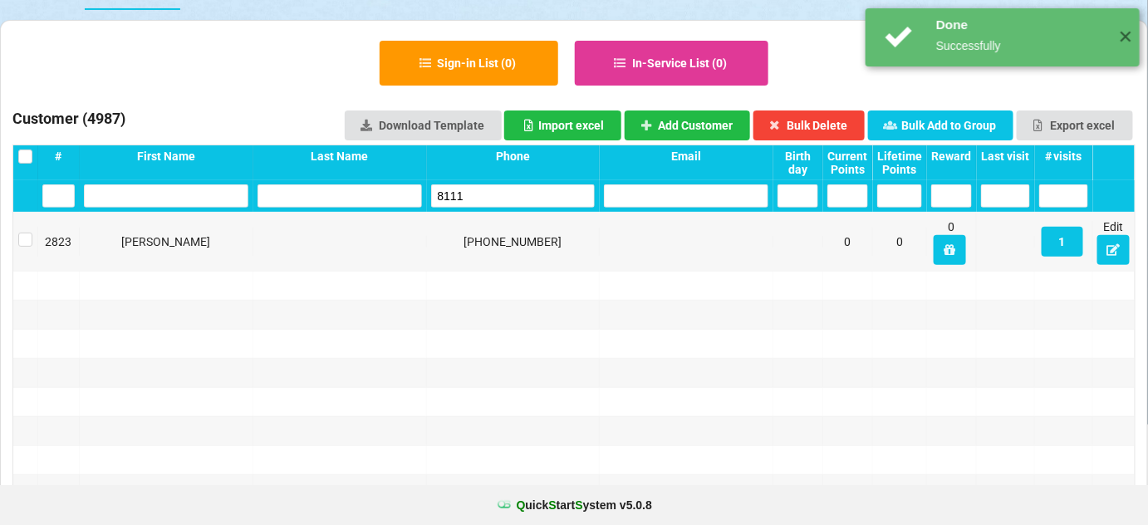
click at [469, 191] on input "8111" at bounding box center [513, 195] width 164 height 23
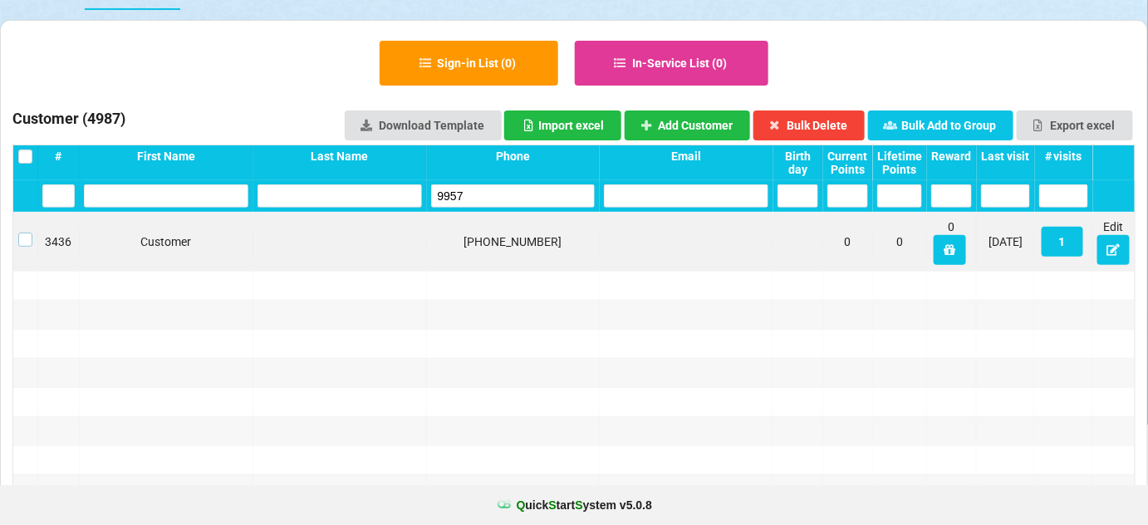
click at [20, 233] on label at bounding box center [25, 233] width 14 height 0
drag, startPoint x: 847, startPoint y: 125, endPoint x: 751, endPoint y: 149, distance: 99.1
click at [847, 125] on button "Bulk Delete" at bounding box center [809, 125] width 112 height 30
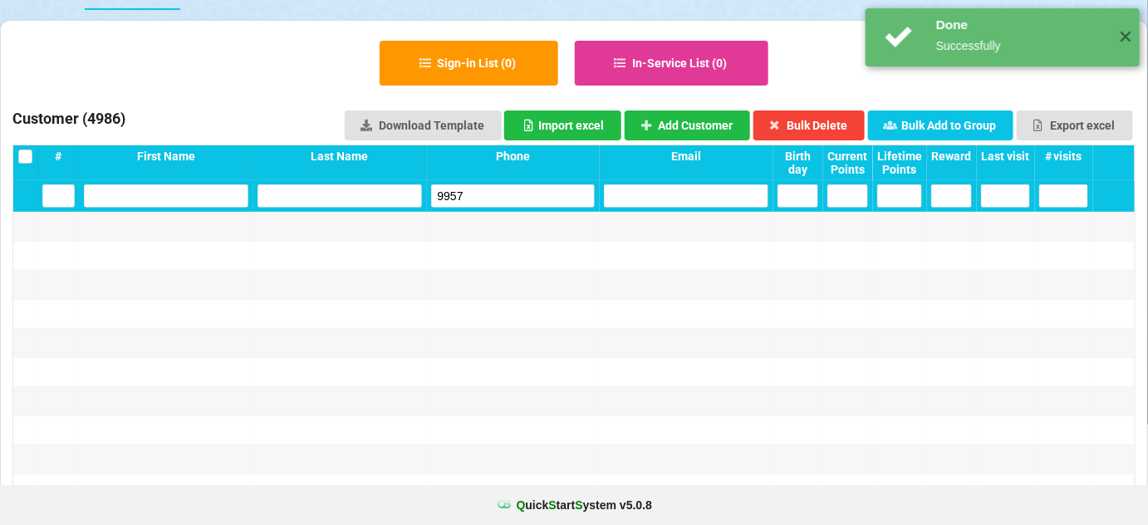
click at [539, 184] on input "9957" at bounding box center [513, 195] width 164 height 23
click at [539, 277] on input "9957" at bounding box center [535, 284] width 103 height 15
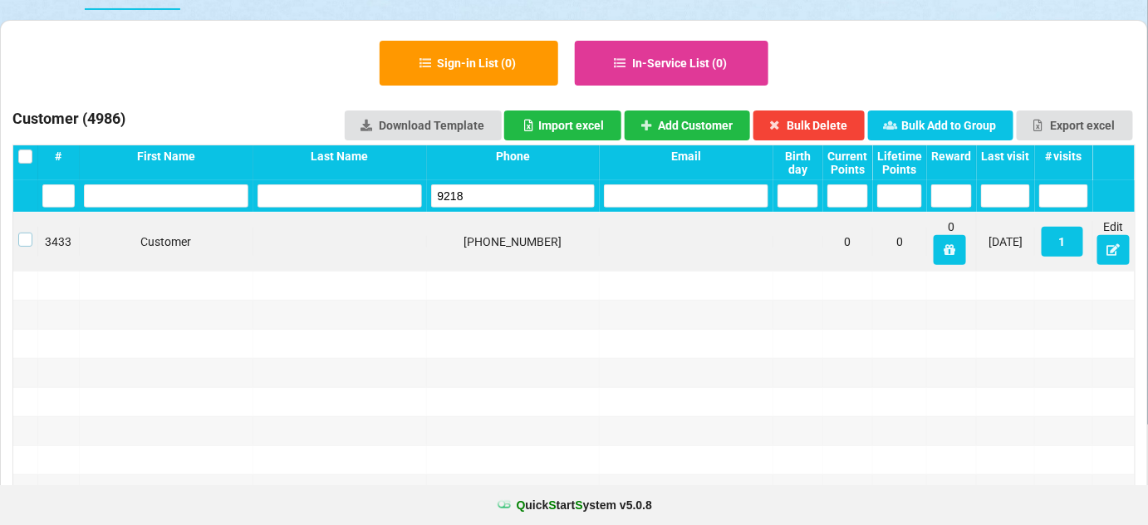
click at [439, 280] on label at bounding box center [440, 280] width 3 height 0
click at [842, 122] on button "Bulk Delete" at bounding box center [809, 125] width 112 height 30
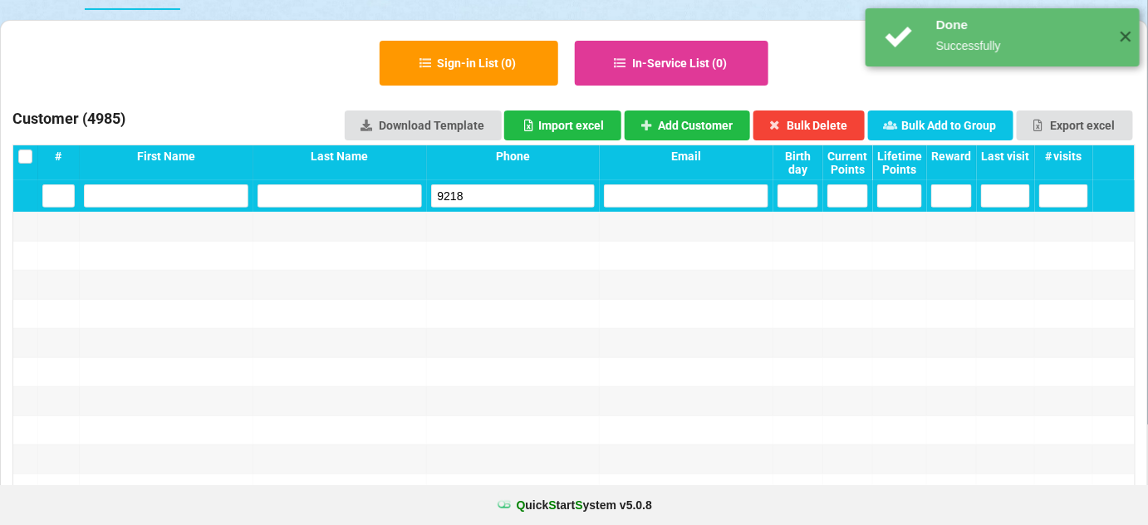
click at [500, 191] on input "9218" at bounding box center [513, 195] width 164 height 23
click at [563, 264] on input "9218" at bounding box center [569, 265] width 12 height 2
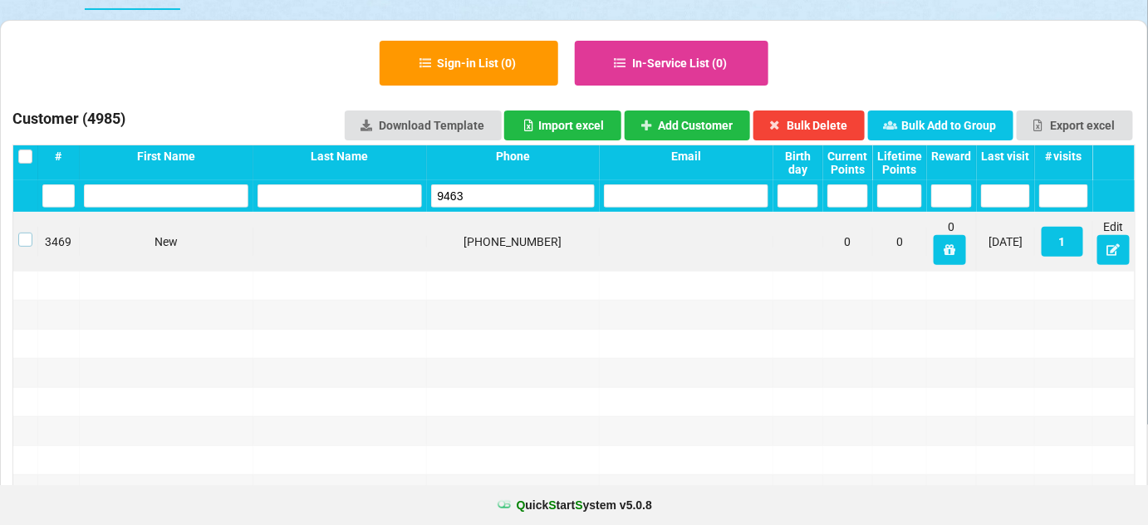
drag, startPoint x: 24, startPoint y: 241, endPoint x: 37, endPoint y: 241, distance: 13.3
click at [27, 233] on label at bounding box center [25, 233] width 14 height 0
click at [806, 119] on button "Bulk Delete" at bounding box center [809, 125] width 112 height 30
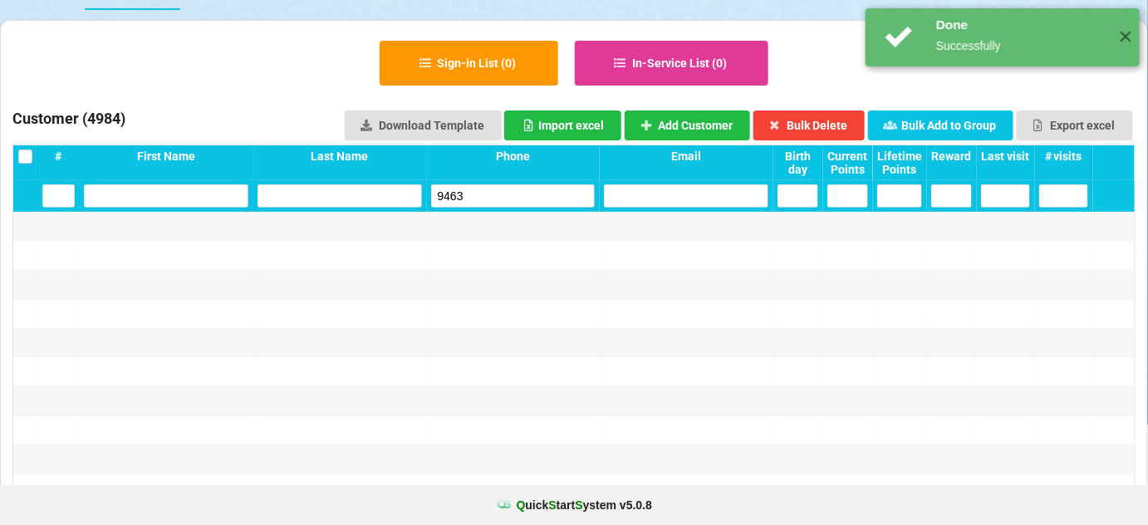
click at [508, 196] on input "9463" at bounding box center [513, 195] width 164 height 23
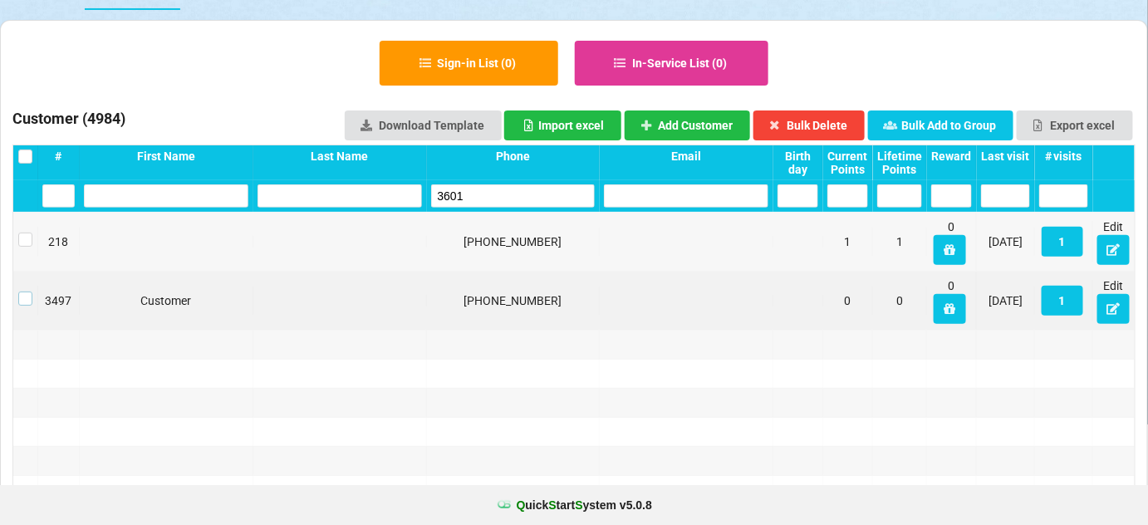
click at [30, 292] on label at bounding box center [25, 292] width 14 height 0
click at [797, 121] on button "Bulk Delete" at bounding box center [809, 125] width 112 height 30
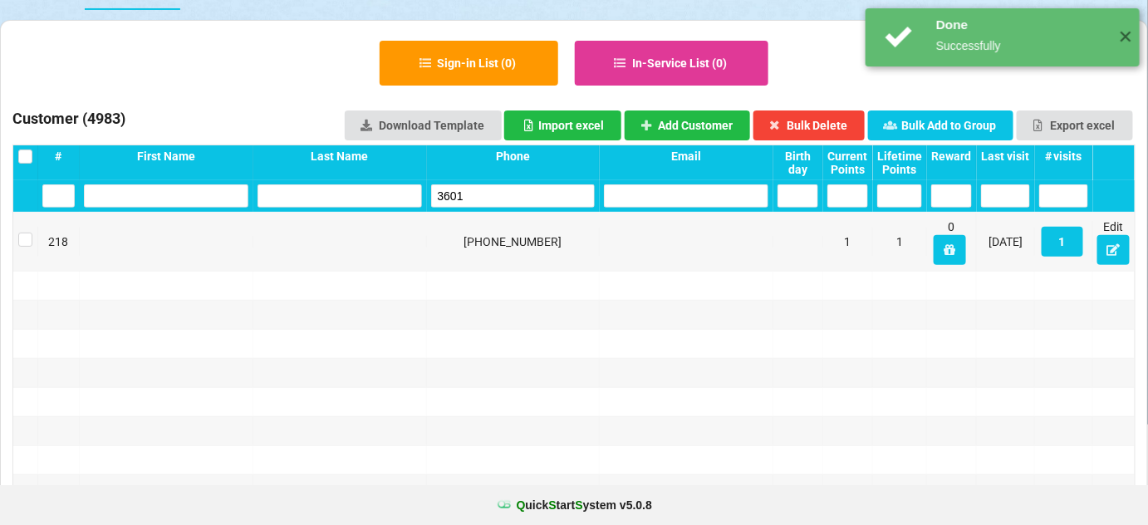
click at [485, 198] on input "3601" at bounding box center [513, 195] width 164 height 23
drag, startPoint x: 485, startPoint y: 198, endPoint x: 449, endPoint y: 125, distance: 81.7
click at [485, 198] on input "3601" at bounding box center [513, 195] width 164 height 23
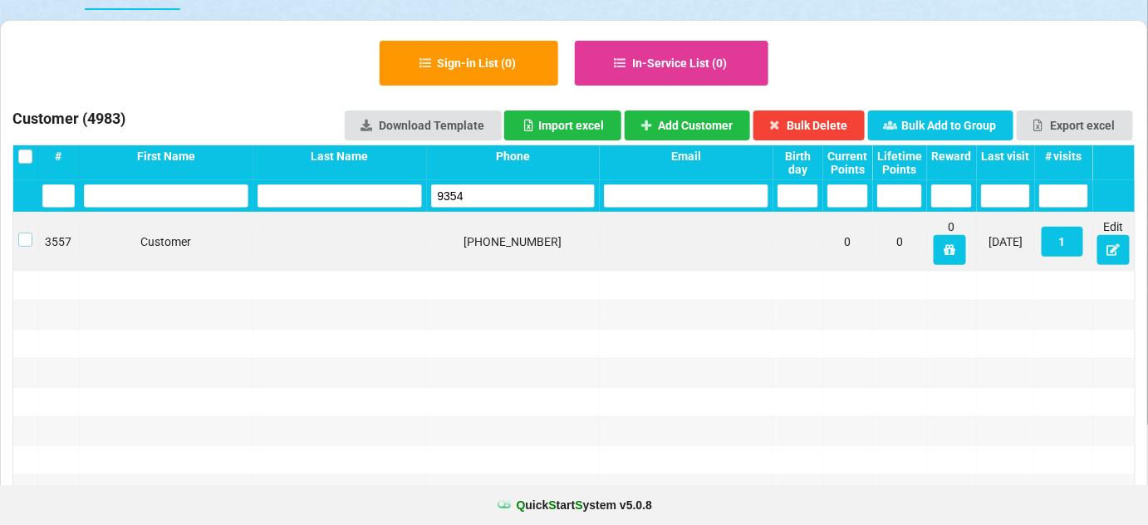
click at [22, 233] on label at bounding box center [25, 233] width 14 height 0
click at [678, 189] on button "Bulk Delete" at bounding box center [658, 194] width 40 height 11
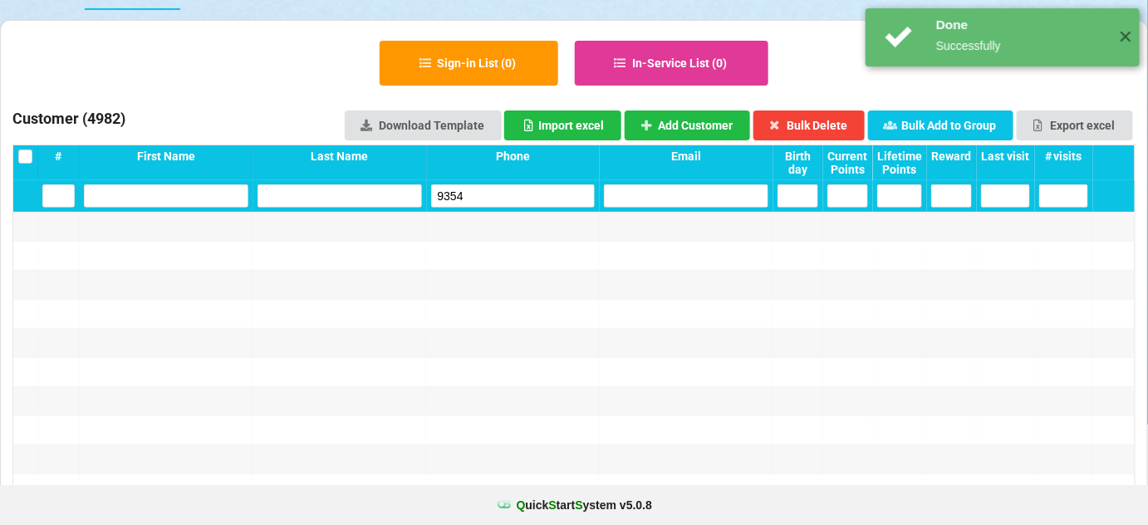
click at [513, 194] on input "9354" at bounding box center [513, 195] width 163 height 23
click at [513, 194] on input "9354" at bounding box center [523, 189] width 135 height 19
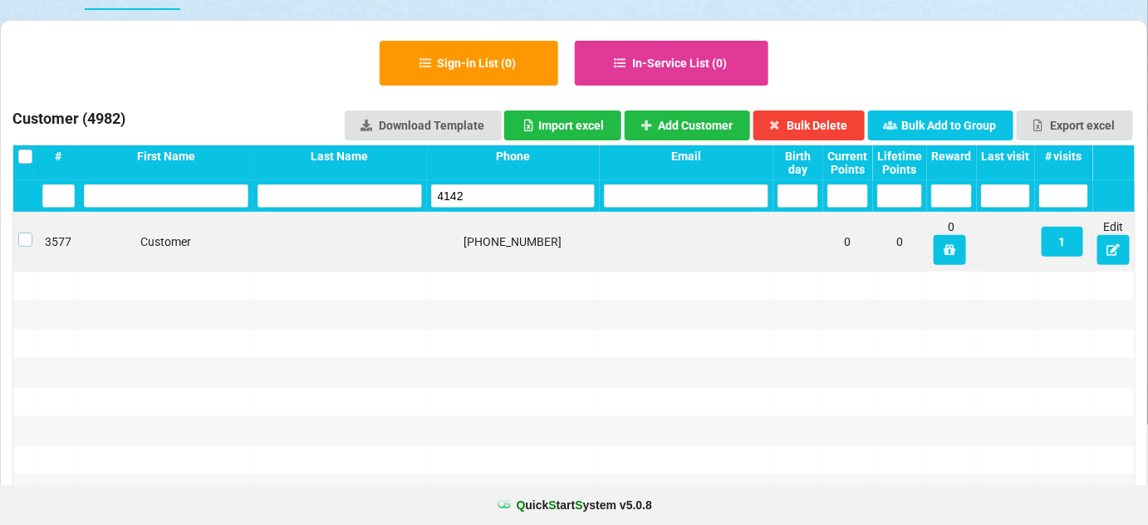
click at [22, 233] on label at bounding box center [25, 233] width 14 height 0
drag, startPoint x: 835, startPoint y: 118, endPoint x: 708, endPoint y: 159, distance: 133.5
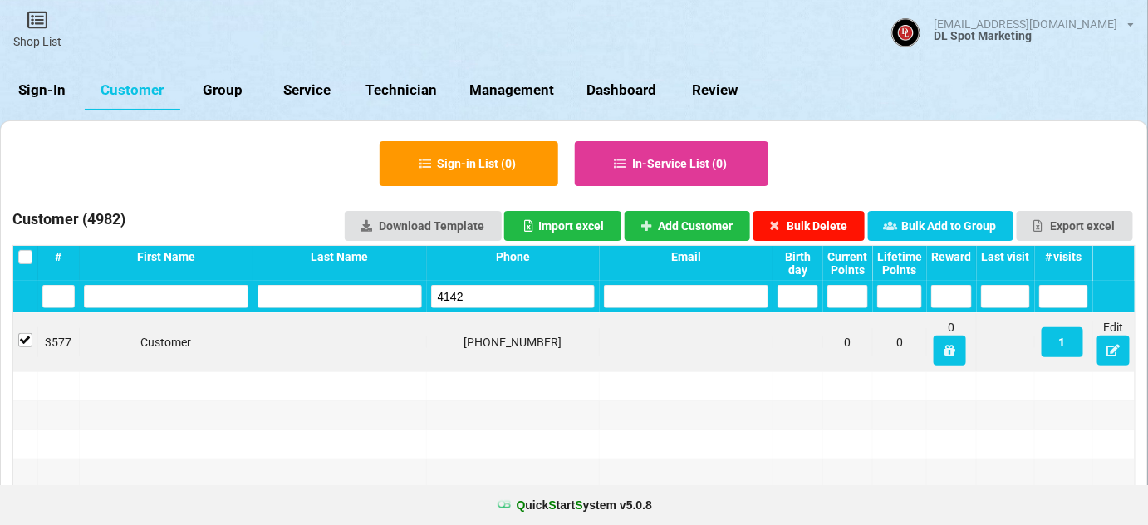
click at [834, 211] on button "Bulk Delete" at bounding box center [809, 226] width 112 height 30
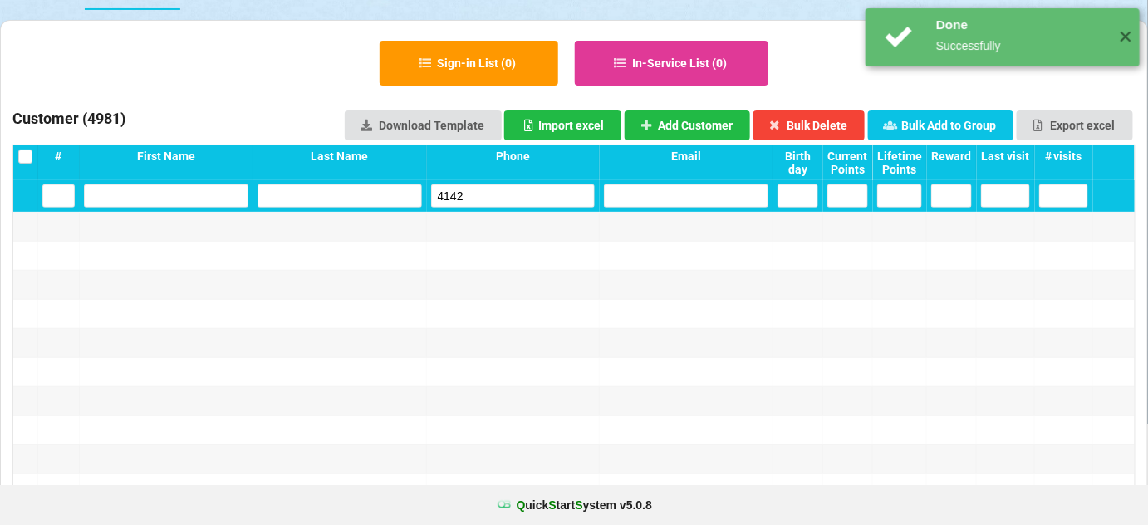
click at [518, 194] on input "4142" at bounding box center [513, 195] width 164 height 23
click at [518, 194] on input "4142" at bounding box center [519, 192] width 148 height 21
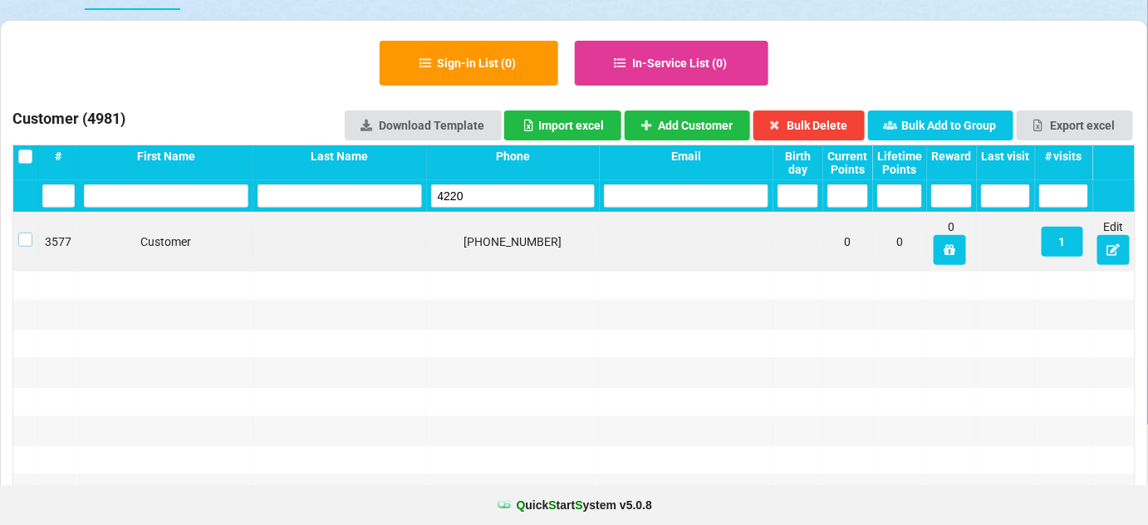
click at [28, 233] on label at bounding box center [25, 233] width 14 height 0
click at [591, 259] on button "Bulk Delete" at bounding box center [588, 260] width 7 height 2
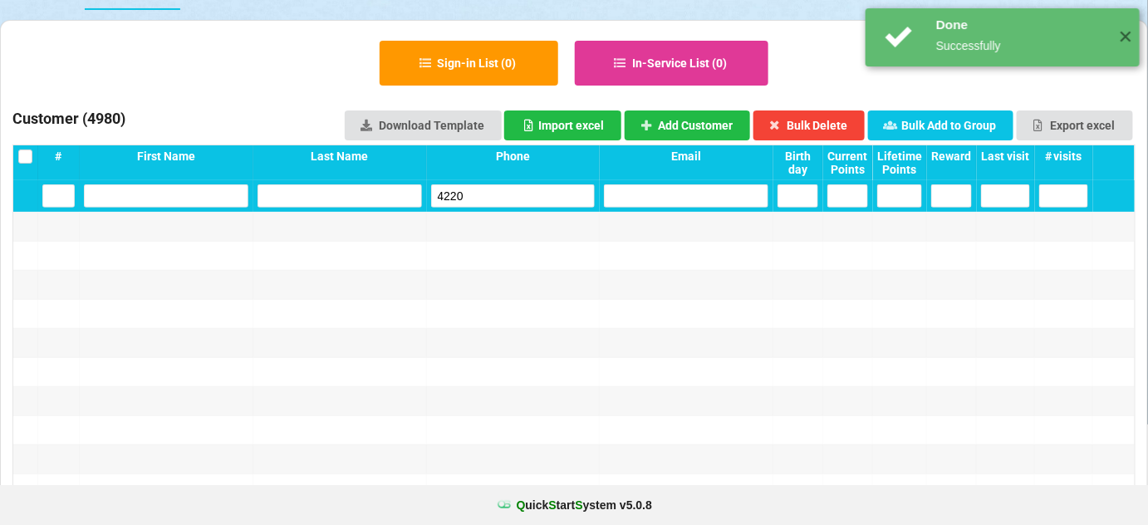
click at [498, 194] on input "4220" at bounding box center [513, 195] width 164 height 23
click at [511, 272] on input "4220" at bounding box center [547, 277] width 72 height 10
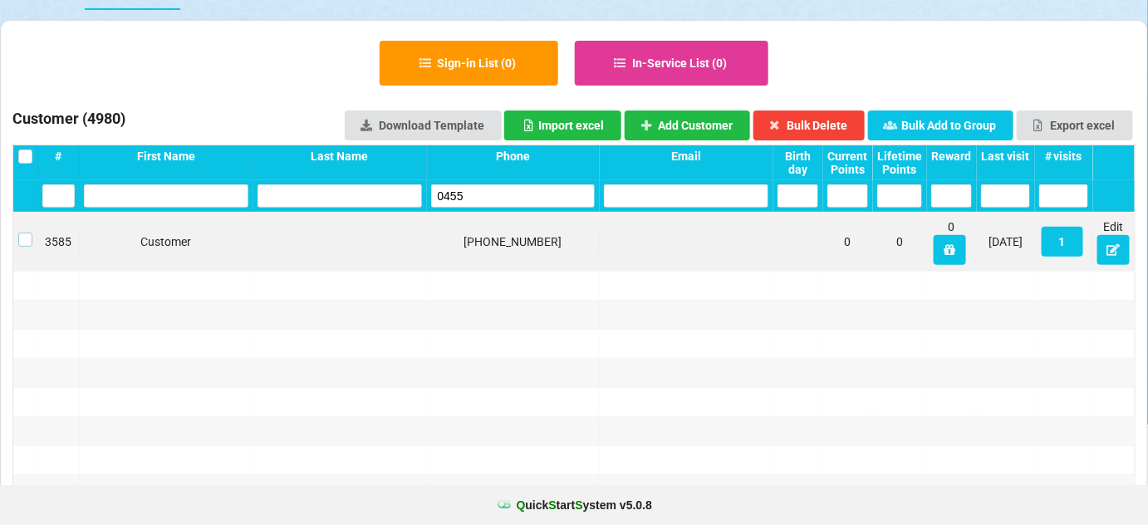
click at [24, 233] on label at bounding box center [25, 233] width 14 height 0
click at [822, 115] on button "Bulk Delete" at bounding box center [809, 125] width 112 height 30
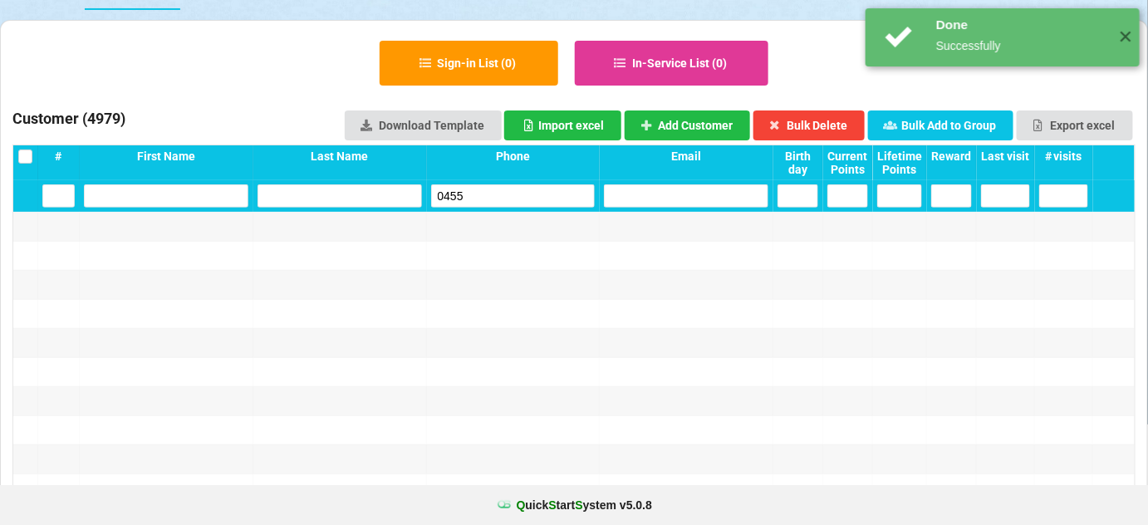
click at [511, 188] on input "0455" at bounding box center [513, 195] width 164 height 23
click at [511, 188] on input "0455" at bounding box center [514, 195] width 161 height 23
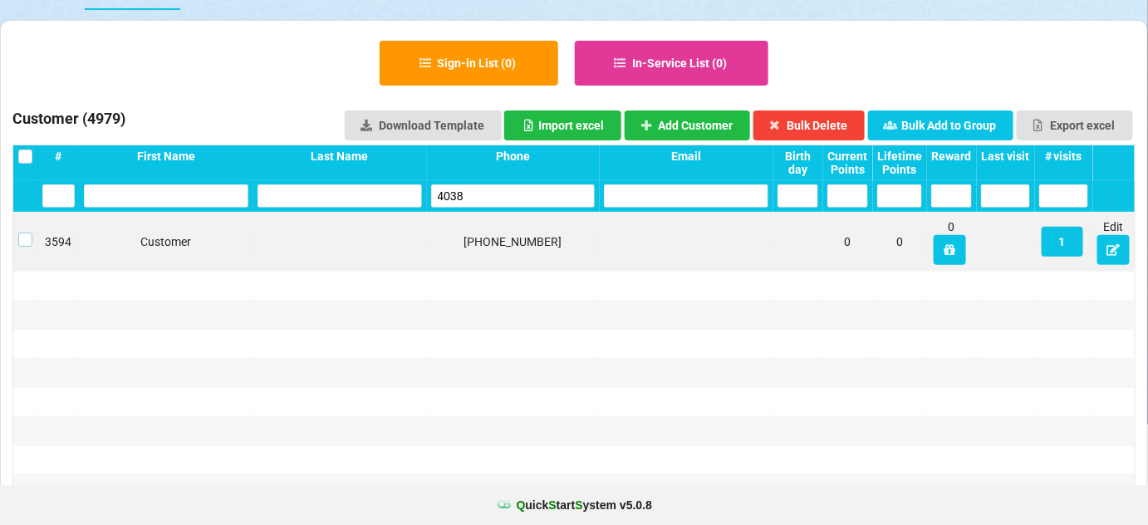
click at [26, 233] on label at bounding box center [25, 233] width 14 height 0
click at [812, 118] on button "Bulk Delete" at bounding box center [809, 125] width 112 height 30
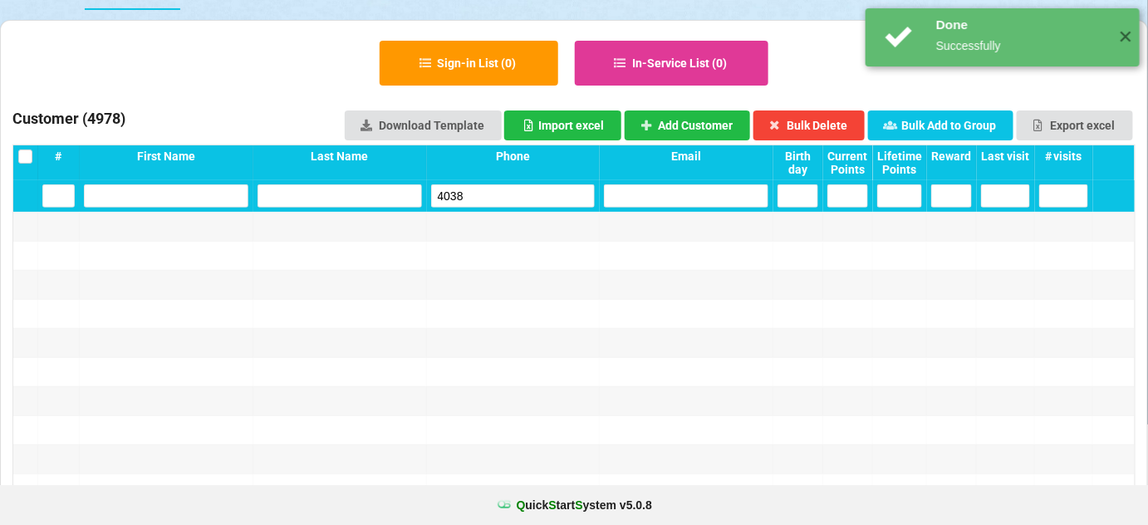
click at [515, 186] on input "4038" at bounding box center [513, 195] width 164 height 23
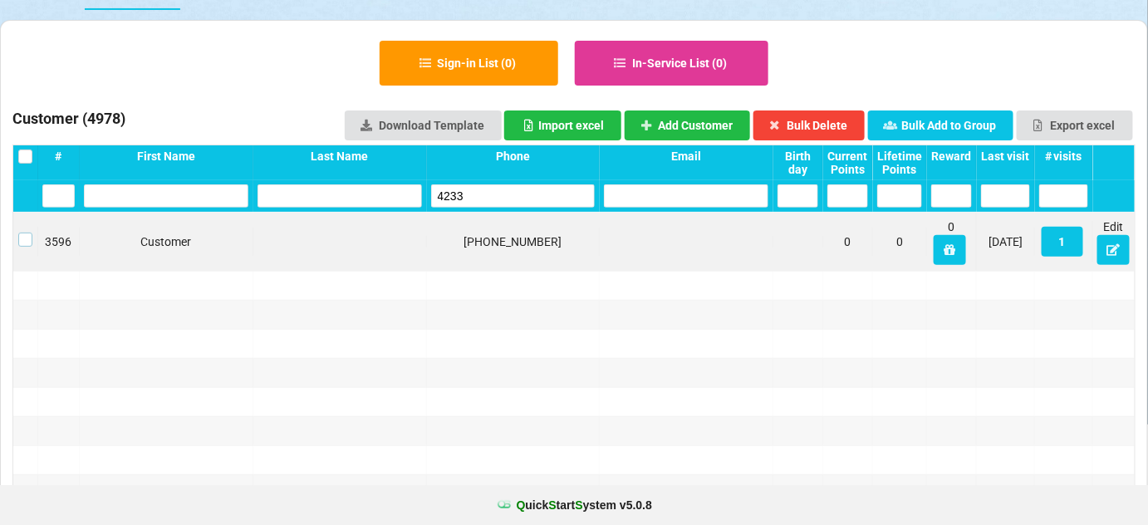
click at [23, 233] on label at bounding box center [25, 233] width 14 height 0
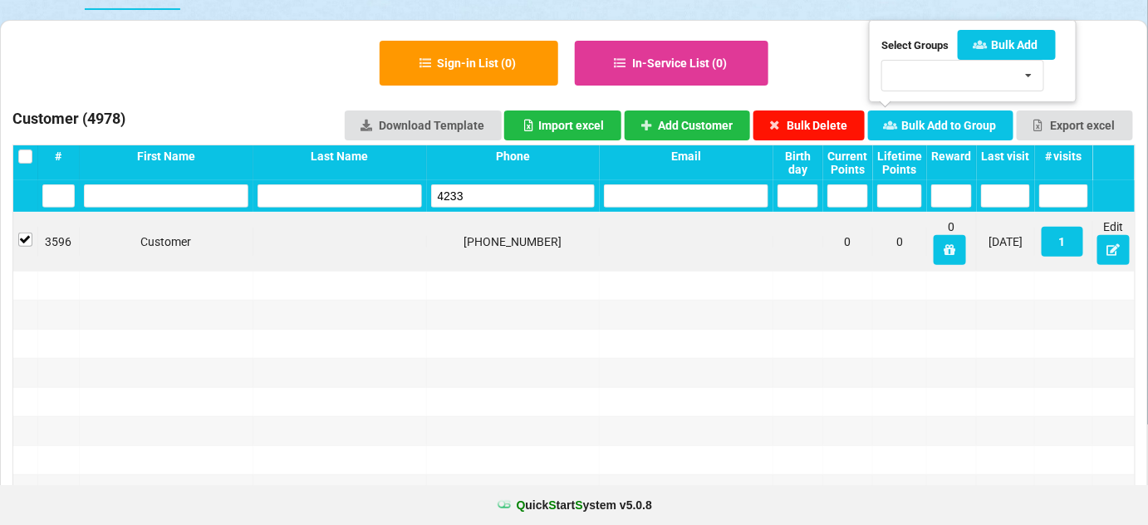
click at [832, 120] on button "Bulk Delete" at bounding box center [809, 125] width 112 height 30
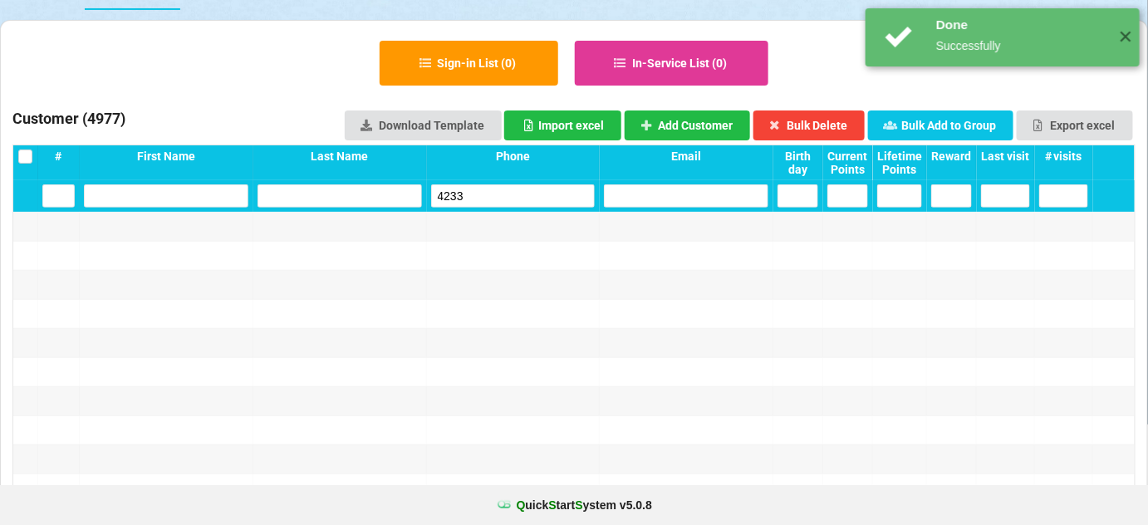
click at [527, 194] on input "4233" at bounding box center [513, 195] width 164 height 23
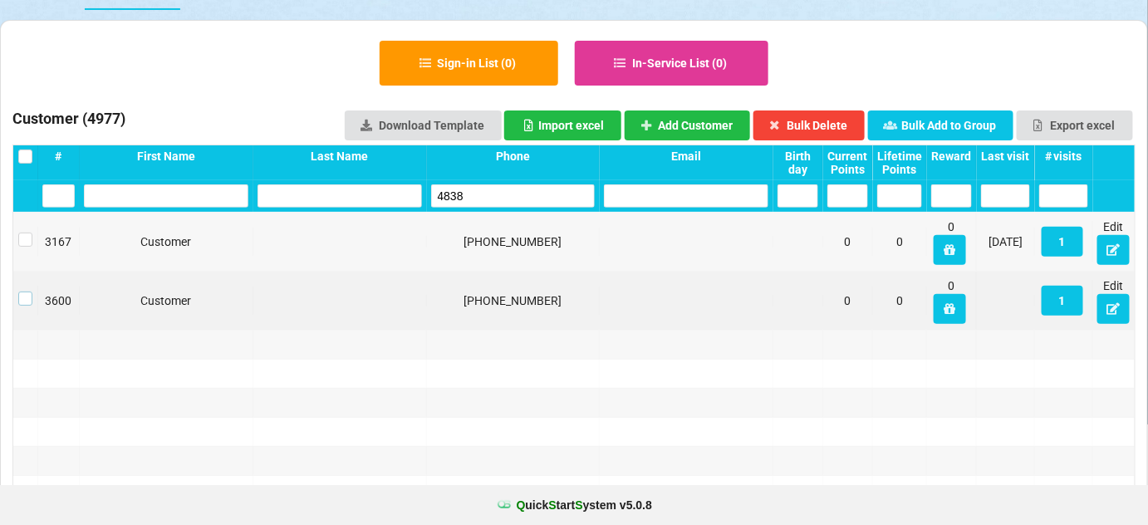
click at [30, 292] on label at bounding box center [25, 292] width 14 height 0
click at [811, 125] on button "Bulk Delete" at bounding box center [809, 125] width 112 height 30
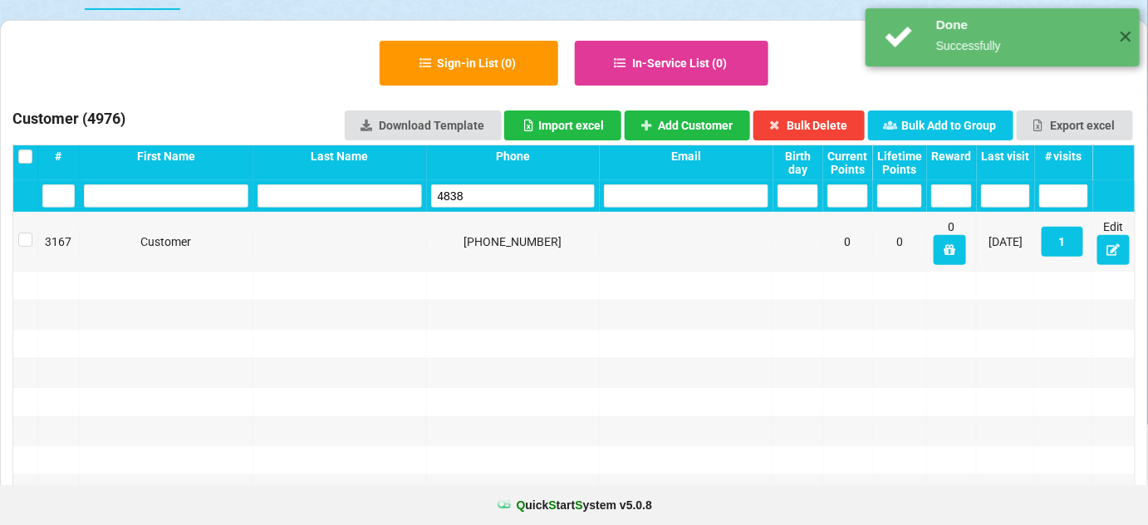
click at [558, 265] on input "4838" at bounding box center [567, 266] width 18 height 2
click at [500, 284] on input "4838" at bounding box center [514, 295] width 159 height 22
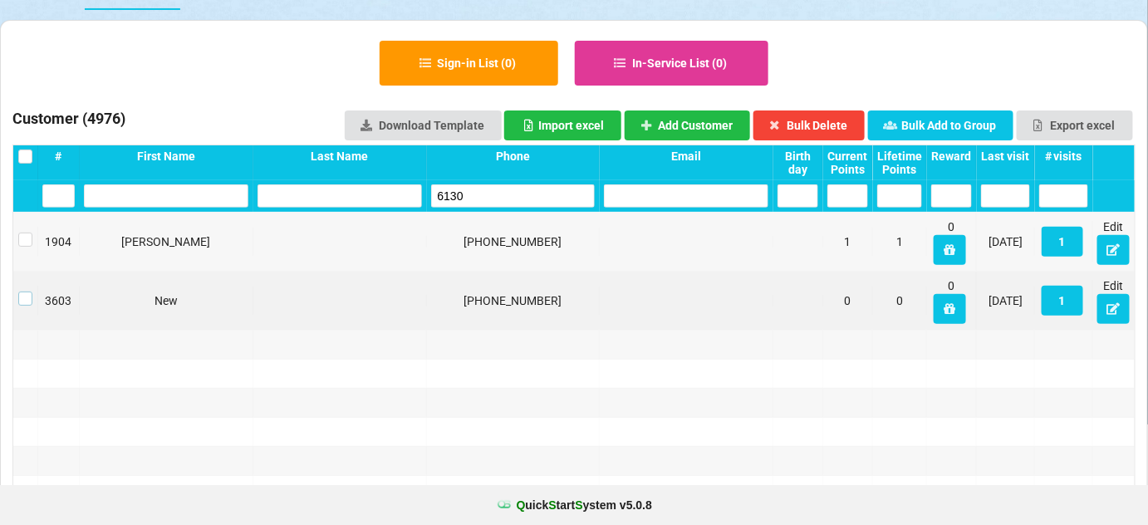
click at [29, 292] on label at bounding box center [25, 292] width 14 height 0
click at [828, 125] on button "Bulk Delete" at bounding box center [809, 125] width 112 height 30
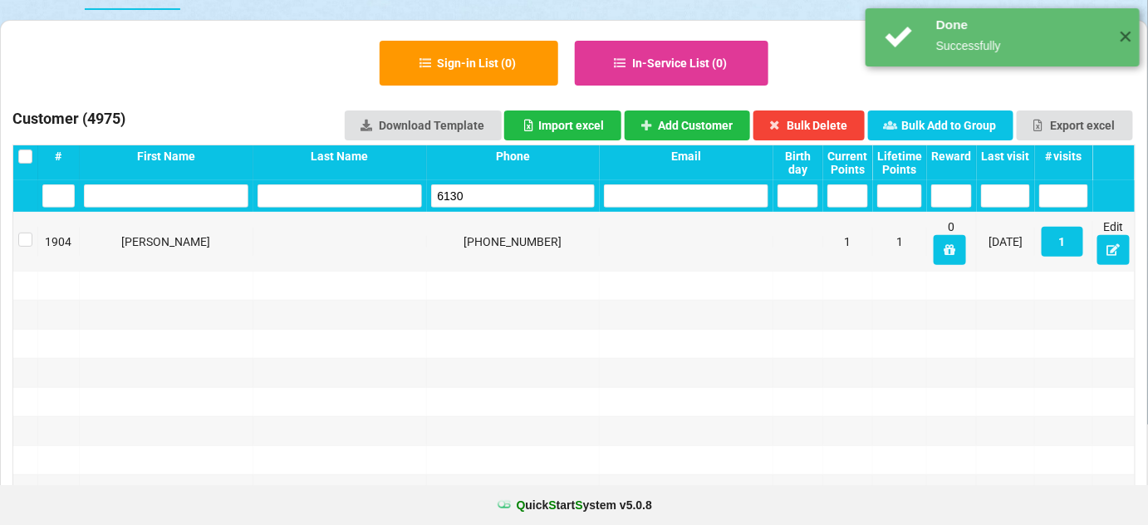
click at [516, 184] on input "6130" at bounding box center [513, 195] width 164 height 23
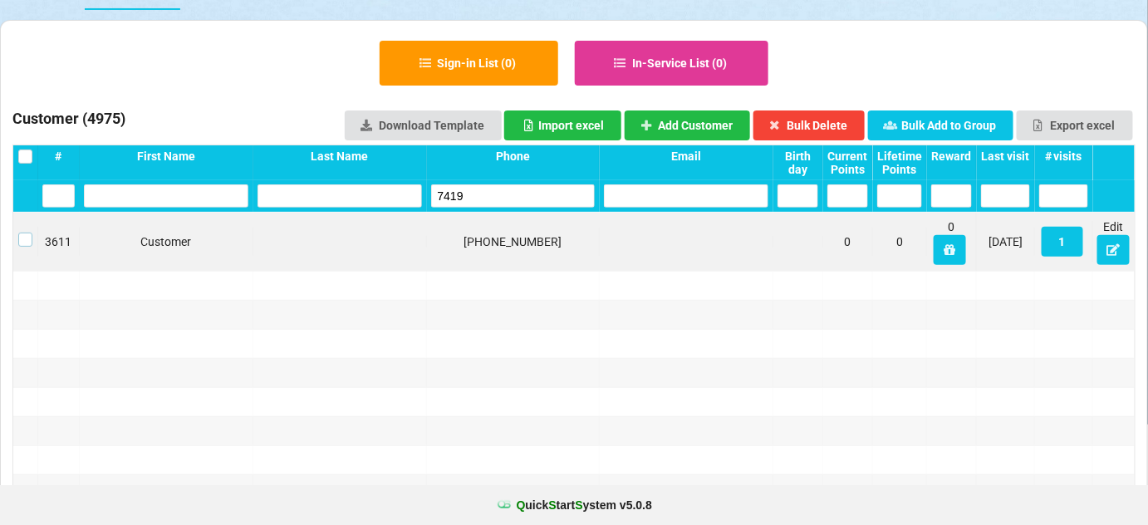
click at [22, 233] on label at bounding box center [25, 233] width 14 height 0
click at [792, 125] on button "Bulk Delete" at bounding box center [809, 125] width 112 height 30
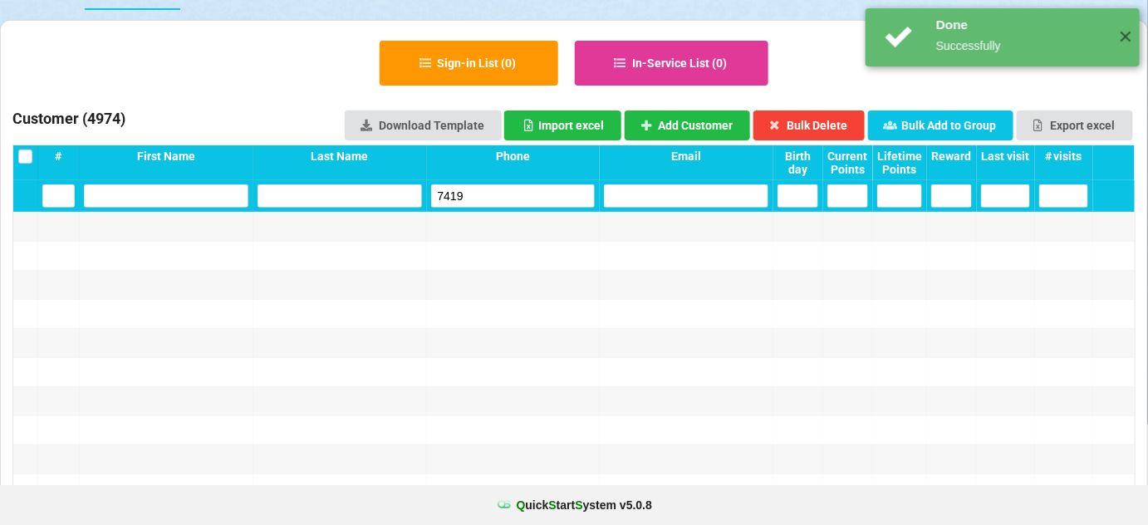
click at [465, 204] on input "7419" at bounding box center [516, 194] width 153 height 22
click at [465, 204] on input "7419" at bounding box center [513, 195] width 164 height 23
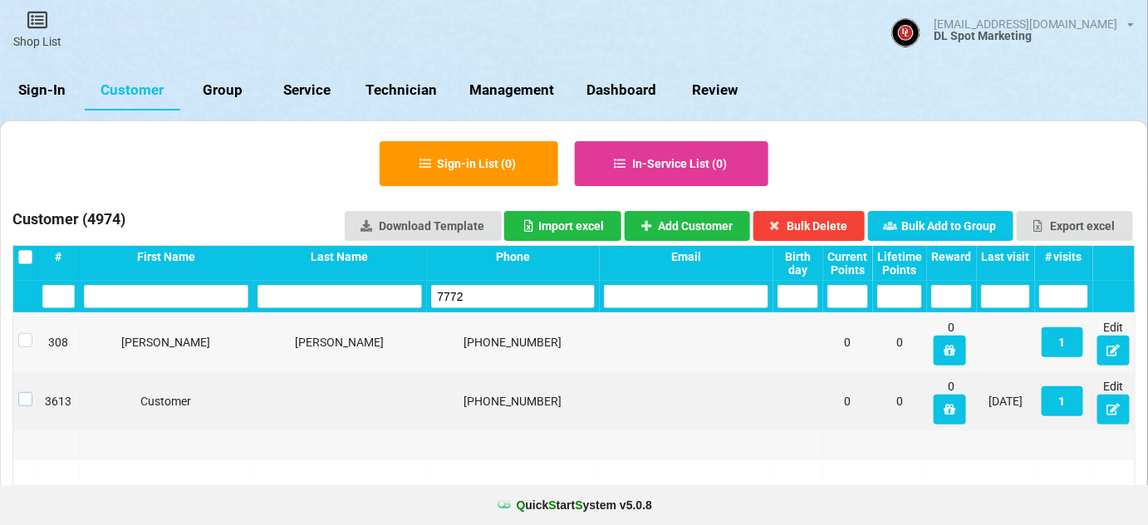
drag, startPoint x: 27, startPoint y: 297, endPoint x: 163, endPoint y: 284, distance: 136.8
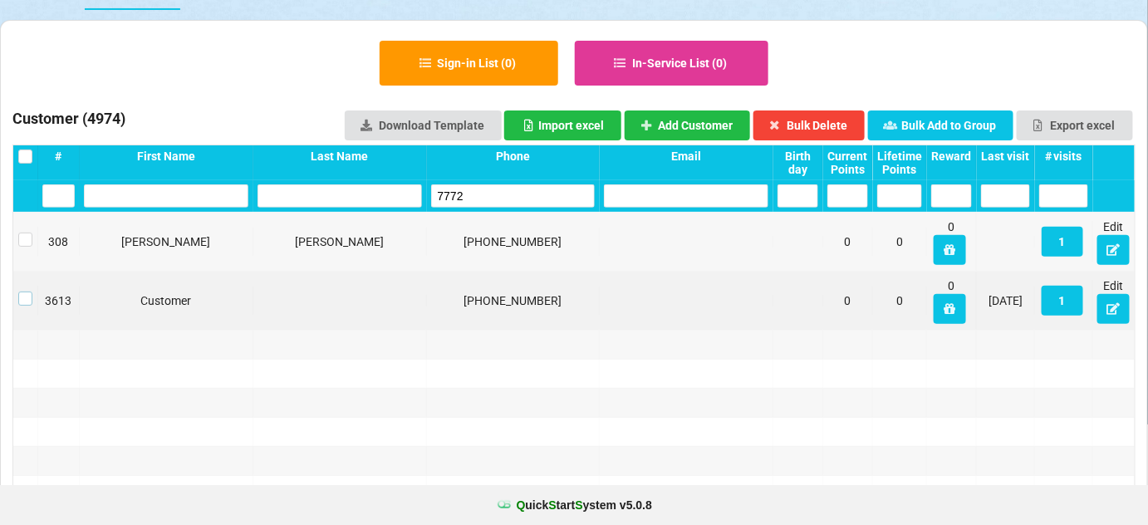
click at [27, 392] on label at bounding box center [25, 392] width 14 height 0
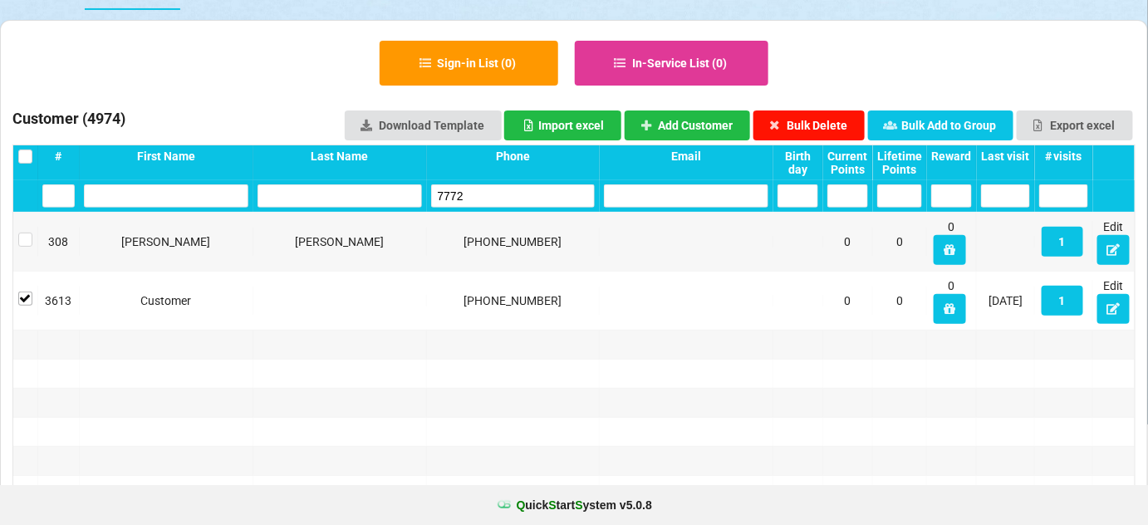
click at [823, 126] on button "Bulk Delete" at bounding box center [809, 125] width 112 height 30
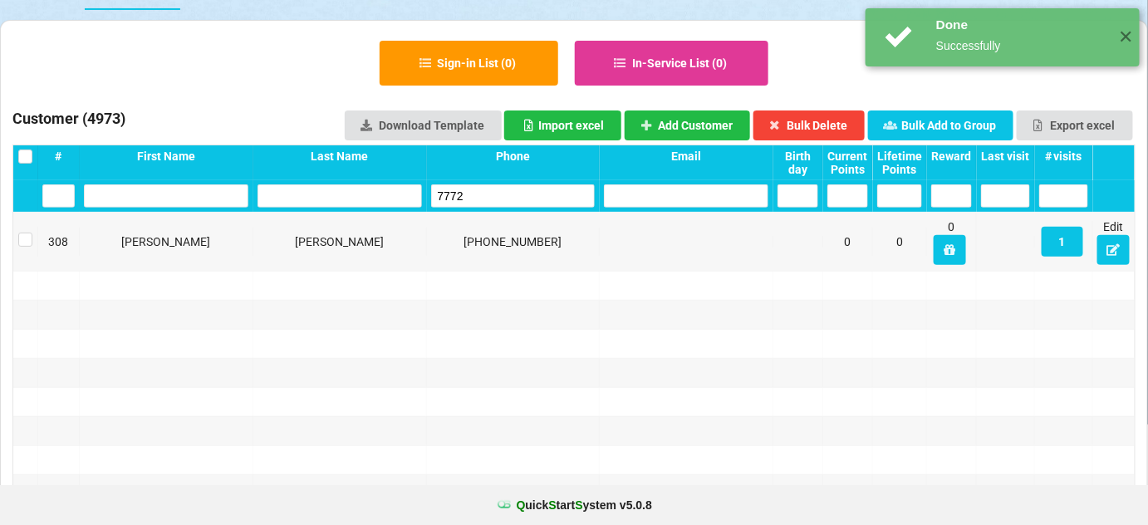
click at [489, 194] on input "7772" at bounding box center [513, 195] width 164 height 23
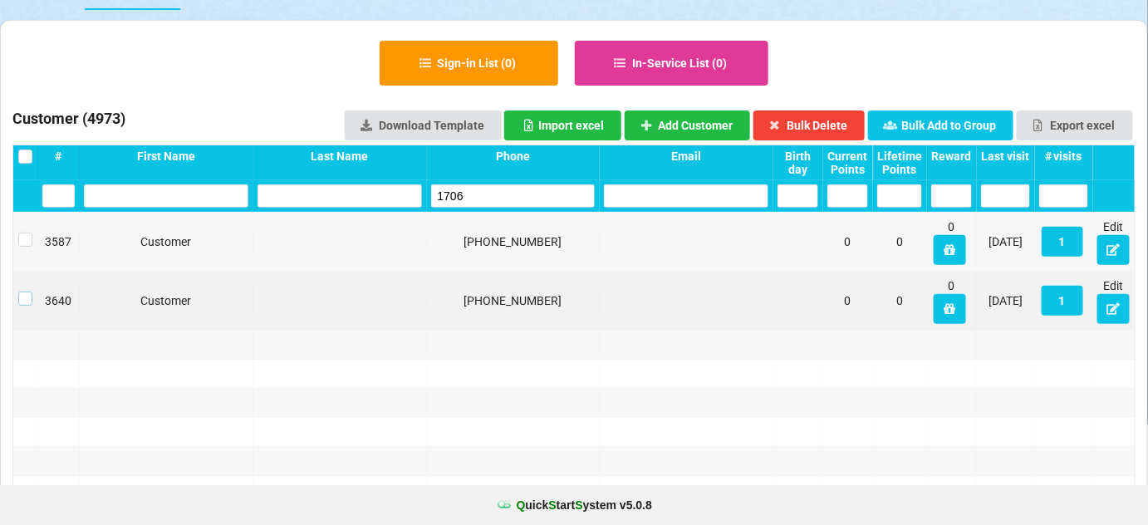
click at [23, 292] on label at bounding box center [25, 292] width 14 height 0
click at [837, 123] on button "Bulk Delete" at bounding box center [799, 127] width 107 height 28
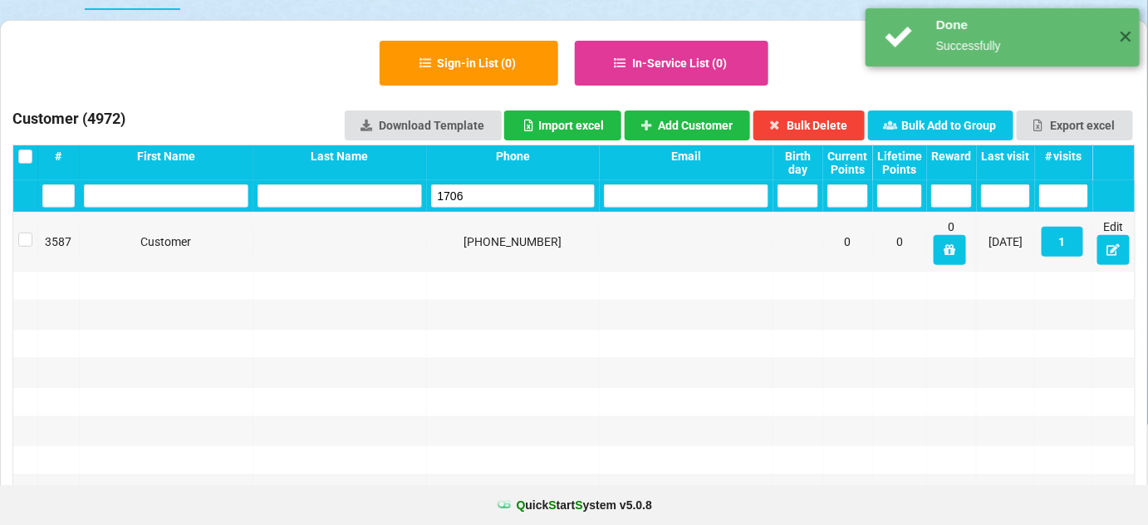
click at [498, 196] on input "1706" at bounding box center [514, 195] width 160 height 22
drag, startPoint x: 498, startPoint y: 196, endPoint x: 459, endPoint y: 163, distance: 50.6
click at [496, 195] on input "1706" at bounding box center [513, 195] width 164 height 23
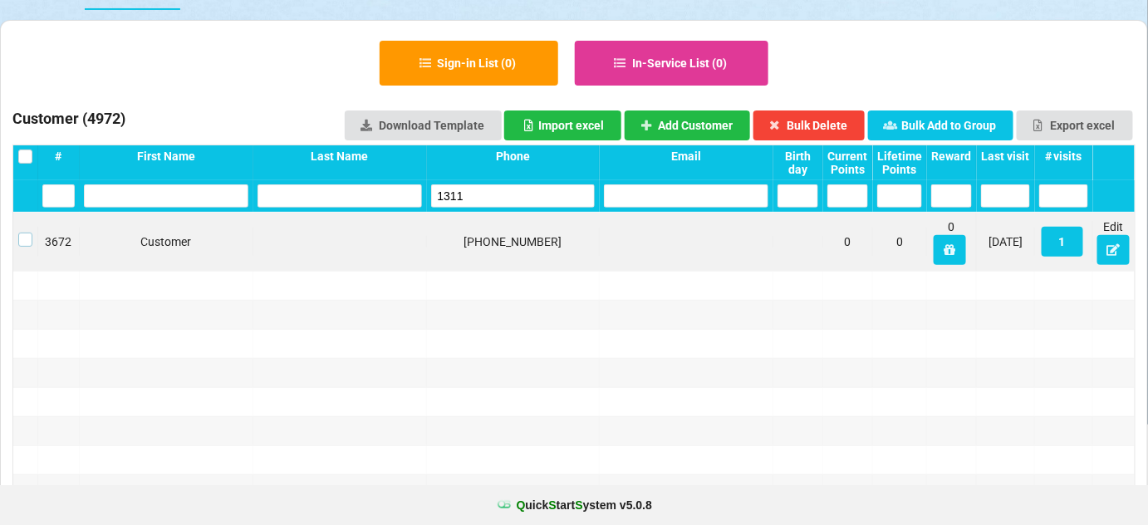
click at [26, 233] on label at bounding box center [25, 233] width 14 height 0
click at [580, 262] on button "Bulk Delete" at bounding box center [578, 262] width 2 height 1
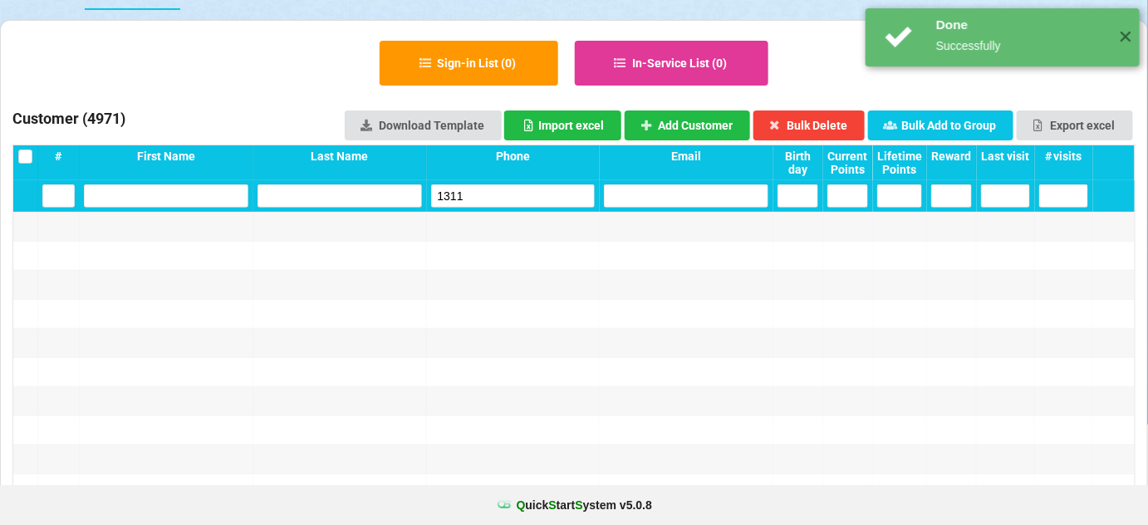
click at [502, 201] on input "1311" at bounding box center [513, 195] width 164 height 23
drag, startPoint x: 502, startPoint y: 201, endPoint x: 467, endPoint y: 178, distance: 41.9
click at [493, 195] on input "1311" at bounding box center [513, 195] width 164 height 23
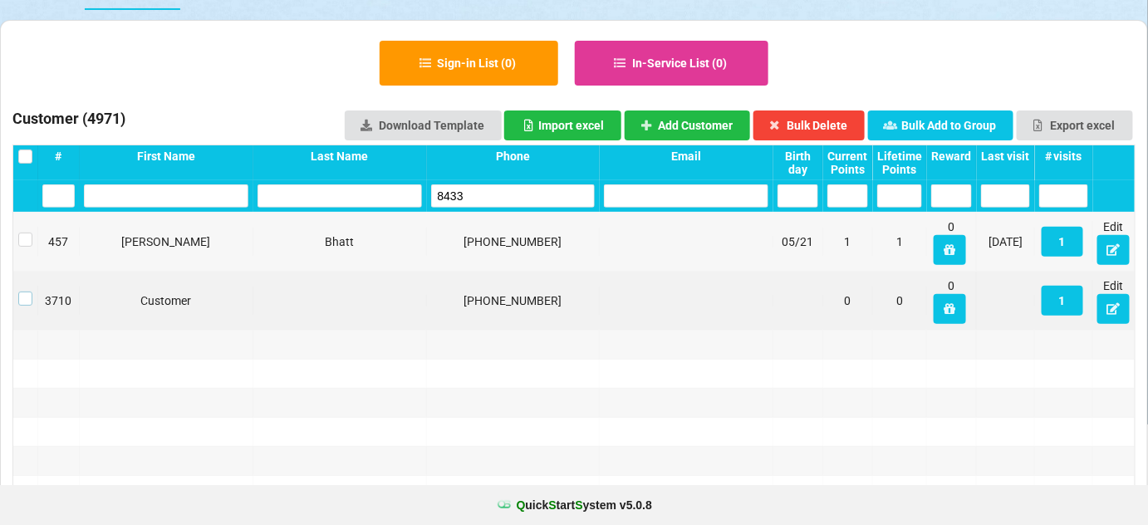
click at [26, 292] on label at bounding box center [25, 292] width 14 height 0
click at [808, 121] on button "Bulk Delete" at bounding box center [809, 125] width 112 height 30
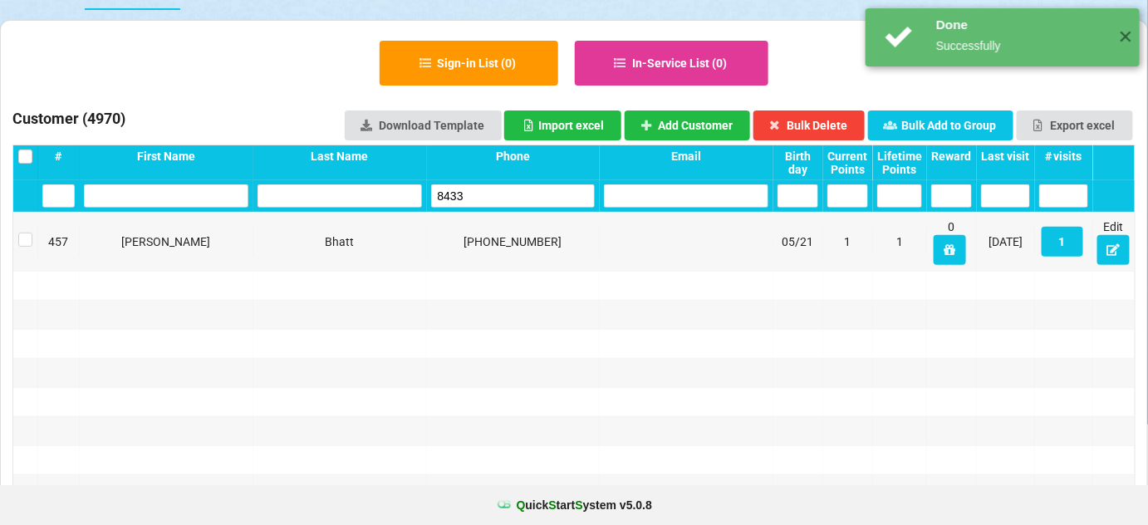
click at [524, 198] on input "8433" at bounding box center [513, 195] width 164 height 23
drag, startPoint x: 524, startPoint y: 198, endPoint x: 511, endPoint y: 191, distance: 14.9
click at [523, 198] on input "8433" at bounding box center [513, 195] width 164 height 23
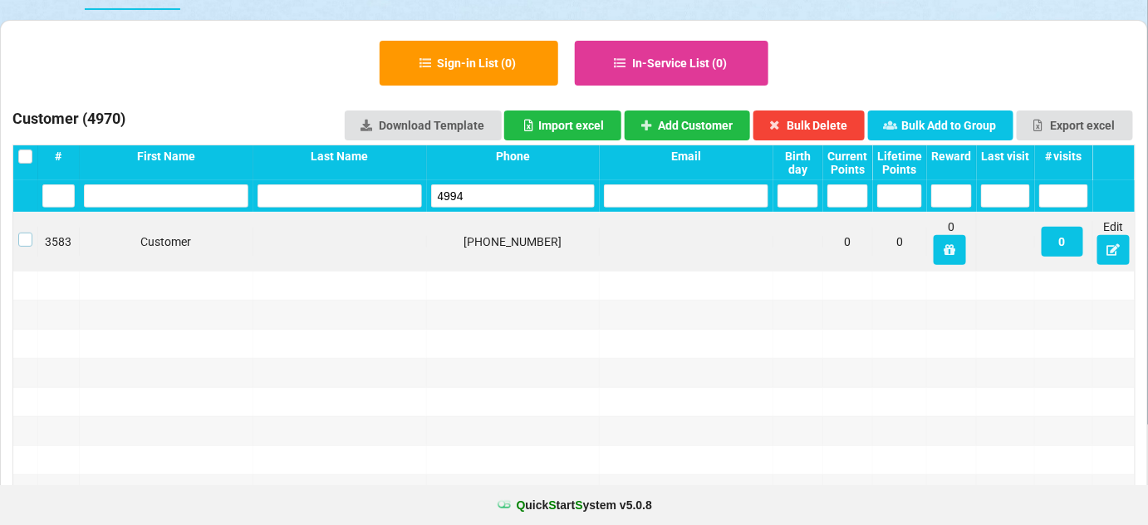
click at [567, 263] on label at bounding box center [567, 263] width 0 height 0
drag, startPoint x: 816, startPoint y: 122, endPoint x: 804, endPoint y: 125, distance: 11.9
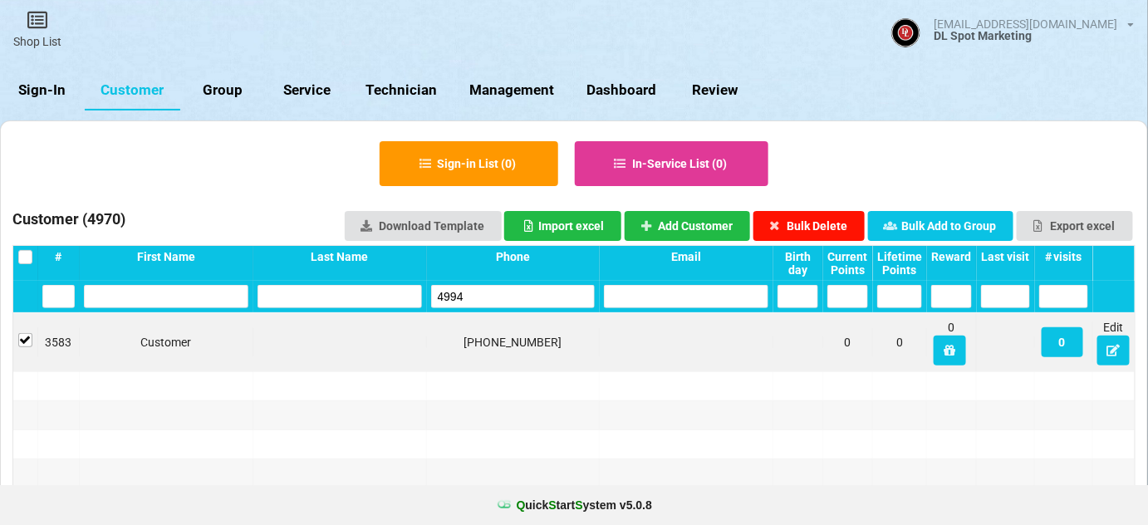
click at [816, 211] on button "Bulk Delete" at bounding box center [809, 226] width 112 height 30
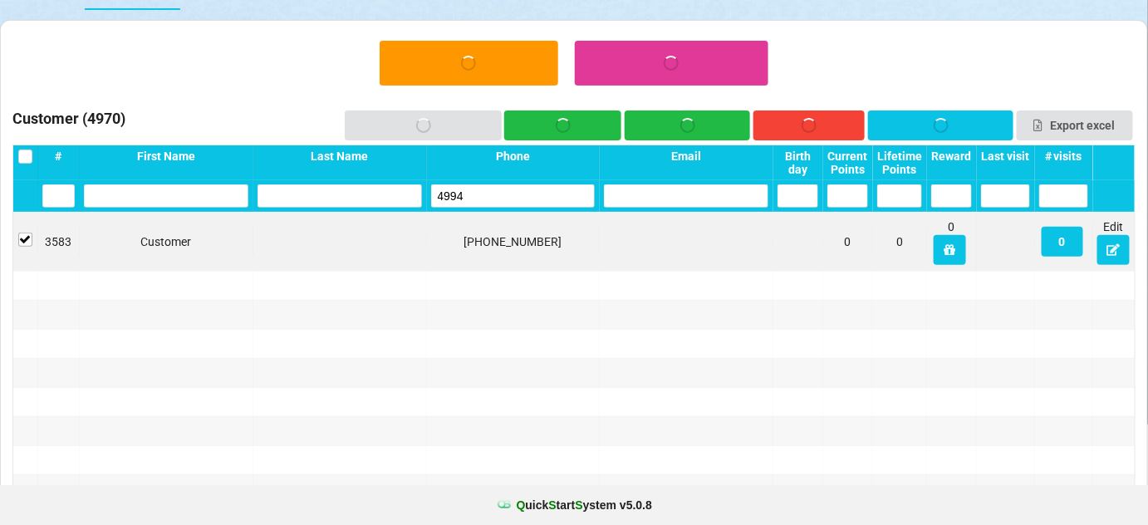
click at [493, 194] on input "4994" at bounding box center [518, 194] width 150 height 22
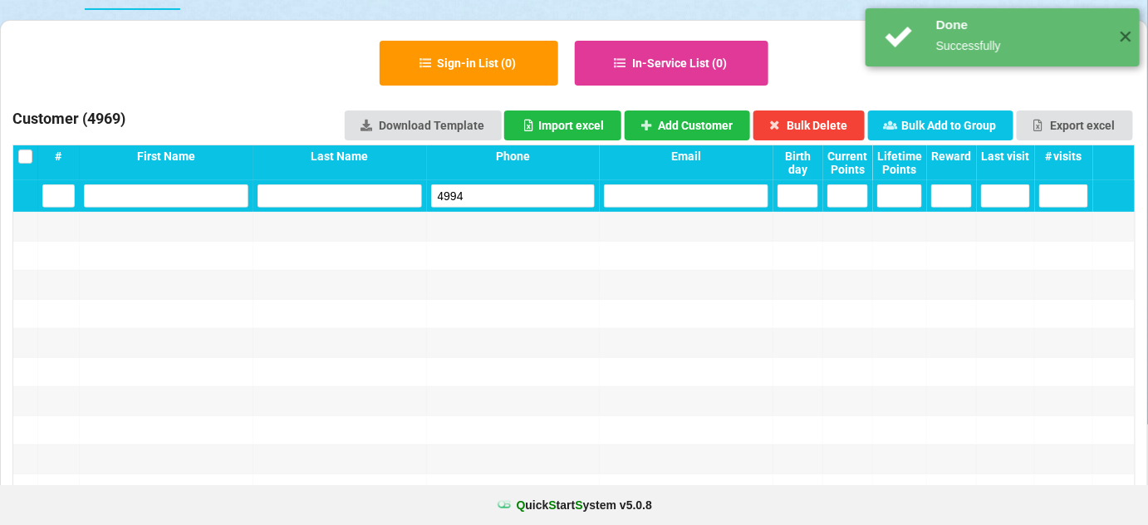
click at [493, 194] on input "4994" at bounding box center [513, 195] width 164 height 23
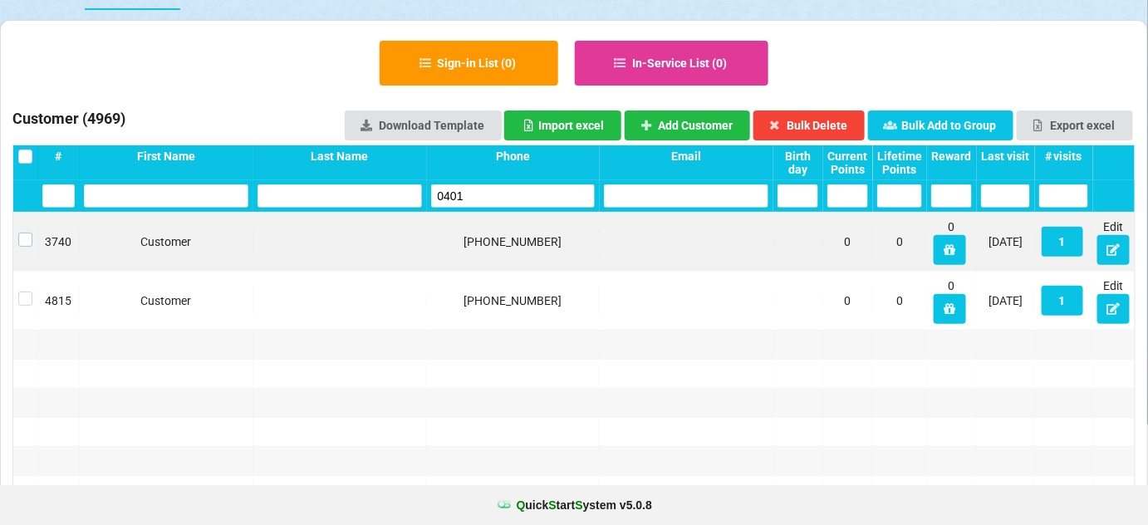
click at [410, 271] on label at bounding box center [412, 271] width 4 height 0
click at [842, 120] on button "Bulk Delete" at bounding box center [809, 125] width 112 height 30
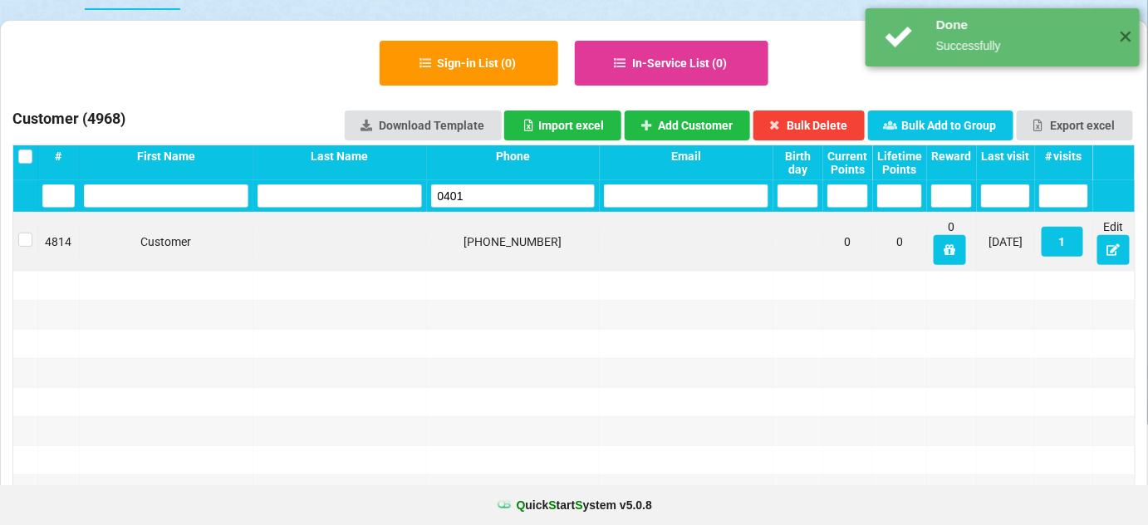
click at [508, 199] on input "0401" at bounding box center [513, 195] width 164 height 23
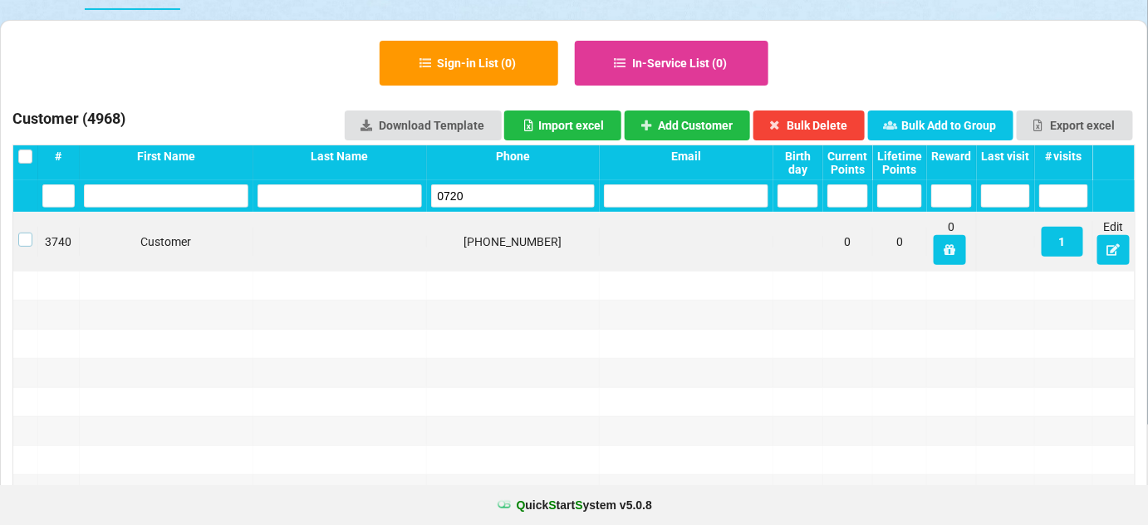
drag, startPoint x: 27, startPoint y: 239, endPoint x: 74, endPoint y: 228, distance: 48.8
click at [73, 226] on label at bounding box center [79, 226] width 12 height 0
click at [577, 263] on button "Bulk Delete" at bounding box center [576, 263] width 1 height 0
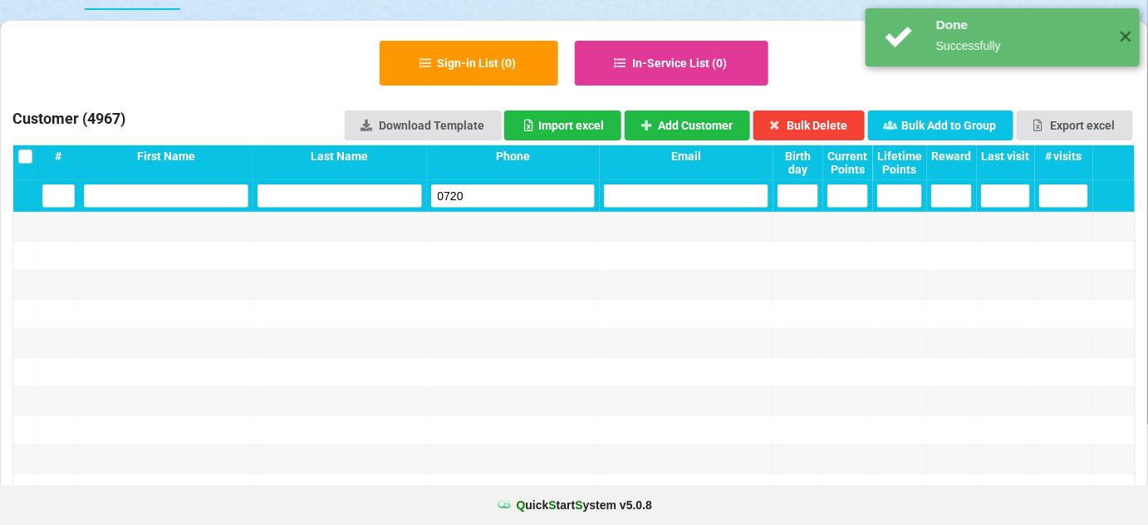
click at [497, 203] on input "0720" at bounding box center [514, 195] width 160 height 22
drag, startPoint x: 496, startPoint y: 203, endPoint x: 477, endPoint y: 171, distance: 36.9
click at [494, 203] on input "0720" at bounding box center [513, 195] width 164 height 23
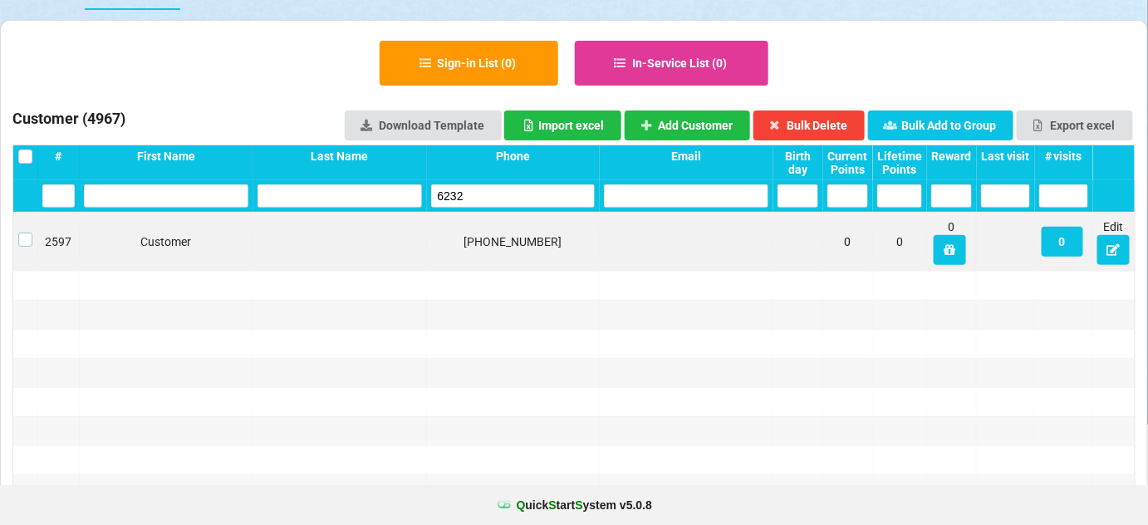
click at [273, 200] on label at bounding box center [276, 200] width 7 height 0
click at [819, 119] on button "Bulk Delete" at bounding box center [809, 125] width 112 height 30
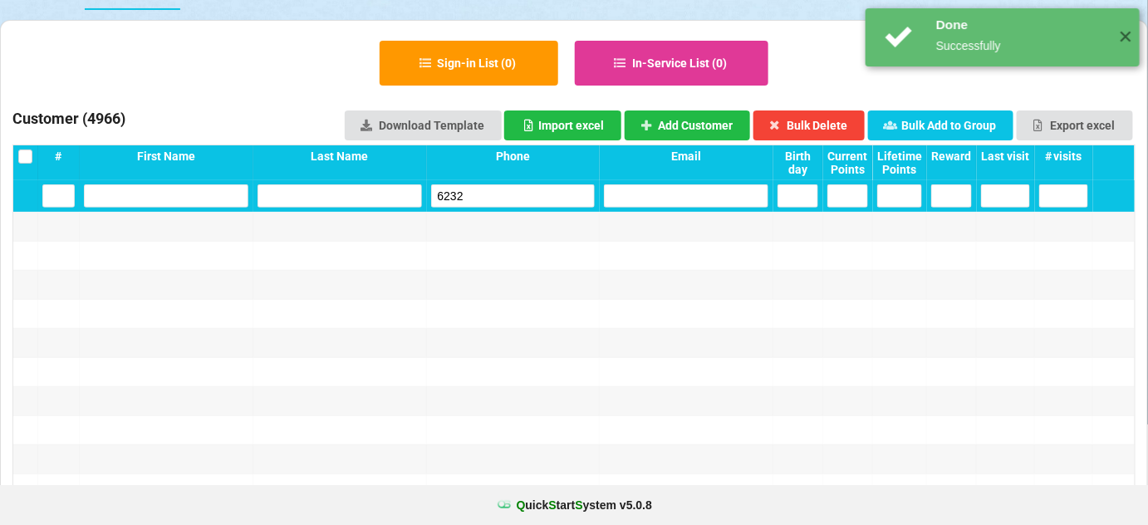
click at [526, 201] on input "6232" at bounding box center [513, 195] width 164 height 23
click at [526, 199] on input "6232" at bounding box center [513, 195] width 164 height 23
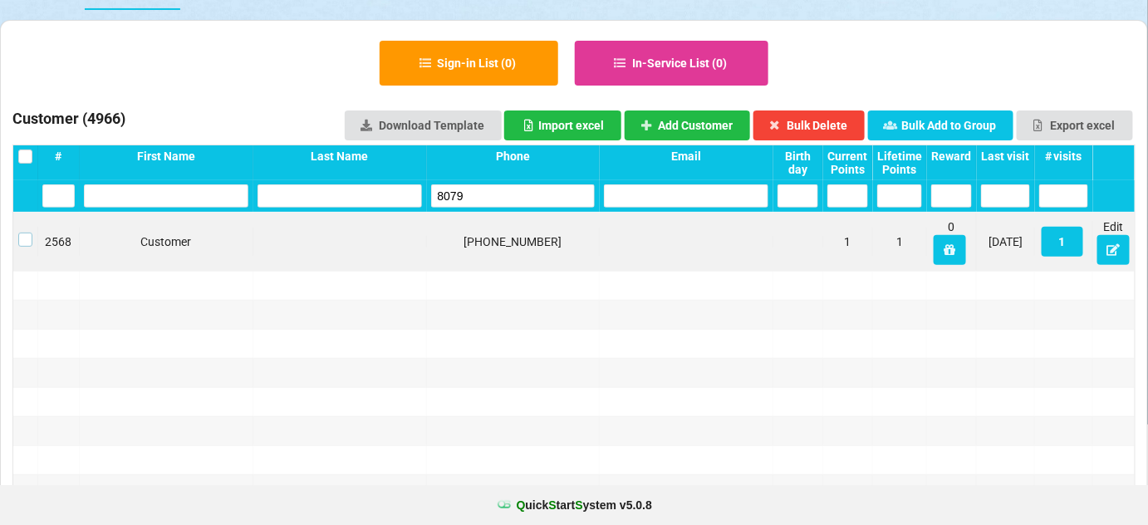
click at [27, 233] on label at bounding box center [25, 233] width 14 height 0
click at [818, 115] on button "Bulk Delete" at bounding box center [799, 127] width 107 height 28
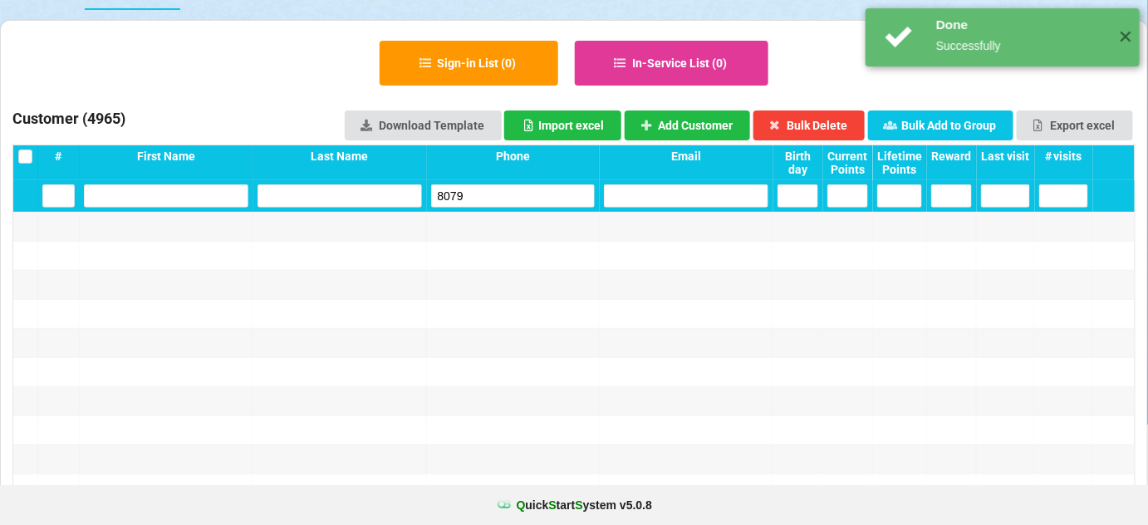
click at [498, 205] on input "8079" at bounding box center [513, 195] width 164 height 23
drag, startPoint x: 498, startPoint y: 205, endPoint x: 447, endPoint y: 173, distance: 60.8
click at [498, 205] on input "8079" at bounding box center [513, 195] width 164 height 23
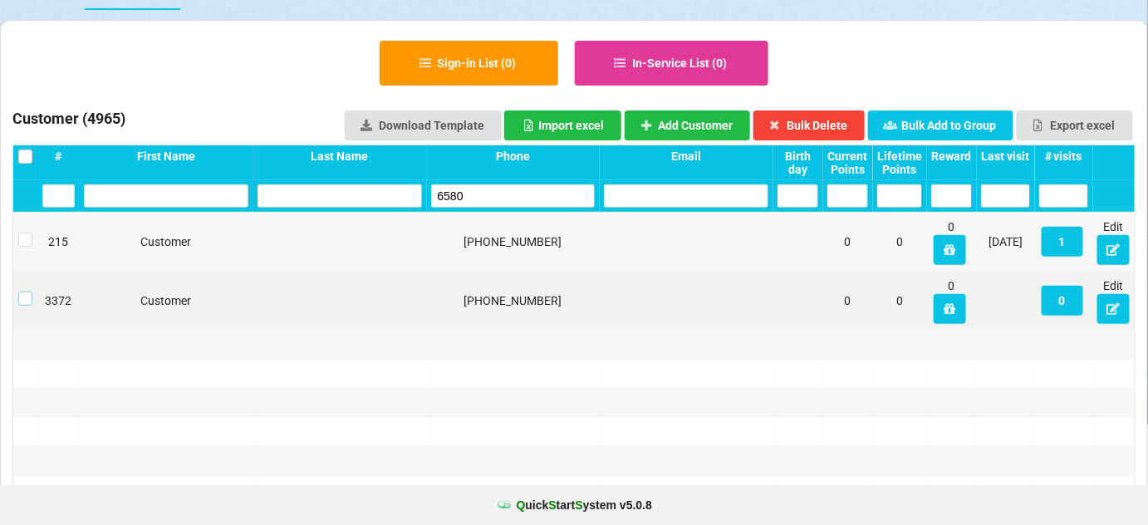
click at [574, 263] on label at bounding box center [574, 263] width 0 height 0
click at [828, 121] on button "Bulk Delete" at bounding box center [809, 125] width 112 height 30
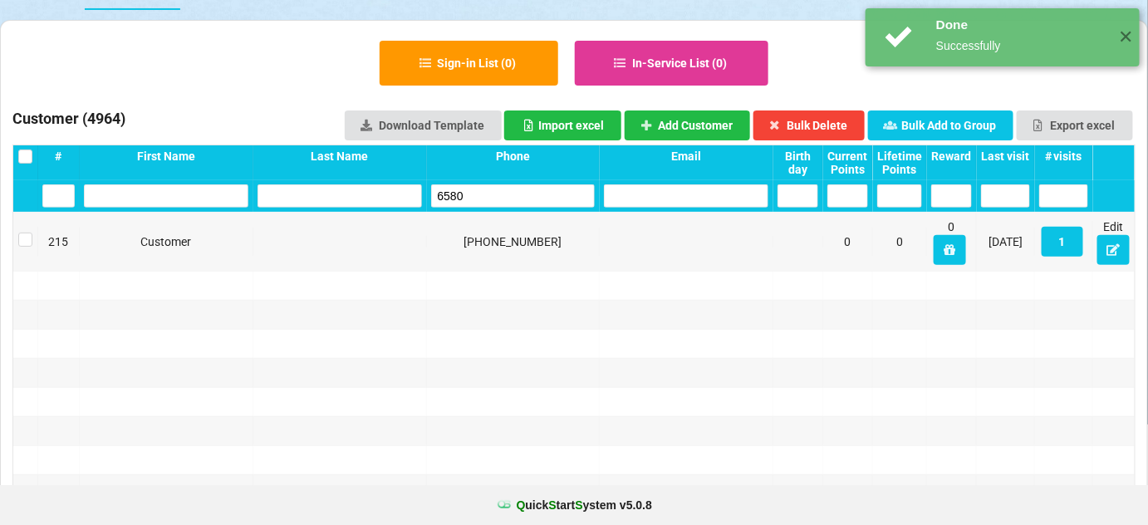
click at [493, 195] on input "6580" at bounding box center [513, 195] width 164 height 23
click at [493, 195] on input "6580" at bounding box center [513, 195] width 163 height 23
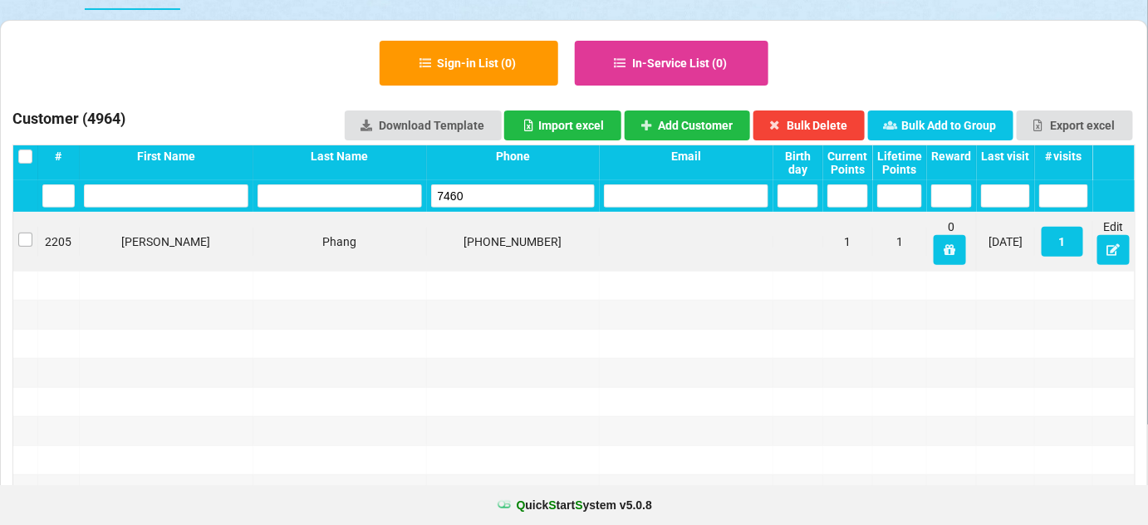
type input "7460"
click at [492, 273] on label at bounding box center [493, 273] width 2 height 0
click at [1113, 256] on button at bounding box center [1113, 250] width 32 height 30
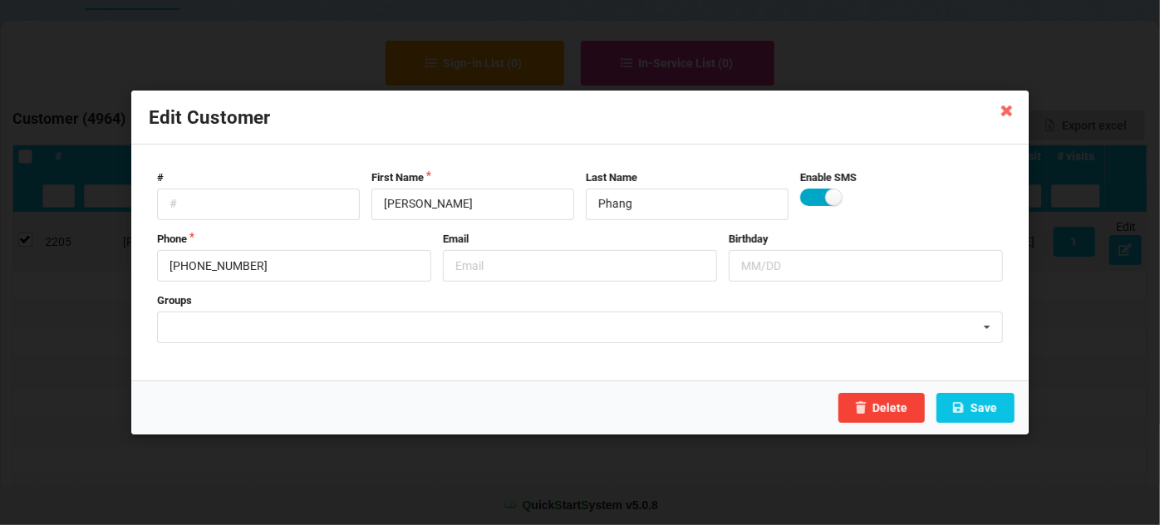
click at [815, 197] on label at bounding box center [820, 197] width 41 height 17
checkbox input "false"
click at [536, 265] on input "text" at bounding box center [580, 266] width 274 height 32
click at [493, 262] on input "text" at bounding box center [580, 266] width 274 height 32
type input "STOP"
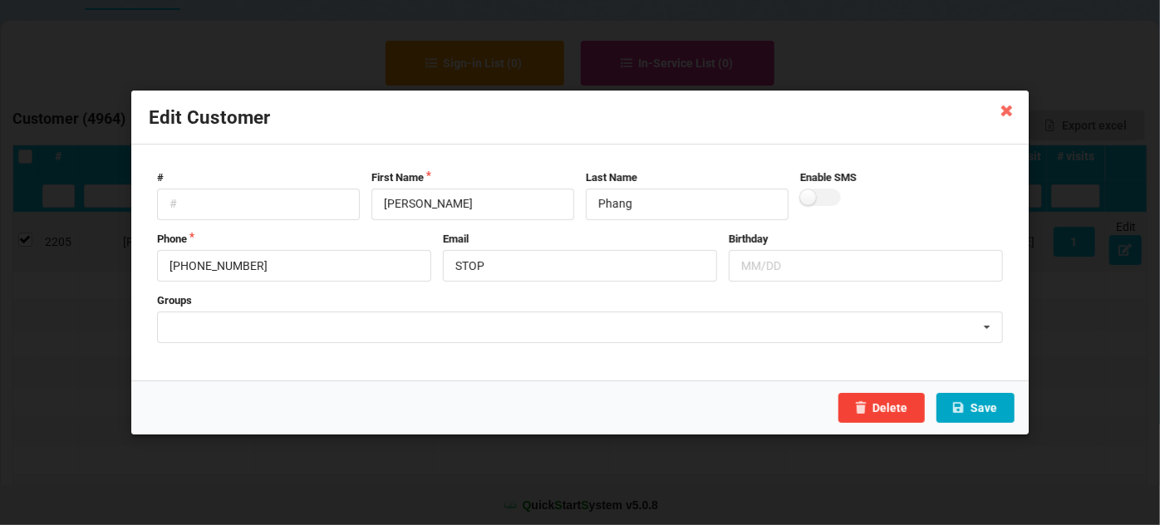
click at [988, 415] on button "Save" at bounding box center [975, 408] width 78 height 30
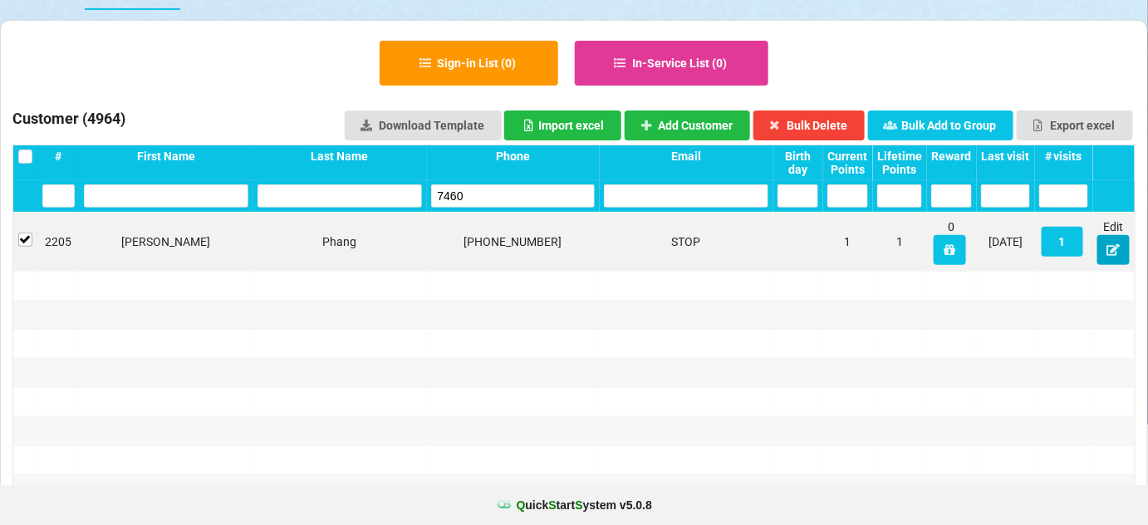
click at [1113, 256] on button at bounding box center [1113, 250] width 32 height 30
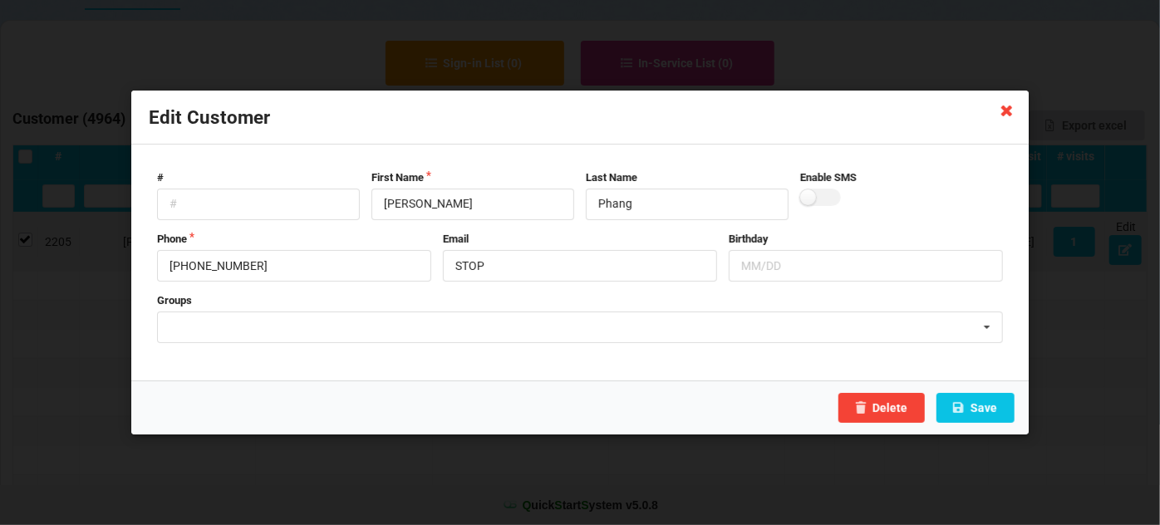
click at [1010, 112] on icon at bounding box center [1007, 109] width 27 height 27
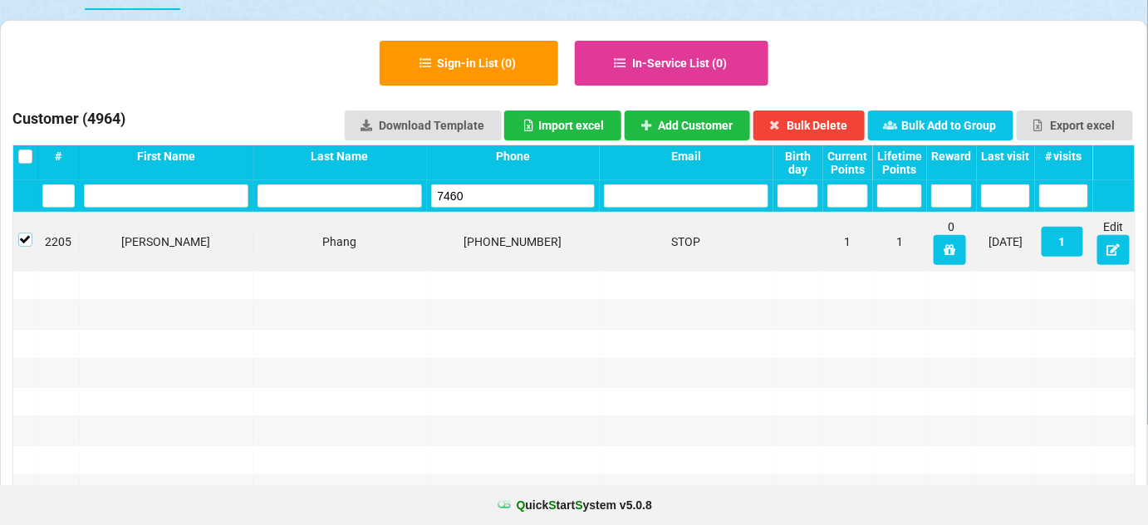
drag, startPoint x: 22, startPoint y: 241, endPoint x: 37, endPoint y: 243, distance: 15.9
click at [22, 233] on label at bounding box center [25, 233] width 14 height 0
click at [532, 266] on input "7460" at bounding box center [556, 269] width 49 height 7
click at [477, 197] on input "7460" at bounding box center [513, 195] width 164 height 23
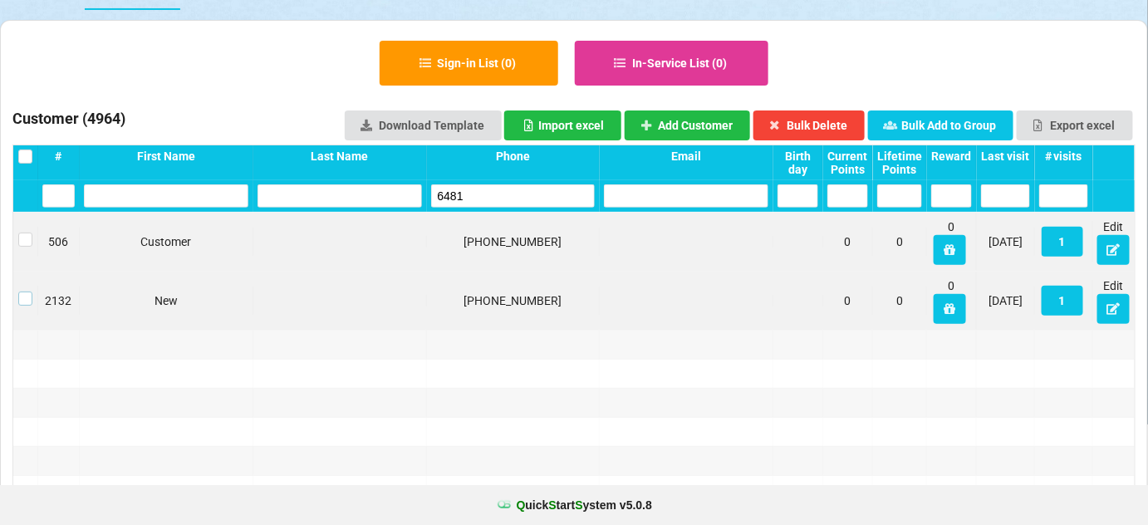
click at [18, 292] on label at bounding box center [25, 292] width 14 height 0
click at [840, 121] on button "Bulk Delete" at bounding box center [809, 125] width 112 height 30
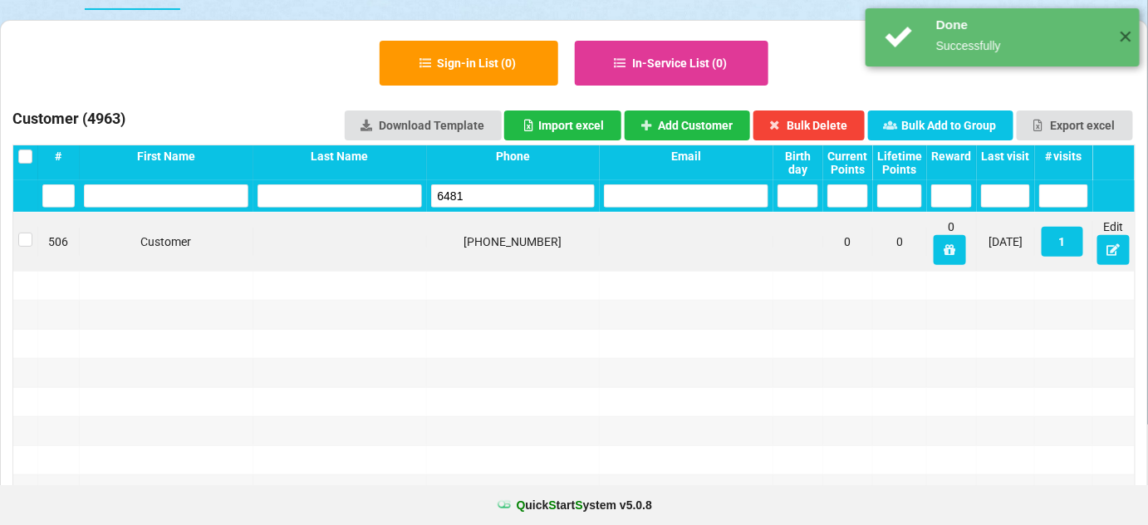
click at [478, 192] on input "6481" at bounding box center [513, 195] width 164 height 23
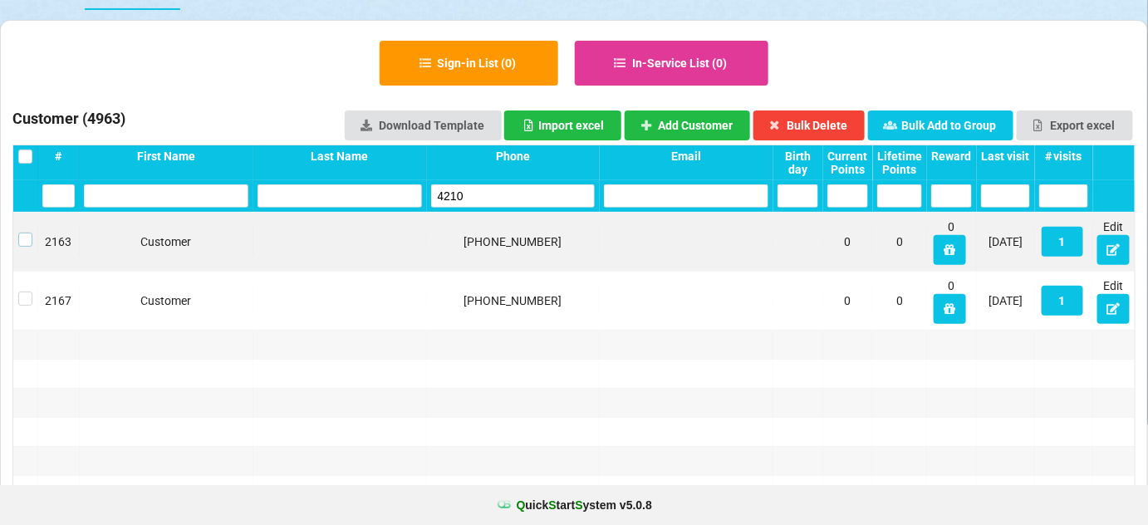
click at [22, 233] on label at bounding box center [25, 233] width 14 height 0
click at [838, 124] on button "Bulk Delete" at bounding box center [809, 125] width 112 height 30
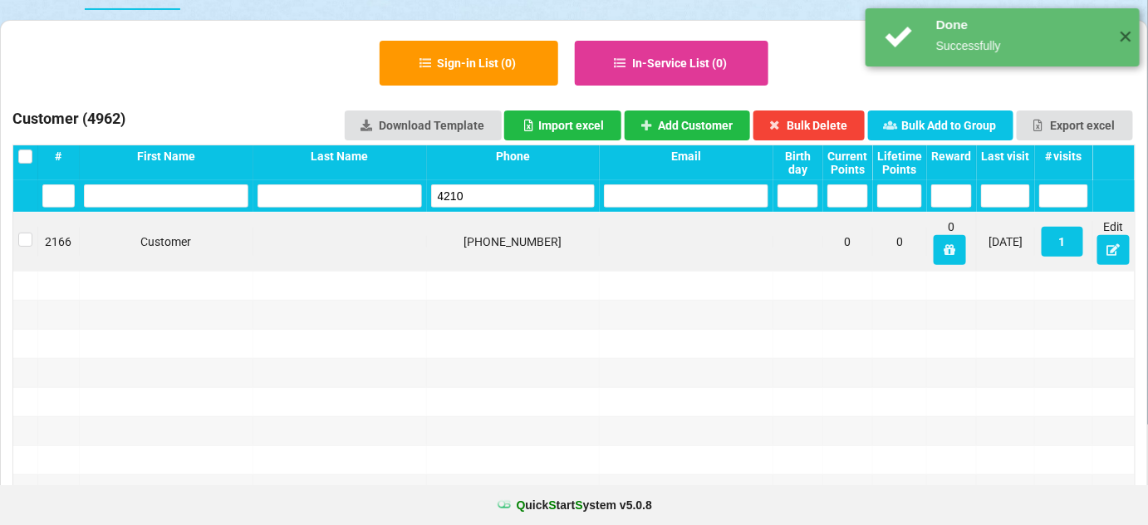
click at [498, 195] on input "4210" at bounding box center [513, 195] width 164 height 23
drag, startPoint x: 498, startPoint y: 195, endPoint x: 464, endPoint y: 174, distance: 39.2
click at [494, 193] on input "4210" at bounding box center [513, 195] width 164 height 23
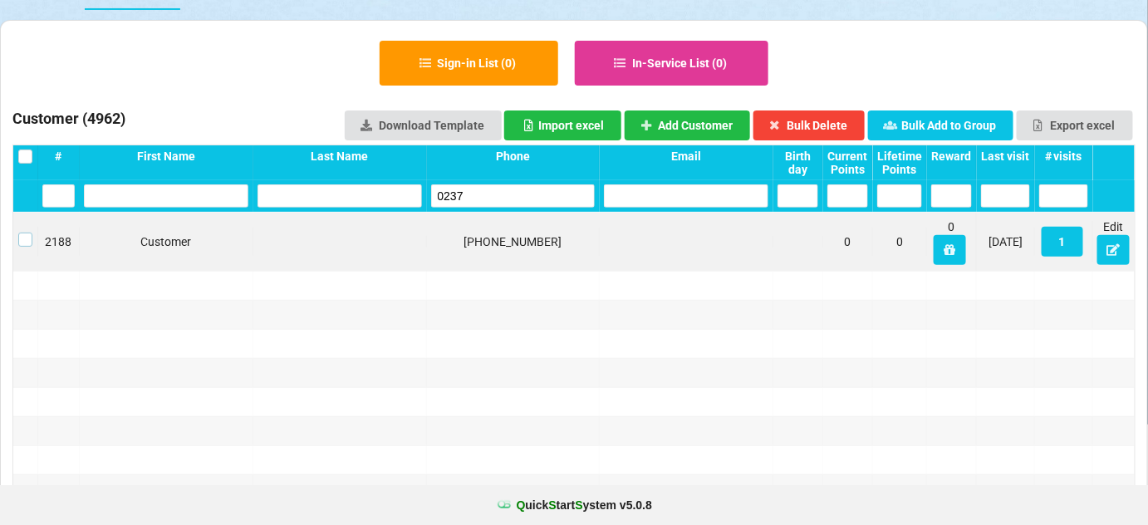
click at [23, 233] on label at bounding box center [25, 233] width 14 height 0
click at [830, 124] on button "Bulk Delete" at bounding box center [809, 125] width 112 height 30
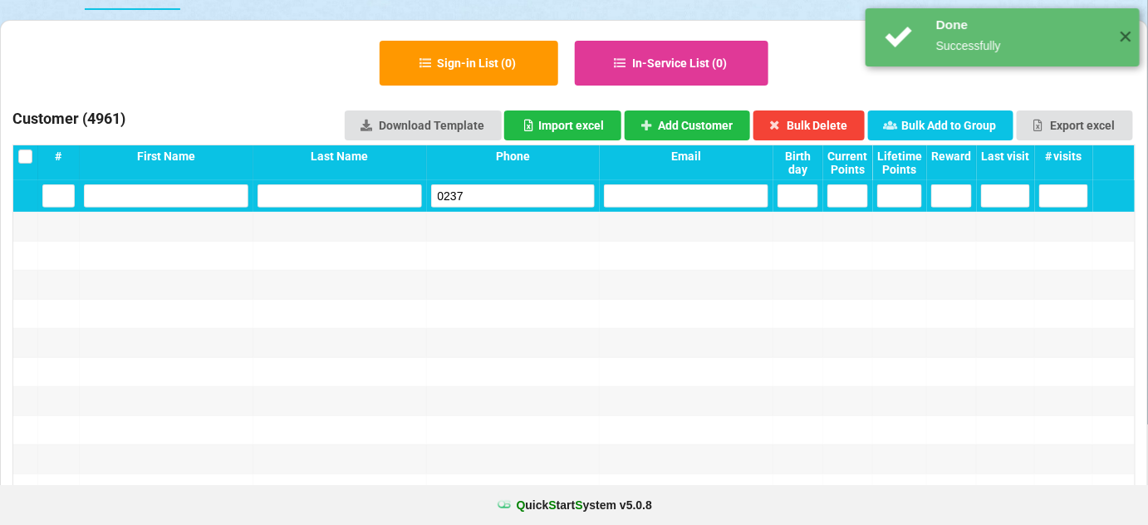
click at [518, 197] on input "0237" at bounding box center [513, 195] width 164 height 23
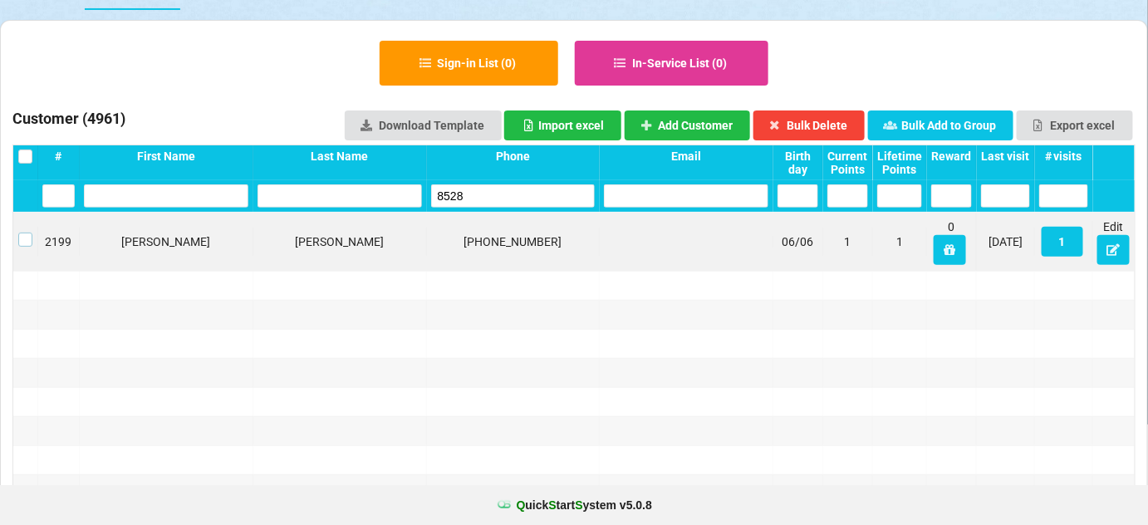
click at [73, 226] on label at bounding box center [79, 226] width 12 height 0
drag, startPoint x: 848, startPoint y: 123, endPoint x: 837, endPoint y: 127, distance: 12.3
click at [847, 123] on button "Bulk Delete" at bounding box center [808, 125] width 111 height 30
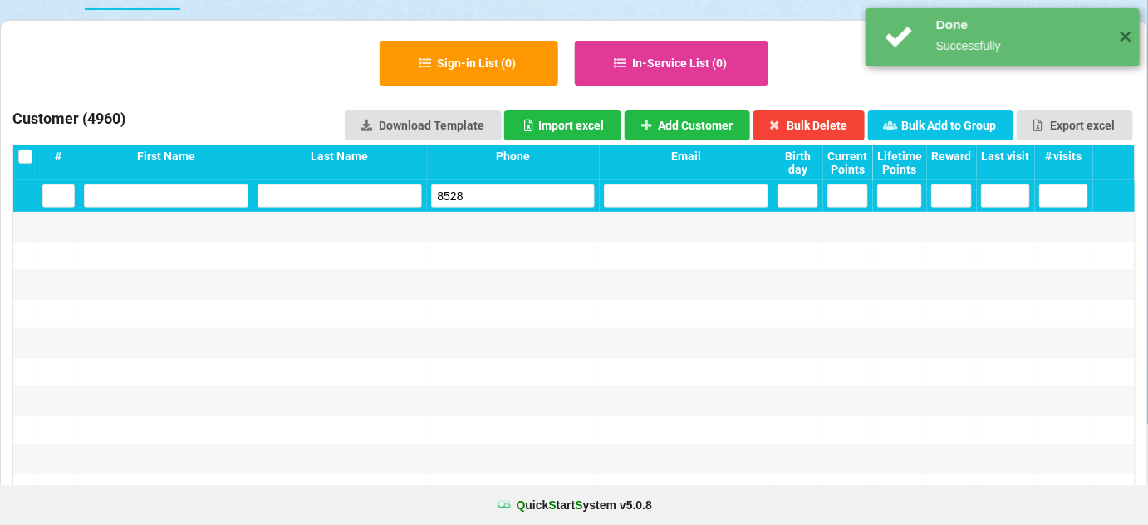
click at [518, 203] on input "8528" at bounding box center [513, 195] width 164 height 23
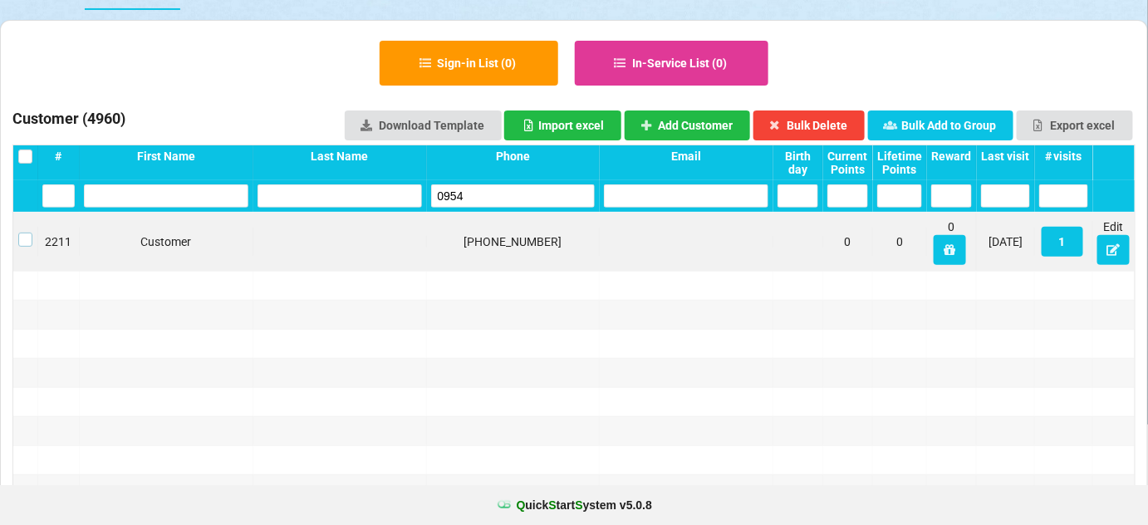
click at [25, 233] on label at bounding box center [25, 233] width 14 height 0
click at [827, 114] on button "Bulk Delete" at bounding box center [809, 125] width 112 height 30
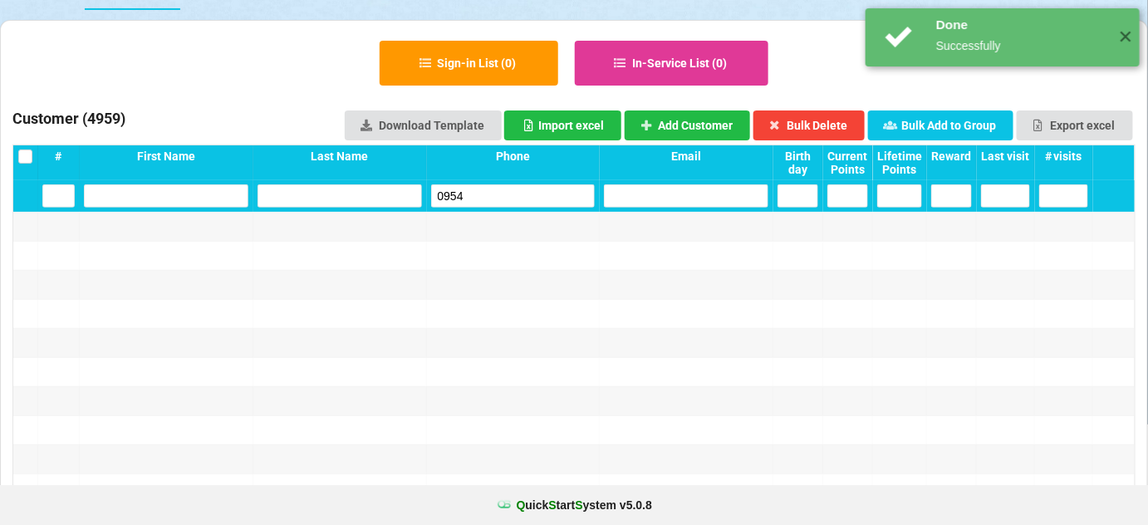
click at [547, 196] on input "0954" at bounding box center [513, 195] width 164 height 23
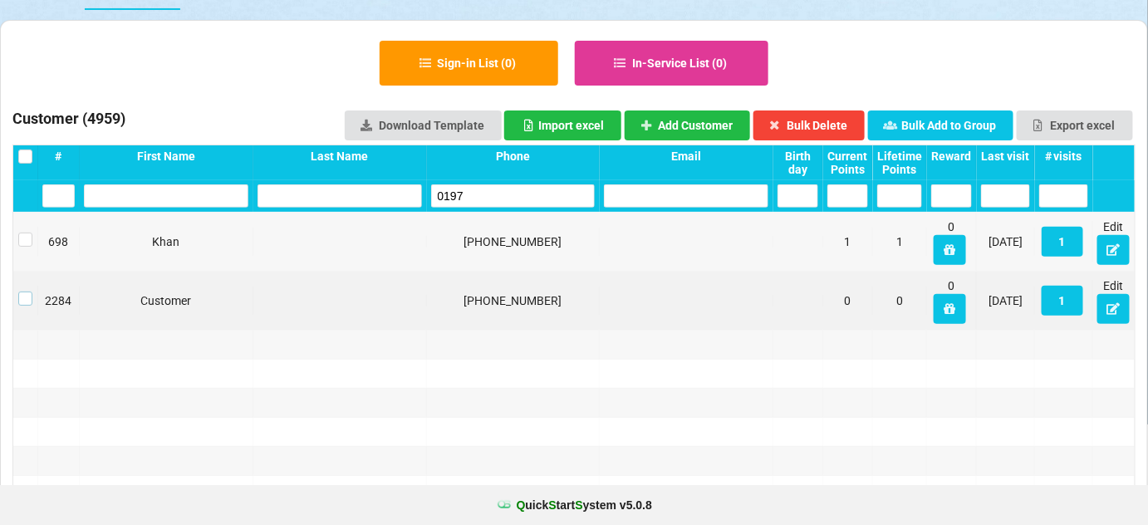
click at [24, 292] on label at bounding box center [25, 292] width 14 height 0
click at [578, 262] on button "Bulk Delete" at bounding box center [578, 262] width 2 height 1
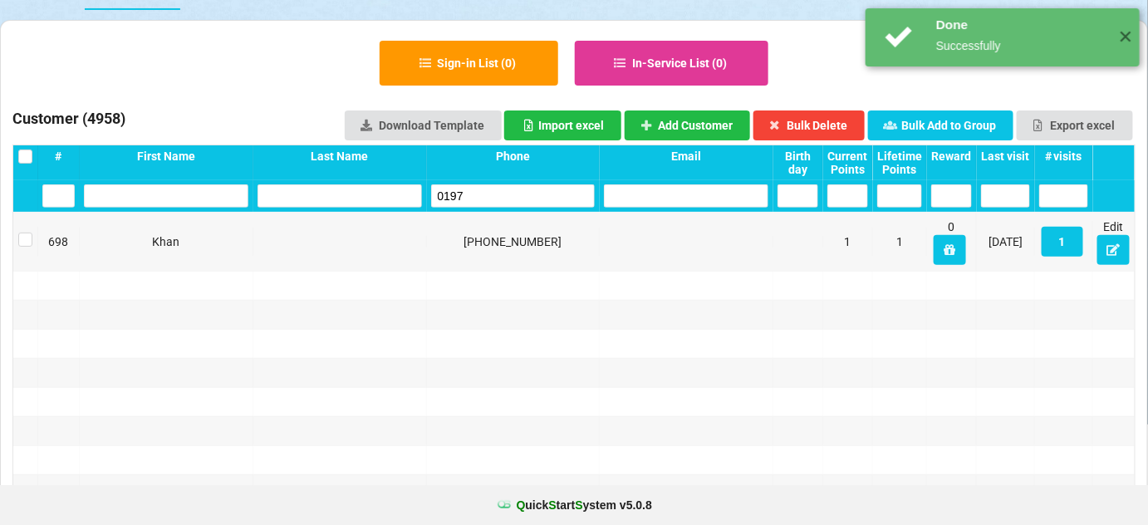
click at [540, 199] on input "0197" at bounding box center [513, 195] width 164 height 23
click at [540, 199] on input "0197" at bounding box center [514, 195] width 160 height 22
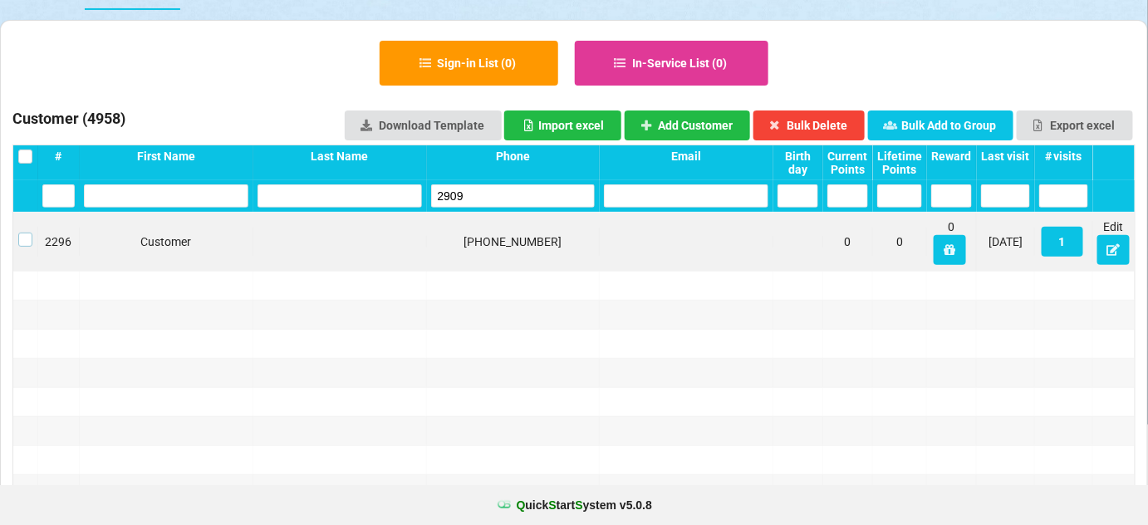
click at [27, 233] on label at bounding box center [25, 233] width 14 height 0
drag, startPoint x: 824, startPoint y: 130, endPoint x: 814, endPoint y: 135, distance: 11.1
click at [824, 130] on button "Bulk Delete" at bounding box center [809, 125] width 112 height 30
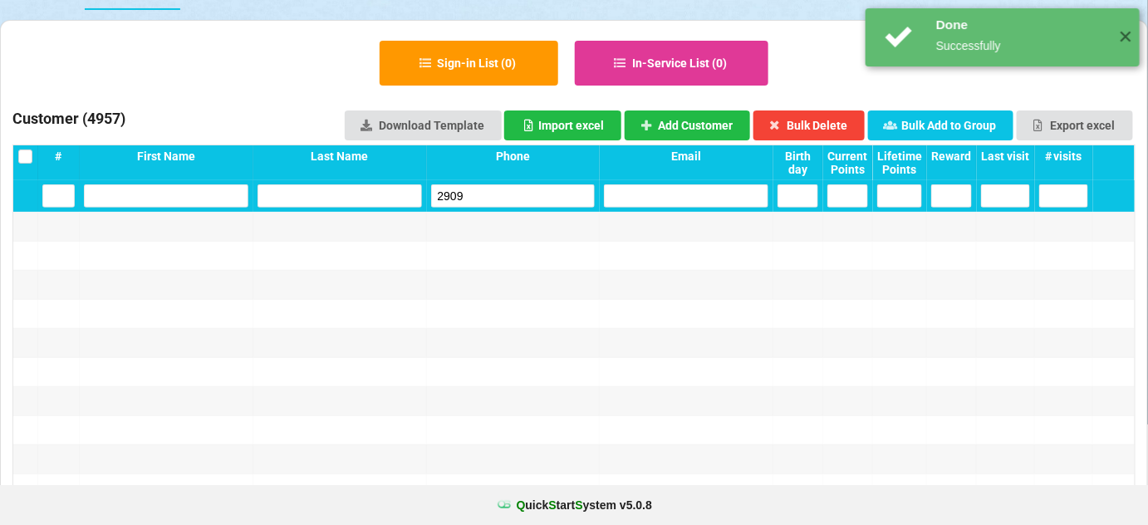
click at [528, 285] on input "2909" at bounding box center [513, 296] width 164 height 23
drag, startPoint x: 528, startPoint y: 202, endPoint x: 426, endPoint y: 132, distance: 123.0
click at [526, 201] on input "2909" at bounding box center [513, 195] width 164 height 23
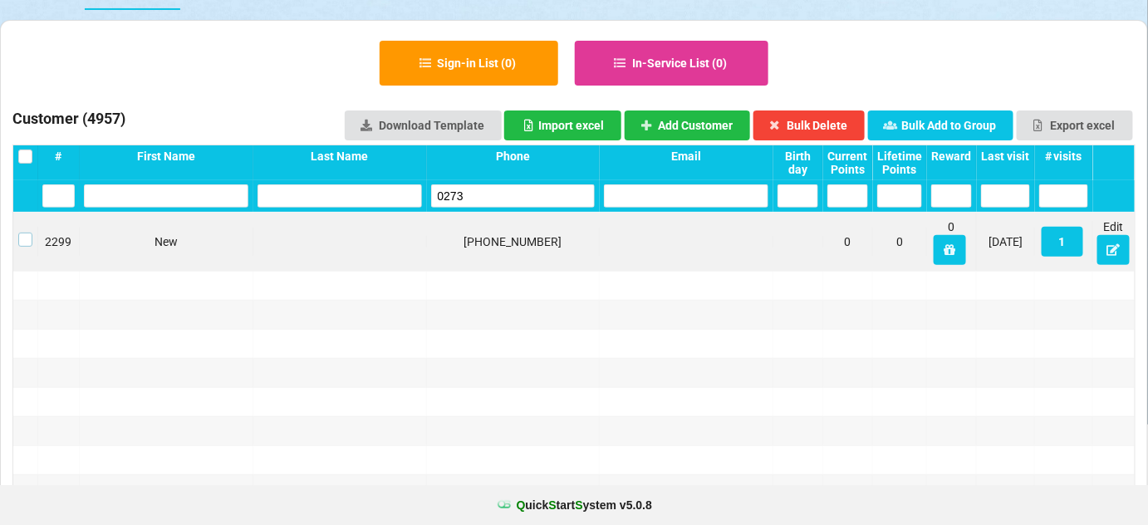
click at [22, 233] on label at bounding box center [25, 233] width 14 height 0
drag, startPoint x: 837, startPoint y: 125, endPoint x: 828, endPoint y: 128, distance: 9.7
click at [836, 125] on button "Bulk Delete" at bounding box center [809, 125] width 112 height 30
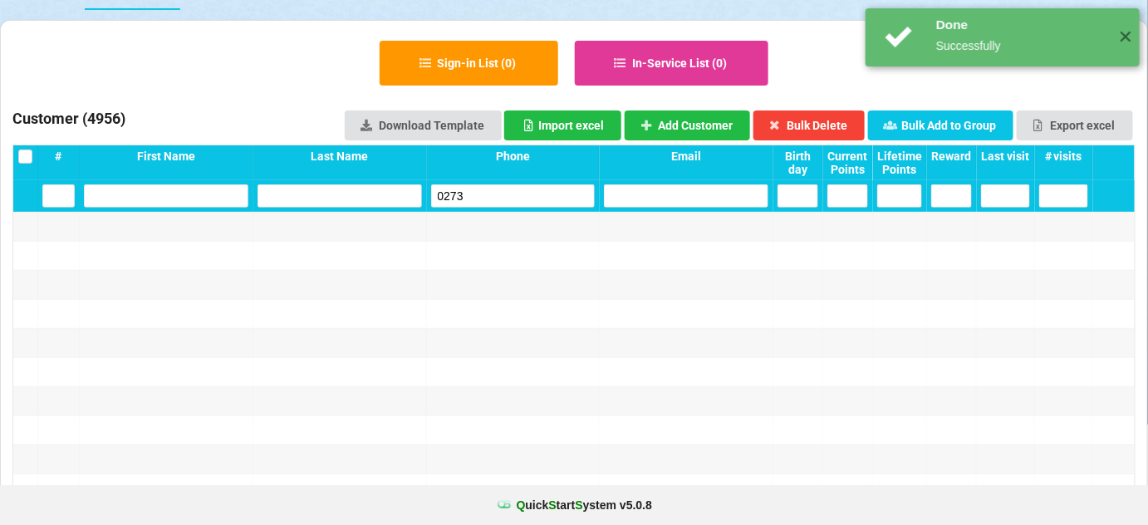
click at [516, 200] on input "0273" at bounding box center [513, 195] width 164 height 23
click at [513, 196] on input "0273" at bounding box center [513, 195] width 164 height 23
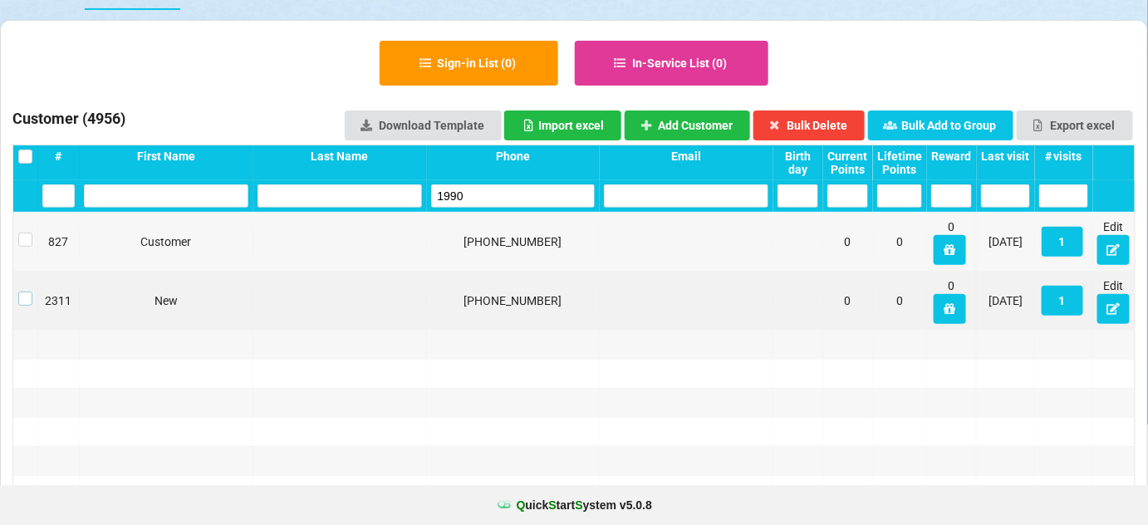
click at [94, 274] on label at bounding box center [100, 274] width 12 height 0
click at [818, 121] on button "Bulk Delete" at bounding box center [809, 125] width 112 height 30
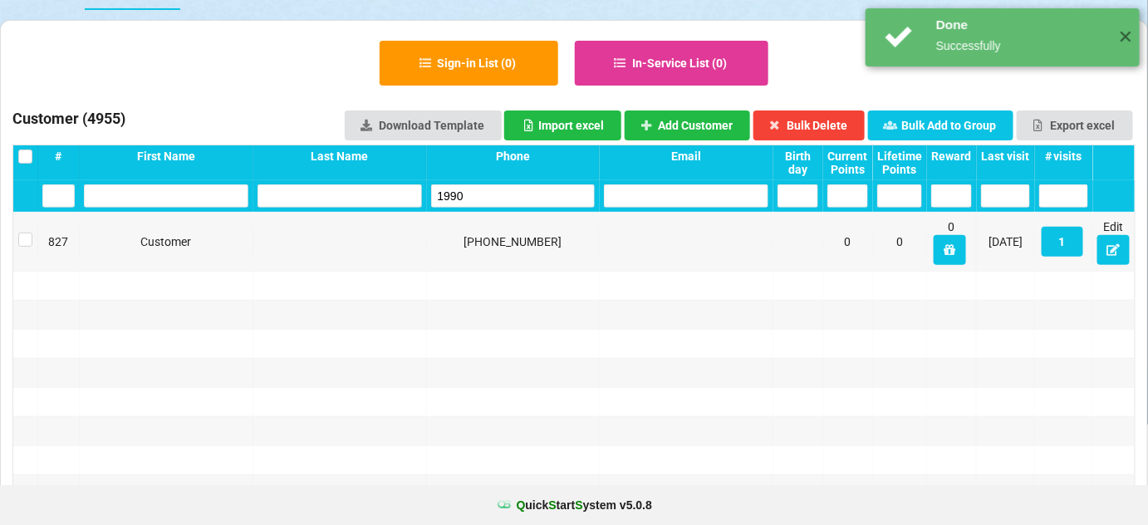
click at [537, 268] on input "1990" at bounding box center [558, 271] width 43 height 6
drag, startPoint x: 492, startPoint y: 204, endPoint x: 477, endPoint y: 185, distance: 23.6
click at [492, 203] on input "1990" at bounding box center [513, 195] width 164 height 23
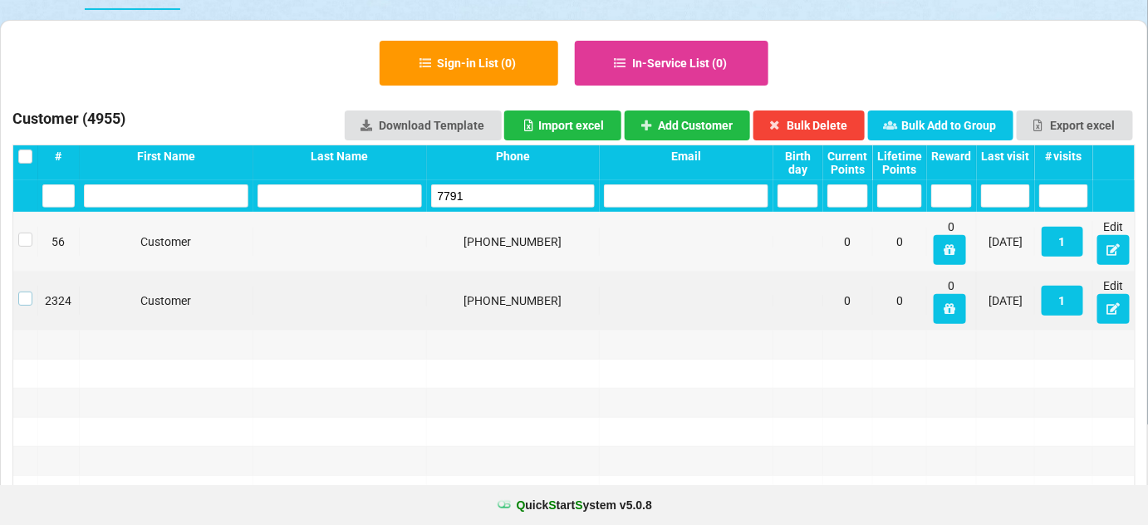
click at [467, 287] on label at bounding box center [468, 287] width 2 height 0
click at [827, 123] on button "Bulk Delete" at bounding box center [809, 125] width 112 height 30
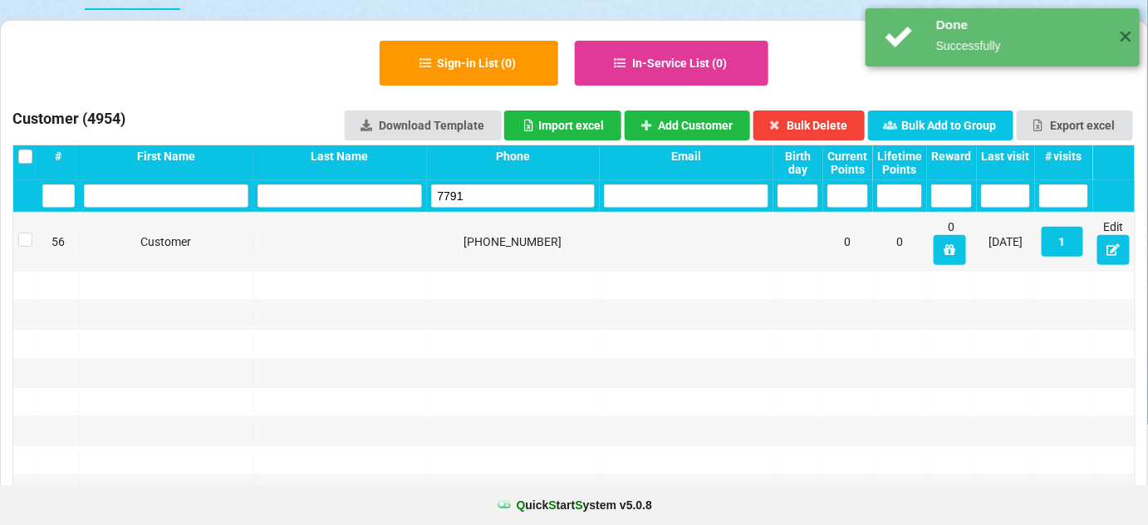
click at [489, 196] on input "7791" at bounding box center [513, 195] width 164 height 23
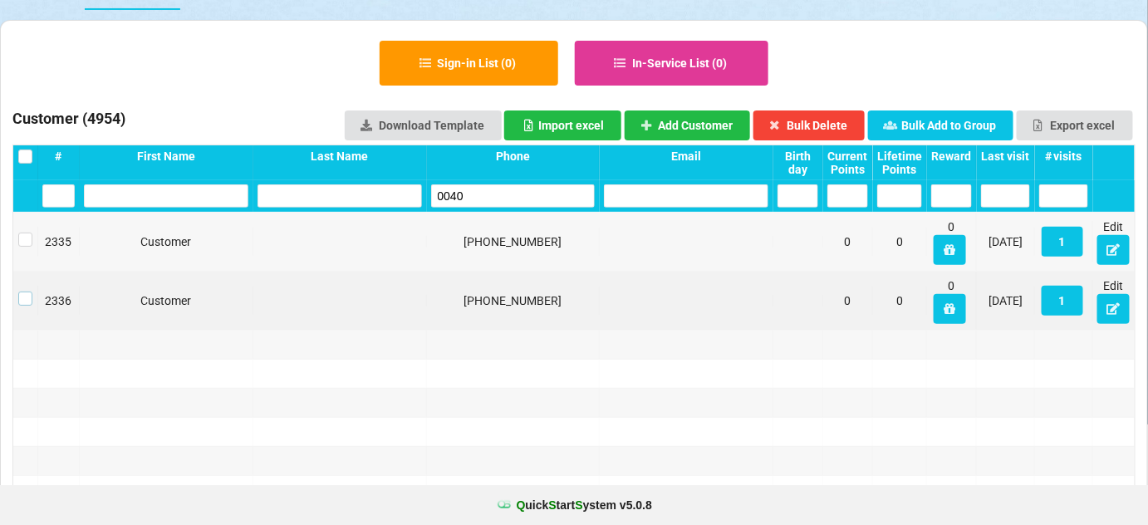
click at [20, 292] on label at bounding box center [25, 292] width 14 height 0
click at [814, 126] on button "Bulk Delete" at bounding box center [803, 126] width 109 height 29
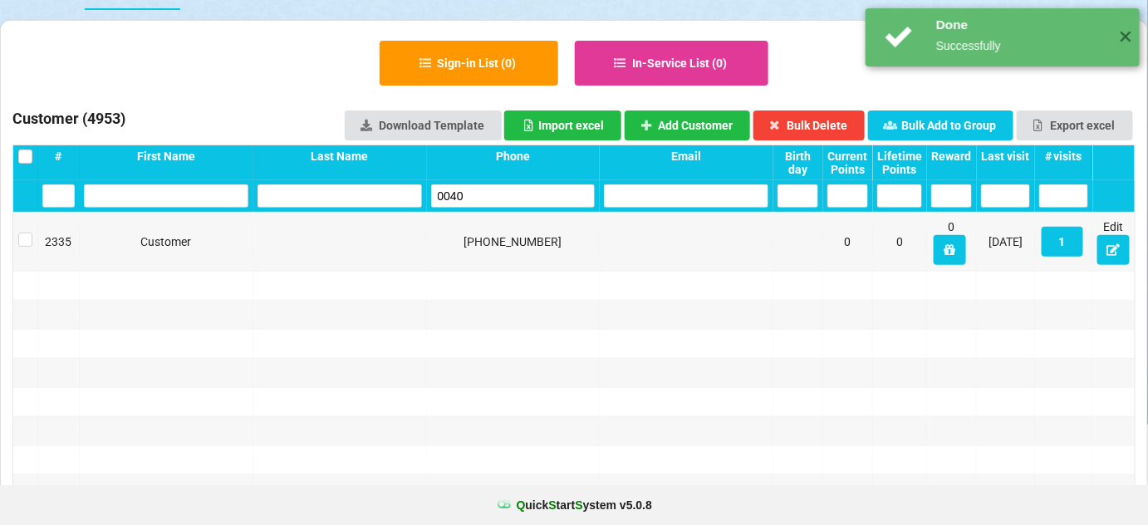
click at [493, 199] on input "0040" at bounding box center [513, 195] width 164 height 23
drag, startPoint x: 493, startPoint y: 199, endPoint x: 472, endPoint y: 182, distance: 27.1
click at [574, 263] on input "0040" at bounding box center [574, 263] width 0 height 0
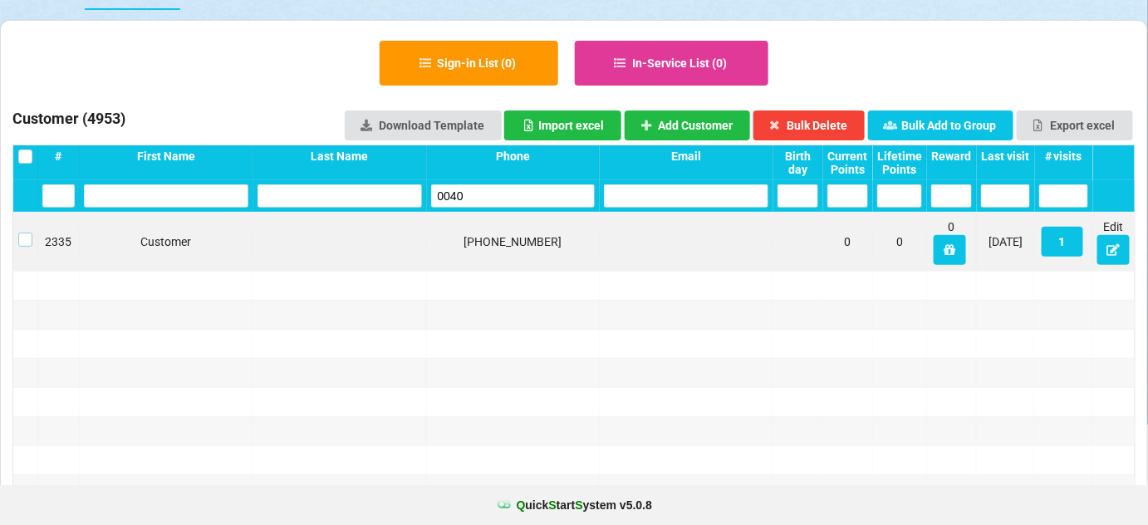
click at [24, 233] on label at bounding box center [25, 233] width 14 height 0
click at [832, 120] on button "Bulk Delete" at bounding box center [809, 125] width 112 height 30
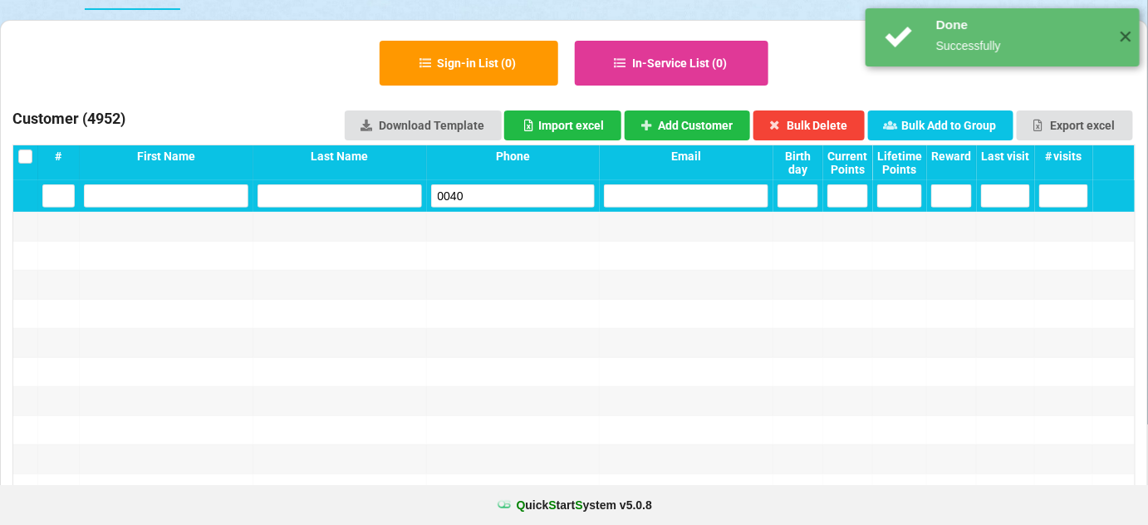
click at [486, 196] on input "0040" at bounding box center [513, 195] width 164 height 23
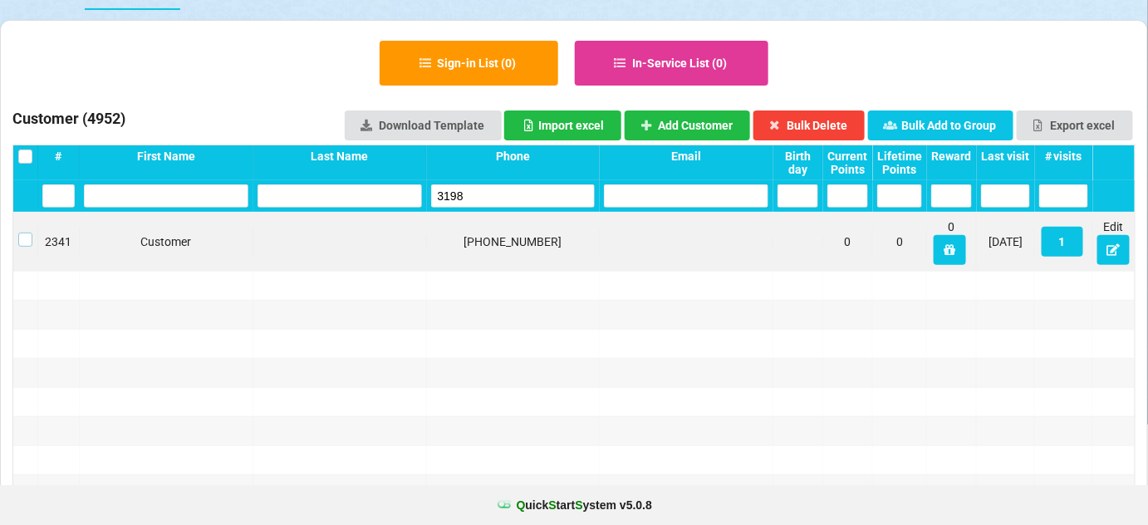
click at [25, 233] on label at bounding box center [25, 233] width 14 height 0
click at [822, 120] on button "Bulk Delete" at bounding box center [809, 125] width 112 height 30
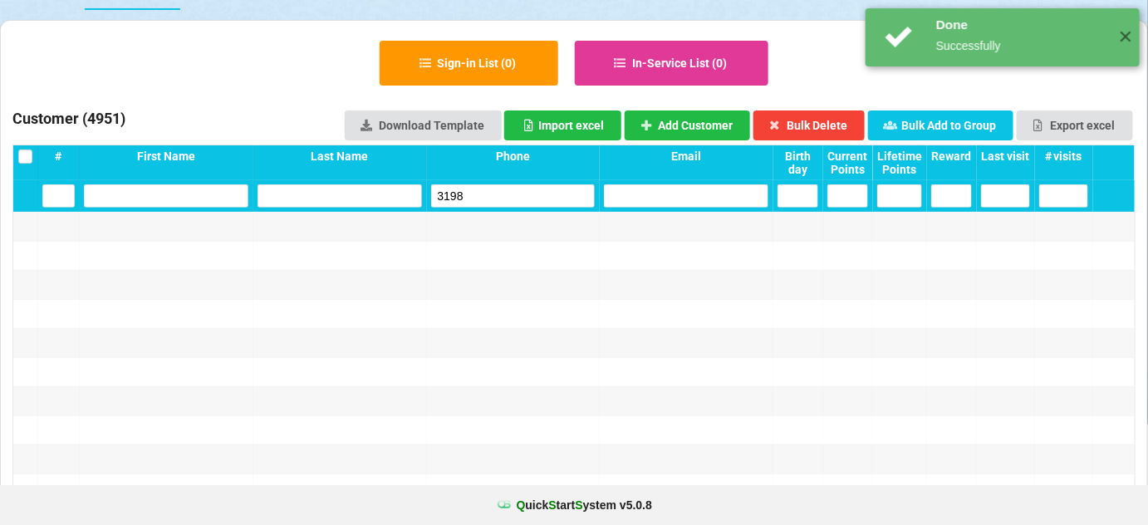
click at [513, 189] on input "3198" at bounding box center [513, 195] width 164 height 23
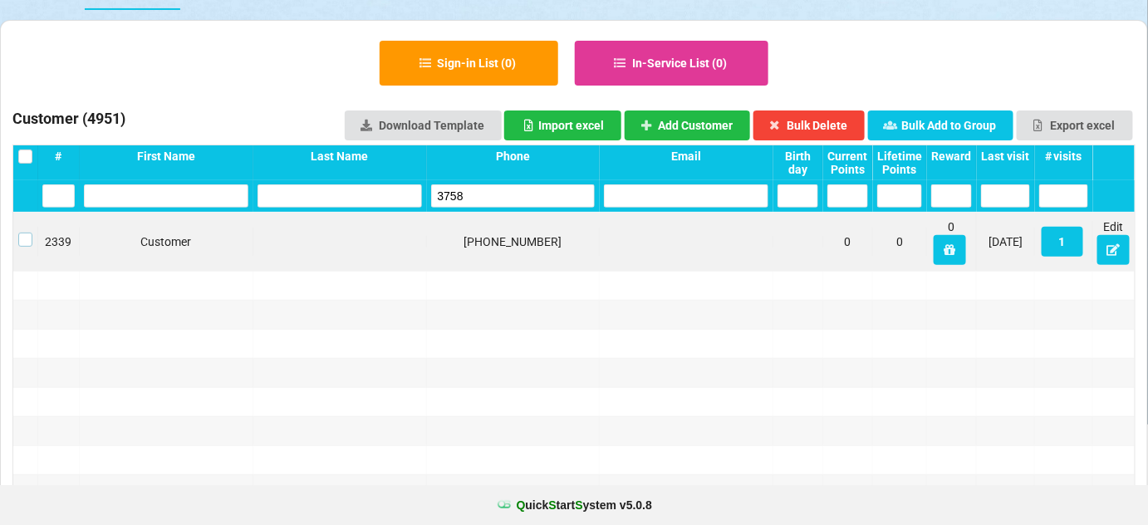
click at [22, 233] on label at bounding box center [25, 233] width 14 height 0
click at [855, 211] on button "Bulk Delete" at bounding box center [809, 226] width 112 height 30
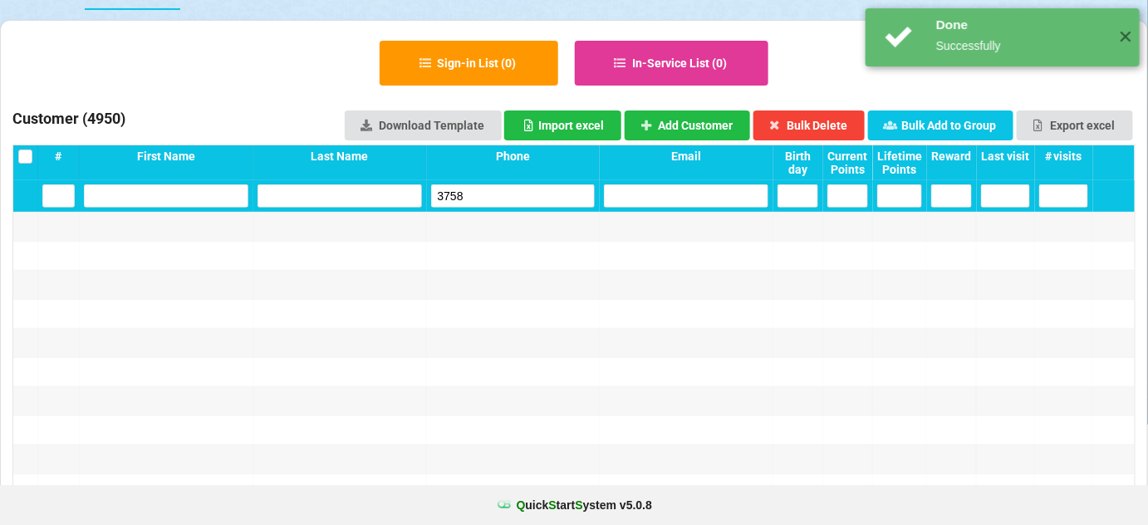
click at [530, 185] on input "3758" at bounding box center [513, 195] width 164 height 23
click at [530, 185] on input "3758" at bounding box center [527, 188] width 127 height 18
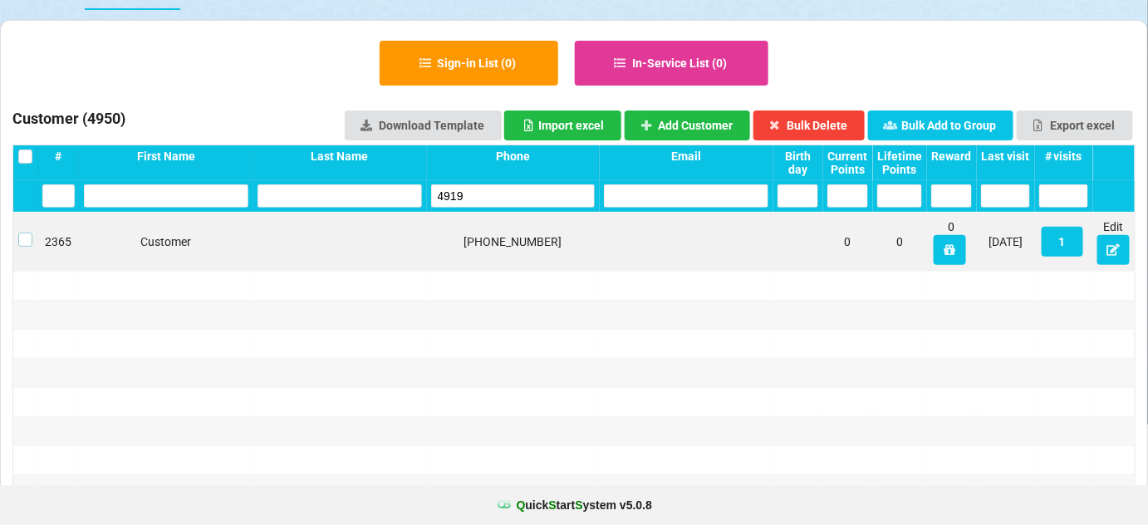
click at [23, 233] on label at bounding box center [25, 233] width 14 height 0
click at [660, 244] on button "Bulk Delete" at bounding box center [643, 248] width 33 height 9
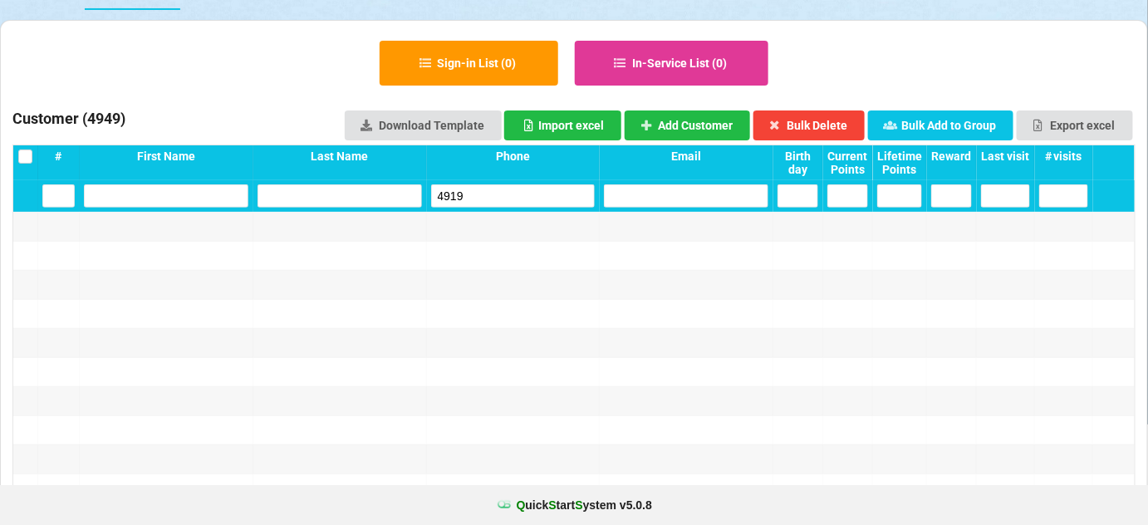
click at [493, 194] on input "4919" at bounding box center [513, 195] width 163 height 23
click at [493, 194] on input "4919" at bounding box center [513, 195] width 164 height 23
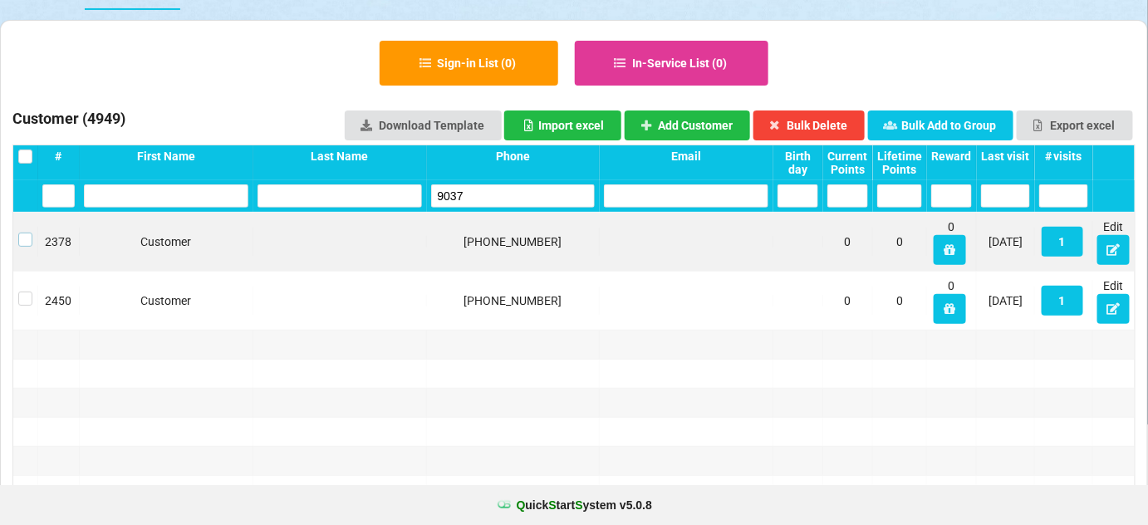
click at [25, 233] on label at bounding box center [25, 233] width 14 height 0
click at [822, 124] on button "Bulk Delete" at bounding box center [808, 125] width 111 height 30
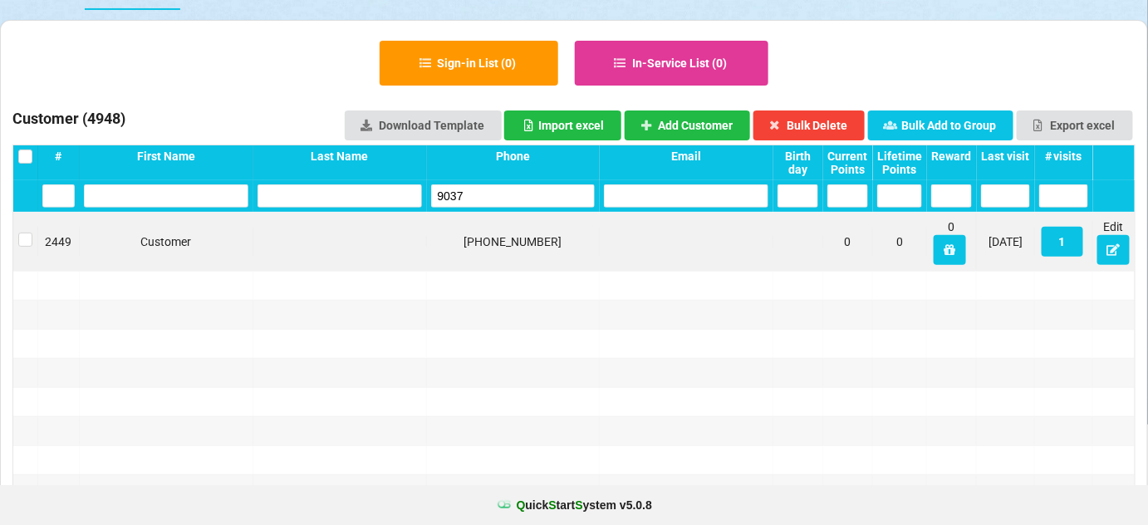
click at [496, 184] on input "9037" at bounding box center [527, 188] width 127 height 18
click at [496, 184] on input "9037" at bounding box center [513, 195] width 164 height 23
click at [73, 226] on label at bounding box center [79, 226] width 12 height 0
drag, startPoint x: 829, startPoint y: 128, endPoint x: 724, endPoint y: 155, distance: 108.0
click at [829, 128] on button "Bulk Delete" at bounding box center [807, 126] width 110 height 30
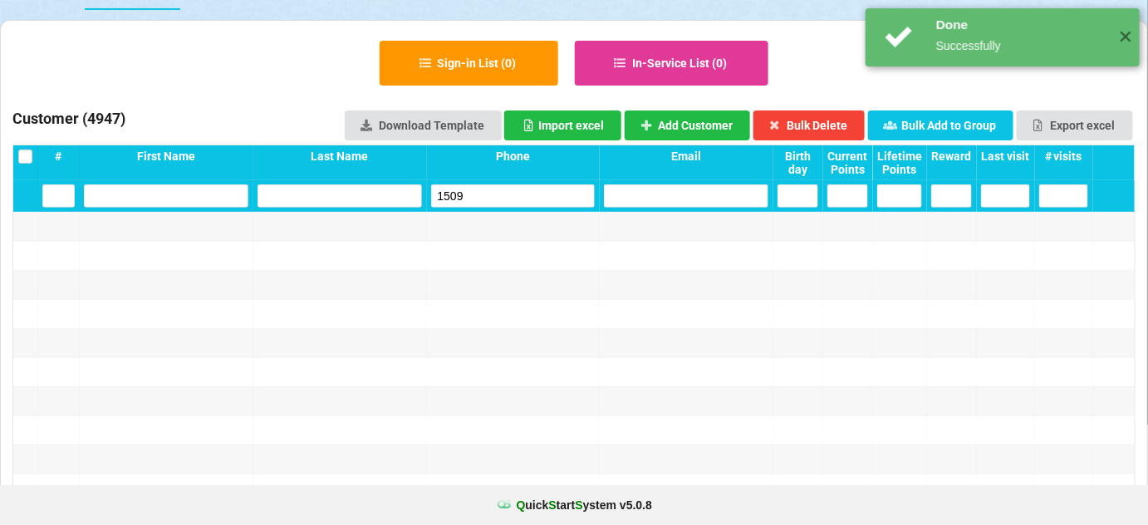
click at [501, 196] on input "1509" at bounding box center [513, 195] width 164 height 23
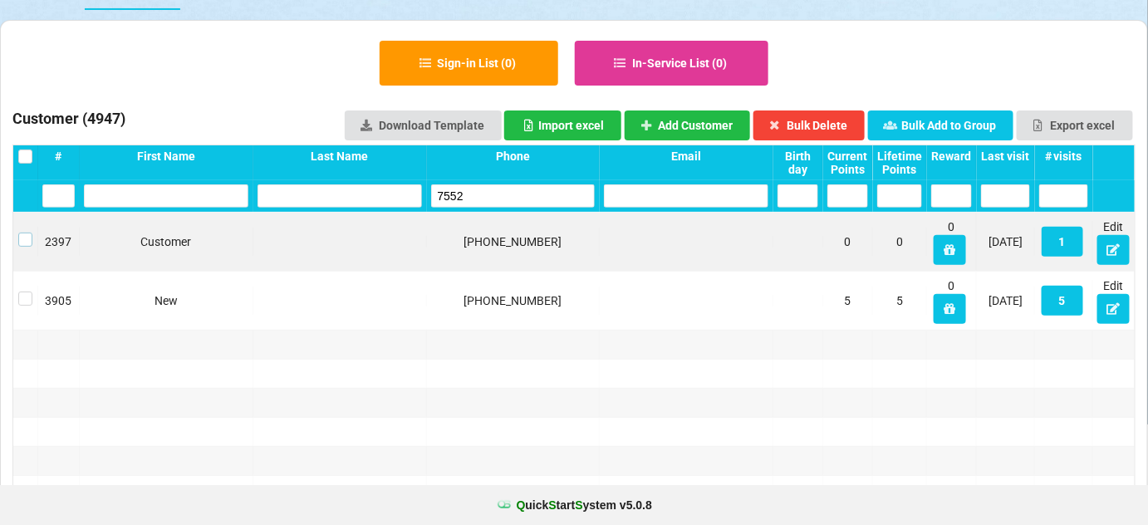
click at [24, 233] on label at bounding box center [25, 233] width 14 height 0
click at [811, 120] on button "Bulk Delete" at bounding box center [809, 125] width 112 height 30
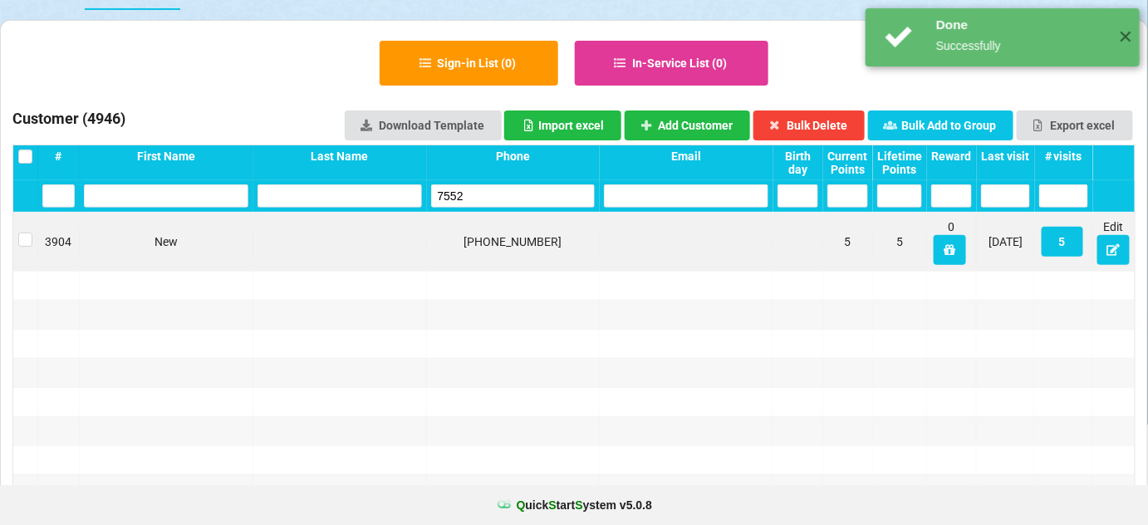
click at [507, 187] on input "7552" at bounding box center [541, 180] width 89 height 12
click at [507, 193] on input "7552" at bounding box center [513, 195] width 164 height 23
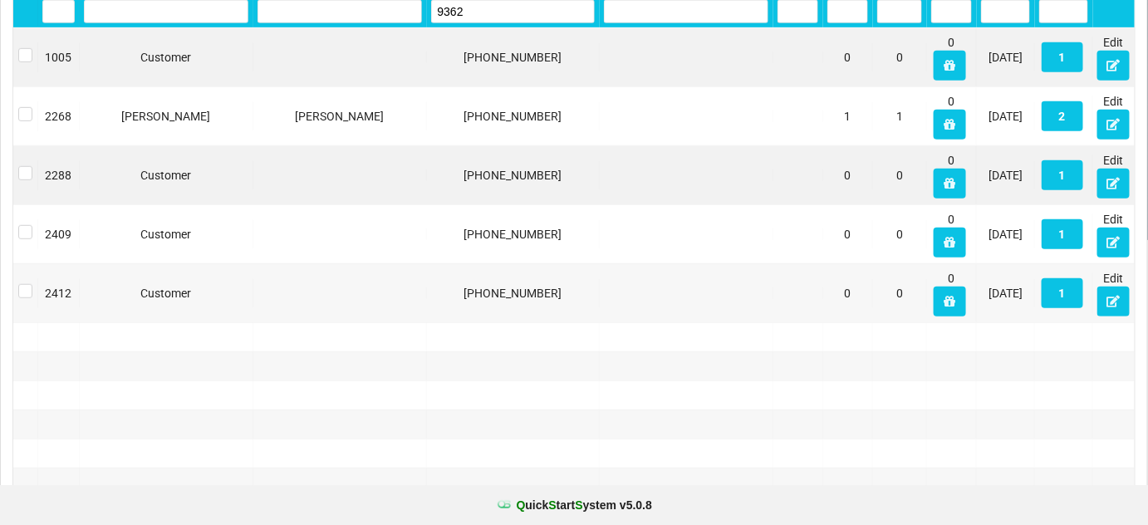
scroll to position [302, 0]
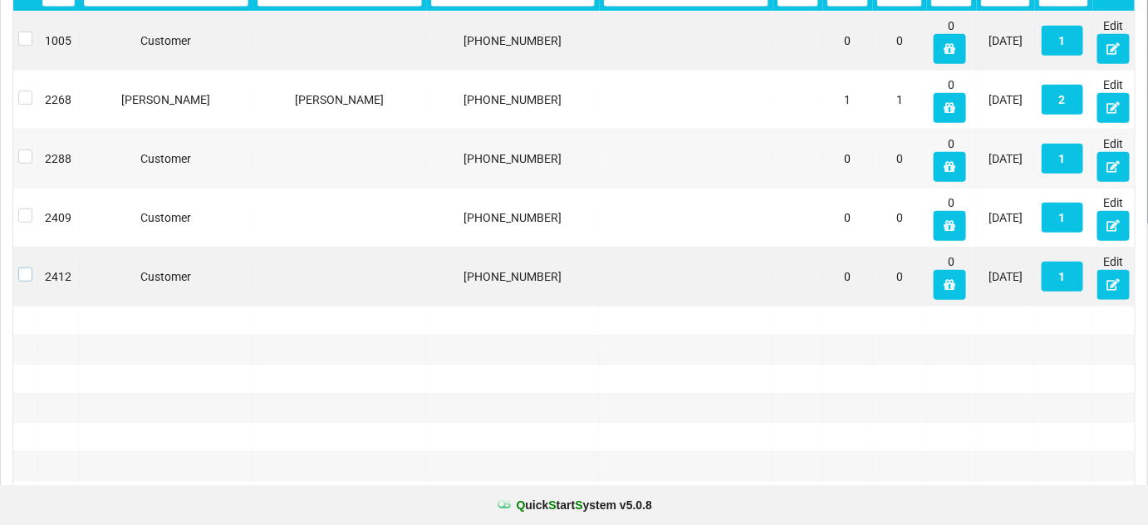
click at [24, 267] on label at bounding box center [25, 267] width 14 height 0
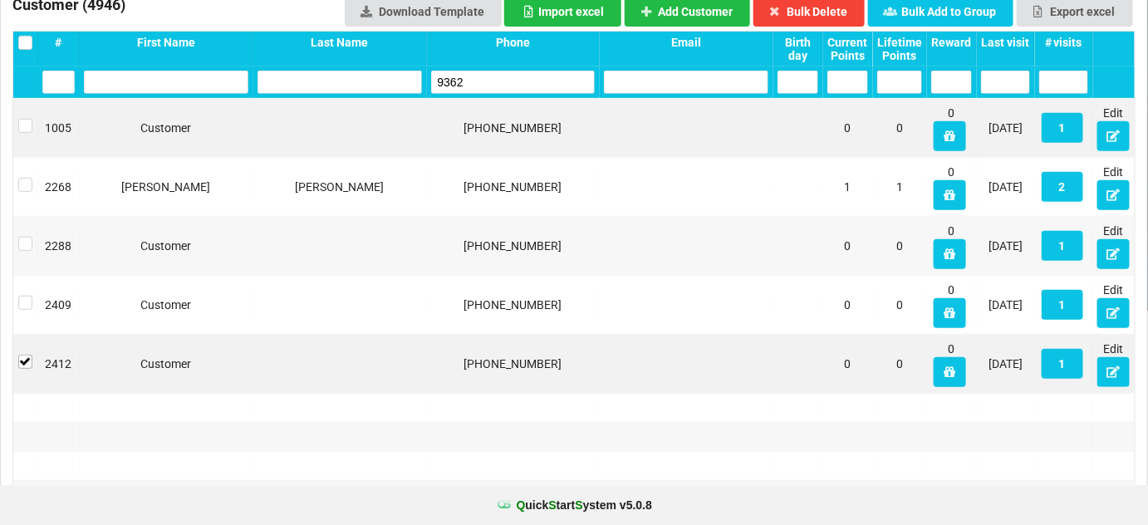
scroll to position [0, 0]
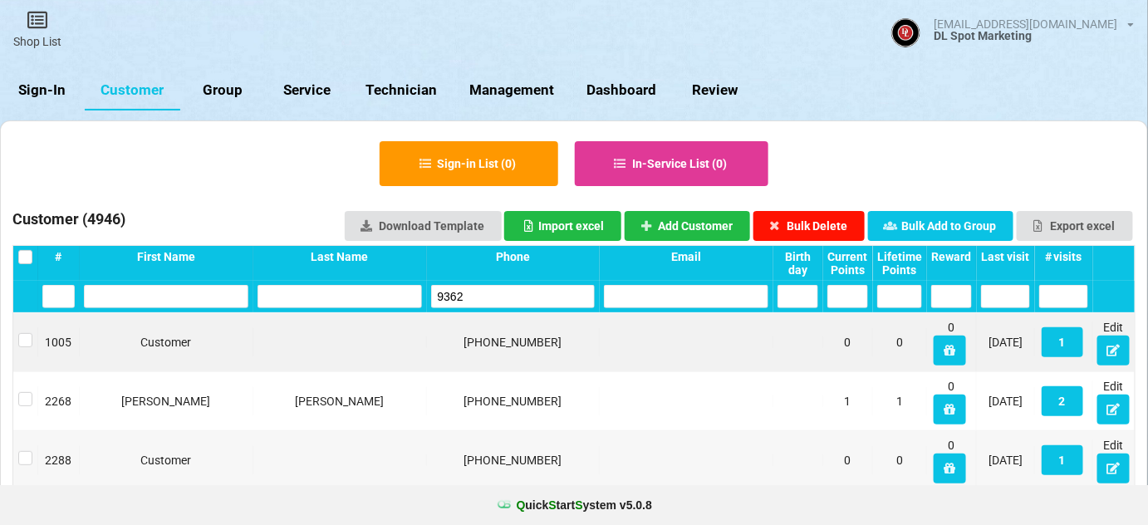
click at [826, 223] on button "Bulk Delete" at bounding box center [809, 226] width 112 height 30
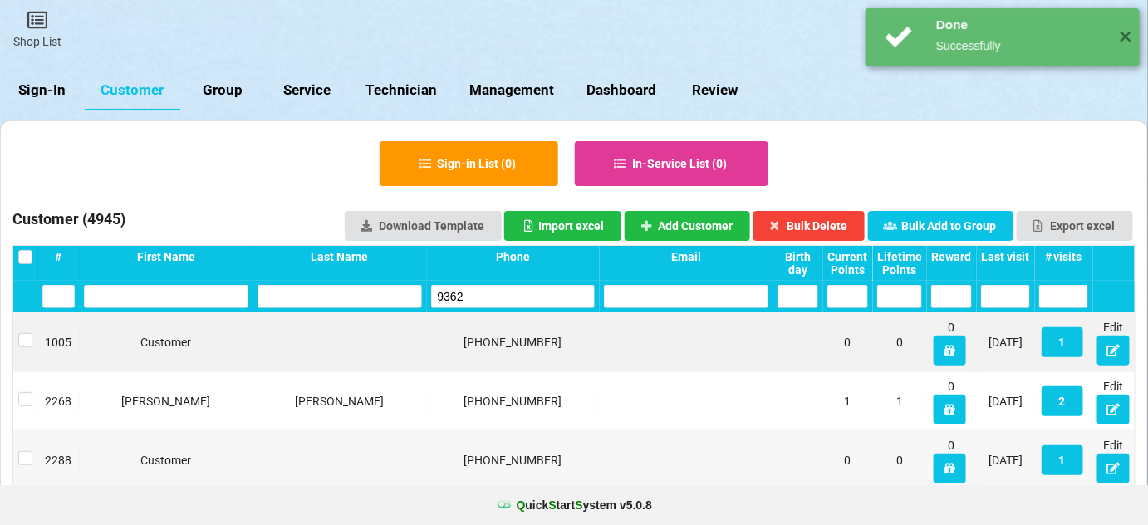
click at [488, 294] on input "9362" at bounding box center [513, 296] width 164 height 23
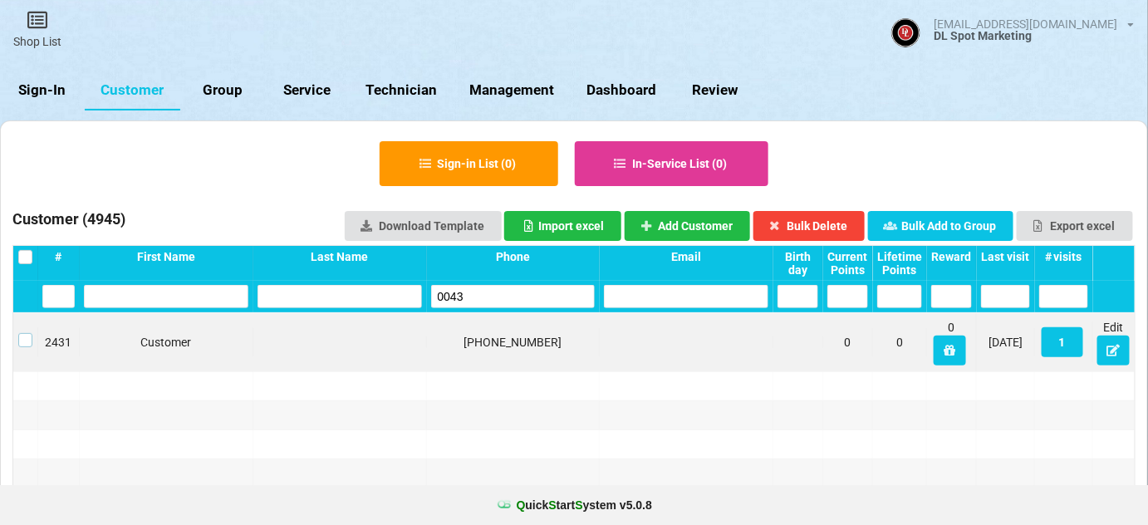
click at [23, 333] on label at bounding box center [25, 333] width 14 height 0
click at [822, 223] on button "Bulk Delete" at bounding box center [809, 226] width 112 height 30
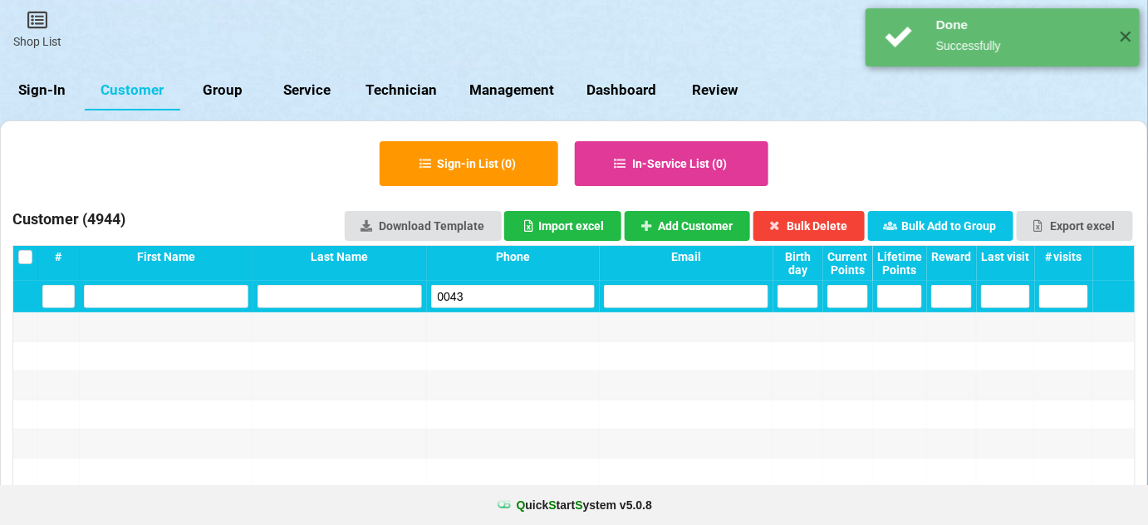
click at [499, 299] on input "0043" at bounding box center [513, 296] width 164 height 23
drag, startPoint x: 499, startPoint y: 299, endPoint x: 469, endPoint y: 271, distance: 41.1
click at [496, 296] on input "0043" at bounding box center [513, 296] width 164 height 23
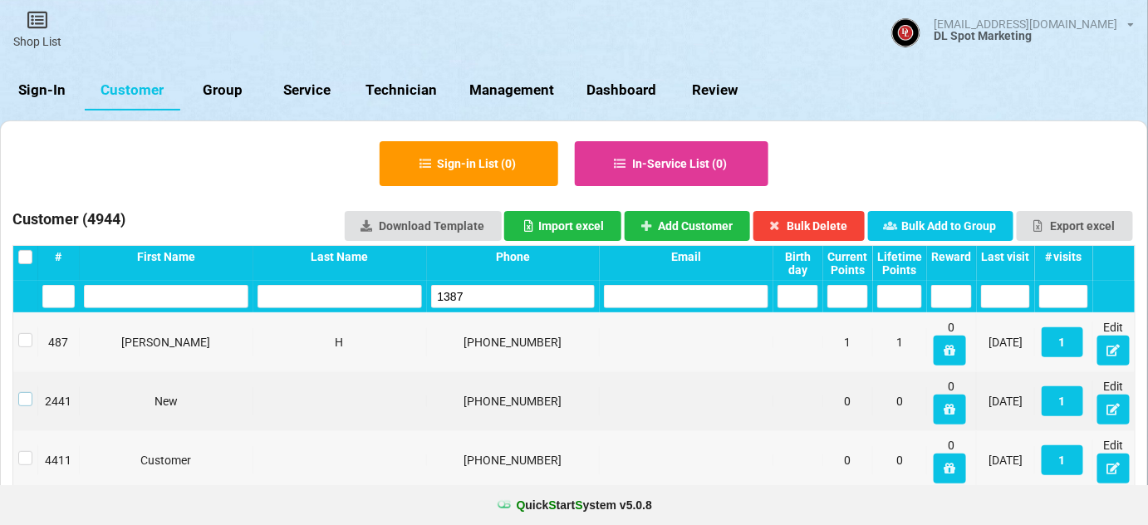
click at [24, 392] on label at bounding box center [25, 392] width 14 height 0
click at [832, 228] on button "Bulk Delete" at bounding box center [809, 226] width 112 height 30
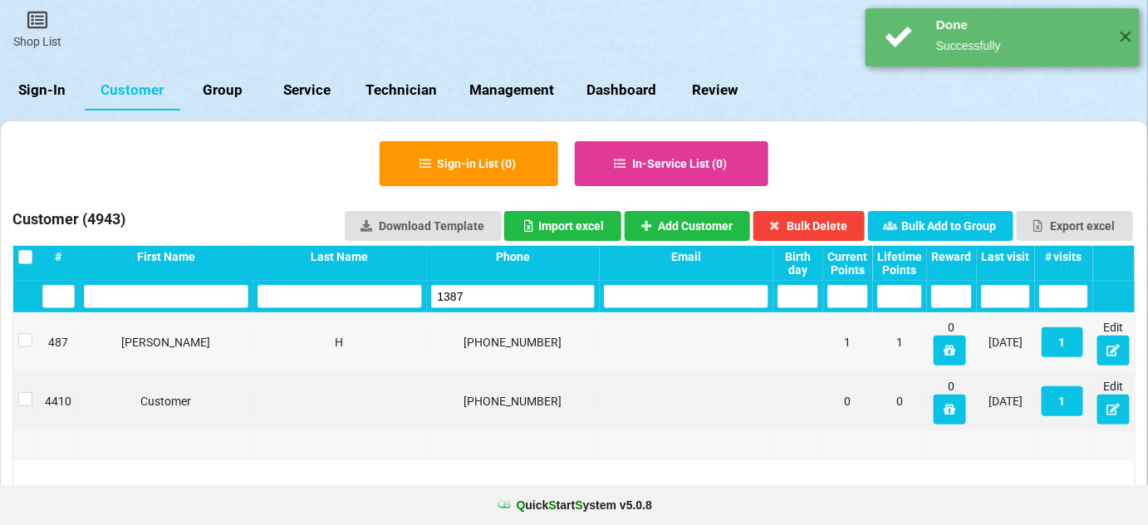
click at [474, 296] on input "1387" at bounding box center [513, 296] width 164 height 23
drag, startPoint x: 474, startPoint y: 296, endPoint x: 412, endPoint y: 164, distance: 146.0
click at [506, 284] on input "1387" at bounding box center [545, 278] width 79 height 11
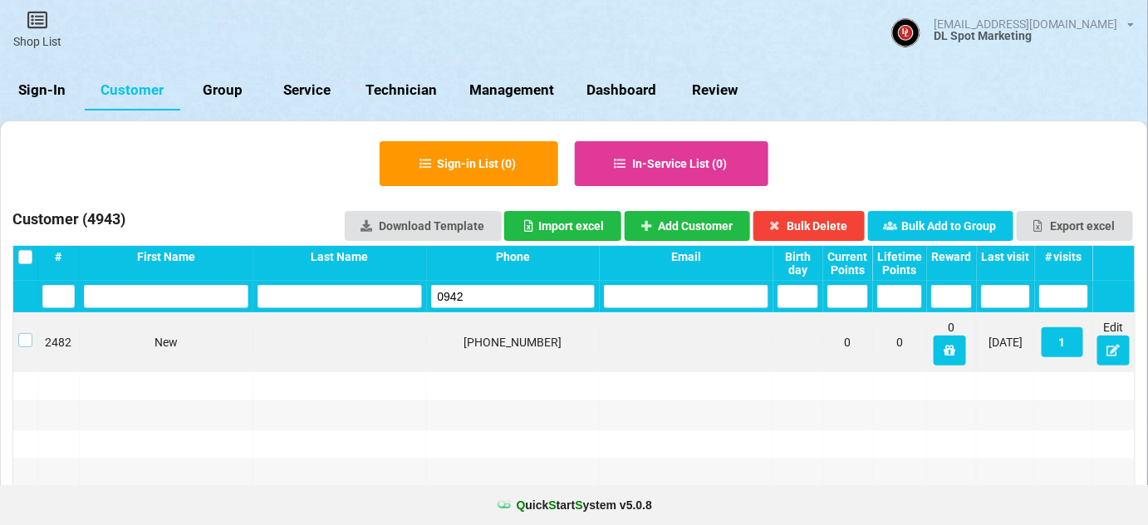
click at [27, 333] on label at bounding box center [25, 333] width 14 height 0
click at [827, 227] on button "Bulk Delete" at bounding box center [809, 226] width 112 height 30
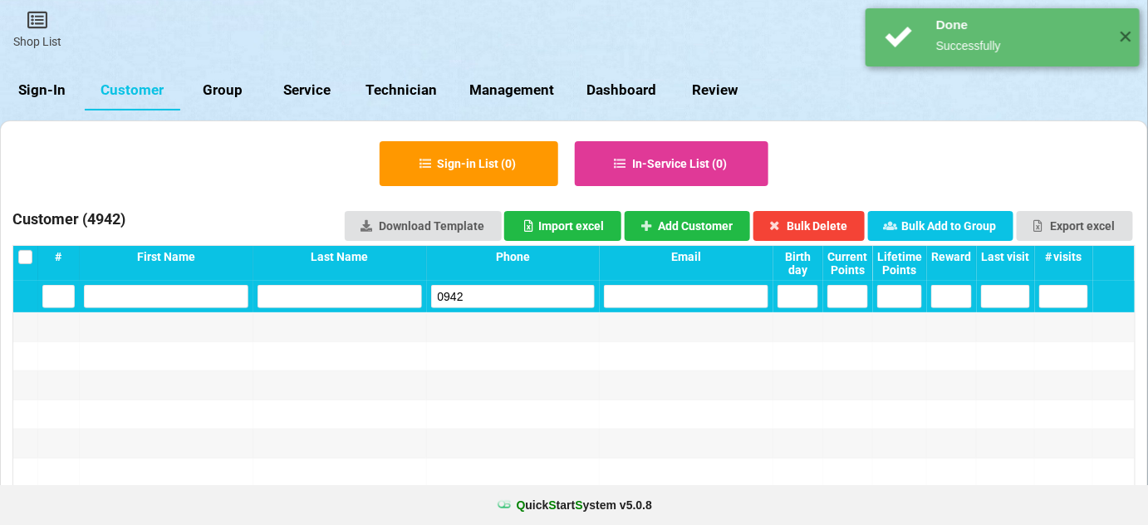
click at [511, 291] on input "0942" at bounding box center [513, 296] width 164 height 23
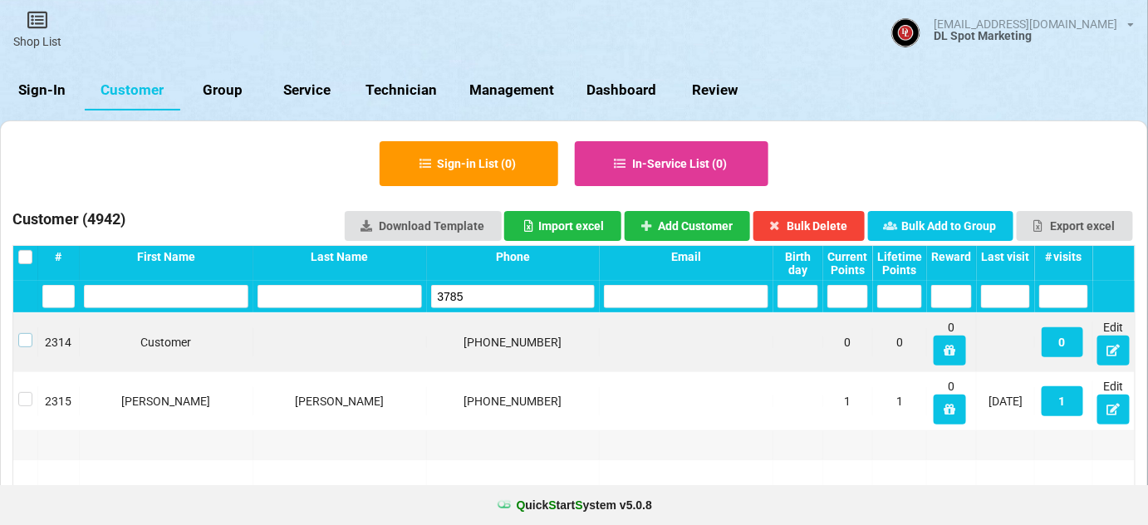
click at [30, 333] on label at bounding box center [25, 333] width 14 height 0
click at [667, 246] on button "Bulk Delete" at bounding box center [649, 250] width 36 height 9
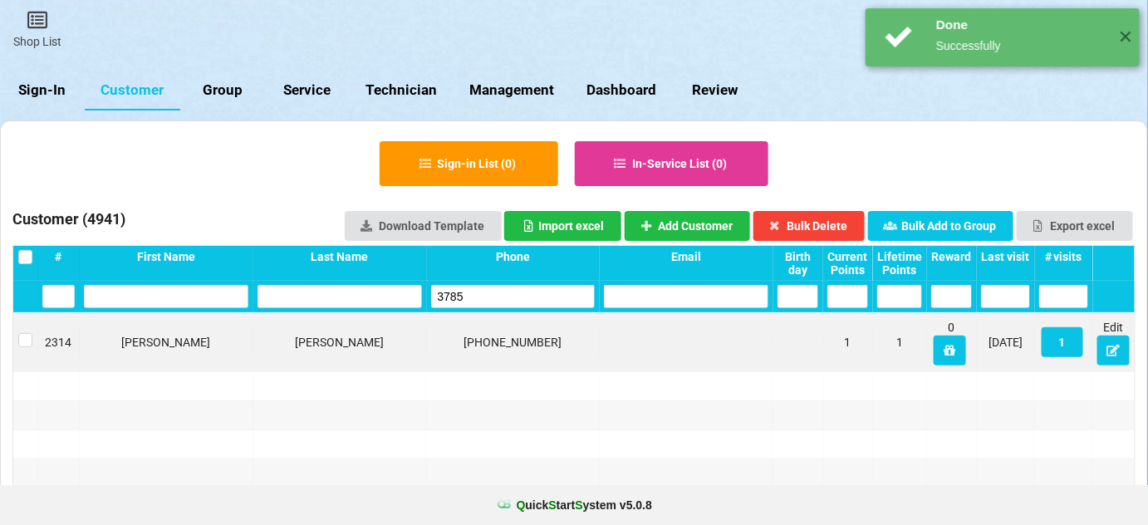
click at [478, 295] on input "3785" at bounding box center [513, 296] width 164 height 23
drag, startPoint x: 478, startPoint y: 296, endPoint x: 437, endPoint y: 209, distance: 96.3
click at [477, 294] on input "3785" at bounding box center [513, 296] width 164 height 23
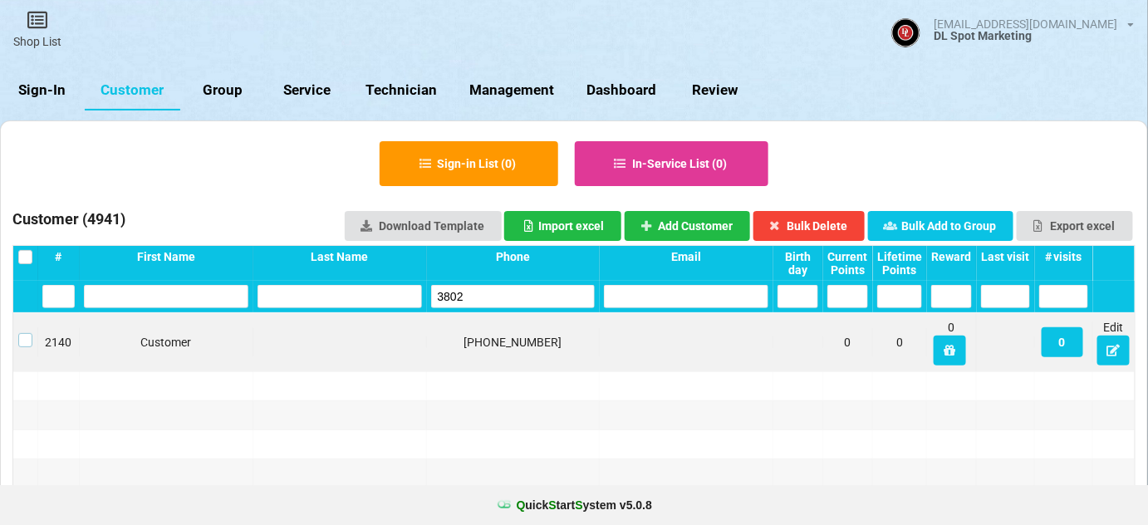
click at [23, 333] on label at bounding box center [25, 333] width 14 height 0
click at [816, 223] on button "Bulk Delete" at bounding box center [809, 226] width 112 height 30
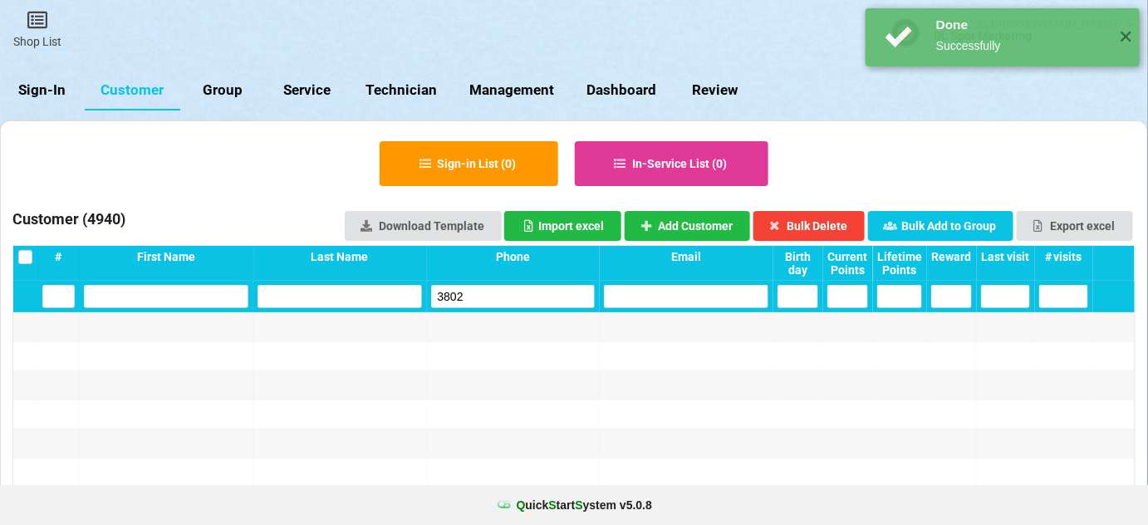
click at [485, 289] on input "3802" at bounding box center [513, 296] width 164 height 23
drag, startPoint x: 485, startPoint y: 289, endPoint x: 422, endPoint y: 163, distance: 141.2
click at [485, 289] on input "3802" at bounding box center [513, 296] width 164 height 23
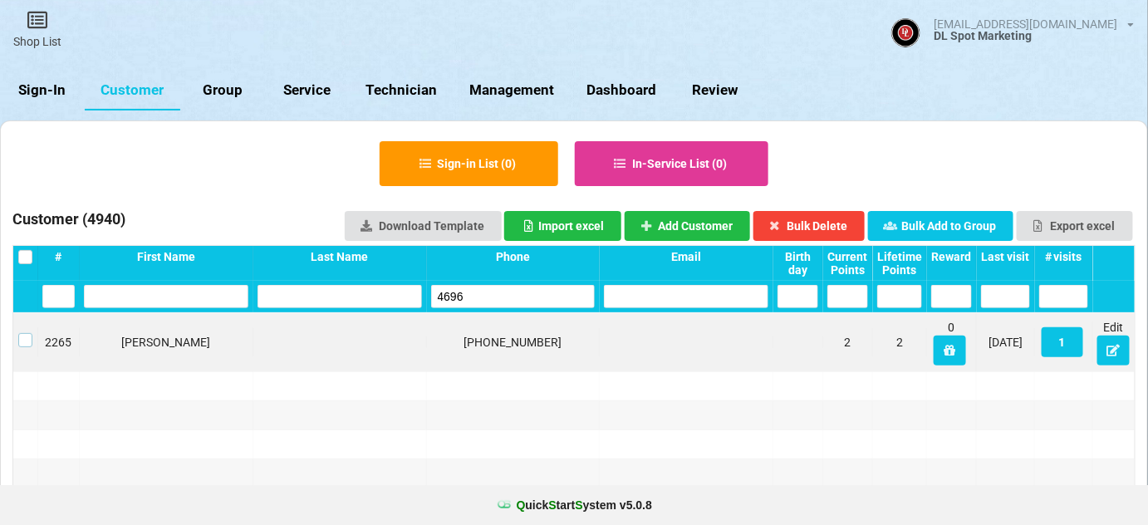
click at [24, 333] on label at bounding box center [25, 333] width 14 height 0
click at [577, 263] on button "Bulk Delete" at bounding box center [576, 263] width 1 height 0
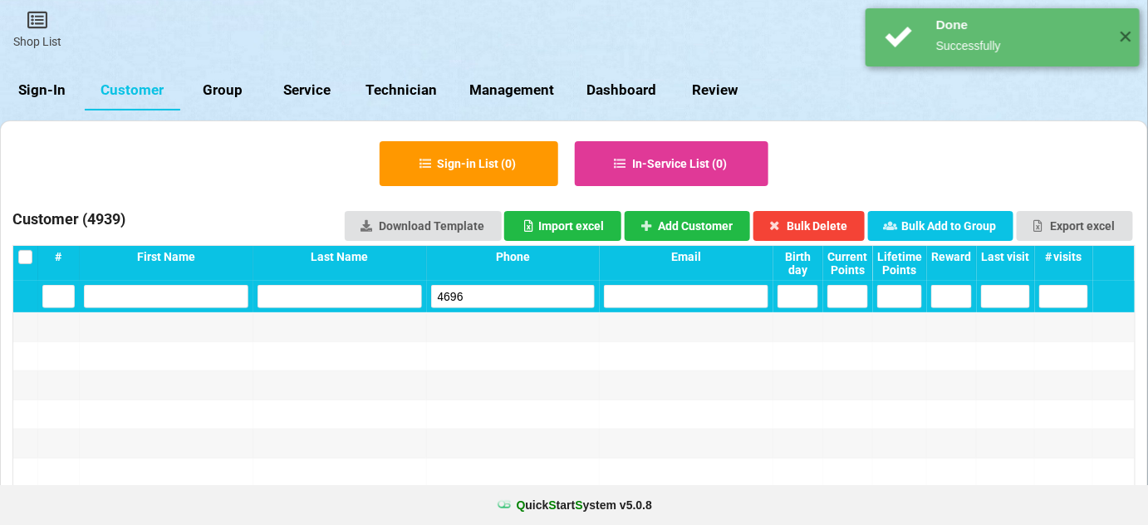
click at [507, 289] on input "4696" at bounding box center [513, 296] width 164 height 23
click at [507, 289] on input "4696" at bounding box center [527, 289] width 127 height 18
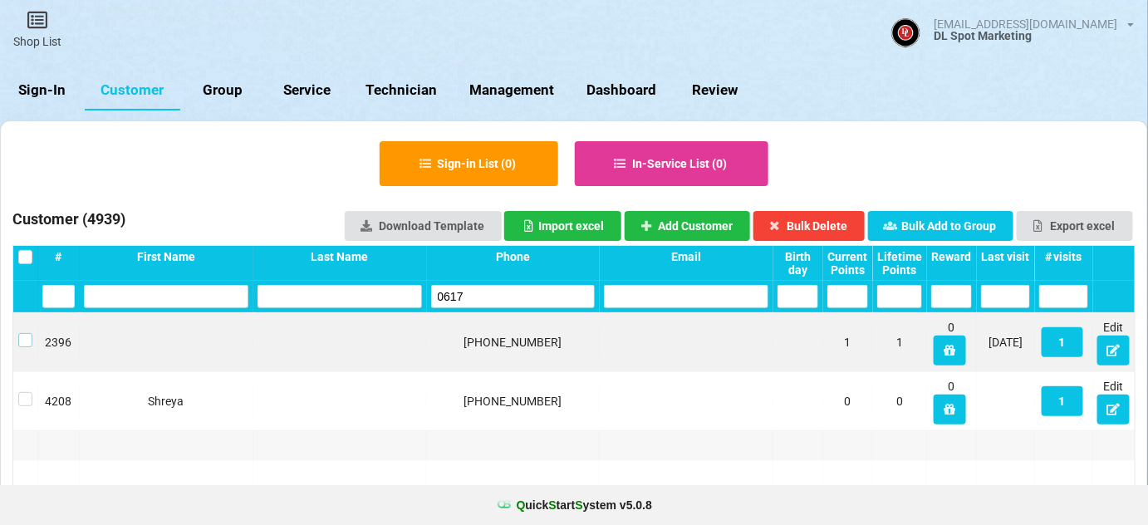
drag, startPoint x: 24, startPoint y: 341, endPoint x: 37, endPoint y: 341, distance: 13.3
click at [26, 333] on label at bounding box center [25, 333] width 14 height 0
click at [821, 218] on button "Bulk Delete" at bounding box center [809, 226] width 112 height 30
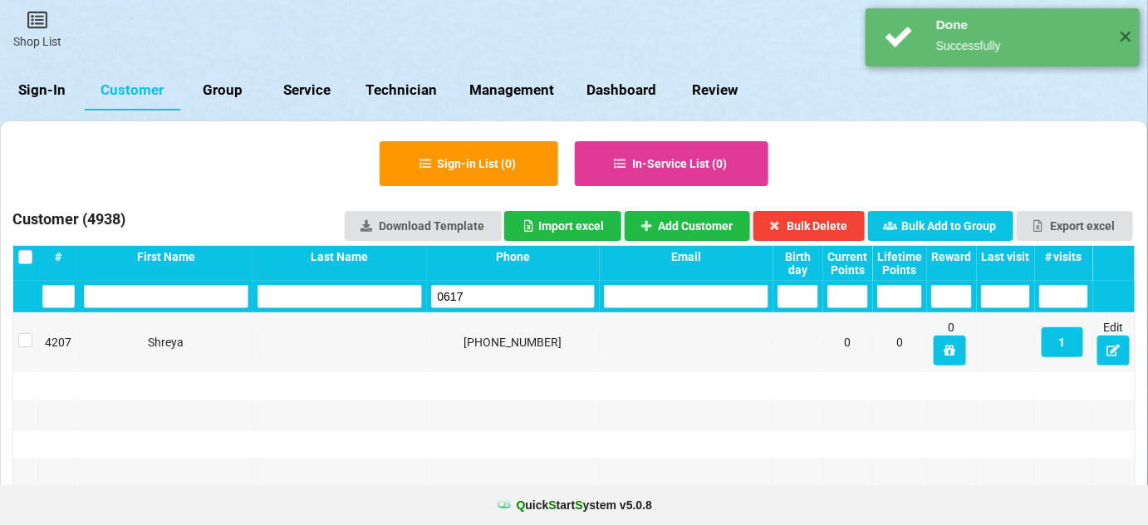
click at [513, 293] on input "0617" at bounding box center [513, 296] width 164 height 23
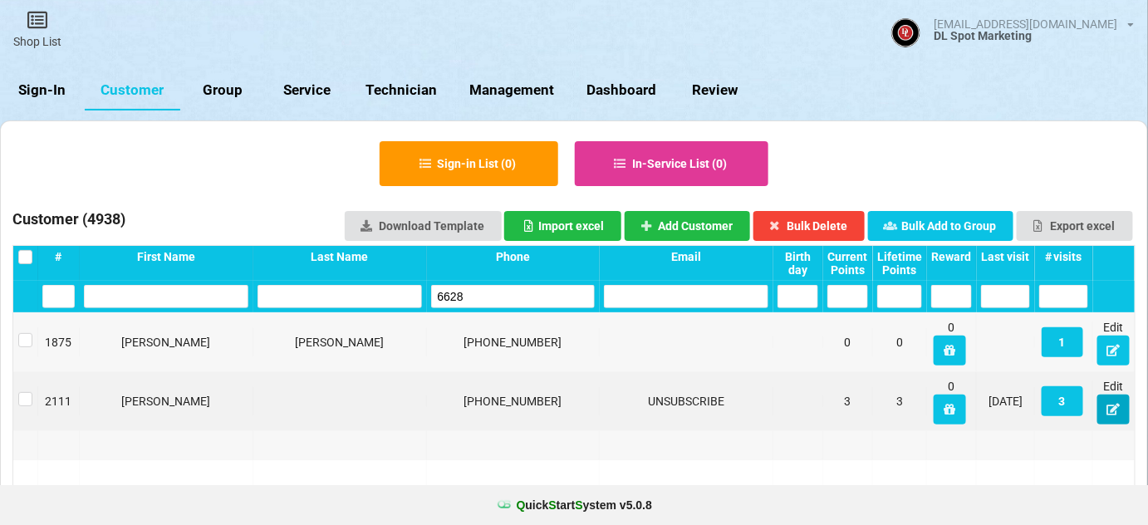
click at [1114, 413] on icon at bounding box center [1114, 409] width 14 height 10
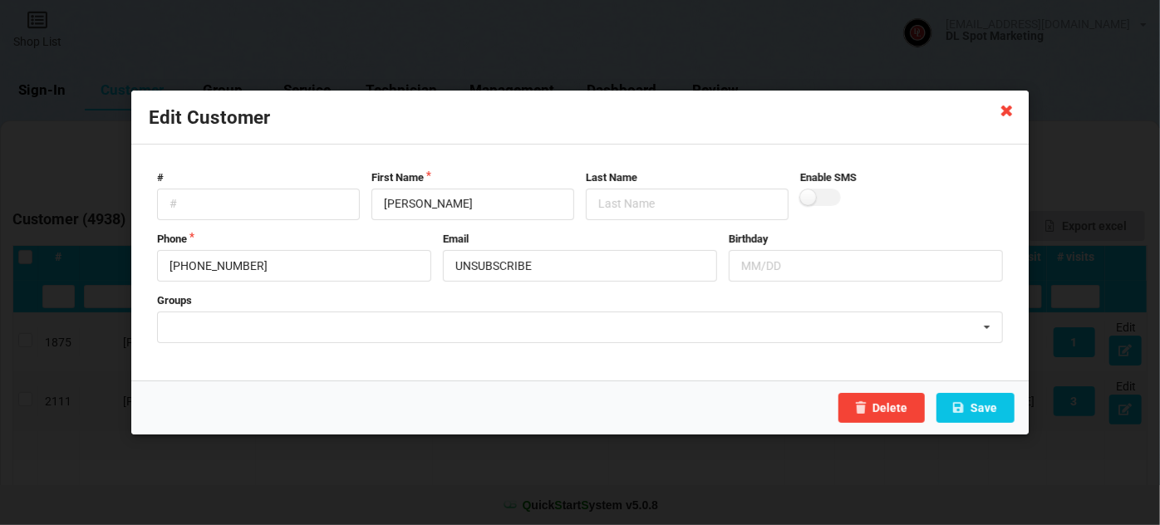
click at [1004, 113] on icon at bounding box center [1007, 109] width 27 height 27
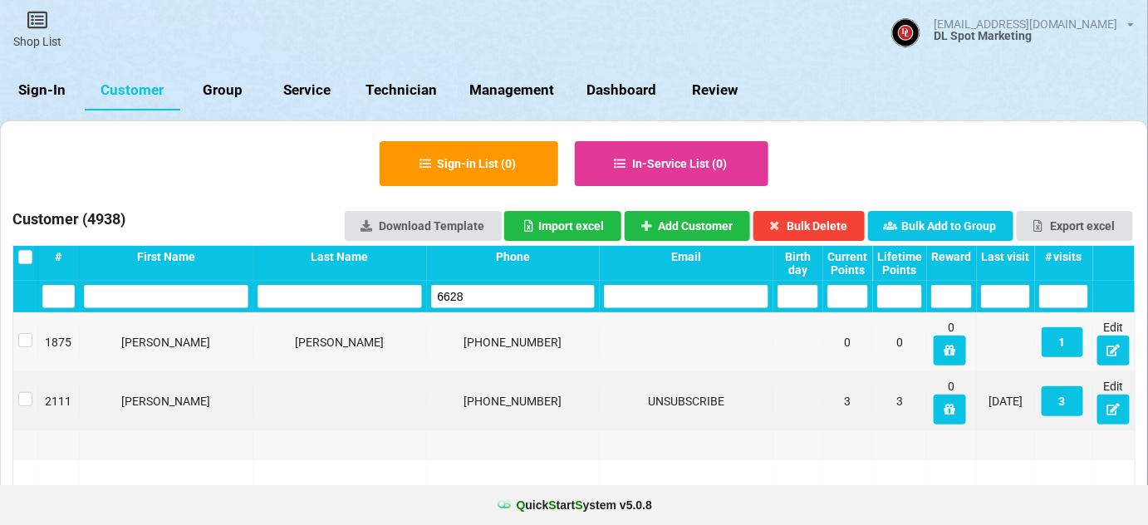
click at [488, 290] on input "6628" at bounding box center [537, 283] width 99 height 14
click at [479, 292] on input "6628" at bounding box center [513, 296] width 164 height 23
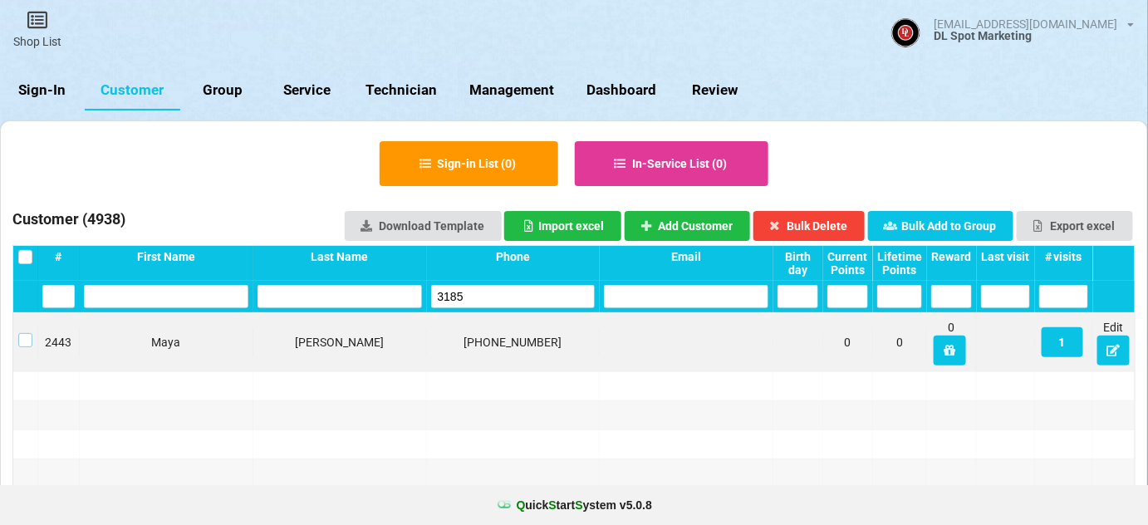
click at [24, 333] on label at bounding box center [25, 333] width 14 height 0
click at [827, 221] on button "Bulk Delete" at bounding box center [809, 226] width 112 height 30
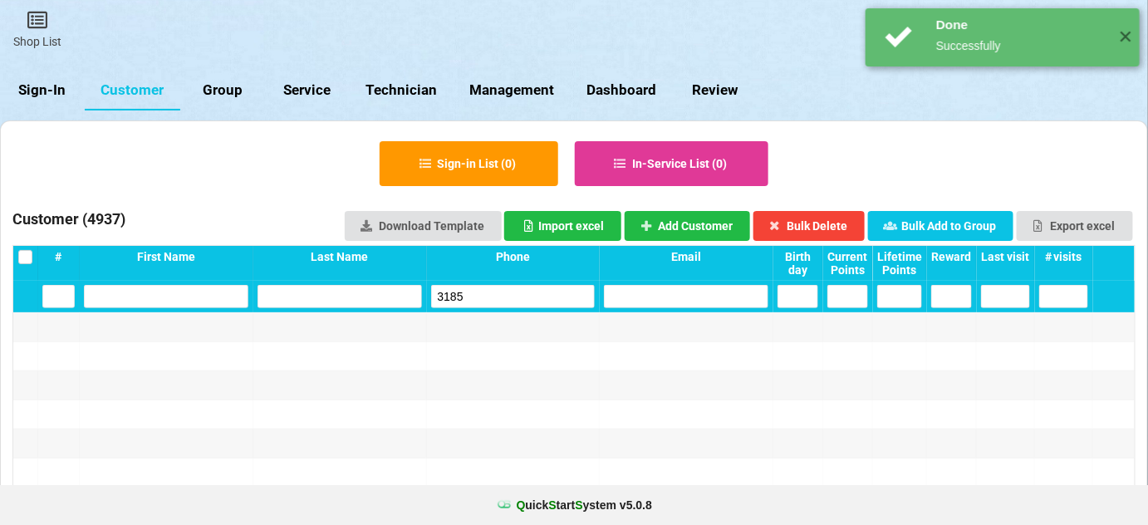
click at [518, 291] on input "3185" at bounding box center [513, 296] width 164 height 23
click at [518, 291] on input "3185" at bounding box center [514, 295] width 160 height 22
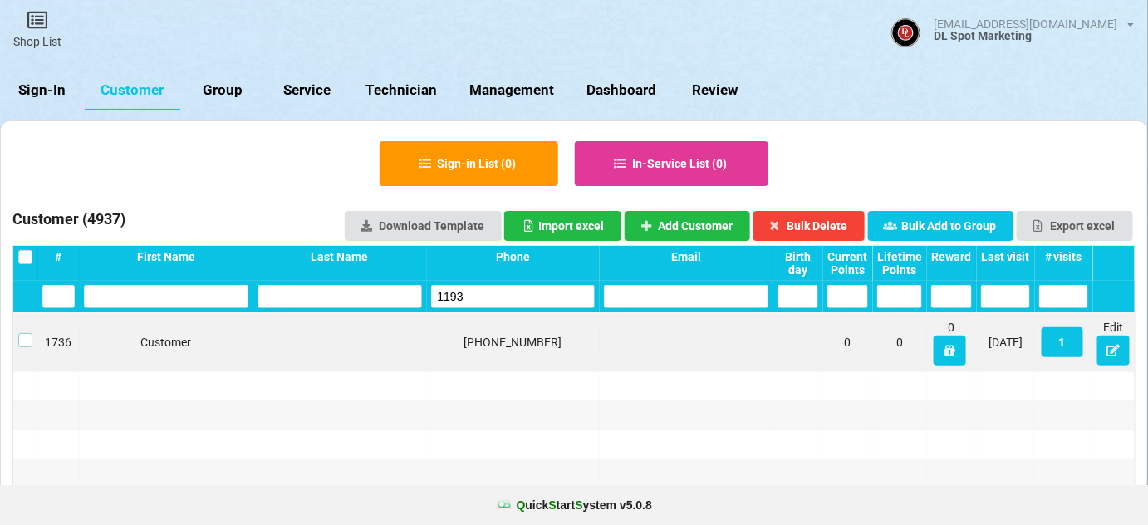
drag, startPoint x: 22, startPoint y: 340, endPoint x: 36, endPoint y: 340, distance: 14.1
click at [25, 333] on label at bounding box center [25, 333] width 14 height 0
click at [811, 221] on button "Bulk Delete" at bounding box center [809, 226] width 112 height 30
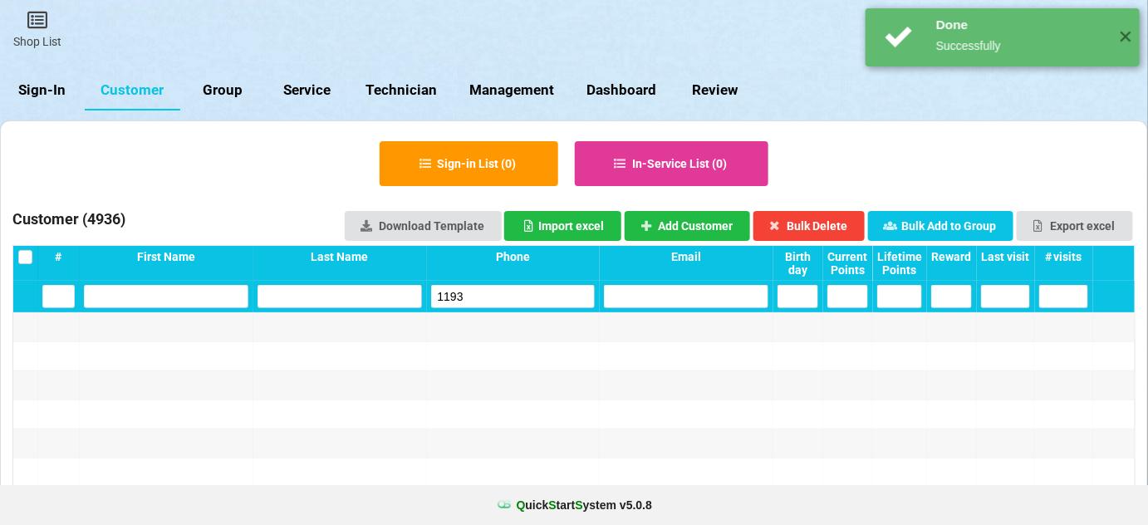
click at [566, 266] on input "1193" at bounding box center [571, 265] width 10 height 2
click at [517, 298] on input "1193" at bounding box center [513, 296] width 164 height 23
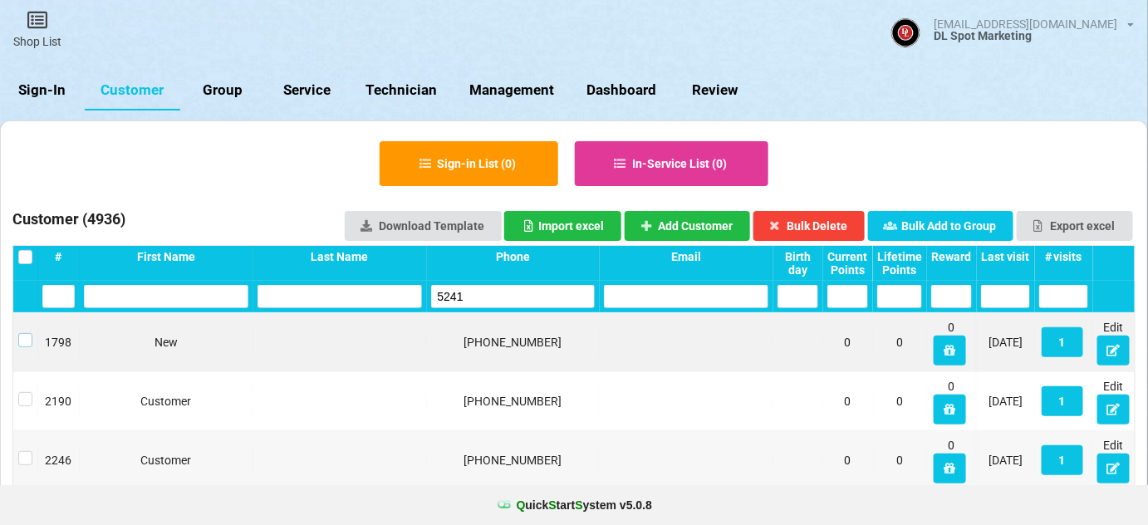
click at [22, 333] on label at bounding box center [25, 333] width 14 height 0
click at [831, 221] on button "Bulk Delete" at bounding box center [805, 226] width 110 height 29
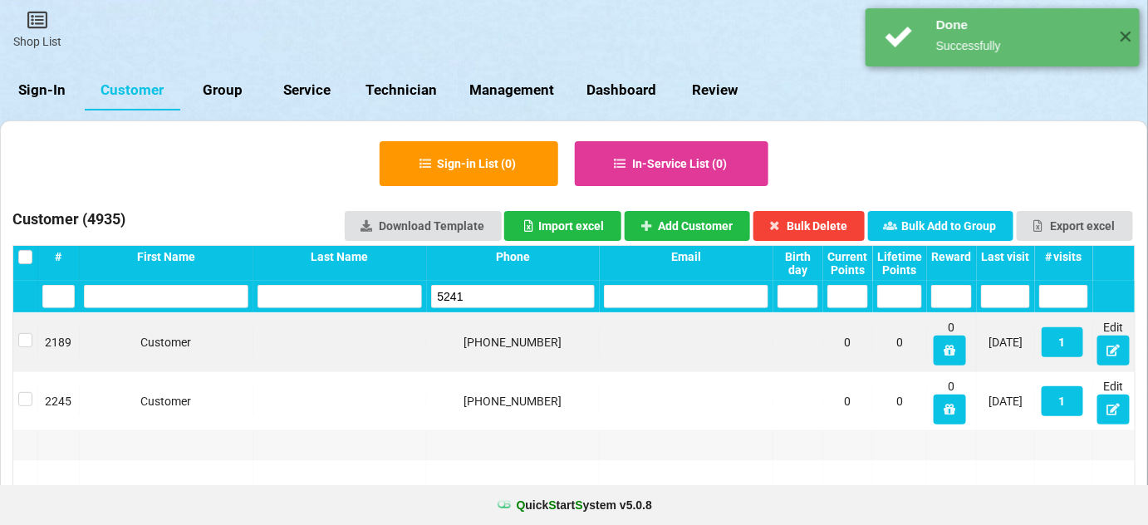
click at [510, 307] on input "5241" at bounding box center [513, 296] width 164 height 23
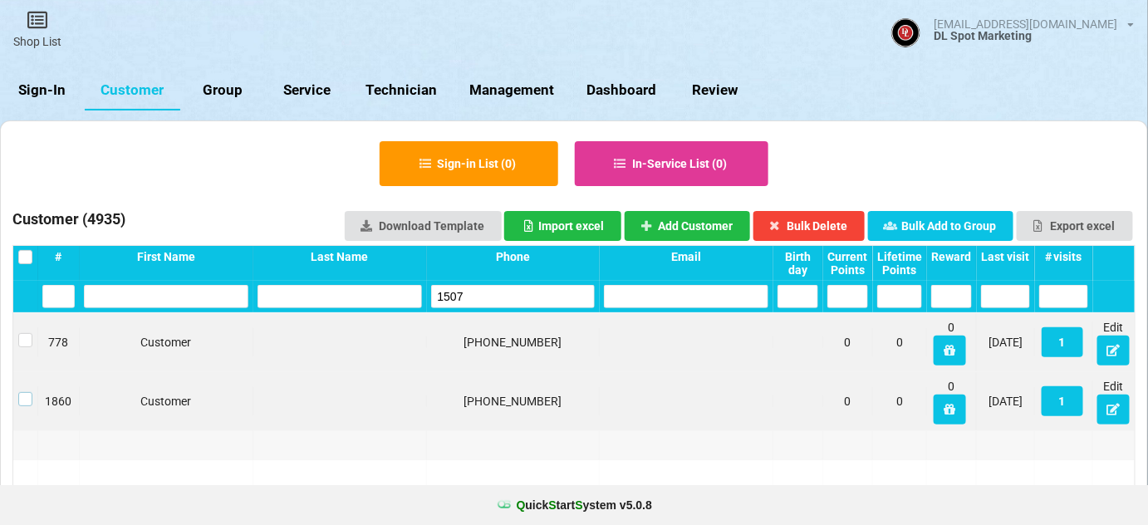
click at [27, 392] on label at bounding box center [25, 392] width 14 height 0
click at [827, 221] on button "Bulk Delete" at bounding box center [809, 226] width 112 height 30
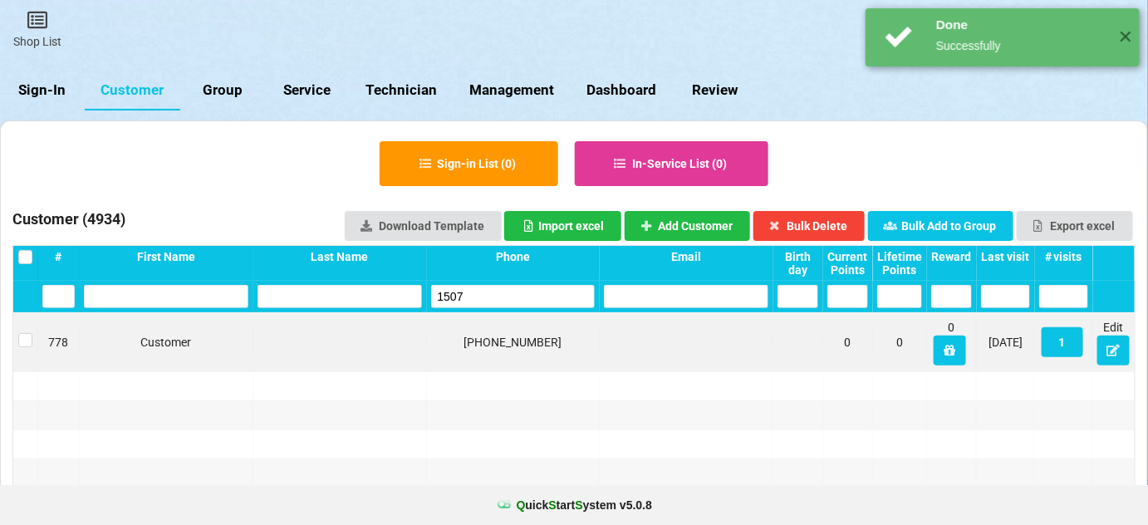
click at [488, 294] on input "1507" at bounding box center [513, 296] width 164 height 23
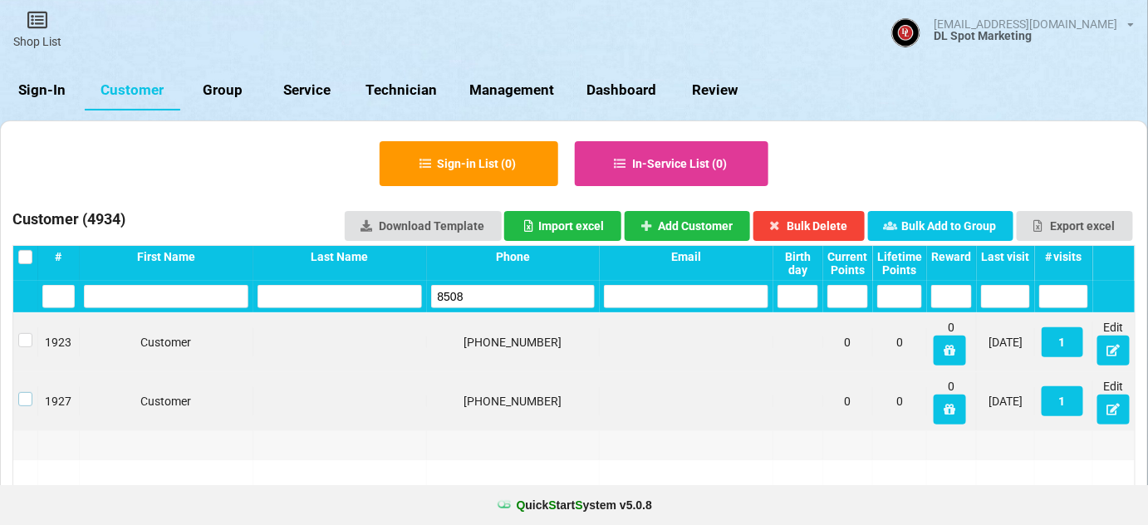
click at [73, 380] on label at bounding box center [79, 380] width 12 height 0
click at [832, 216] on button "Bulk Delete" at bounding box center [809, 226] width 112 height 30
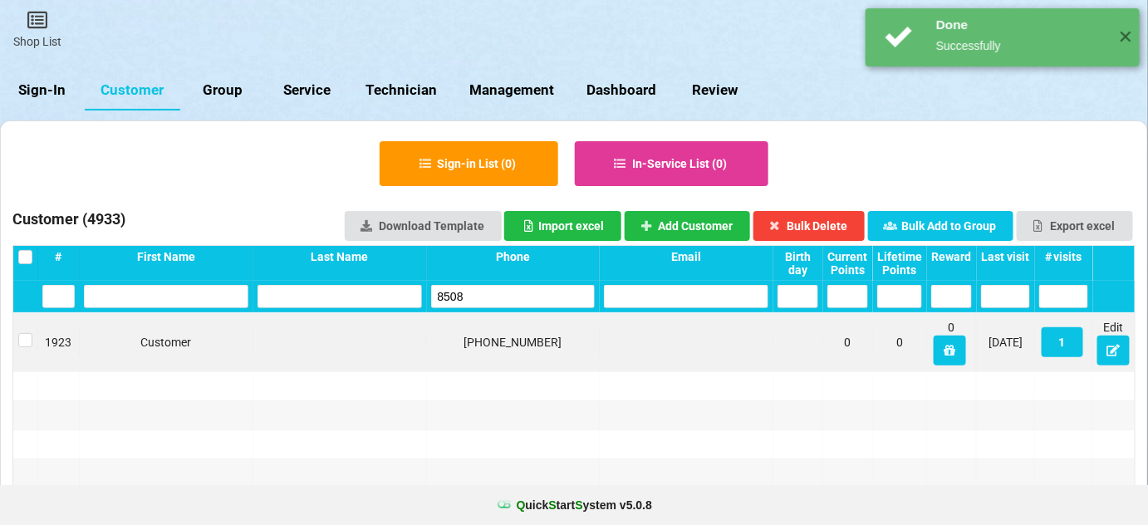
click at [506, 284] on input "8508" at bounding box center [545, 278] width 79 height 11
click at [505, 297] on input "8508" at bounding box center [513, 296] width 164 height 23
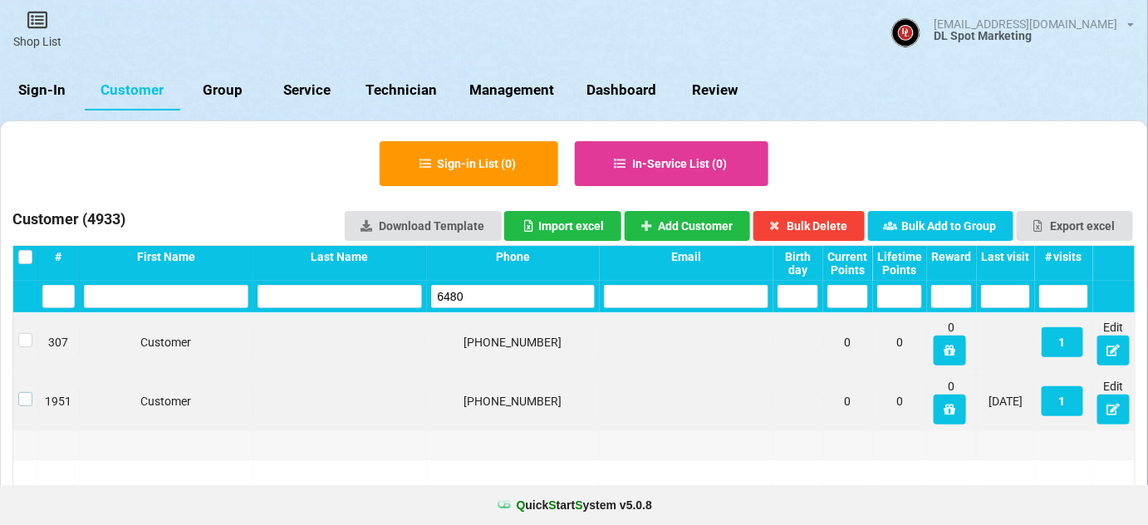
click at [456, 290] on label at bounding box center [457, 290] width 3 height 0
click at [797, 222] on button "Bulk Delete" at bounding box center [809, 226] width 112 height 30
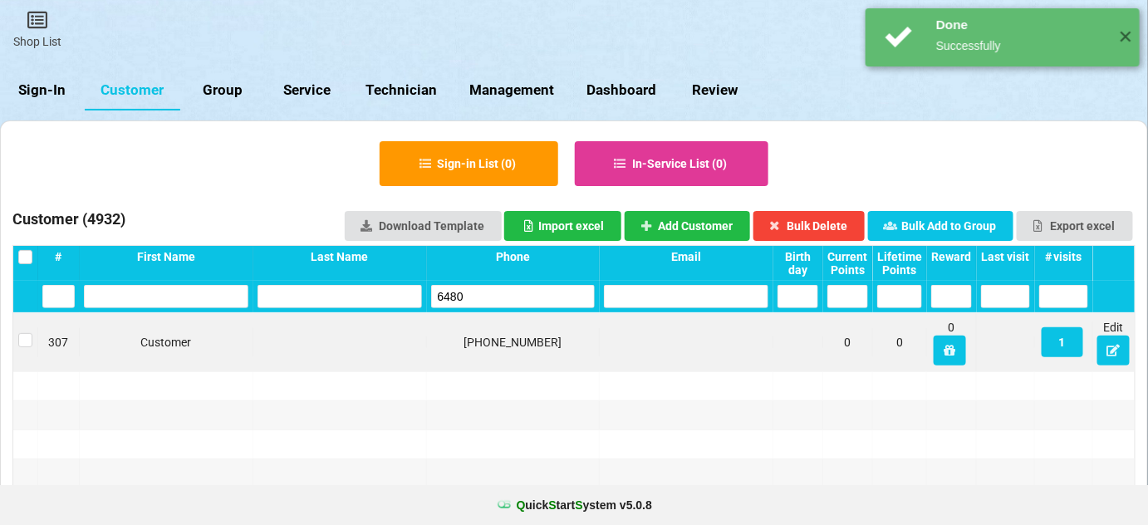
click at [489, 304] on input "6480" at bounding box center [513, 296] width 164 height 23
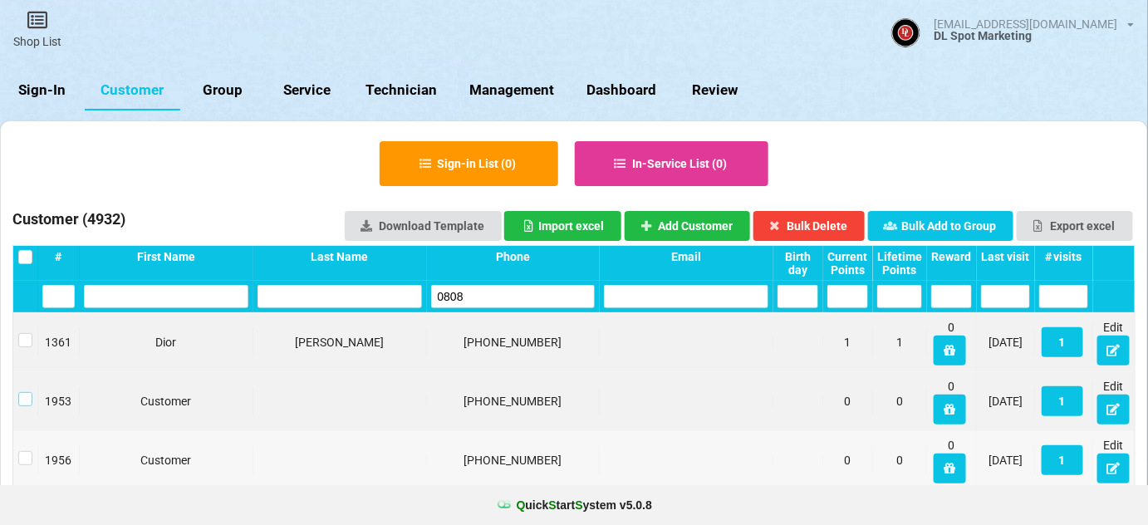
click at [22, 392] on label at bounding box center [25, 392] width 14 height 0
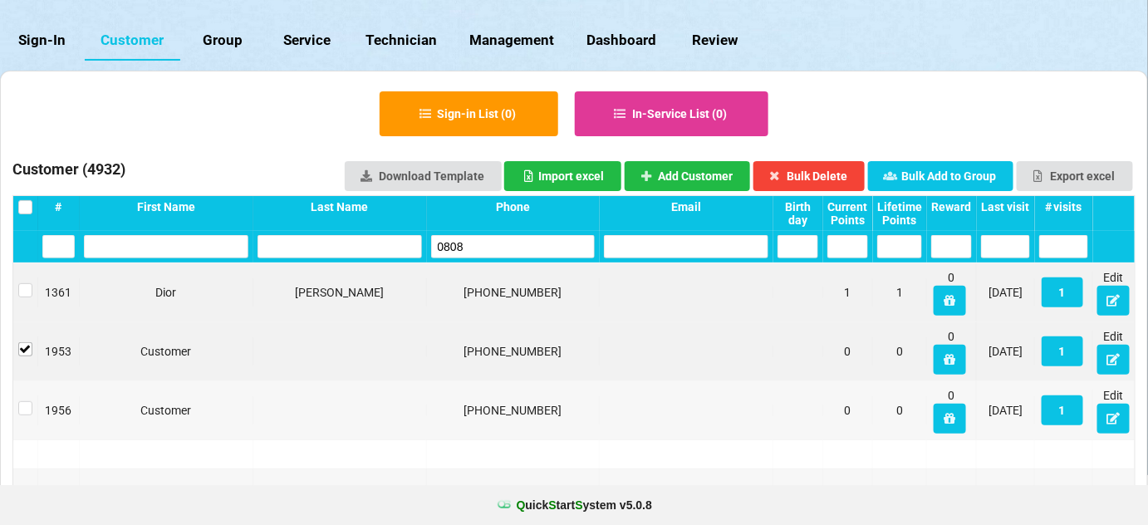
scroll to position [201, 0]
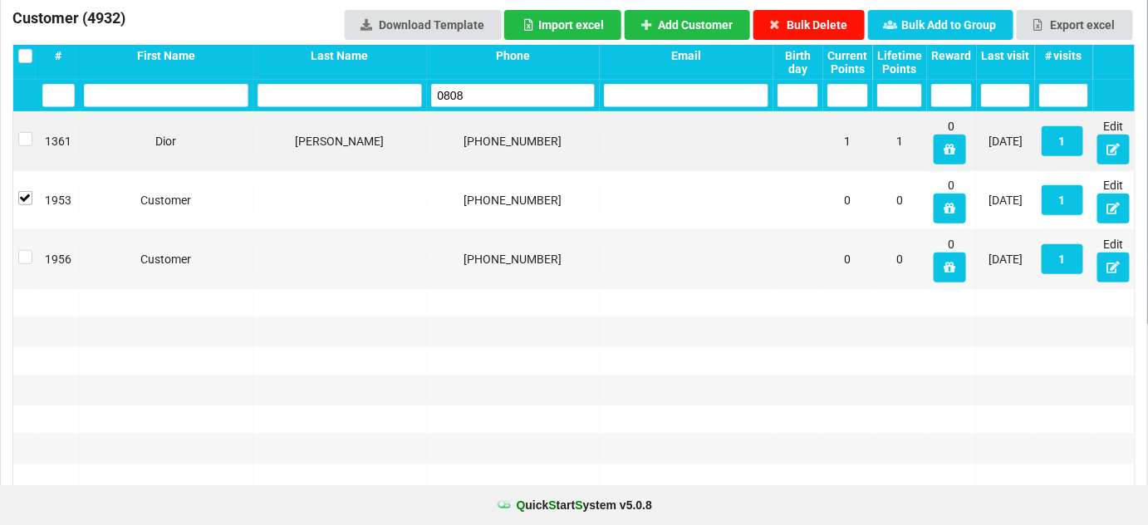
click at [820, 17] on button "Bulk Delete" at bounding box center [809, 25] width 112 height 30
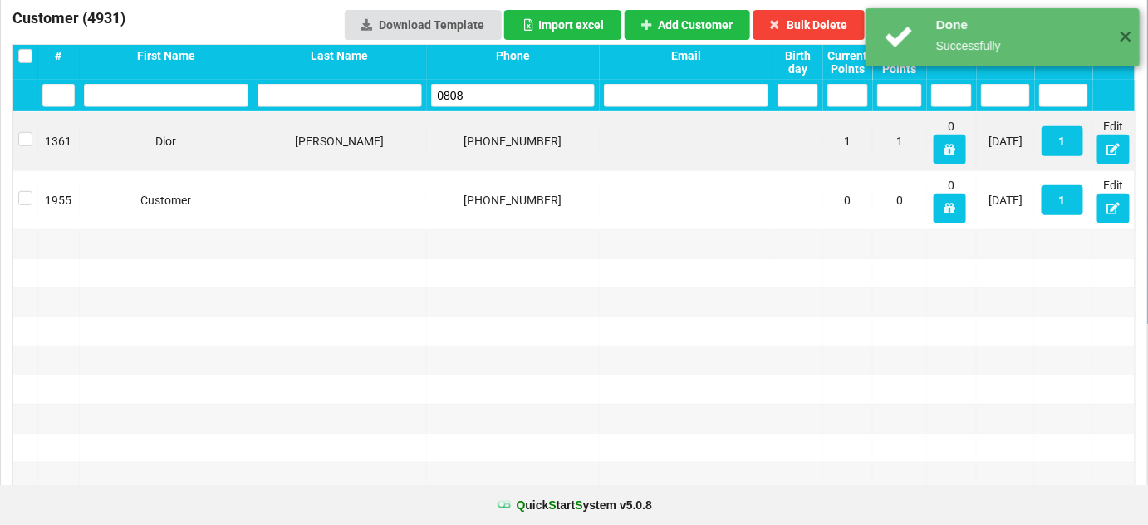
click at [558, 265] on input "0808" at bounding box center [567, 266] width 18 height 2
drag, startPoint x: 503, startPoint y: 101, endPoint x: 468, endPoint y: 72, distance: 46.1
click at [503, 101] on input "0808" at bounding box center [513, 95] width 164 height 23
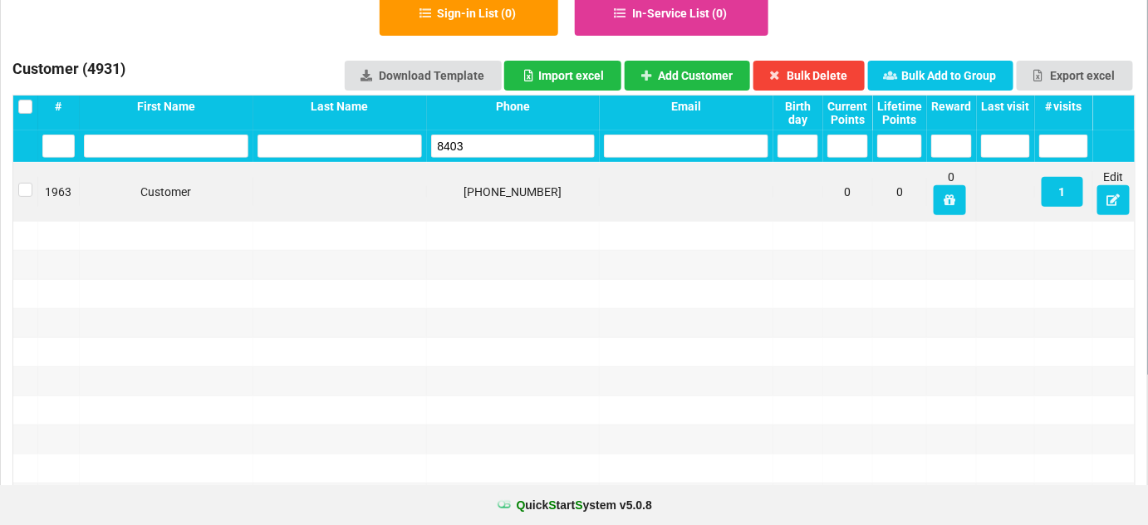
scroll to position [101, 0]
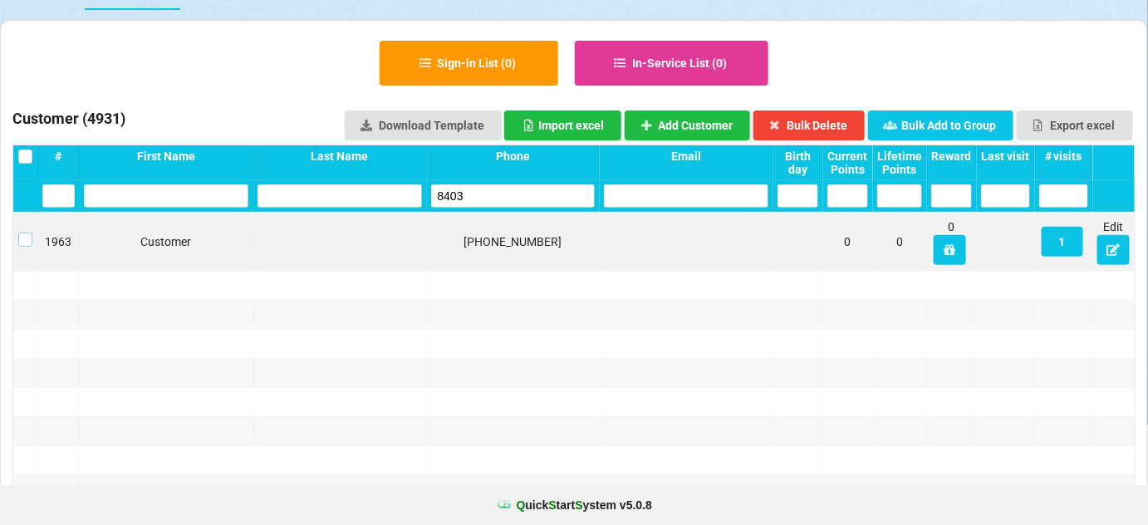
click at [20, 233] on label at bounding box center [25, 233] width 14 height 0
click at [833, 118] on button "Bulk Delete" at bounding box center [809, 125] width 112 height 30
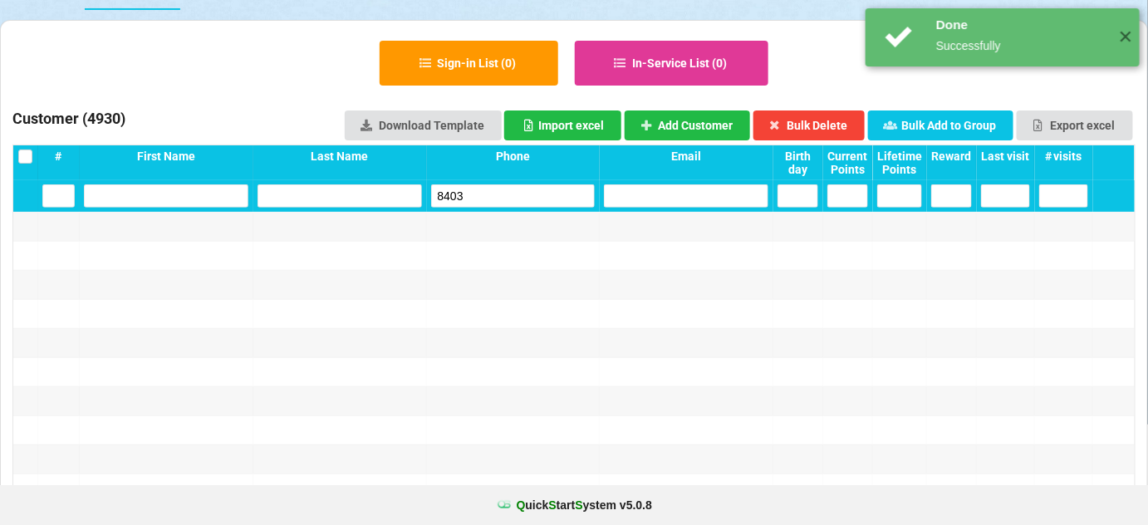
click at [535, 197] on input "8403" at bounding box center [513, 195] width 164 height 23
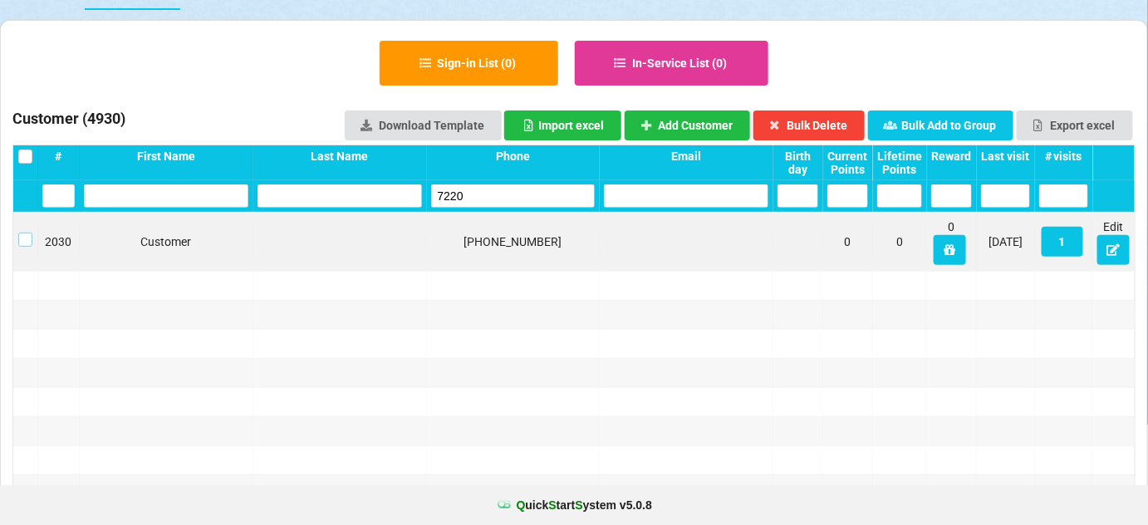
click at [24, 233] on label at bounding box center [25, 233] width 14 height 0
click at [832, 120] on button "Bulk Delete" at bounding box center [809, 125] width 112 height 30
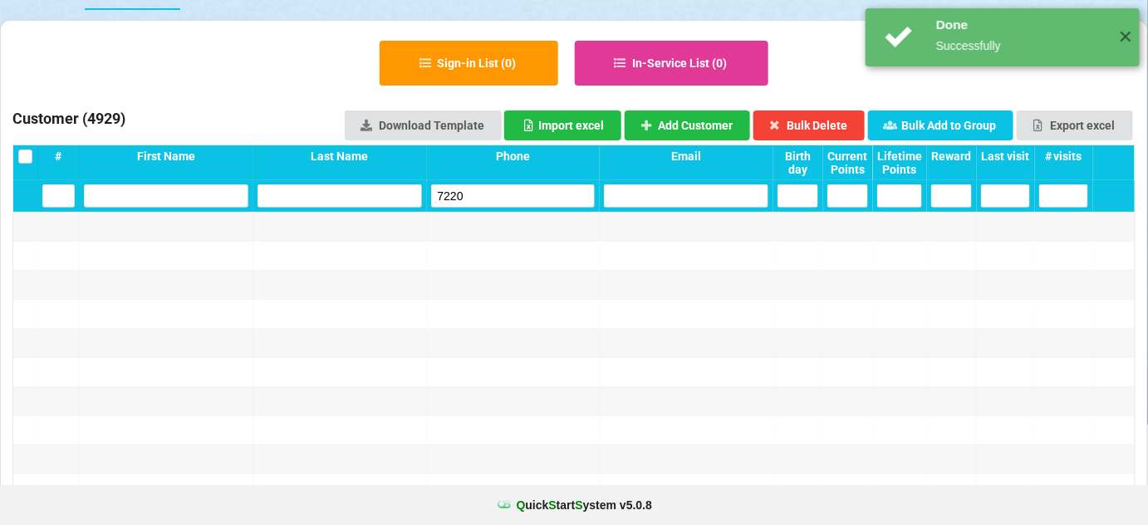
click at [498, 199] on input "7220" at bounding box center [513, 195] width 164 height 23
drag, startPoint x: 498, startPoint y: 199, endPoint x: 476, endPoint y: 166, distance: 40.1
click at [498, 199] on input "7220" at bounding box center [513, 195] width 164 height 23
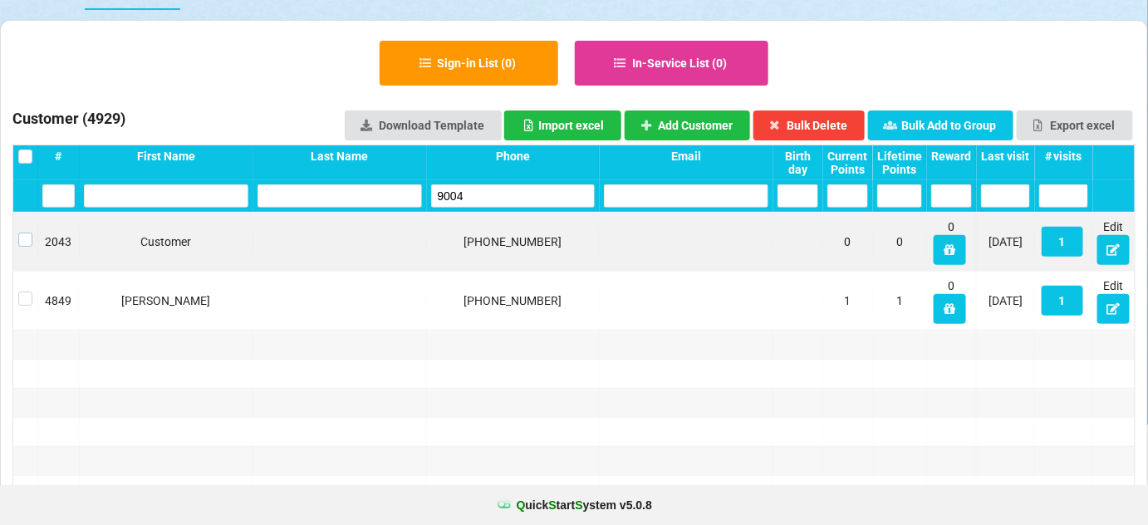
click at [20, 233] on label at bounding box center [25, 233] width 14 height 0
click at [810, 121] on button "Bulk Delete" at bounding box center [793, 128] width 104 height 28
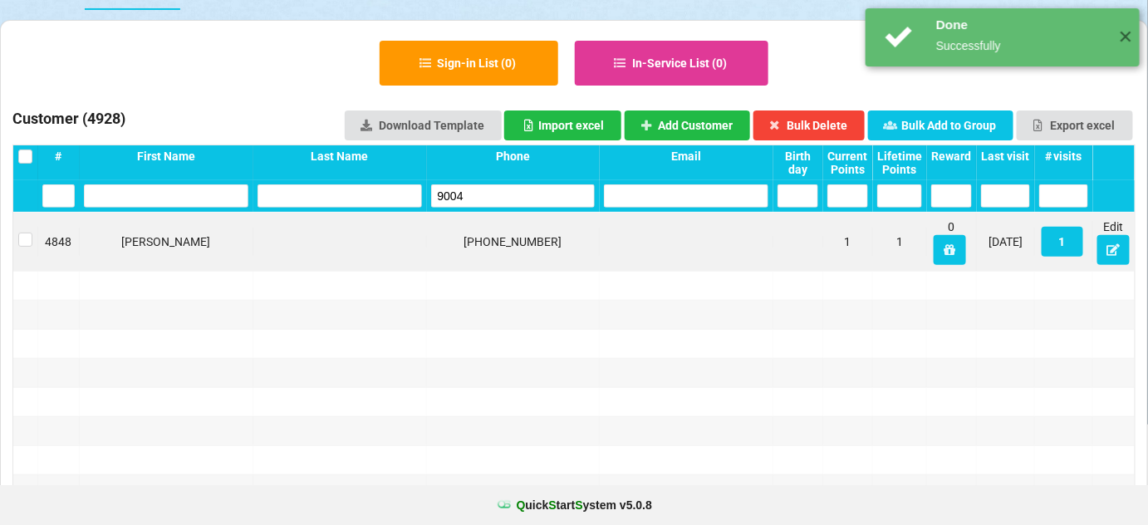
click at [512, 199] on input "9004" at bounding box center [513, 195] width 164 height 23
drag, startPoint x: 512, startPoint y: 199, endPoint x: 503, endPoint y: 189, distance: 12.3
click at [511, 199] on input "9004" at bounding box center [513, 195] width 164 height 23
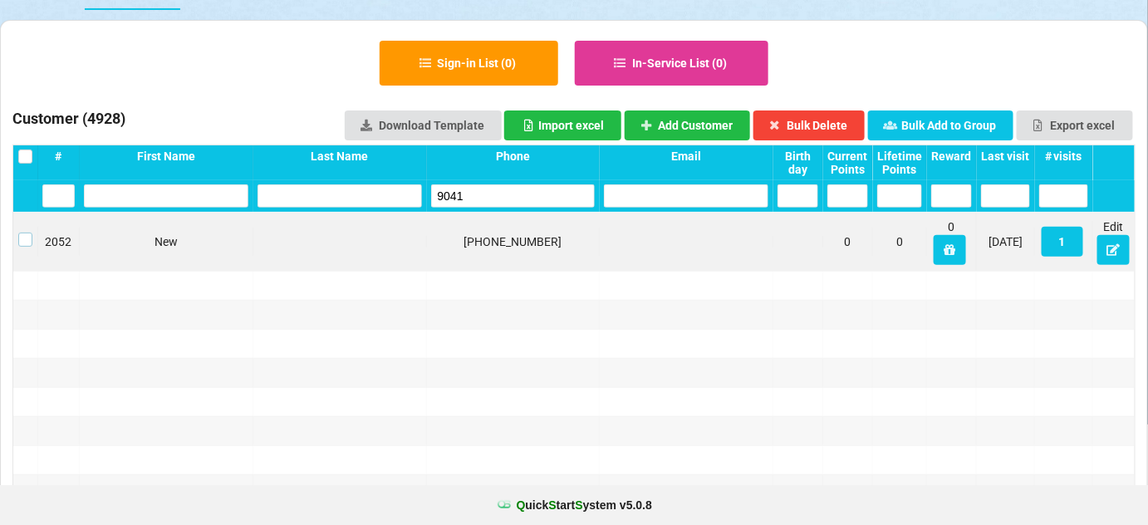
click at [20, 233] on label at bounding box center [25, 233] width 14 height 0
click at [833, 120] on button "Bulk Delete" at bounding box center [809, 125] width 112 height 30
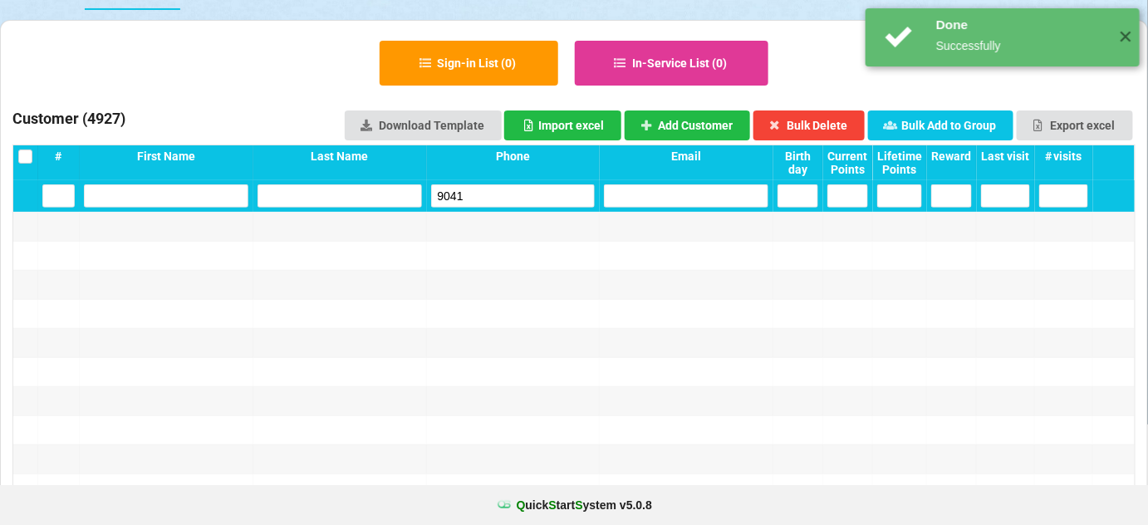
click at [531, 201] on input "9041" at bounding box center [513, 195] width 164 height 23
drag, startPoint x: 531, startPoint y: 201, endPoint x: 488, endPoint y: 169, distance: 53.5
click at [529, 187] on input "9041" at bounding box center [541, 180] width 89 height 12
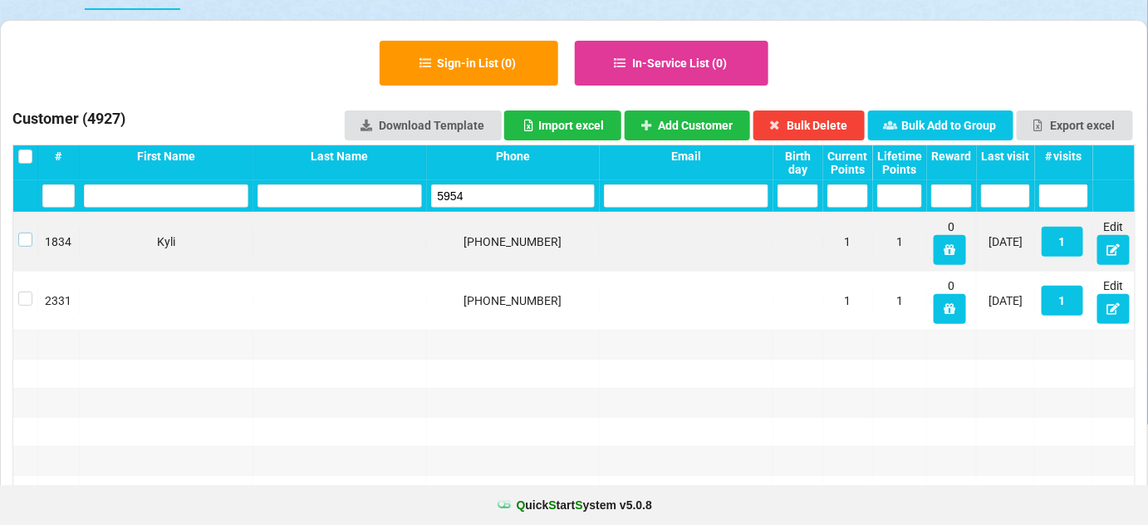
click at [26, 233] on label at bounding box center [25, 233] width 14 height 0
click at [827, 121] on button "Bulk Delete" at bounding box center [809, 125] width 112 height 30
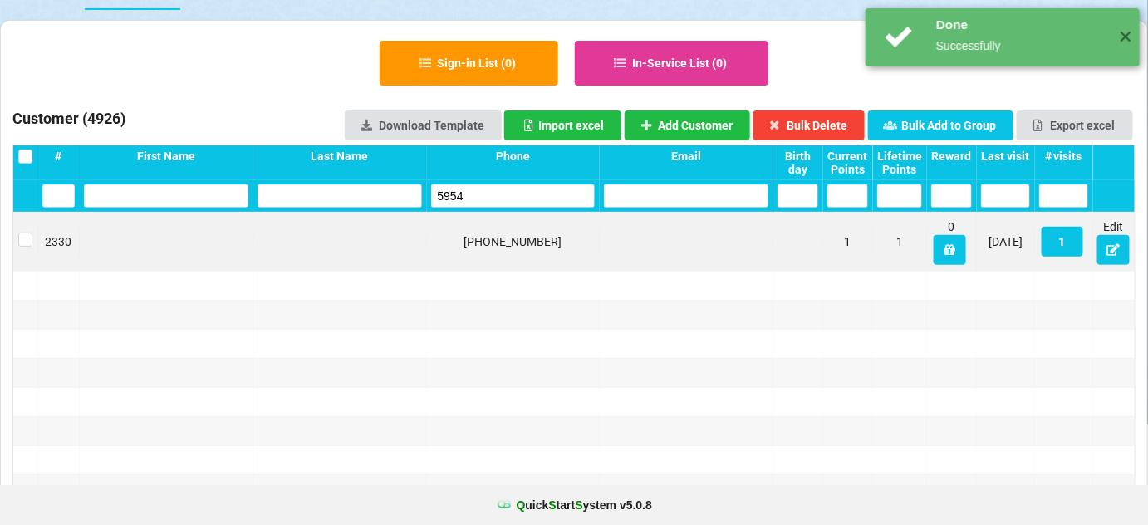
click at [466, 189] on input "5954" at bounding box center [513, 195] width 164 height 23
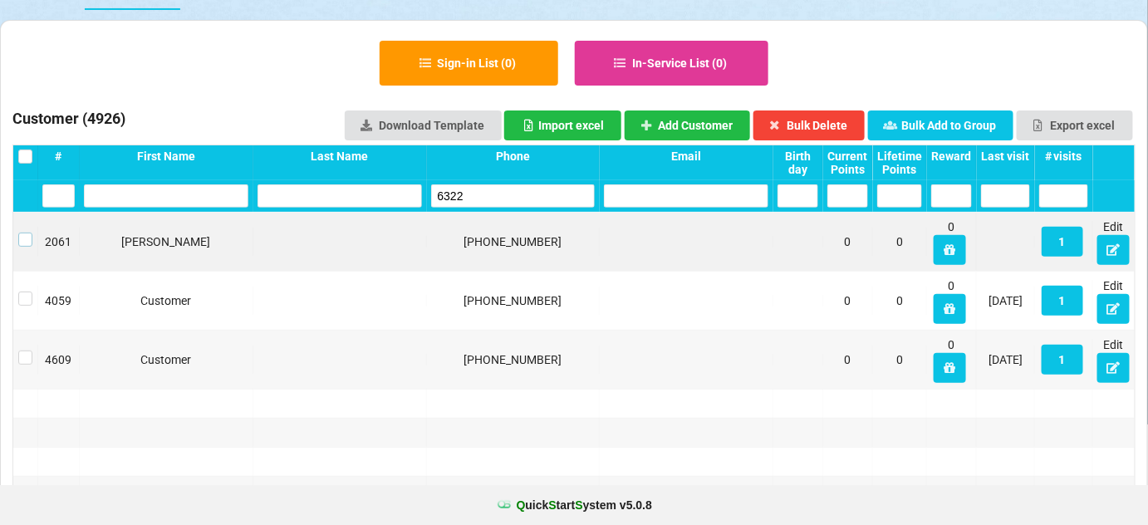
click at [28, 233] on label at bounding box center [25, 233] width 14 height 0
click at [839, 126] on button "Bulk Delete" at bounding box center [809, 125] width 112 height 30
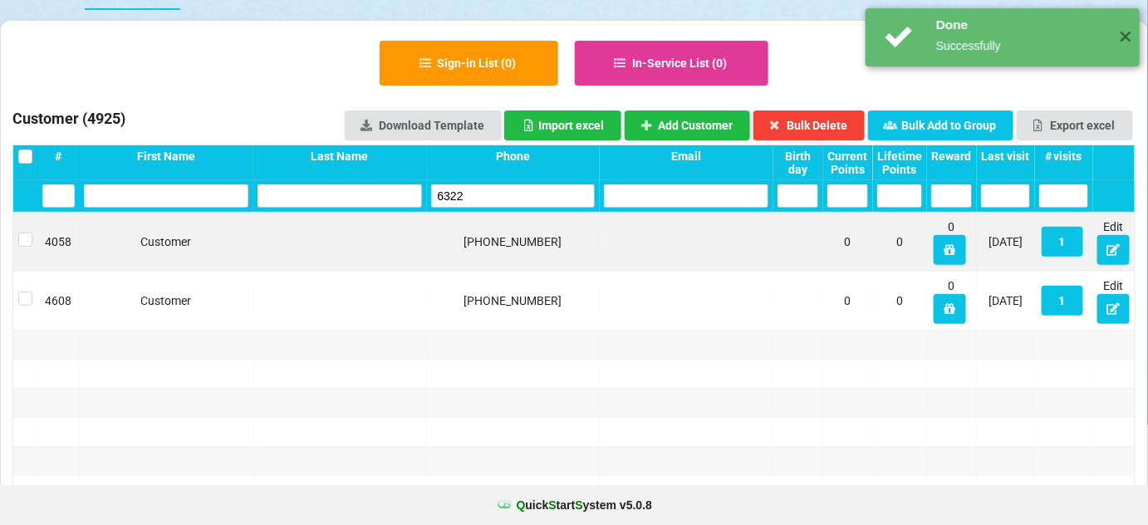
click at [511, 199] on input "6322" at bounding box center [513, 195] width 164 height 23
drag, startPoint x: 511, startPoint y: 199, endPoint x: 458, endPoint y: 124, distance: 91.7
click at [511, 199] on input "6322" at bounding box center [513, 195] width 164 height 23
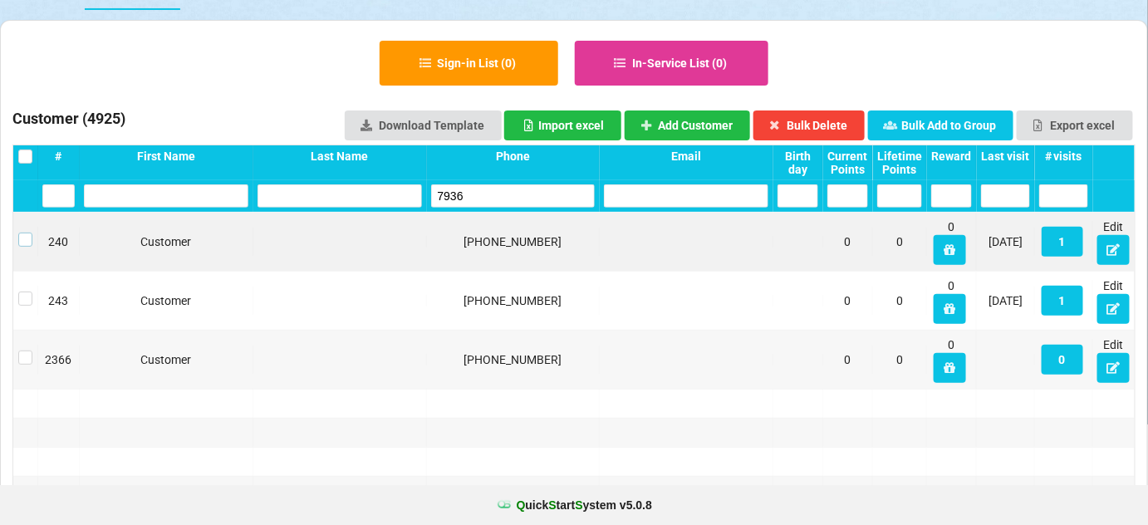
click at [23, 233] on label at bounding box center [25, 233] width 14 height 0
click at [812, 122] on button "Bulk Delete" at bounding box center [809, 125] width 112 height 30
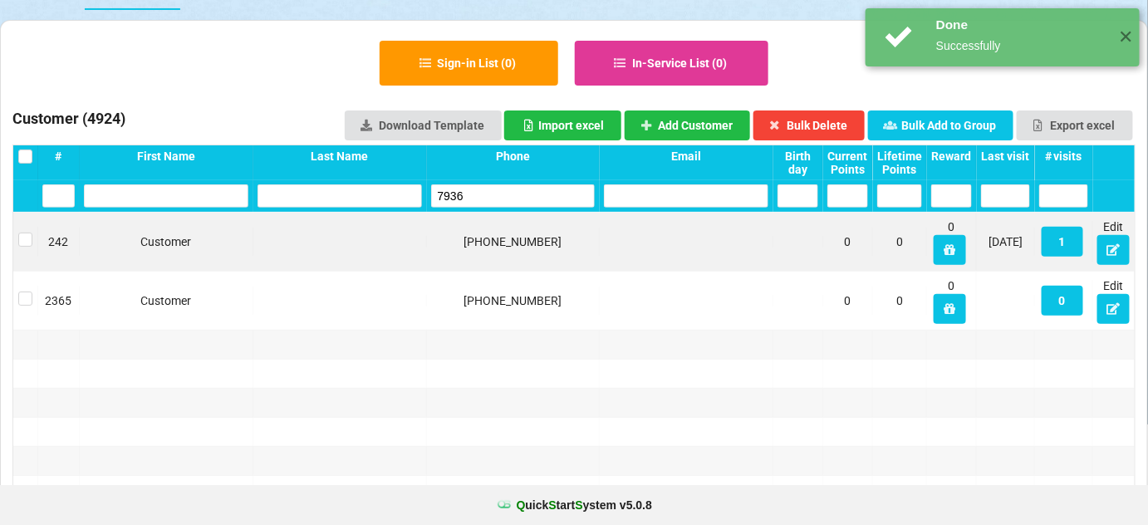
click at [543, 190] on input "7936" at bounding box center [513, 195] width 164 height 23
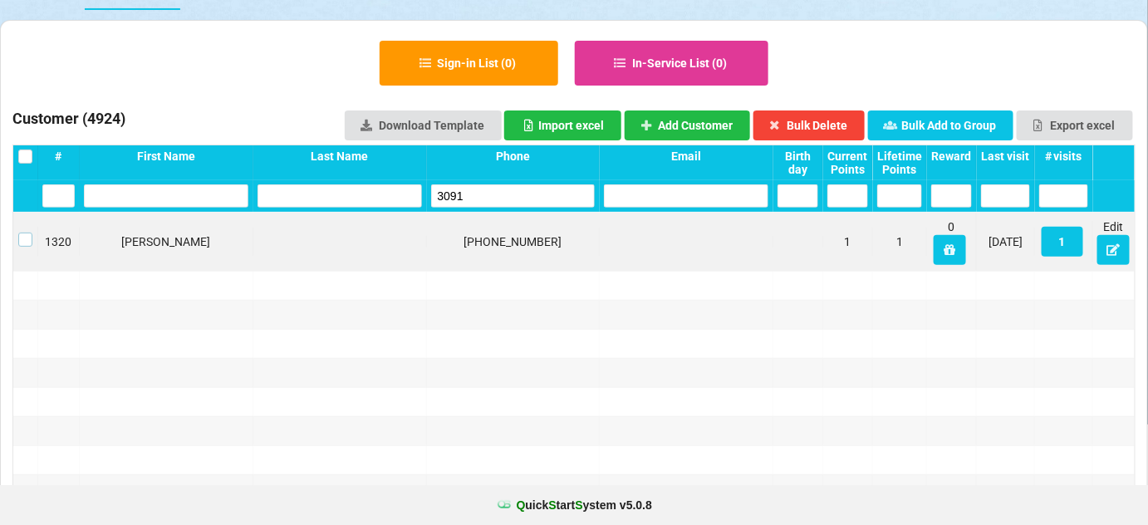
click at [27, 233] on label at bounding box center [25, 233] width 14 height 0
click at [807, 128] on button "Bulk Delete" at bounding box center [809, 125] width 112 height 30
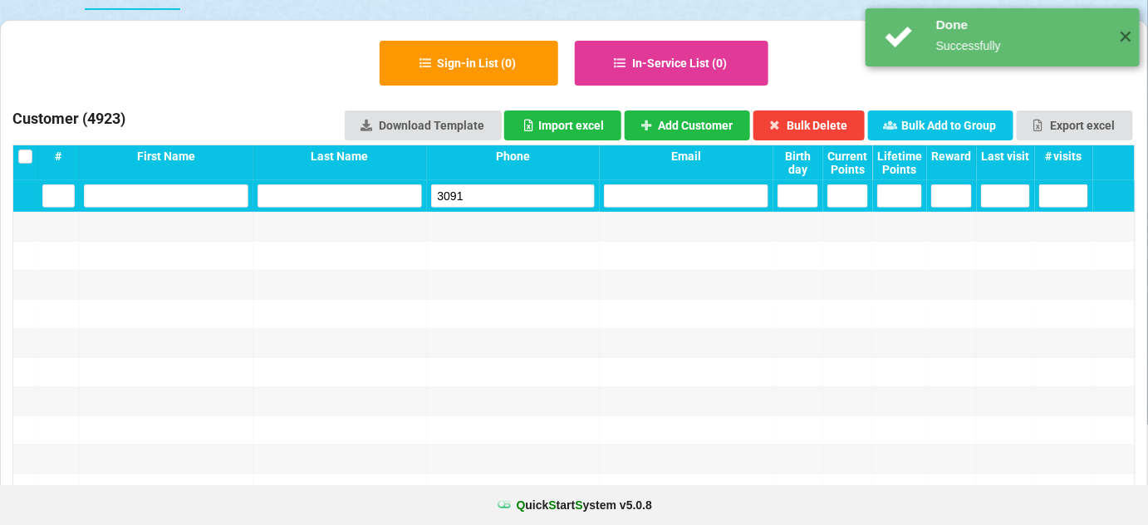
click at [523, 201] on input "3091" at bounding box center [513, 195] width 164 height 23
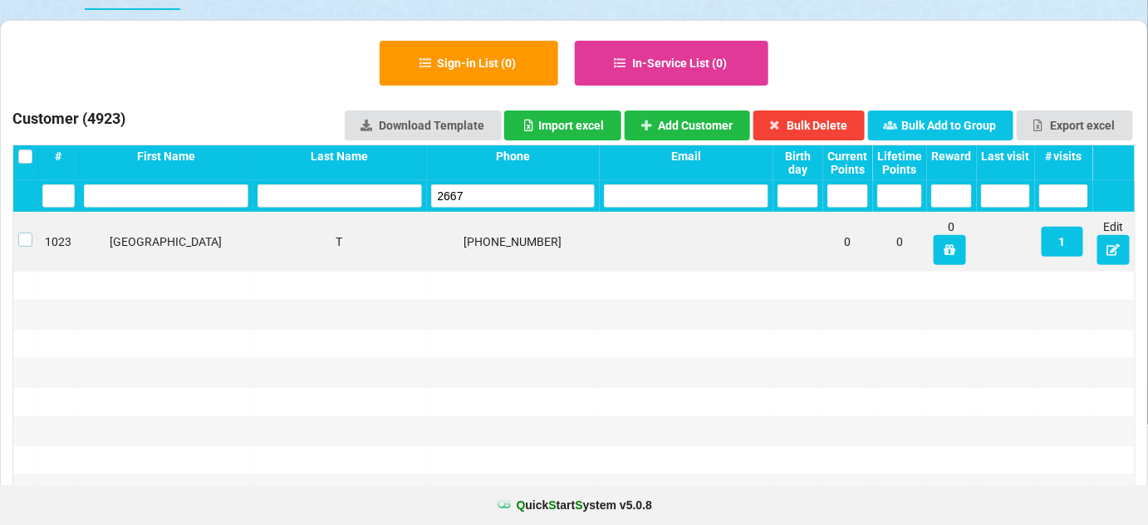
click at [19, 233] on label at bounding box center [25, 233] width 14 height 0
click at [824, 127] on button "Bulk Delete" at bounding box center [809, 125] width 112 height 30
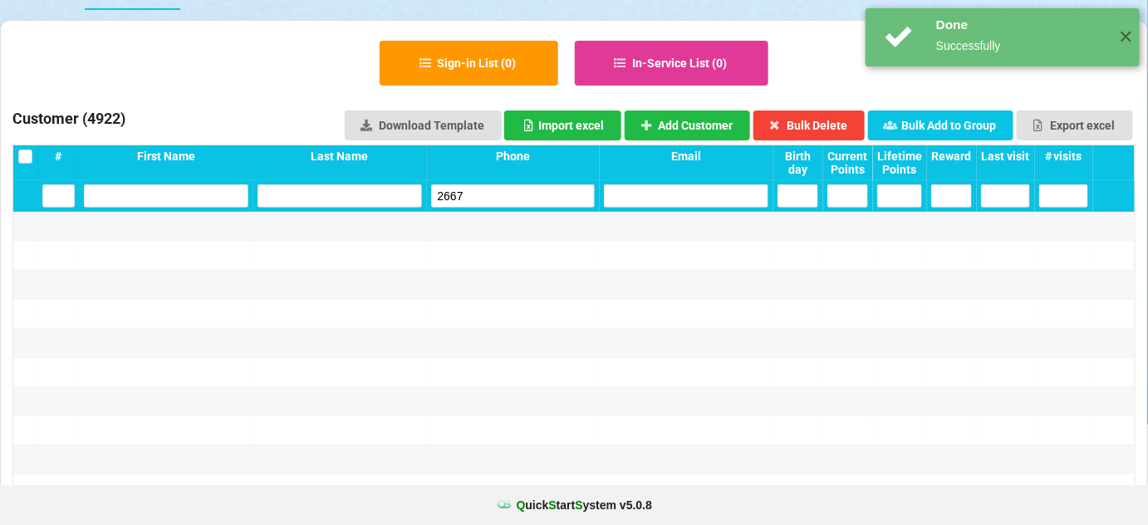
click at [498, 195] on input "2667" at bounding box center [513, 195] width 164 height 23
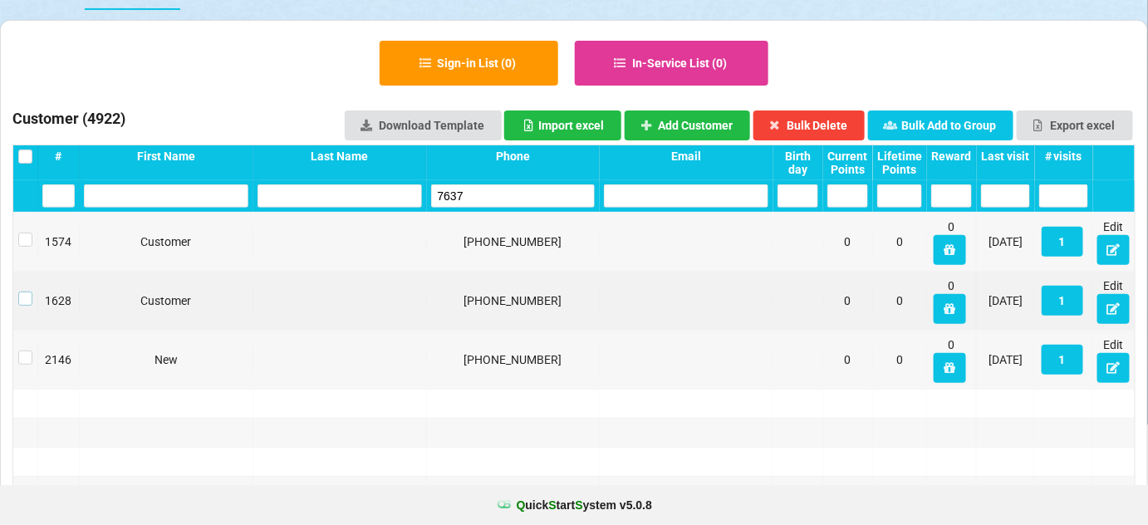
click at [27, 292] on label at bounding box center [25, 292] width 14 height 0
click at [812, 125] on button "Bulk Delete" at bounding box center [793, 128] width 104 height 28
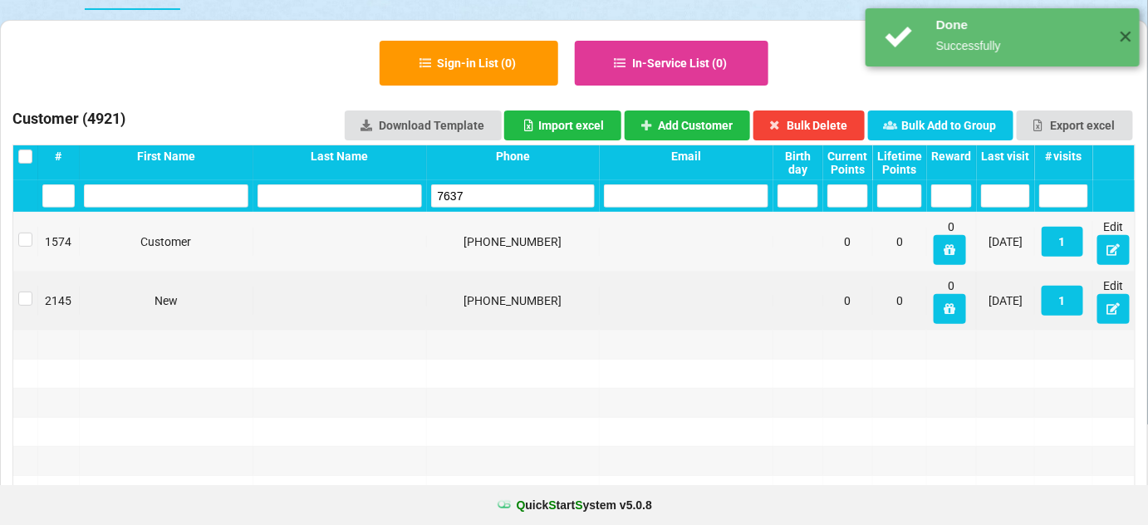
click at [481, 199] on input "7637" at bounding box center [513, 195] width 164 height 23
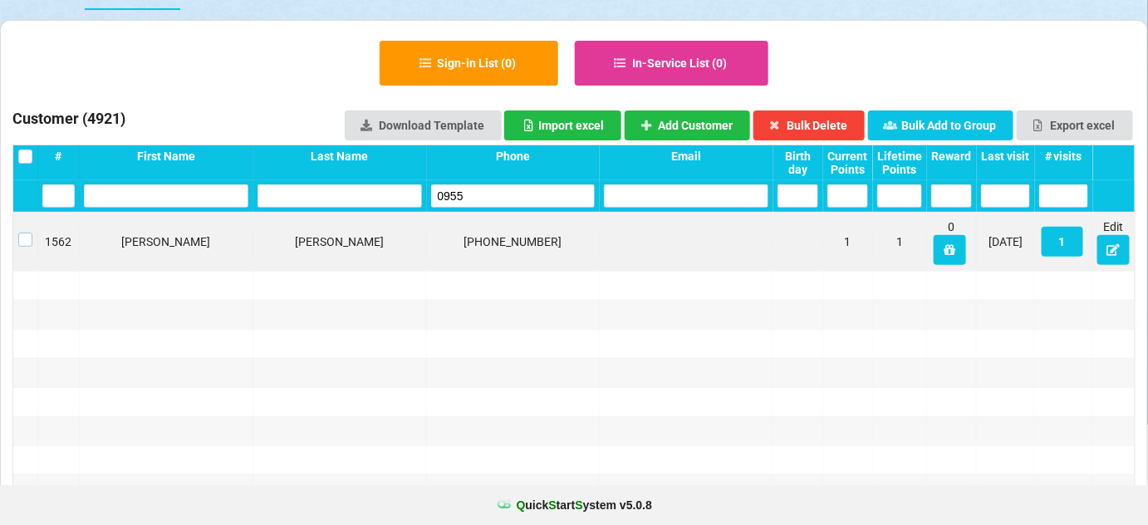
click at [24, 233] on label at bounding box center [25, 233] width 14 height 0
click at [840, 120] on button "Bulk Delete" at bounding box center [809, 125] width 112 height 30
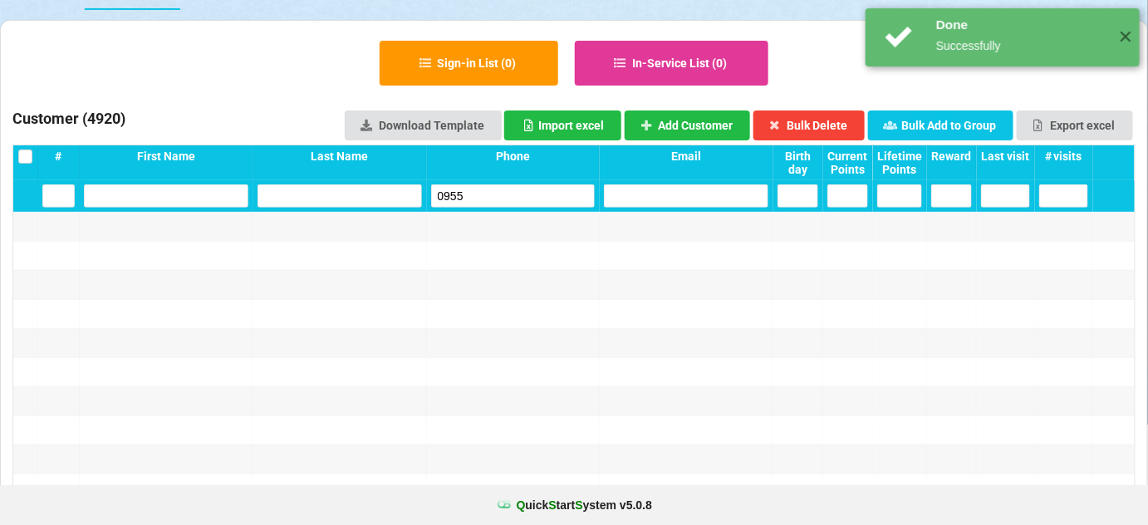
click at [488, 185] on input "0955" at bounding box center [513, 195] width 164 height 23
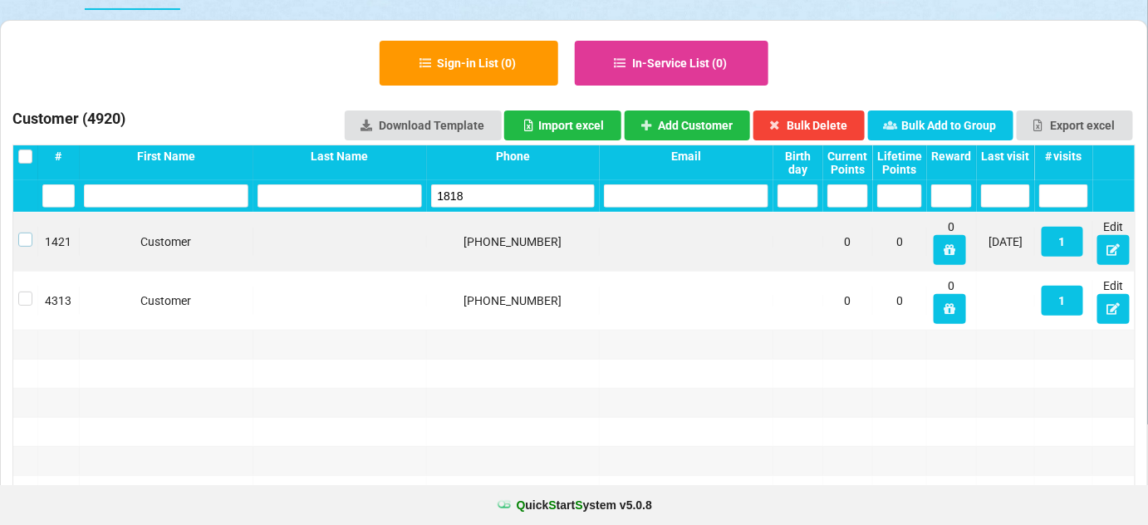
drag, startPoint x: 27, startPoint y: 241, endPoint x: 38, endPoint y: 238, distance: 12.1
click at [27, 233] on label at bounding box center [25, 233] width 14 height 0
click at [806, 121] on button "Bulk Delete" at bounding box center [809, 125] width 112 height 30
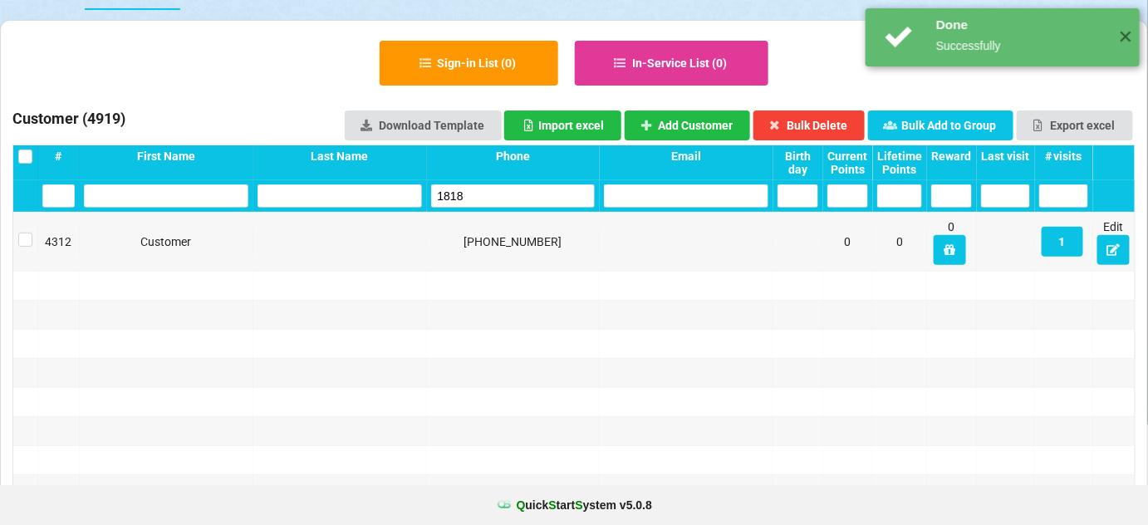
click at [536, 193] on input "1818" at bounding box center [513, 195] width 164 height 23
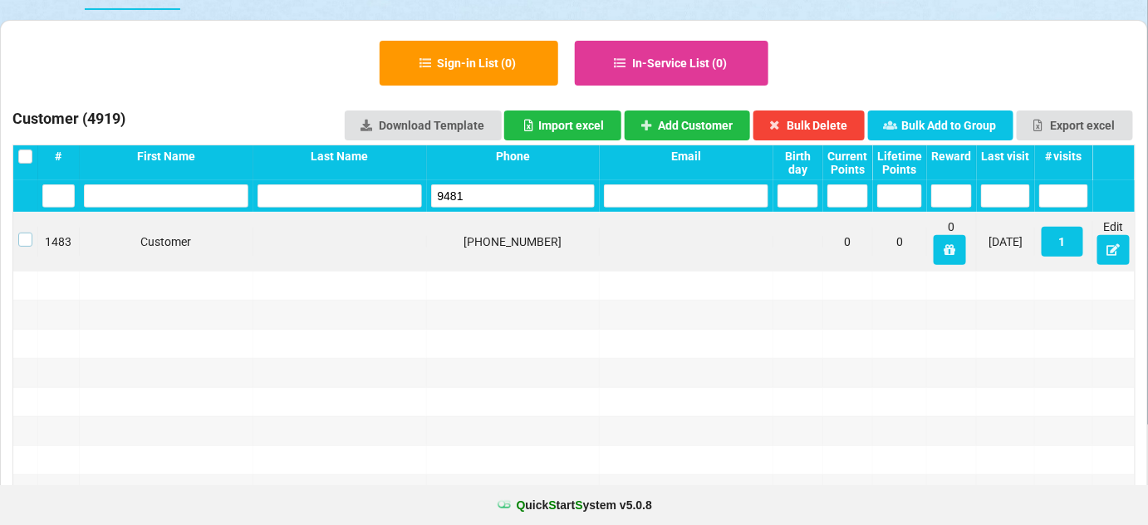
drag, startPoint x: 27, startPoint y: 242, endPoint x: 39, endPoint y: 241, distance: 12.5
click at [567, 263] on label at bounding box center [567, 263] width 0 height 0
click at [835, 120] on button "Bulk Delete" at bounding box center [809, 125] width 112 height 30
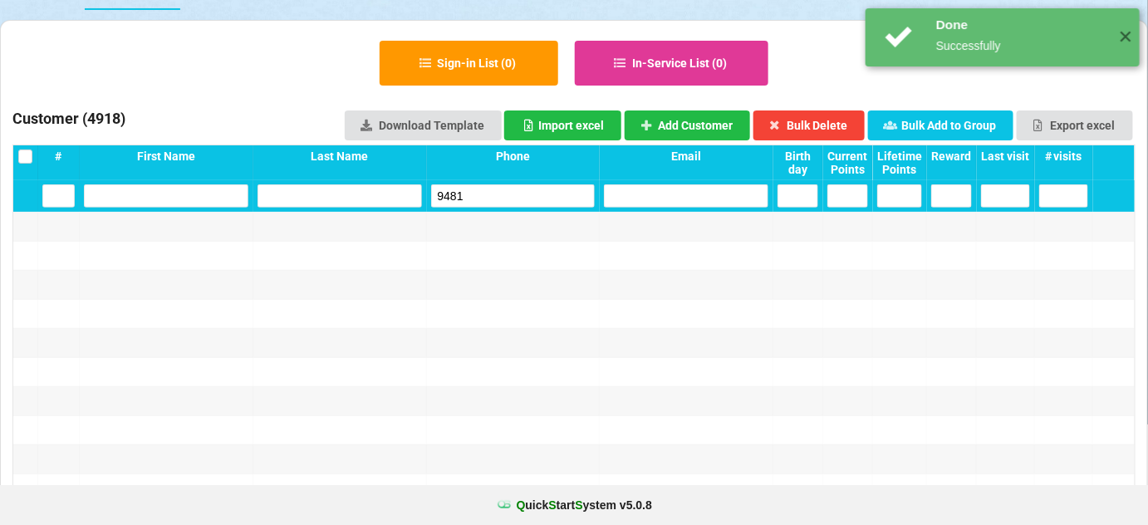
click at [532, 203] on input "9481" at bounding box center [513, 195] width 164 height 23
drag, startPoint x: 532, startPoint y: 203, endPoint x: 517, endPoint y: 192, distance: 18.4
click at [528, 202] on input "9481" at bounding box center [513, 195] width 164 height 23
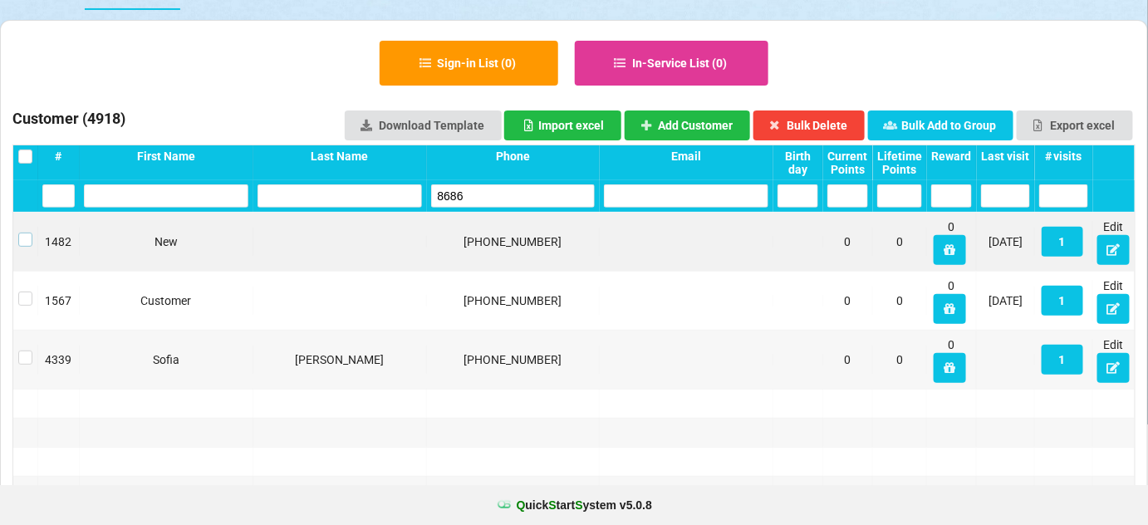
click at [27, 233] on label at bounding box center [25, 233] width 14 height 0
click at [833, 123] on button "Bulk Delete" at bounding box center [809, 125] width 112 height 30
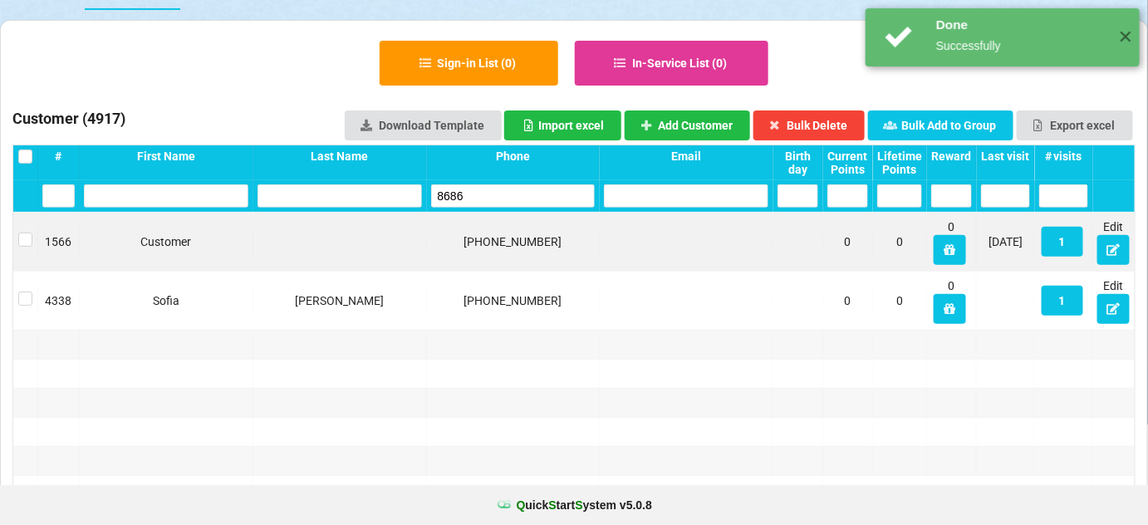
click at [512, 194] on input "8686" at bounding box center [513, 195] width 164 height 23
drag, startPoint x: 512, startPoint y: 194, endPoint x: 477, endPoint y: 152, distance: 54.9
click at [511, 194] on input "8686" at bounding box center [513, 195] width 164 height 23
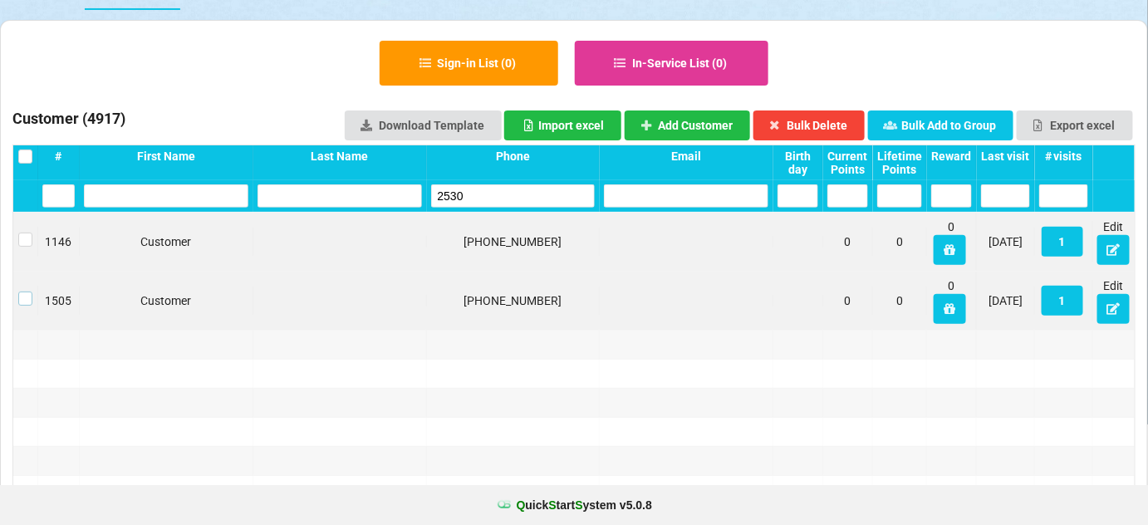
drag, startPoint x: 24, startPoint y: 293, endPoint x: 40, endPoint y: 294, distance: 15.8
click at [25, 292] on label at bounding box center [25, 292] width 14 height 0
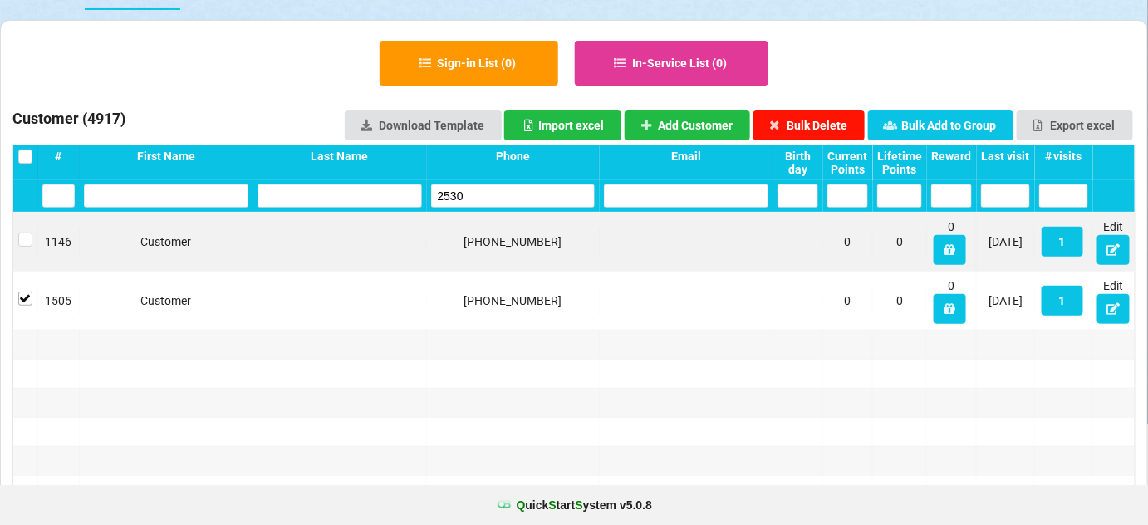
drag, startPoint x: 817, startPoint y: 122, endPoint x: 808, endPoint y: 130, distance: 11.2
click at [817, 121] on button "Bulk Delete" at bounding box center [809, 125] width 112 height 30
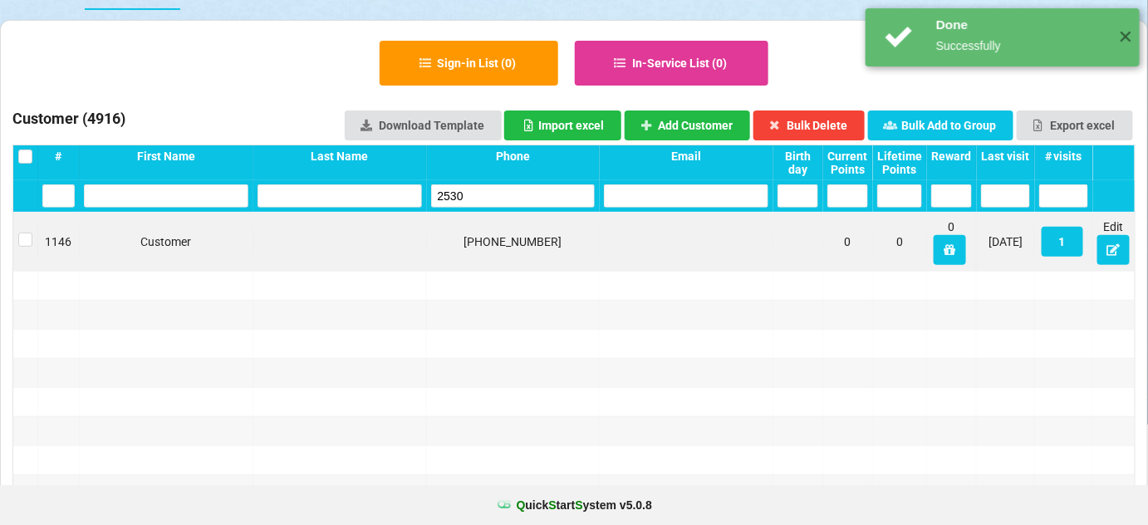
click at [529, 192] on input "2530" at bounding box center [513, 195] width 164 height 23
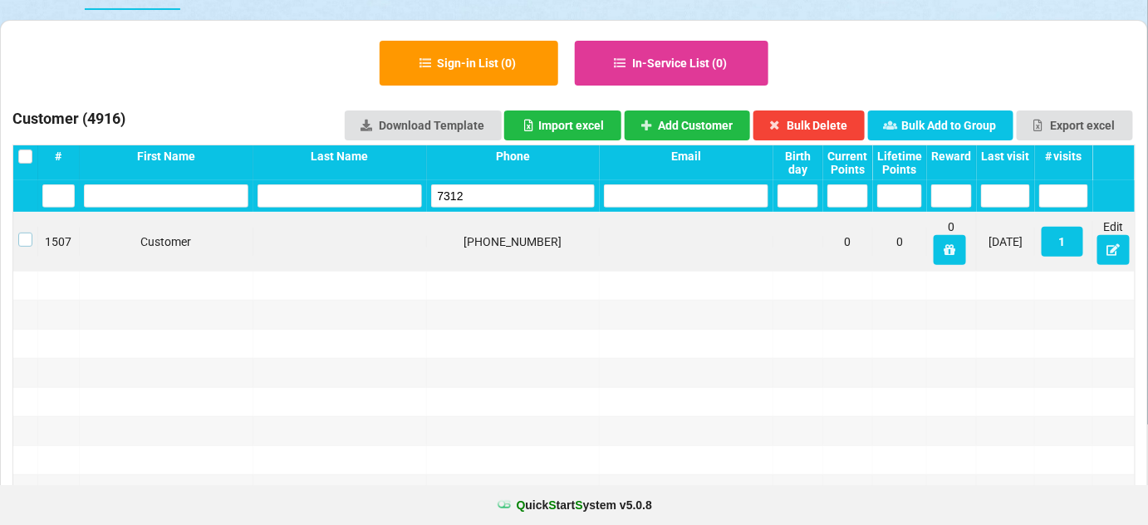
click at [27, 233] on label at bounding box center [25, 233] width 14 height 0
click at [826, 120] on button "Bulk Delete" at bounding box center [809, 125] width 112 height 30
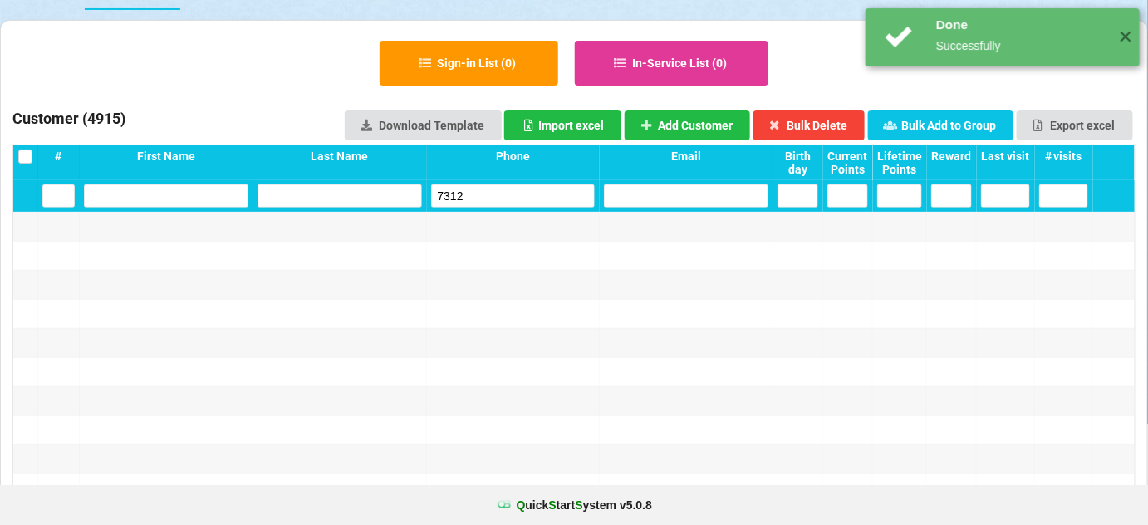
click at [516, 205] on input "7312" at bounding box center [513, 195] width 164 height 23
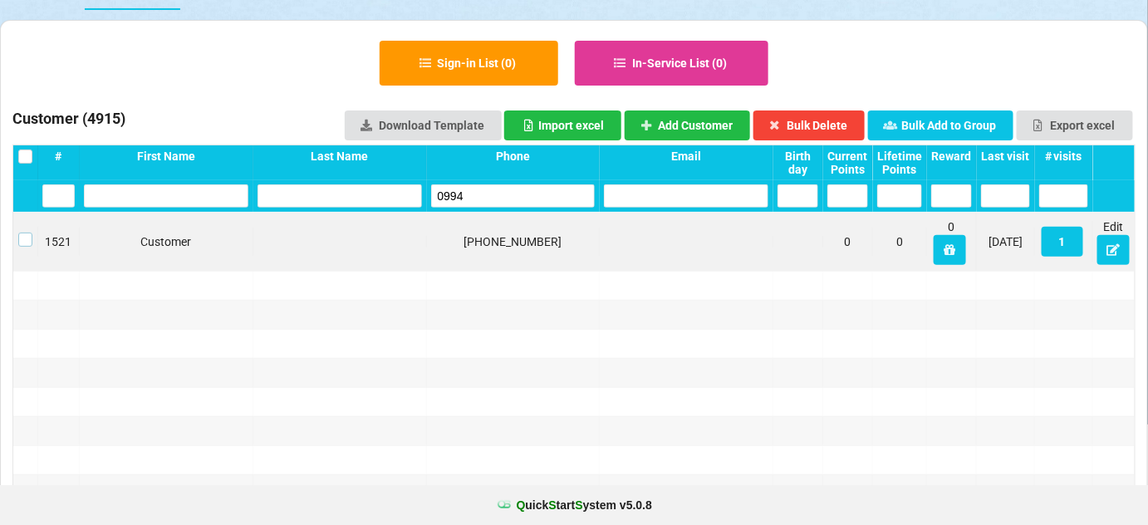
click at [26, 233] on label at bounding box center [25, 233] width 14 height 0
click at [824, 121] on button "Bulk Delete" at bounding box center [809, 125] width 112 height 30
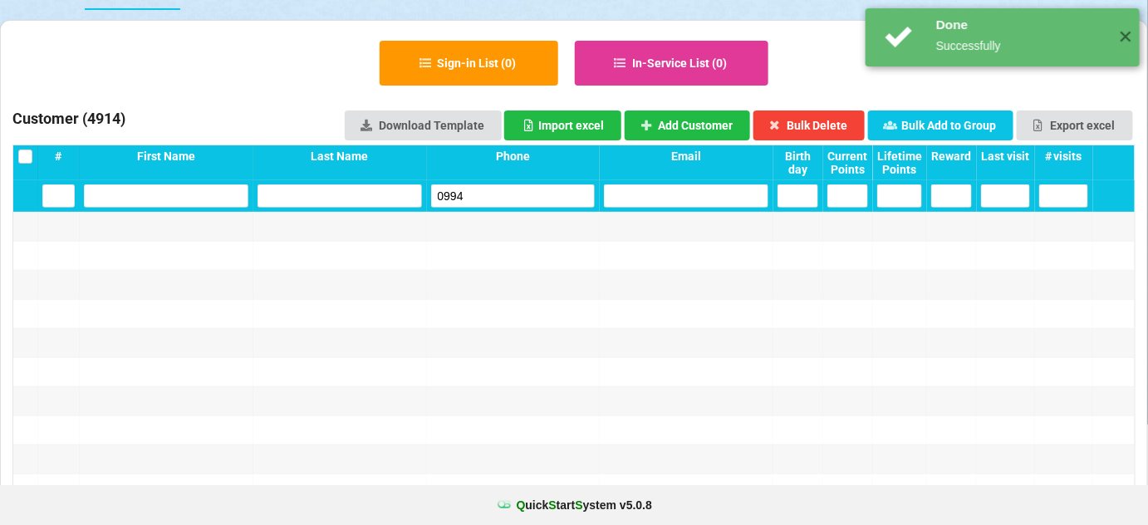
click at [544, 267] on input "0994" at bounding box center [561, 269] width 35 height 5
click at [519, 196] on input "0994" at bounding box center [513, 195] width 164 height 23
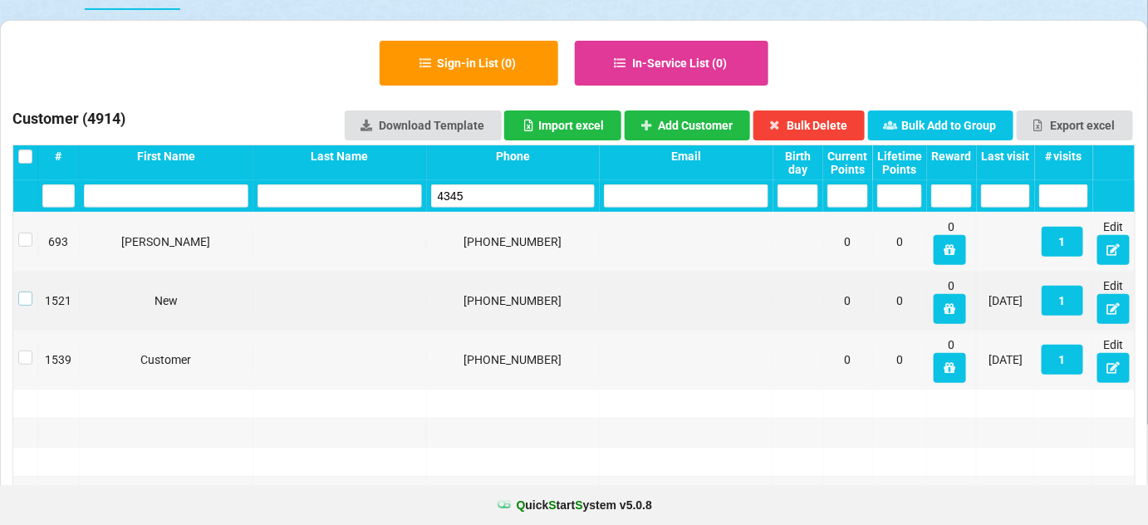
drag, startPoint x: 24, startPoint y: 298, endPoint x: 81, endPoint y: 287, distance: 57.7
click at [25, 292] on label at bounding box center [25, 292] width 14 height 0
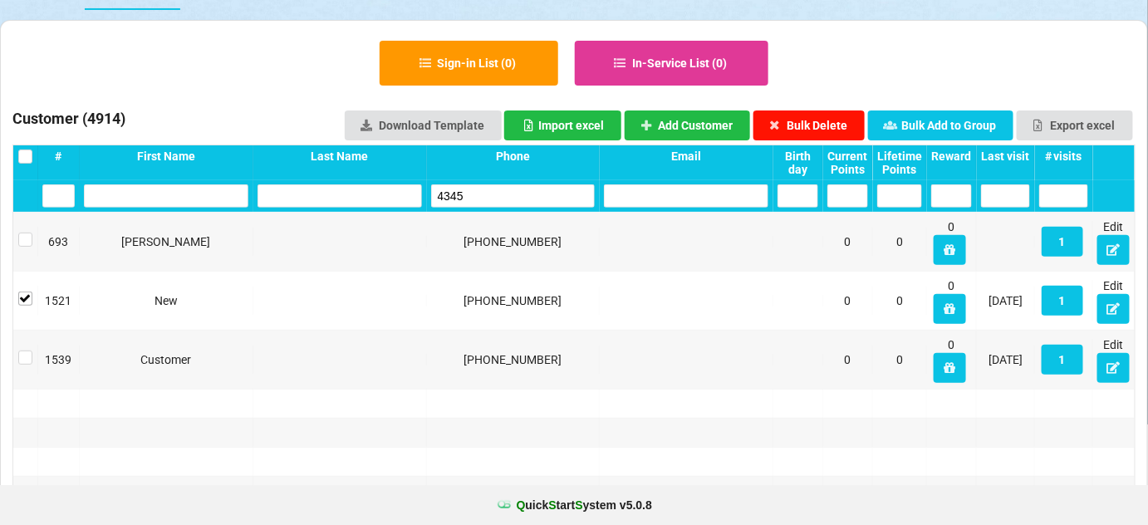
click at [824, 122] on button "Bulk Delete" at bounding box center [809, 125] width 112 height 30
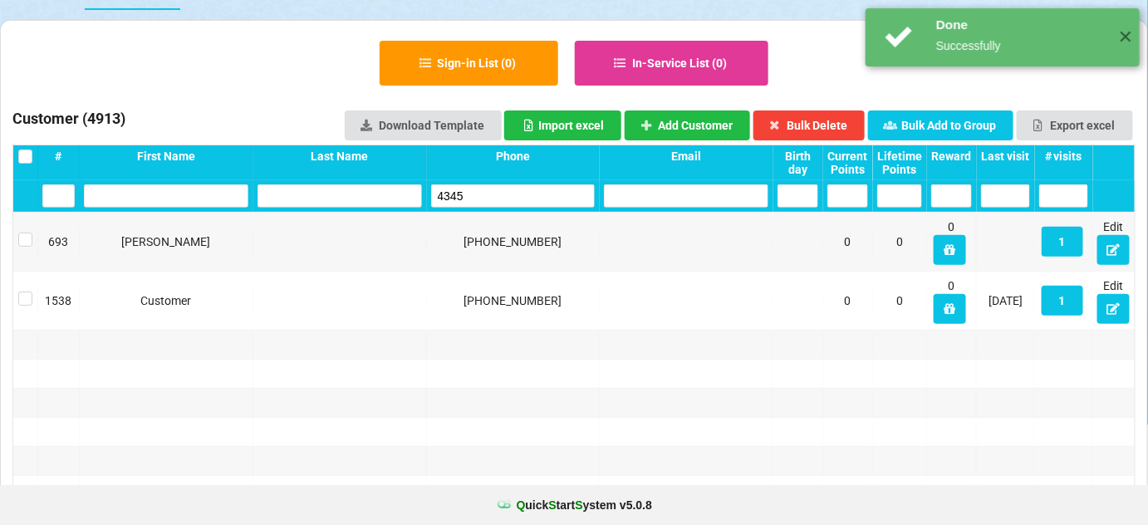
click at [532, 257] on input "4345" at bounding box center [556, 260] width 49 height 7
click at [496, 191] on input "4345" at bounding box center [513, 195] width 164 height 23
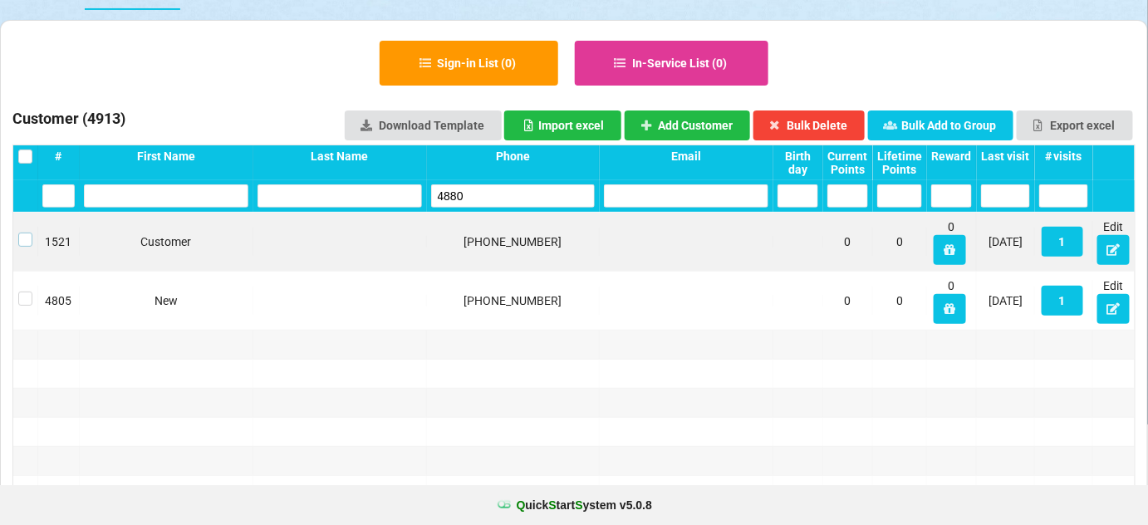
click at [23, 233] on label at bounding box center [25, 233] width 14 height 0
click at [788, 125] on button "Bulk Delete" at bounding box center [809, 125] width 112 height 30
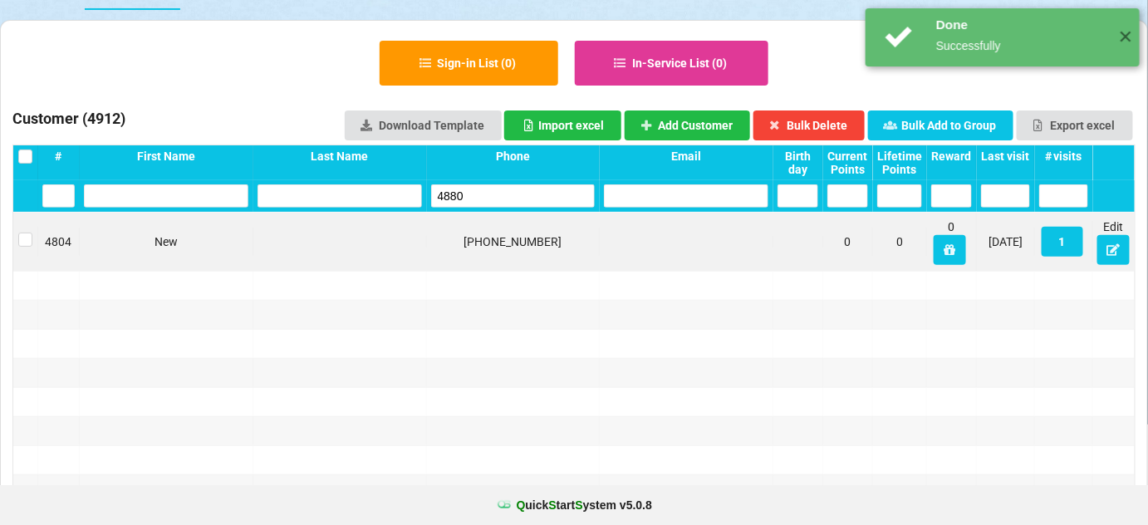
click at [492, 194] on input "4880" at bounding box center [513, 195] width 164 height 23
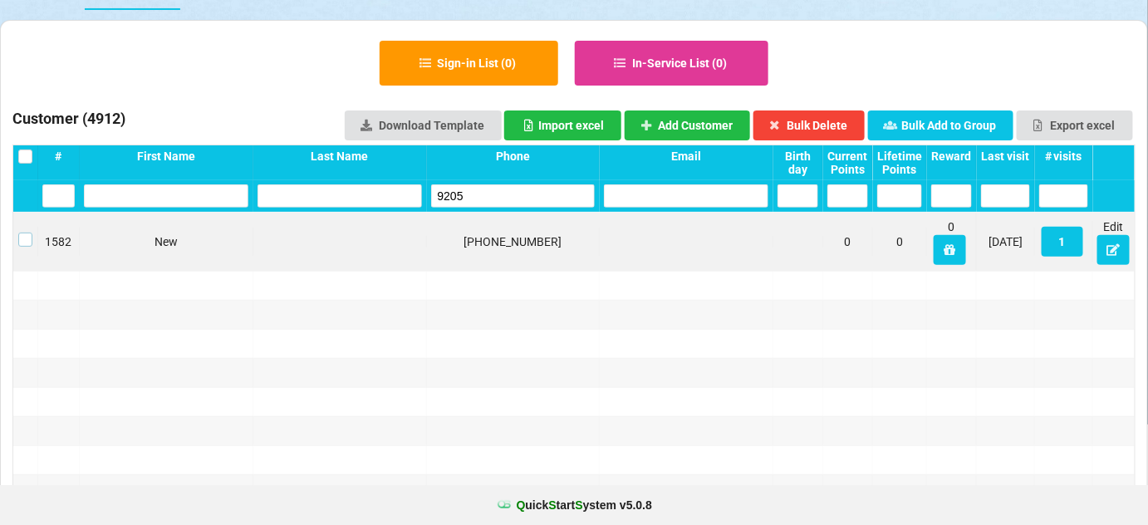
click at [28, 233] on label at bounding box center [25, 233] width 14 height 0
click at [831, 124] on button "Bulk Delete" at bounding box center [809, 125] width 112 height 30
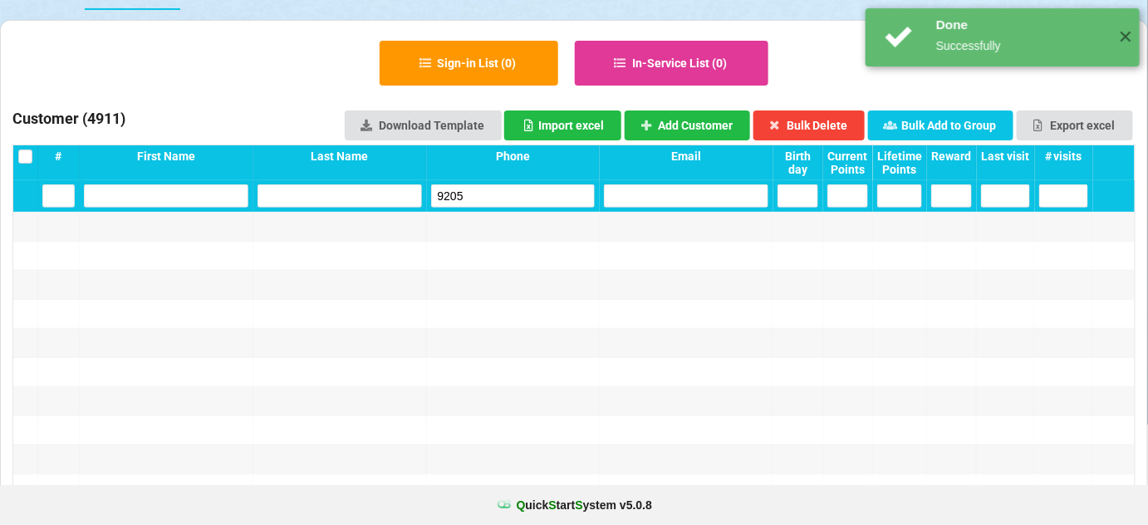
click at [518, 193] on input "9205" at bounding box center [513, 195] width 164 height 23
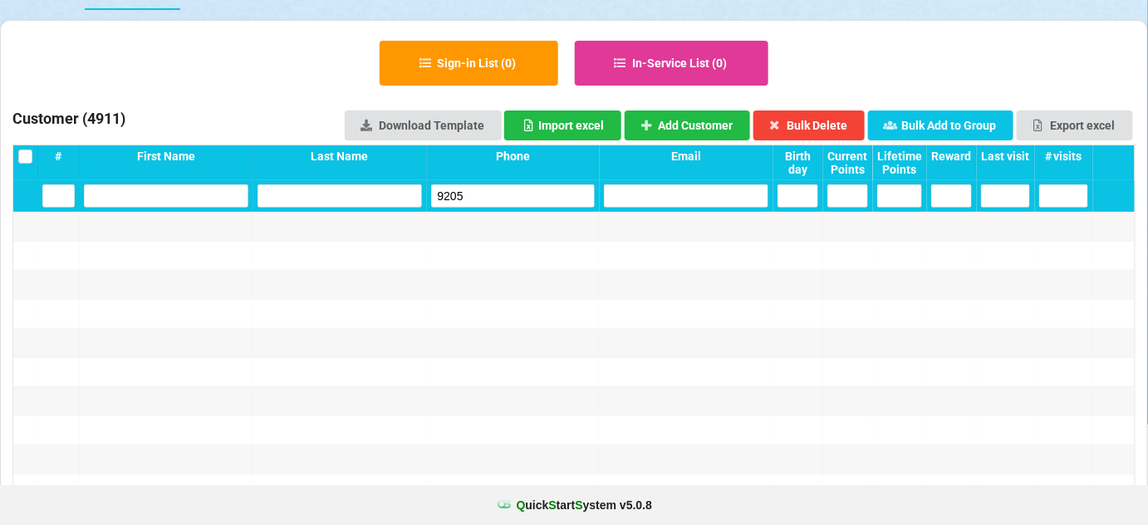
click at [479, 197] on input "9205" at bounding box center [513, 195] width 164 height 23
click at [453, 199] on input "9205" at bounding box center [513, 195] width 164 height 23
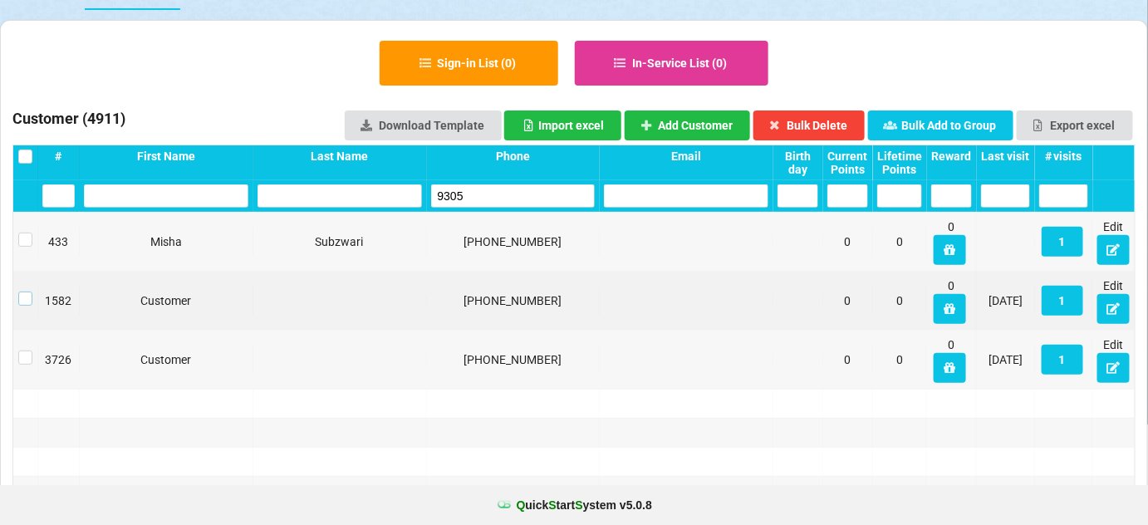
click at [145, 263] on label at bounding box center [150, 263] width 11 height 0
click at [826, 123] on button "Bulk Delete" at bounding box center [809, 125] width 112 height 30
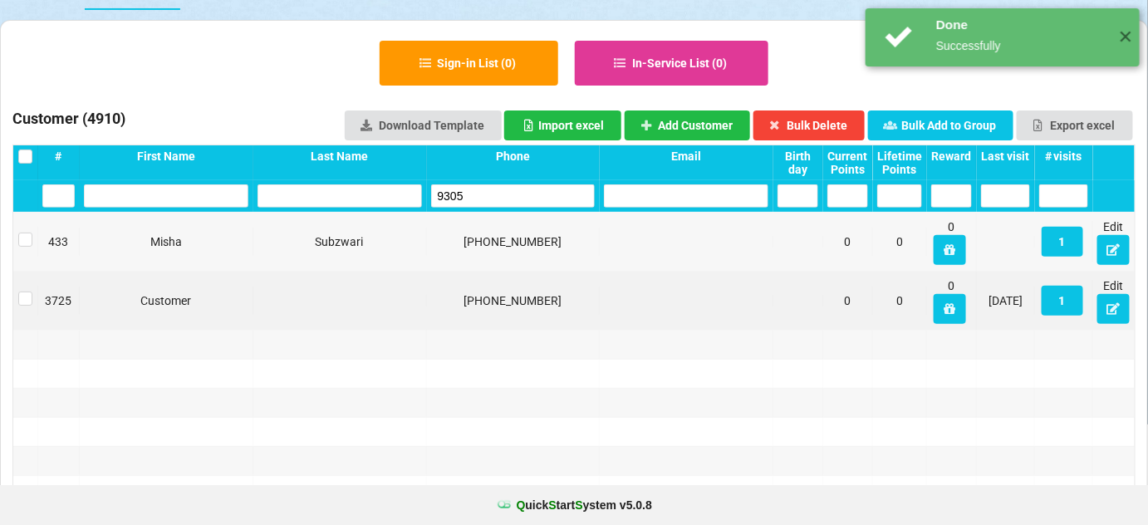
click at [529, 195] on input "9305" at bounding box center [513, 195] width 164 height 23
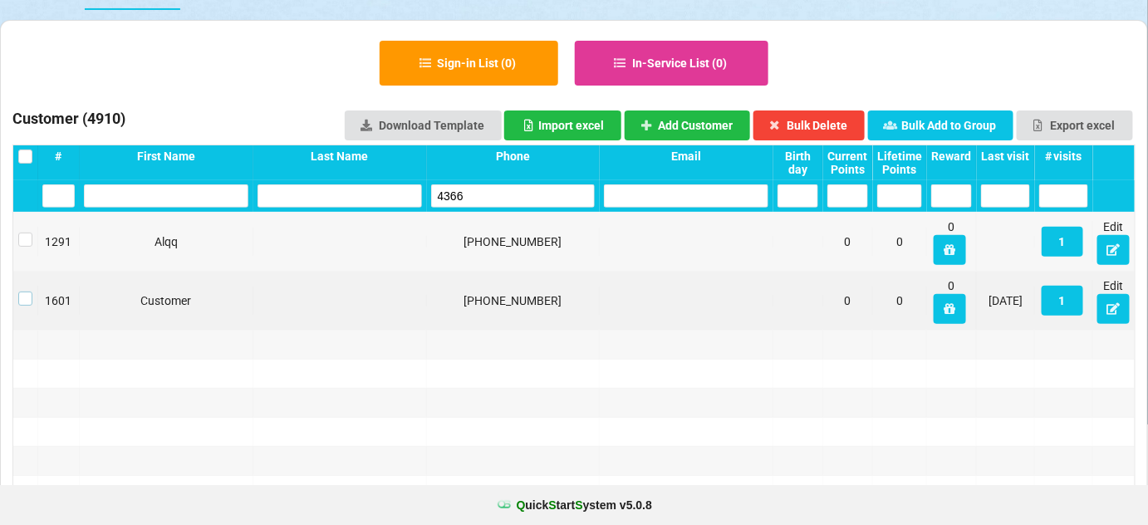
drag, startPoint x: 28, startPoint y: 294, endPoint x: 110, endPoint y: 282, distance: 83.1
click at [29, 292] on label at bounding box center [25, 292] width 14 height 0
click at [806, 116] on button "Bulk Delete" at bounding box center [809, 125] width 112 height 30
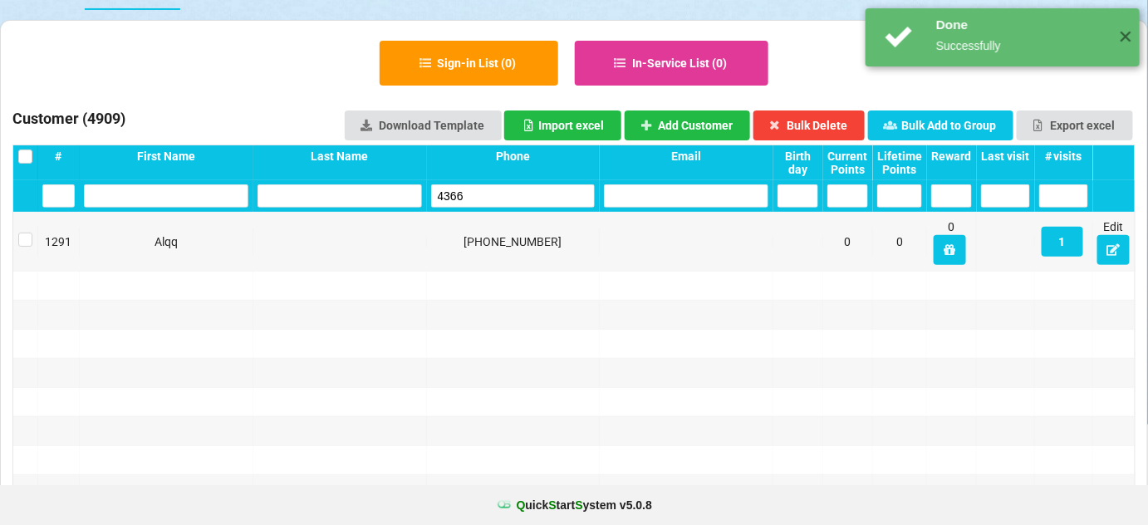
click at [513, 196] on input "4366" at bounding box center [513, 195] width 164 height 23
drag, startPoint x: 513, startPoint y: 196, endPoint x: 498, endPoint y: 172, distance: 28.4
click at [513, 196] on input "4366" at bounding box center [513, 195] width 164 height 23
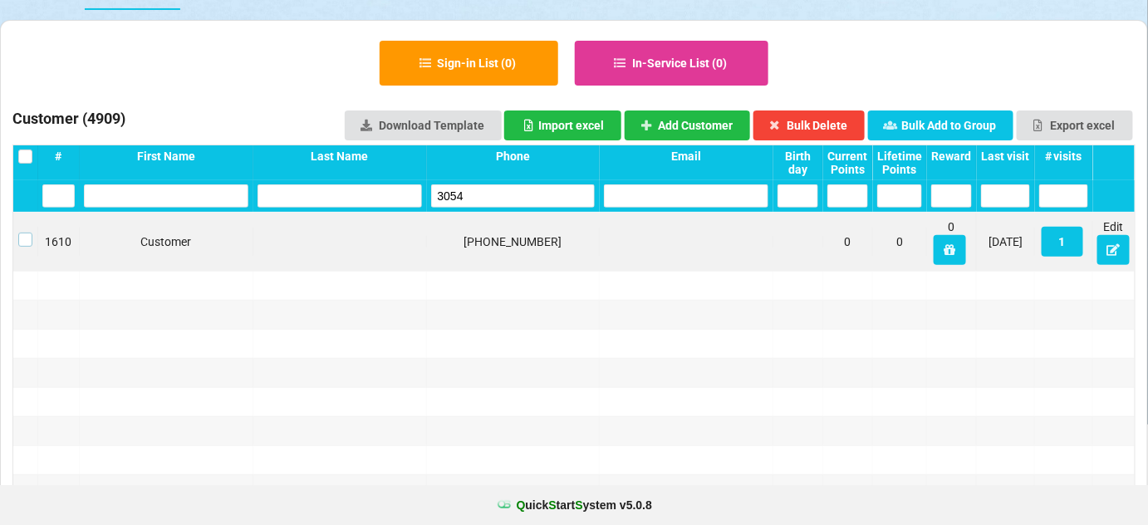
click at [24, 233] on label at bounding box center [25, 233] width 14 height 0
click at [837, 132] on button "Bulk Delete" at bounding box center [809, 125] width 112 height 30
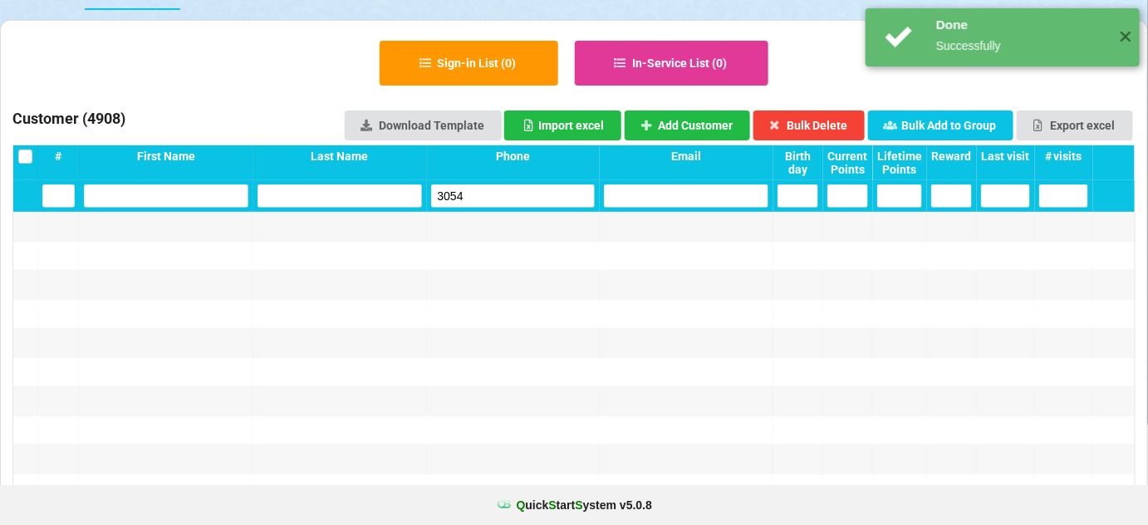
click at [489, 194] on input "3054" at bounding box center [513, 195] width 164 height 23
click at [514, 184] on input "3054" at bounding box center [548, 179] width 68 height 10
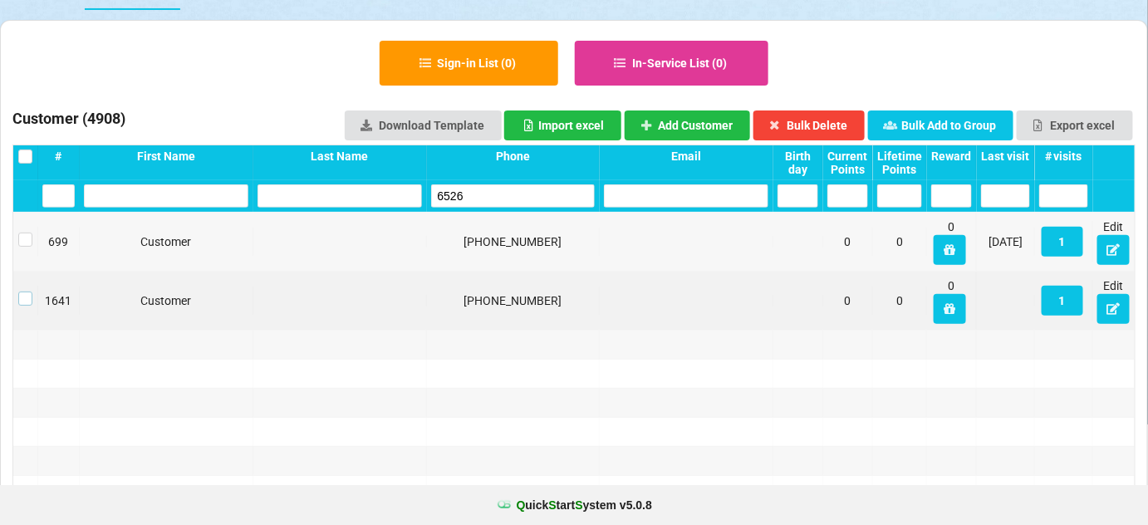
click at [25, 292] on label at bounding box center [25, 292] width 14 height 0
click at [831, 115] on button "Bulk Delete" at bounding box center [809, 125] width 112 height 30
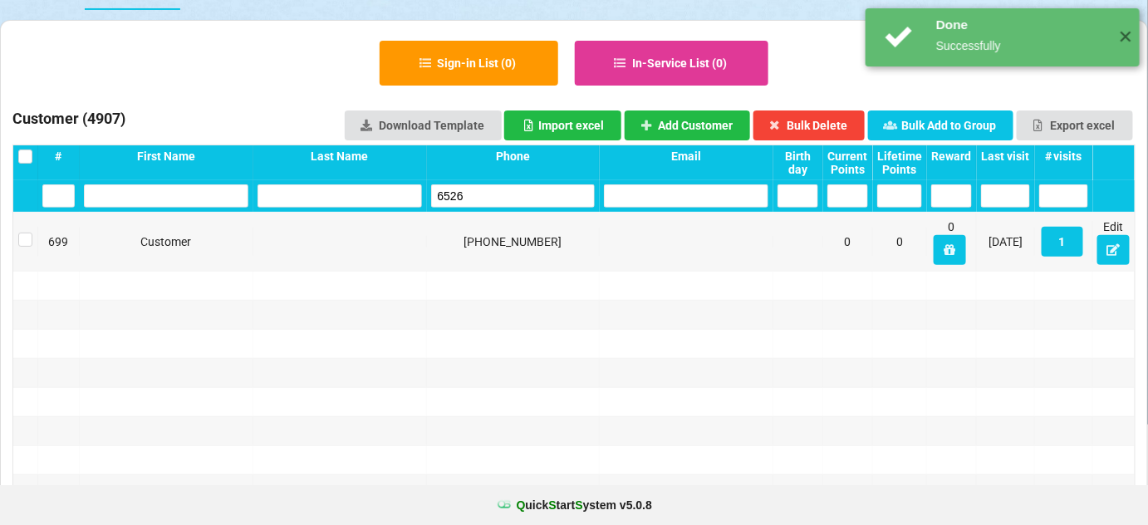
click at [493, 192] on input "6526" at bounding box center [513, 195] width 164 height 23
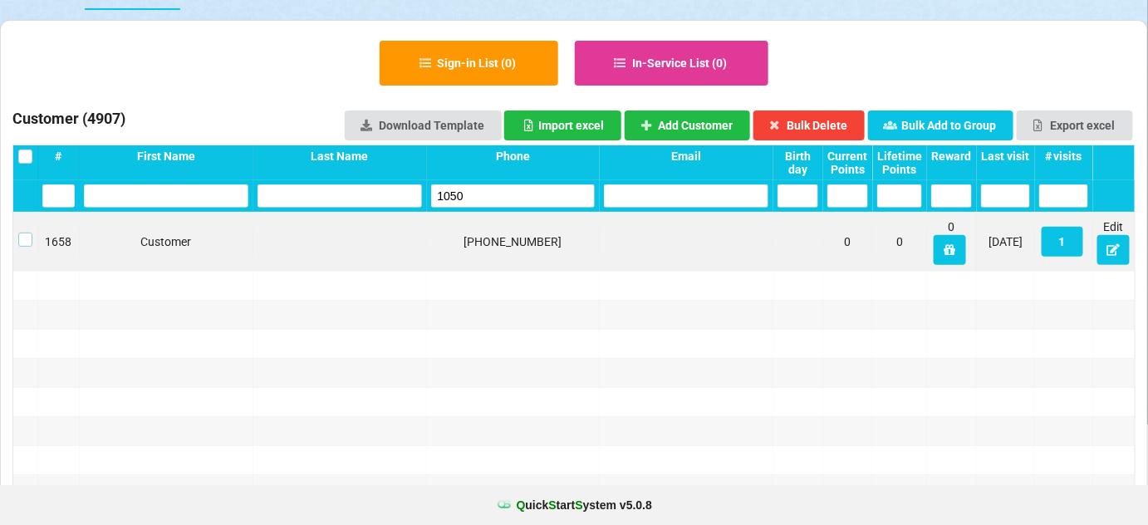
click at [22, 233] on label at bounding box center [25, 233] width 14 height 0
click at [822, 123] on button "Bulk Delete" at bounding box center [809, 125] width 112 height 30
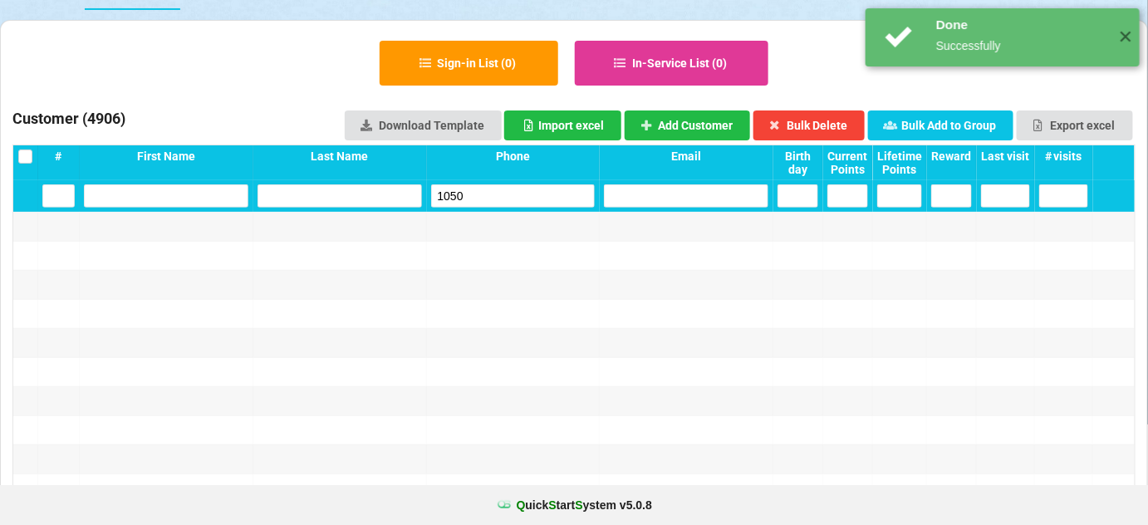
click at [513, 192] on input "1050" at bounding box center [513, 195] width 164 height 23
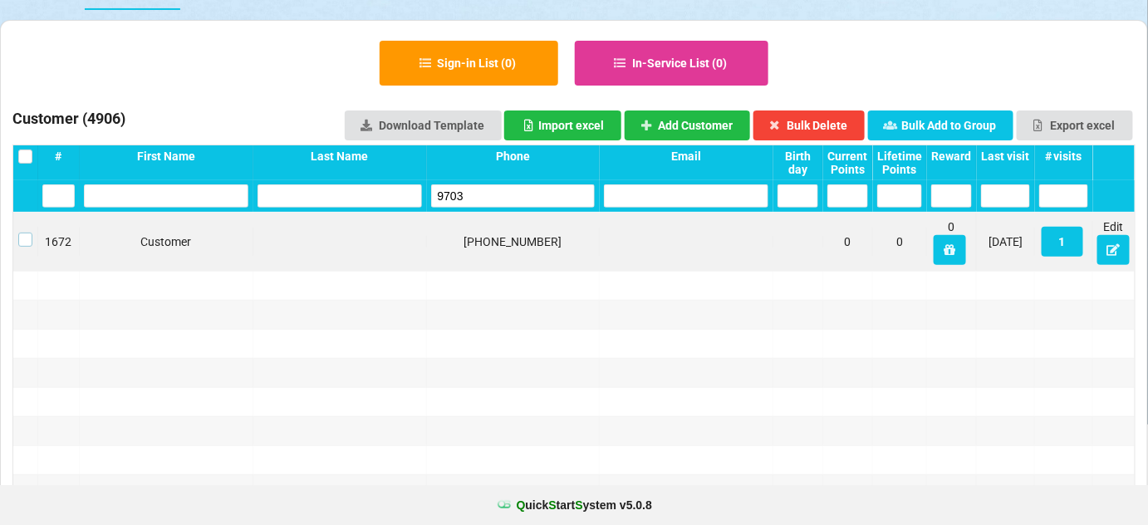
drag, startPoint x: 20, startPoint y: 236, endPoint x: 37, endPoint y: 237, distance: 16.6
click at [20, 233] on label at bounding box center [25, 233] width 14 height 0
drag, startPoint x: 837, startPoint y: 115, endPoint x: 732, endPoint y: 156, distance: 113.1
click at [837, 115] on button "Bulk Delete" at bounding box center [809, 125] width 112 height 30
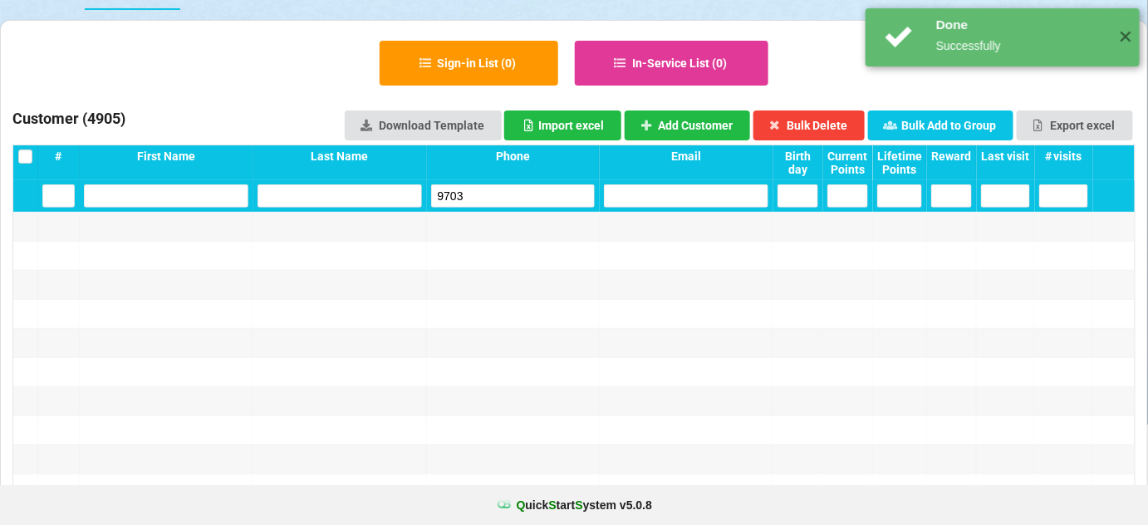
click at [510, 200] on input "9703" at bounding box center [513, 195] width 164 height 23
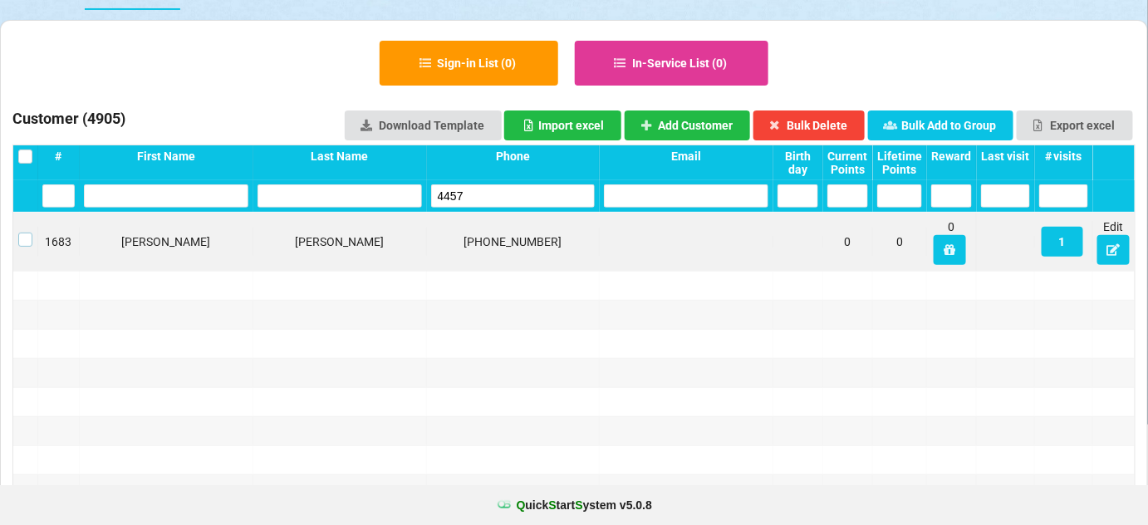
click at [21, 233] on label at bounding box center [25, 233] width 14 height 0
click at [832, 128] on button "Bulk Delete" at bounding box center [809, 125] width 112 height 30
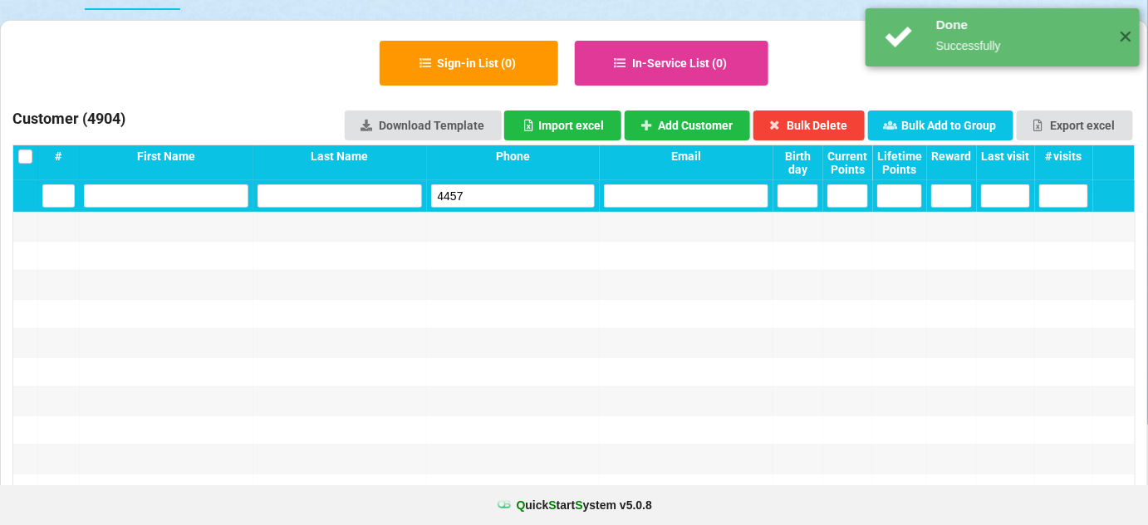
click at [501, 188] on input "4457" at bounding box center [513, 195] width 164 height 23
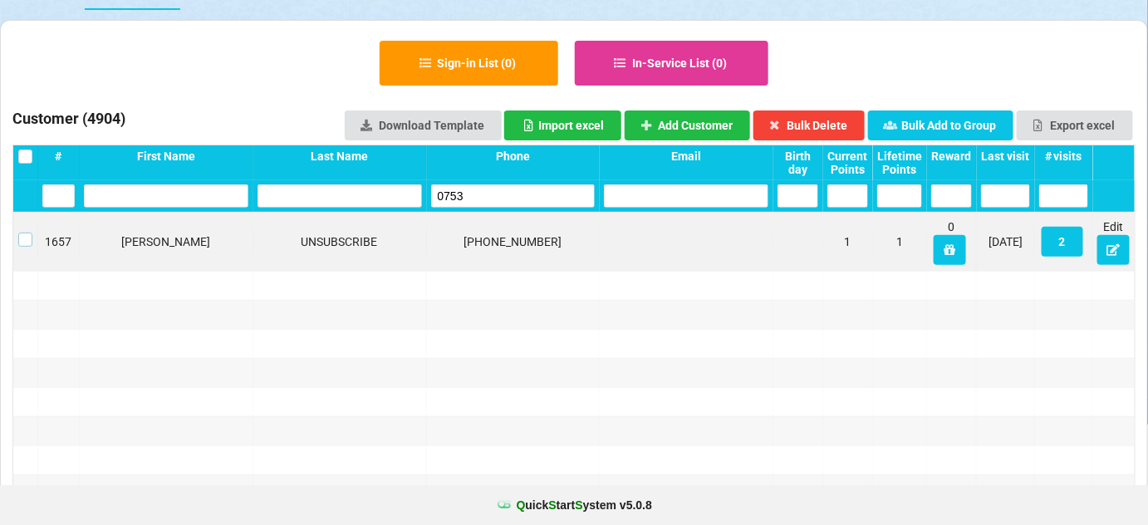
click at [22, 233] on label at bounding box center [25, 233] width 14 height 0
click at [832, 120] on button "Bulk Delete" at bounding box center [809, 125] width 112 height 30
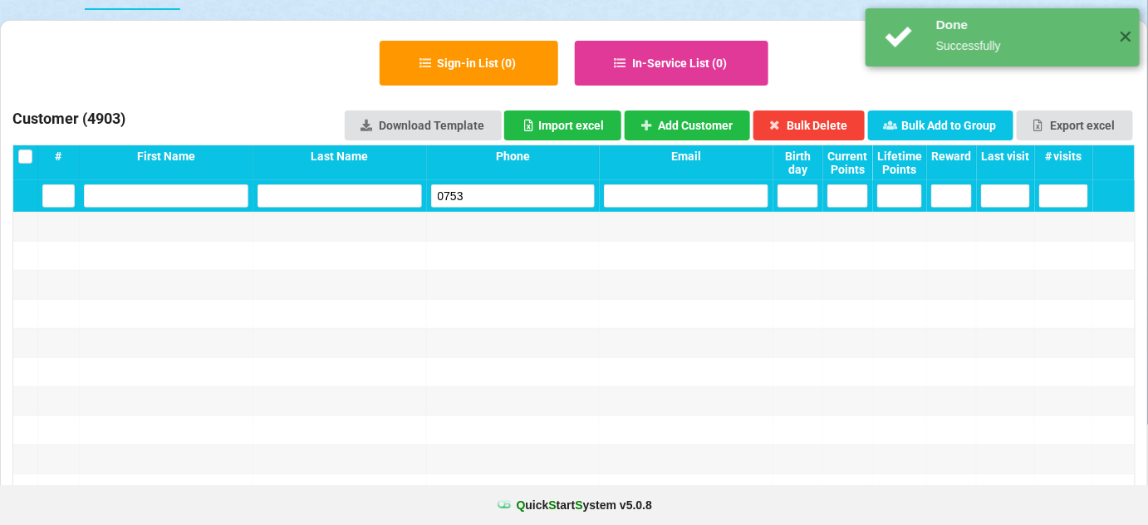
click at [484, 189] on input "0753" at bounding box center [519, 192] width 148 height 21
click at [484, 189] on input "0753" at bounding box center [513, 195] width 164 height 23
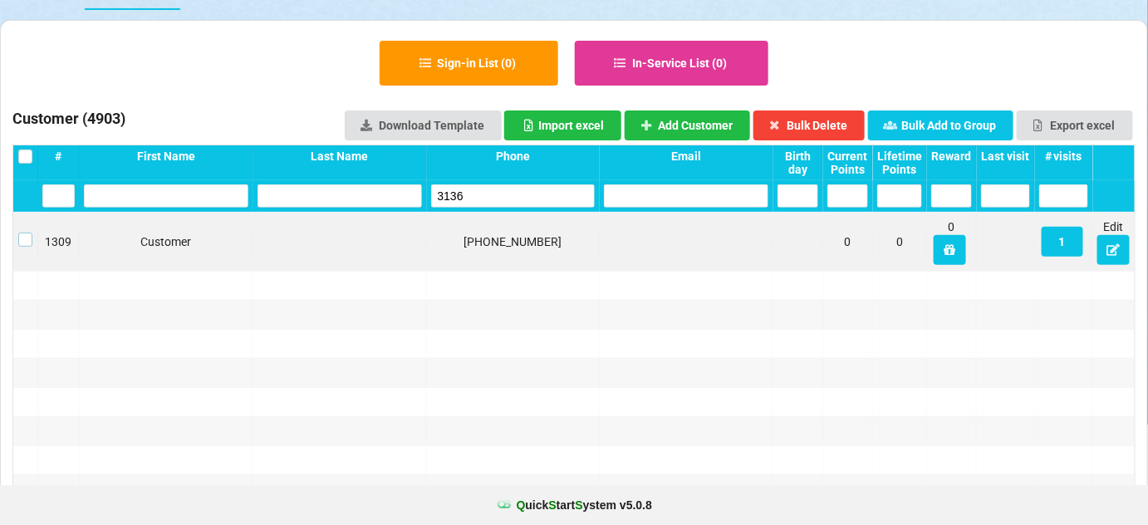
drag, startPoint x: 27, startPoint y: 234, endPoint x: 39, endPoint y: 240, distance: 13.8
click at [27, 233] on label at bounding box center [25, 233] width 14 height 0
click at [822, 119] on button "Bulk Delete" at bounding box center [809, 125] width 112 height 30
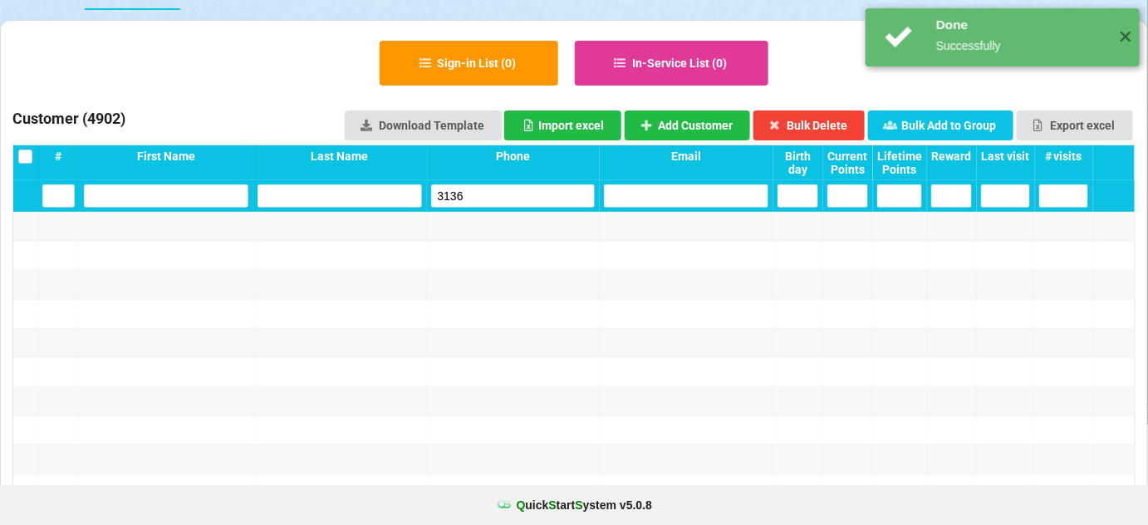
click at [529, 189] on input "3136" at bounding box center [513, 195] width 164 height 23
click at [528, 190] on input "3136" at bounding box center [513, 195] width 164 height 23
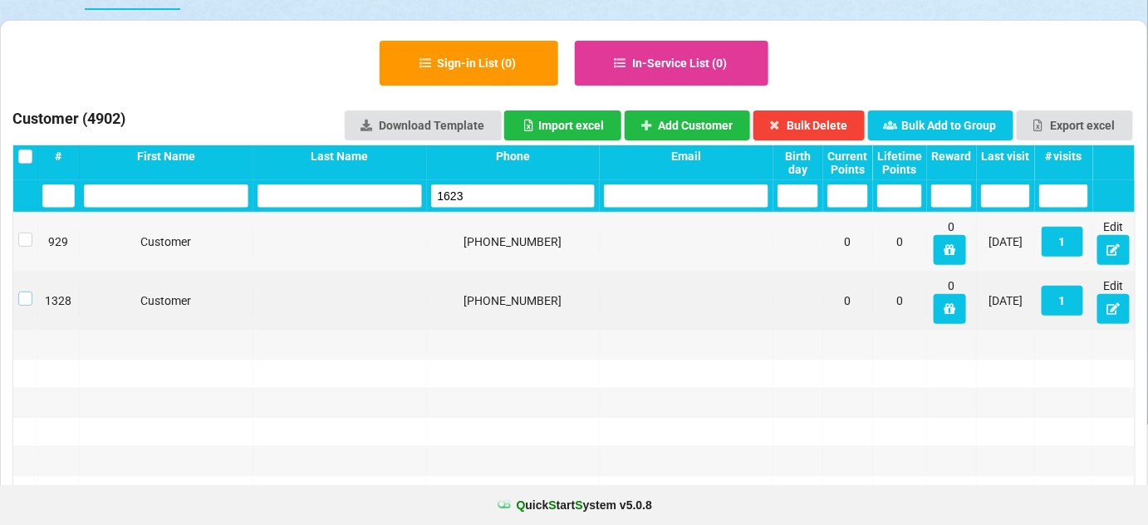
click at [32, 288] on label at bounding box center [39, 288] width 14 height 0
click at [815, 124] on button "Bulk Delete" at bounding box center [809, 125] width 112 height 30
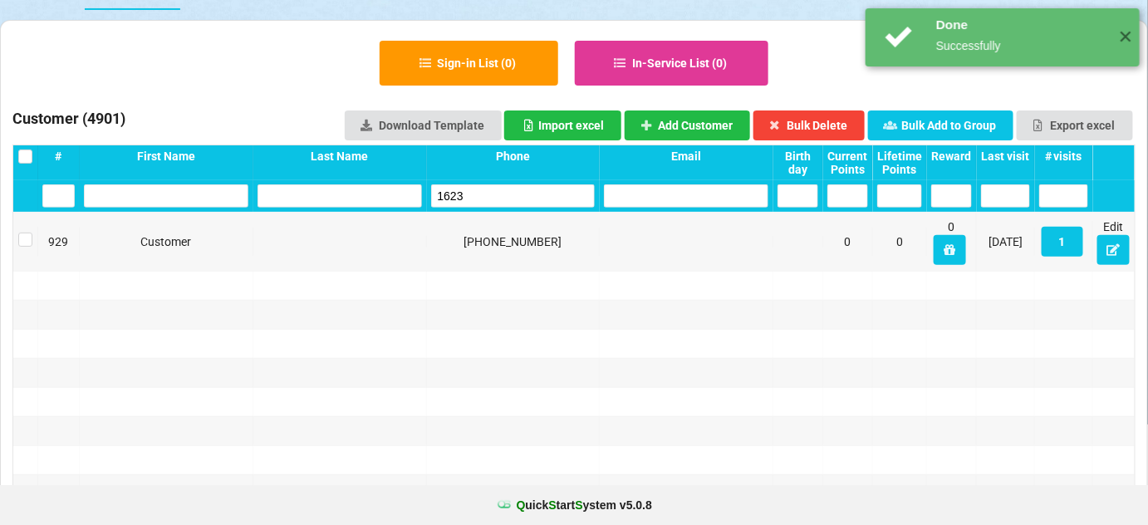
click at [547, 199] on input "1623" at bounding box center [514, 195] width 160 height 22
drag, startPoint x: 547, startPoint y: 199, endPoint x: 330, endPoint y: 66, distance: 253.9
click at [541, 199] on input "1623" at bounding box center [513, 195] width 164 height 23
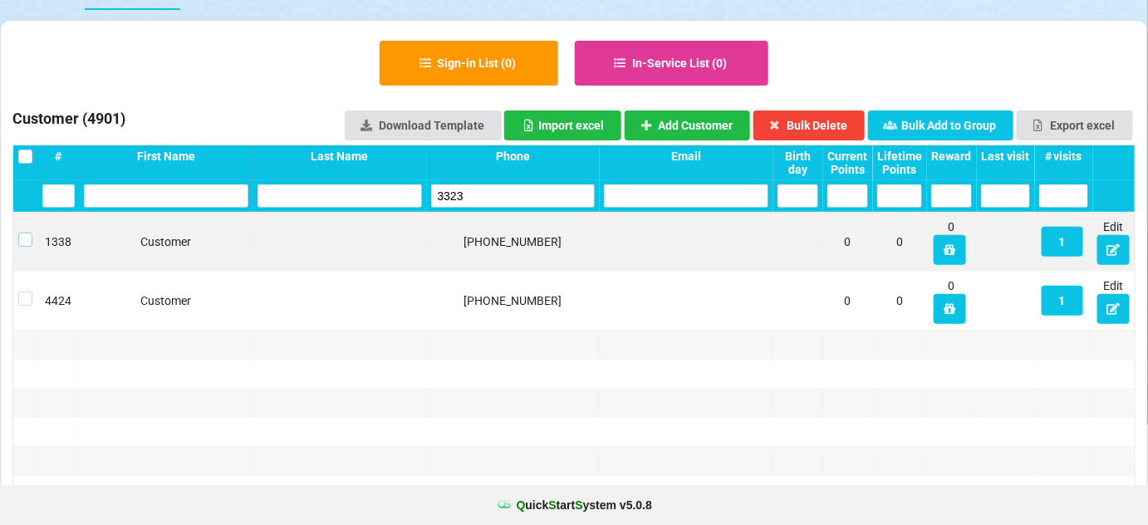
drag, startPoint x: 23, startPoint y: 238, endPoint x: 95, endPoint y: 228, distance: 72.0
click at [42, 230] on label at bounding box center [48, 230] width 13 height 0
click at [838, 125] on button "Bulk Delete" at bounding box center [809, 125] width 112 height 30
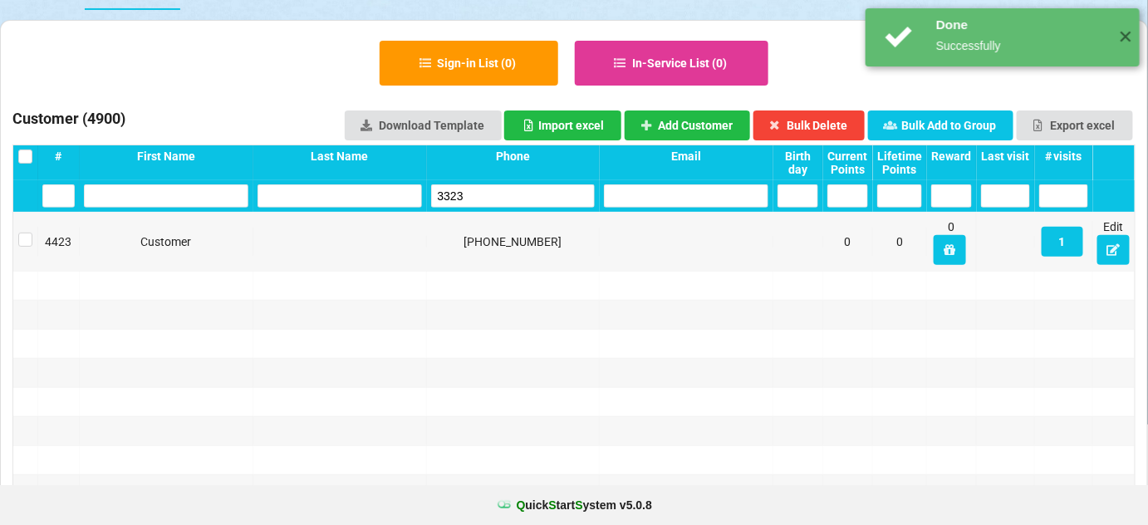
click at [477, 187] on input "3323" at bounding box center [513, 195] width 164 height 23
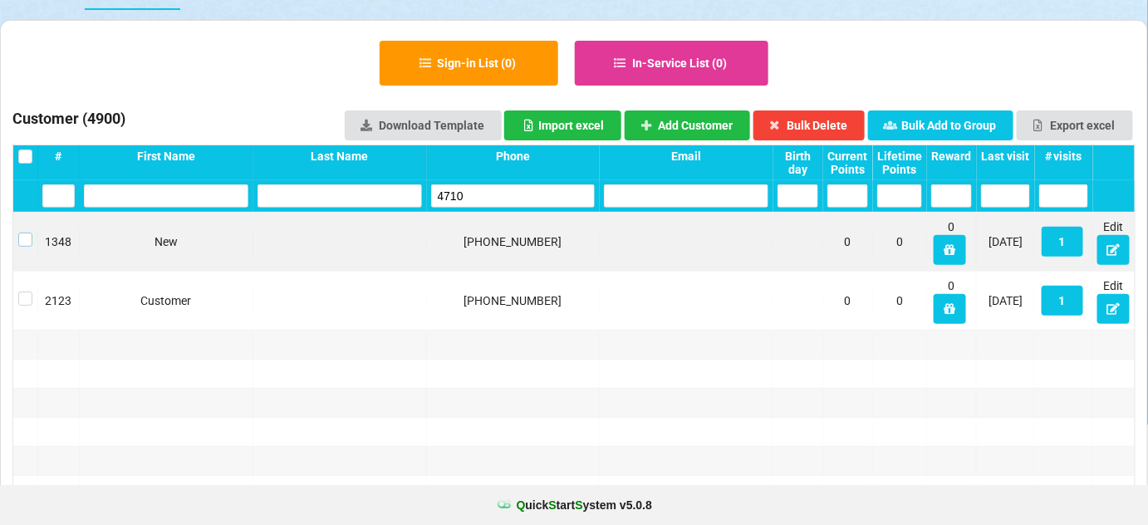
click at [25, 233] on label at bounding box center [25, 233] width 14 height 0
click at [835, 123] on button "Bulk Delete" at bounding box center [809, 125] width 112 height 30
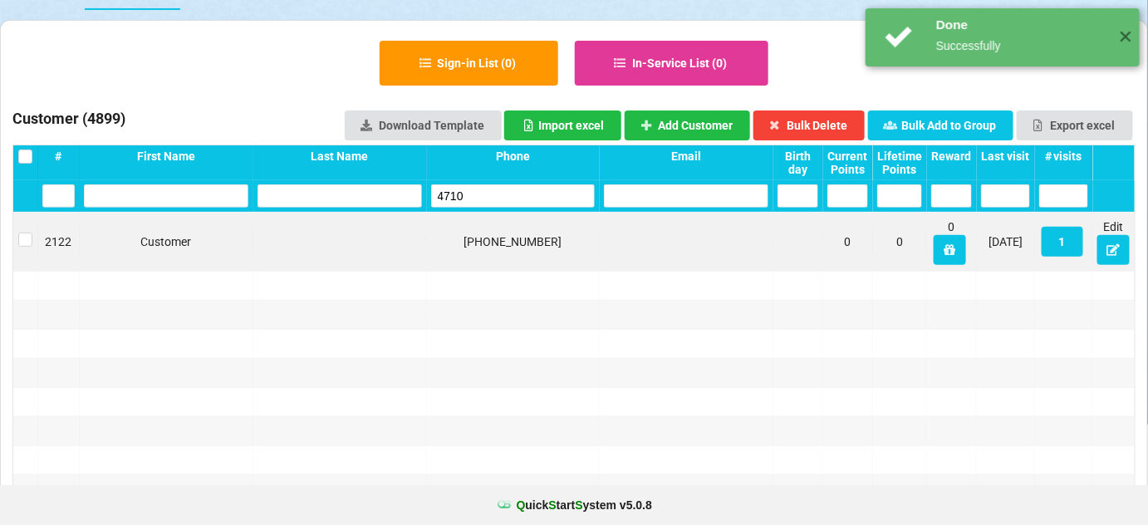
click at [503, 206] on input "4710" at bounding box center [513, 195] width 164 height 23
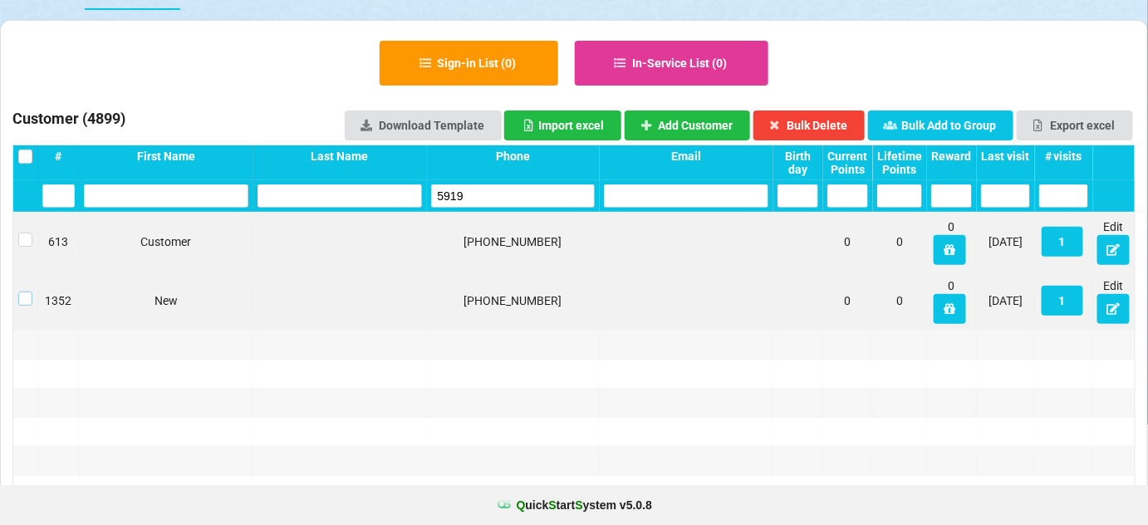
click at [574, 263] on label at bounding box center [574, 263] width 0 height 0
click at [839, 118] on button "Bulk Delete" at bounding box center [809, 125] width 112 height 30
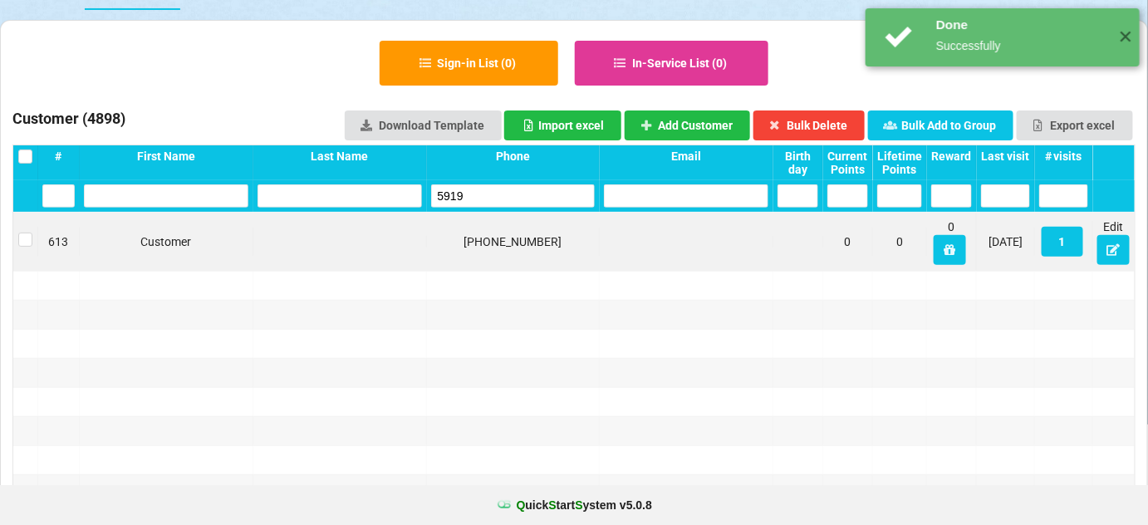
click at [522, 190] on input "5919" at bounding box center [513, 195] width 164 height 23
click at [521, 190] on input "5919" at bounding box center [513, 195] width 164 height 23
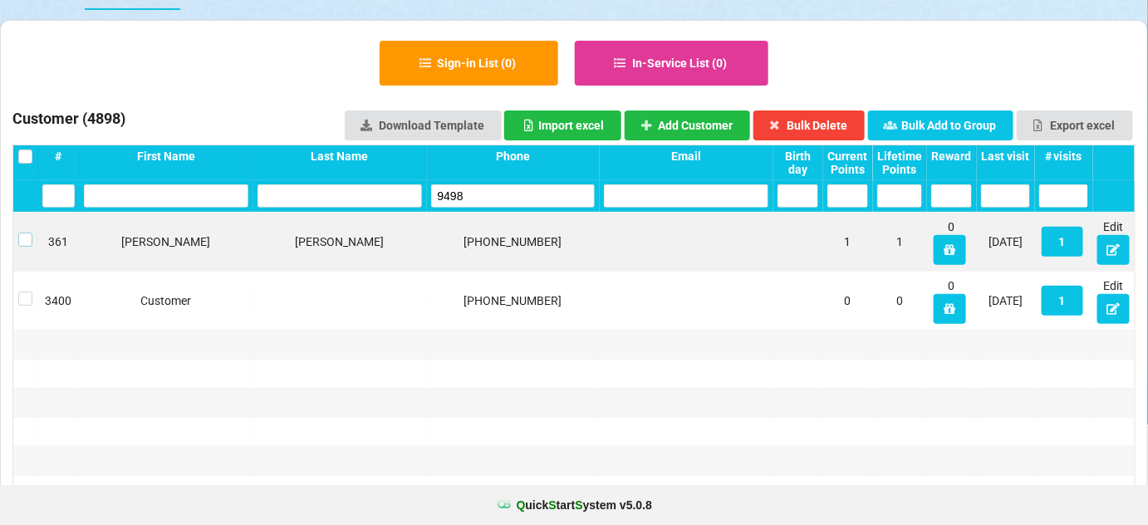
click at [27, 233] on label at bounding box center [25, 233] width 14 height 0
click at [824, 121] on button "Bulk Delete" at bounding box center [809, 125] width 112 height 30
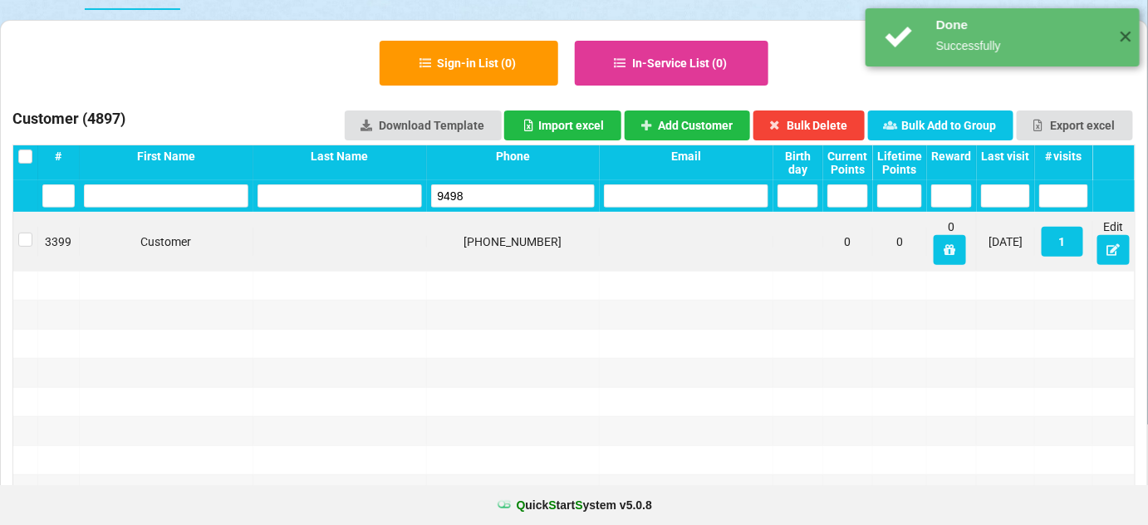
click at [489, 191] on input "9498" at bounding box center [513, 195] width 164 height 23
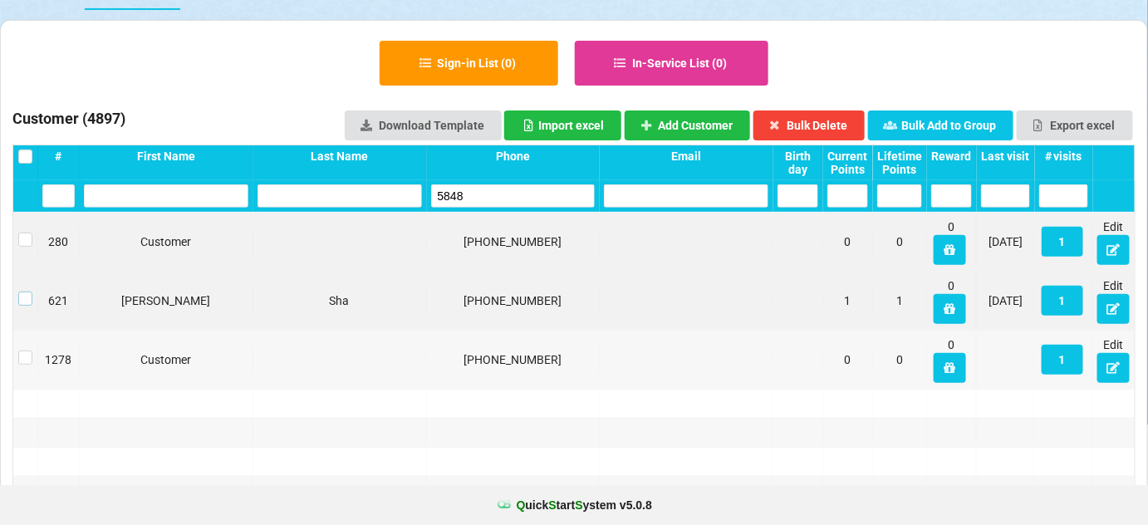
click at [24, 292] on label at bounding box center [25, 292] width 14 height 0
click at [824, 117] on button "Bulk Delete" at bounding box center [809, 125] width 112 height 30
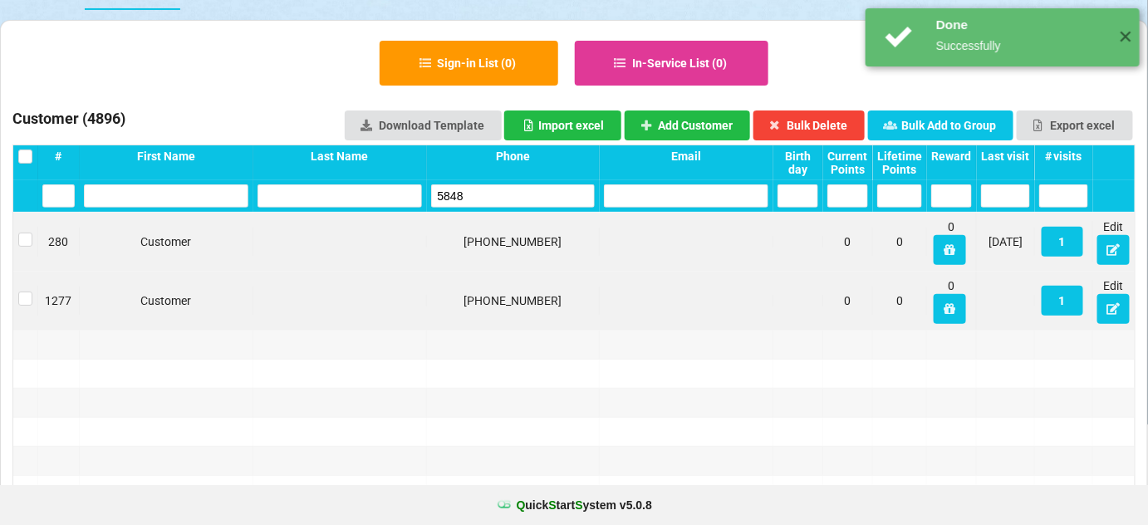
click at [515, 191] on input "5848" at bounding box center [513, 195] width 164 height 23
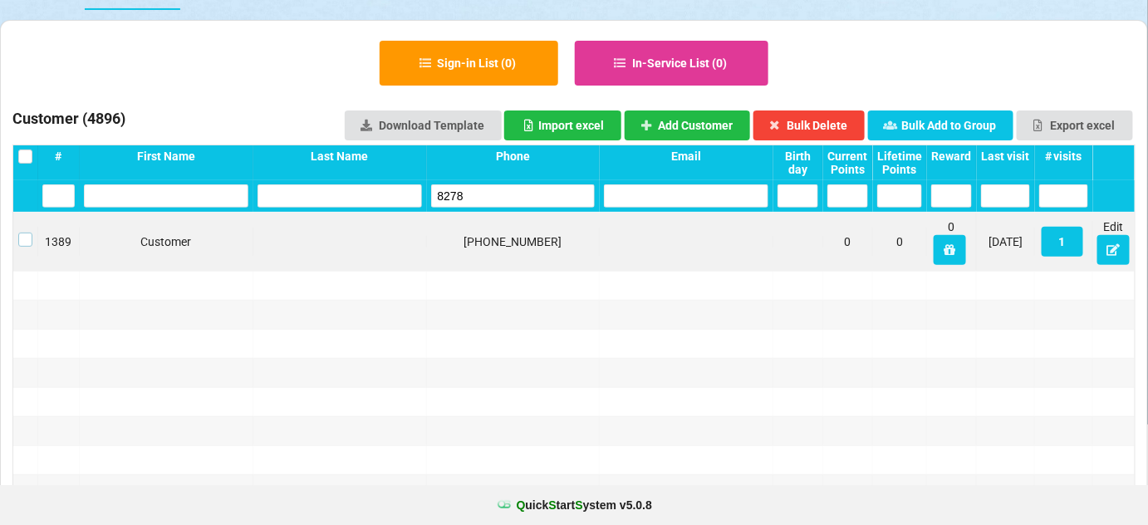
click at [22, 233] on label at bounding box center [25, 233] width 14 height 0
click at [837, 125] on button "Bulk Delete" at bounding box center [809, 125] width 112 height 30
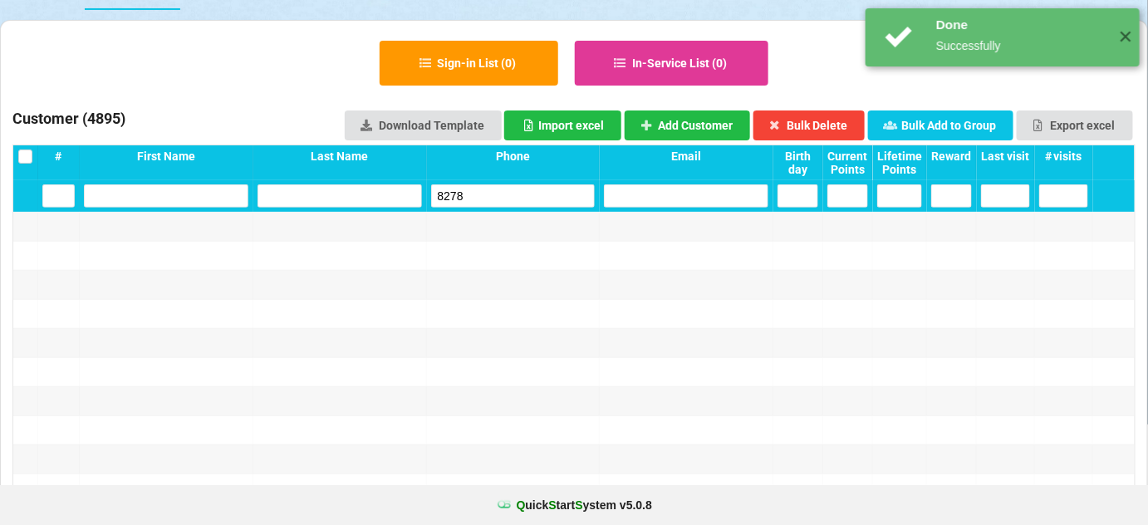
click at [515, 201] on input "8278" at bounding box center [513, 195] width 164 height 23
drag, startPoint x: 515, startPoint y: 201, endPoint x: 503, endPoint y: 194, distance: 14.1
click at [511, 201] on input "8278" at bounding box center [513, 195] width 164 height 23
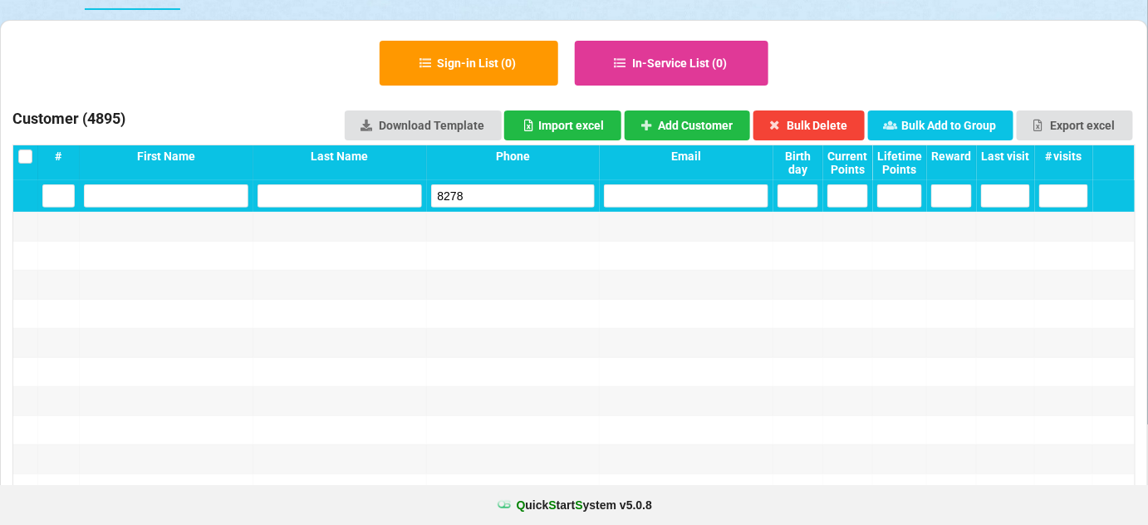
click at [447, 185] on input "8278" at bounding box center [513, 195] width 163 height 23
drag, startPoint x: 443, startPoint y: 192, endPoint x: 428, endPoint y: 200, distance: 17.1
click at [431, 199] on input "8278" at bounding box center [513, 195] width 164 height 23
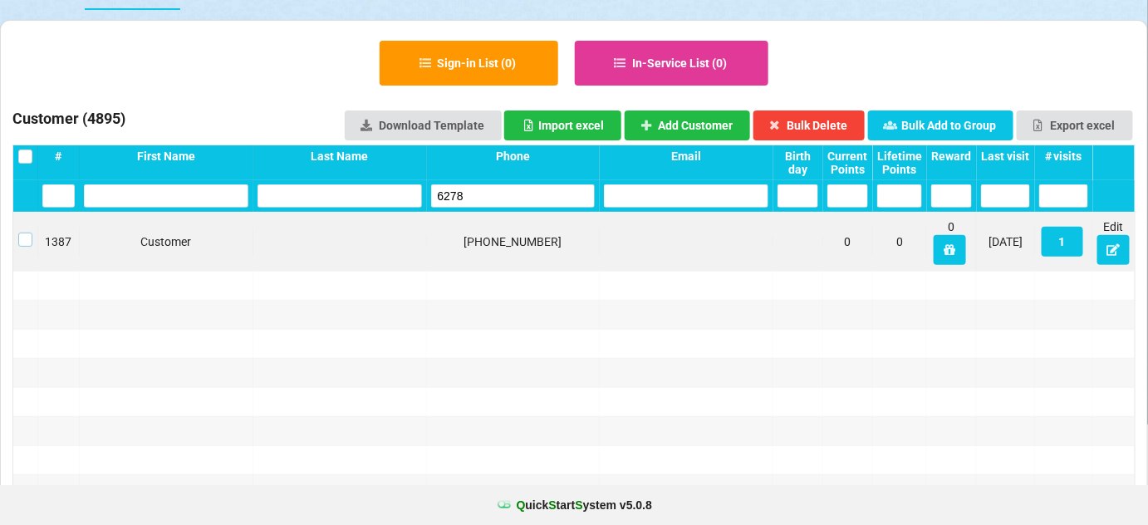
click at [27, 233] on label at bounding box center [25, 233] width 14 height 0
click at [848, 116] on button "Bulk Delete" at bounding box center [809, 125] width 112 height 30
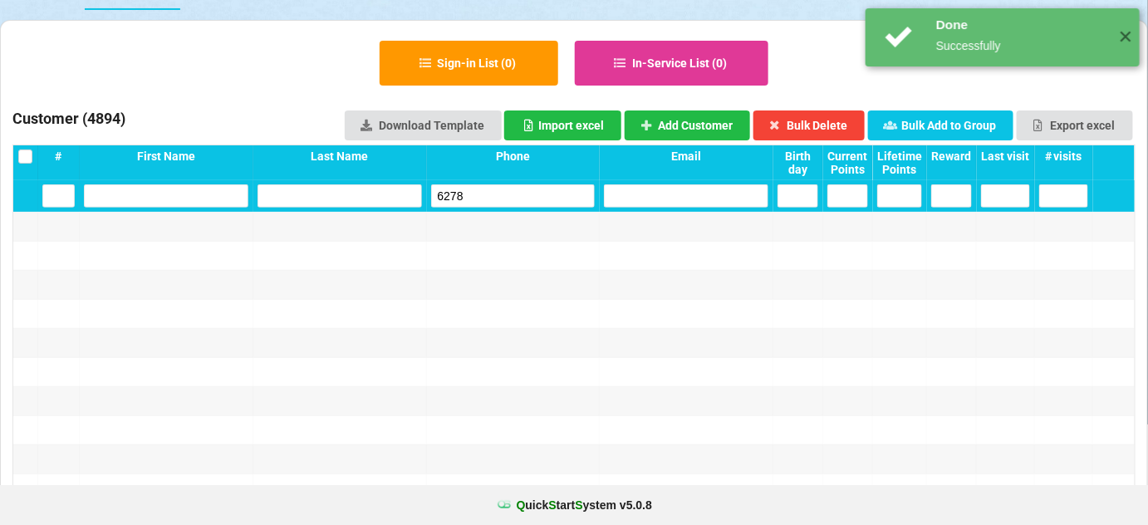
click at [530, 191] on input "6278" at bounding box center [513, 195] width 164 height 23
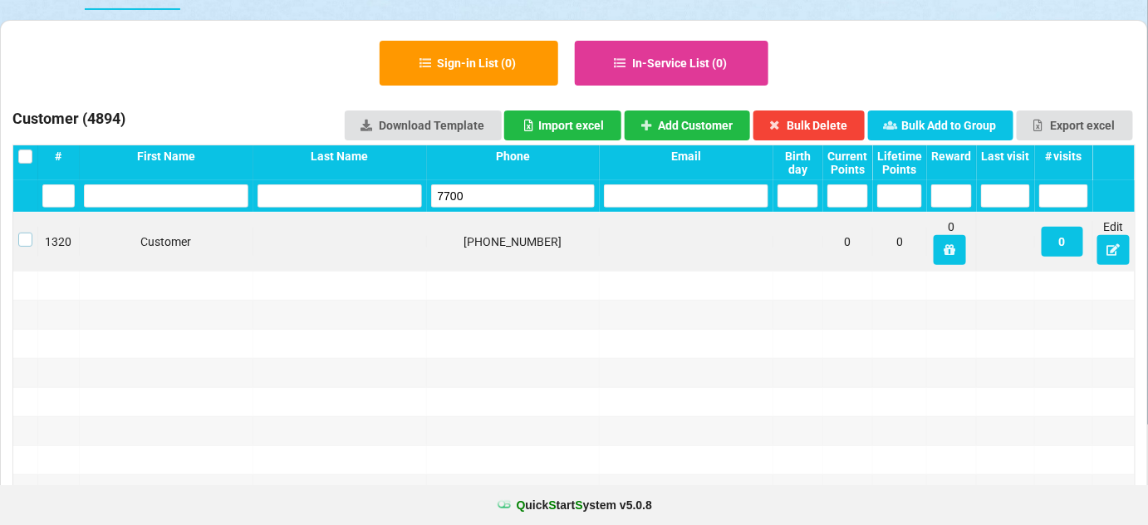
click at [28, 233] on label at bounding box center [25, 233] width 14 height 0
click at [830, 124] on button "Bulk Delete" at bounding box center [809, 125] width 112 height 30
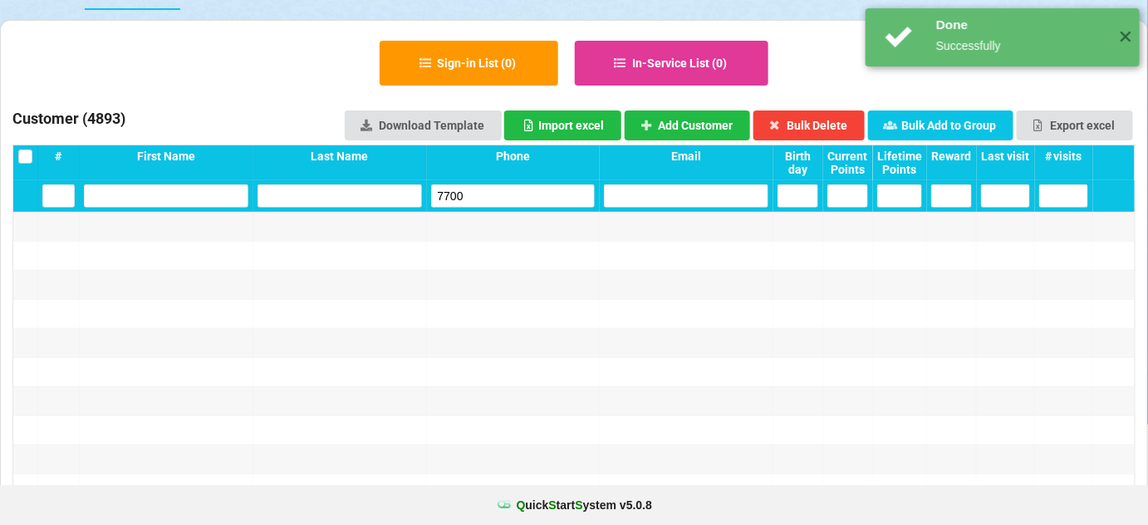
click at [520, 201] on input "7700" at bounding box center [513, 195] width 164 height 23
drag, startPoint x: 520, startPoint y: 201, endPoint x: 485, endPoint y: 169, distance: 47.1
click at [517, 201] on input "7700" at bounding box center [513, 195] width 164 height 23
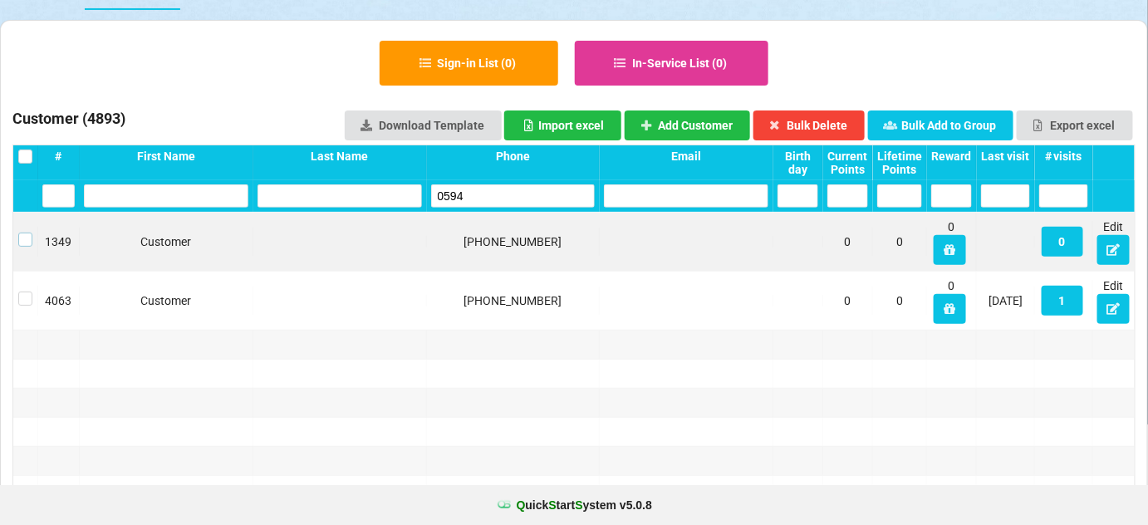
click at [24, 233] on label at bounding box center [25, 233] width 14 height 0
click at [832, 120] on button "Bulk Delete" at bounding box center [809, 125] width 112 height 30
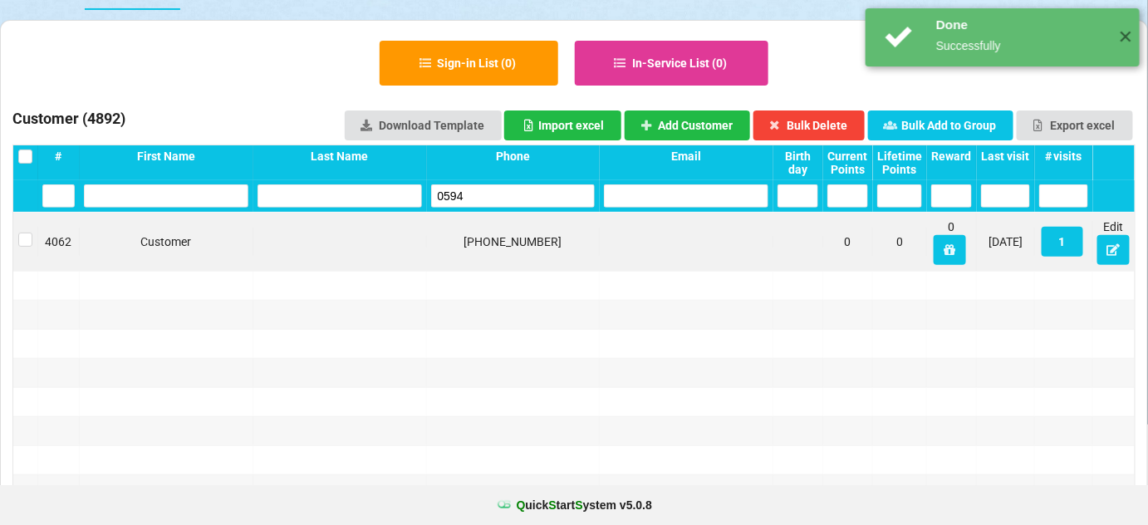
click at [532, 201] on input "0594" at bounding box center [513, 195] width 164 height 23
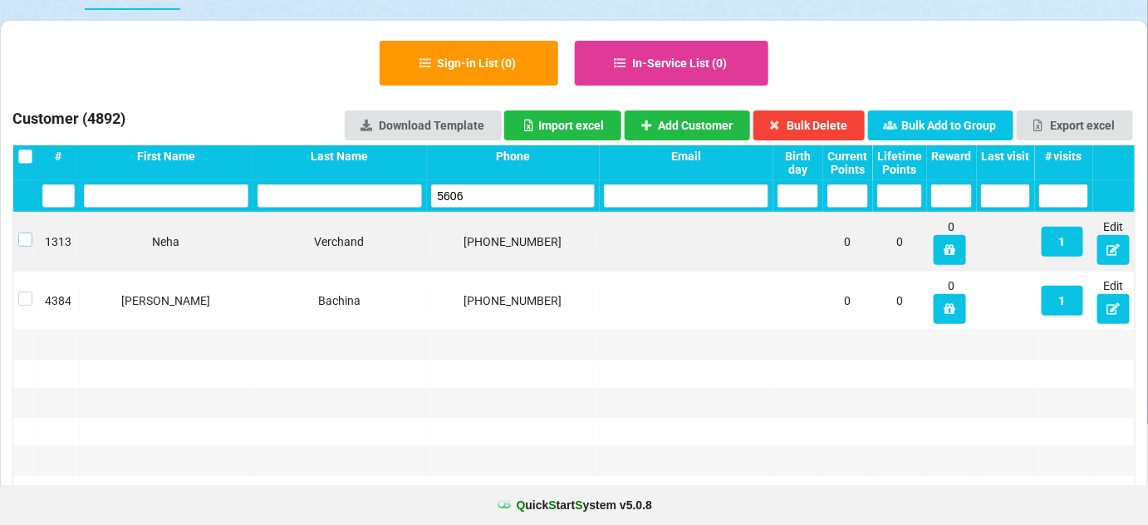
click at [26, 233] on label at bounding box center [25, 233] width 14 height 0
click at [817, 122] on button "Bulk Delete" at bounding box center [809, 125] width 112 height 30
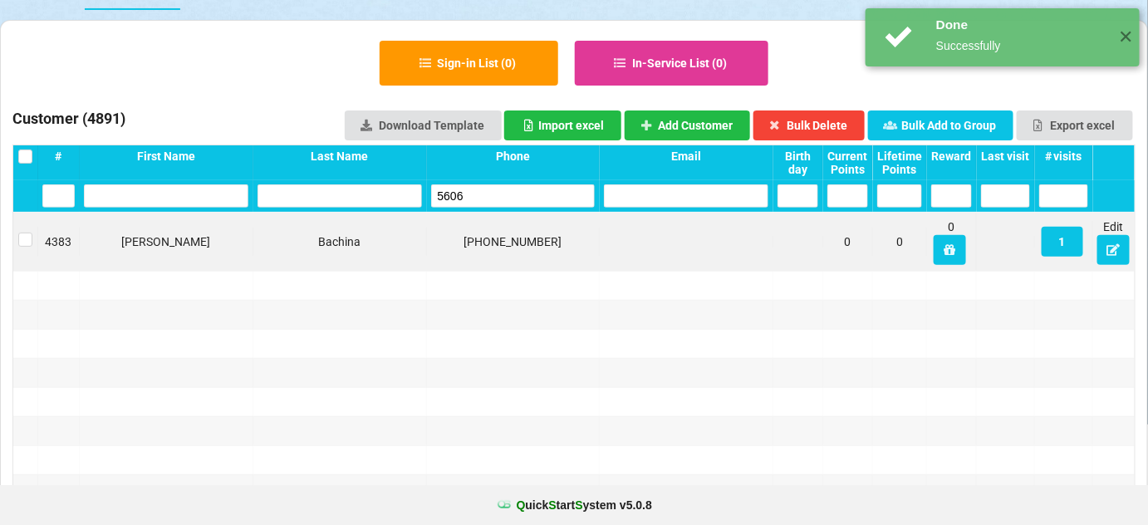
click at [471, 191] on input "5606" at bounding box center [513, 195] width 164 height 23
drag, startPoint x: 471, startPoint y: 191, endPoint x: 454, endPoint y: 165, distance: 31.1
click at [470, 190] on input "5606" at bounding box center [513, 195] width 164 height 23
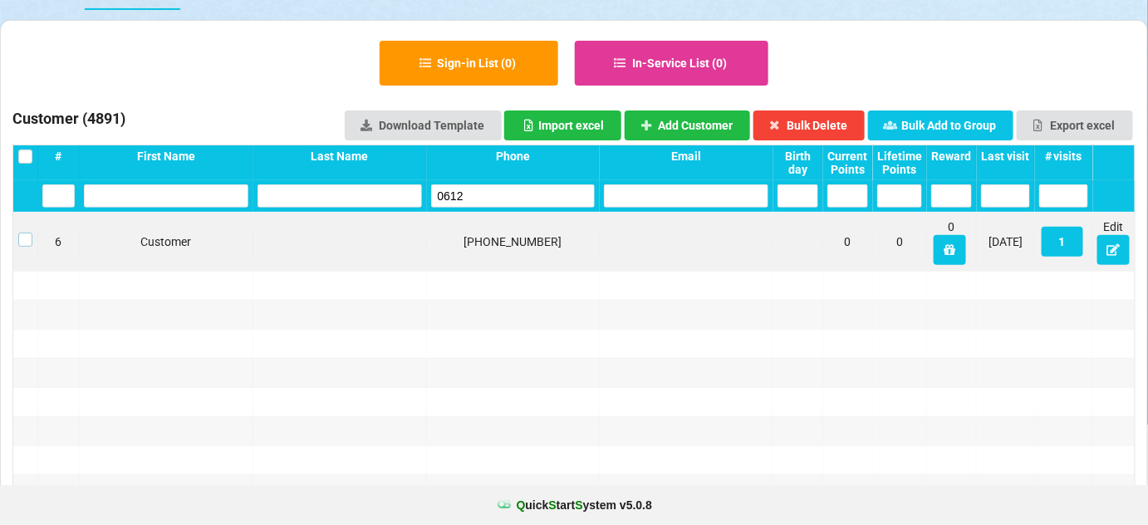
click at [29, 233] on label at bounding box center [25, 233] width 14 height 0
click at [832, 121] on button "Bulk Delete" at bounding box center [809, 125] width 112 height 30
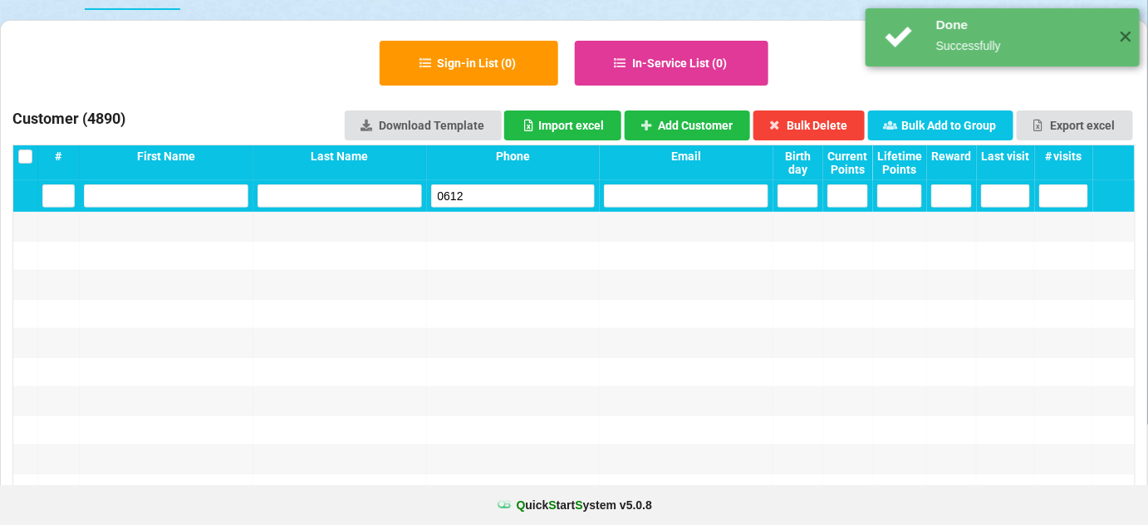
click at [487, 185] on input "0612" at bounding box center [513, 195] width 164 height 23
click at [485, 185] on input "0612" at bounding box center [513, 195] width 164 height 23
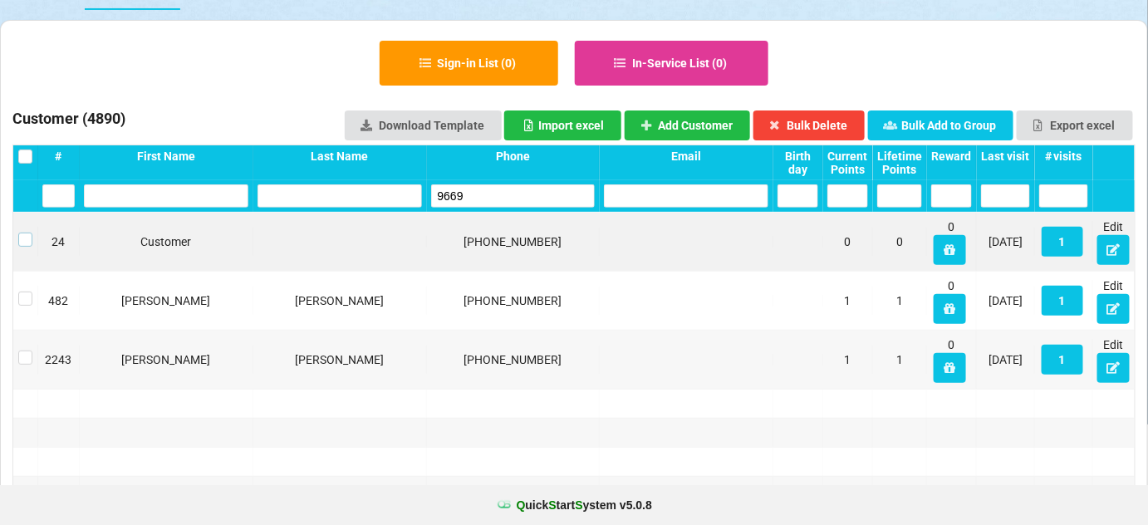
click at [27, 233] on label at bounding box center [25, 233] width 14 height 0
click at [835, 121] on button "Bulk Delete" at bounding box center [809, 125] width 112 height 30
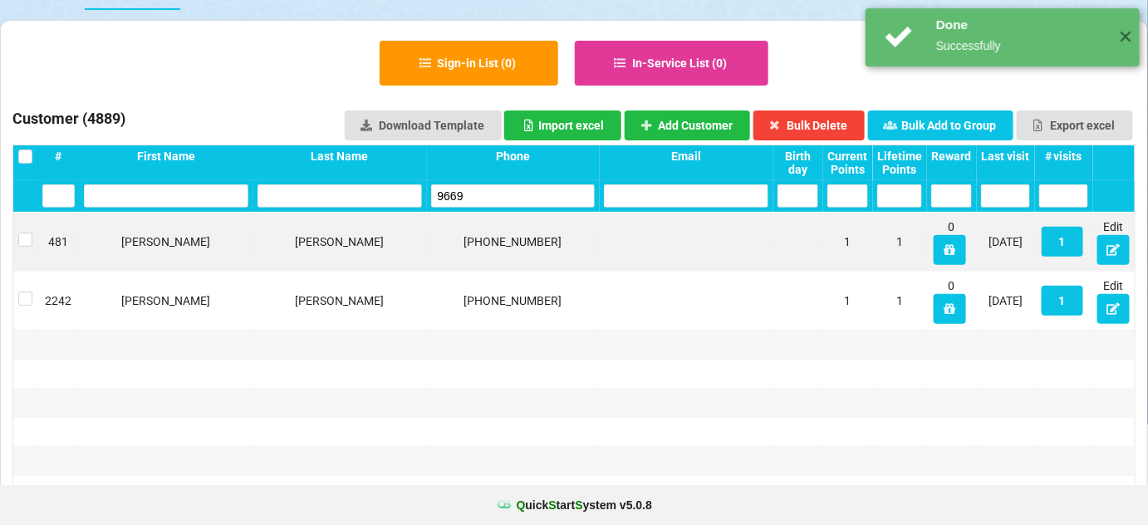
click at [492, 191] on input "9669" at bounding box center [513, 195] width 164 height 23
drag, startPoint x: 492, startPoint y: 191, endPoint x: 467, endPoint y: 143, distance: 54.2
click at [491, 191] on input "9669" at bounding box center [513, 195] width 164 height 23
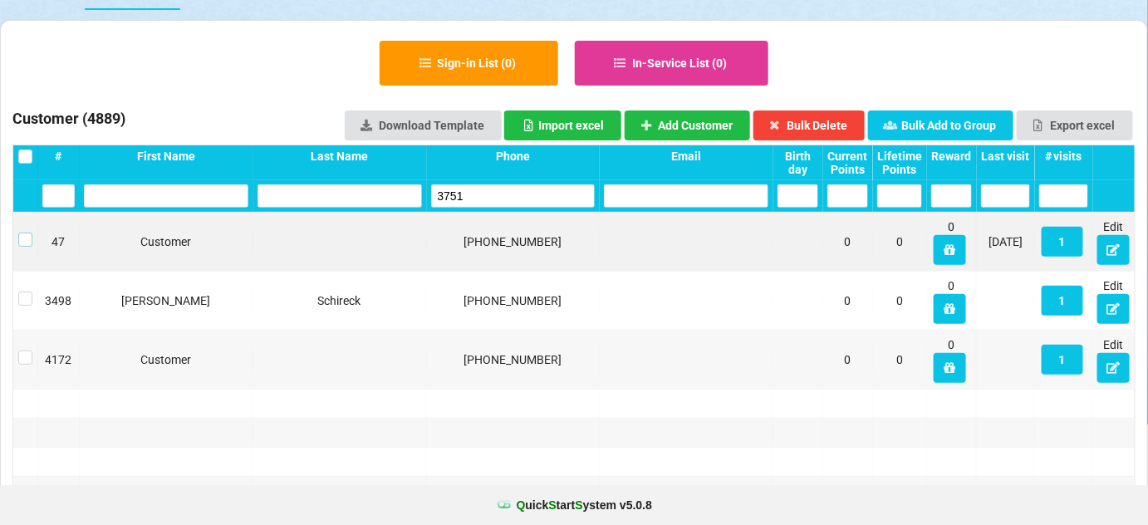
click at [26, 233] on label at bounding box center [25, 233] width 14 height 0
click at [807, 120] on button "Bulk Delete" at bounding box center [809, 125] width 112 height 30
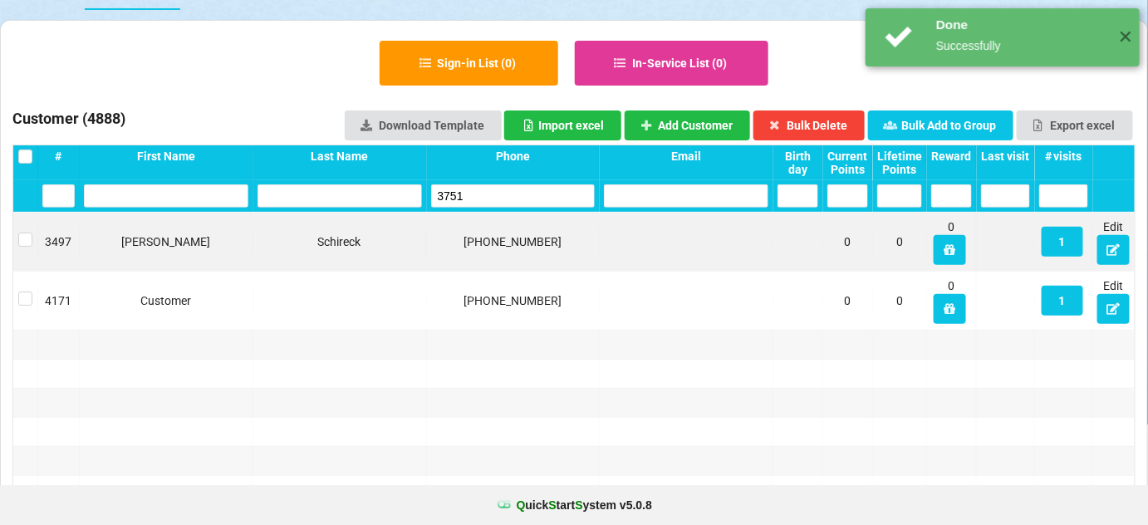
click at [483, 197] on input "3751" at bounding box center [513, 195] width 164 height 23
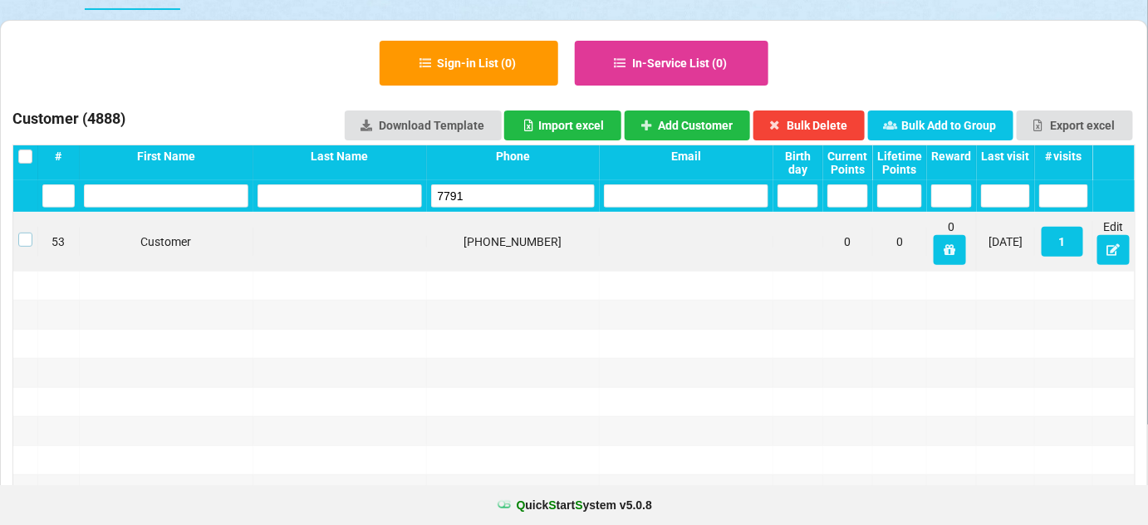
click at [27, 233] on label at bounding box center [25, 233] width 14 height 0
click at [816, 123] on button "Bulk Delete" at bounding box center [809, 125] width 112 height 30
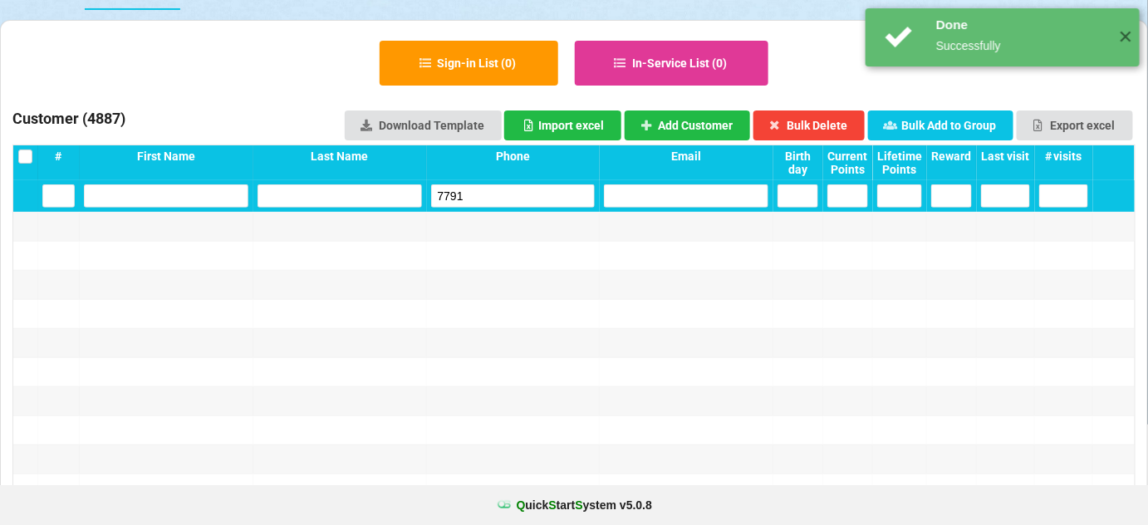
click at [535, 199] on input "7791" at bounding box center [513, 195] width 164 height 23
click at [532, 199] on input "7791" at bounding box center [513, 195] width 164 height 23
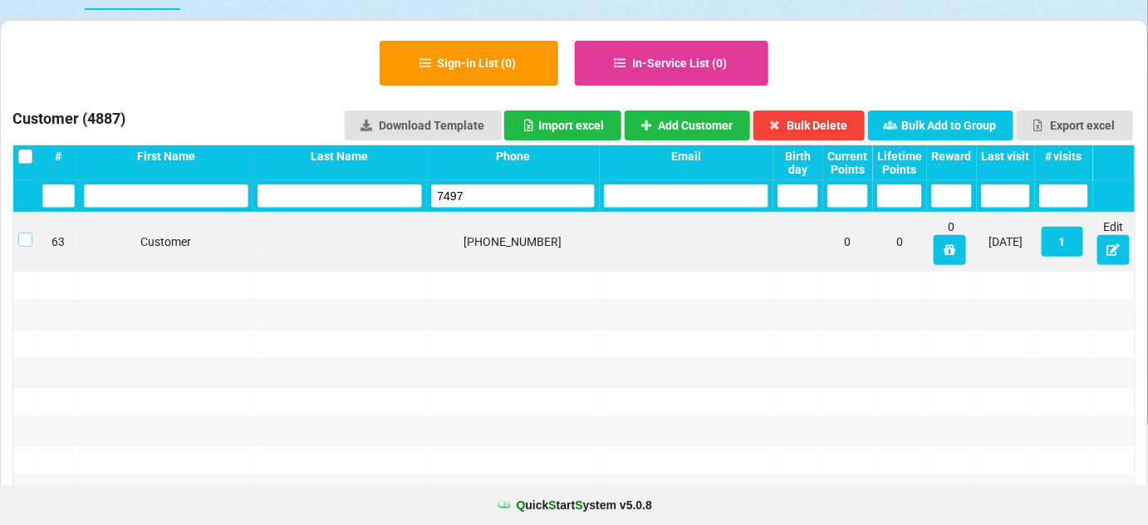
drag, startPoint x: 27, startPoint y: 238, endPoint x: 82, endPoint y: 233, distance: 55.1
click at [28, 233] on label at bounding box center [25, 233] width 14 height 0
click at [835, 125] on button "Bulk Delete" at bounding box center [809, 125] width 112 height 30
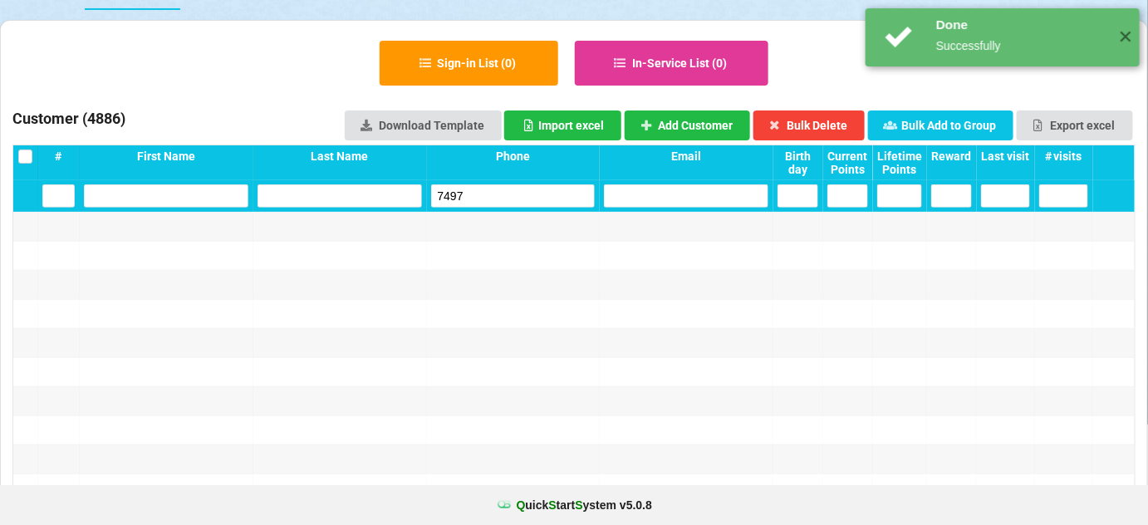
click at [505, 200] on input "7497" at bounding box center [513, 195] width 164 height 23
drag, startPoint x: 505, startPoint y: 200, endPoint x: 458, endPoint y: 135, distance: 80.9
click at [502, 199] on input "7497" at bounding box center [513, 195] width 164 height 23
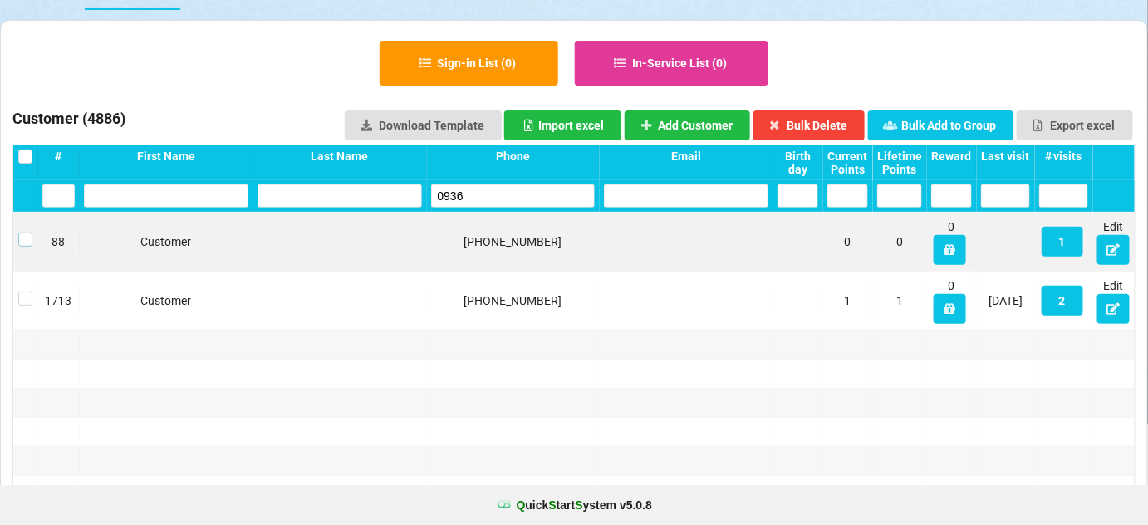
click at [26, 233] on label at bounding box center [25, 233] width 14 height 0
click at [836, 123] on button "Bulk Delete" at bounding box center [809, 125] width 112 height 30
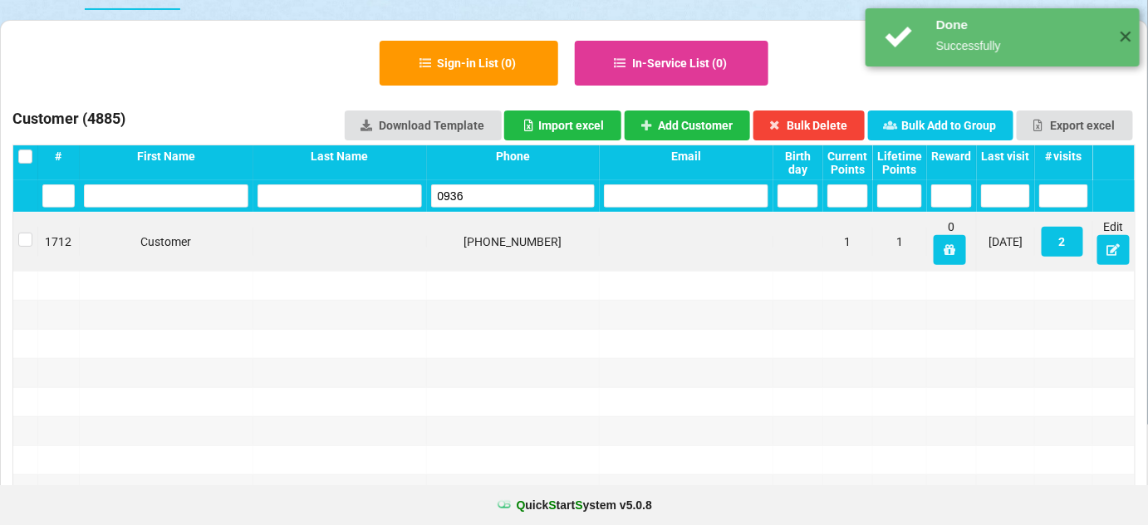
click at [494, 194] on input "0936" at bounding box center [513, 195] width 164 height 23
click at [493, 194] on input "0936" at bounding box center [513, 195] width 164 height 23
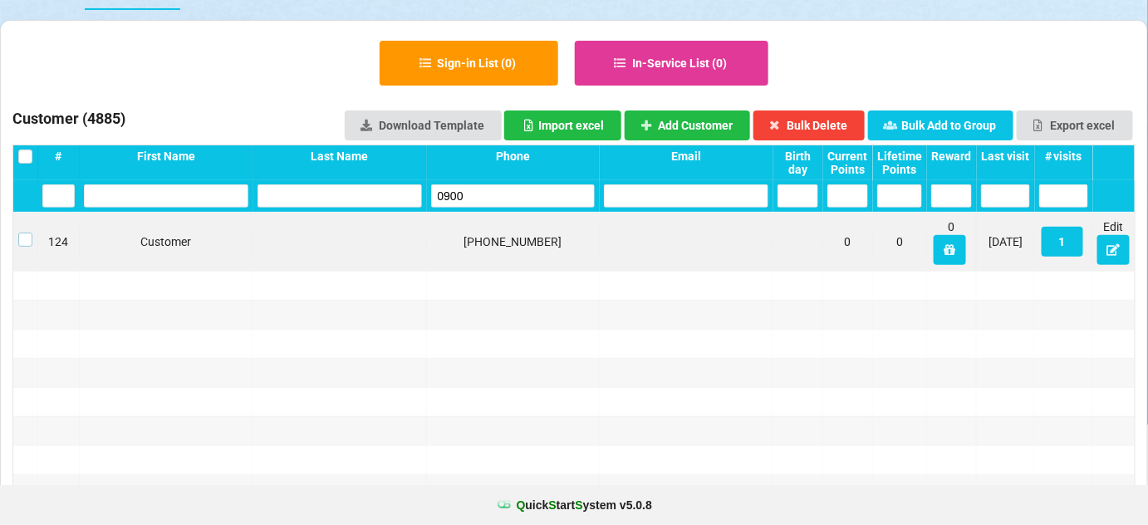
click at [25, 233] on label at bounding box center [25, 233] width 14 height 0
click at [824, 119] on button "Bulk Delete" at bounding box center [809, 125] width 112 height 30
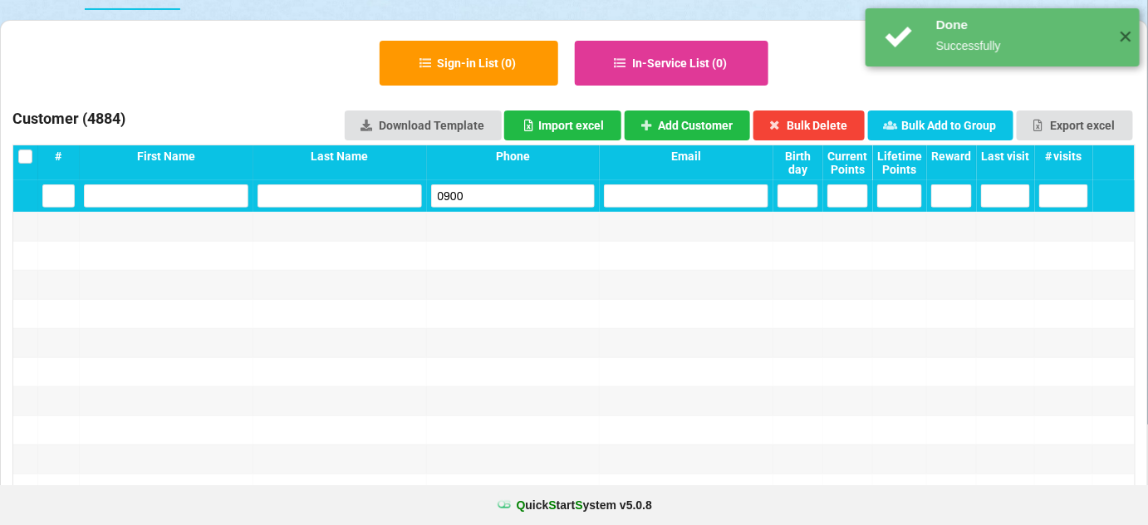
click at [510, 199] on input "0900" at bounding box center [513, 195] width 164 height 23
click at [509, 199] on input "0900" at bounding box center [513, 195] width 164 height 23
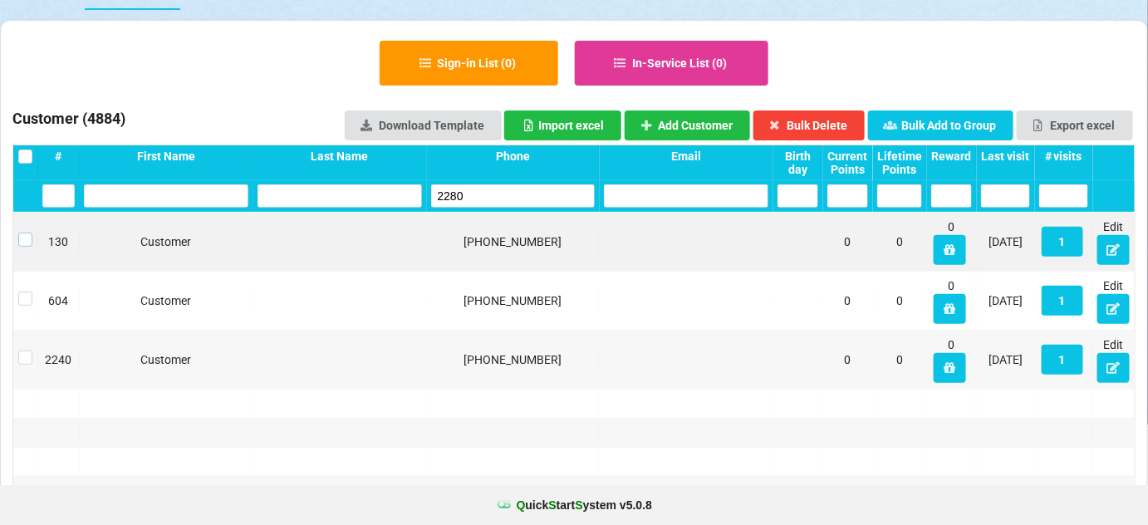
drag, startPoint x: 24, startPoint y: 234, endPoint x: 81, endPoint y: 236, distance: 57.3
click at [27, 233] on label at bounding box center [25, 233] width 14 height 0
click at [837, 123] on button "Bulk Delete" at bounding box center [809, 125] width 112 height 30
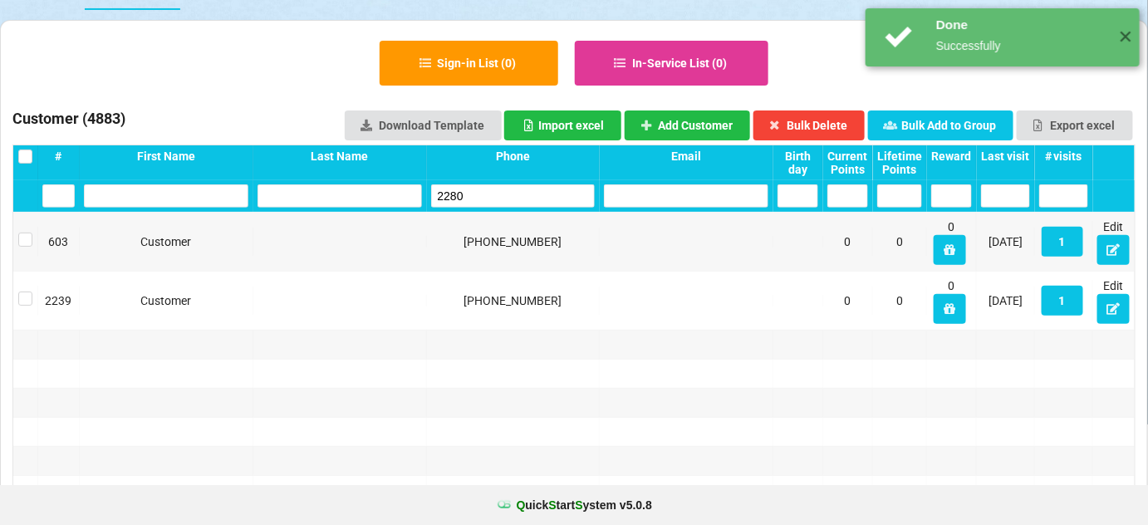
click at [478, 199] on input "2280" at bounding box center [513, 195] width 164 height 23
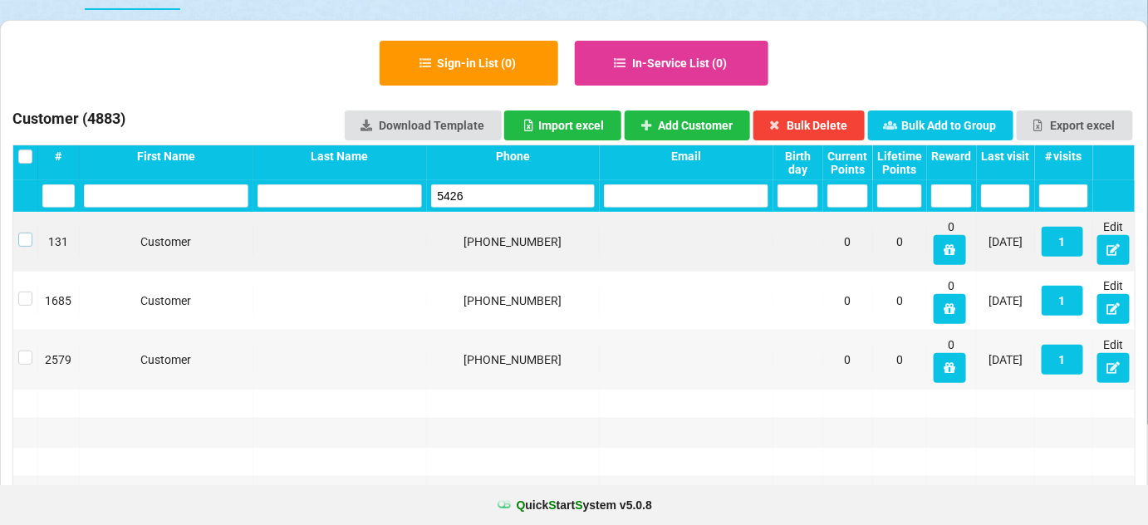
click at [20, 233] on label at bounding box center [25, 233] width 14 height 0
click at [817, 115] on button "Bulk Delete" at bounding box center [809, 125] width 112 height 30
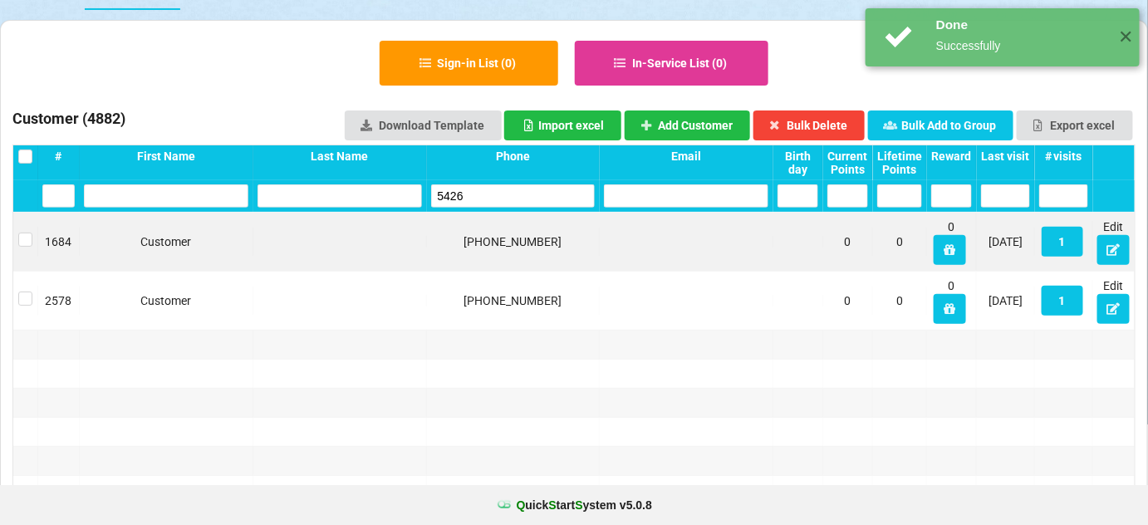
click at [476, 194] on input "5426" at bounding box center [513, 195] width 164 height 23
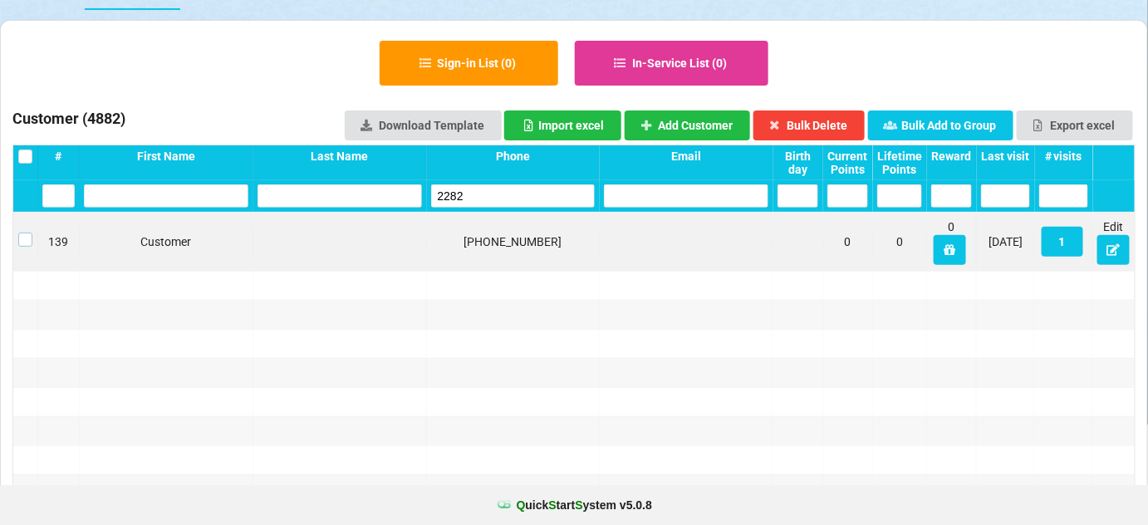
drag, startPoint x: 26, startPoint y: 239, endPoint x: 185, endPoint y: 218, distance: 161.0
click at [27, 233] on label at bounding box center [25, 233] width 14 height 0
click at [822, 115] on button "Bulk Delete" at bounding box center [809, 125] width 112 height 30
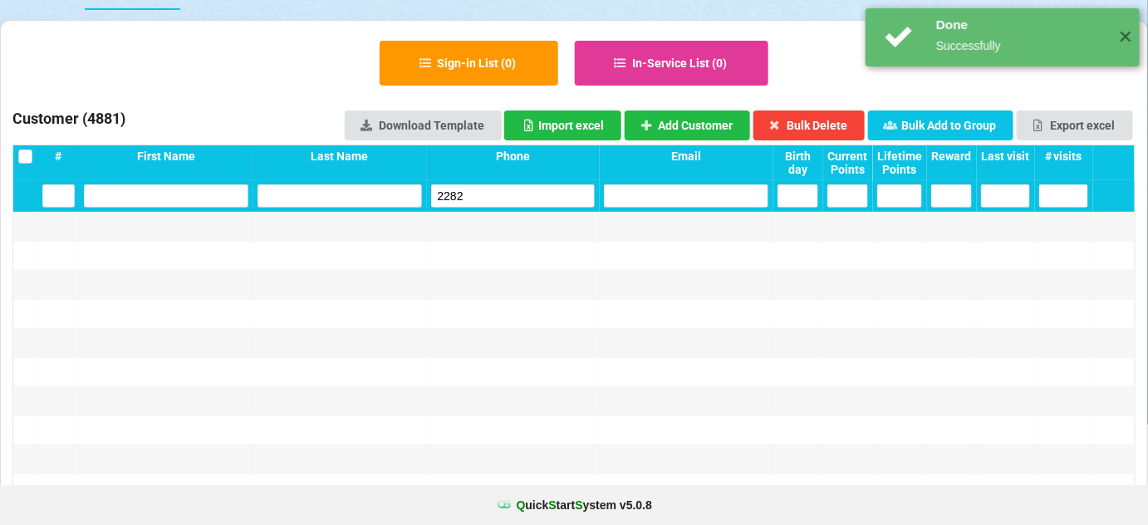
click at [517, 189] on input "2282" at bounding box center [513, 195] width 164 height 23
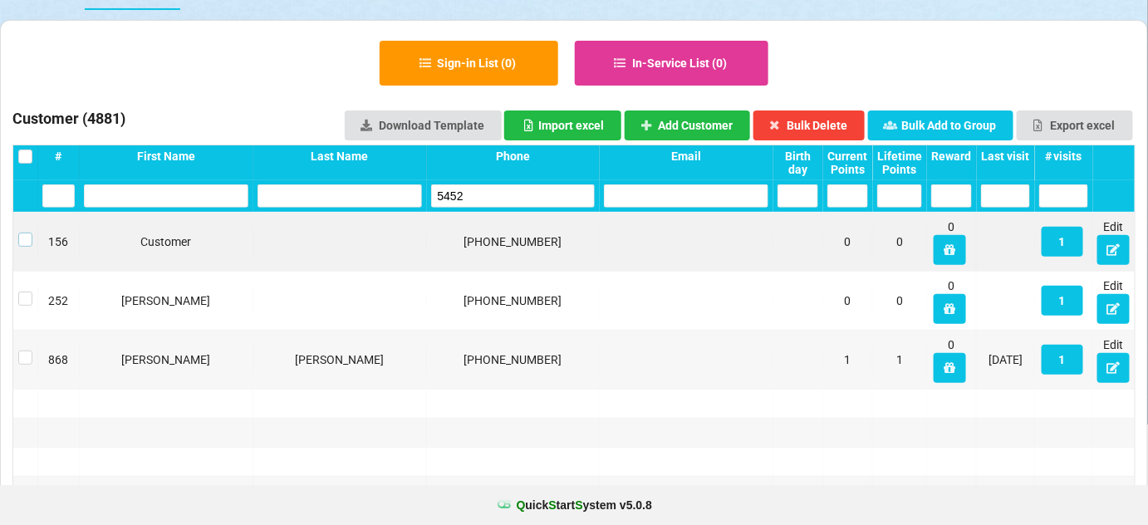
click at [23, 233] on label at bounding box center [25, 233] width 14 height 0
click at [837, 128] on button "Bulk Delete" at bounding box center [809, 125] width 112 height 30
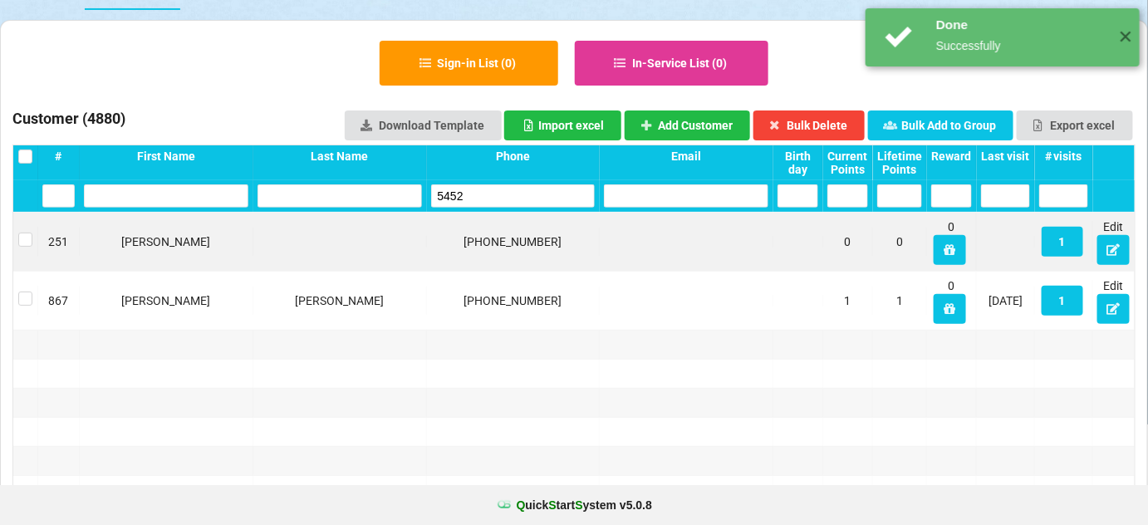
click at [519, 196] on input "5452" at bounding box center [513, 195] width 164 height 23
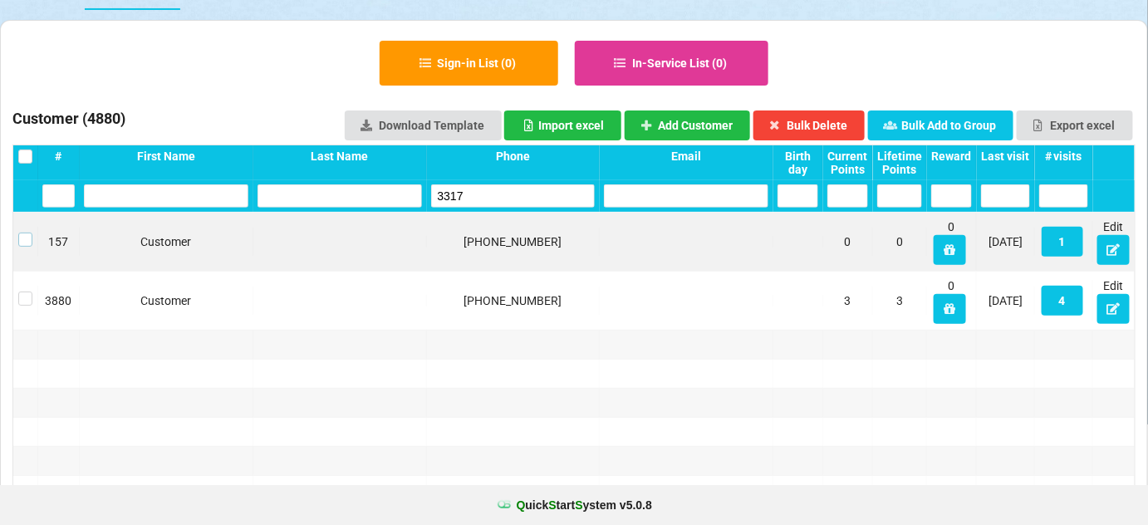
click at [25, 233] on label at bounding box center [25, 233] width 14 height 0
click at [800, 121] on button "Bulk Delete" at bounding box center [809, 125] width 112 height 30
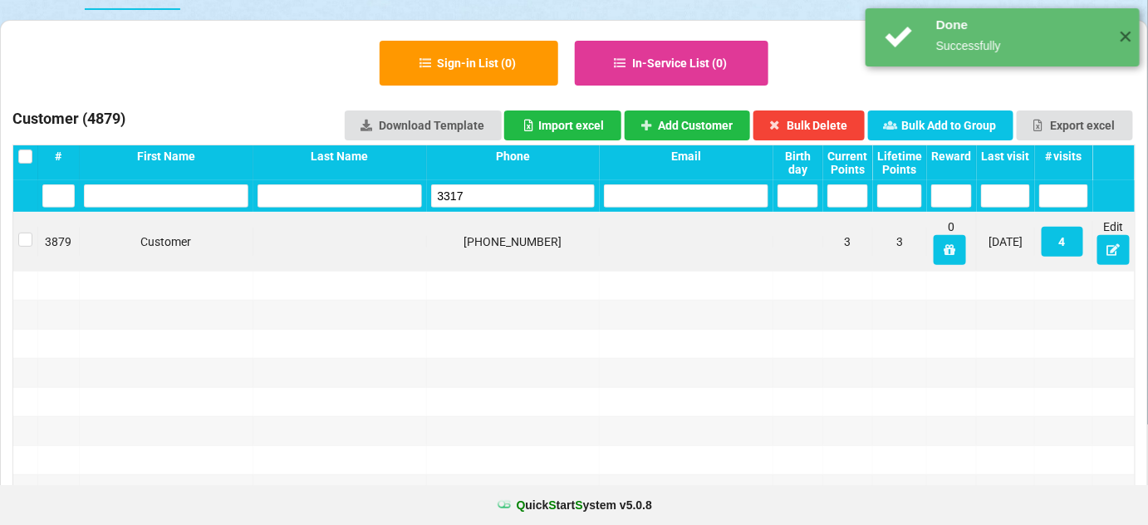
click at [468, 194] on input "3317" at bounding box center [513, 195] width 164 height 23
drag, startPoint x: 468, startPoint y: 194, endPoint x: 451, endPoint y: 152, distance: 45.5
click at [467, 194] on input "3317" at bounding box center [513, 195] width 164 height 23
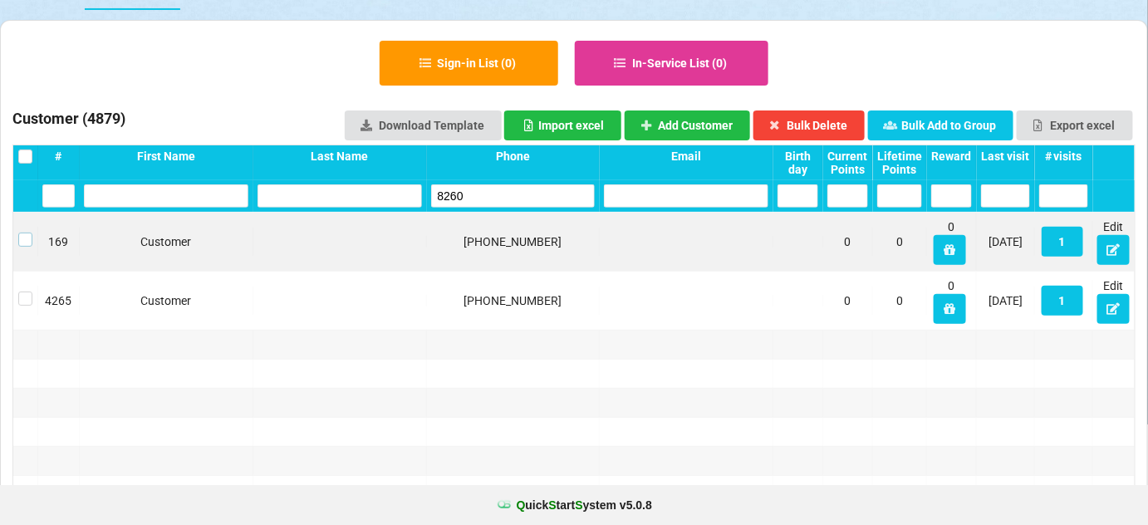
click at [22, 233] on label at bounding box center [25, 233] width 14 height 0
click at [828, 119] on button "Bulk Delete" at bounding box center [809, 125] width 112 height 30
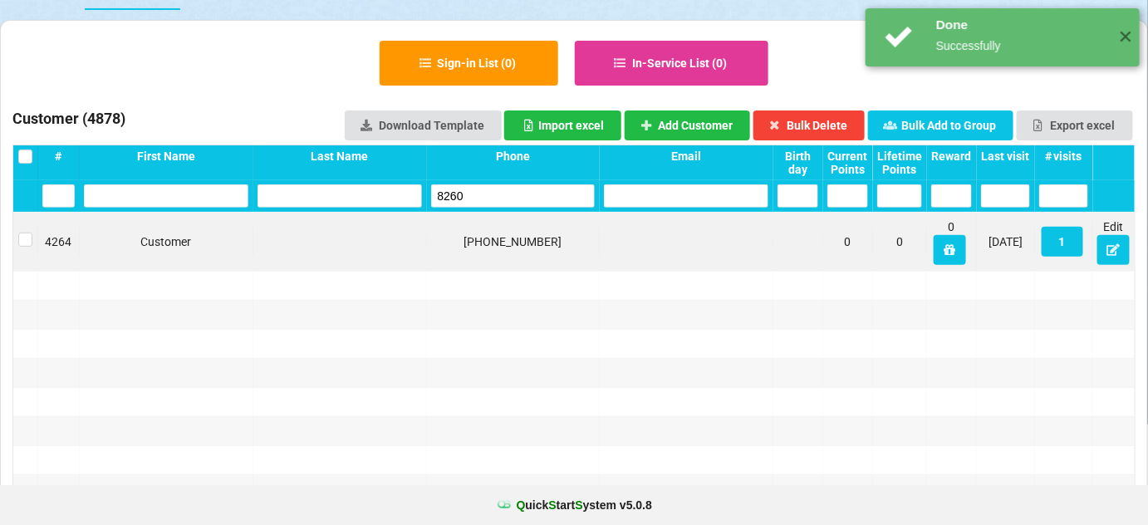
click at [485, 189] on input "8260" at bounding box center [513, 195] width 164 height 23
click at [485, 189] on input "8260" at bounding box center [521, 191] width 142 height 20
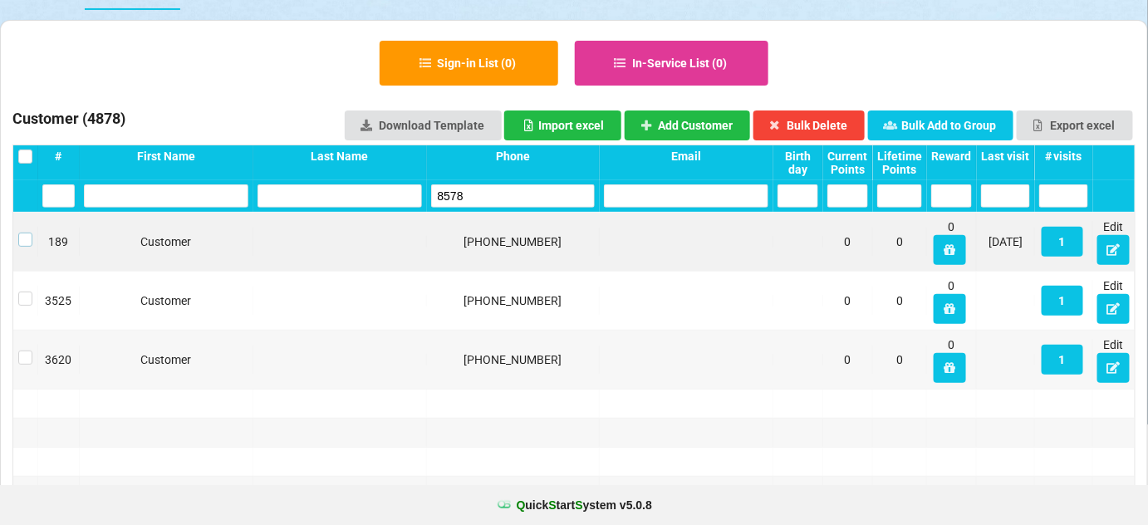
click at [22, 233] on label at bounding box center [25, 233] width 14 height 0
click at [840, 127] on button "Bulk Delete" at bounding box center [809, 125] width 112 height 30
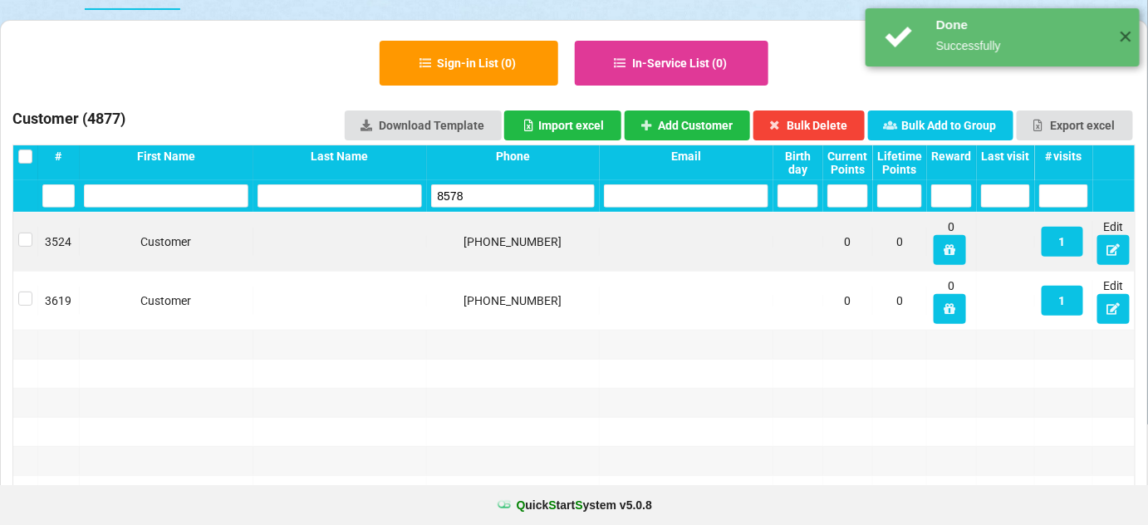
click at [502, 199] on input "8578" at bounding box center [513, 195] width 164 height 23
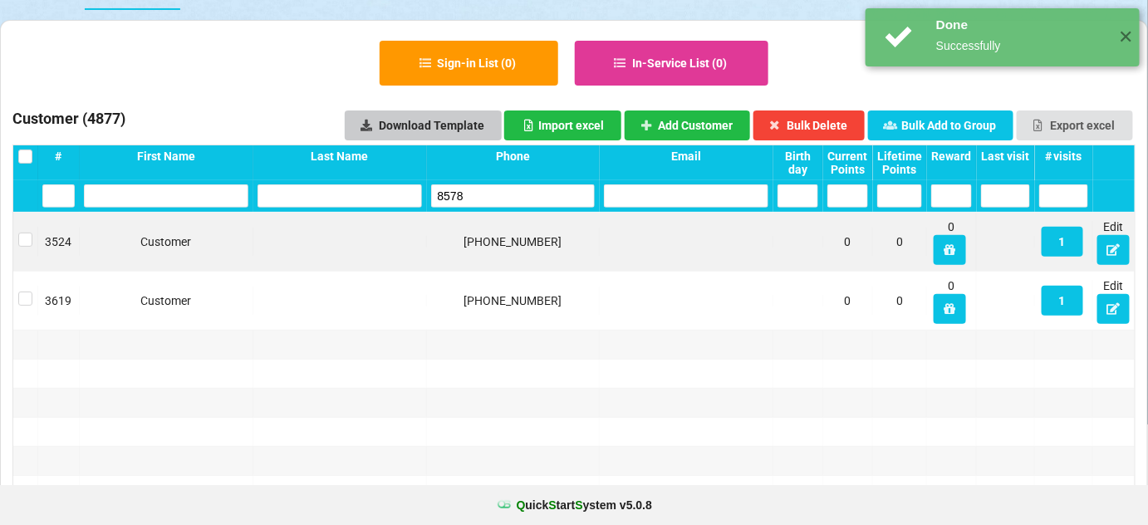
drag, startPoint x: 502, startPoint y: 199, endPoint x: 429, endPoint y: 130, distance: 100.5
click at [500, 198] on input "8578" at bounding box center [513, 195] width 164 height 23
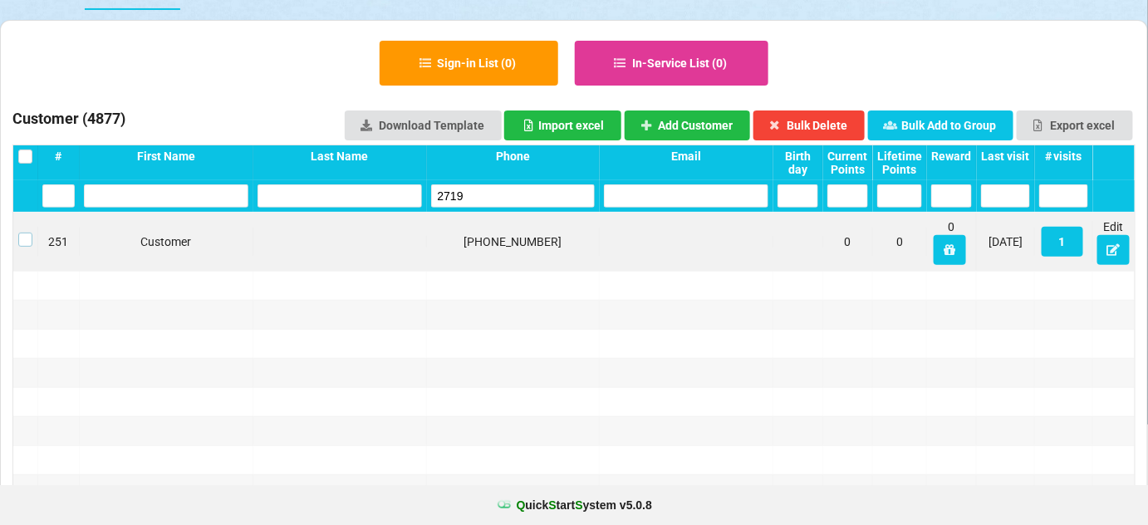
click at [28, 233] on label at bounding box center [25, 233] width 14 height 0
click at [831, 123] on button "Bulk Delete" at bounding box center [809, 125] width 112 height 30
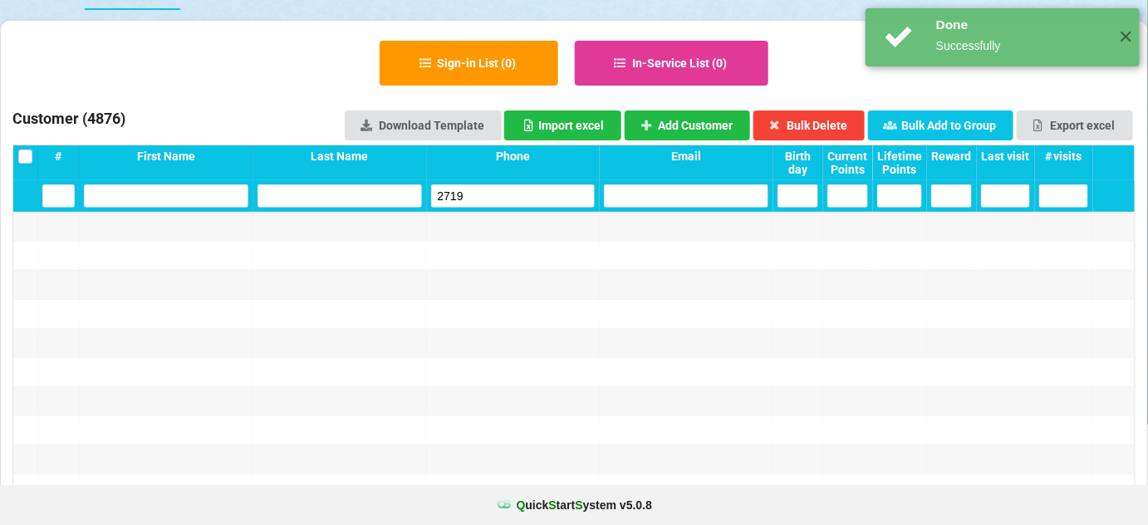
click at [500, 193] on input "2719" at bounding box center [513, 195] width 164 height 23
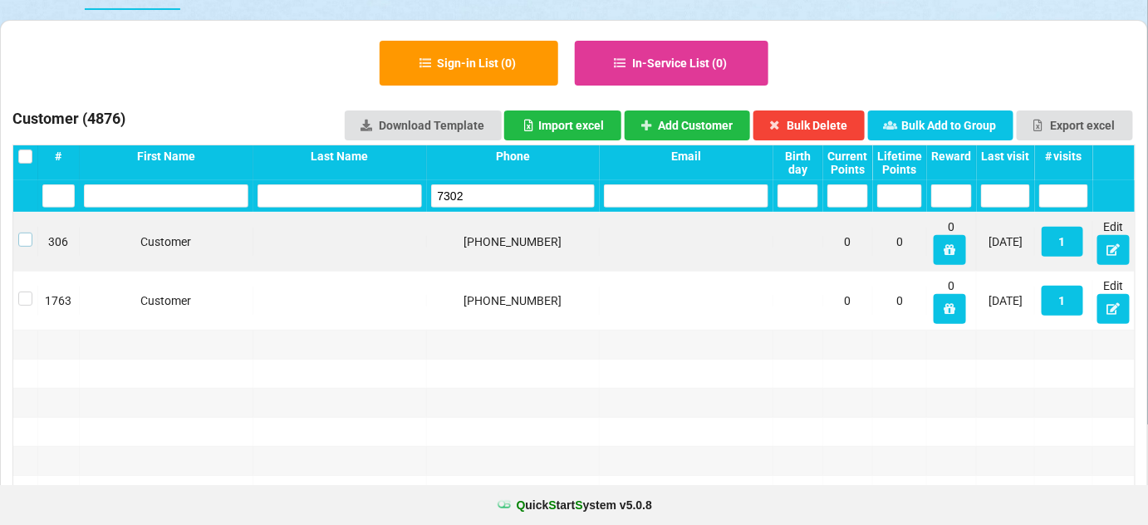
click at [28, 233] on label at bounding box center [25, 233] width 14 height 0
click at [837, 122] on button "Bulk Delete" at bounding box center [809, 125] width 112 height 30
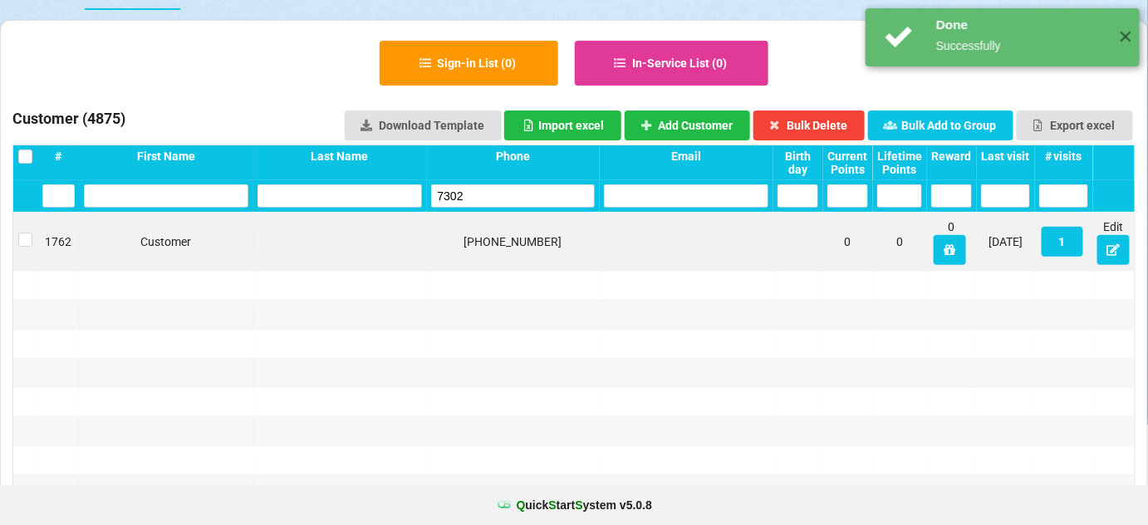
click at [503, 189] on input "7302" at bounding box center [513, 195] width 164 height 23
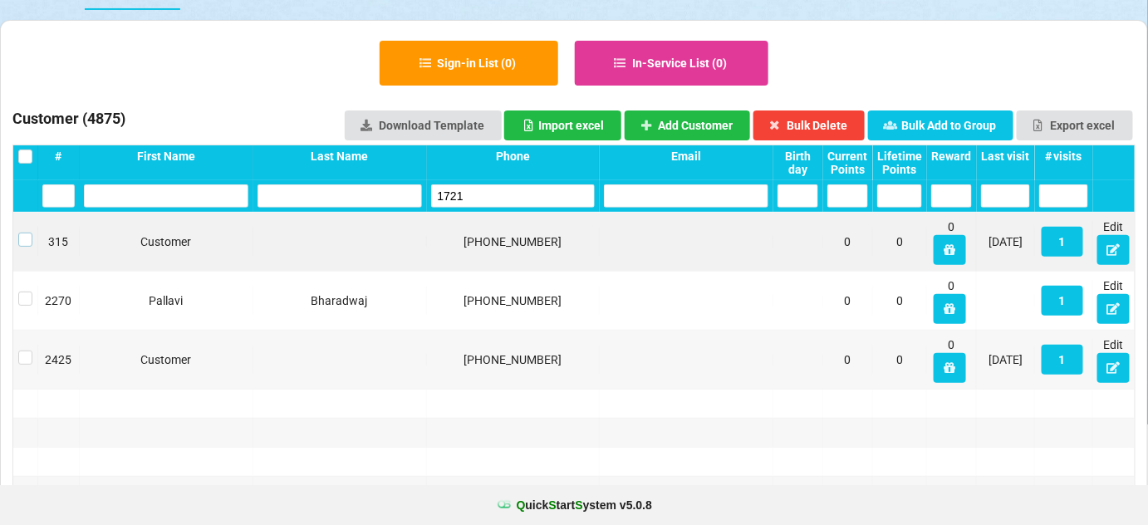
click at [73, 226] on label at bounding box center [79, 226] width 12 height 0
click at [797, 119] on button "Bulk Delete" at bounding box center [809, 125] width 112 height 30
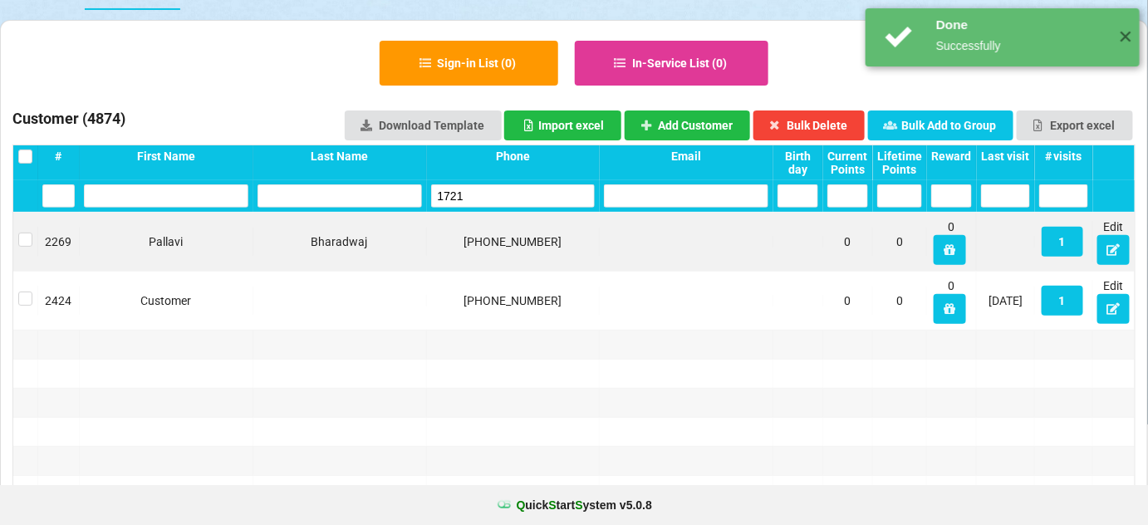
click at [515, 199] on input "1721" at bounding box center [513, 195] width 164 height 23
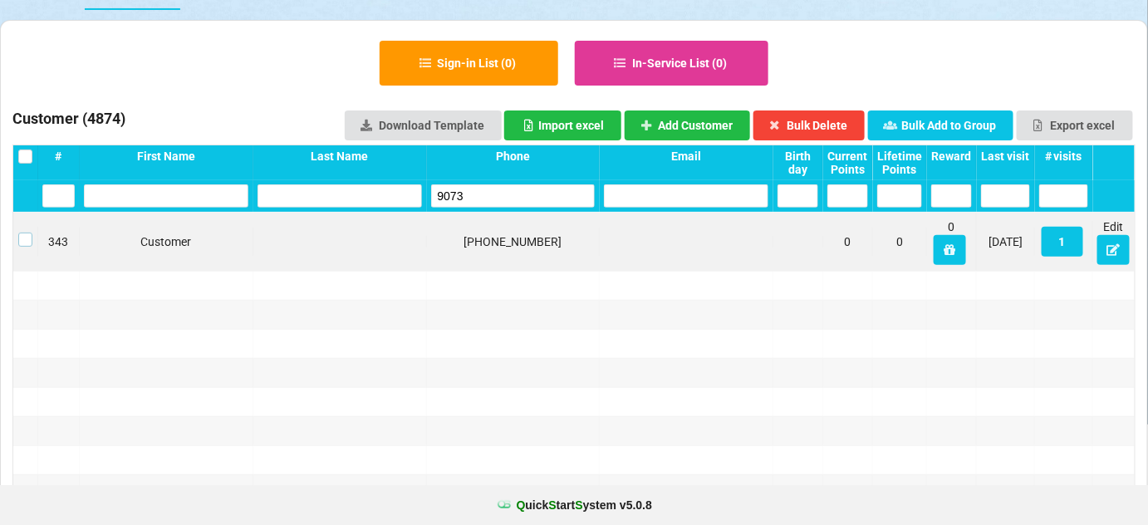
drag, startPoint x: 22, startPoint y: 238, endPoint x: 33, endPoint y: 238, distance: 11.6
click at [22, 233] on label at bounding box center [25, 233] width 14 height 0
click at [816, 115] on button "Bulk Delete" at bounding box center [809, 125] width 112 height 30
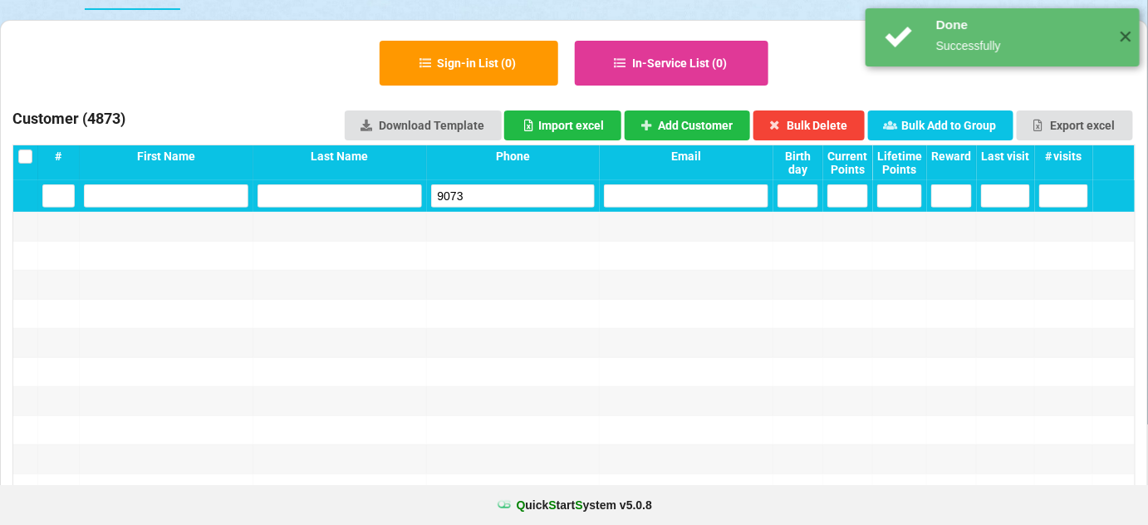
click at [464, 193] on input "9073" at bounding box center [513, 195] width 164 height 23
click at [464, 193] on input "9073" at bounding box center [513, 195] width 163 height 23
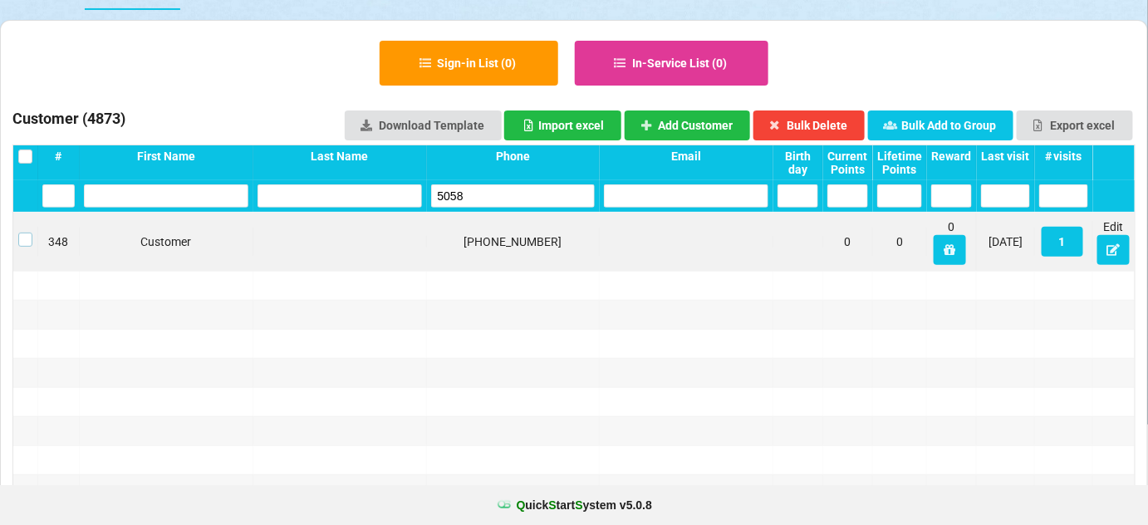
drag, startPoint x: 27, startPoint y: 237, endPoint x: 38, endPoint y: 236, distance: 10.8
click at [27, 233] on label at bounding box center [25, 233] width 14 height 0
click at [808, 120] on button "Bulk Delete" at bounding box center [809, 125] width 112 height 30
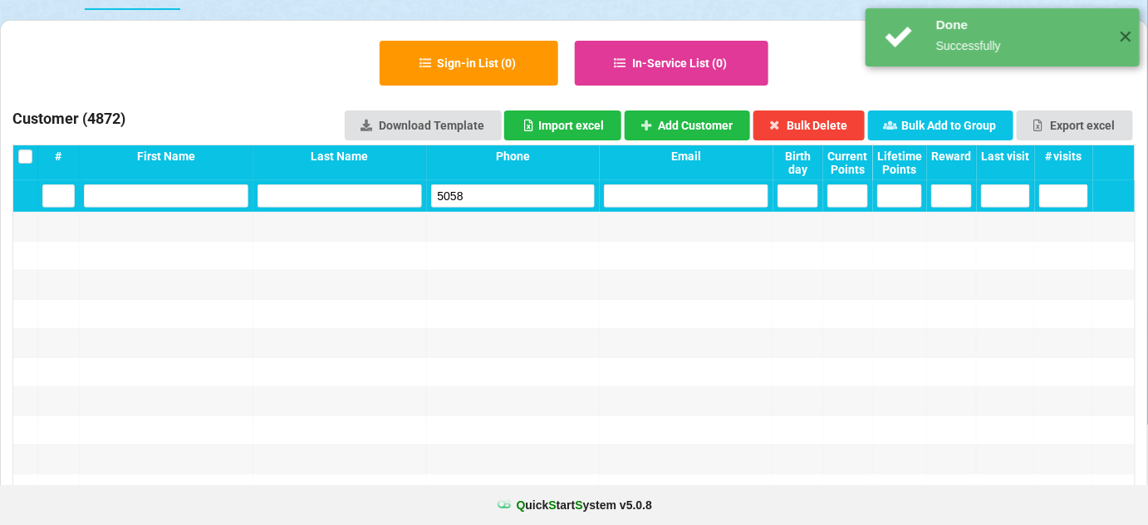
click at [528, 196] on input "5058" at bounding box center [513, 195] width 164 height 23
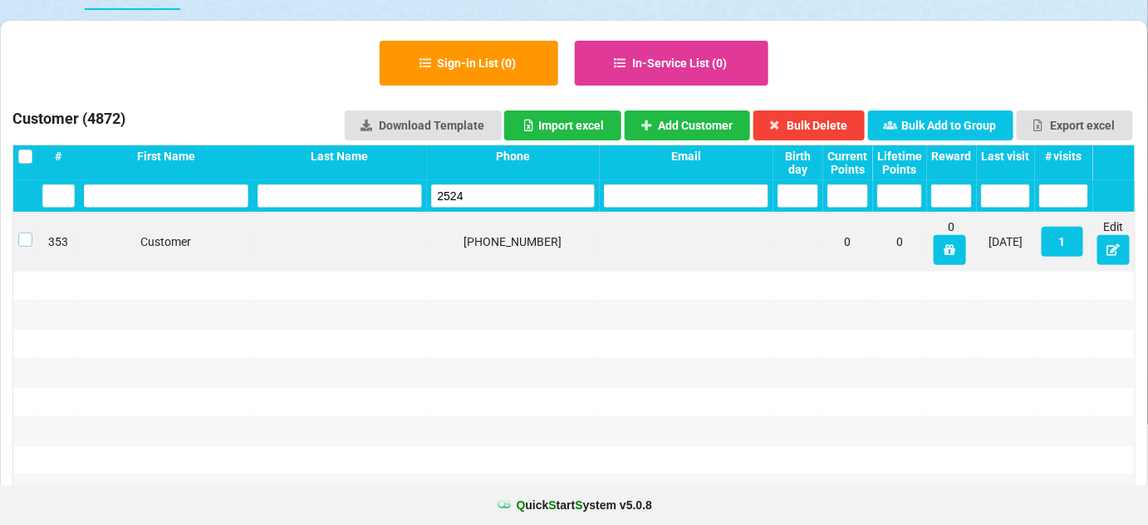
drag, startPoint x: 27, startPoint y: 240, endPoint x: 80, endPoint y: 235, distance: 53.4
click at [27, 233] on label at bounding box center [25, 233] width 14 height 0
click at [837, 122] on button "Bulk Delete" at bounding box center [809, 125] width 112 height 30
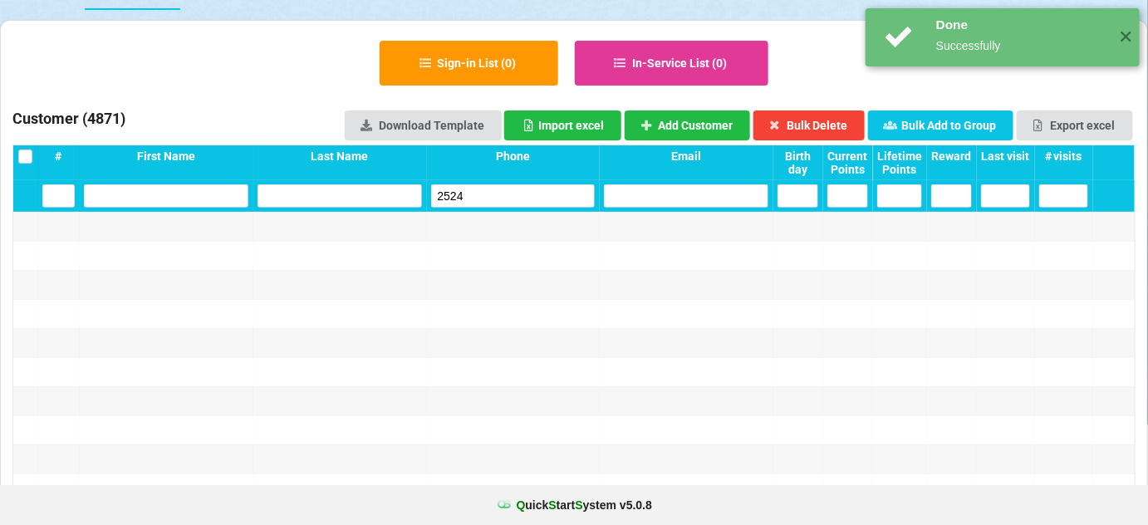
click at [495, 201] on input "2524" at bounding box center [513, 195] width 164 height 23
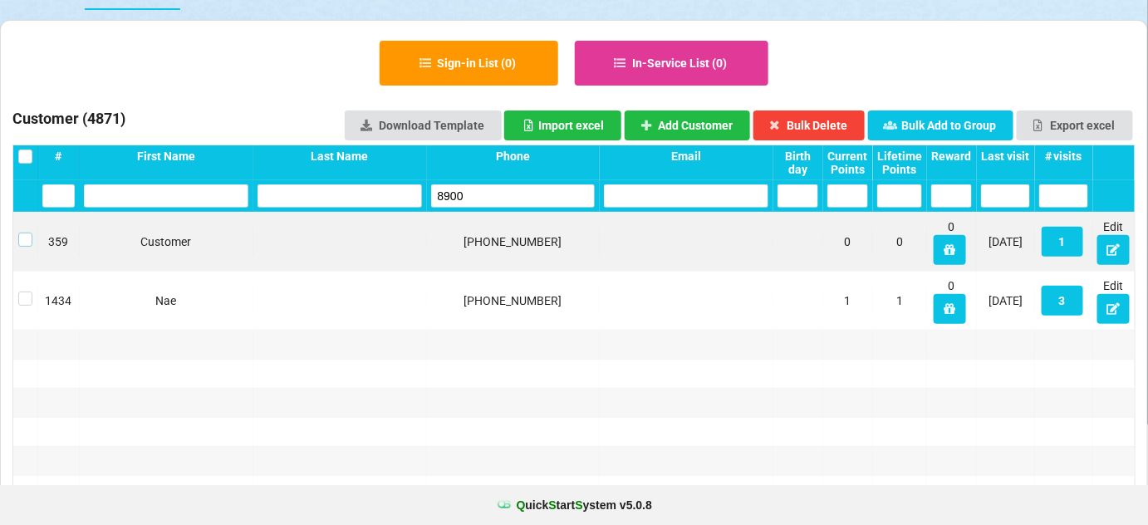
click at [24, 233] on label at bounding box center [25, 233] width 14 height 0
click at [811, 115] on button "Bulk Delete" at bounding box center [809, 125] width 112 height 30
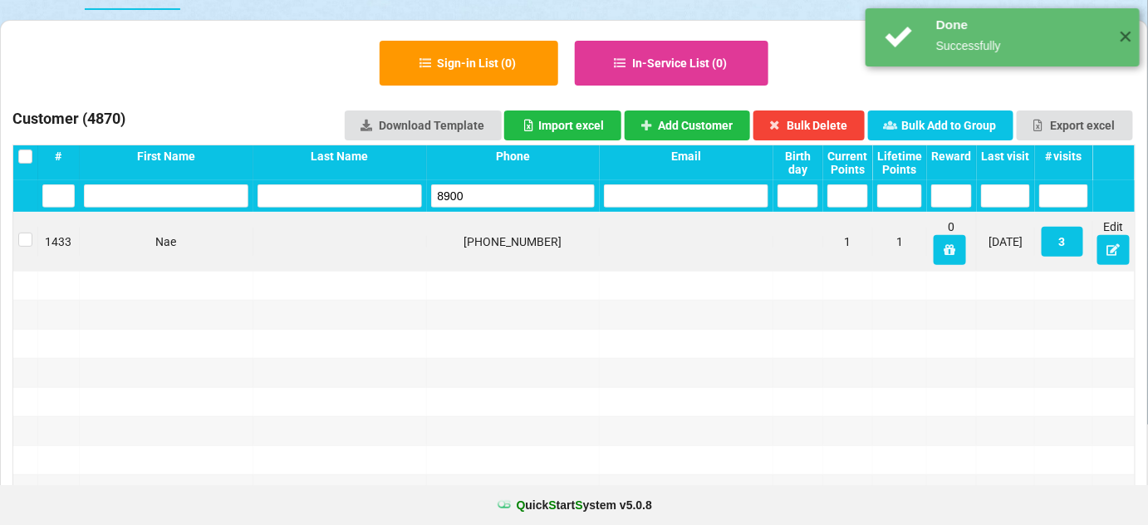
click at [515, 189] on input "8900" at bounding box center [513, 195] width 164 height 23
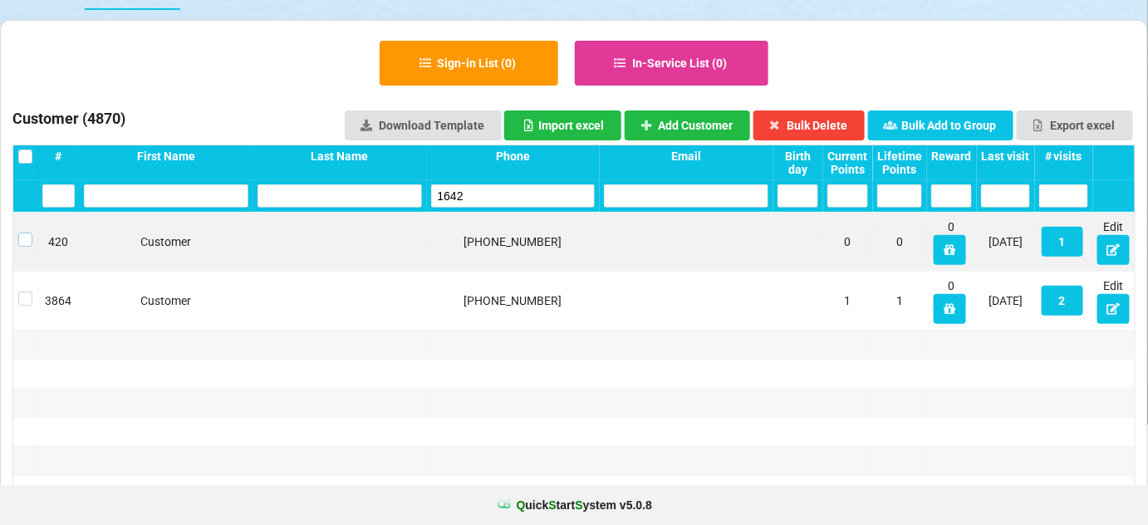
click at [27, 233] on label at bounding box center [25, 233] width 14 height 0
click at [831, 116] on button "Bulk Delete" at bounding box center [809, 125] width 112 height 30
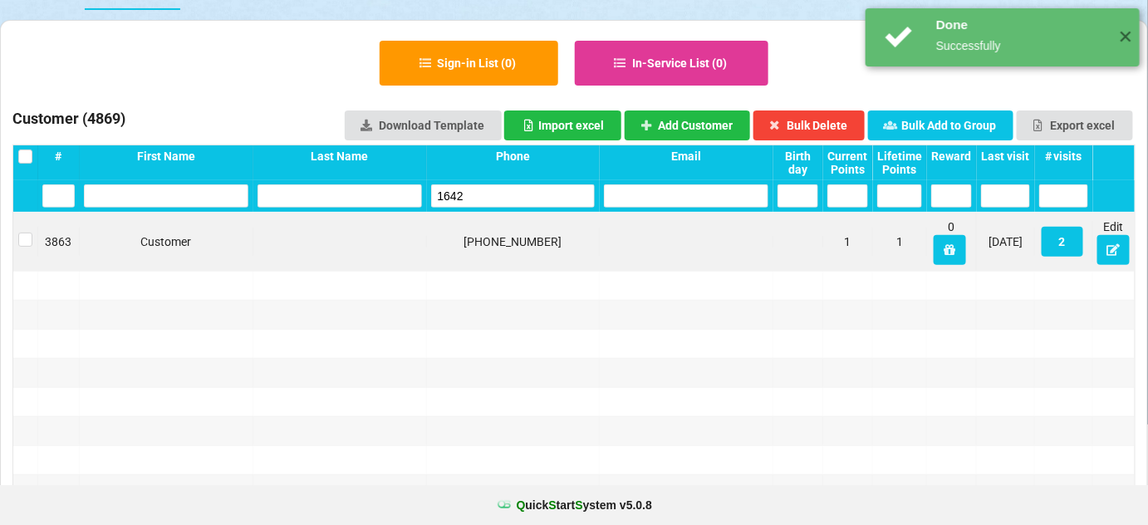
click at [513, 191] on input "1642" at bounding box center [513, 195] width 164 height 23
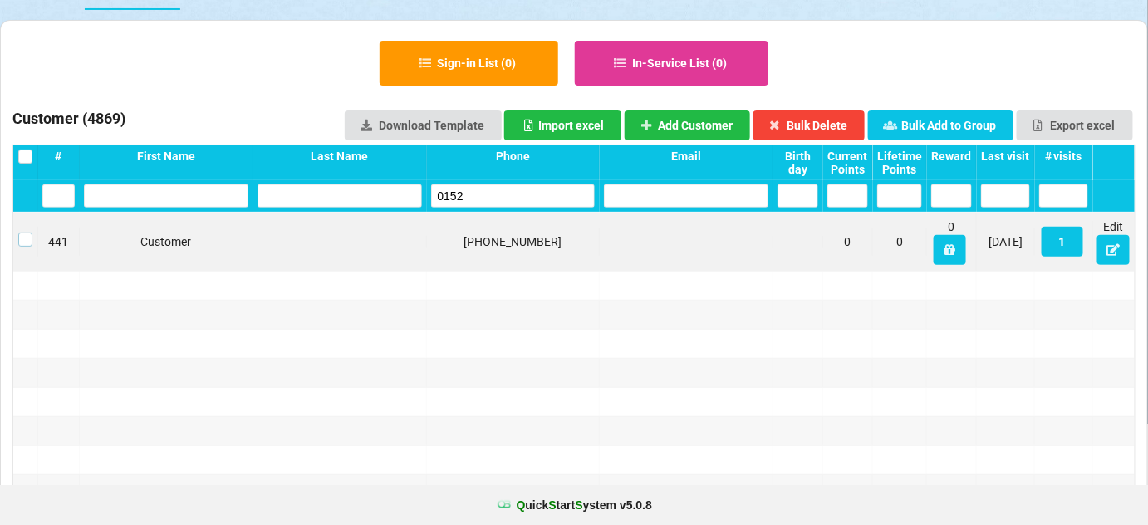
drag, startPoint x: 25, startPoint y: 241, endPoint x: 259, endPoint y: 230, distance: 234.5
click at [27, 233] on label at bounding box center [25, 233] width 14 height 0
click at [840, 120] on button "Bulk Delete" at bounding box center [809, 125] width 112 height 30
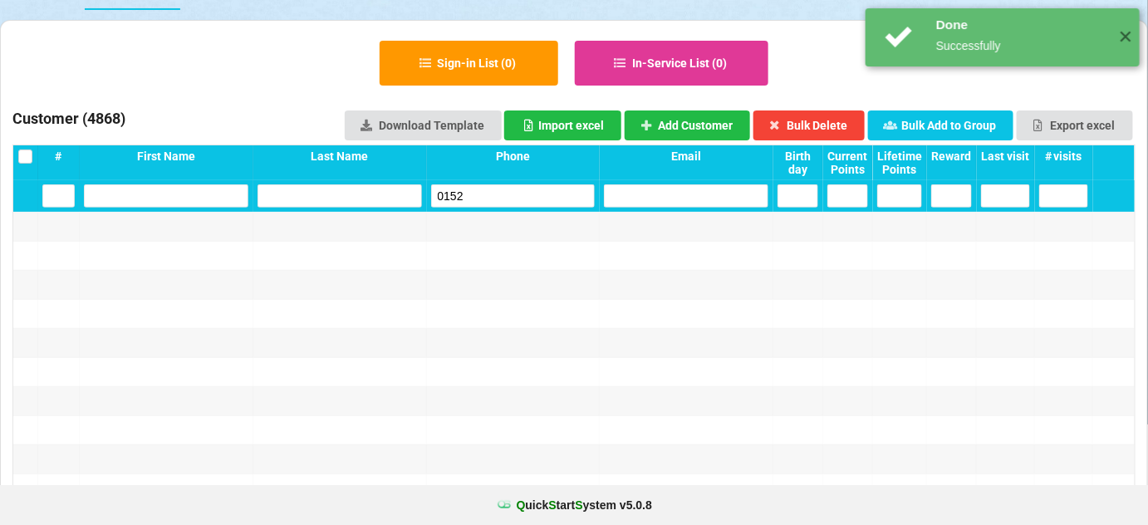
click at [488, 192] on input "0152" at bounding box center [513, 195] width 164 height 23
click at [487, 193] on input "0152" at bounding box center [513, 195] width 164 height 23
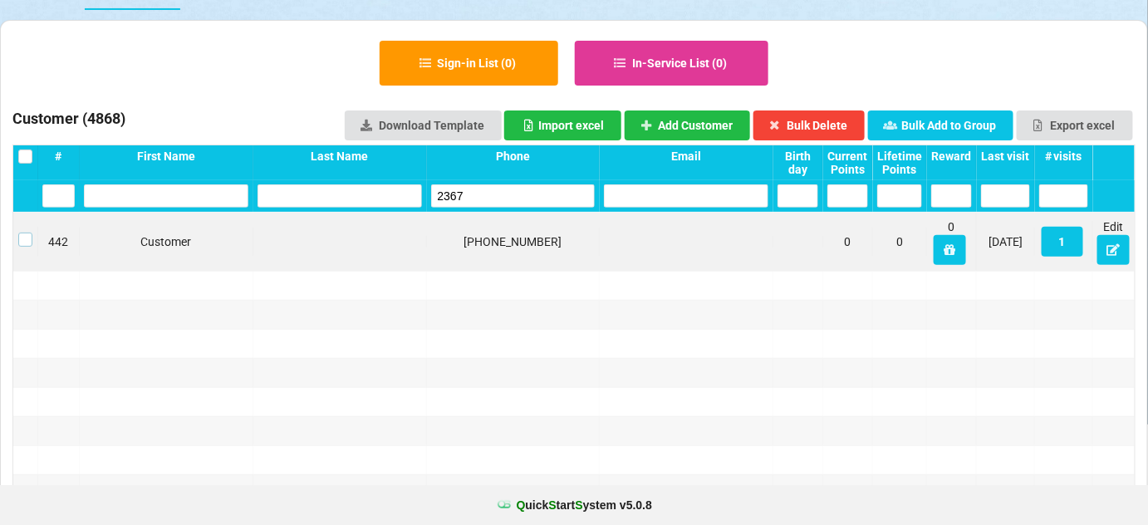
click at [20, 233] on label at bounding box center [25, 233] width 14 height 0
click at [809, 119] on button "Bulk Delete" at bounding box center [809, 125] width 112 height 30
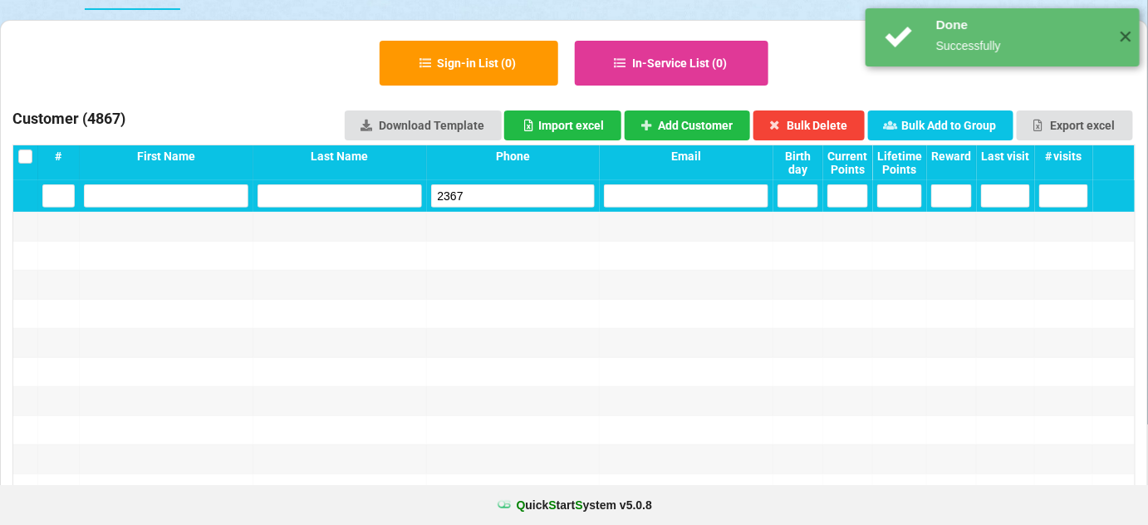
click at [498, 199] on input "2367" at bounding box center [513, 195] width 164 height 23
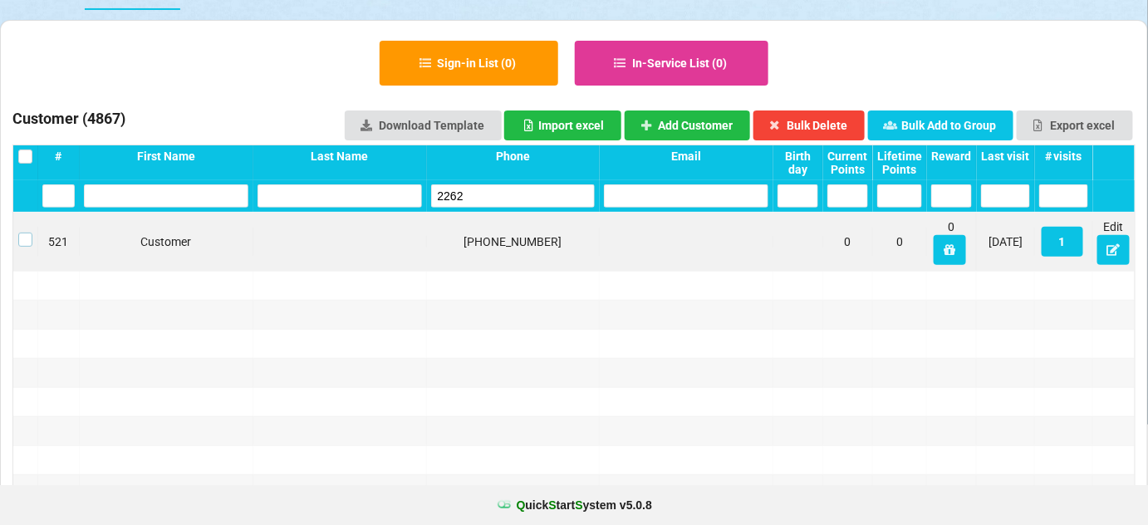
click at [30, 233] on label at bounding box center [25, 233] width 14 height 0
click at [850, 120] on button "Bulk Delete" at bounding box center [809, 125] width 112 height 30
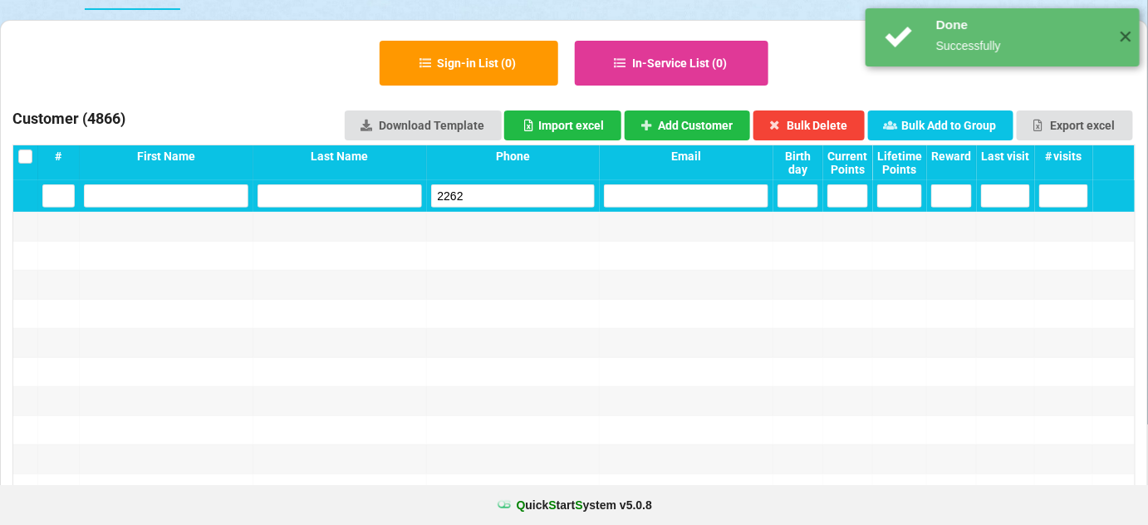
click at [508, 192] on input "2262" at bounding box center [513, 195] width 164 height 23
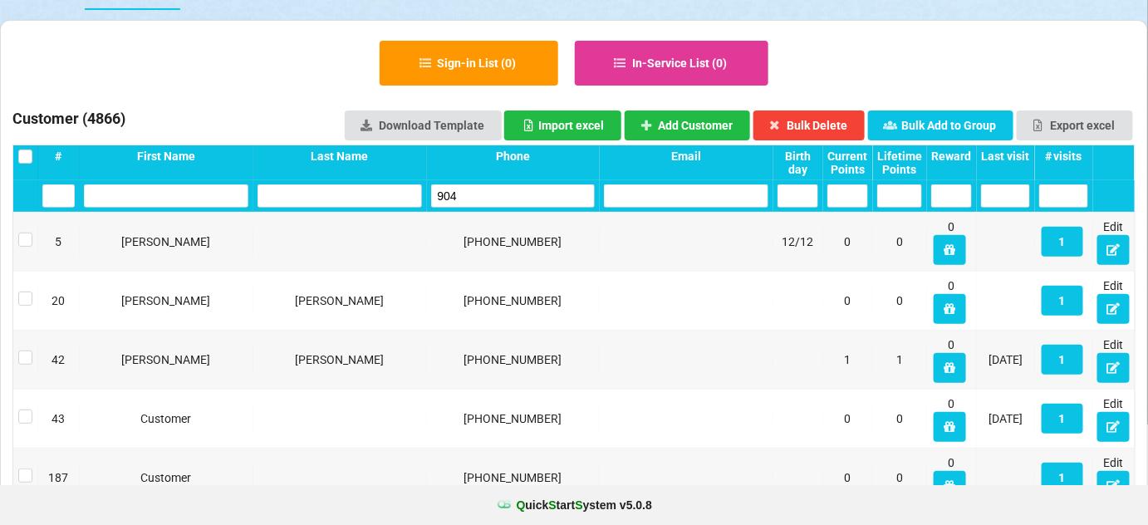
type input "9044"
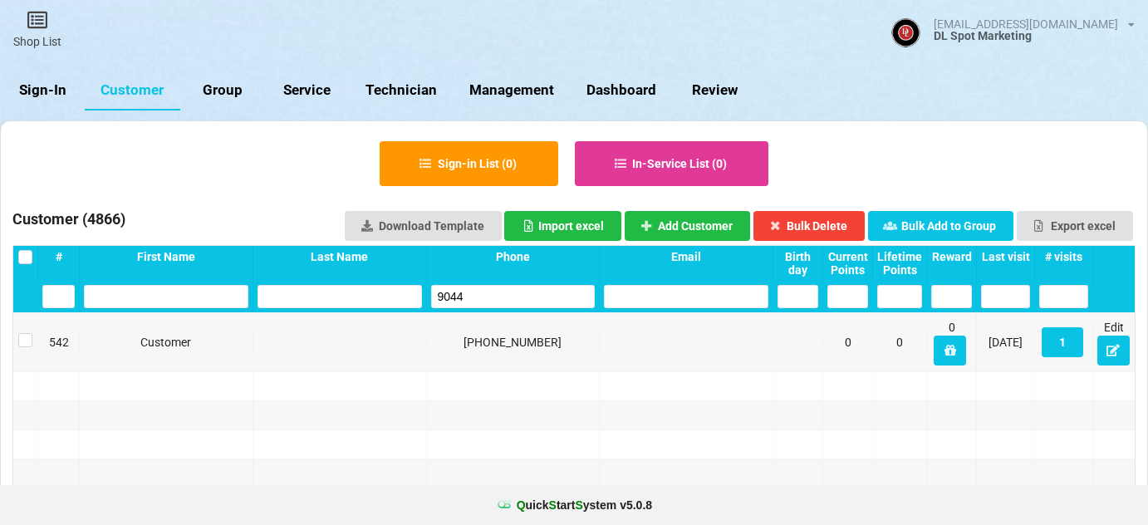
select select "25"
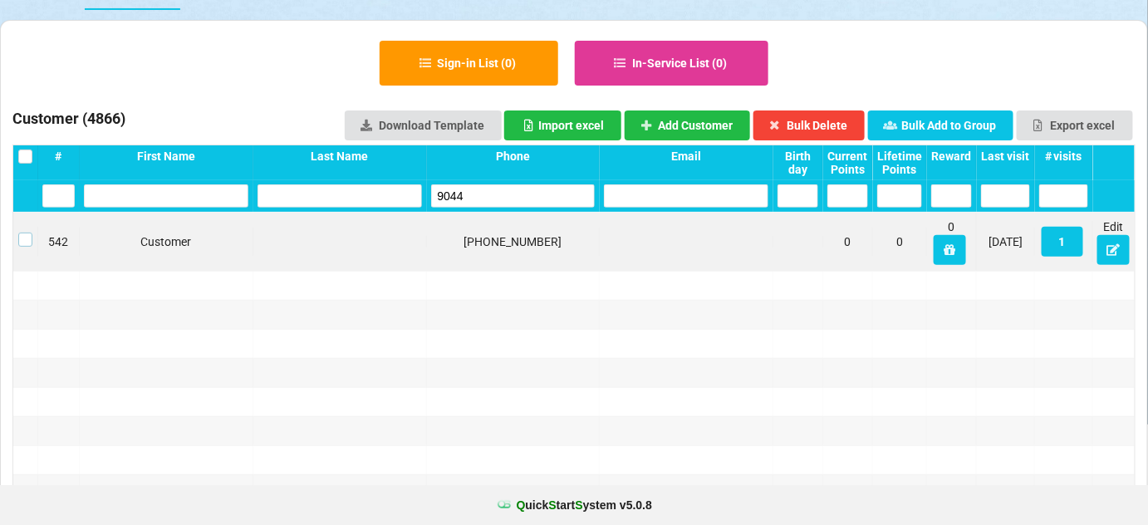
click at [24, 233] on label at bounding box center [25, 233] width 14 height 0
click at [830, 122] on button "Bulk Delete" at bounding box center [809, 125] width 112 height 30
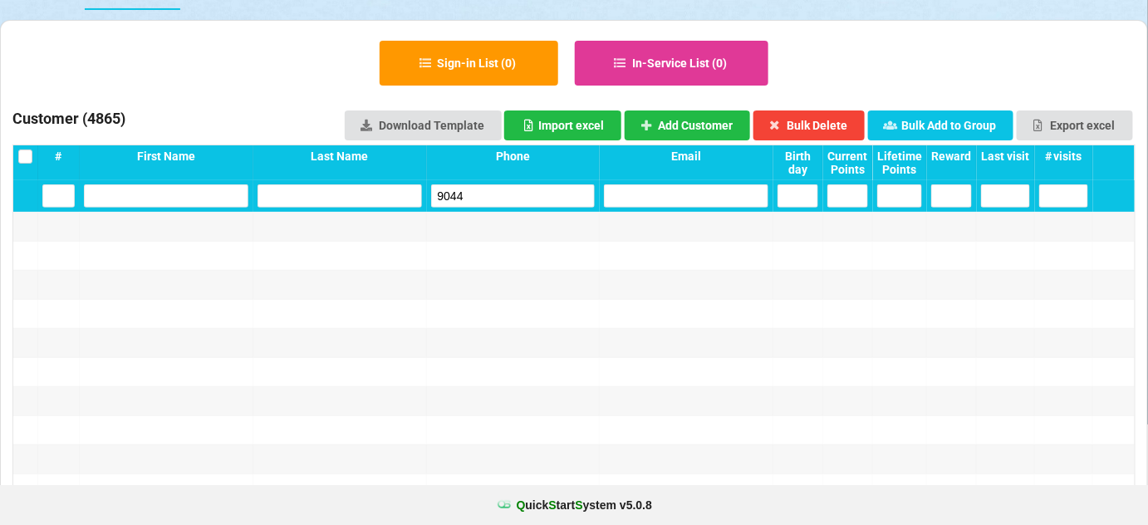
click at [503, 194] on input "9044" at bounding box center [513, 195] width 164 height 23
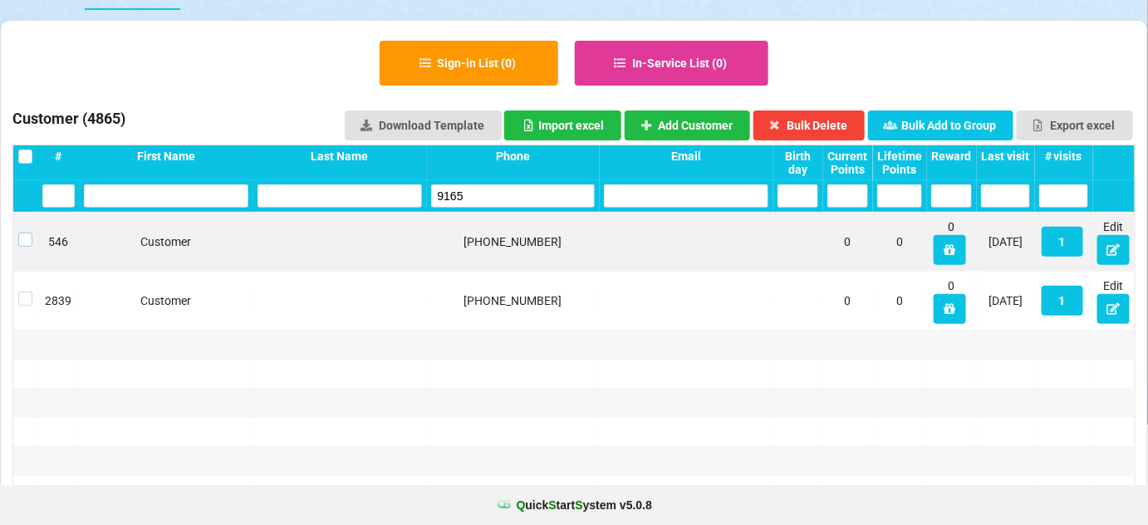
click at [22, 233] on label at bounding box center [25, 233] width 14 height 0
click at [837, 119] on button "Bulk Delete" at bounding box center [809, 125] width 112 height 30
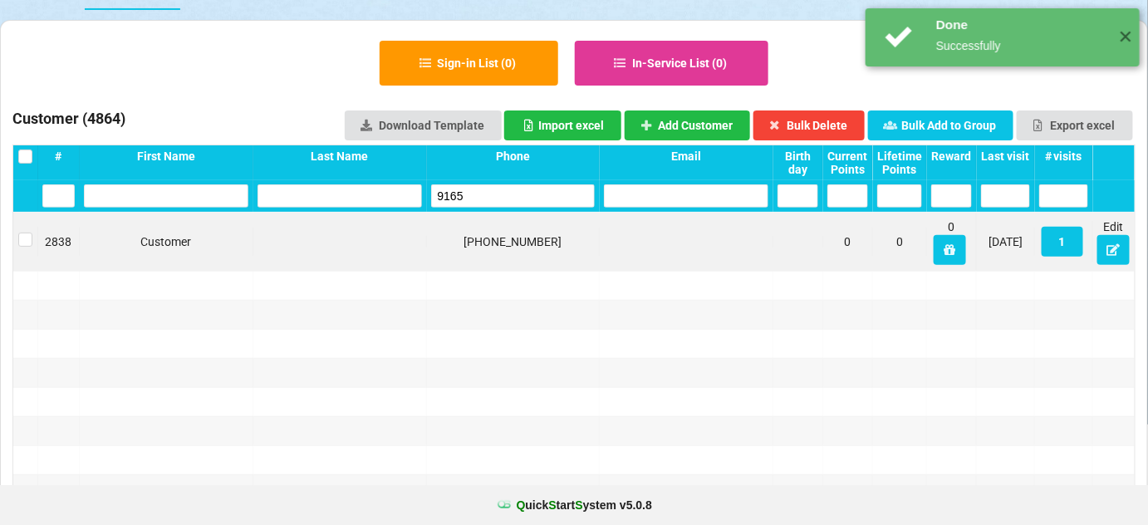
click at [495, 201] on input "9165" at bounding box center [513, 195] width 164 height 23
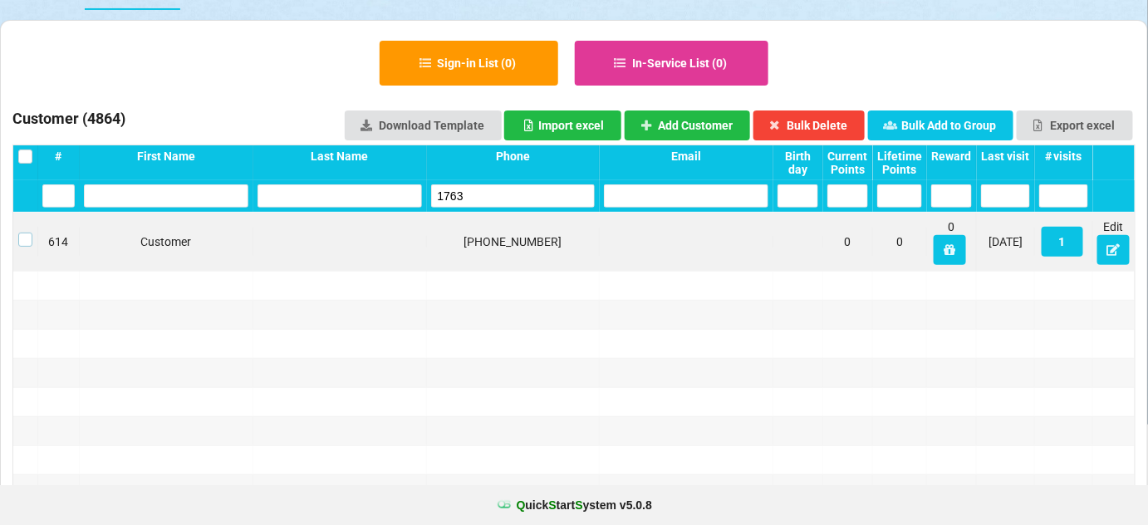
click at [28, 233] on label at bounding box center [25, 233] width 14 height 0
click at [822, 125] on button "Bulk Delete" at bounding box center [809, 125] width 112 height 30
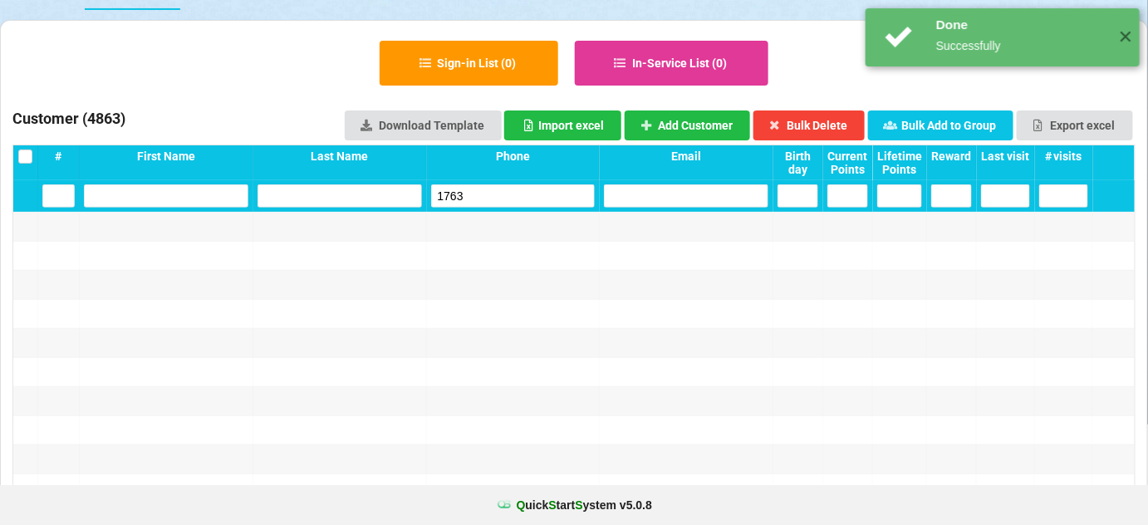
click at [502, 188] on input "1763" at bounding box center [513, 195] width 164 height 23
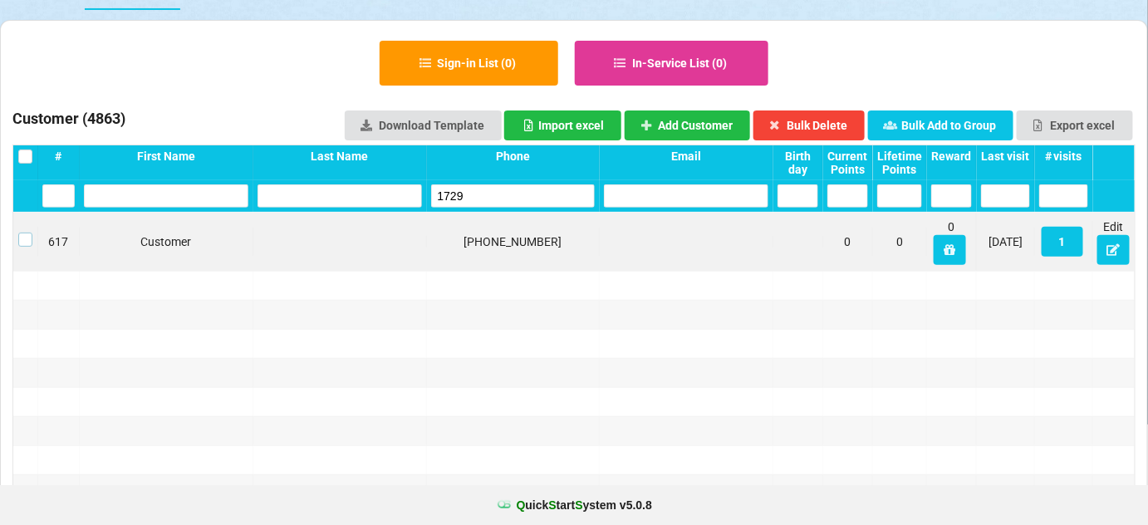
click at [23, 233] on label at bounding box center [25, 233] width 14 height 0
click at [842, 123] on button "Bulk Delete" at bounding box center [809, 125] width 112 height 30
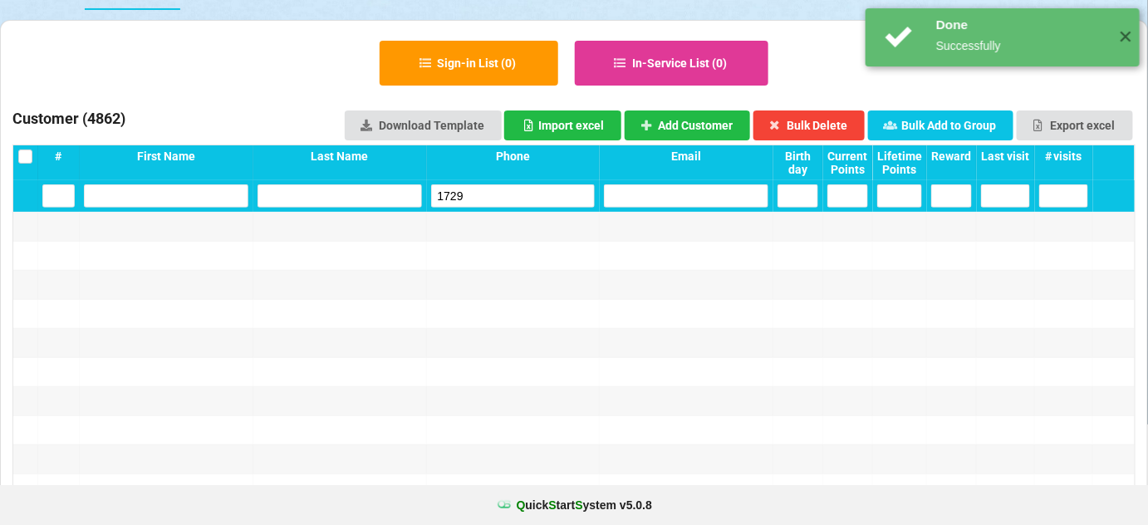
click at [484, 193] on input "1729" at bounding box center [513, 195] width 164 height 23
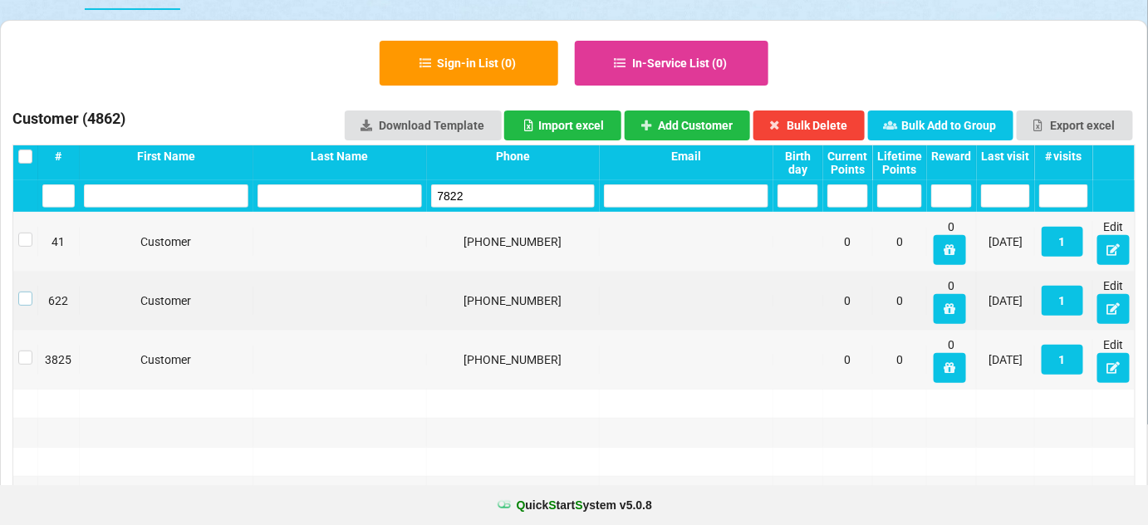
click at [22, 292] on label at bounding box center [25, 292] width 14 height 0
click at [831, 119] on button "Bulk Delete" at bounding box center [809, 125] width 112 height 30
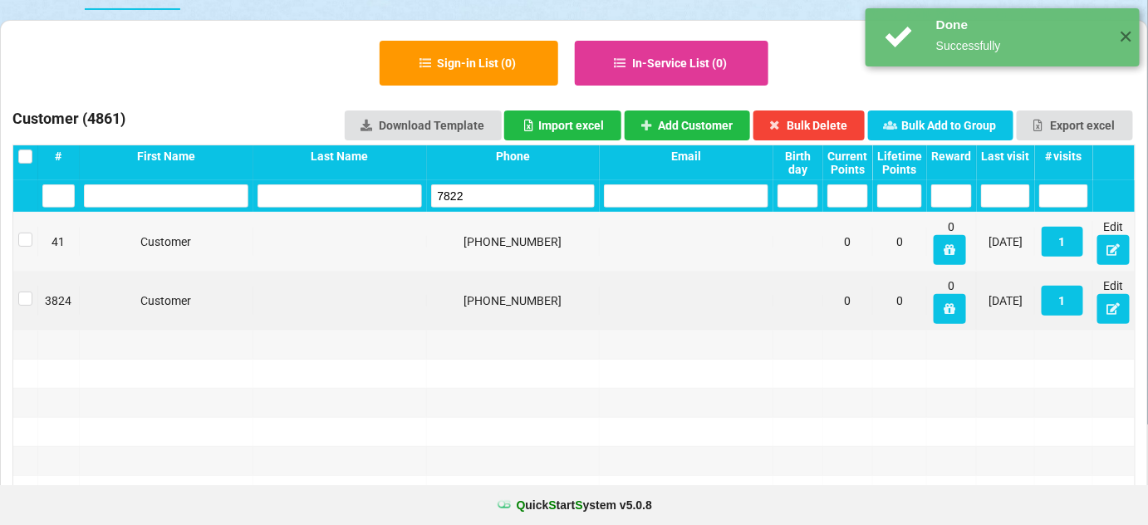
click at [480, 201] on input "7822" at bounding box center [513, 195] width 164 height 23
drag, startPoint x: 480, startPoint y: 202, endPoint x: 472, endPoint y: 189, distance: 15.7
click at [480, 200] on input "7822" at bounding box center [513, 195] width 164 height 23
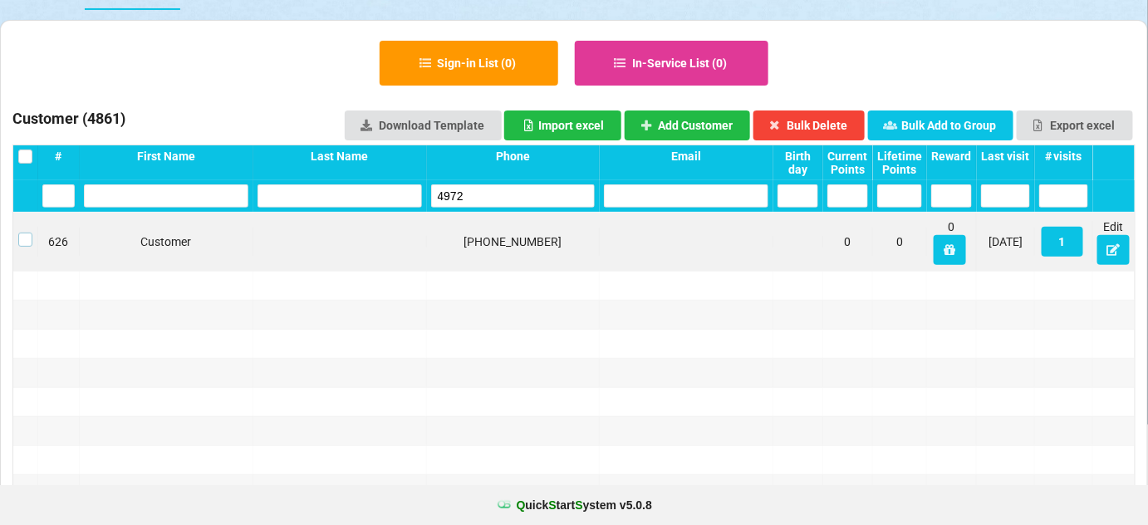
drag, startPoint x: 22, startPoint y: 238, endPoint x: 35, endPoint y: 238, distance: 12.5
click at [24, 233] on label at bounding box center [25, 233] width 14 height 0
click at [823, 125] on button "Bulk Delete" at bounding box center [809, 125] width 112 height 30
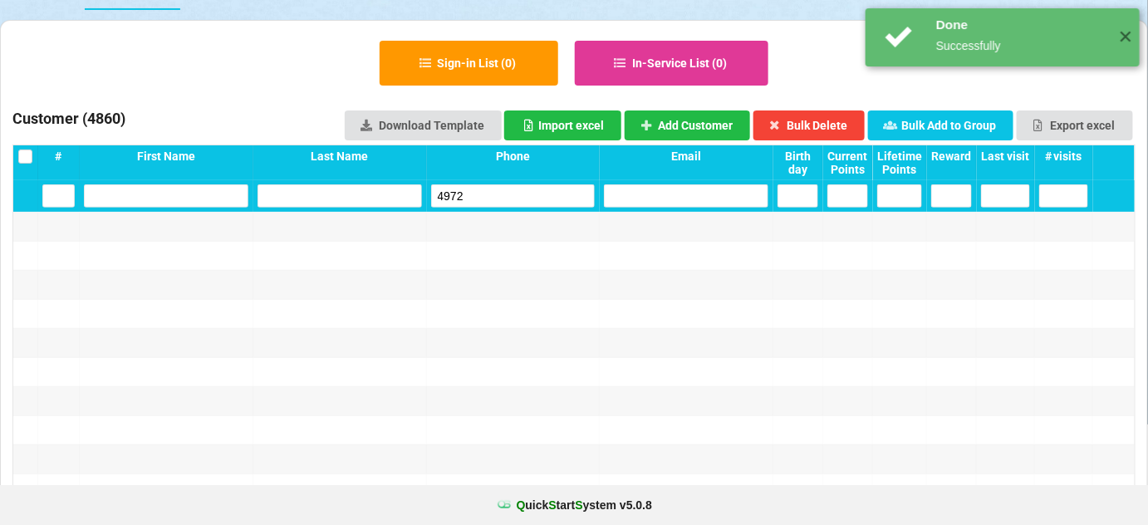
click at [498, 189] on input "4972" at bounding box center [513, 195] width 164 height 23
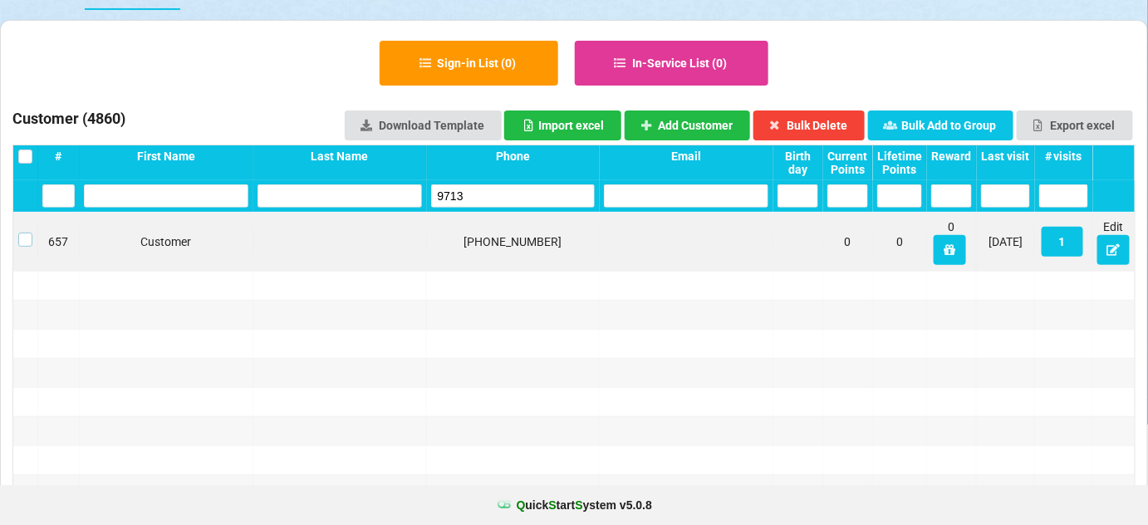
click at [22, 233] on label at bounding box center [25, 233] width 14 height 0
click at [829, 115] on button "Bulk Delete" at bounding box center [809, 125] width 112 height 30
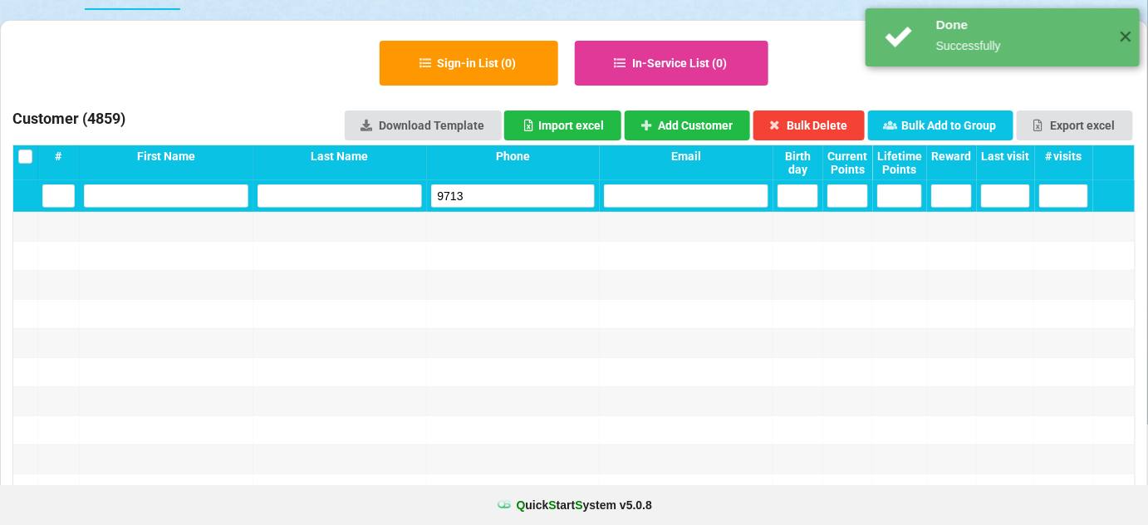
click at [500, 196] on input "9713" at bounding box center [513, 195] width 164 height 23
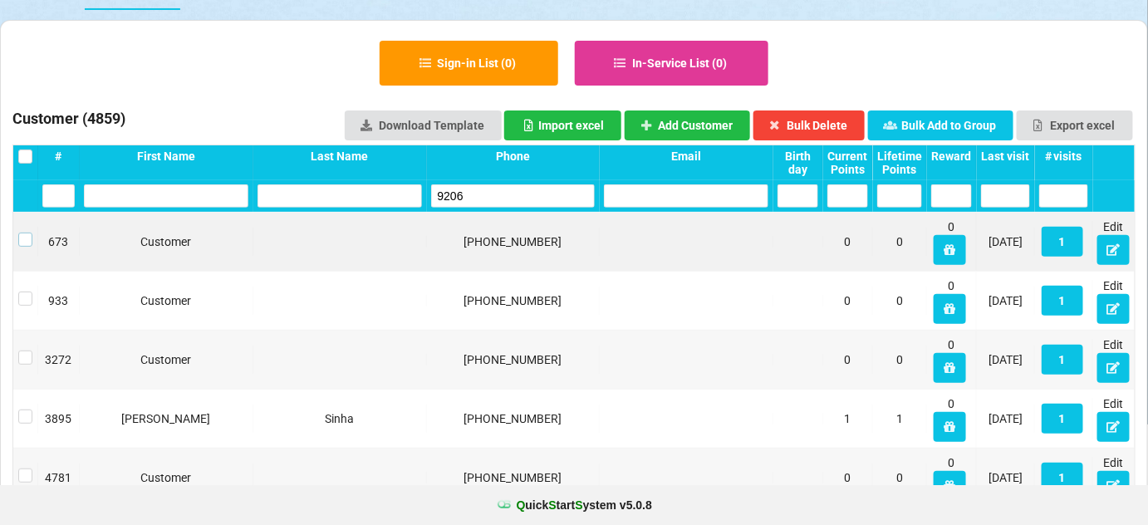
drag, startPoint x: 20, startPoint y: 237, endPoint x: 36, endPoint y: 240, distance: 16.1
click at [21, 233] on label at bounding box center [25, 233] width 14 height 0
click at [822, 119] on button "Bulk Delete" at bounding box center [809, 125] width 112 height 30
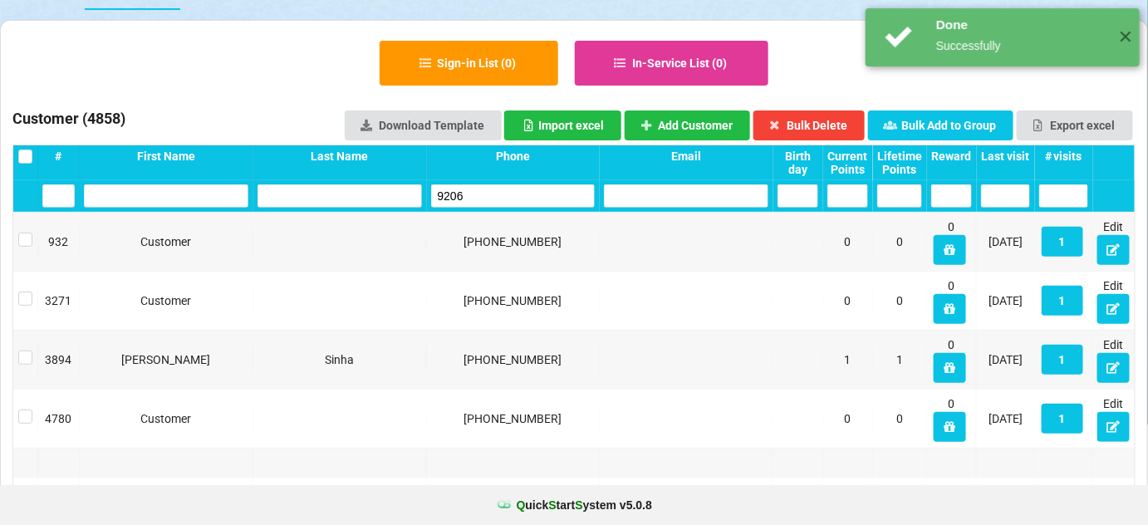
click at [508, 194] on input "9206" at bounding box center [513, 195] width 164 height 23
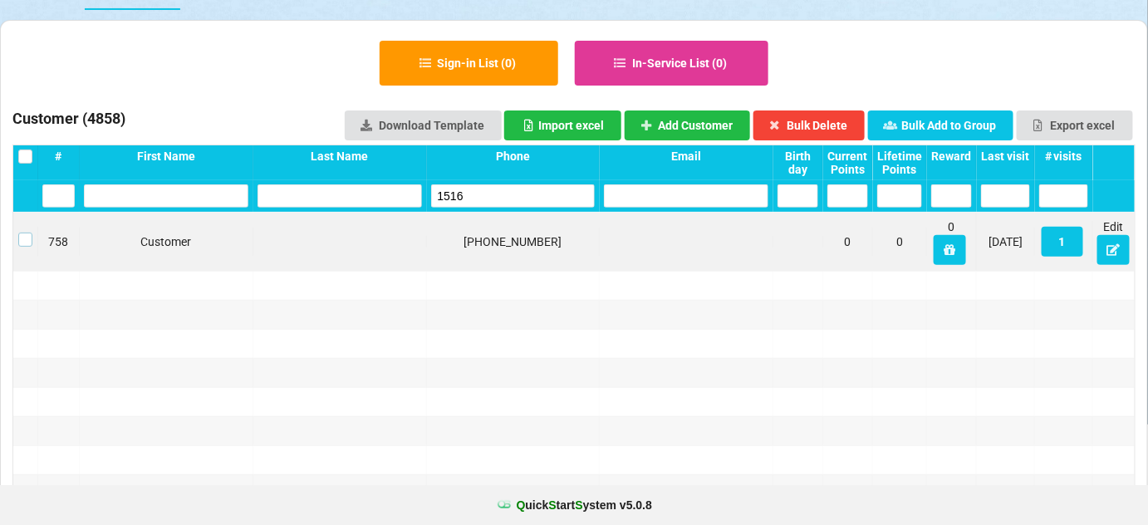
click at [28, 233] on label at bounding box center [25, 233] width 14 height 0
drag, startPoint x: 832, startPoint y: 124, endPoint x: 700, endPoint y: 154, distance: 135.4
click at [831, 124] on button "Bulk Delete" at bounding box center [809, 125] width 112 height 30
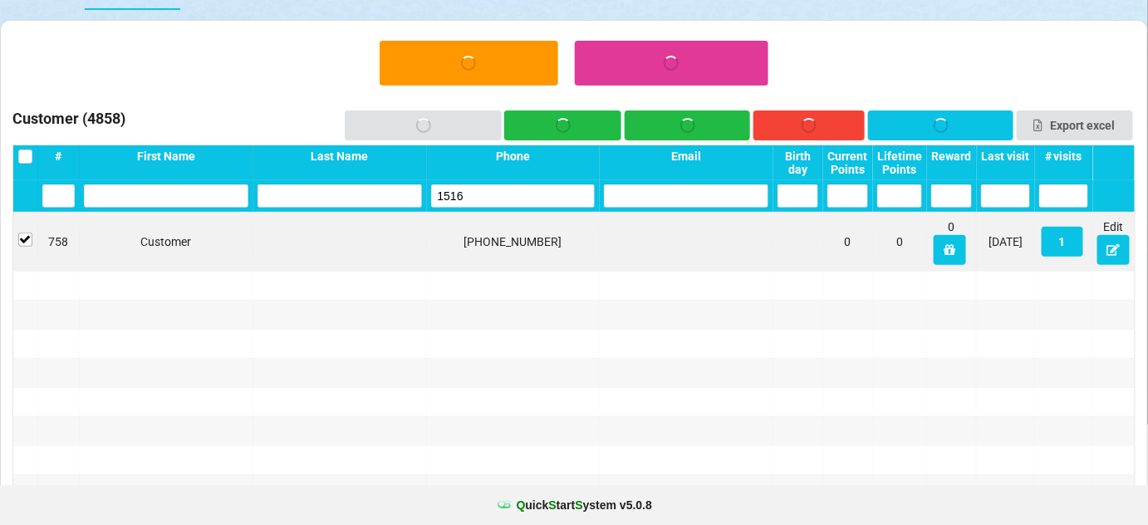
click at [494, 198] on input "1516" at bounding box center [513, 195] width 164 height 23
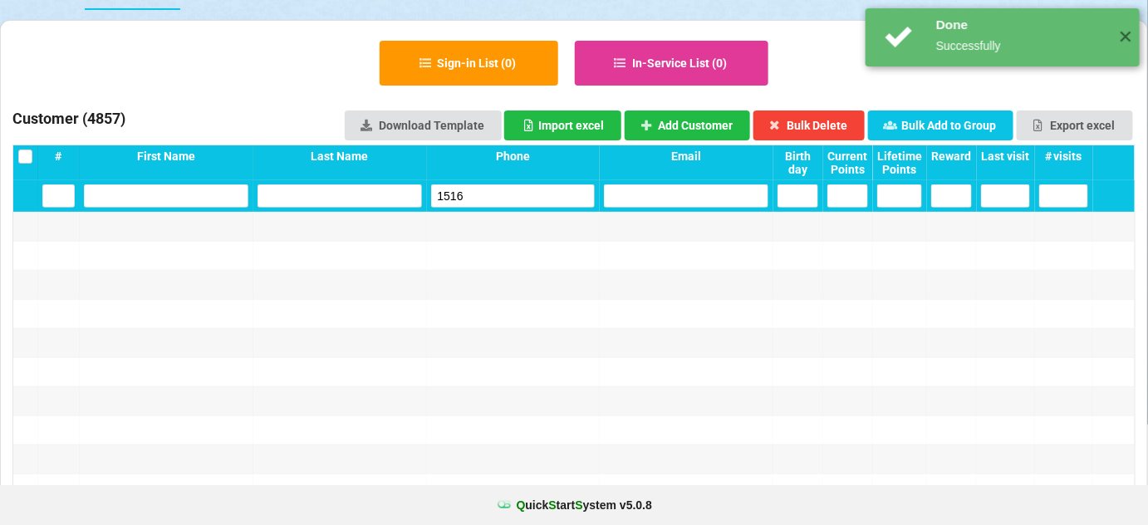
click at [494, 198] on input "1516" at bounding box center [513, 195] width 164 height 23
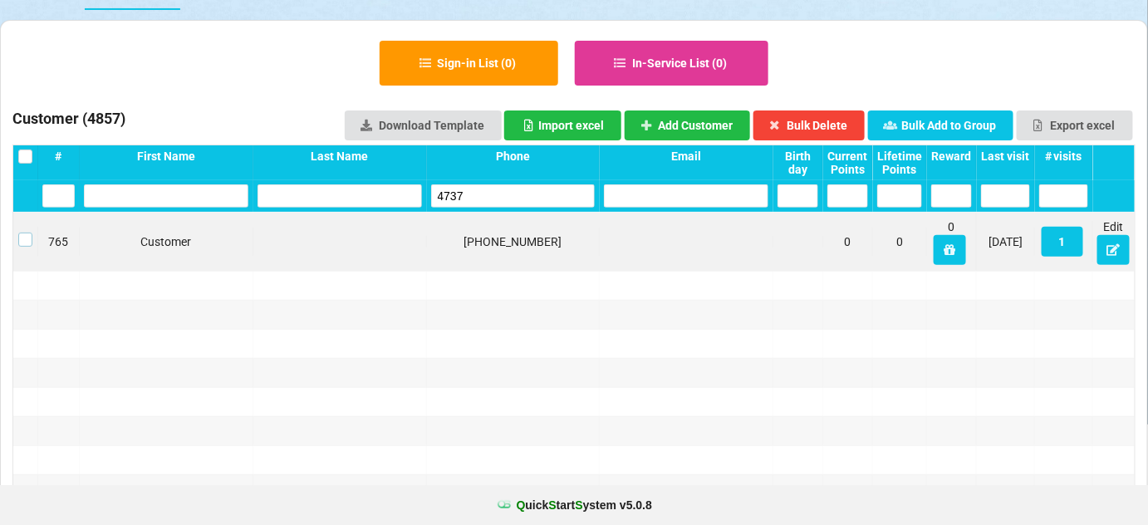
drag, startPoint x: 22, startPoint y: 233, endPoint x: 41, endPoint y: 238, distance: 19.7
click at [22, 233] on label at bounding box center [25, 233] width 14 height 0
click at [807, 125] on button "Bulk Delete" at bounding box center [809, 125] width 112 height 30
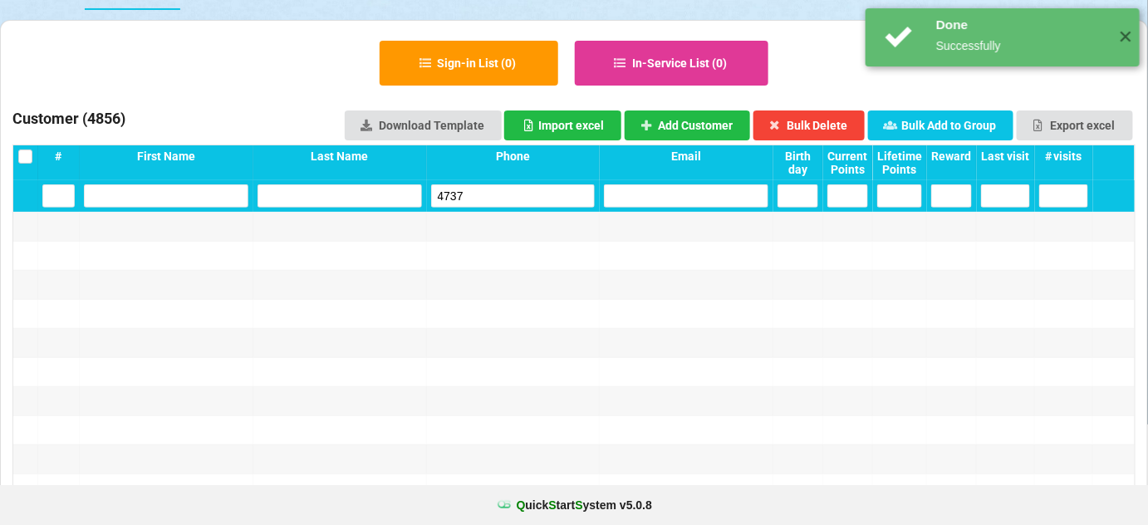
click at [496, 197] on input "4737" at bounding box center [513, 195] width 164 height 23
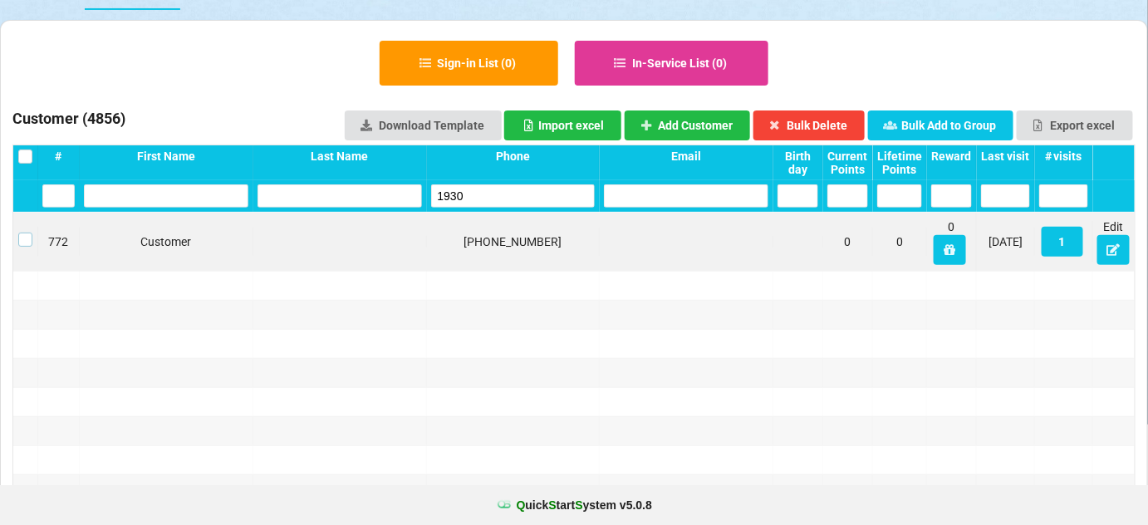
click at [27, 233] on label at bounding box center [25, 233] width 14 height 0
click at [838, 120] on button "Bulk Delete" at bounding box center [809, 125] width 112 height 30
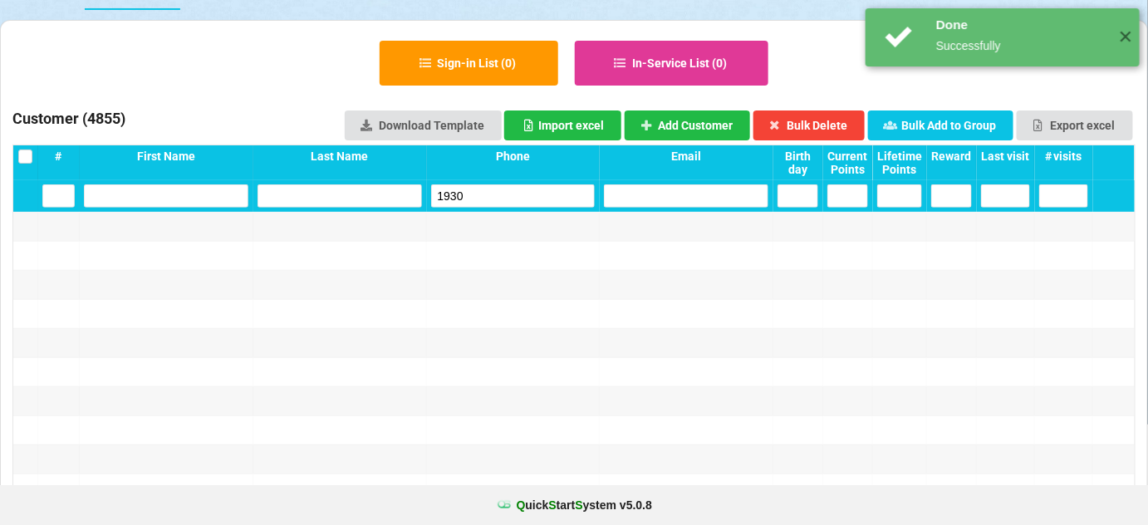
click at [500, 199] on input "1930" at bounding box center [513, 195] width 164 height 23
drag, startPoint x: 500, startPoint y: 199, endPoint x: 454, endPoint y: 187, distance: 48.0
click at [497, 197] on input "1930" at bounding box center [513, 195] width 164 height 23
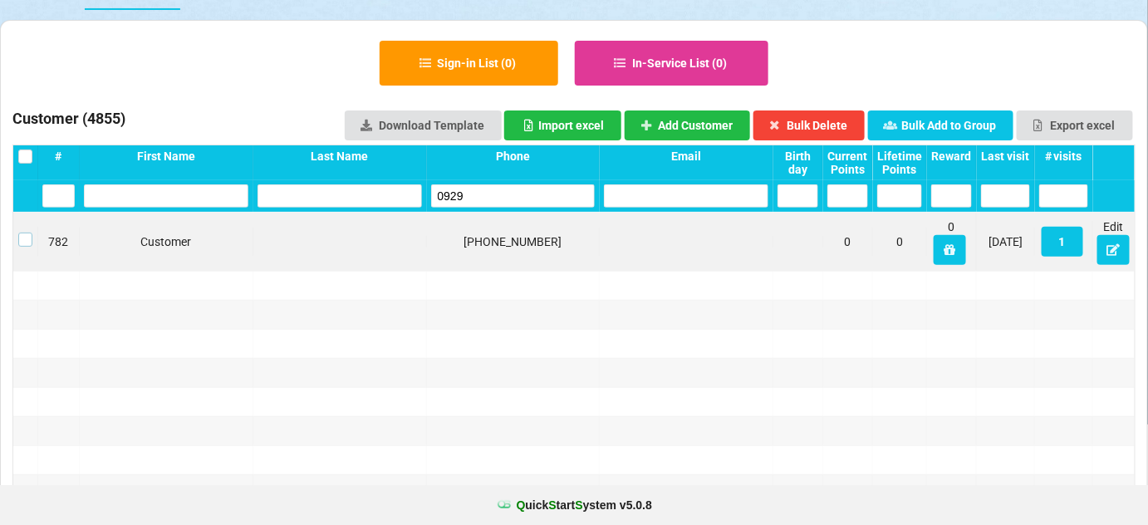
click at [22, 233] on label at bounding box center [25, 233] width 14 height 0
click at [831, 126] on button "Bulk Delete" at bounding box center [809, 125] width 112 height 30
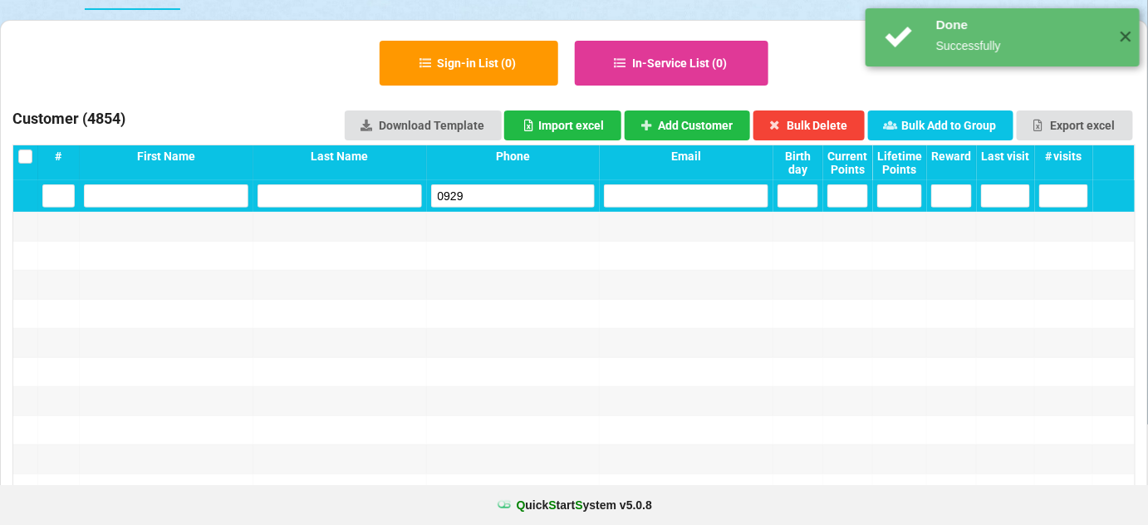
click at [507, 199] on input "0929" at bounding box center [513, 195] width 164 height 23
drag, startPoint x: 508, startPoint y: 199, endPoint x: 477, endPoint y: 166, distance: 44.7
click at [498, 189] on input "0929" at bounding box center [513, 195] width 164 height 23
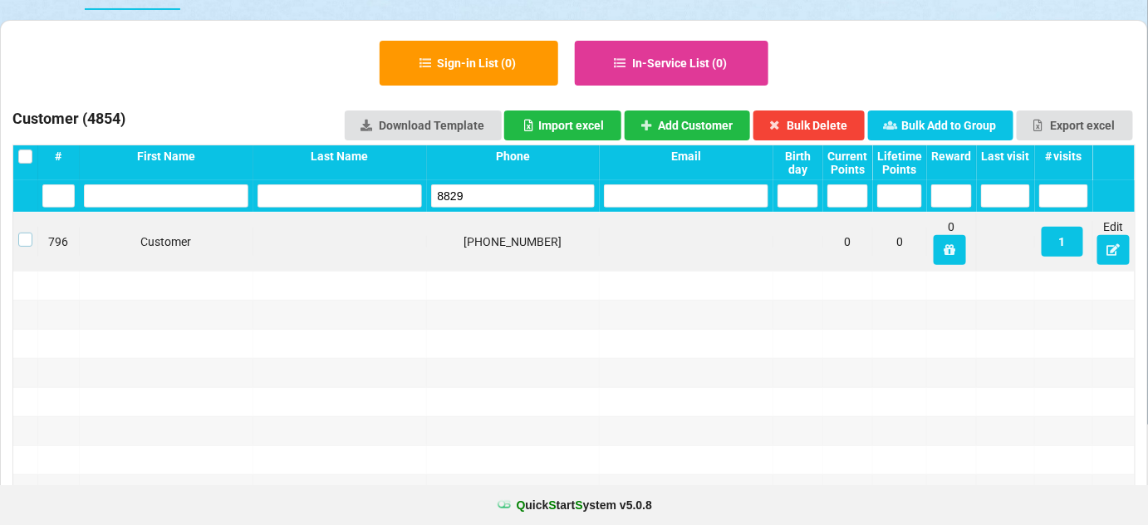
click at [25, 233] on label at bounding box center [25, 233] width 14 height 0
click at [833, 120] on button "Bulk Delete" at bounding box center [809, 125] width 112 height 30
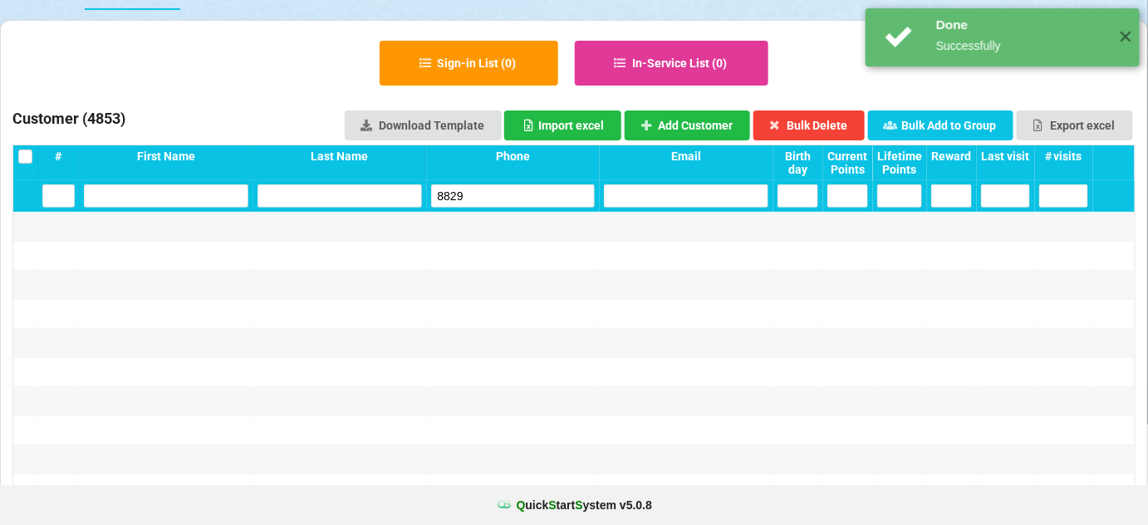
click at [507, 194] on input "8829" at bounding box center [513, 195] width 164 height 23
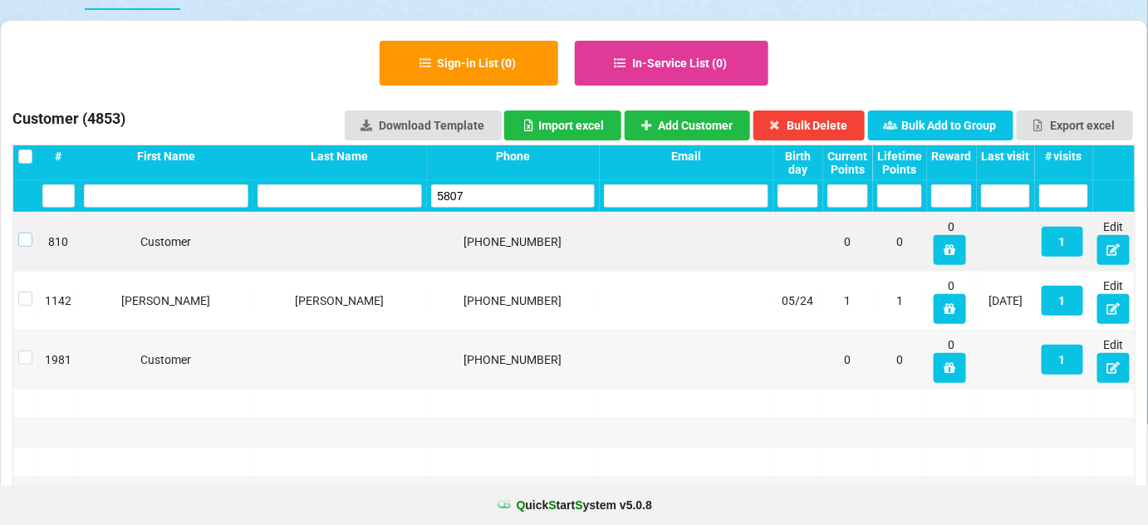
click at [26, 233] on label at bounding box center [25, 233] width 14 height 0
click at [816, 120] on button "Bulk Delete" at bounding box center [809, 125] width 112 height 30
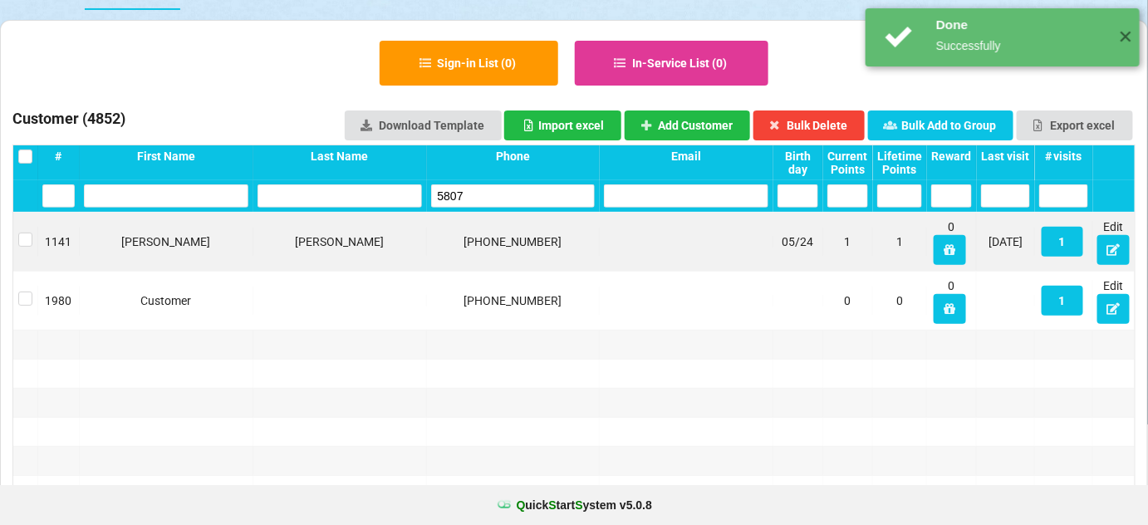
click at [506, 195] on input "5807" at bounding box center [513, 195] width 164 height 23
drag, startPoint x: 506, startPoint y: 195, endPoint x: 480, endPoint y: 149, distance: 53.2
click at [505, 195] on input "5807" at bounding box center [513, 195] width 164 height 23
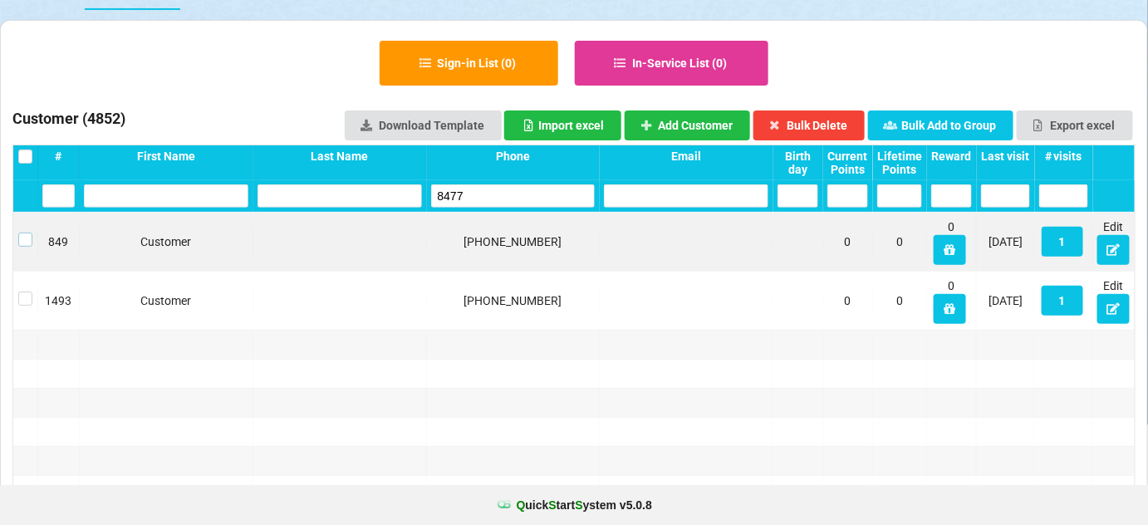
click at [22, 233] on label at bounding box center [25, 233] width 14 height 0
click at [824, 123] on button "Bulk Delete" at bounding box center [809, 125] width 112 height 30
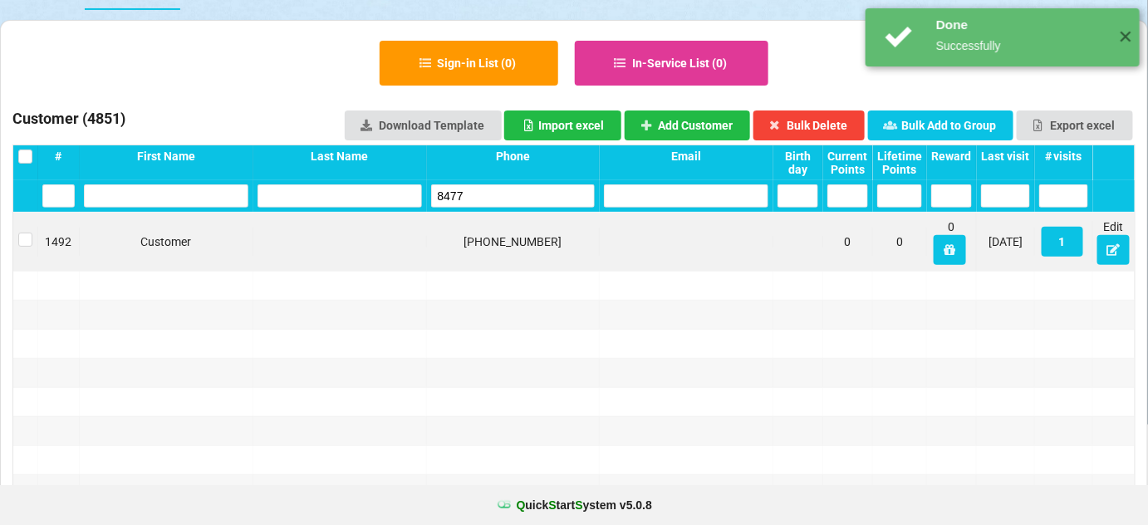
click at [509, 189] on input "8477" at bounding box center [513, 195] width 164 height 23
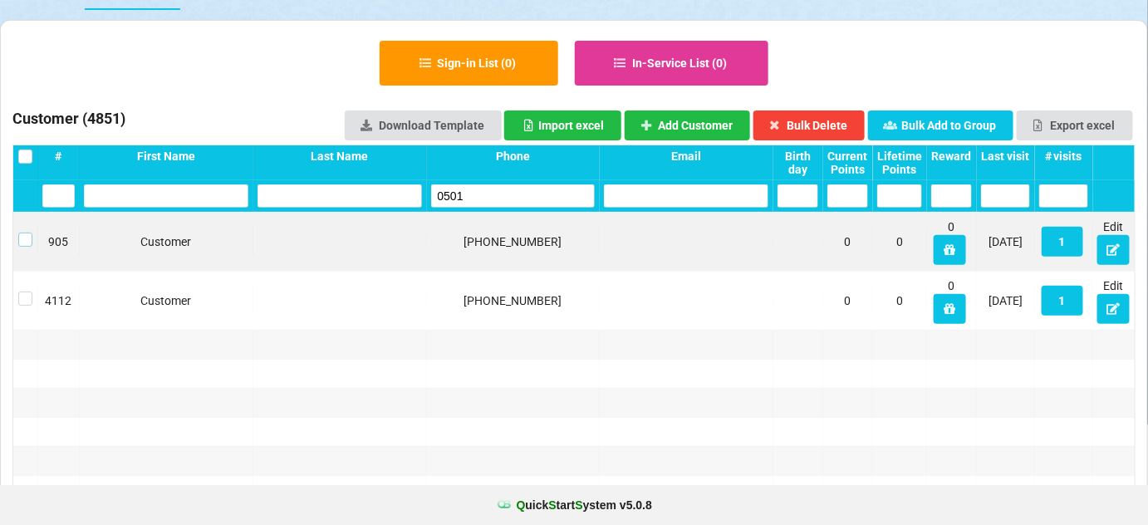
click at [19, 233] on label at bounding box center [25, 233] width 14 height 0
click at [799, 125] on button "Bulk Delete" at bounding box center [809, 125] width 112 height 30
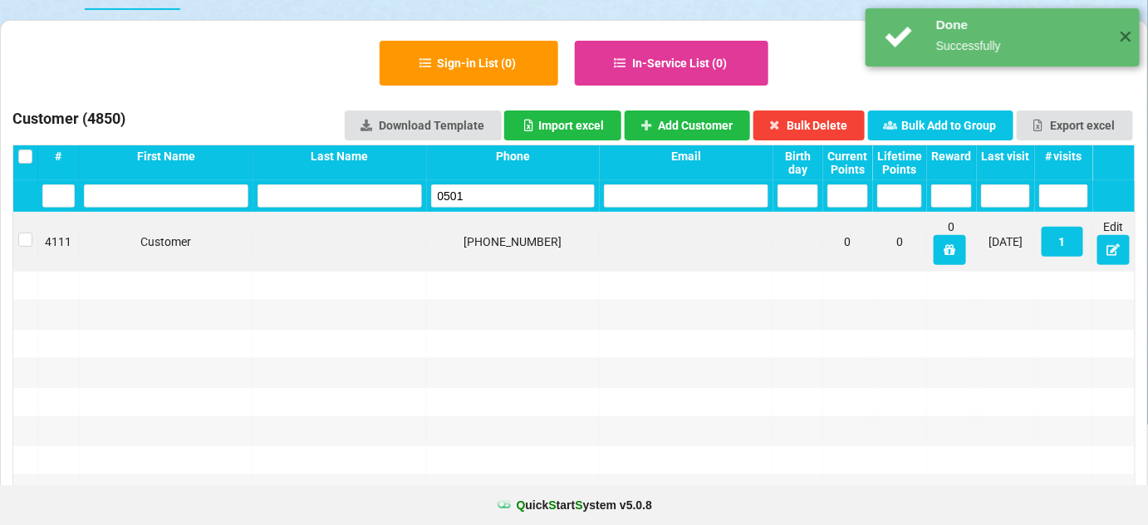
click at [493, 197] on input "0501" at bounding box center [513, 195] width 164 height 23
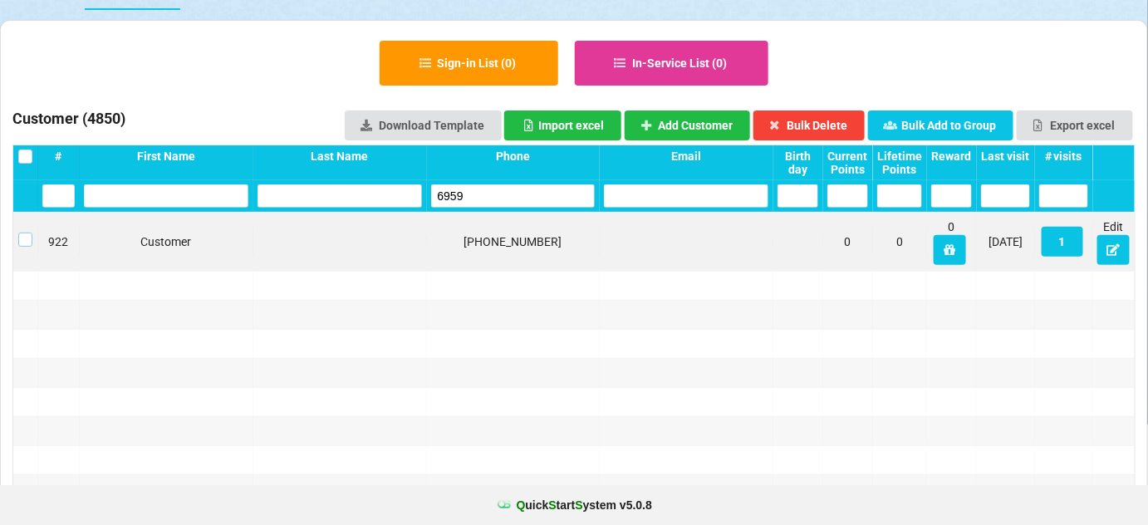
drag, startPoint x: 22, startPoint y: 239, endPoint x: 40, endPoint y: 236, distance: 17.8
click at [24, 233] on label at bounding box center [25, 233] width 14 height 0
click at [828, 127] on button "Bulk Delete" at bounding box center [809, 125] width 112 height 30
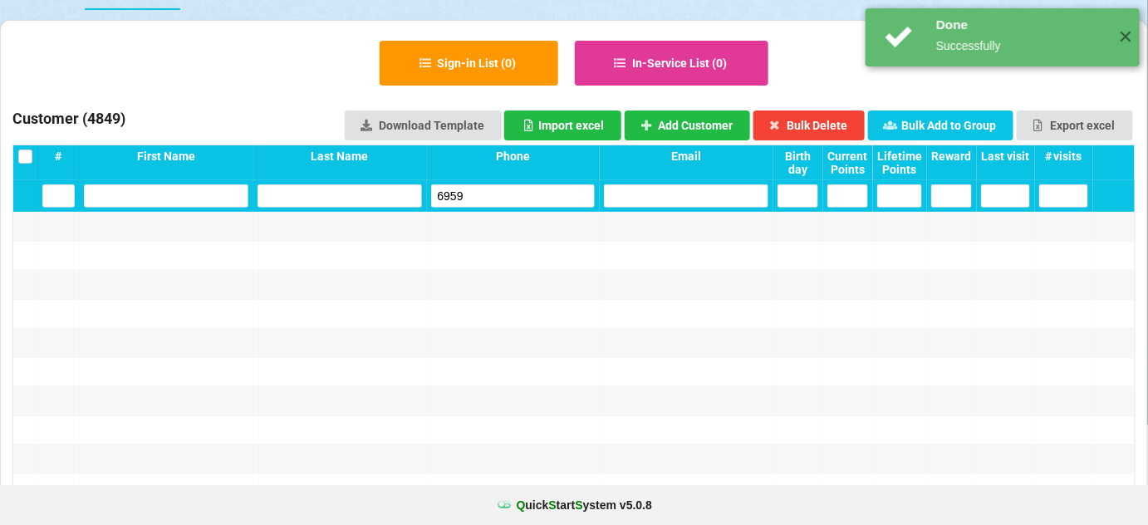
click at [511, 202] on input "6959" at bounding box center [513, 195] width 164 height 23
click at [510, 201] on input "6959" at bounding box center [513, 195] width 164 height 23
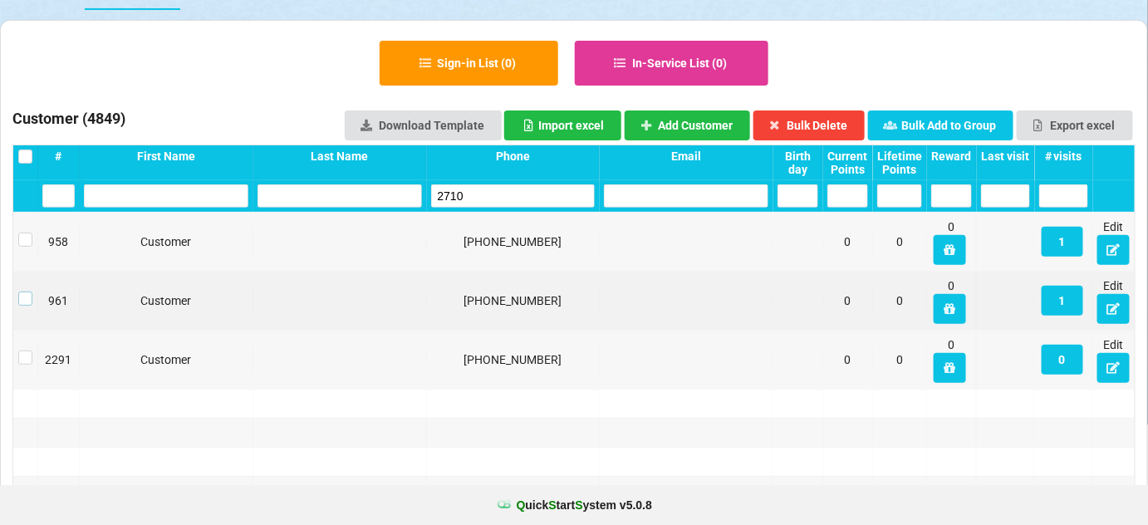
click at [23, 292] on label at bounding box center [25, 292] width 14 height 0
click at [800, 120] on button "Bulk Delete" at bounding box center [809, 125] width 112 height 30
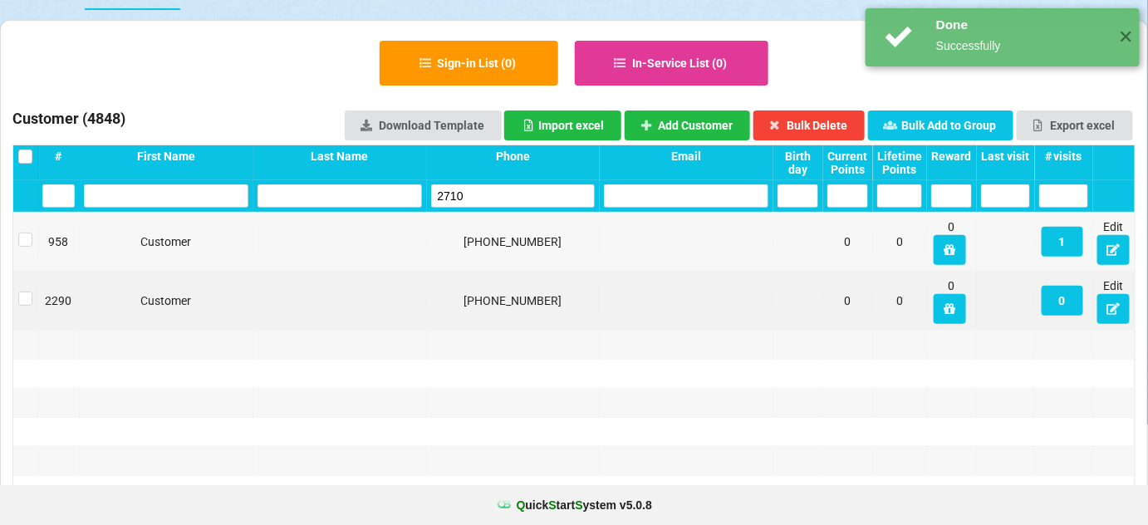
click at [476, 185] on input "2710" at bounding box center [513, 195] width 164 height 23
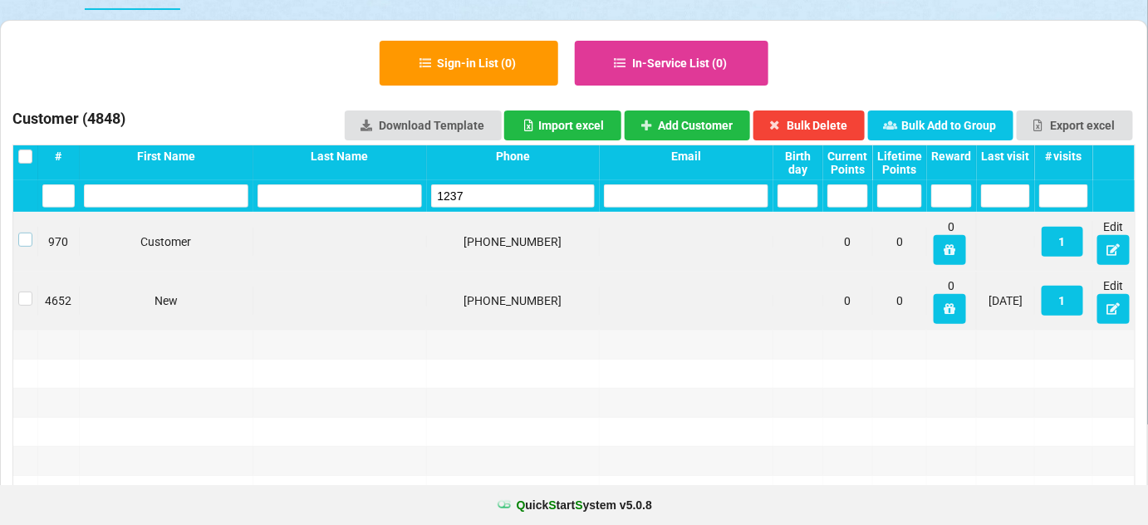
click at [24, 233] on label at bounding box center [25, 233] width 14 height 0
click at [848, 116] on button "Bulk Delete" at bounding box center [809, 125] width 112 height 30
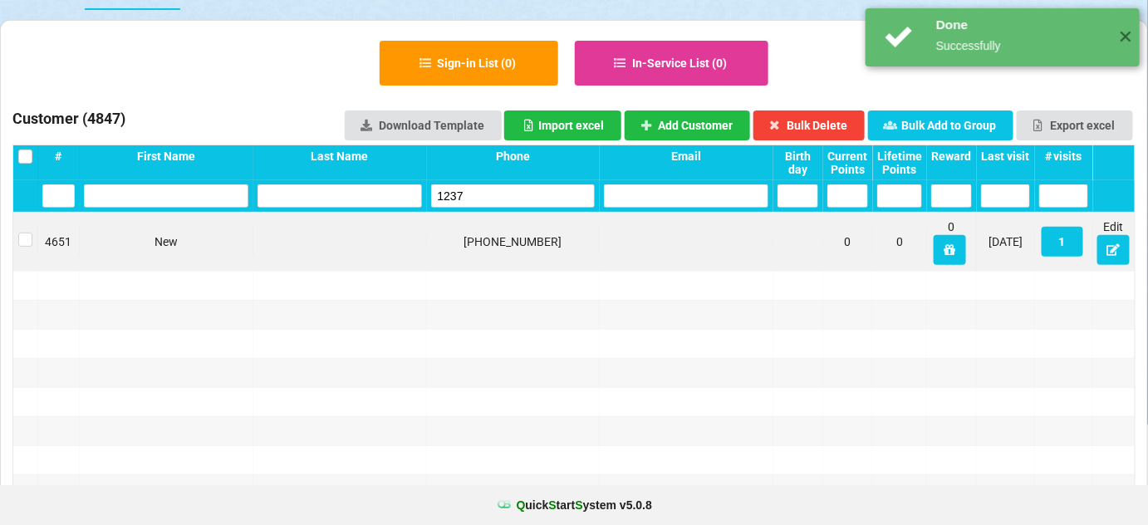
click at [512, 194] on input "1237" at bounding box center [513, 195] width 164 height 23
drag, startPoint x: 512, startPoint y: 194, endPoint x: 502, endPoint y: 186, distance: 13.0
click at [511, 194] on input "1237" at bounding box center [513, 195] width 164 height 23
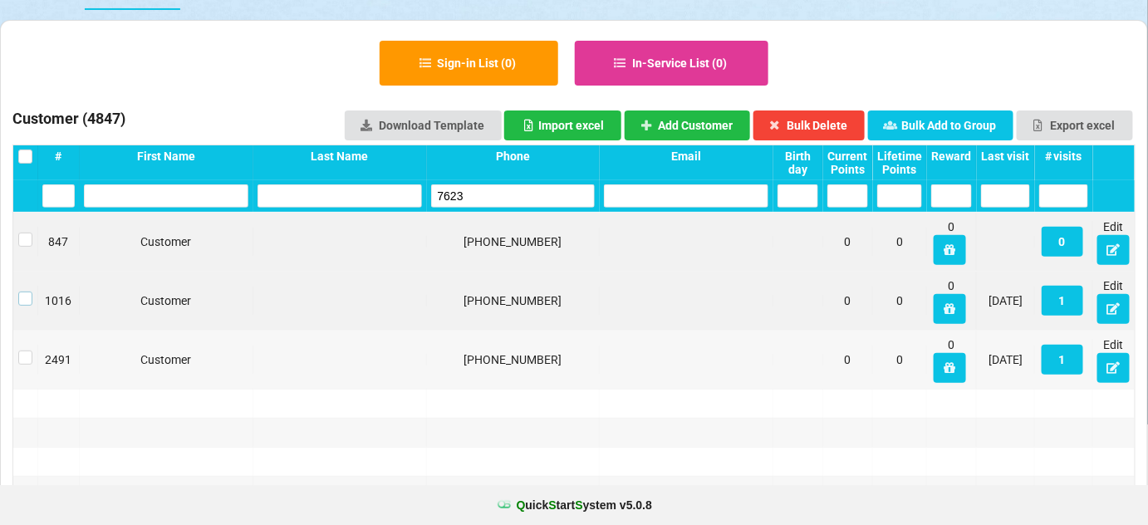
click at [28, 292] on label at bounding box center [25, 292] width 14 height 0
click at [804, 124] on button "Bulk Delete" at bounding box center [809, 125] width 112 height 30
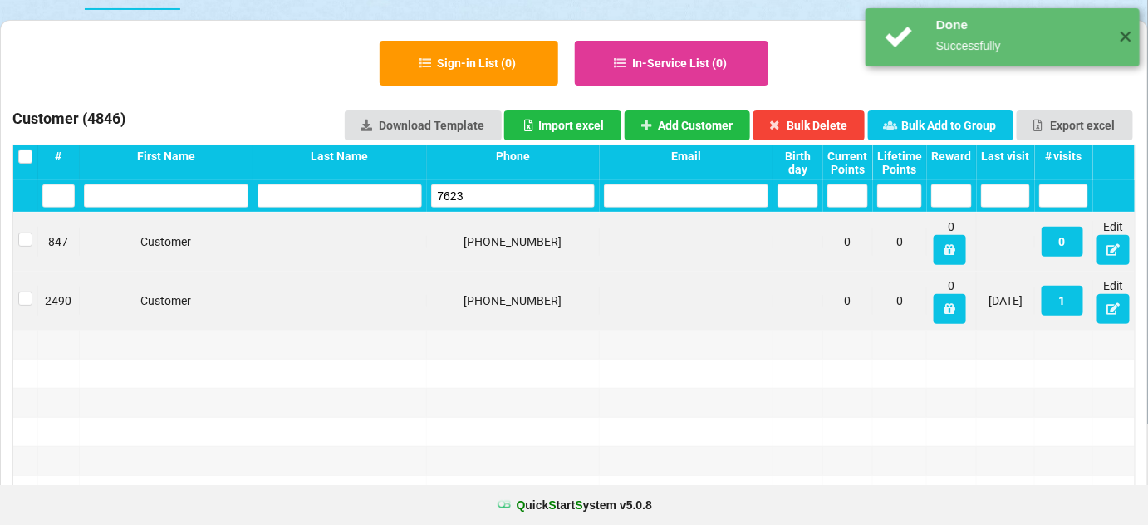
click at [493, 199] on input "7623" at bounding box center [513, 195] width 164 height 23
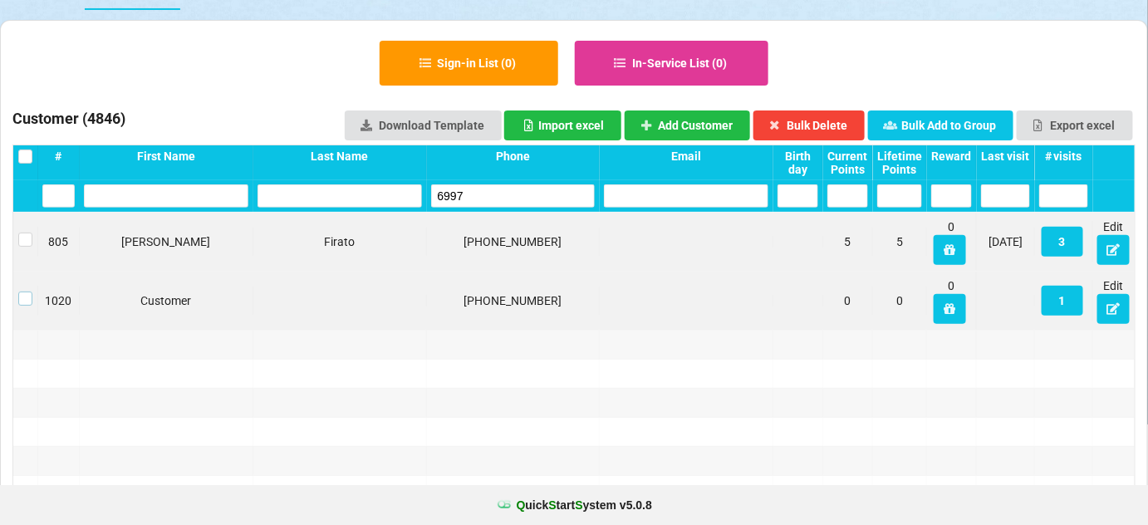
click at [18, 292] on label at bounding box center [25, 292] width 14 height 0
click at [804, 119] on button "Bulk Delete" at bounding box center [809, 125] width 112 height 30
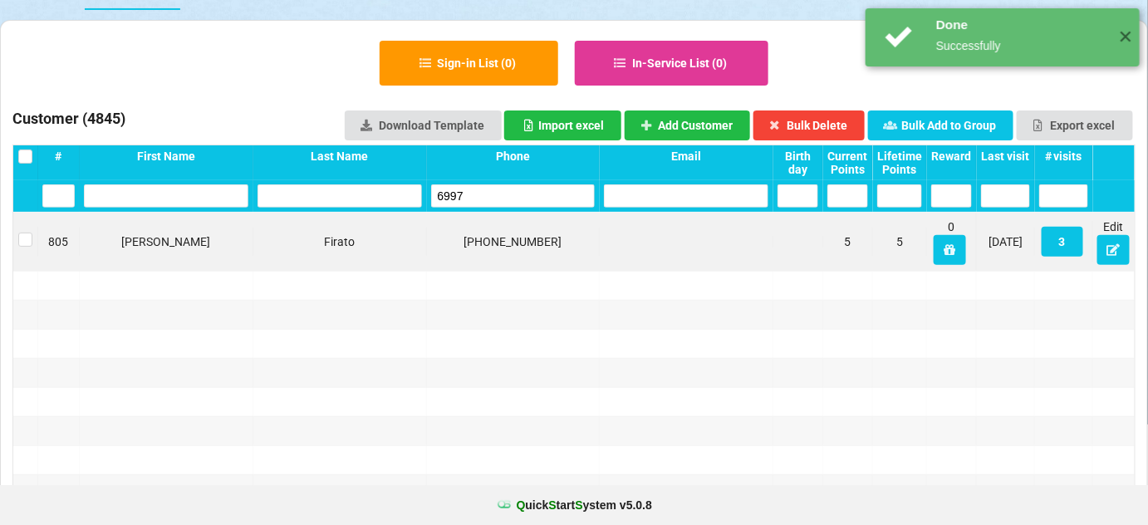
click at [500, 179] on div "Phone" at bounding box center [514, 162] width 174 height 35
click at [499, 179] on div "Phone" at bounding box center [514, 162] width 174 height 35
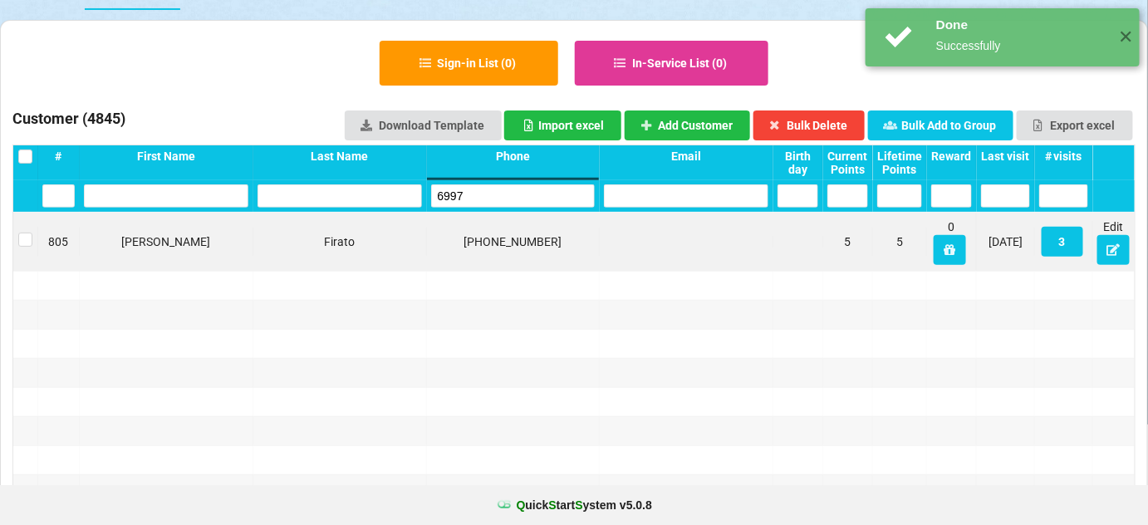
click at [493, 192] on input "6997" at bounding box center [513, 195] width 164 height 23
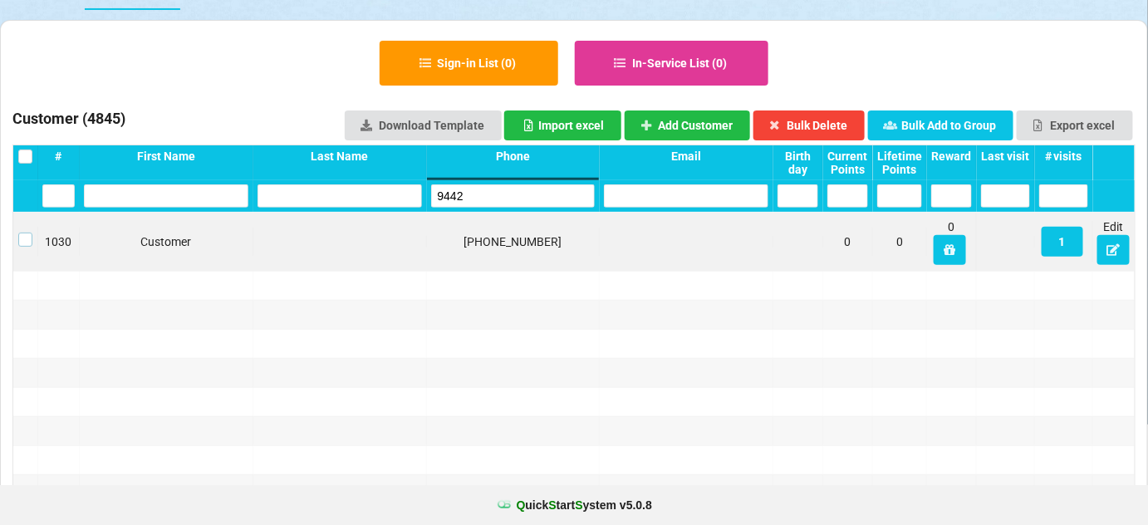
click at [24, 233] on label at bounding box center [25, 233] width 14 height 0
click at [826, 120] on button "Bulk Delete" at bounding box center [809, 125] width 112 height 30
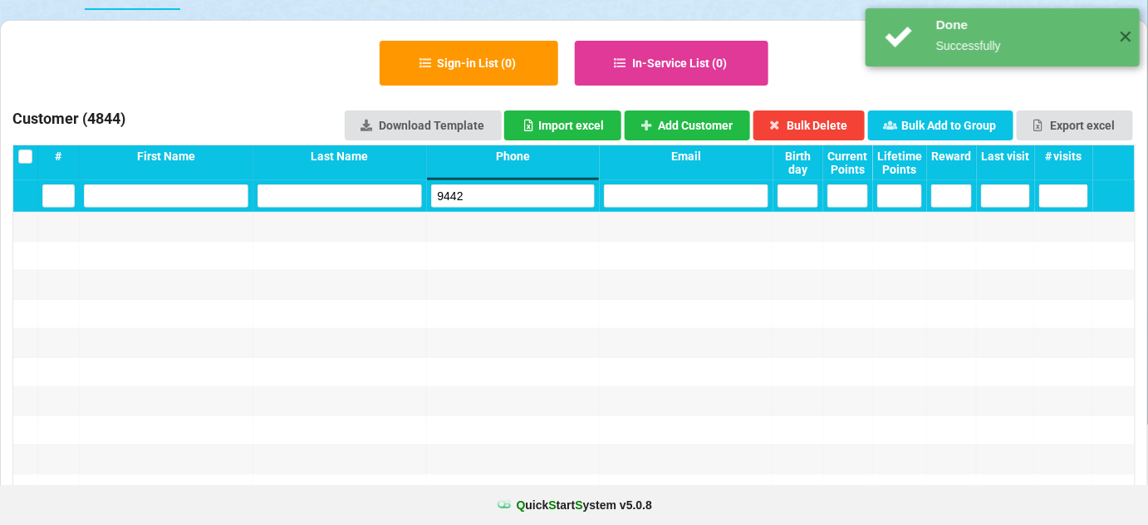
click at [493, 198] on input "9442" at bounding box center [513, 195] width 164 height 23
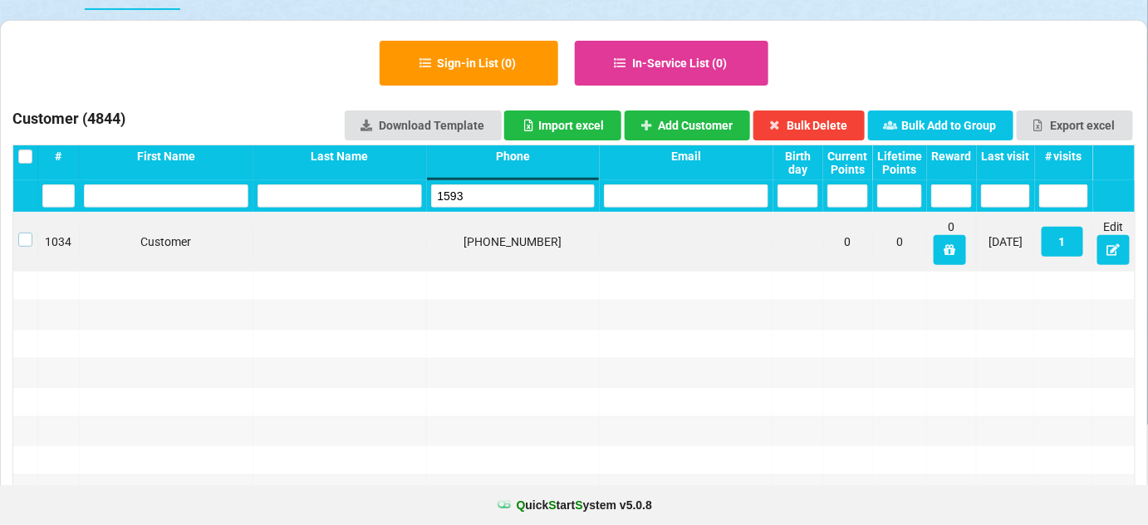
click at [26, 233] on label at bounding box center [25, 233] width 14 height 0
click at [842, 125] on button "Bulk Delete" at bounding box center [809, 125] width 112 height 30
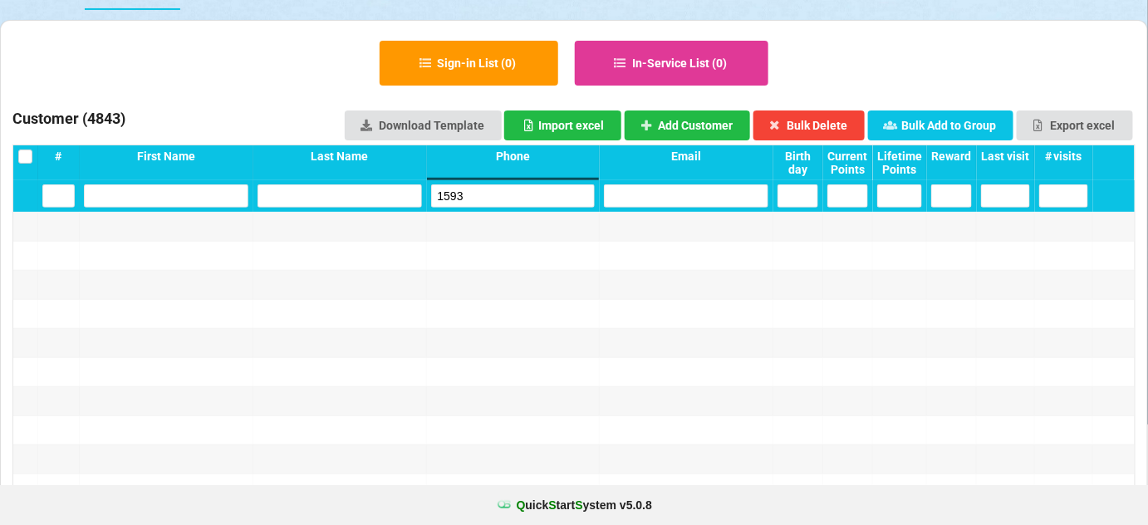
click at [511, 199] on input "1593" at bounding box center [513, 195] width 164 height 23
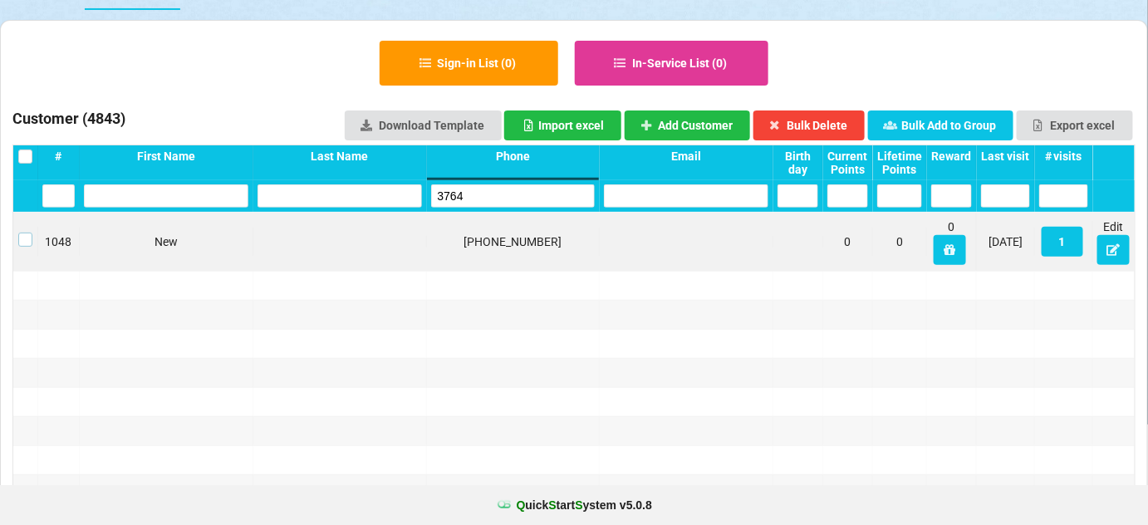
click at [27, 233] on label at bounding box center [25, 233] width 14 height 0
click at [837, 126] on button "Bulk Delete" at bounding box center [809, 125] width 112 height 30
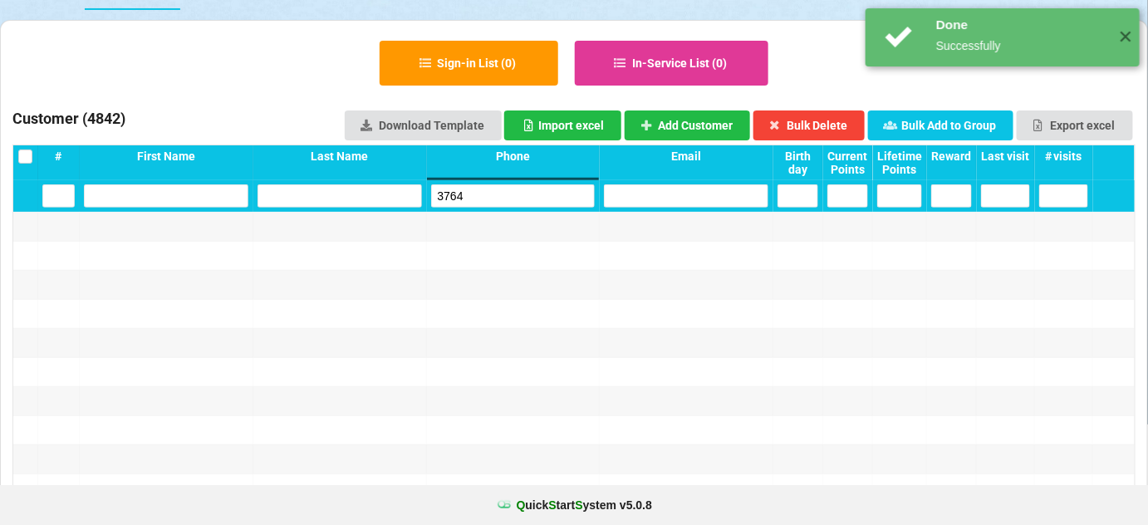
click at [503, 197] on input "3764" at bounding box center [513, 195] width 164 height 23
click at [503, 196] on input "3764" at bounding box center [513, 195] width 164 height 23
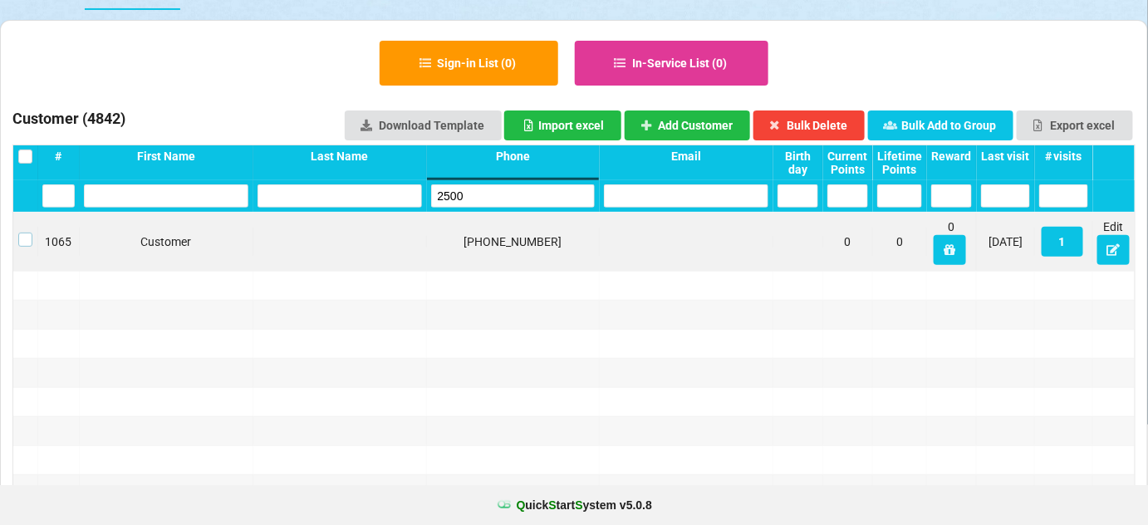
click at [22, 233] on label at bounding box center [25, 233] width 14 height 0
click at [834, 118] on button "Bulk Delete" at bounding box center [809, 125] width 112 height 30
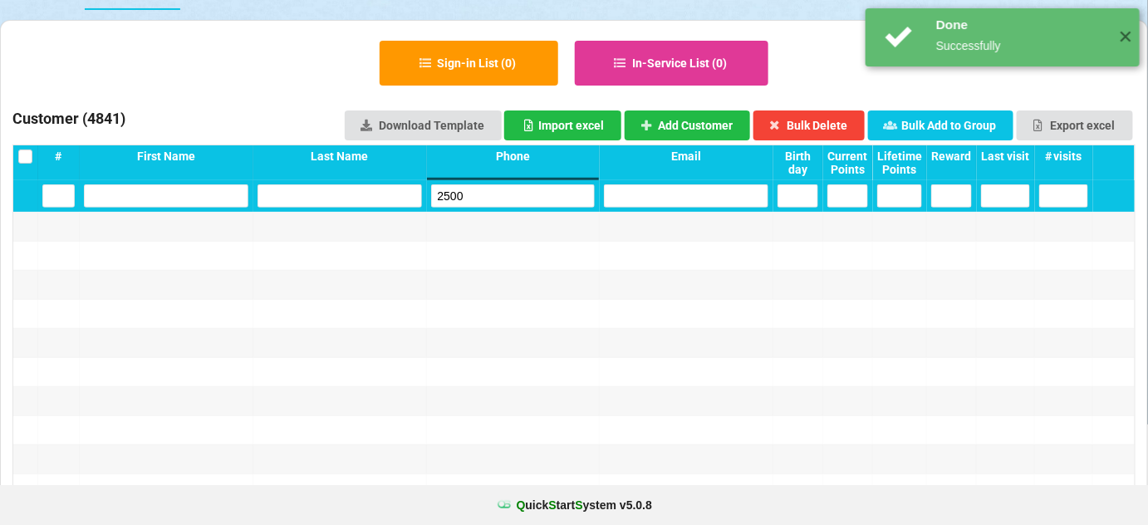
click at [498, 191] on input "2500" at bounding box center [513, 195] width 164 height 23
click at [496, 192] on input "2500" at bounding box center [513, 195] width 164 height 23
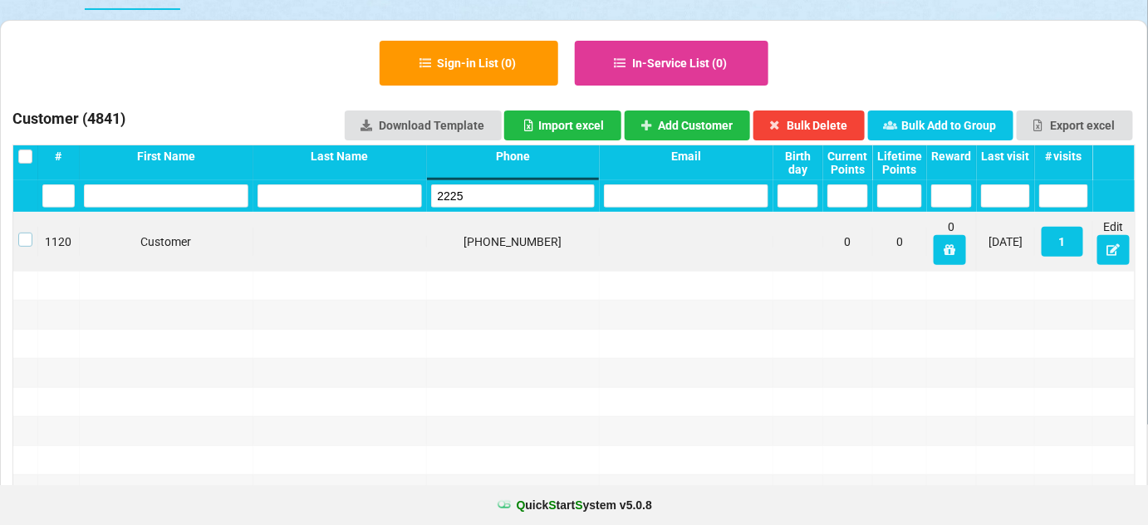
drag, startPoint x: 28, startPoint y: 235, endPoint x: 37, endPoint y: 240, distance: 10.4
click at [28, 233] on label at bounding box center [25, 233] width 14 height 0
click at [835, 124] on button "Bulk Delete" at bounding box center [809, 125] width 112 height 30
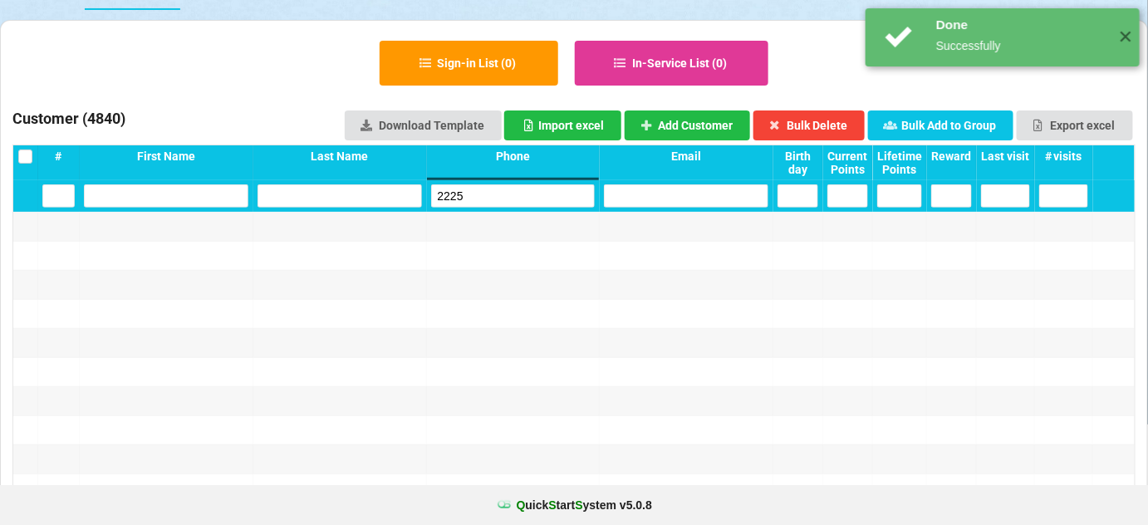
click at [501, 199] on input "2225" at bounding box center [513, 195] width 164 height 23
click at [500, 199] on input "2225" at bounding box center [513, 195] width 164 height 23
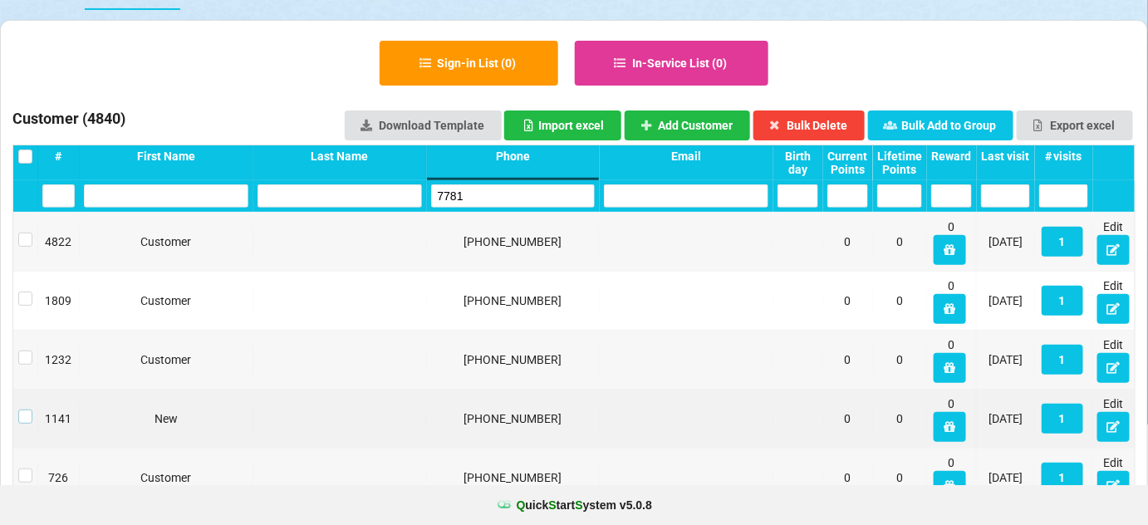
click at [22, 410] on label at bounding box center [25, 410] width 14 height 0
click at [811, 120] on button "Bulk Delete" at bounding box center [809, 125] width 112 height 30
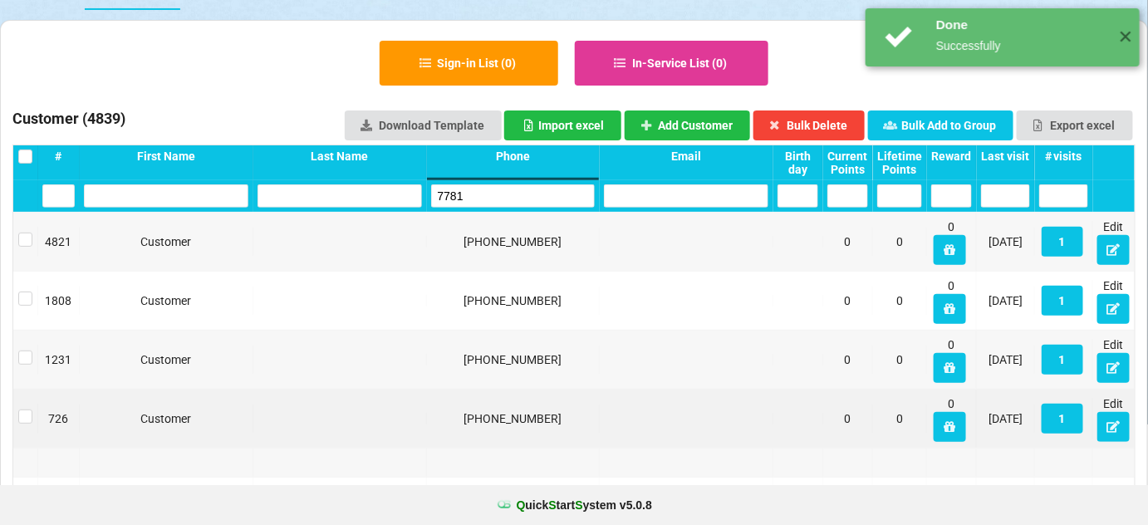
click at [483, 196] on input "7781" at bounding box center [513, 195] width 164 height 23
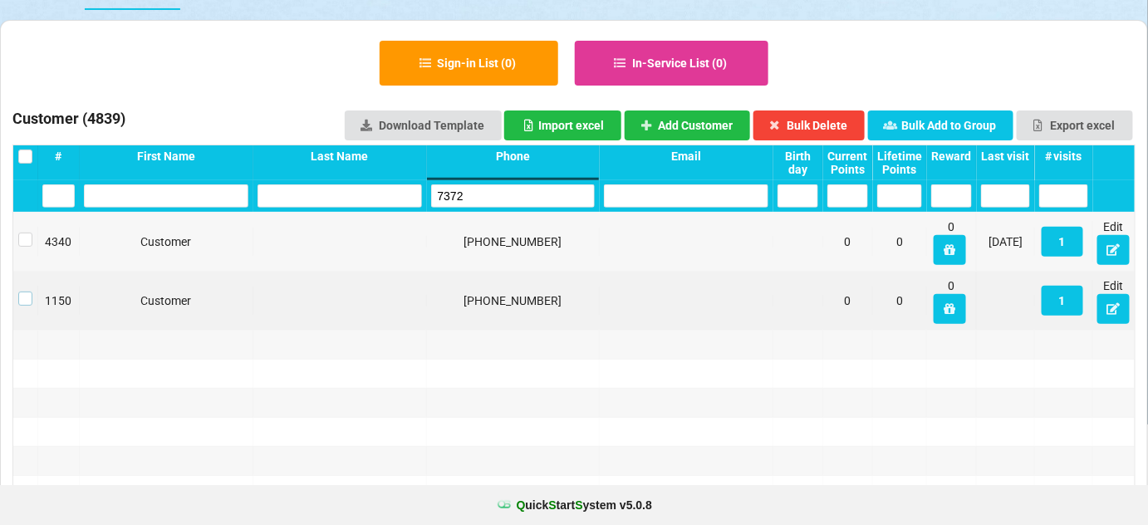
click at [27, 292] on label at bounding box center [25, 292] width 14 height 0
click at [851, 112] on button "Bulk Delete" at bounding box center [809, 125] width 112 height 30
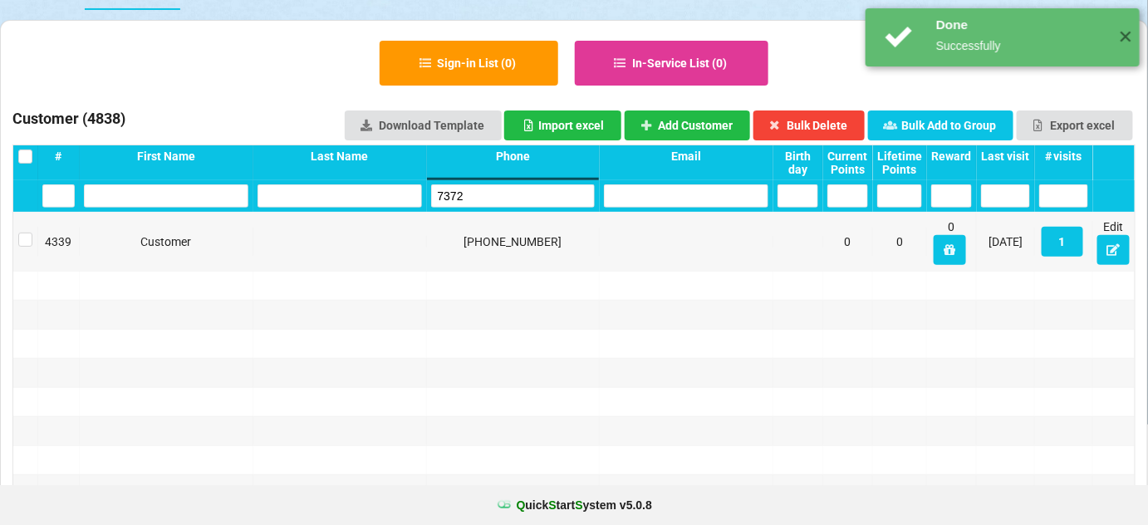
click at [495, 194] on input "7372" at bounding box center [513, 195] width 164 height 23
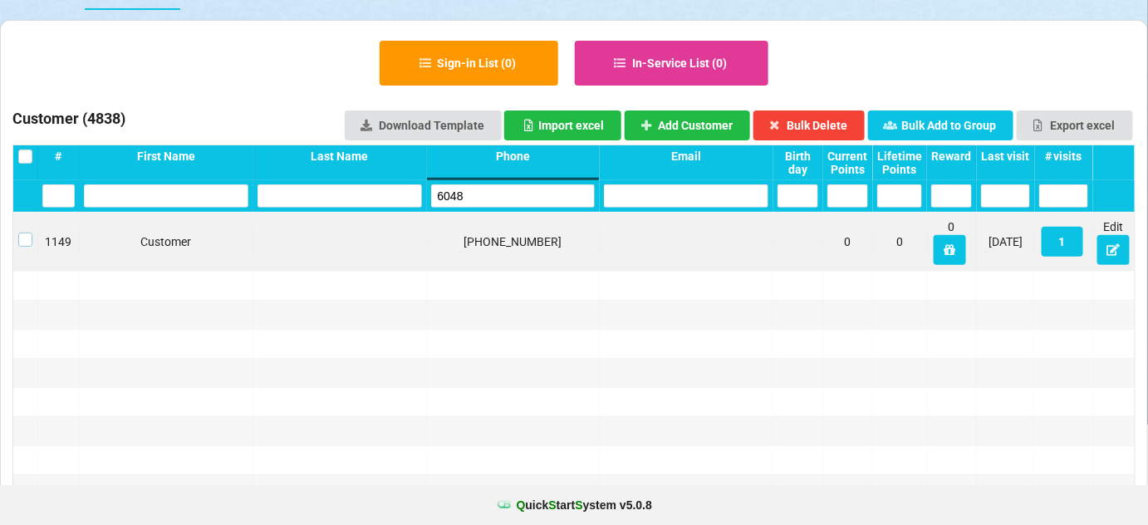
click at [25, 233] on label at bounding box center [25, 233] width 14 height 0
click at [835, 121] on button "Bulk Delete" at bounding box center [809, 125] width 112 height 30
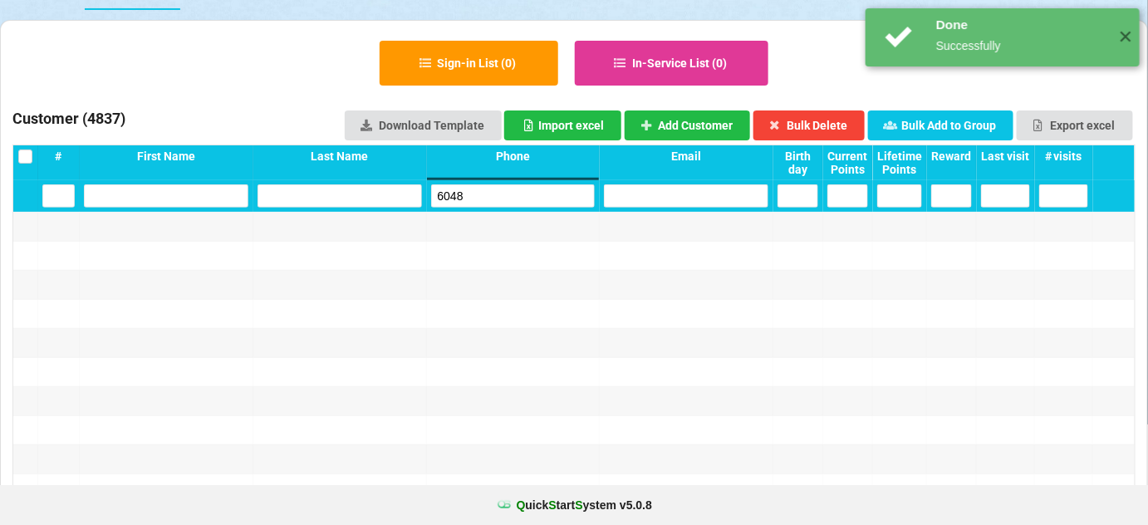
click at [516, 196] on input "6048" at bounding box center [513, 195] width 164 height 23
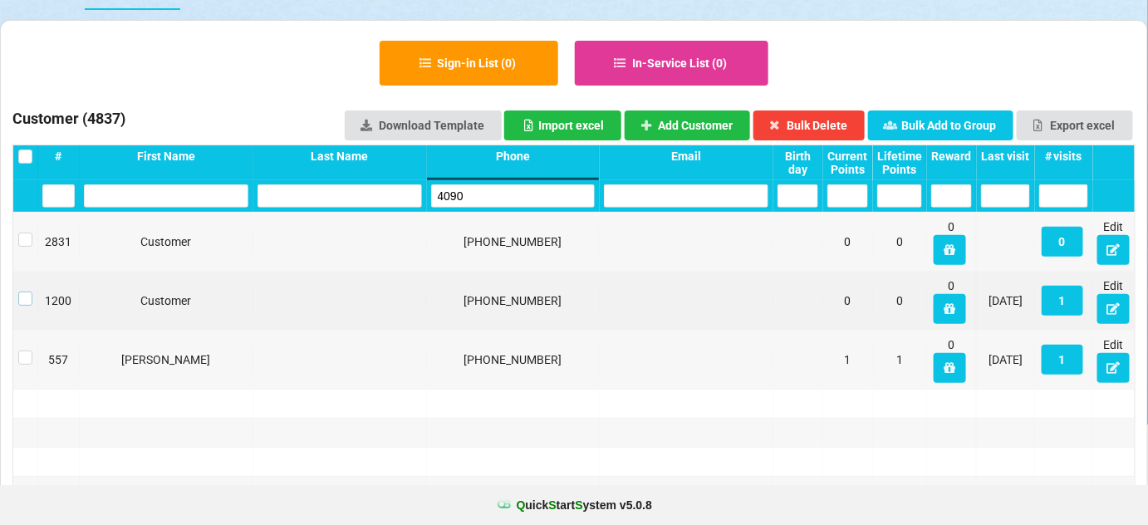
click at [27, 292] on label at bounding box center [25, 292] width 14 height 0
click at [842, 126] on button "Bulk Delete" at bounding box center [809, 125] width 112 height 30
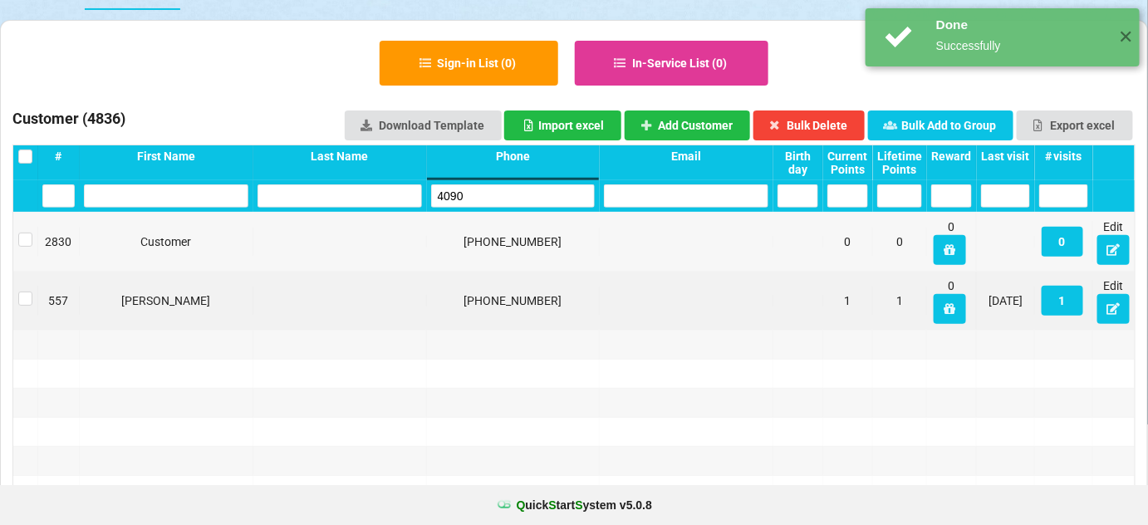
click at [493, 196] on input "4090" at bounding box center [513, 195] width 164 height 23
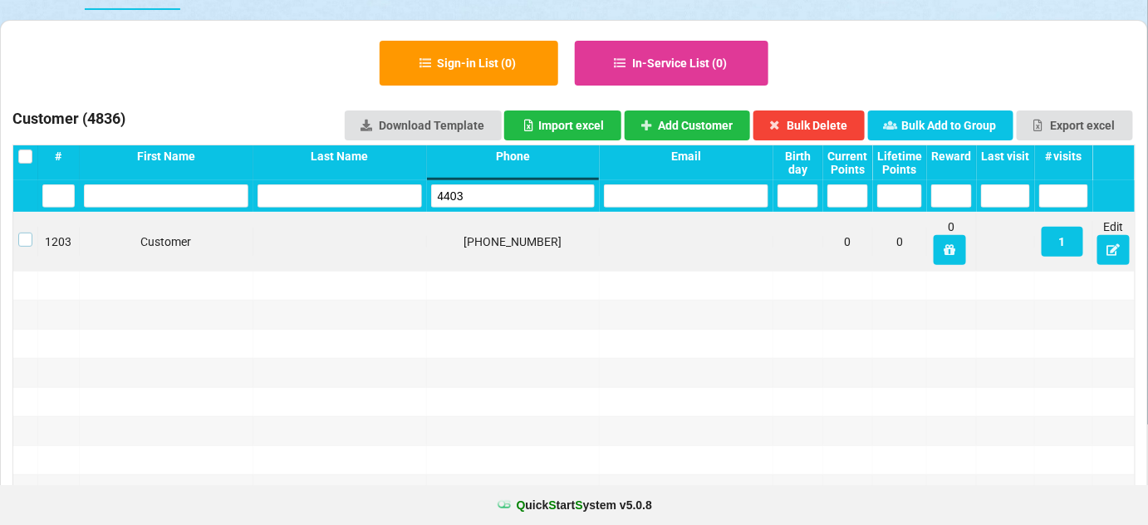
click at [26, 233] on label at bounding box center [25, 233] width 14 height 0
click at [832, 126] on button "Bulk Delete" at bounding box center [809, 125] width 112 height 30
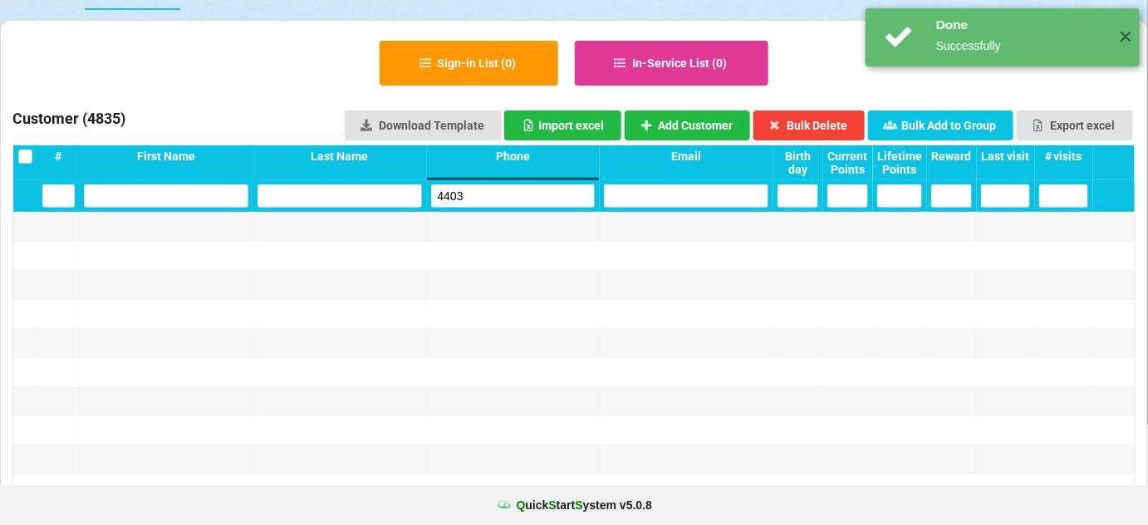
click at [498, 196] on input "4403" at bounding box center [513, 195] width 164 height 23
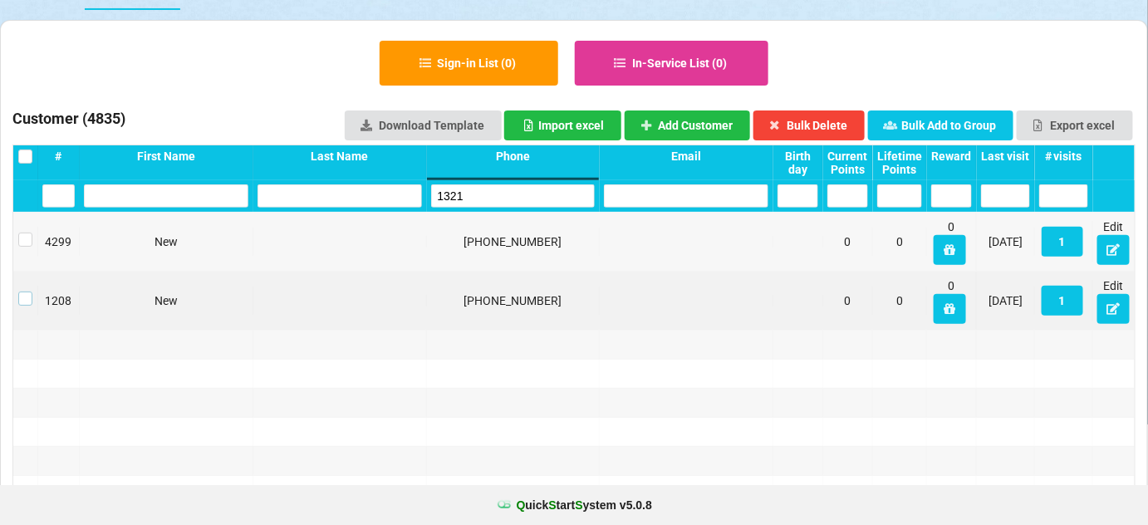
click at [26, 292] on label at bounding box center [25, 292] width 14 height 0
click at [807, 119] on button "Bulk Delete" at bounding box center [809, 125] width 112 height 30
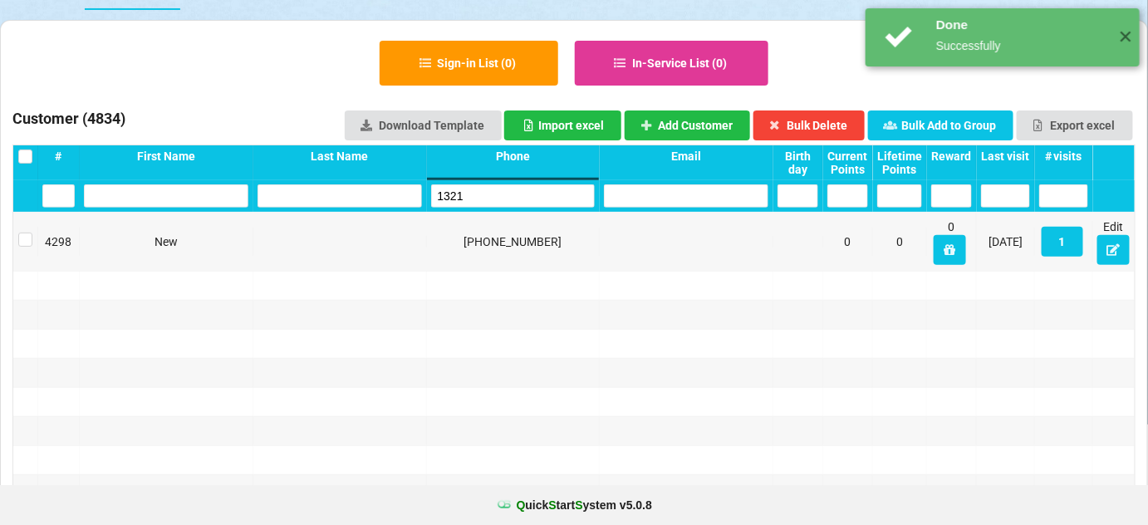
click at [469, 188] on input "1321" at bounding box center [513, 195] width 164 height 23
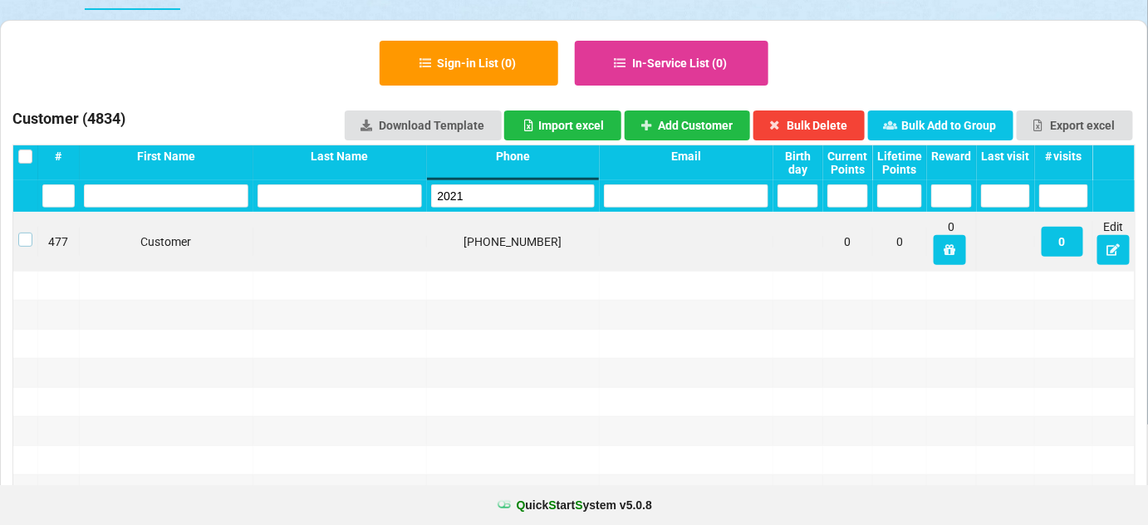
click at [27, 233] on label at bounding box center [25, 233] width 14 height 0
click at [827, 123] on button "Bulk Delete" at bounding box center [809, 125] width 112 height 30
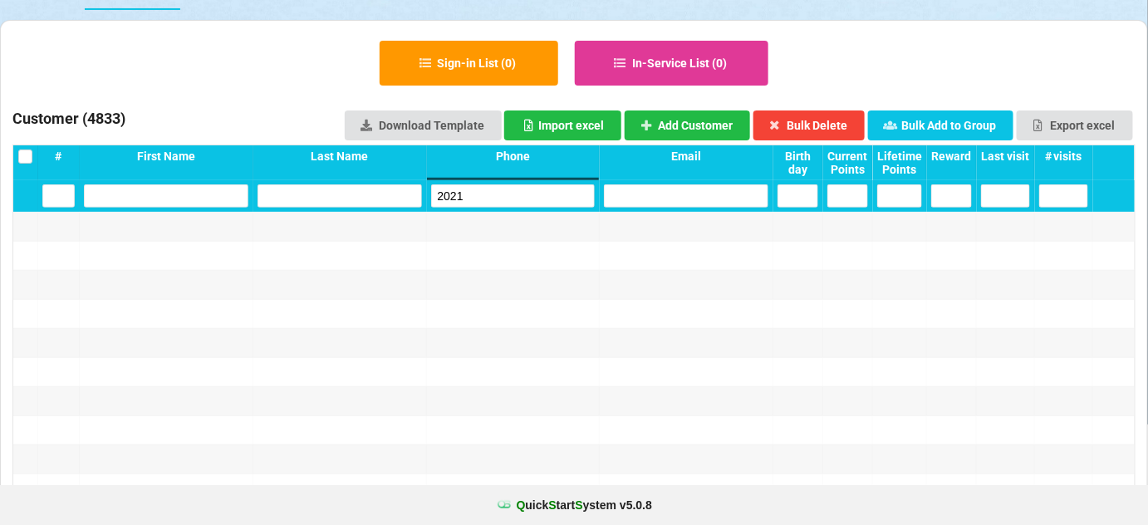
click at [474, 191] on input "2021" at bounding box center [513, 195] width 164 height 23
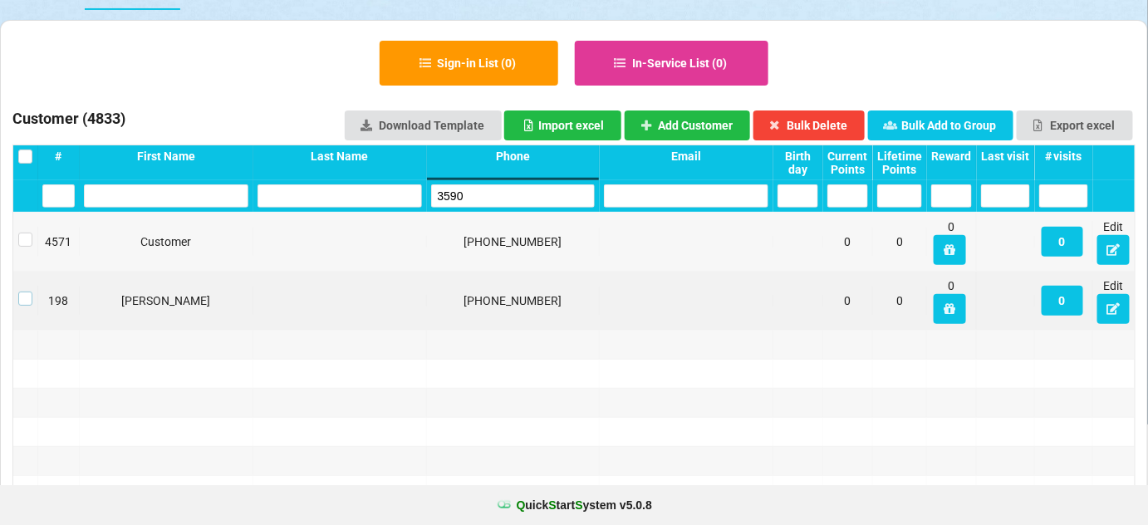
click at [24, 292] on label at bounding box center [25, 292] width 14 height 0
click at [812, 122] on button "Bulk Delete" at bounding box center [809, 125] width 112 height 30
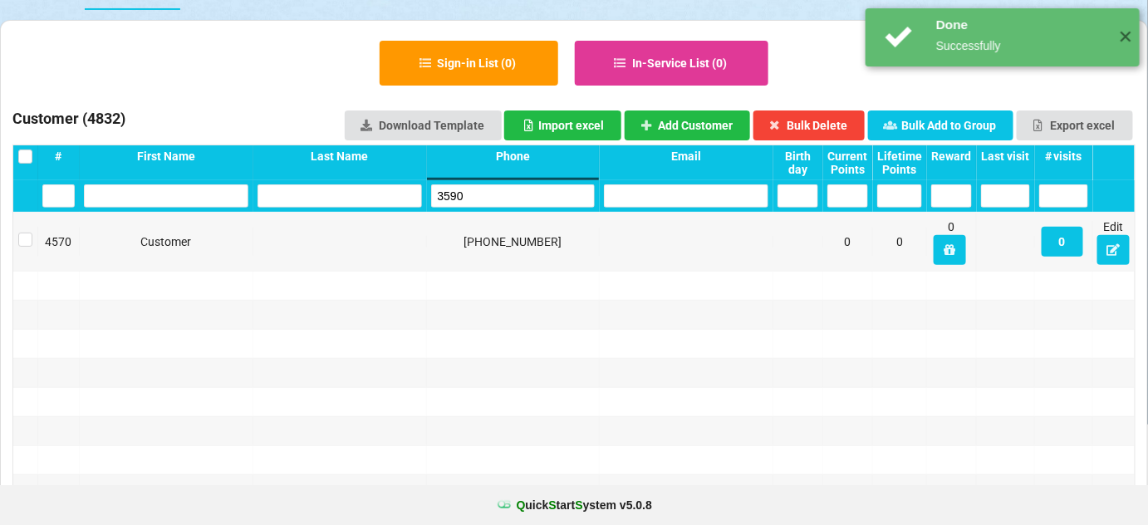
click at [493, 200] on input "3590" at bounding box center [513, 195] width 164 height 23
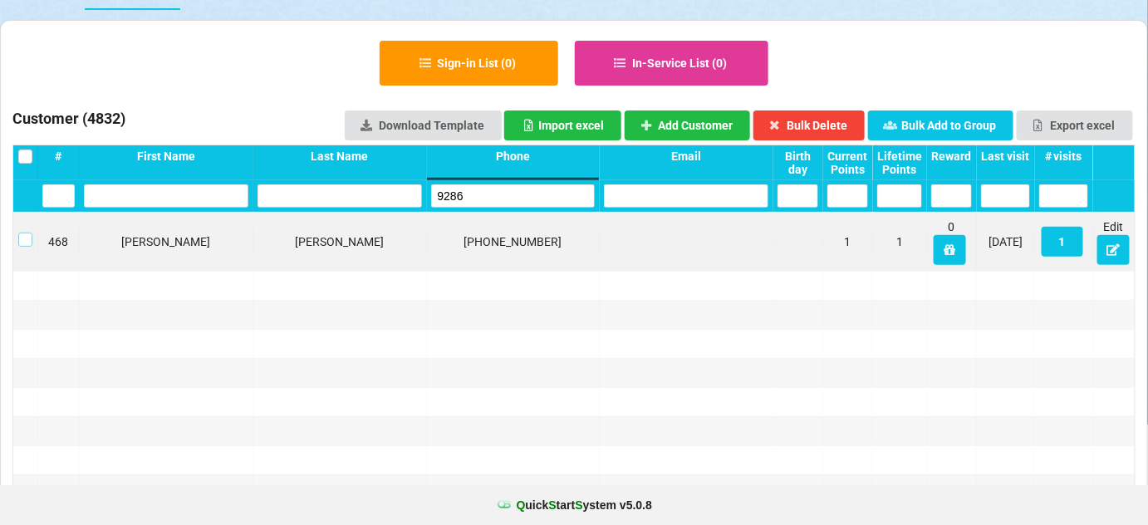
click at [27, 233] on label at bounding box center [25, 233] width 14 height 0
click at [832, 115] on button "Bulk Delete" at bounding box center [809, 125] width 112 height 30
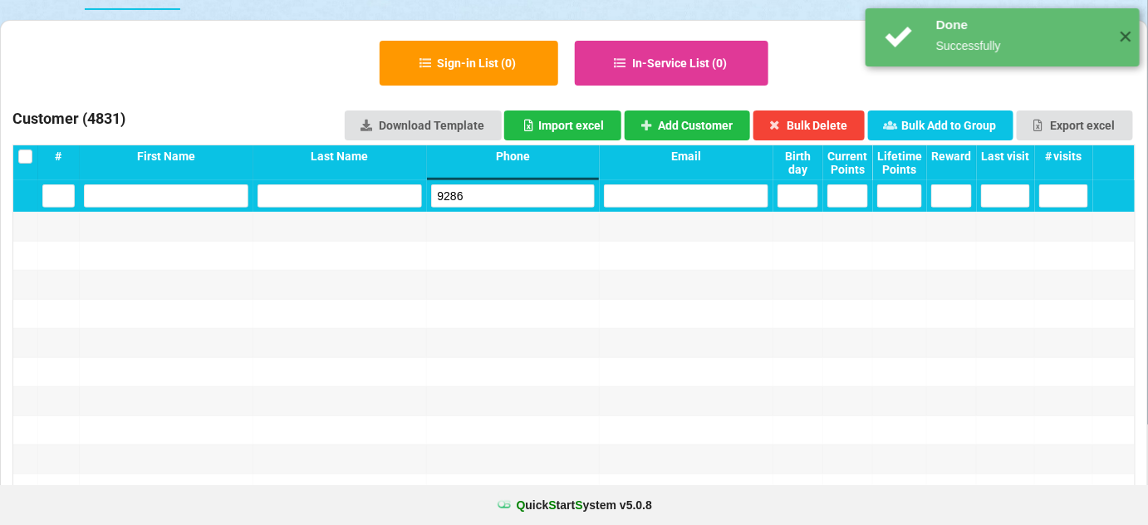
click at [493, 203] on input "9286" at bounding box center [513, 195] width 164 height 23
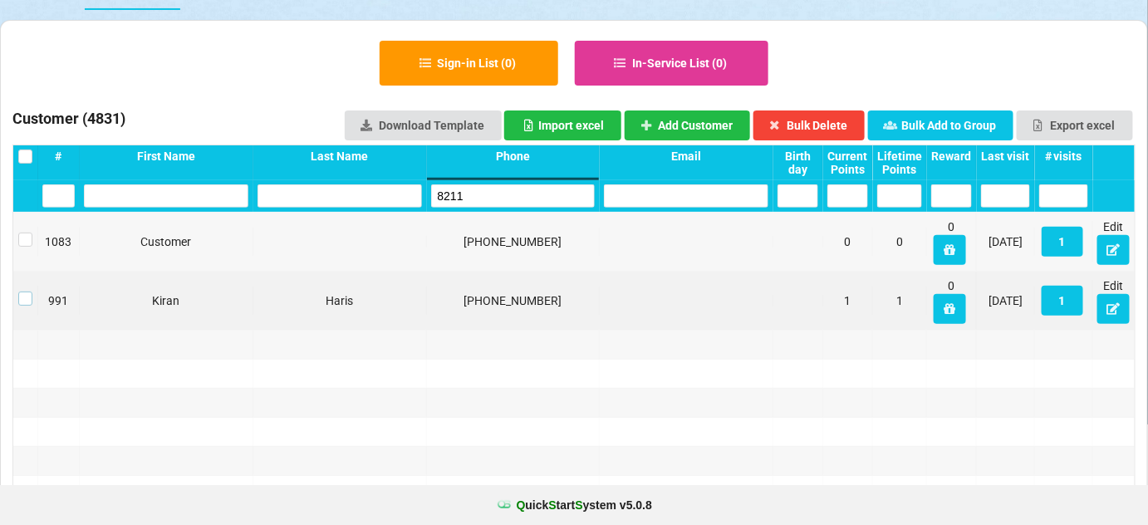
click at [26, 292] on label at bounding box center [25, 292] width 14 height 0
click at [802, 120] on button "Bulk Delete" at bounding box center [809, 125] width 112 height 30
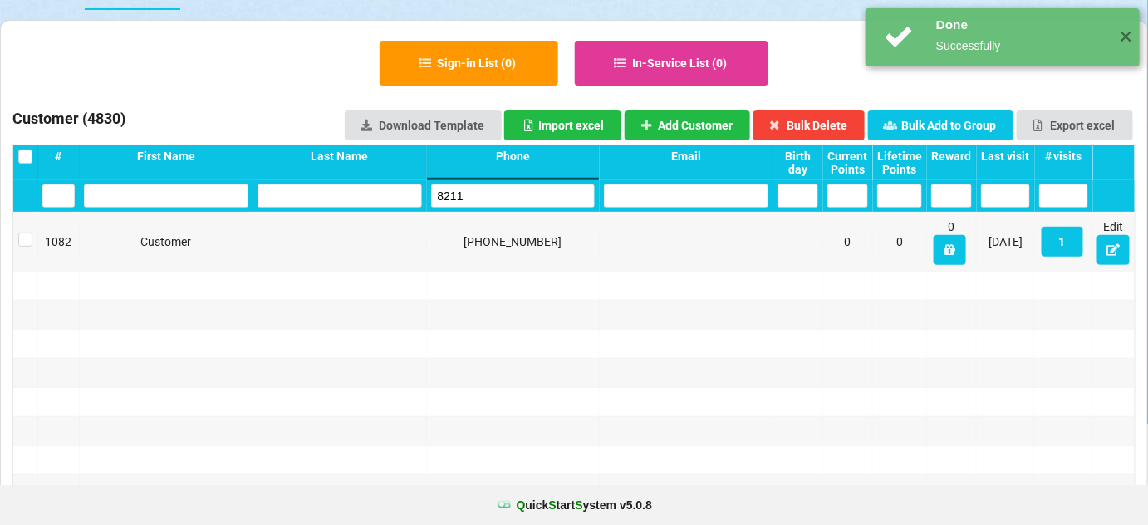
click at [470, 196] on input "8211" at bounding box center [513, 195] width 164 height 23
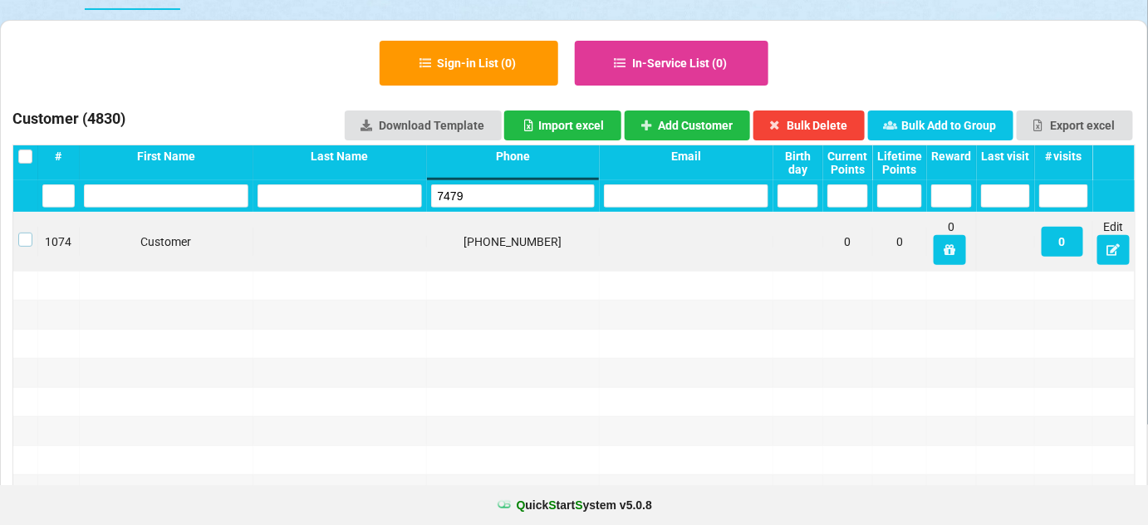
click at [28, 233] on label at bounding box center [25, 233] width 14 height 0
click at [837, 119] on button "Bulk Delete" at bounding box center [809, 125] width 112 height 30
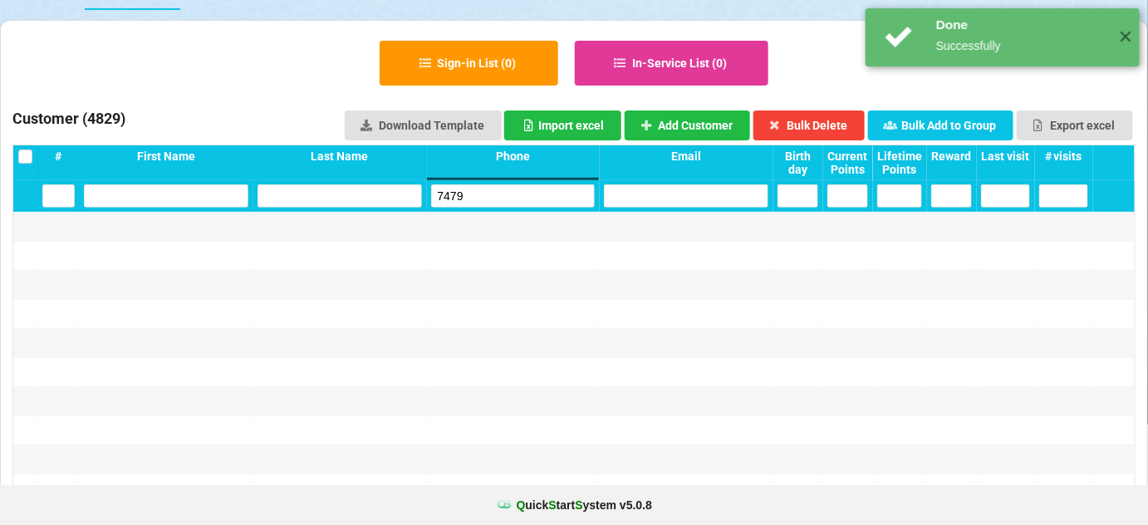
click at [532, 194] on input "7479" at bounding box center [513, 195] width 164 height 23
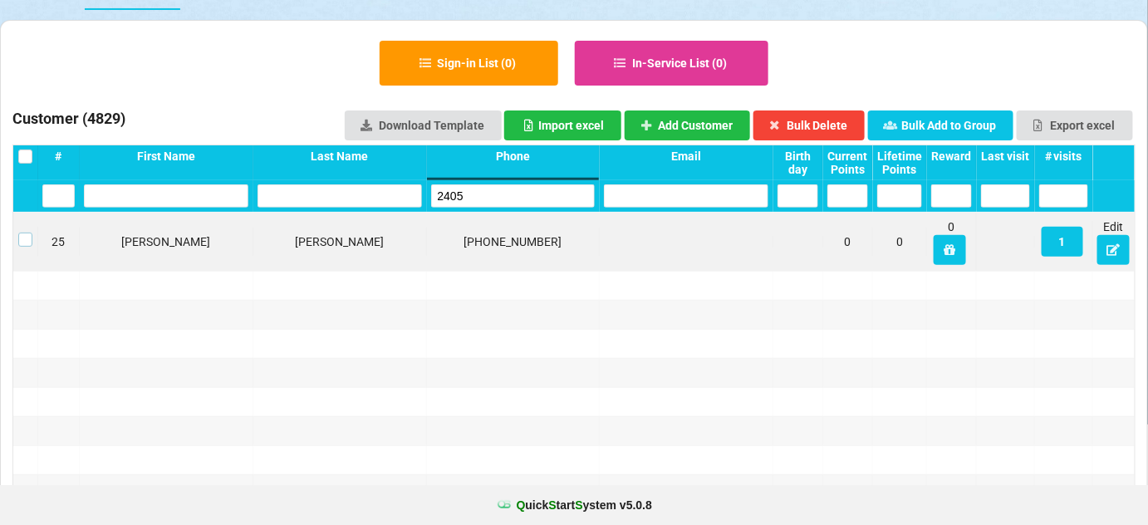
click at [24, 233] on label at bounding box center [25, 233] width 14 height 0
click at [835, 126] on button "Bulk Delete" at bounding box center [809, 125] width 112 height 30
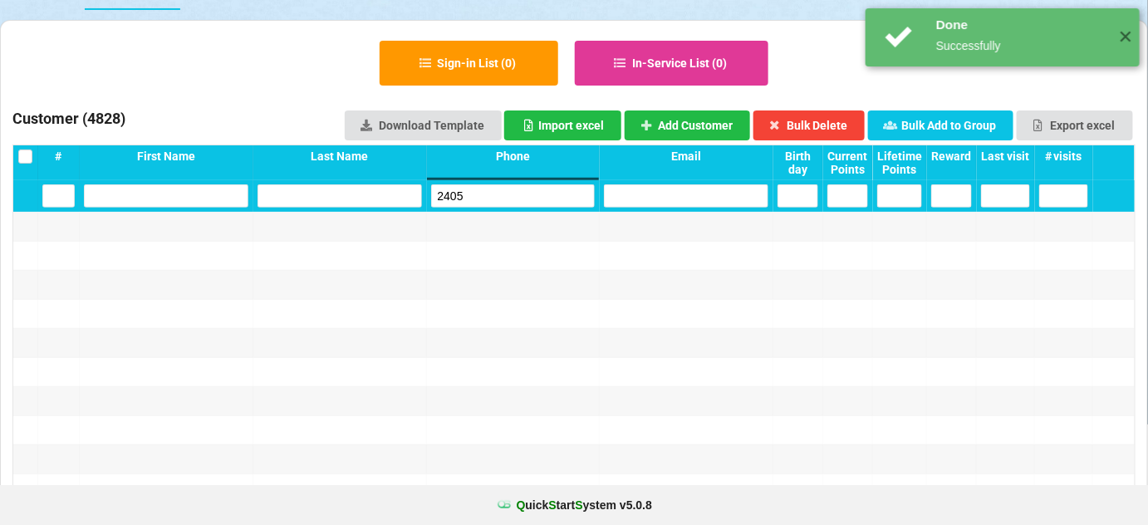
click at [475, 197] on input "2405" at bounding box center [513, 195] width 164 height 23
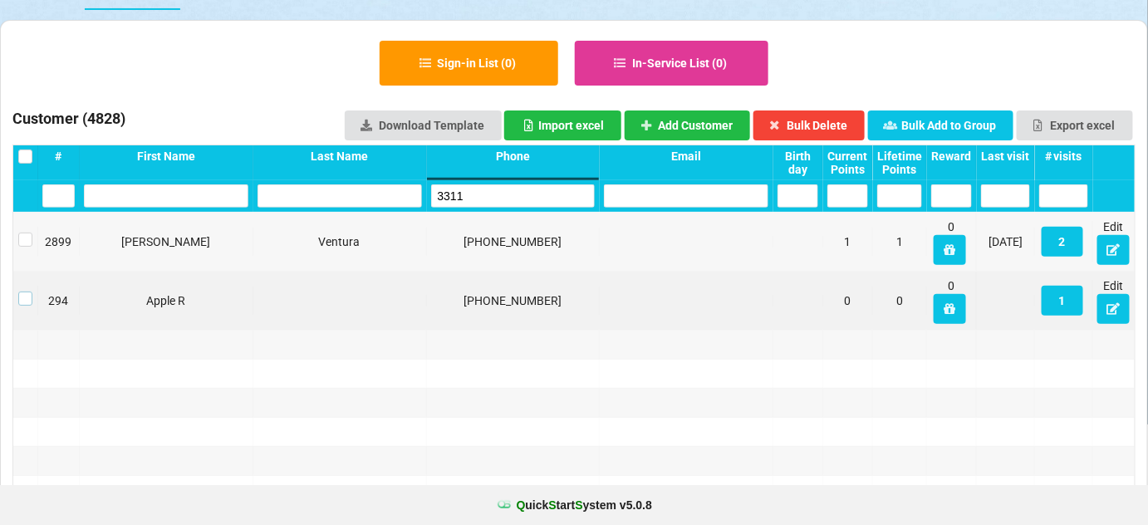
click at [27, 292] on label at bounding box center [25, 292] width 14 height 0
click at [833, 123] on button "Bulk Delete" at bounding box center [809, 125] width 112 height 30
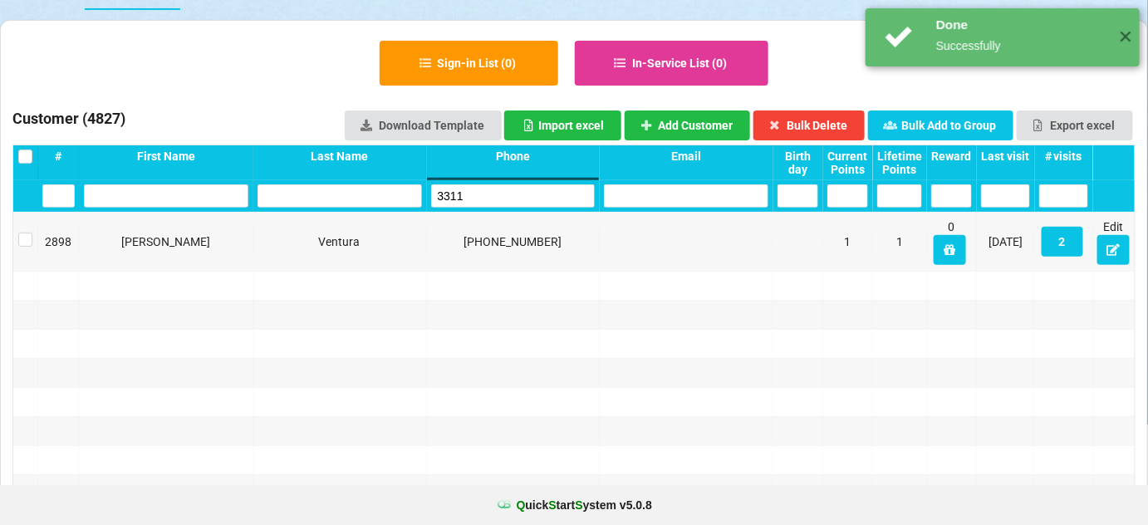
click at [494, 190] on input "3311" at bounding box center [513, 195] width 164 height 23
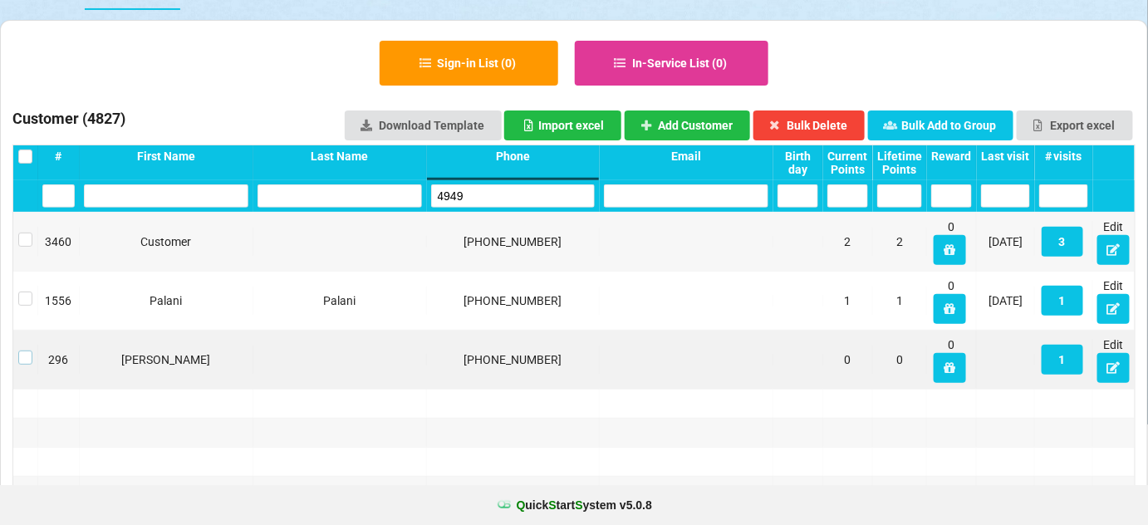
click at [26, 351] on label at bounding box center [25, 351] width 14 height 0
click at [832, 128] on button "Bulk Delete" at bounding box center [809, 125] width 112 height 30
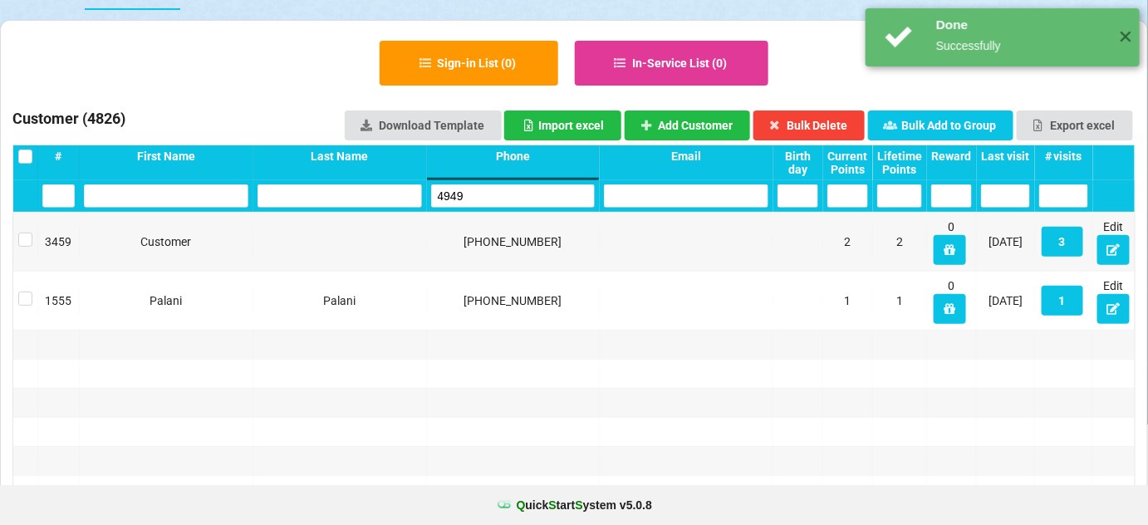
click at [489, 198] on input "4949" at bounding box center [513, 195] width 164 height 23
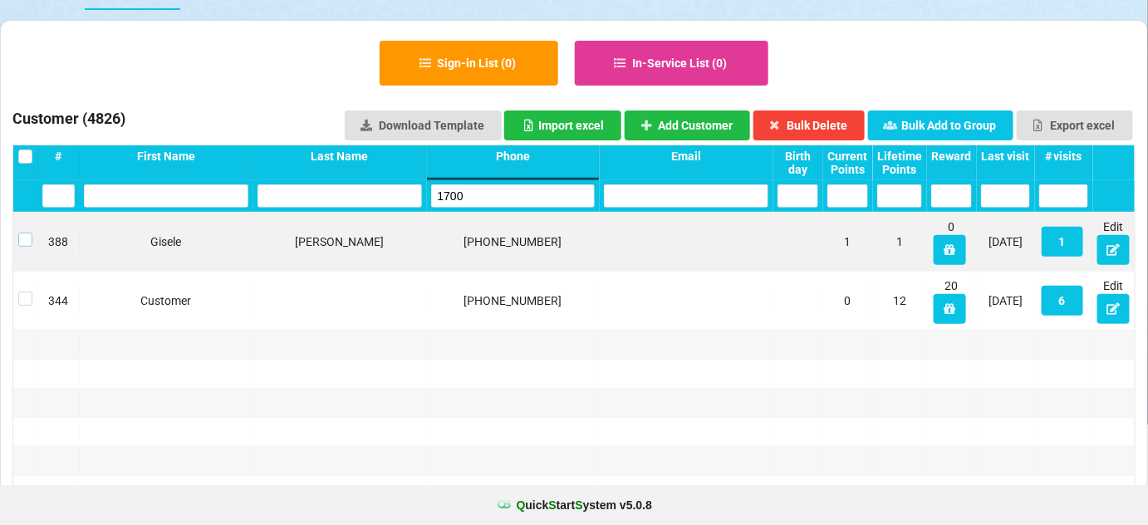
click at [24, 233] on label at bounding box center [25, 233] width 14 height 0
click at [815, 122] on button "Bulk Delete" at bounding box center [809, 125] width 112 height 30
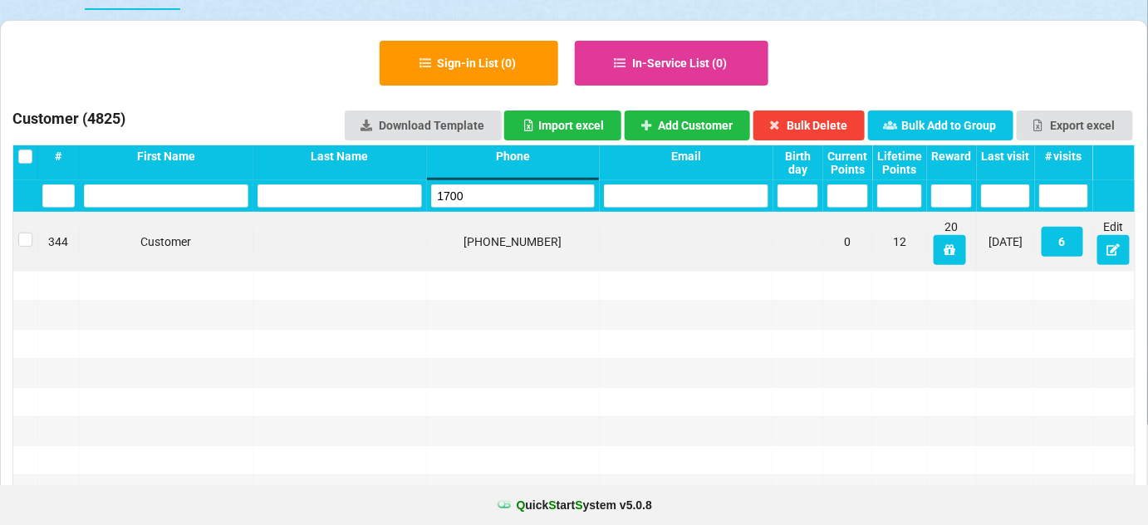
click at [498, 197] on input "1700" at bounding box center [513, 195] width 164 height 23
click at [26, 233] on label at bounding box center [25, 233] width 14 height 0
click at [1059, 241] on button "2" at bounding box center [1063, 242] width 42 height 30
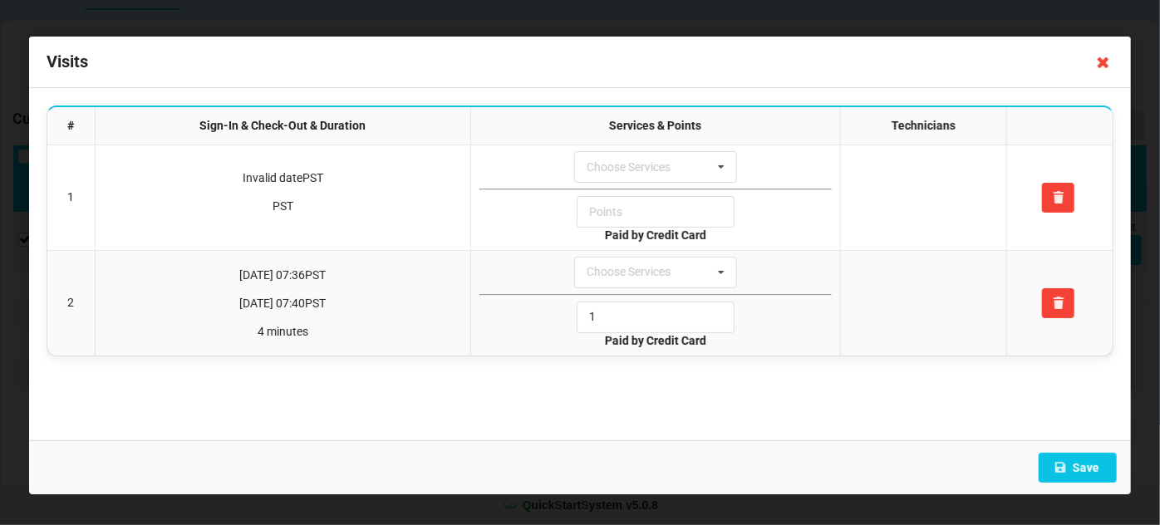
click at [1104, 61] on icon at bounding box center [1103, 62] width 27 height 27
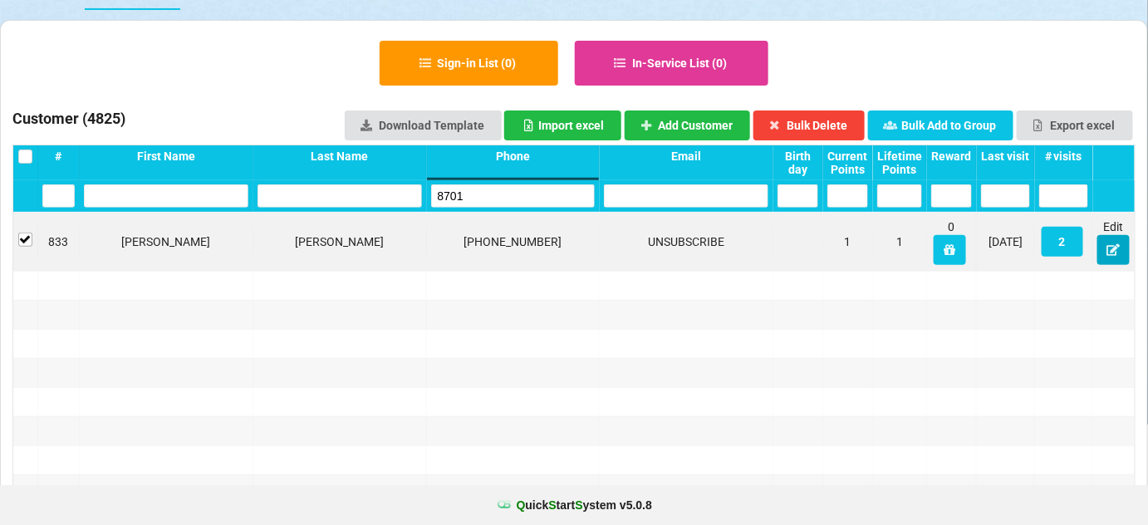
click at [1116, 249] on icon at bounding box center [1114, 249] width 14 height 10
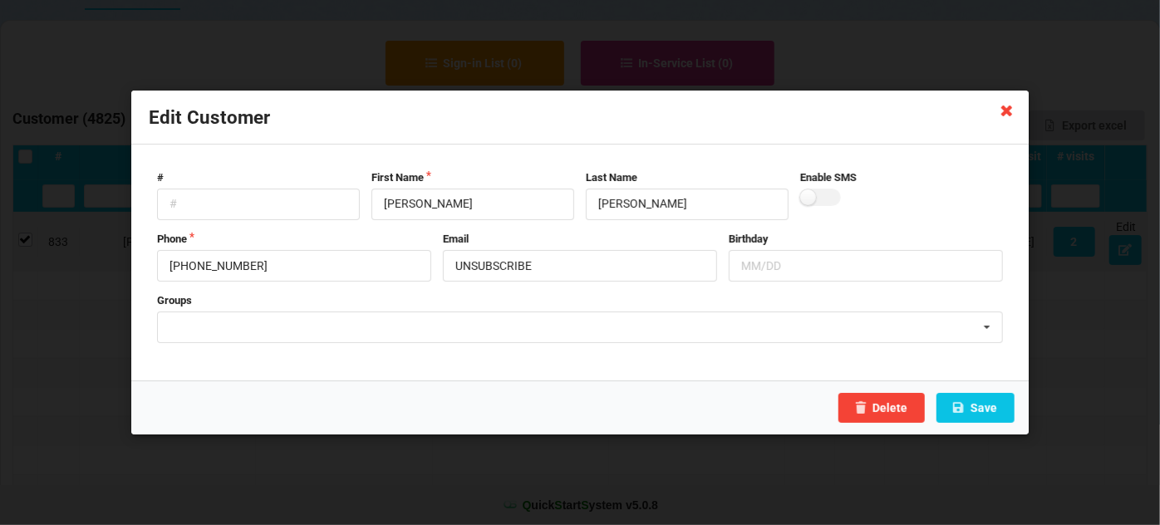
click at [1008, 106] on icon at bounding box center [1007, 109] width 27 height 27
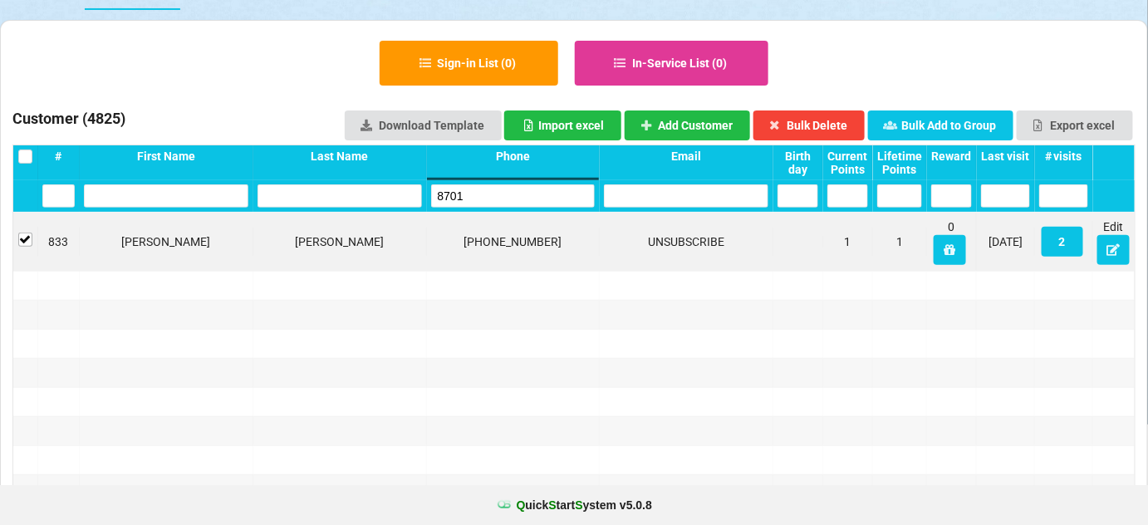
click at [478, 187] on input "8701" at bounding box center [513, 195] width 164 height 23
type input "3"
checkbox input "false"
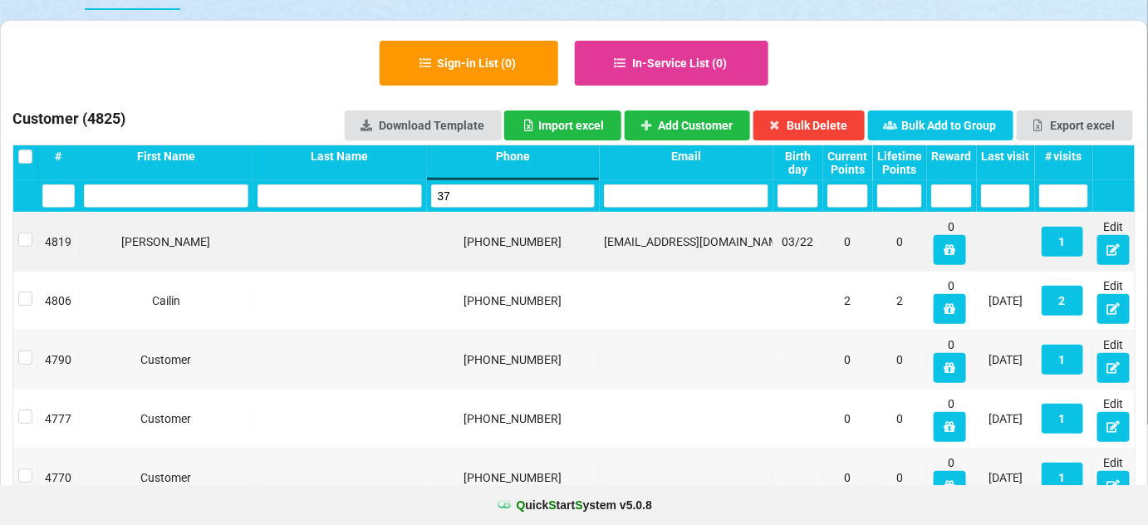
click at [478, 201] on input "37" at bounding box center [513, 195] width 164 height 23
type input "870"
checkbox input "true"
type input "8701"
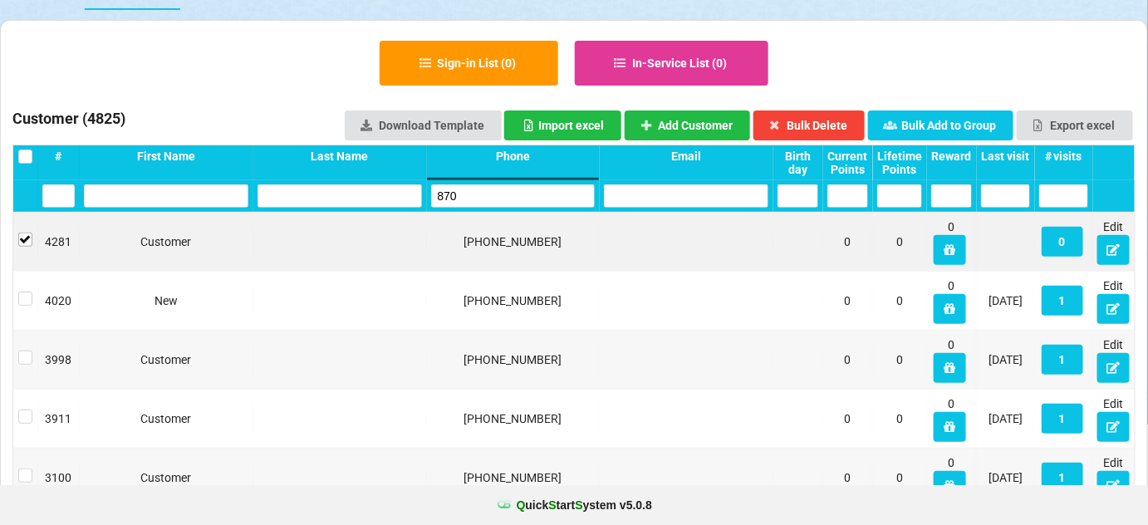
checkbox input "true"
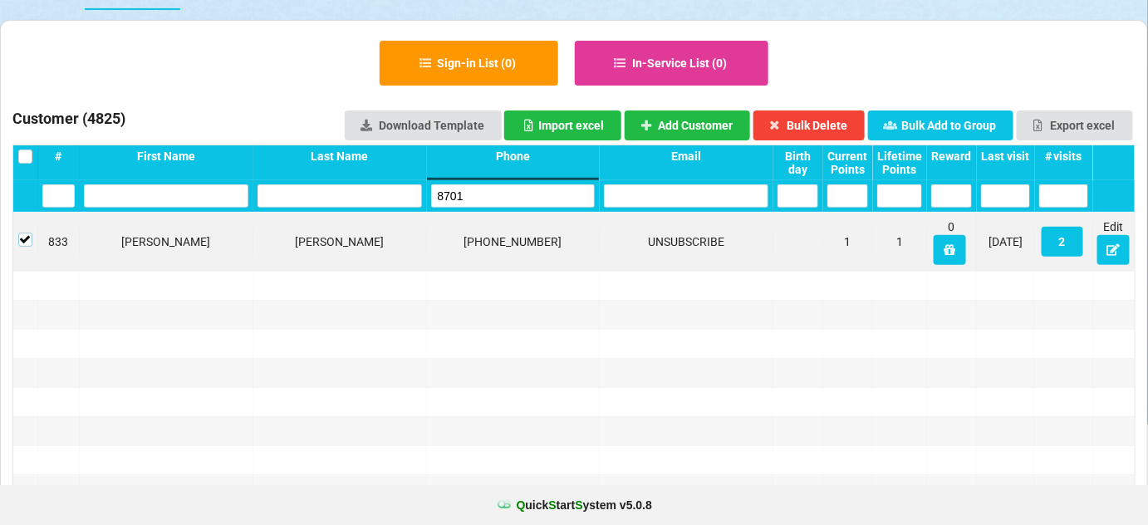
click at [27, 233] on label at bounding box center [25, 233] width 14 height 0
click at [475, 189] on input "8701" at bounding box center [513, 195] width 164 height 23
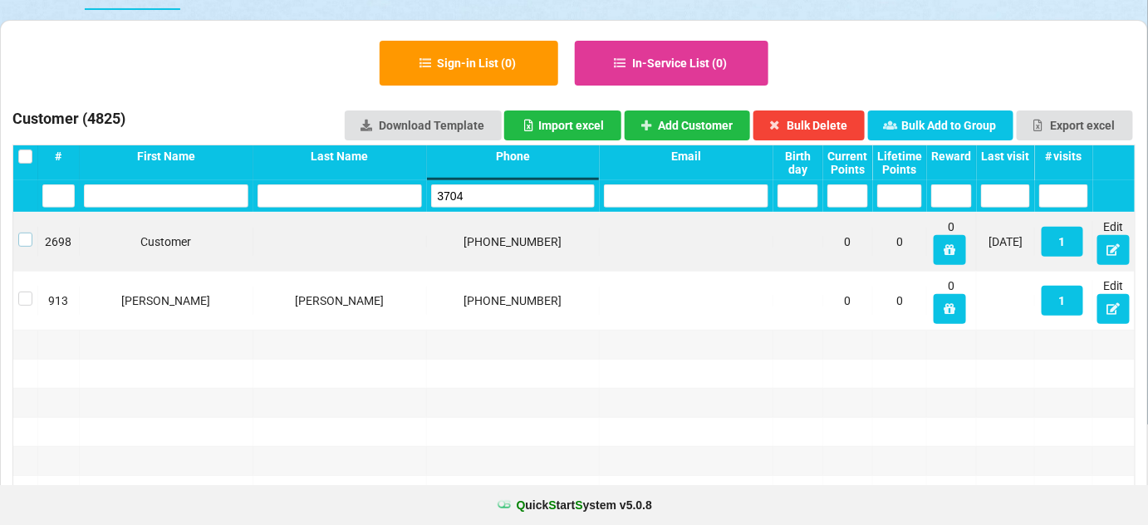
click at [26, 233] on label at bounding box center [25, 233] width 14 height 0
click at [823, 121] on button "Bulk Delete" at bounding box center [809, 125] width 112 height 30
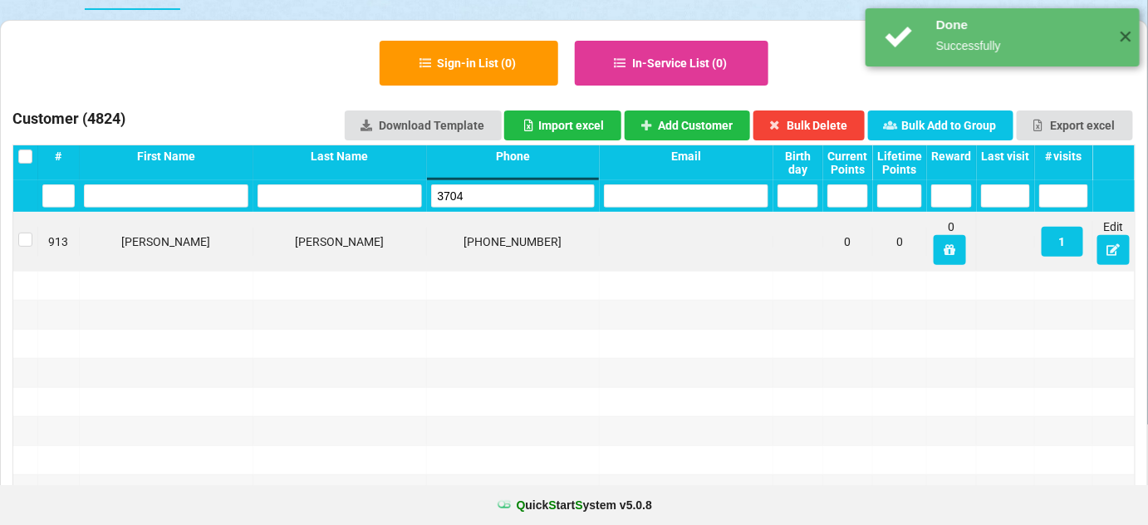
click at [493, 198] on input "3704" at bounding box center [513, 195] width 164 height 23
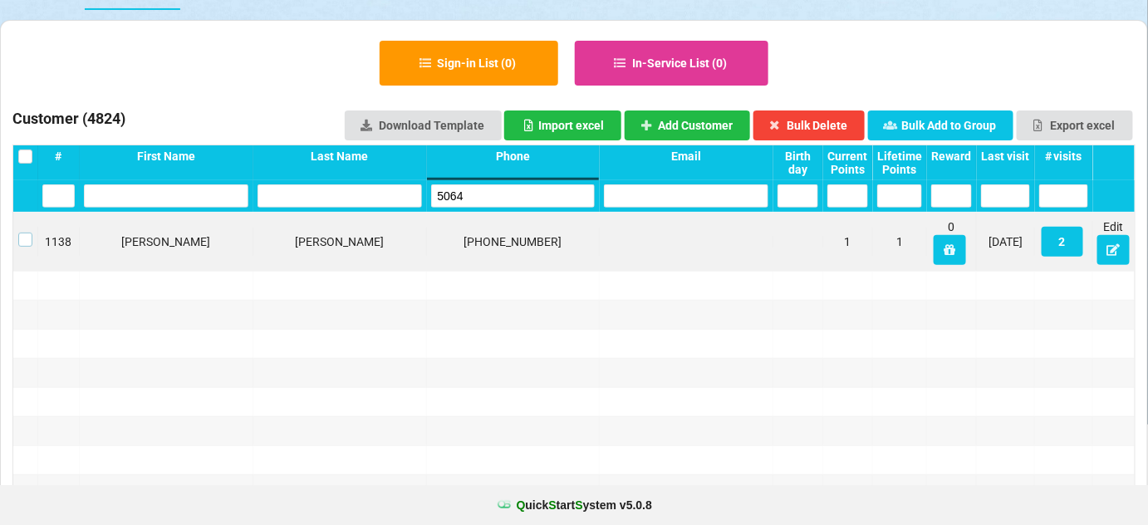
click at [24, 233] on label at bounding box center [25, 233] width 14 height 0
click at [831, 123] on button "Bulk Delete" at bounding box center [809, 125] width 112 height 30
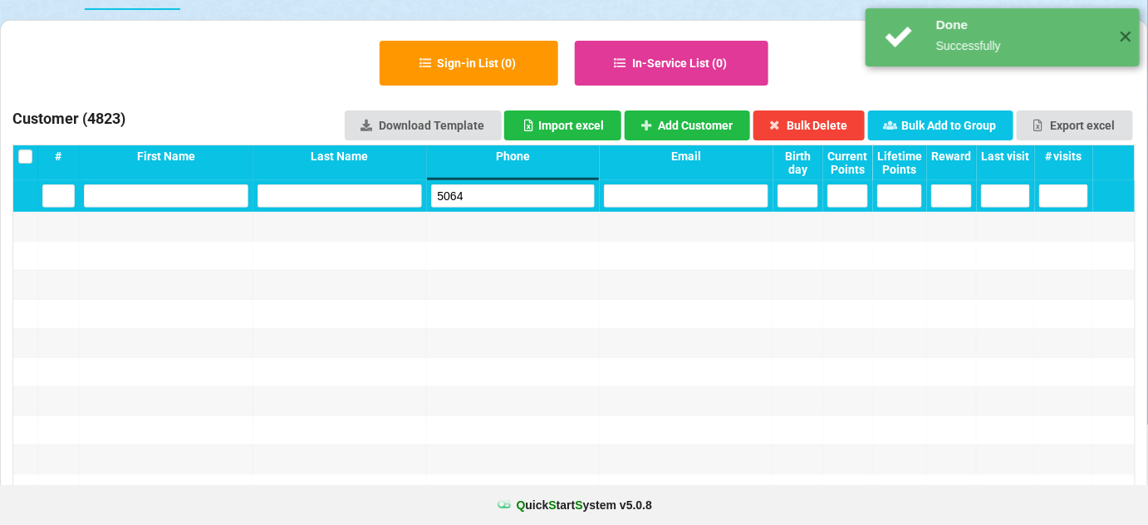
click at [509, 202] on input "5064" at bounding box center [513, 195] width 164 height 23
drag, startPoint x: 509, startPoint y: 202, endPoint x: 471, endPoint y: 165, distance: 52.9
click at [505, 200] on input "5064" at bounding box center [513, 195] width 164 height 23
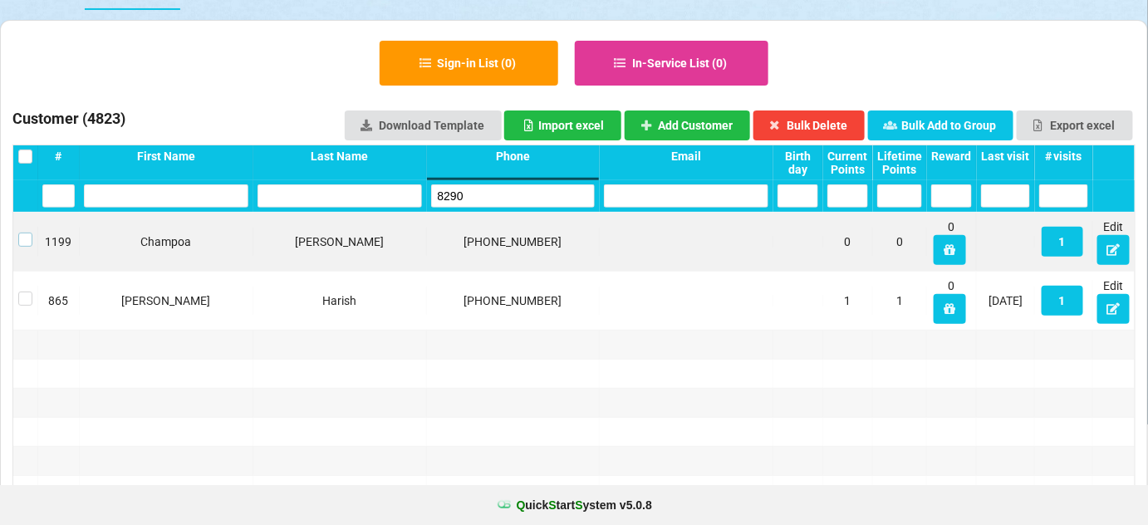
click at [27, 233] on label at bounding box center [25, 233] width 14 height 0
click at [837, 129] on button "Bulk Delete" at bounding box center [809, 125] width 112 height 30
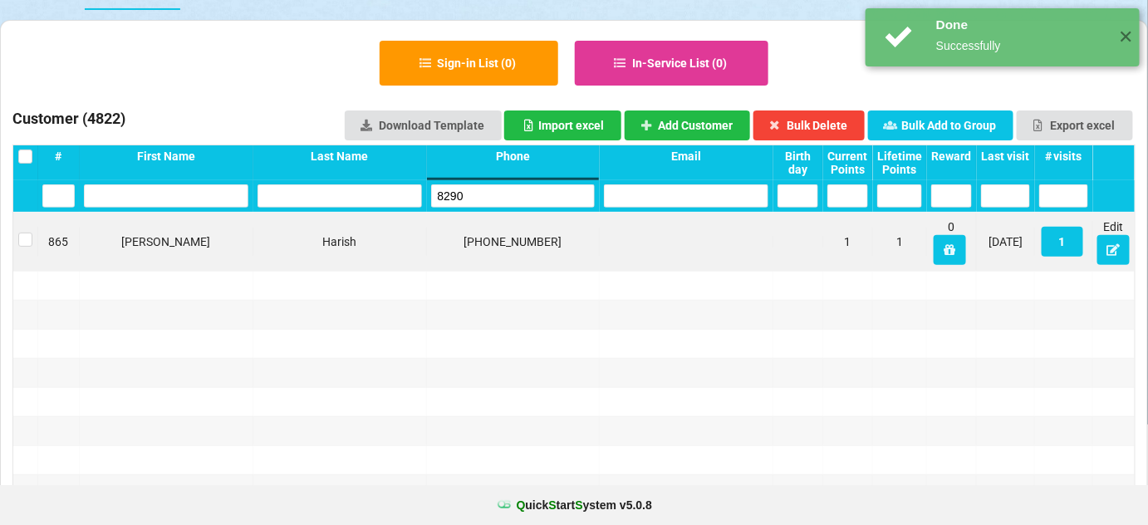
click at [472, 194] on input "8290" at bounding box center [513, 195] width 164 height 23
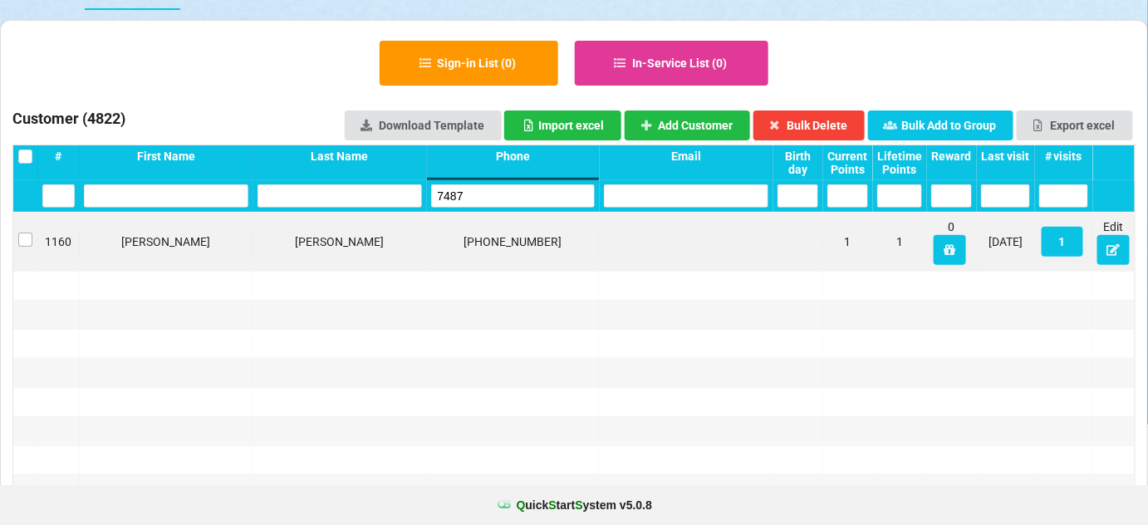
type input "7487"
click at [27, 233] on label at bounding box center [25, 233] width 14 height 0
click at [827, 127] on button "Bulk Delete" at bounding box center [809, 125] width 112 height 30
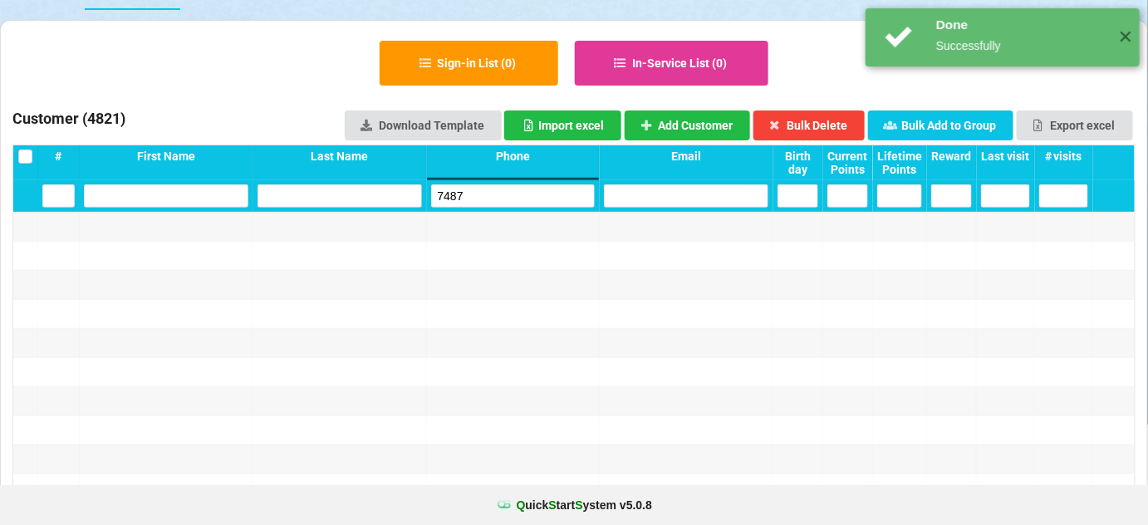
click at [488, 196] on input "7487" at bounding box center [513, 195] width 164 height 23
click at [489, 196] on input "7487" at bounding box center [513, 195] width 164 height 23
